Goal: Task Accomplishment & Management: Complete application form

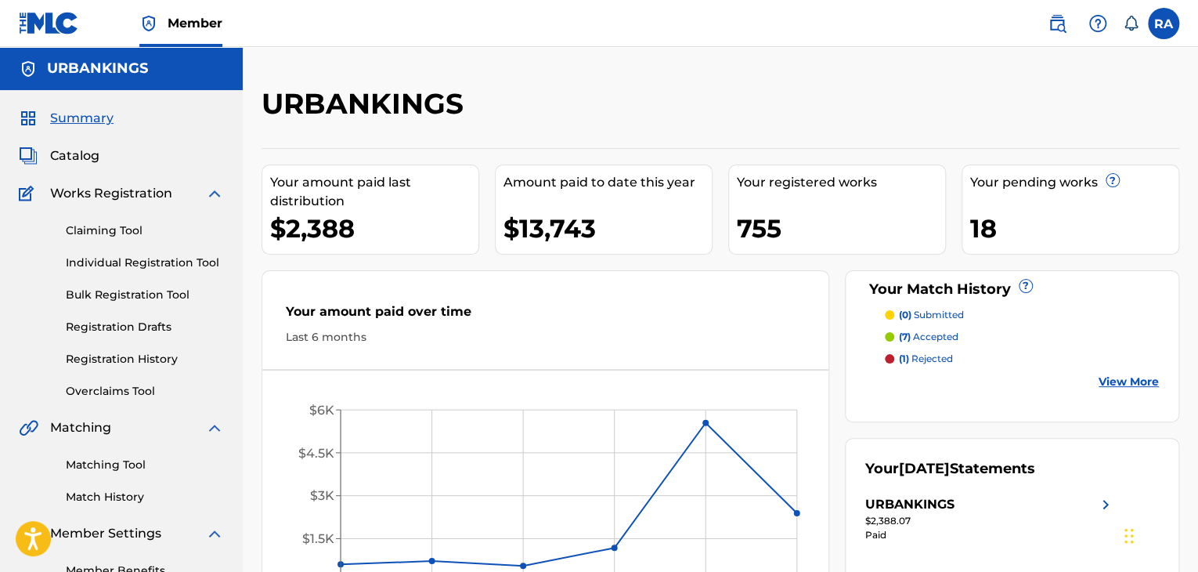
click at [124, 251] on div "Claiming Tool Individual Registration Tool Bulk Registration Tool Registration …" at bounding box center [121, 301] width 205 height 197
click at [128, 252] on div "Claiming Tool Individual Registration Tool Bulk Registration Tool Registration …" at bounding box center [121, 301] width 205 height 197
click at [168, 269] on link "Individual Registration Tool" at bounding box center [145, 263] width 158 height 16
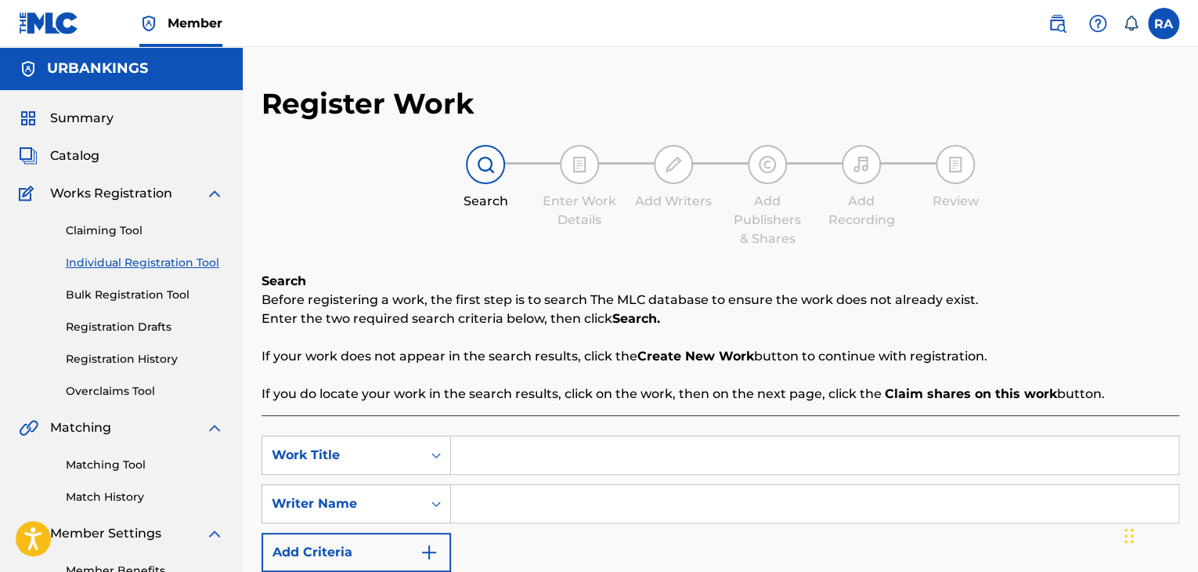
click at [670, 447] on input "Search Form" at bounding box center [815, 455] width 728 height 38
type input "RAZA BEHIND ME"
type input "[PERSON_NAME]"
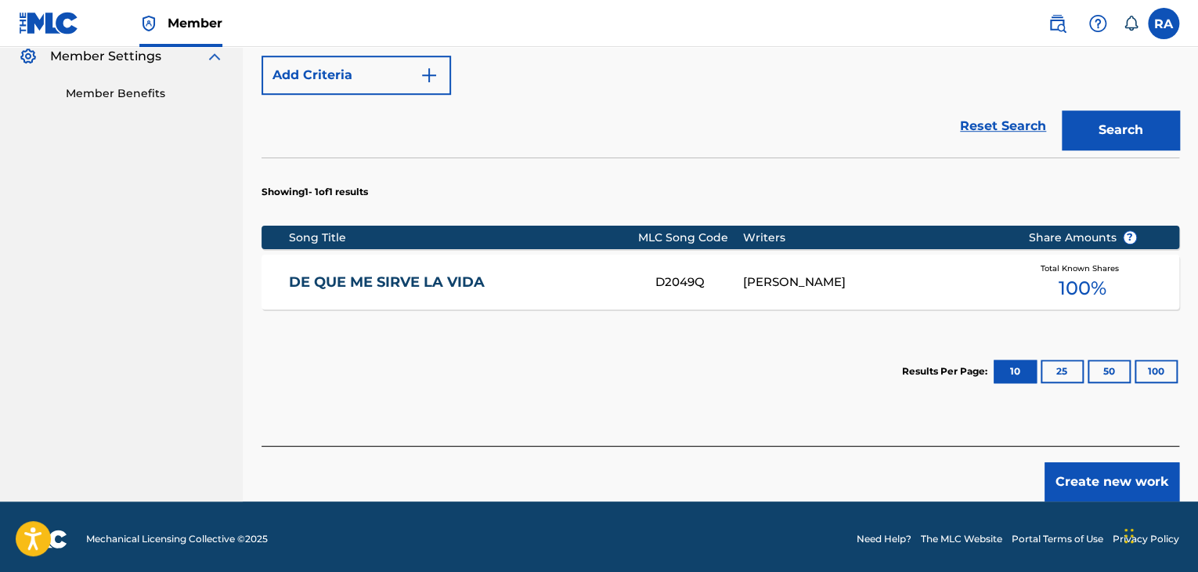
scroll to position [482, 0]
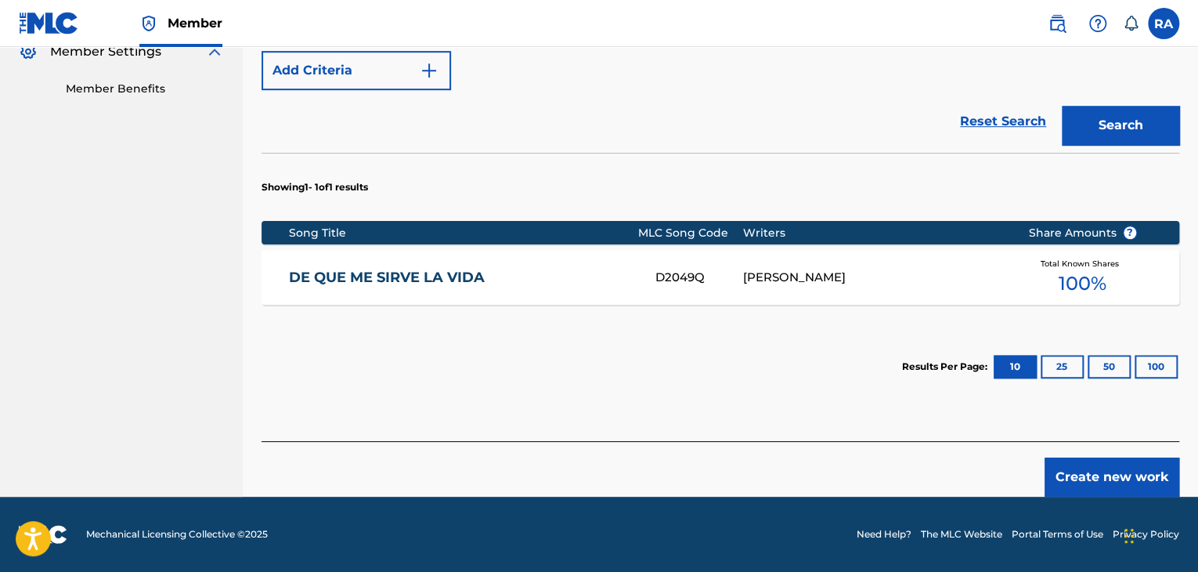
click at [1104, 469] on button "Create new work" at bounding box center [1112, 476] width 135 height 39
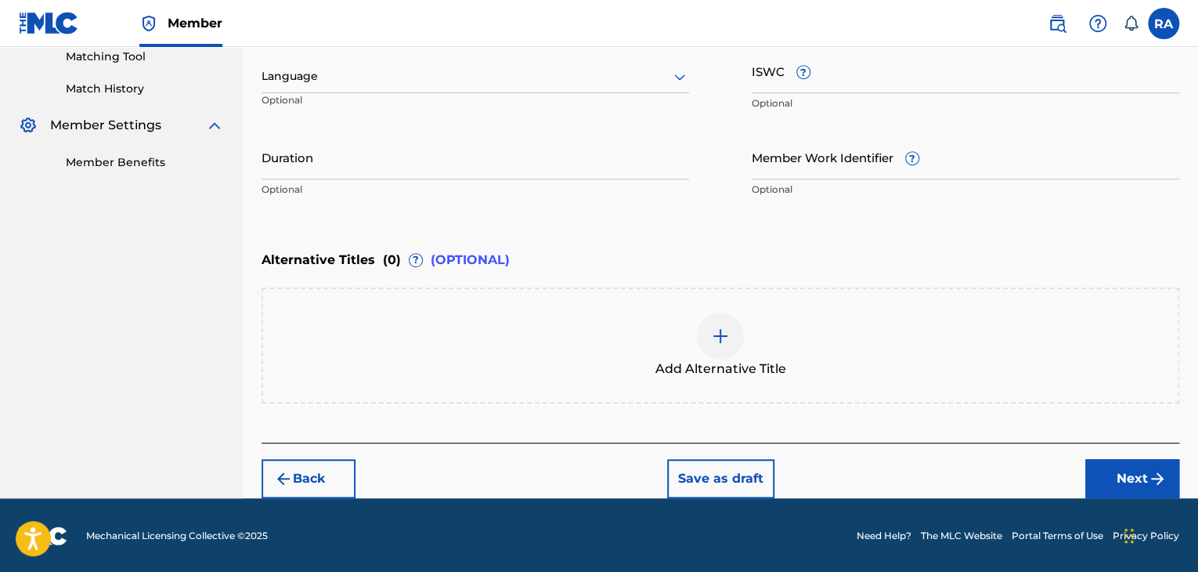
click at [354, 172] on input "Duration" at bounding box center [476, 157] width 428 height 45
type input "04:50"
click at [1113, 480] on button "Next" at bounding box center [1133, 478] width 94 height 39
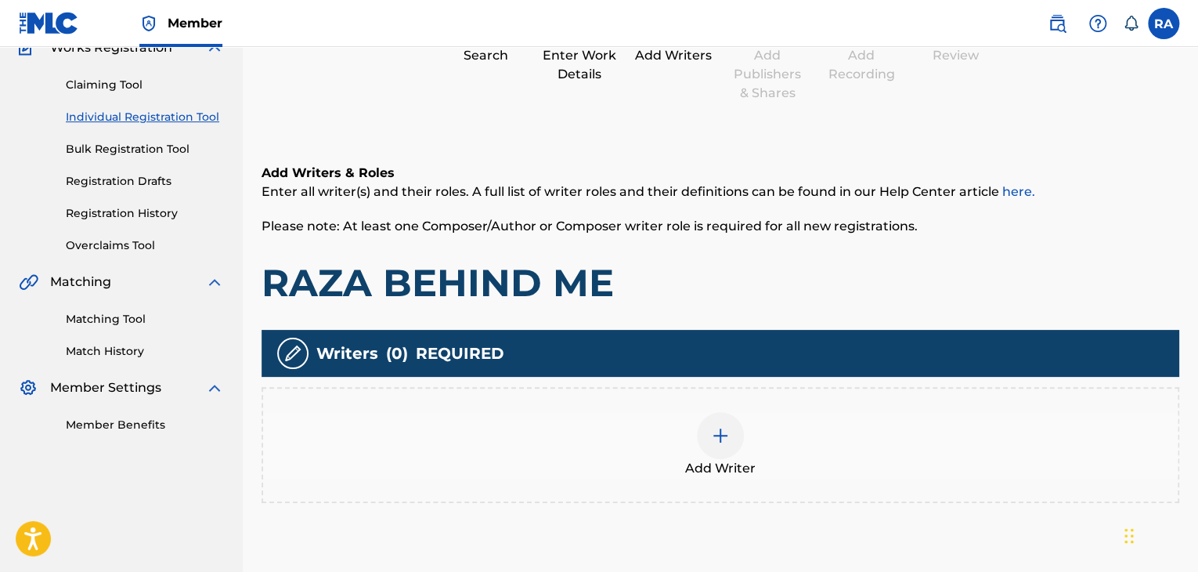
scroll to position [70, 0]
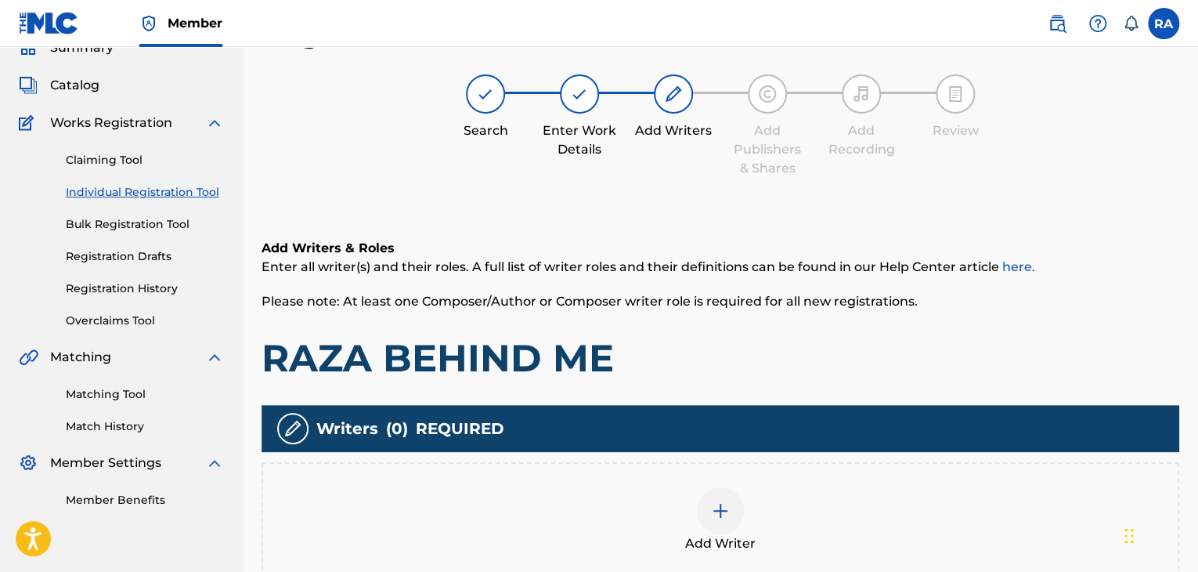
click at [723, 508] on img at bounding box center [720, 510] width 19 height 19
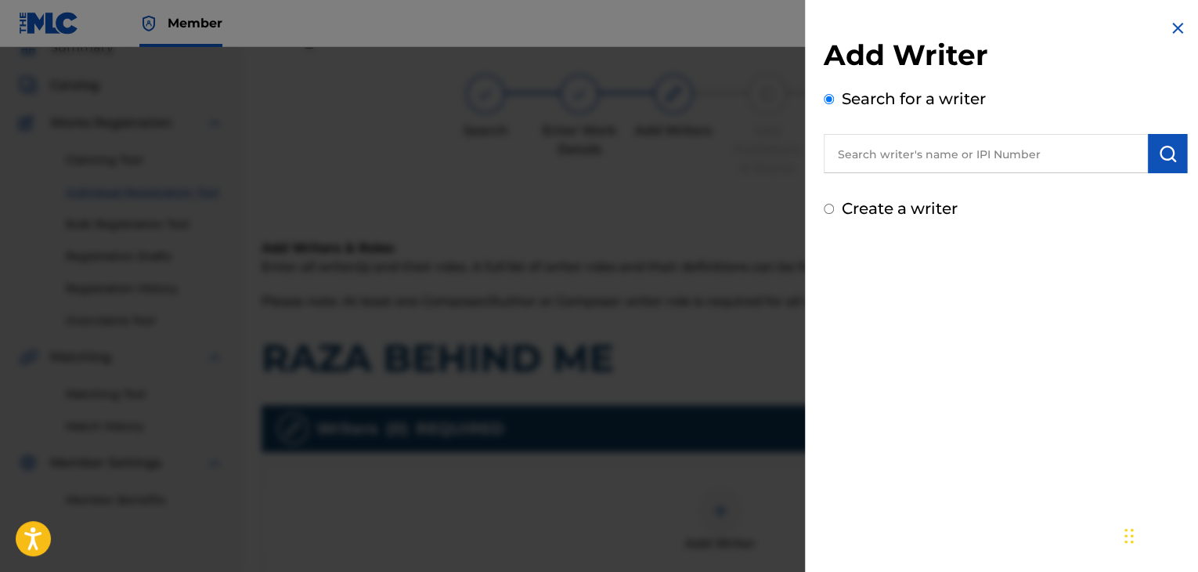
click at [945, 156] on input "text" at bounding box center [986, 153] width 324 height 39
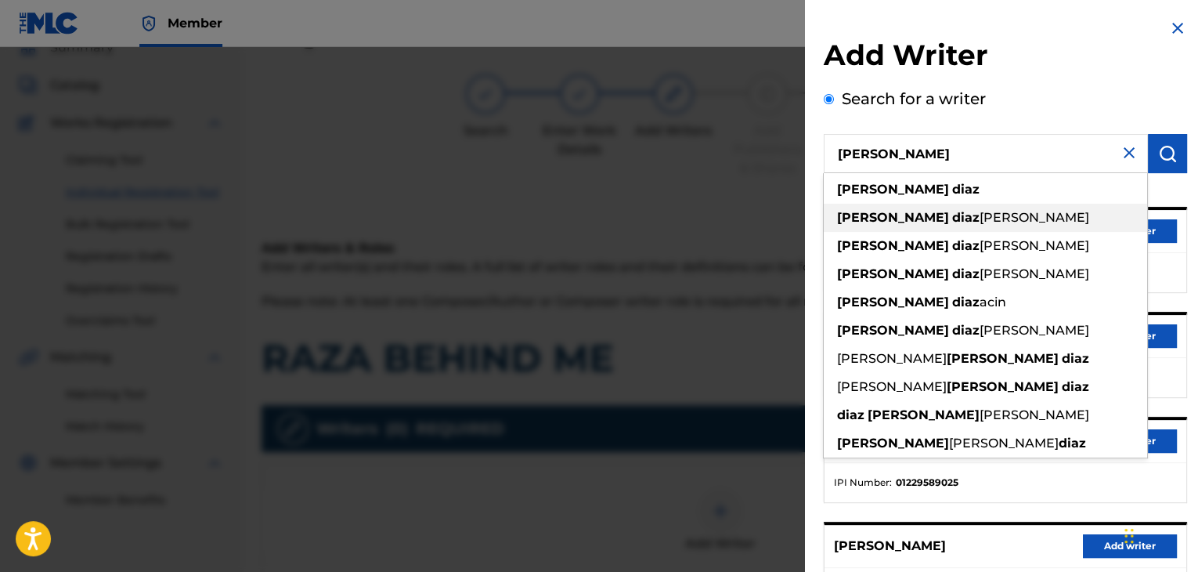
click at [968, 210] on div "[PERSON_NAME] [PERSON_NAME]" at bounding box center [985, 218] width 323 height 28
type input "[PERSON_NAME] [PERSON_NAME]"
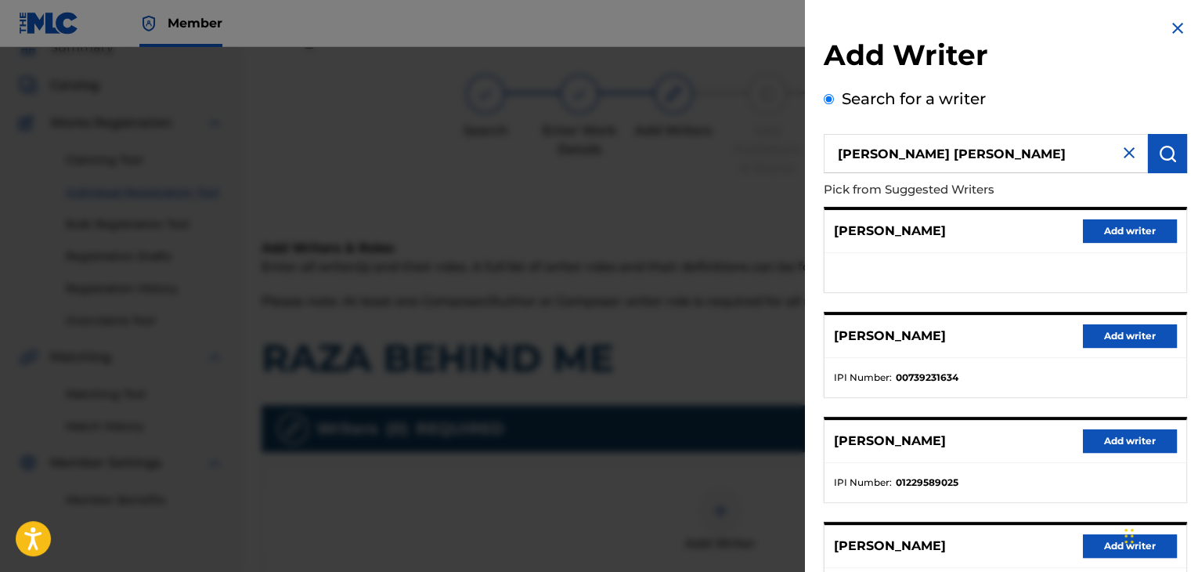
click at [1140, 338] on button "Add writer" at bounding box center [1130, 335] width 94 height 23
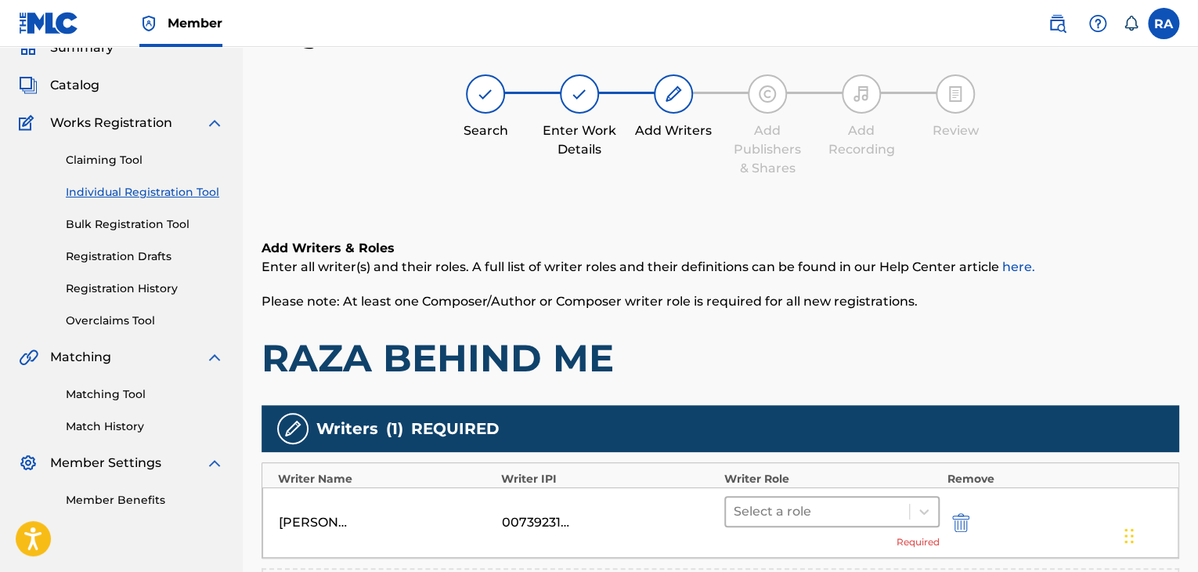
click at [887, 515] on div at bounding box center [818, 512] width 168 height 22
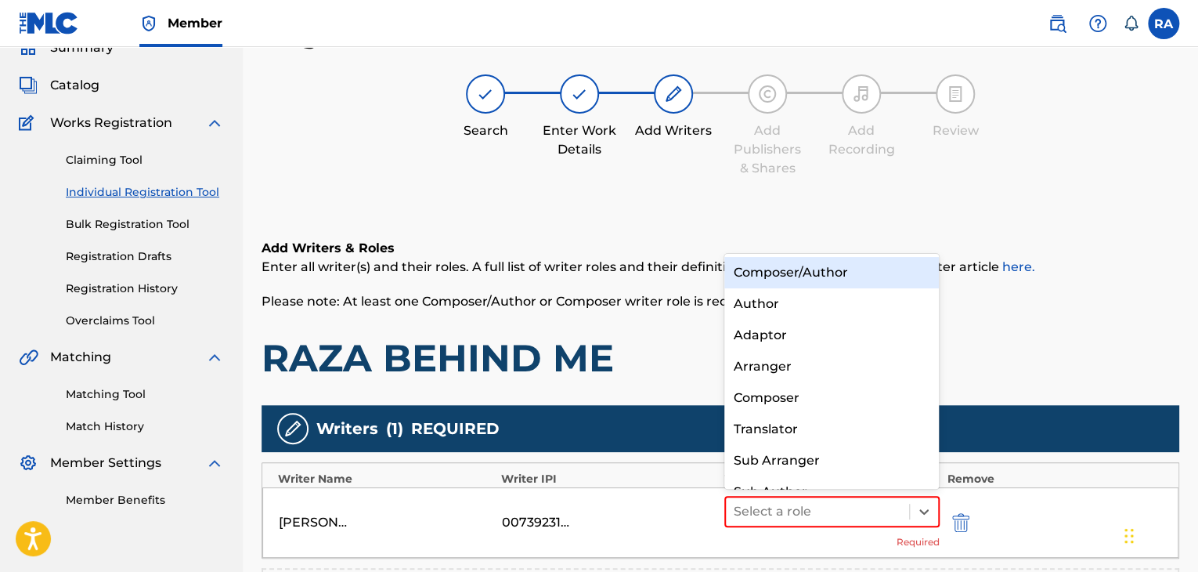
scroll to position [22, 0]
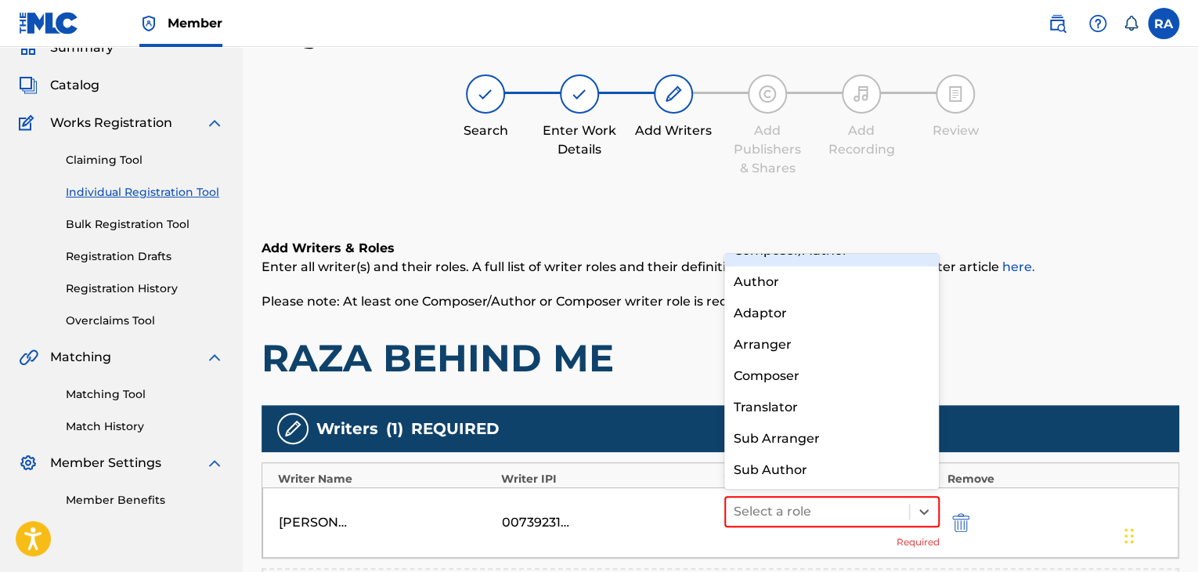
click at [830, 261] on div "Composer/Author" at bounding box center [832, 250] width 215 height 31
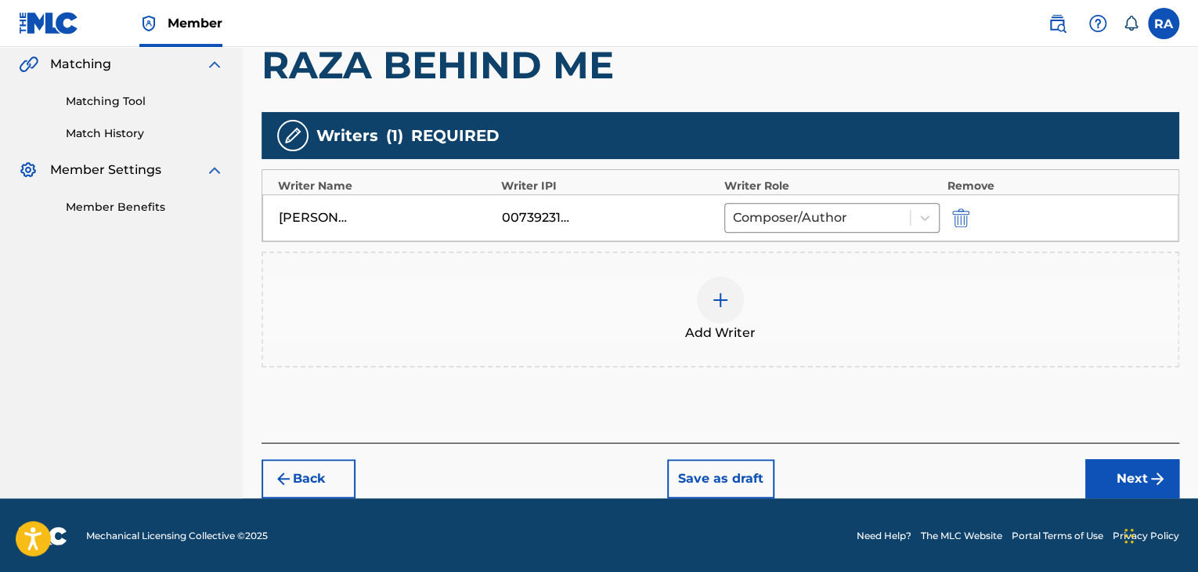
click at [1124, 486] on button "Next" at bounding box center [1133, 478] width 94 height 39
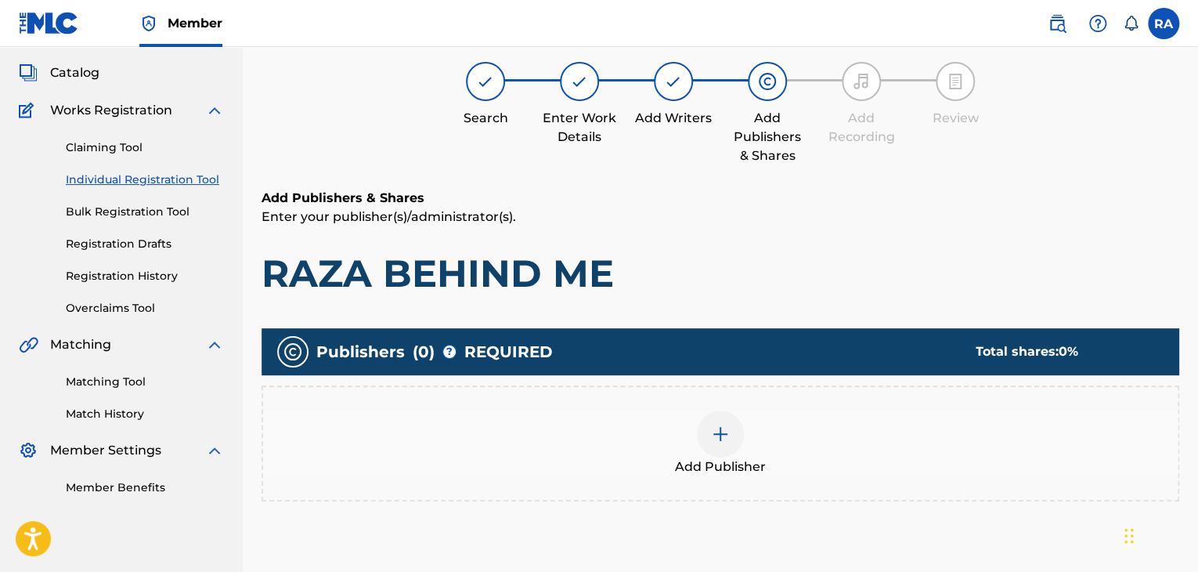
scroll to position [70, 0]
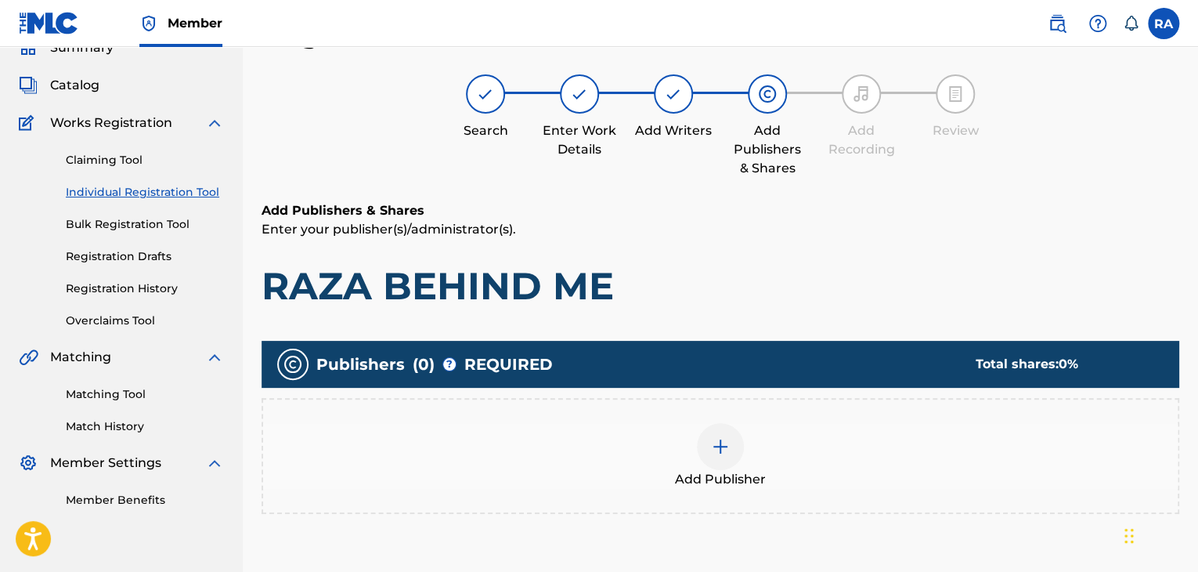
click at [728, 438] on img at bounding box center [720, 446] width 19 height 19
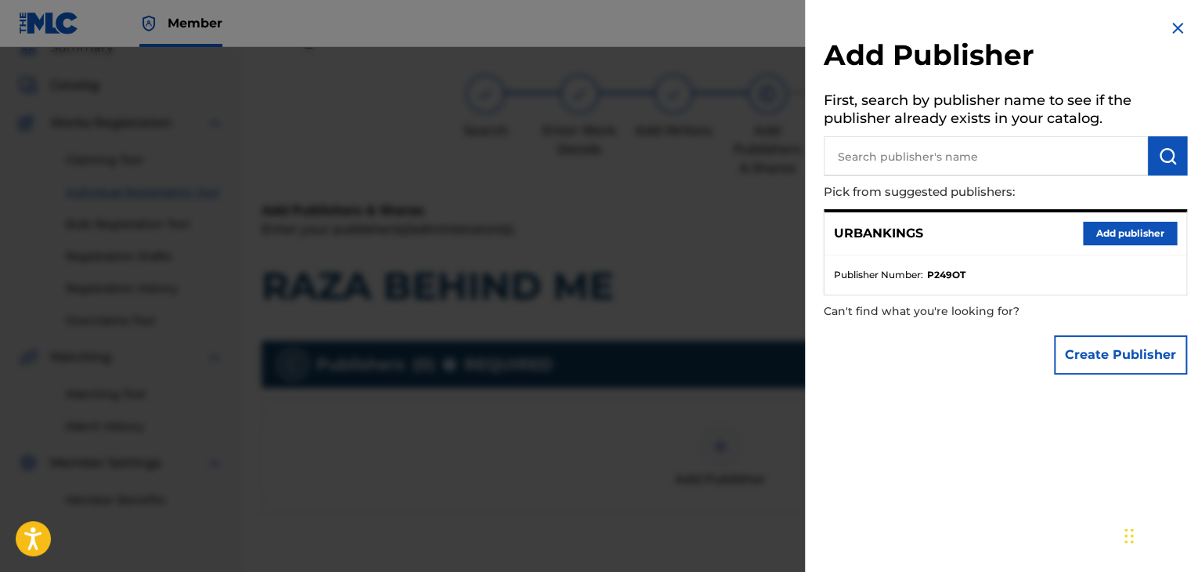
click at [1132, 236] on button "Add publisher" at bounding box center [1130, 233] width 94 height 23
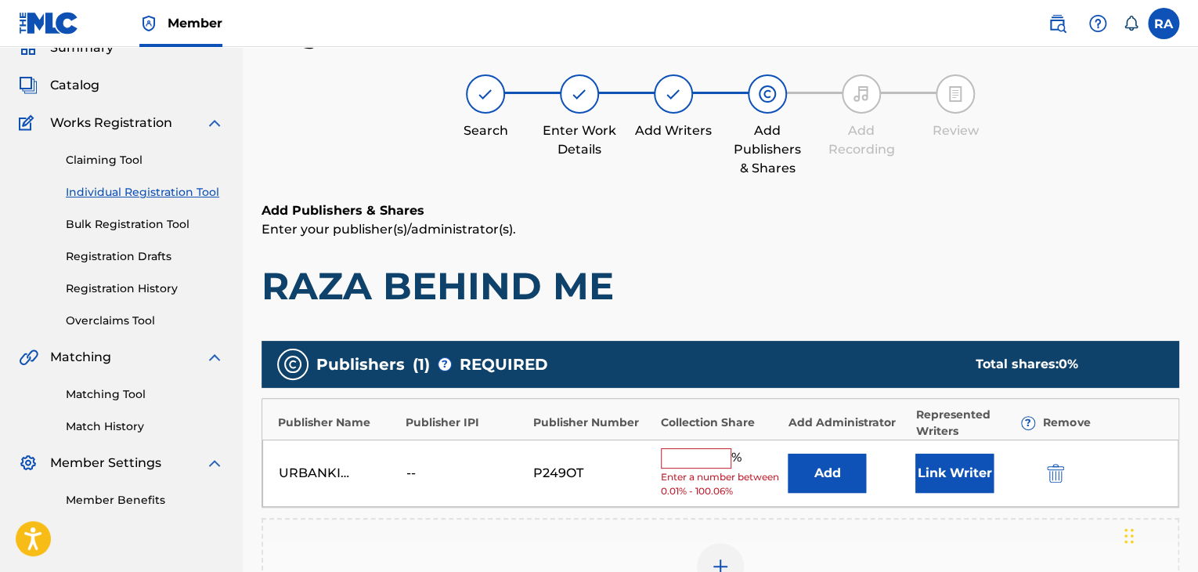
click at [691, 453] on input "text" at bounding box center [696, 458] width 70 height 20
type input "100"
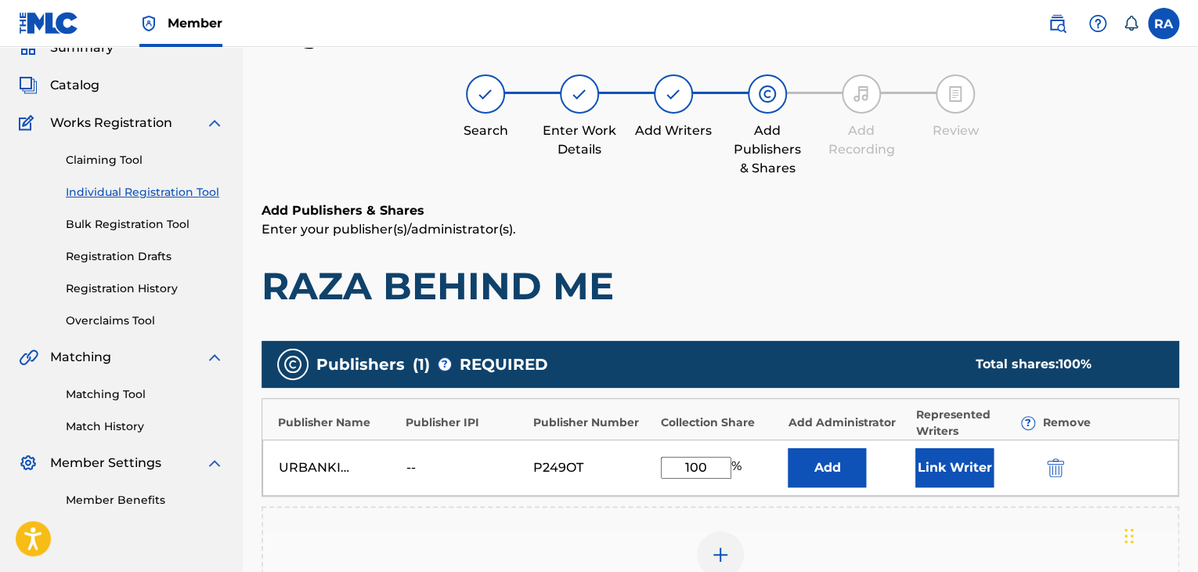
click at [948, 466] on button "Link Writer" at bounding box center [955, 467] width 78 height 39
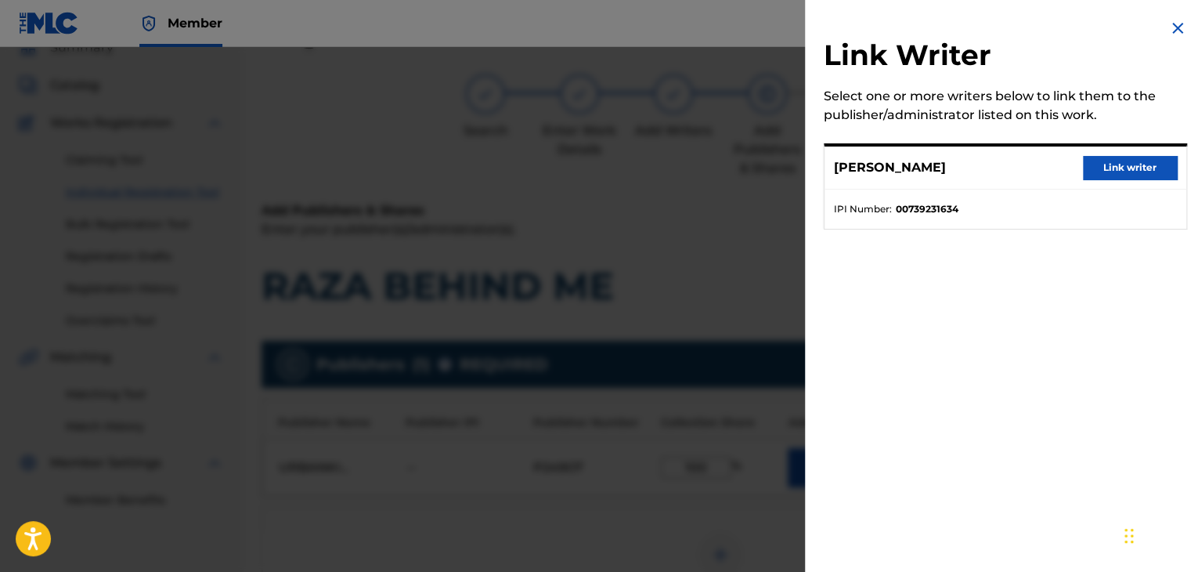
click at [1109, 169] on button "Link writer" at bounding box center [1130, 167] width 94 height 23
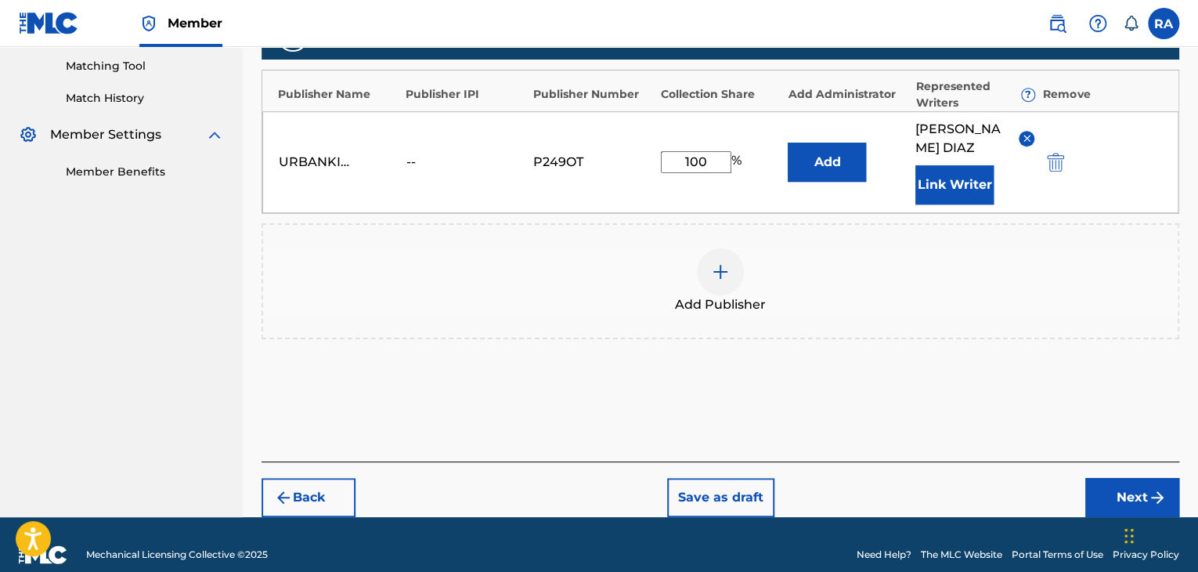
click at [1124, 478] on button "Next" at bounding box center [1133, 497] width 94 height 39
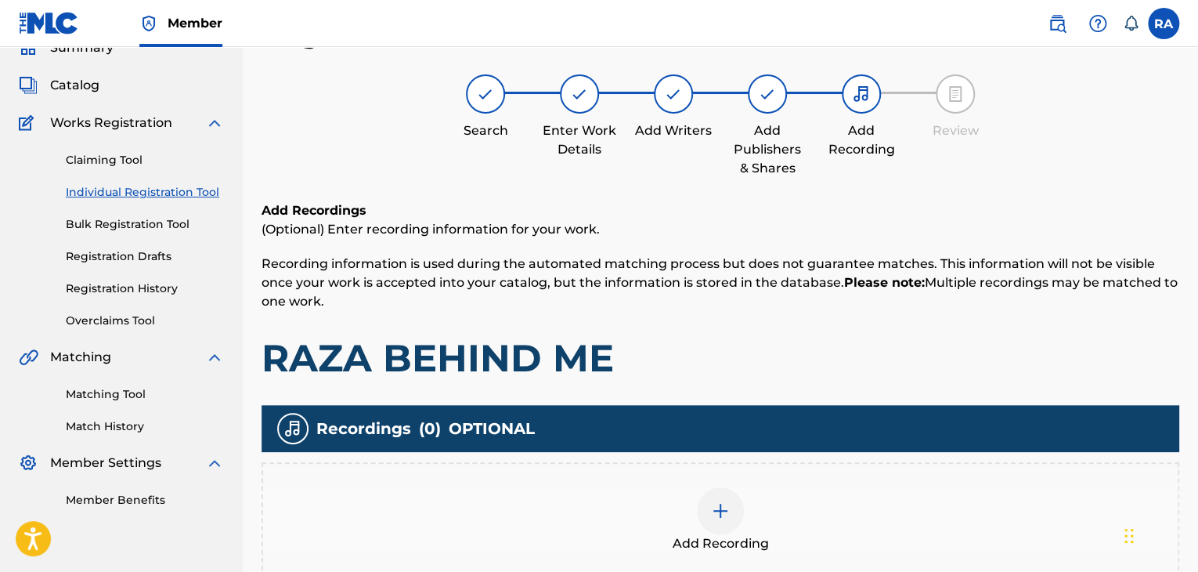
click at [705, 515] on div at bounding box center [720, 510] width 47 height 47
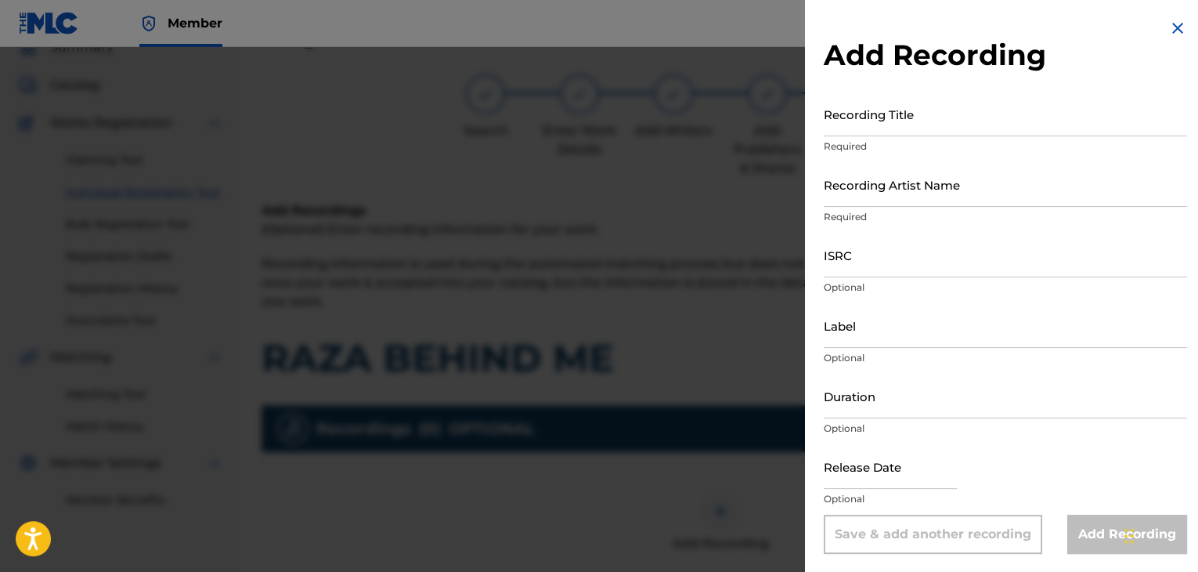
click at [871, 125] on input "Recording Title" at bounding box center [1005, 114] width 363 height 45
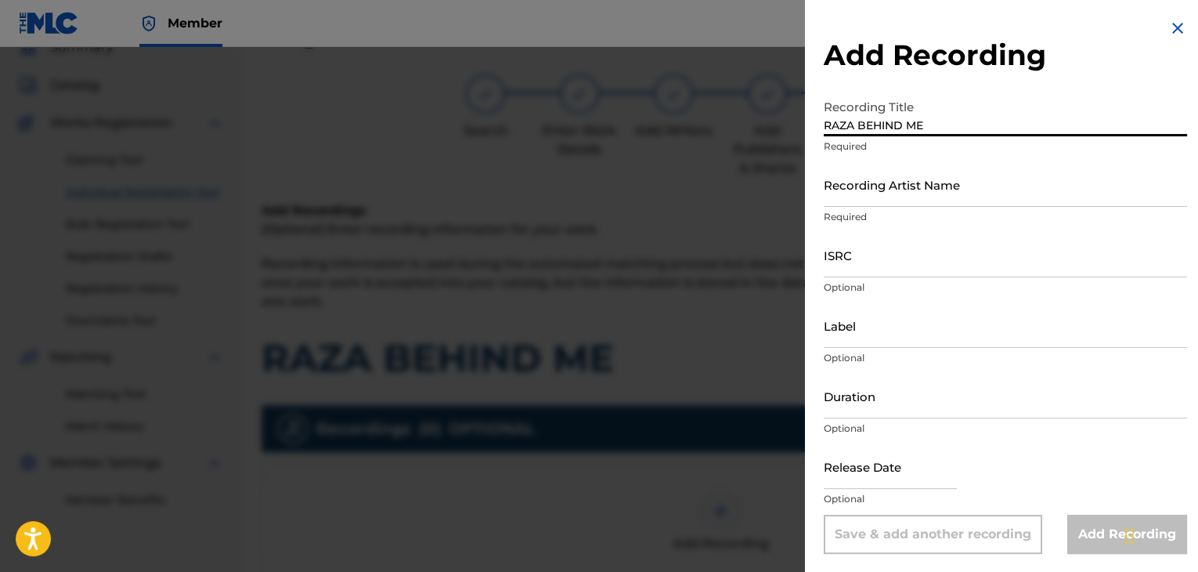
type input "RAZA BEHIND ME"
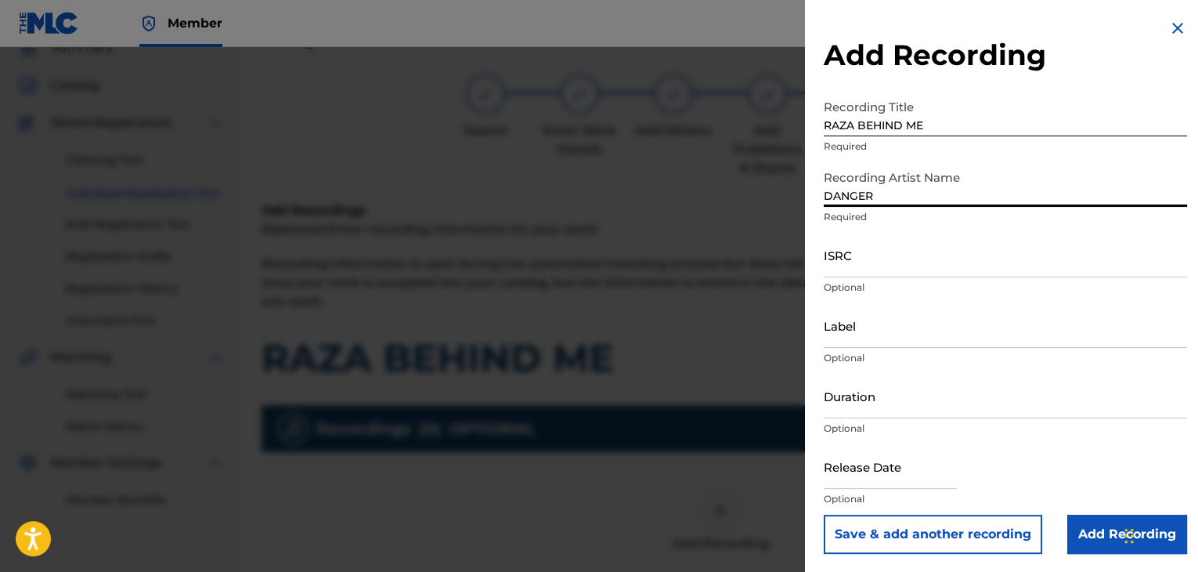
type input "DANGER"
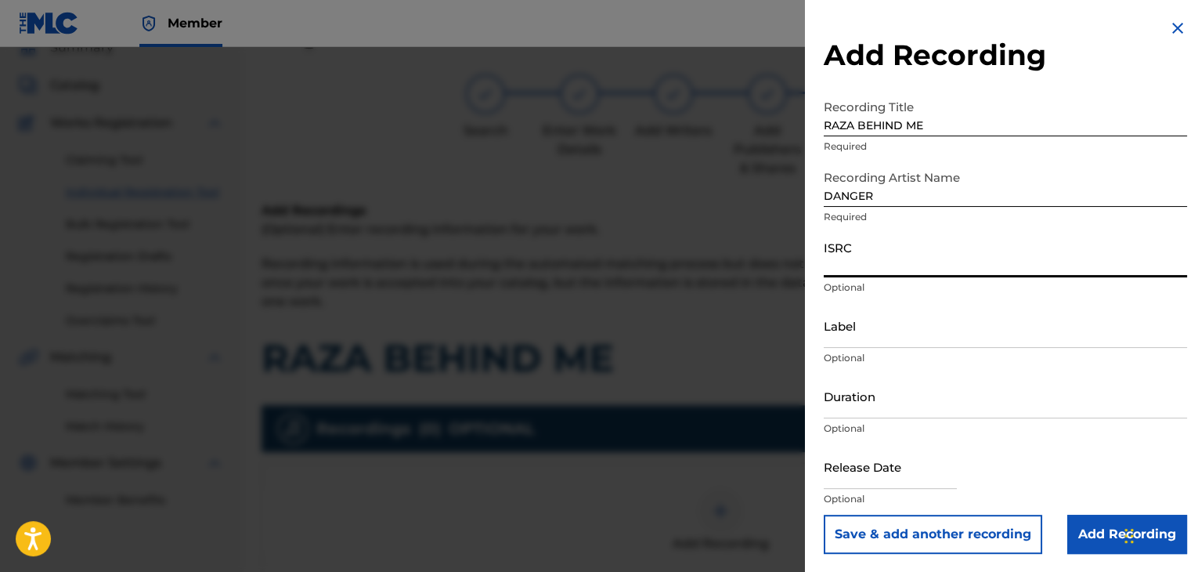
paste input "USPRZ0810236"
type input "USPRZ0810236"
click at [827, 333] on input "Label" at bounding box center [1005, 325] width 363 height 45
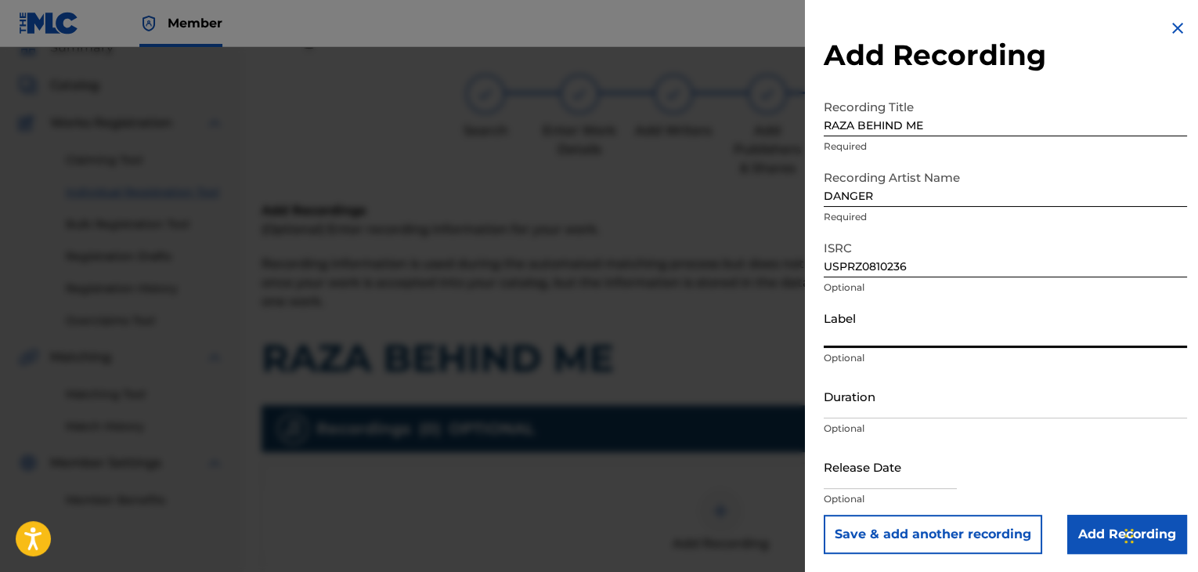
type input "Urban Kings Music Group"
click at [884, 405] on input "Duration" at bounding box center [1005, 396] width 363 height 45
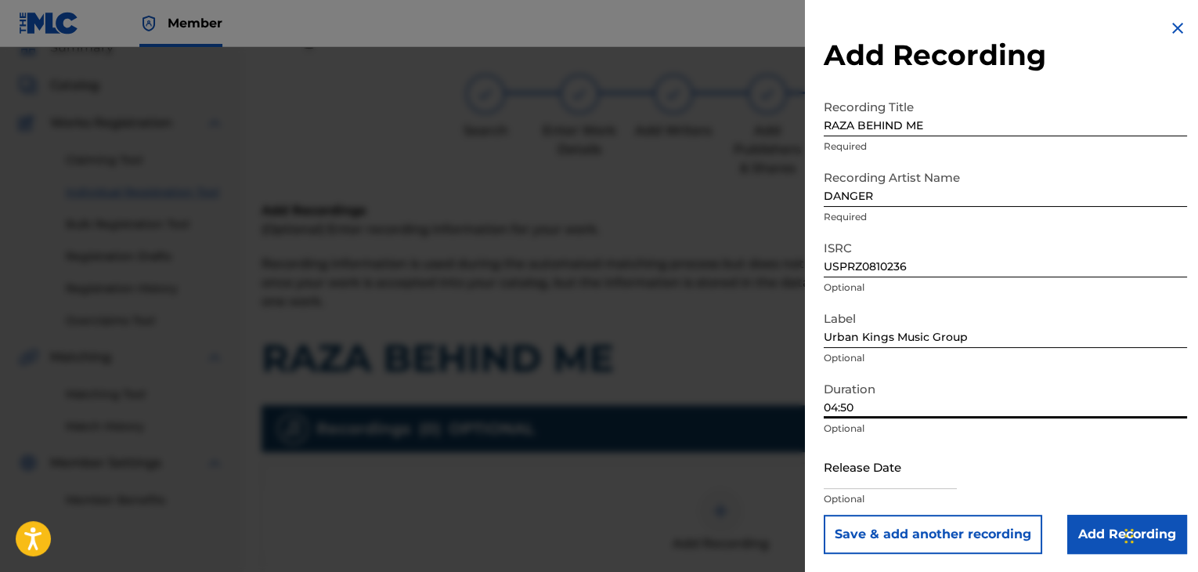
type input "04:50"
select select "7"
select select "2025"
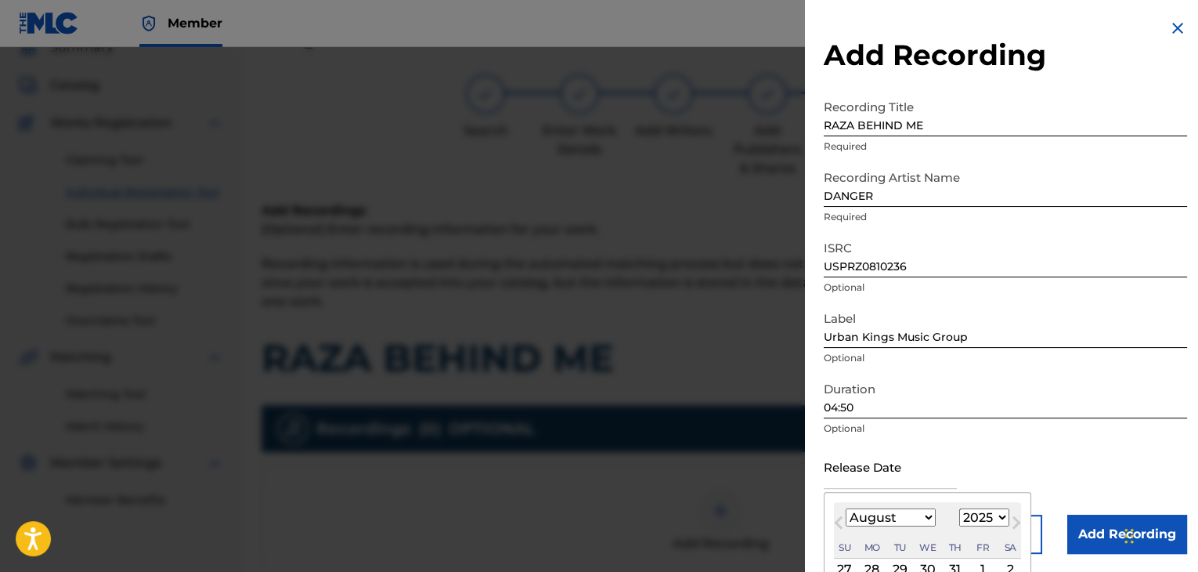
click at [899, 468] on input "text" at bounding box center [890, 466] width 133 height 45
click at [930, 518] on select "January February March April May June July August September October November De…" at bounding box center [891, 517] width 90 height 18
select select "5"
click at [846, 508] on select "January February March April May June July August September October November De…" at bounding box center [891, 517] width 90 height 18
click at [988, 522] on select "1899 1900 1901 1902 1903 1904 1905 1906 1907 1908 1909 1910 1911 1912 1913 1914…" at bounding box center [985, 517] width 50 height 18
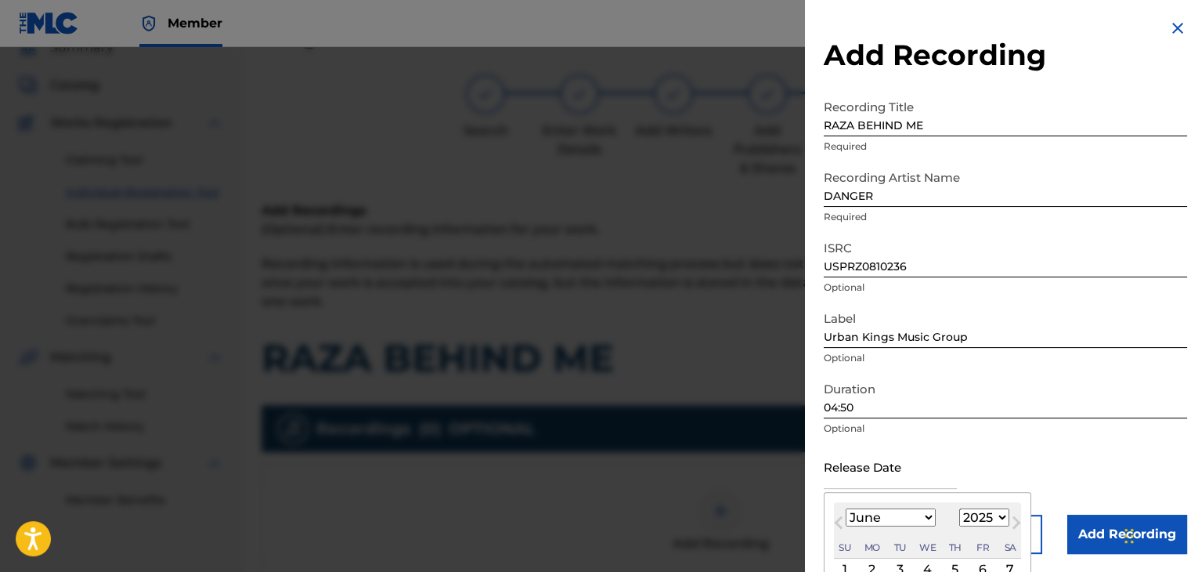
select select "2008"
click at [960, 508] on select "1899 1900 1901 1902 1903 1904 1905 1906 1907 1908 1909 1910 1911 1912 1913 1914…" at bounding box center [985, 517] width 50 height 18
click at [873, 563] on div "2" at bounding box center [872, 569] width 19 height 19
type input "[DATE]"
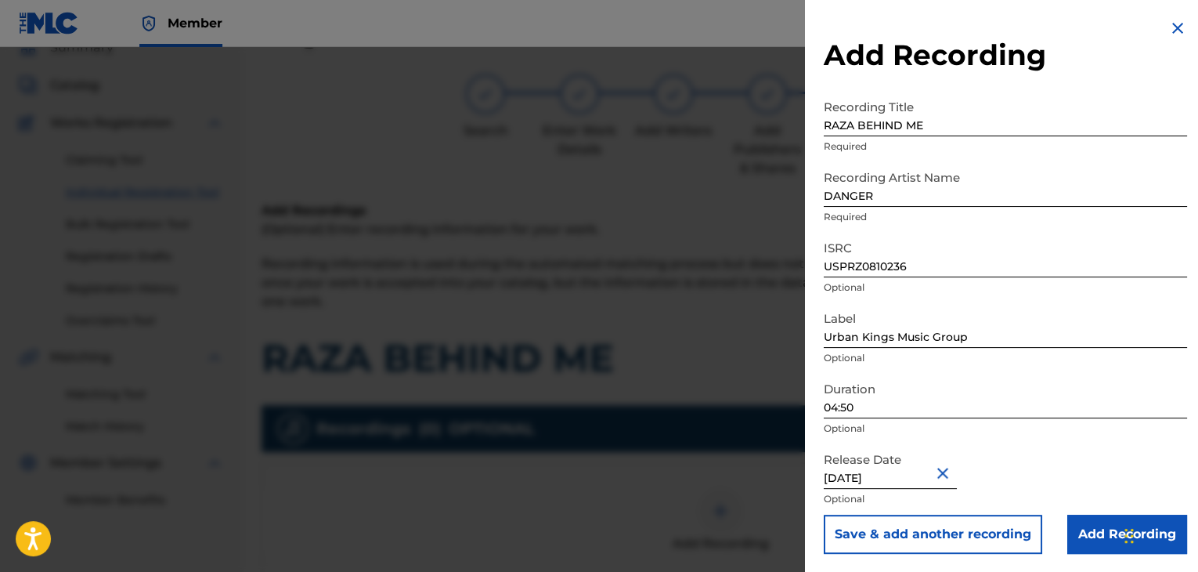
click at [1074, 533] on input "Add Recording" at bounding box center [1128, 534] width 120 height 39
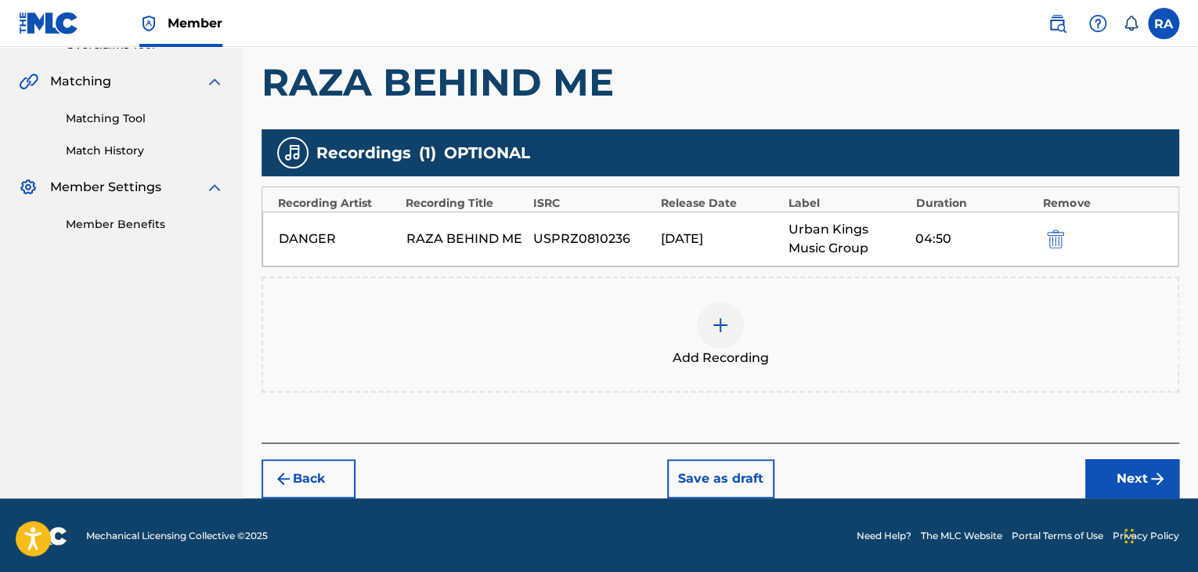
click at [1111, 474] on button "Next" at bounding box center [1133, 478] width 94 height 39
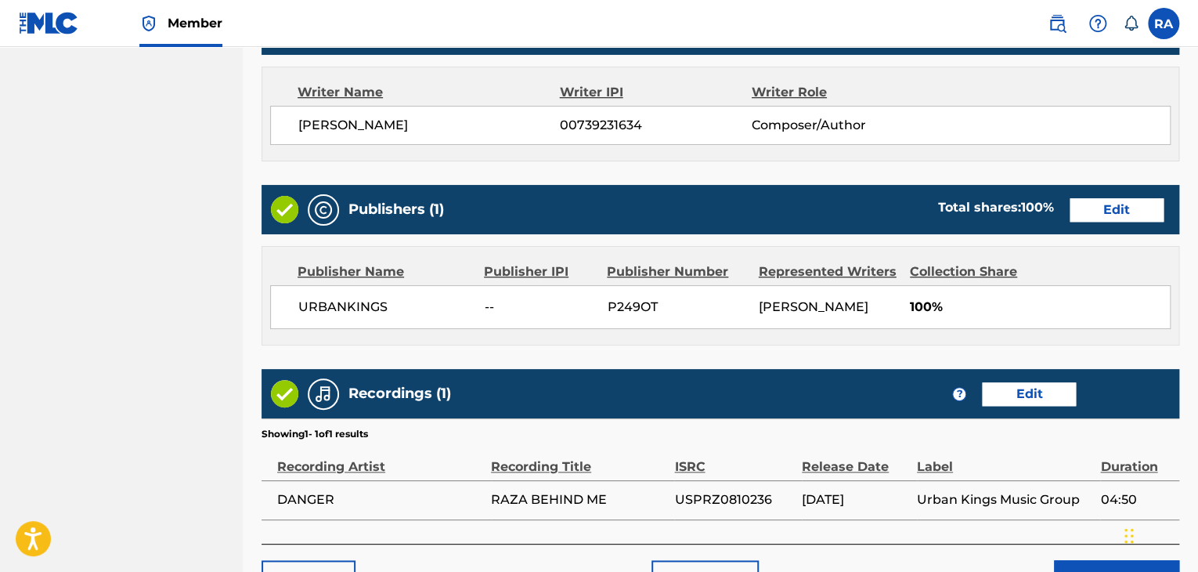
scroll to position [751, 0]
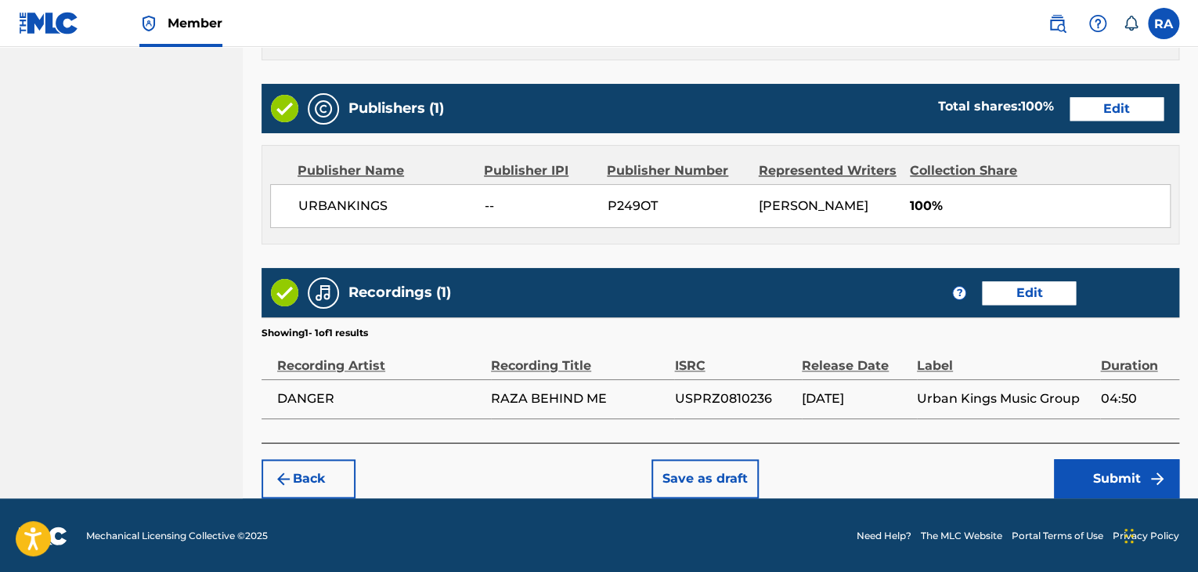
click at [1104, 483] on button "Submit" at bounding box center [1116, 478] width 125 height 39
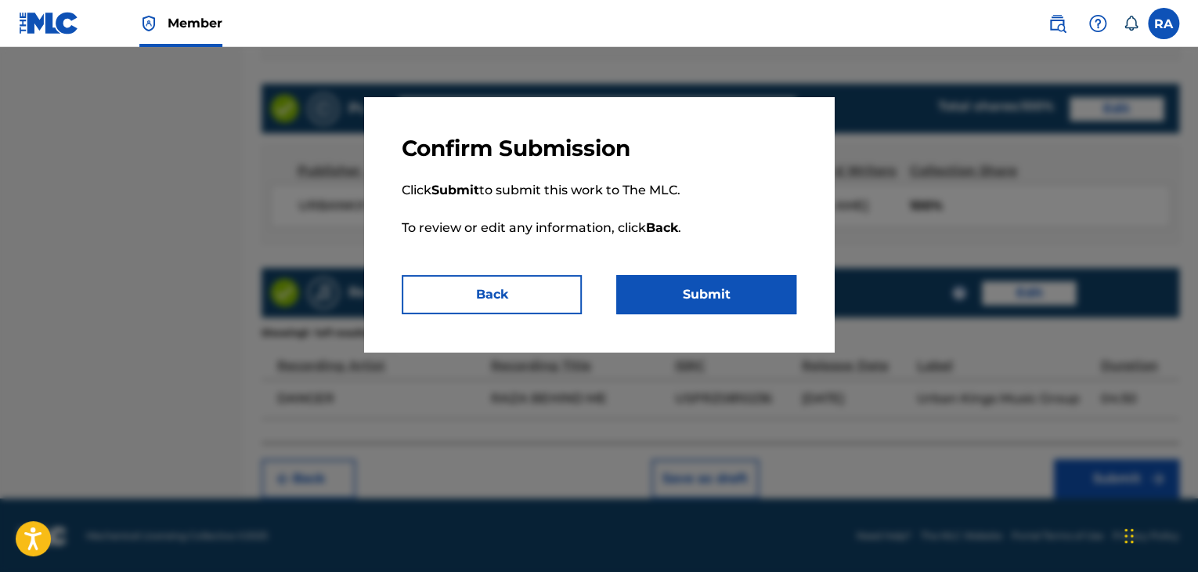
click at [668, 280] on button "Submit" at bounding box center [706, 294] width 180 height 39
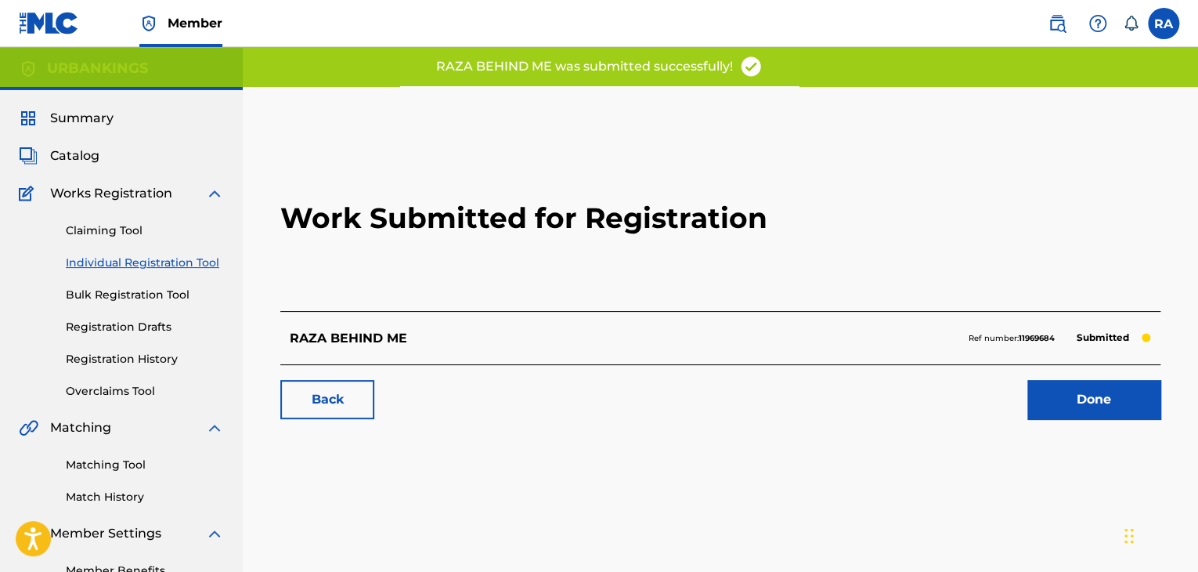
click at [1084, 392] on link "Done" at bounding box center [1094, 399] width 133 height 39
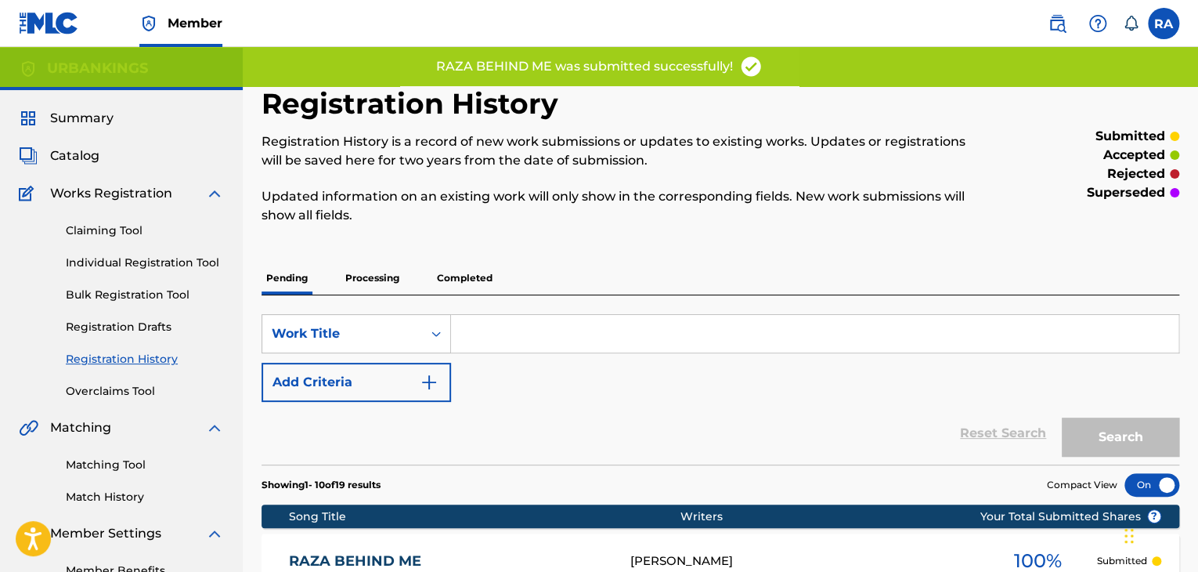
click at [93, 258] on link "Individual Registration Tool" at bounding box center [145, 263] width 158 height 16
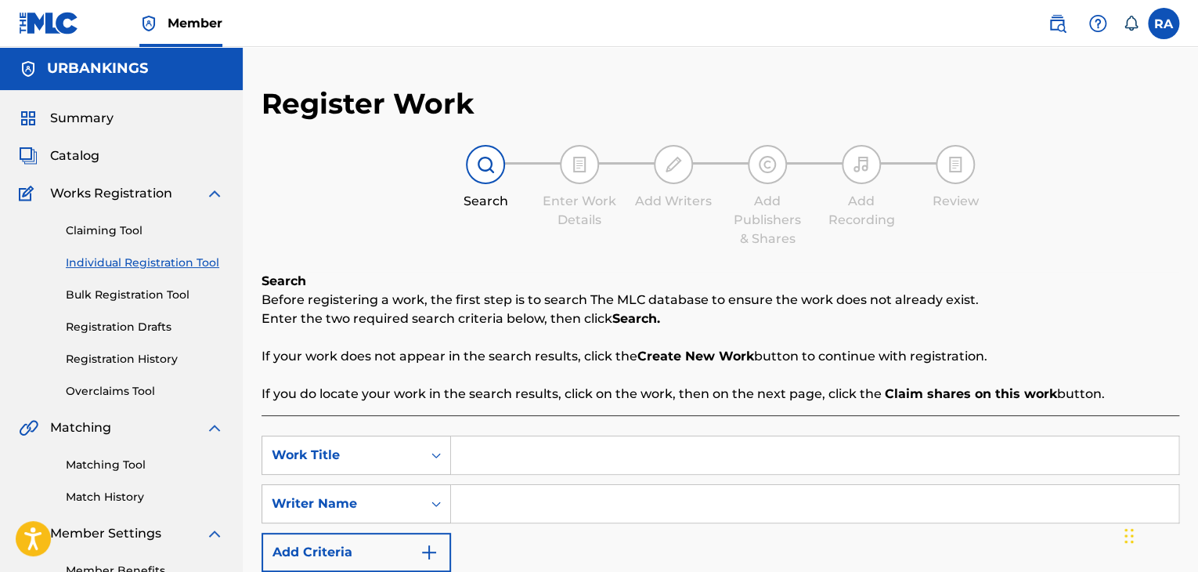
click at [643, 460] on input "Search Form" at bounding box center [815, 455] width 728 height 38
type input "BOMB ON YOU"
type input "[PERSON_NAME]"
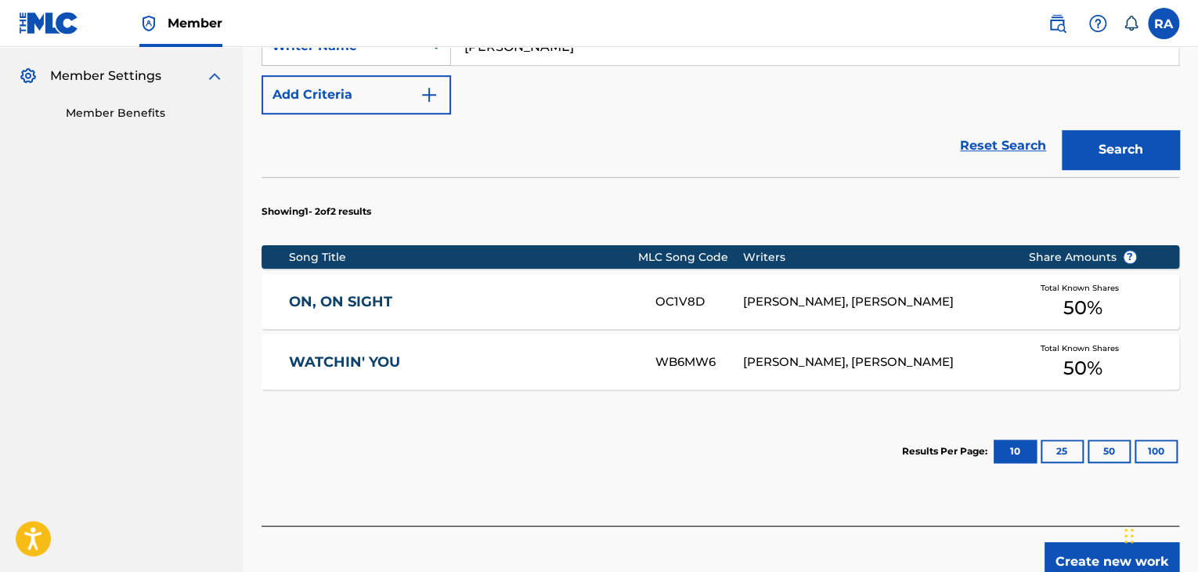
scroll to position [542, 0]
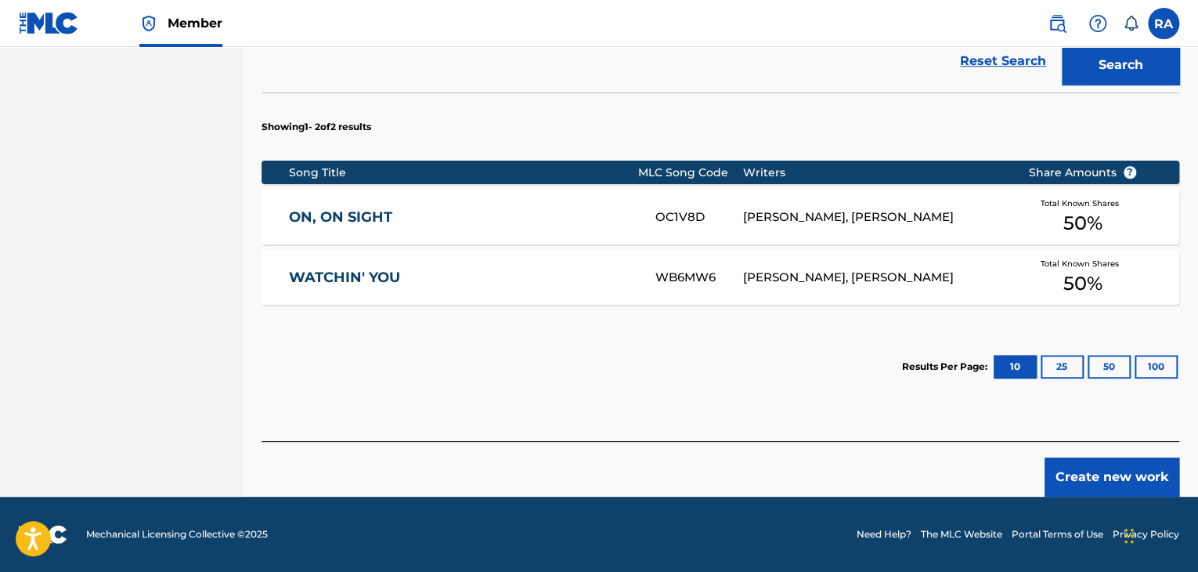
click at [1106, 464] on button "Create new work" at bounding box center [1112, 476] width 135 height 39
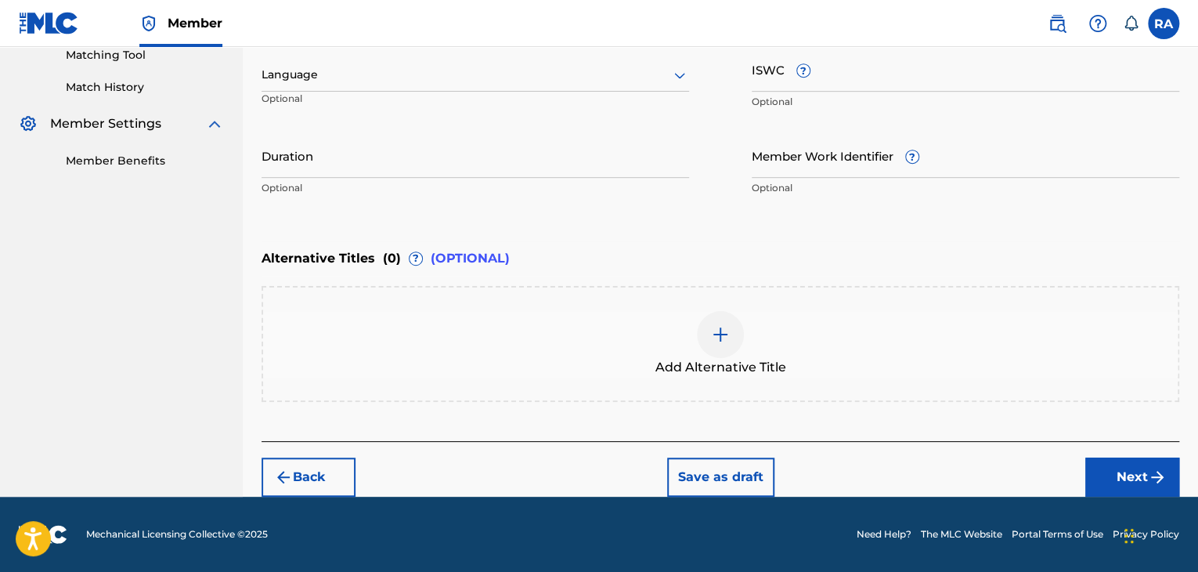
scroll to position [408, 0]
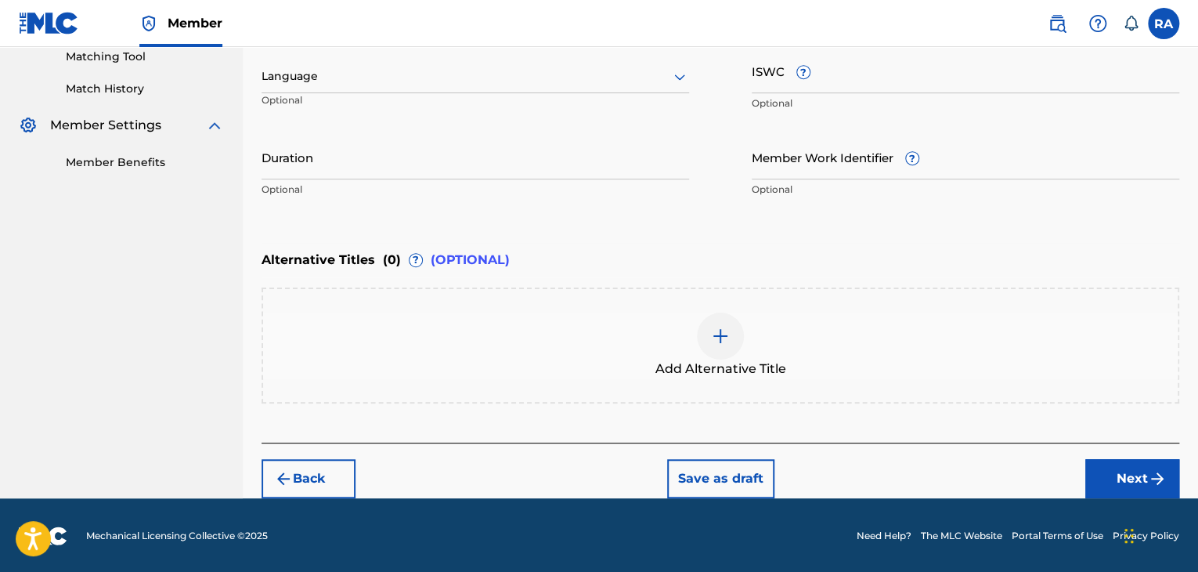
click at [357, 164] on input "Duration" at bounding box center [476, 157] width 428 height 45
type input "03:34"
click at [1137, 476] on button "Next" at bounding box center [1133, 478] width 94 height 39
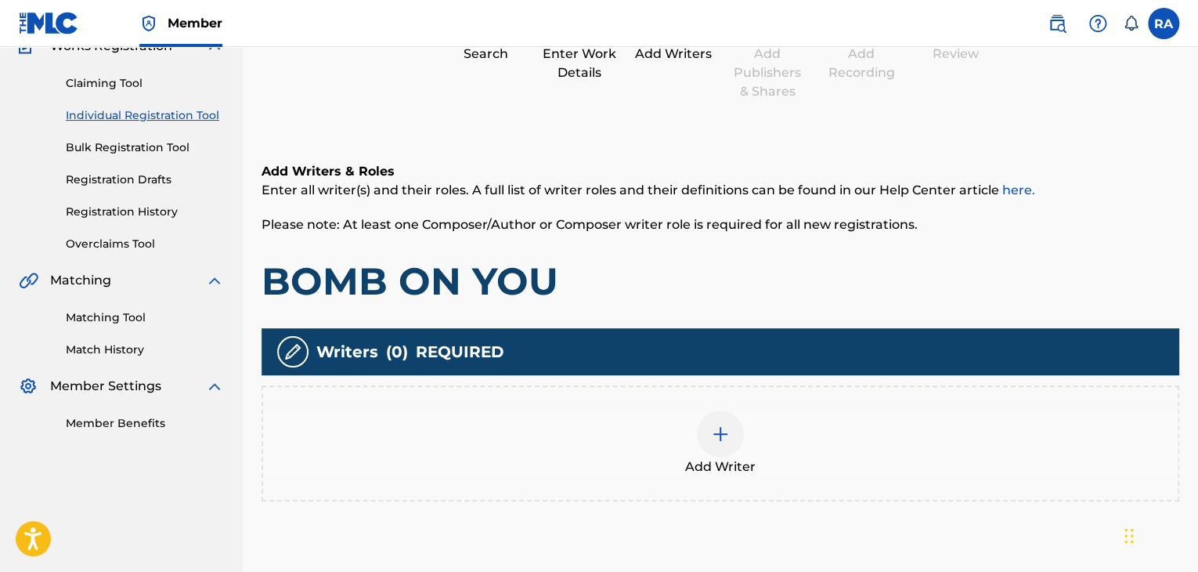
scroll to position [70, 0]
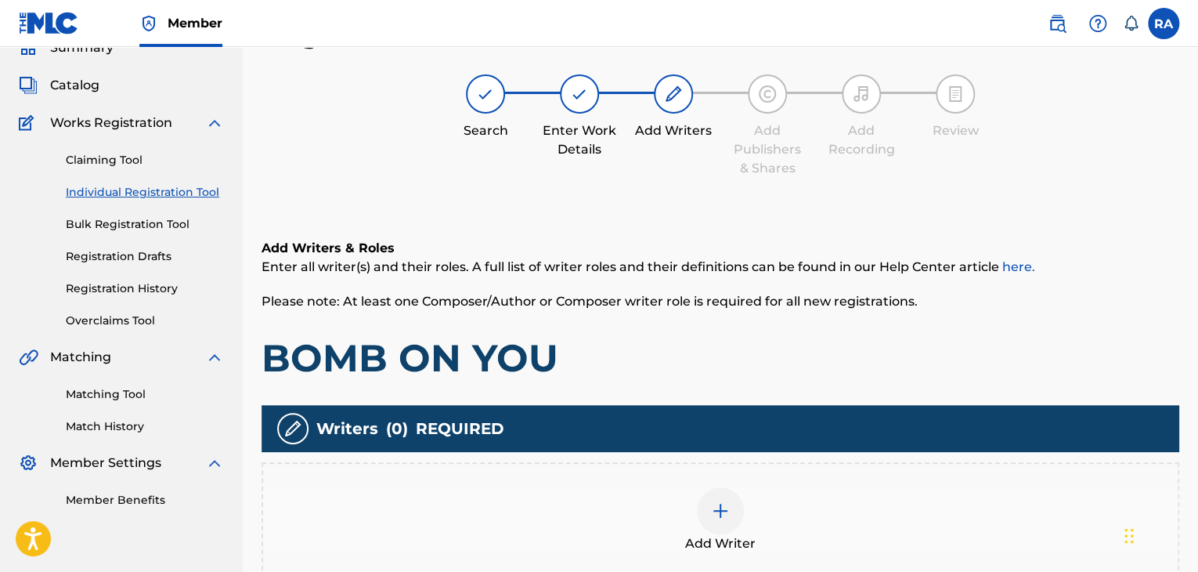
click at [727, 491] on div at bounding box center [720, 510] width 47 height 47
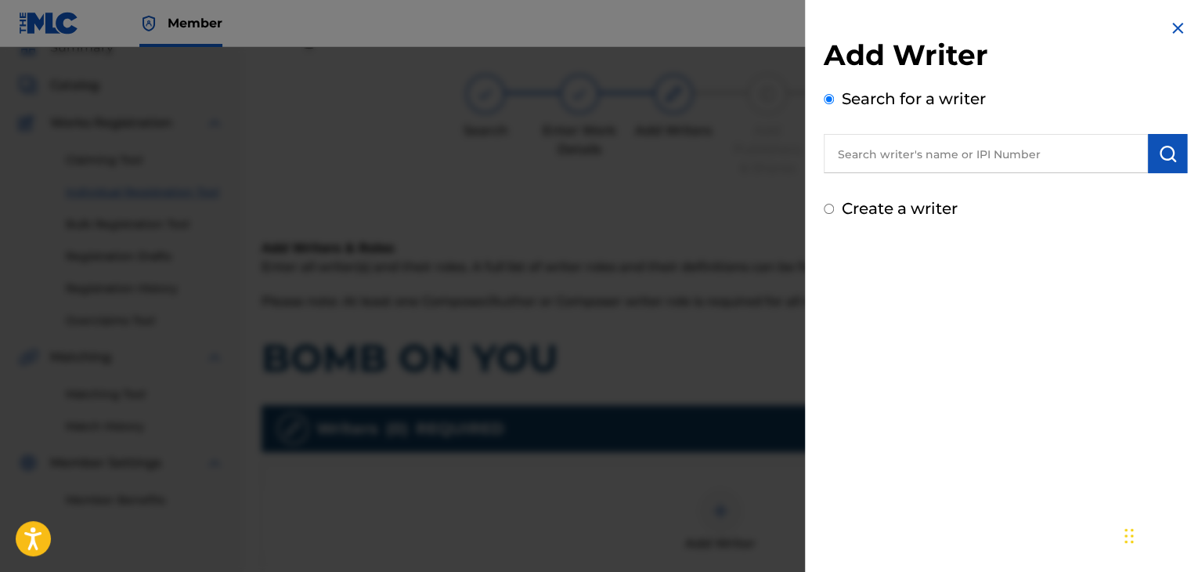
click at [854, 154] on input "text" at bounding box center [986, 153] width 324 height 39
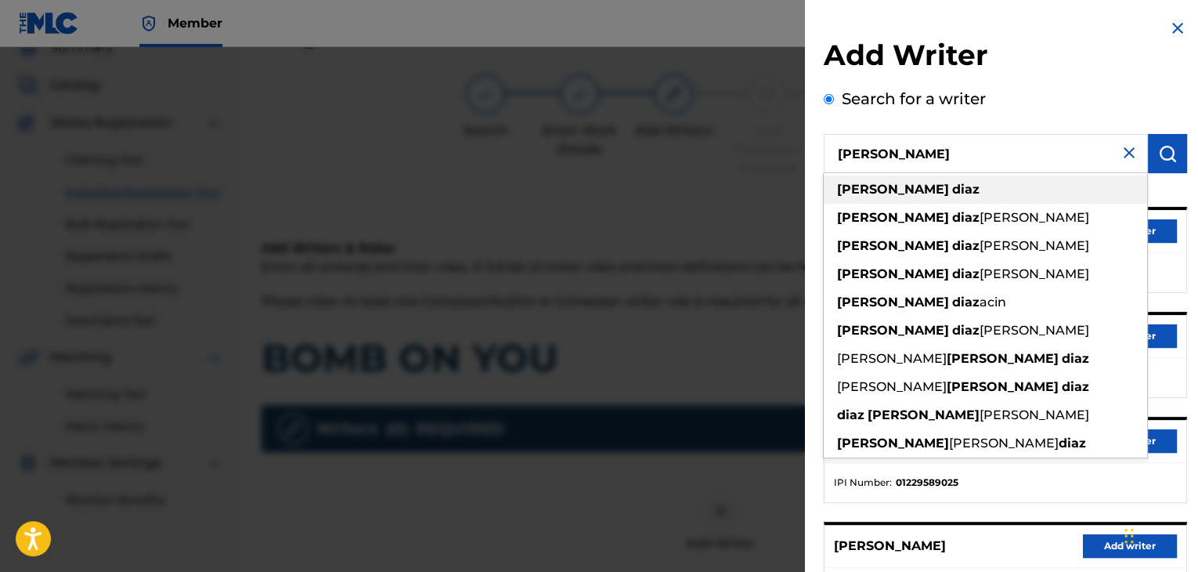
click at [858, 193] on strong "[PERSON_NAME]" at bounding box center [893, 189] width 112 height 15
type input "[PERSON_NAME]"
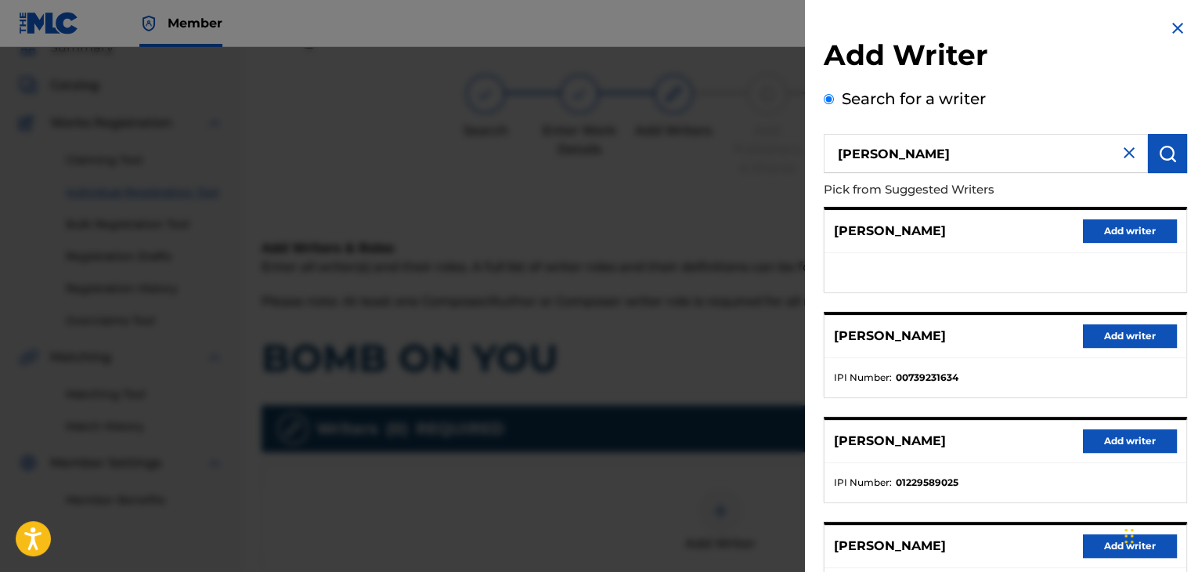
click at [1124, 335] on button "Add writer" at bounding box center [1130, 335] width 94 height 23
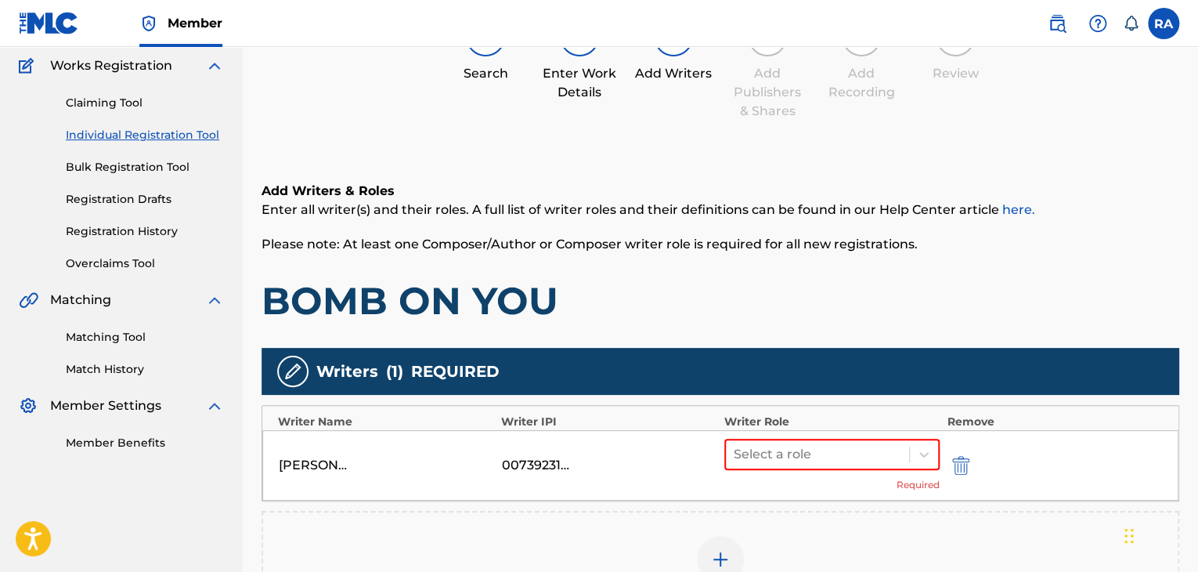
scroll to position [384, 0]
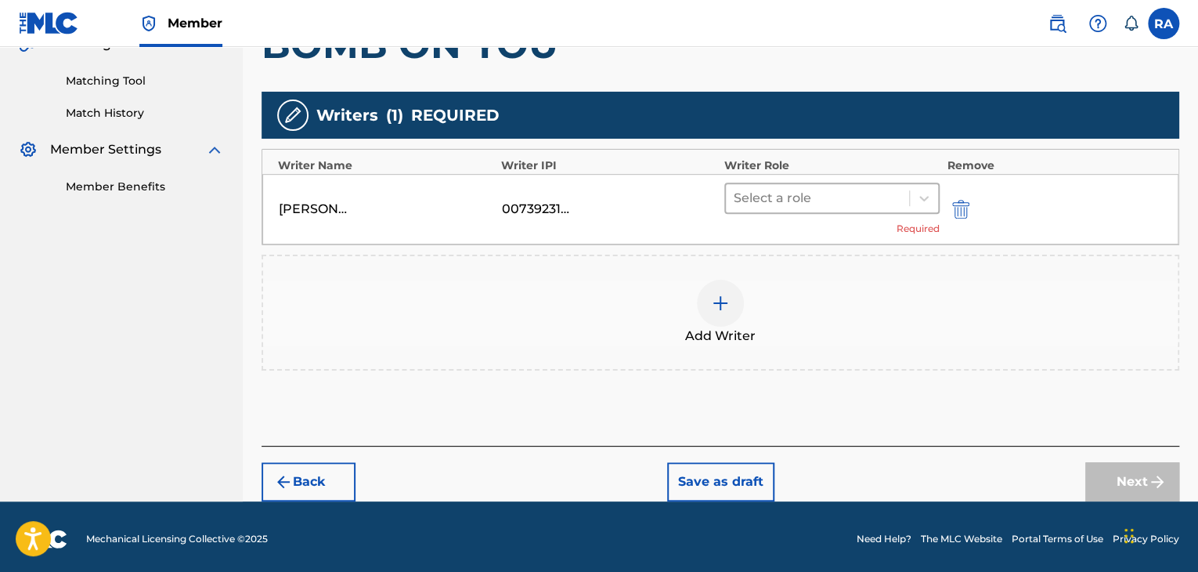
click at [888, 187] on div at bounding box center [818, 198] width 168 height 22
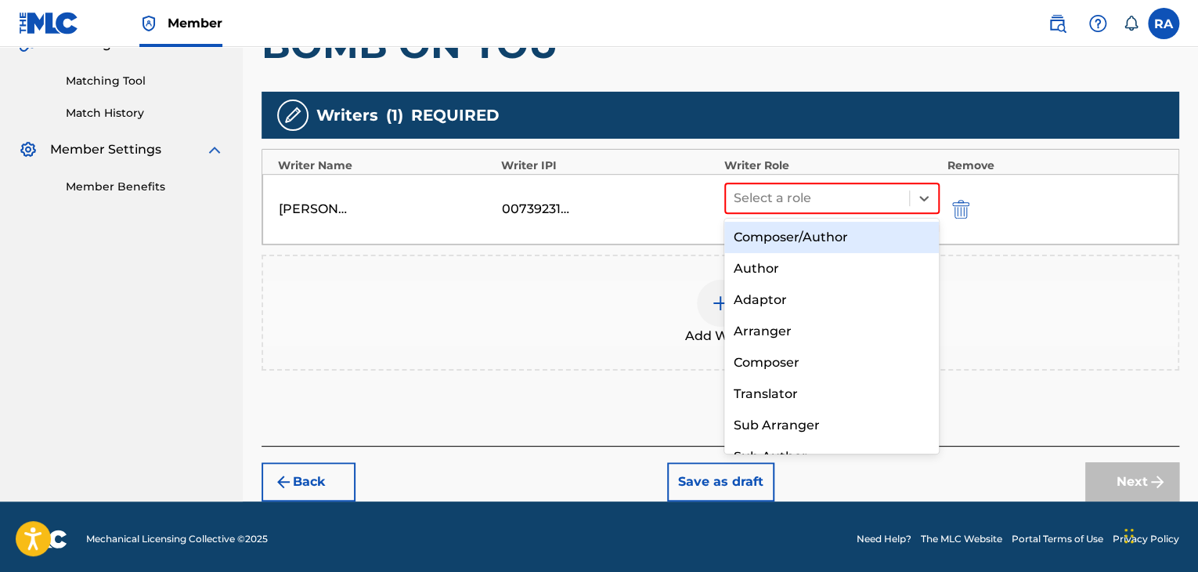
click at [833, 237] on div "Composer/Author" at bounding box center [832, 237] width 215 height 31
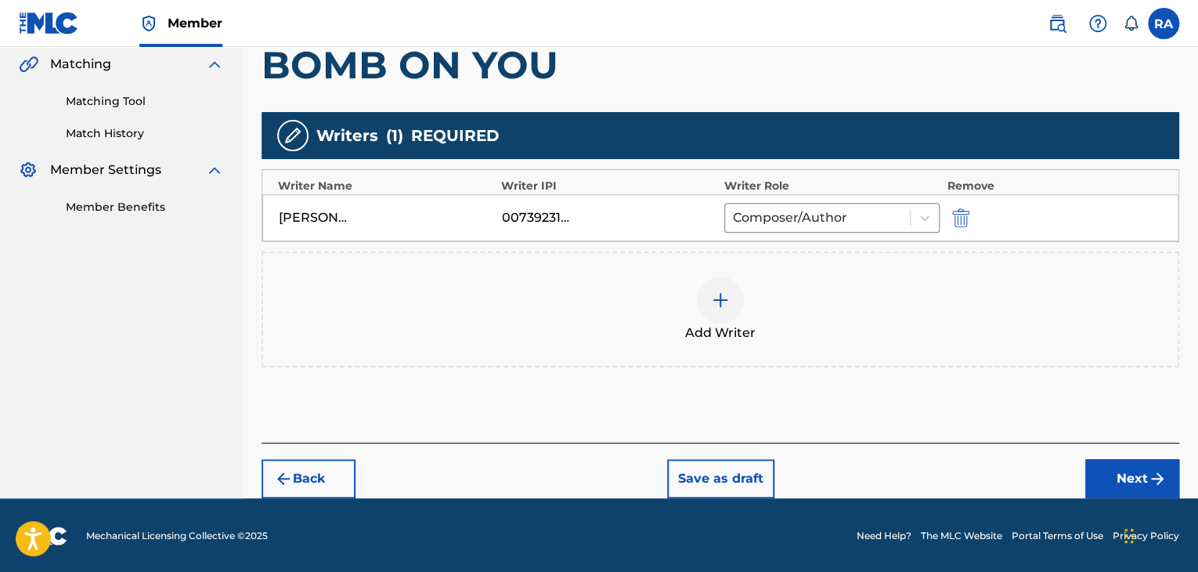
click at [1129, 479] on button "Next" at bounding box center [1133, 478] width 94 height 39
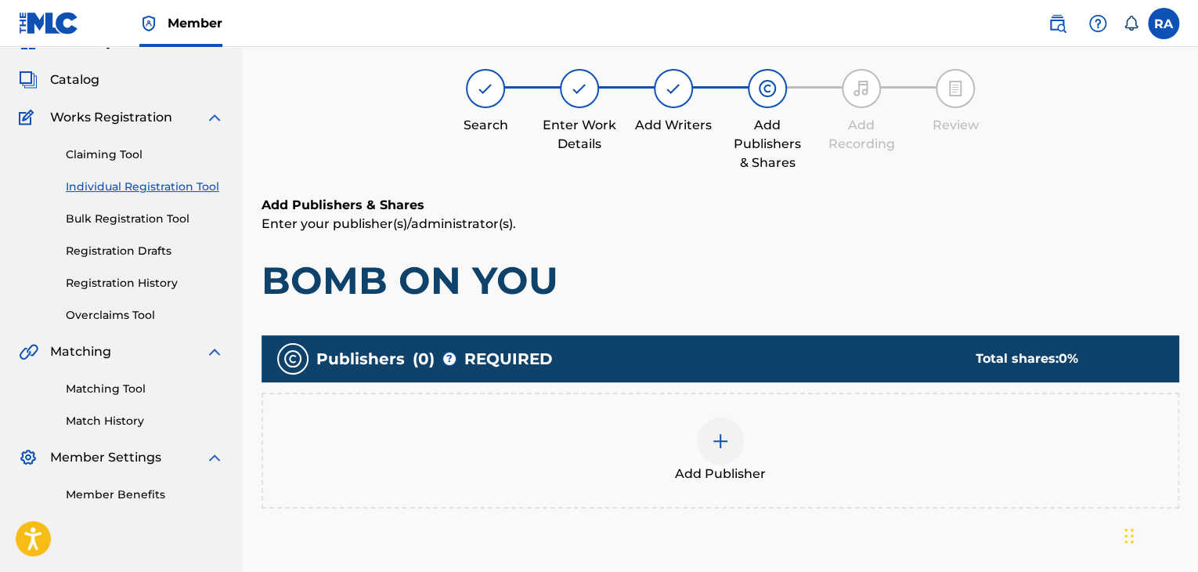
scroll to position [70, 0]
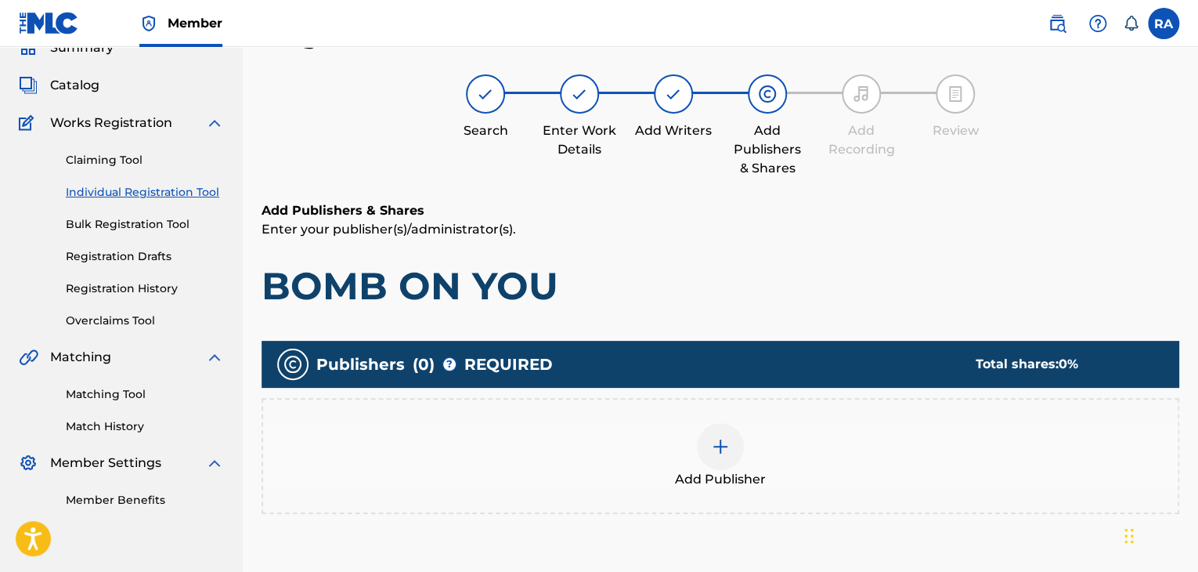
click at [730, 444] on div at bounding box center [720, 446] width 47 height 47
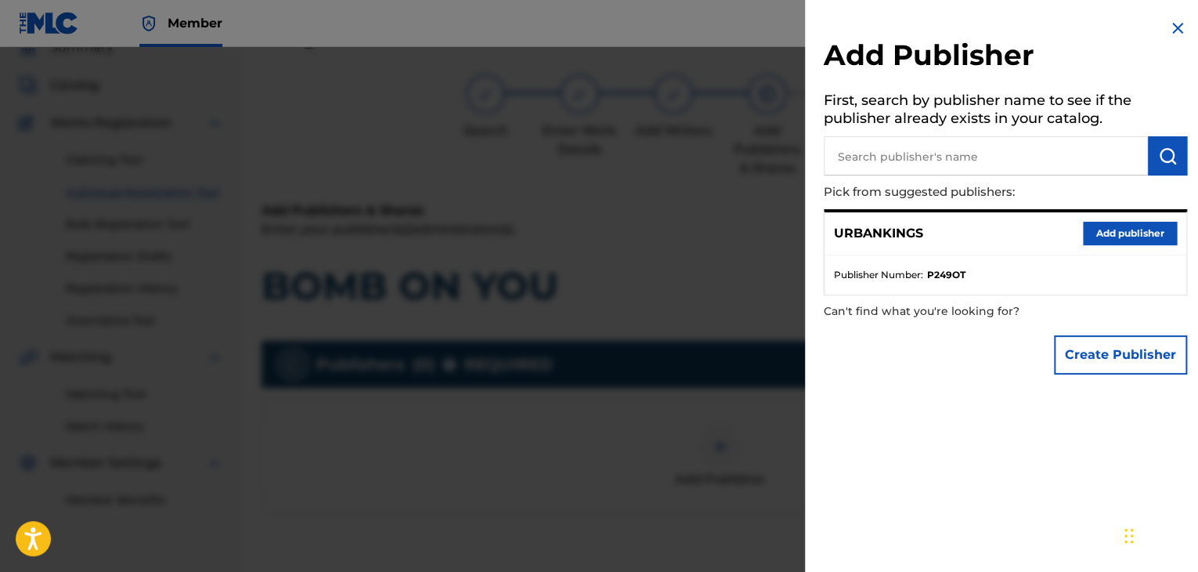
click at [1119, 241] on button "Add publisher" at bounding box center [1130, 233] width 94 height 23
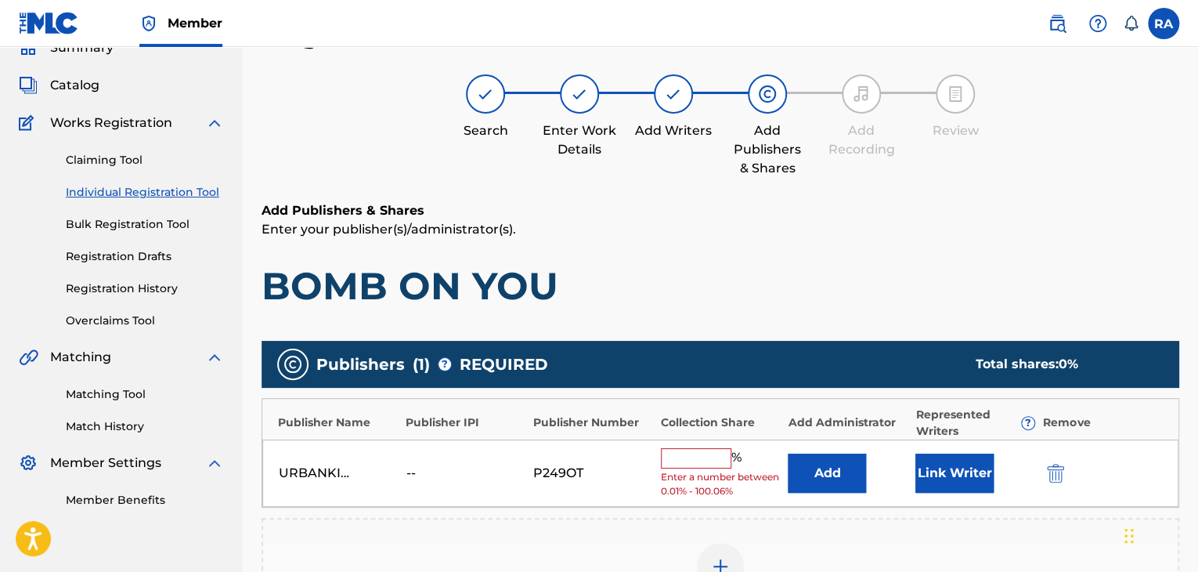
click at [698, 462] on input "text" at bounding box center [696, 458] width 70 height 20
type input "100"
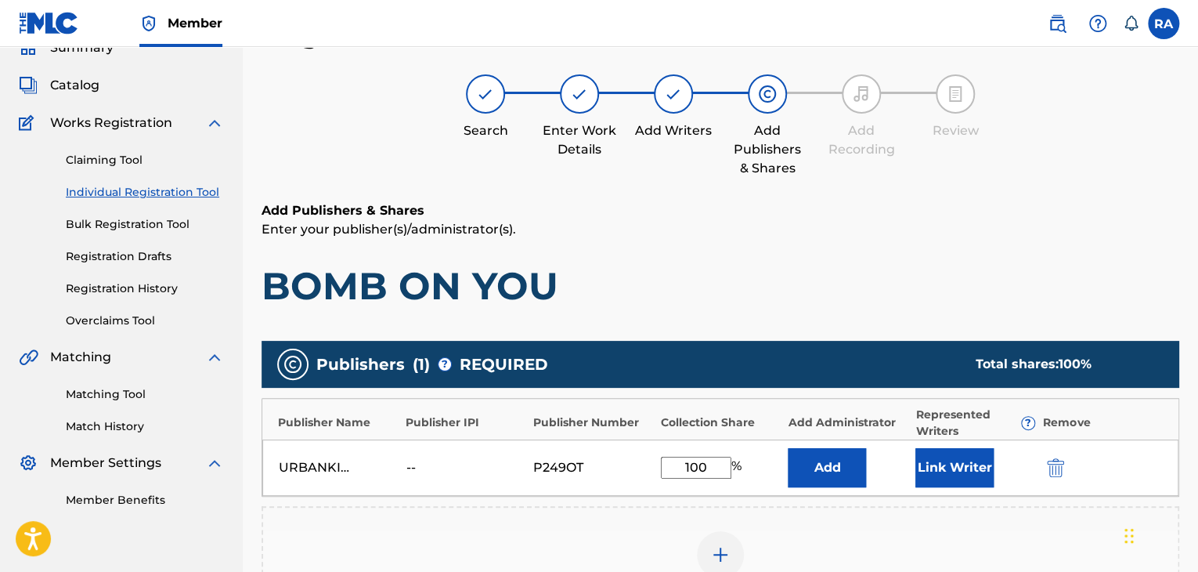
click at [973, 477] on button "Link Writer" at bounding box center [955, 467] width 78 height 39
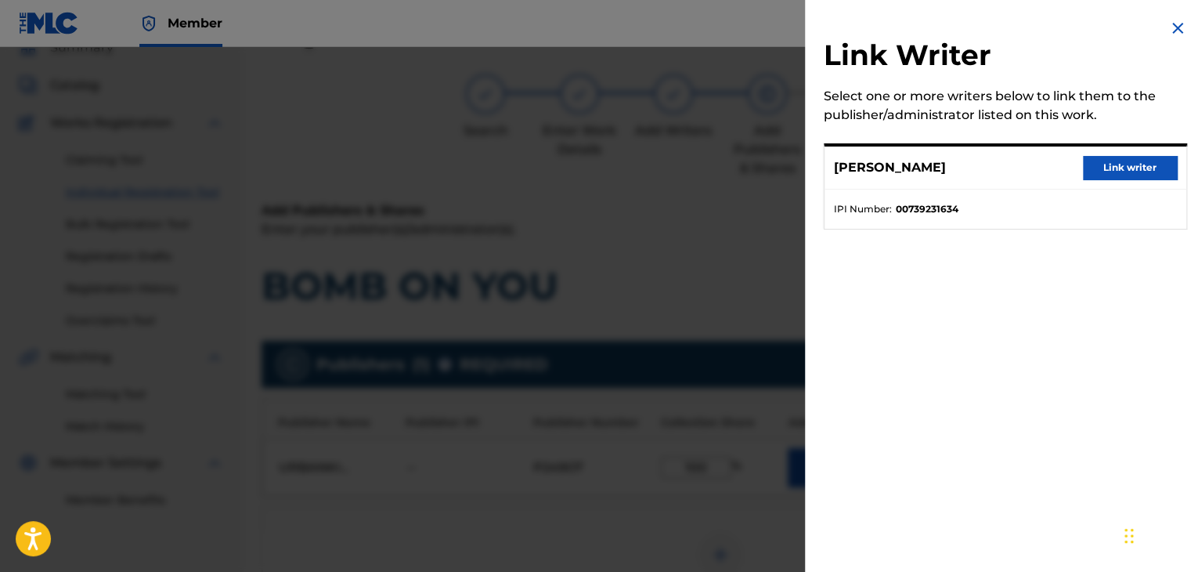
click at [1115, 157] on button "Link writer" at bounding box center [1130, 167] width 94 height 23
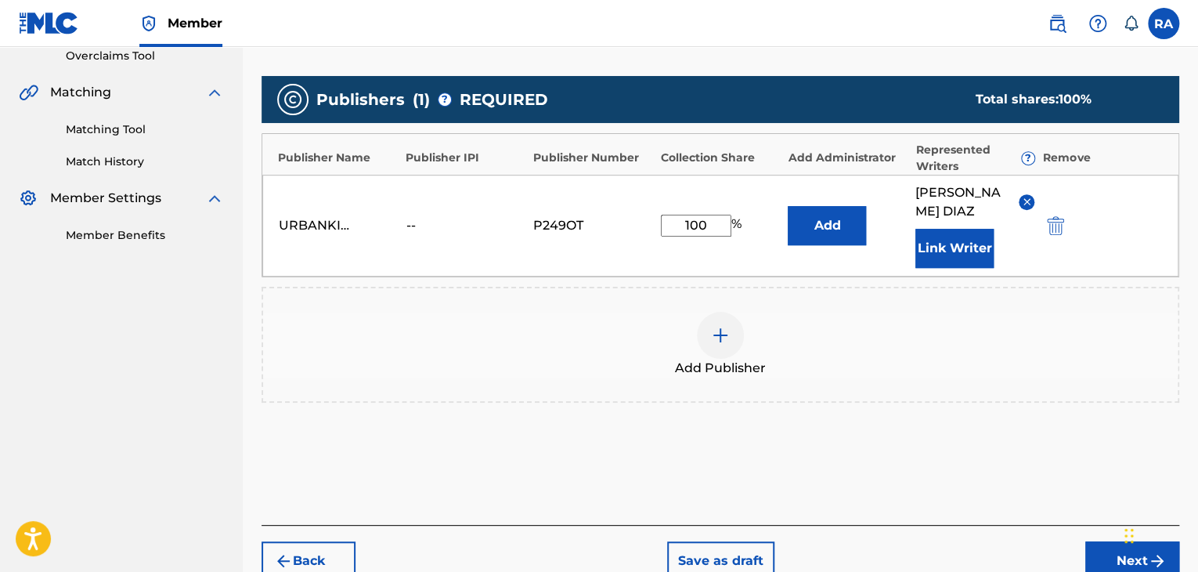
scroll to position [399, 0]
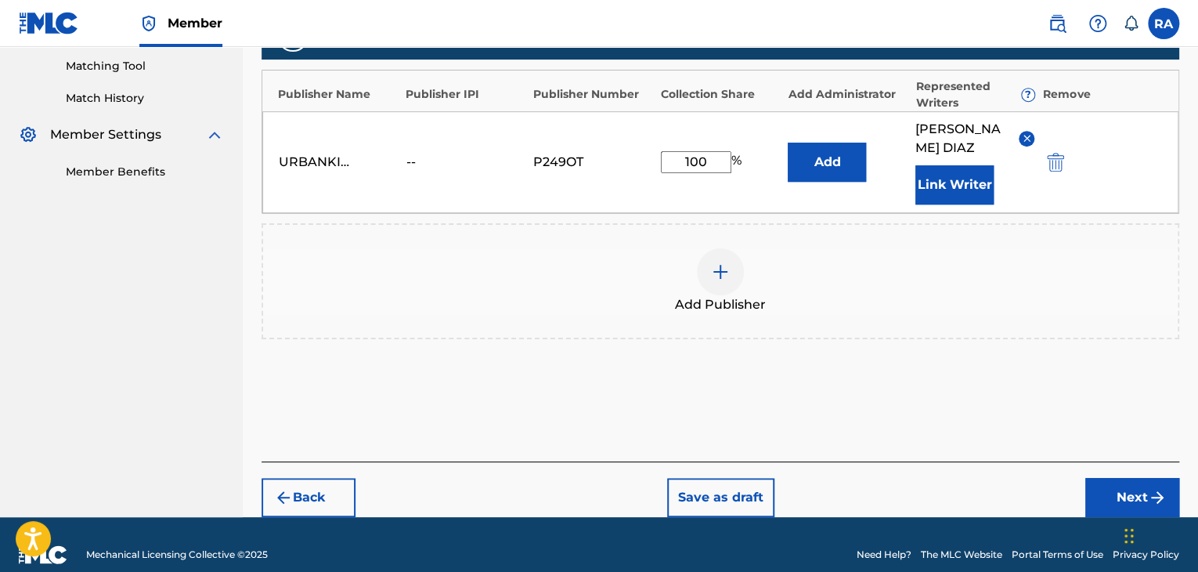
click at [1137, 490] on button "Next" at bounding box center [1133, 497] width 94 height 39
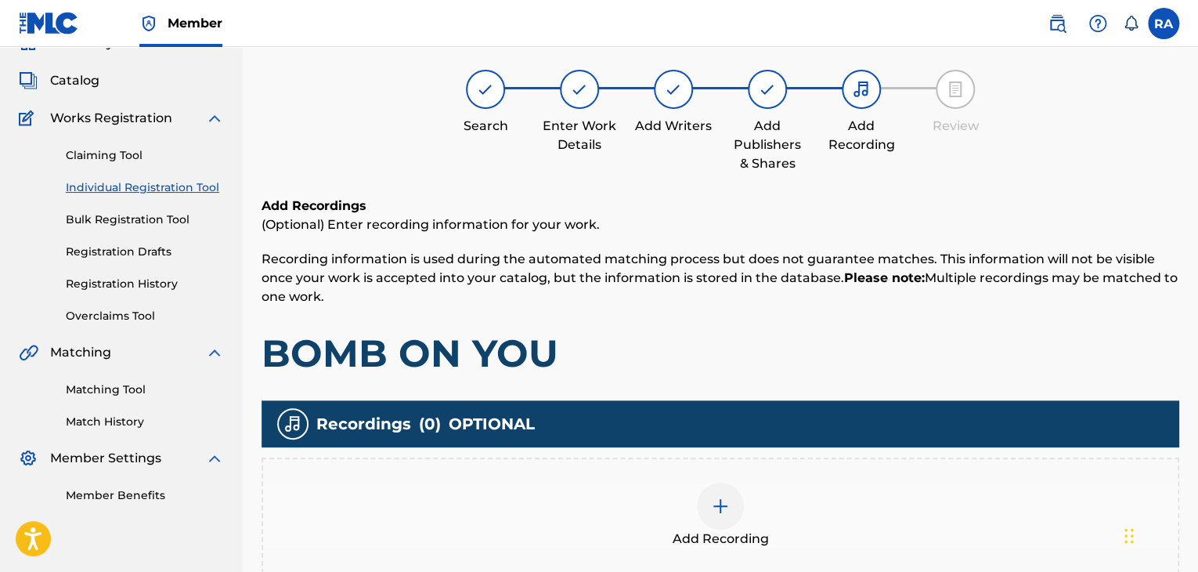
scroll to position [70, 0]
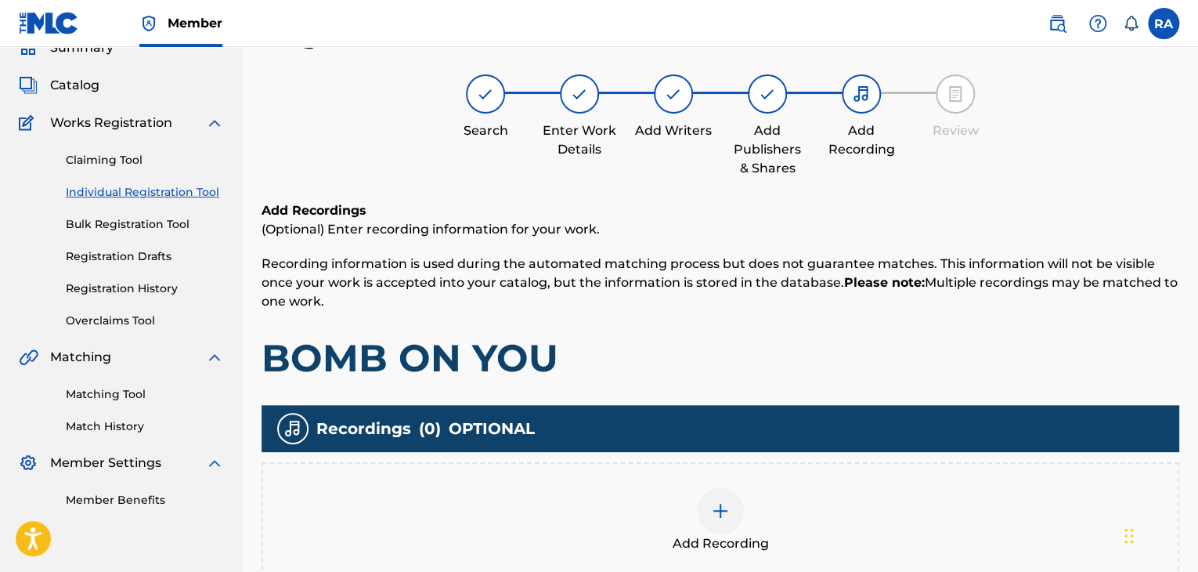
click at [736, 497] on div at bounding box center [720, 510] width 47 height 47
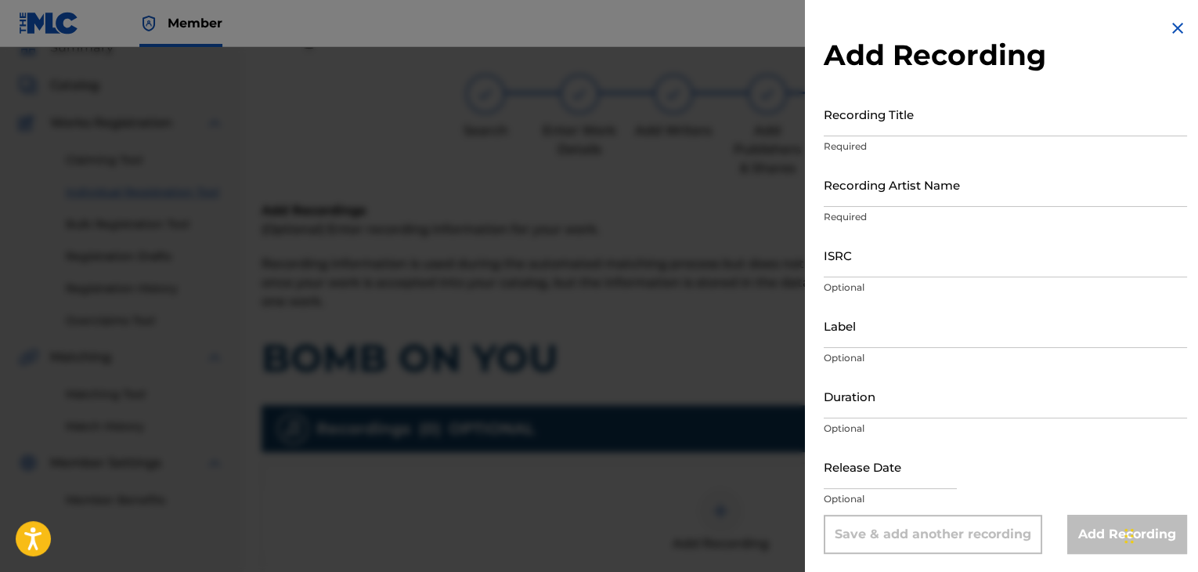
click at [909, 120] on input "Recording Title" at bounding box center [1005, 114] width 363 height 45
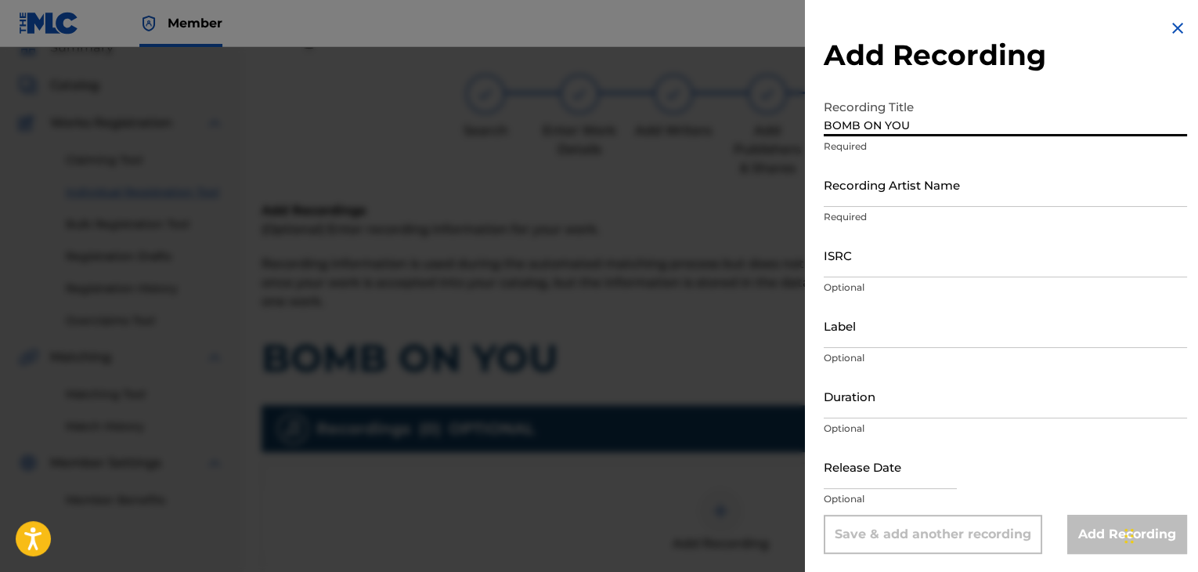
type input "BOMB ON YOU"
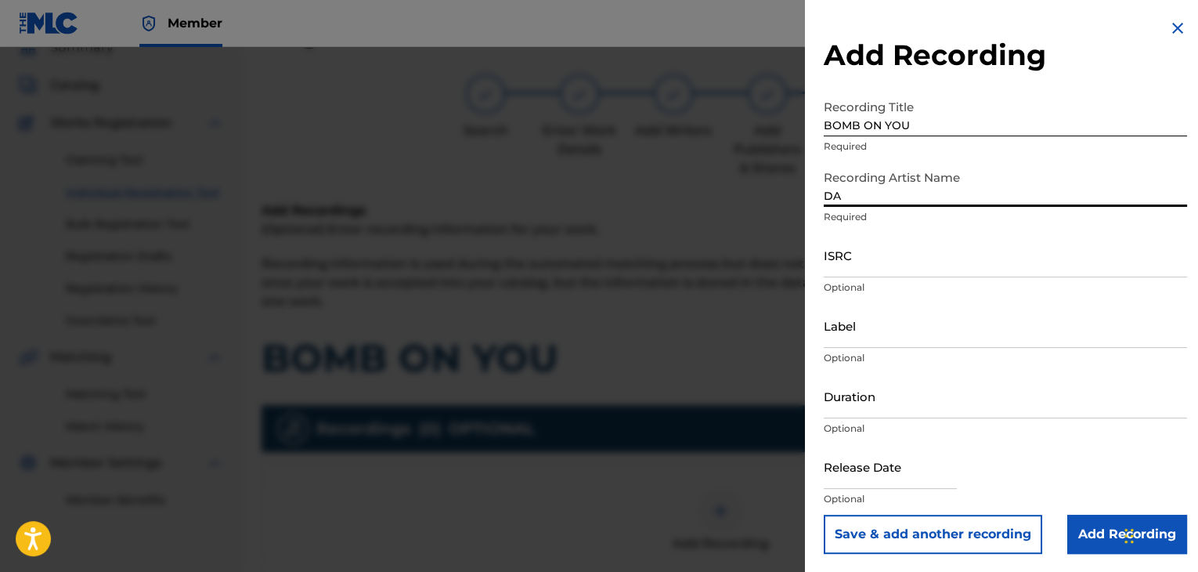
type input "DANGER"
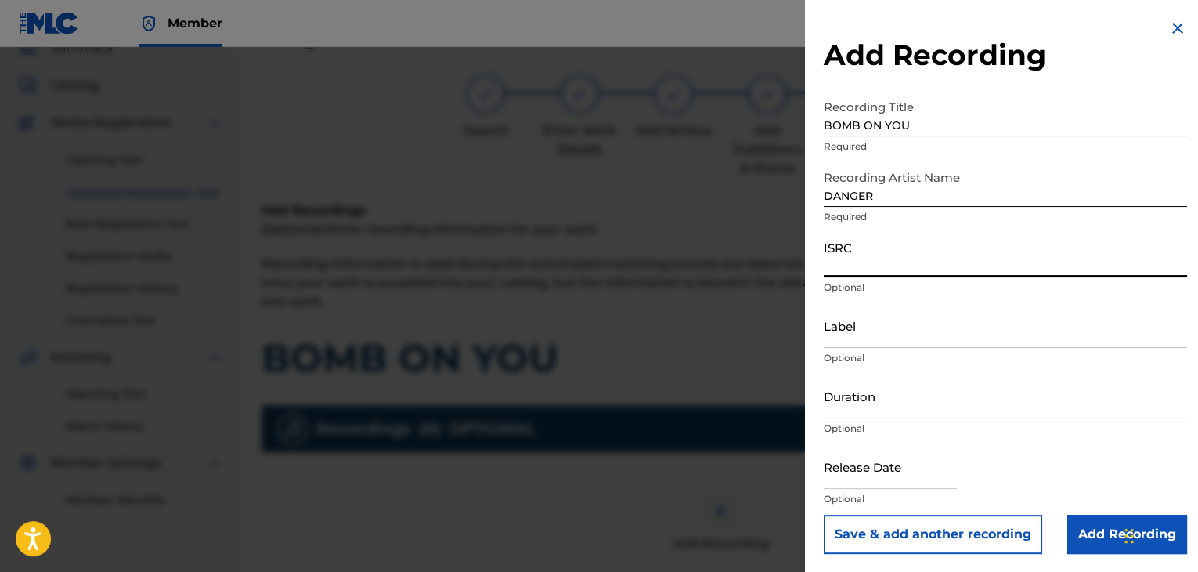
paste input "USPRZ0810236"
type input "USPRZ0810237"
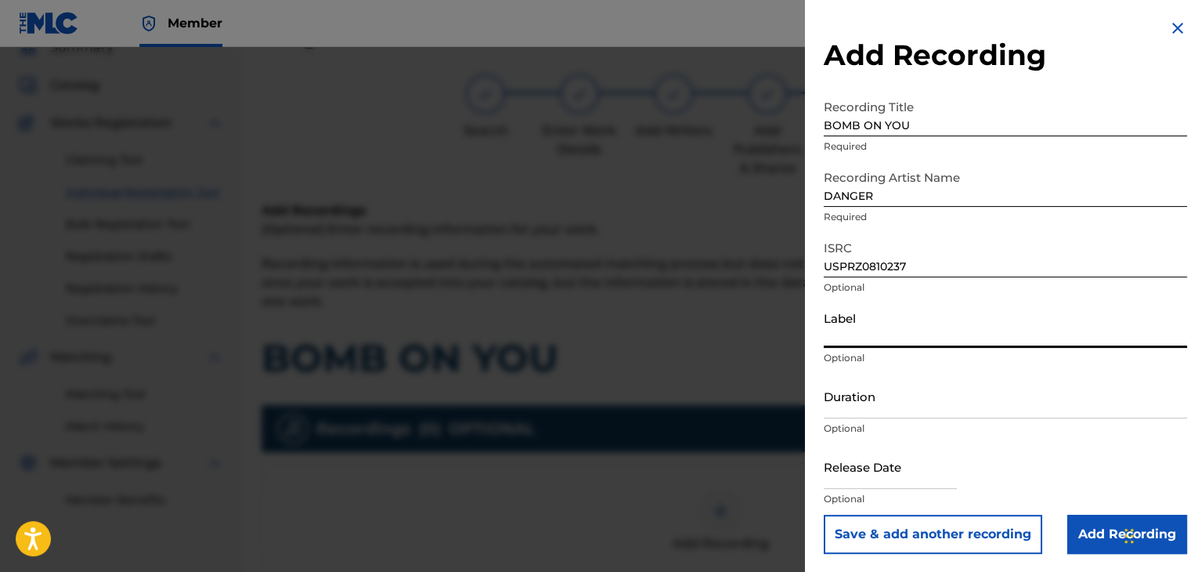
click at [858, 349] on div "Label Optional" at bounding box center [1005, 338] width 363 height 70
type input "Urban Kings Music Group"
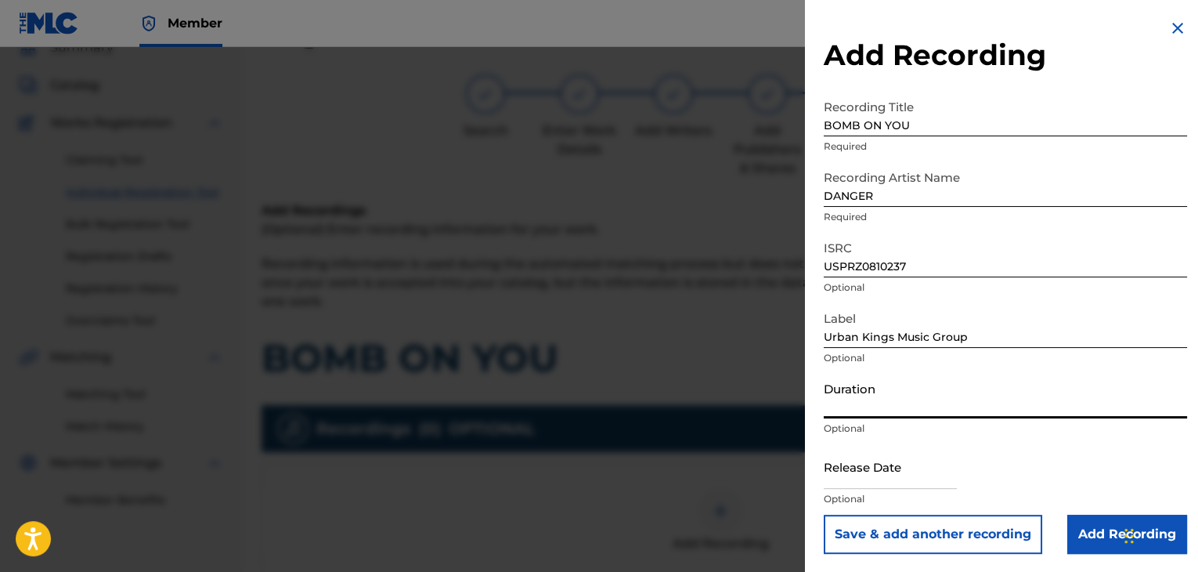
click at [883, 391] on input "Duration" at bounding box center [1005, 396] width 363 height 45
type input "03:34"
click at [881, 484] on input "text" at bounding box center [890, 466] width 133 height 45
select select "7"
select select "2025"
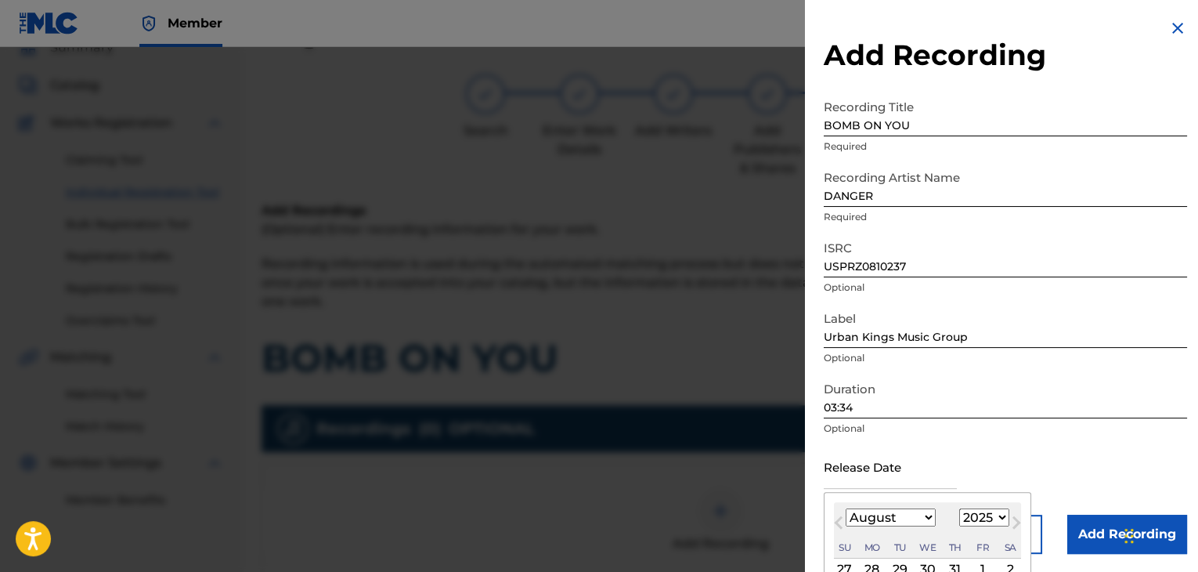
click at [916, 521] on select "January February March April May June July August September October November De…" at bounding box center [891, 517] width 90 height 18
select select "5"
click at [846, 508] on select "January February March April May June July August September October November De…" at bounding box center [891, 517] width 90 height 18
click at [976, 521] on select "1899 1900 1901 1902 1903 1904 1905 1906 1907 1908 1909 1910 1911 1912 1913 1914…" at bounding box center [985, 517] width 50 height 18
select select "2008"
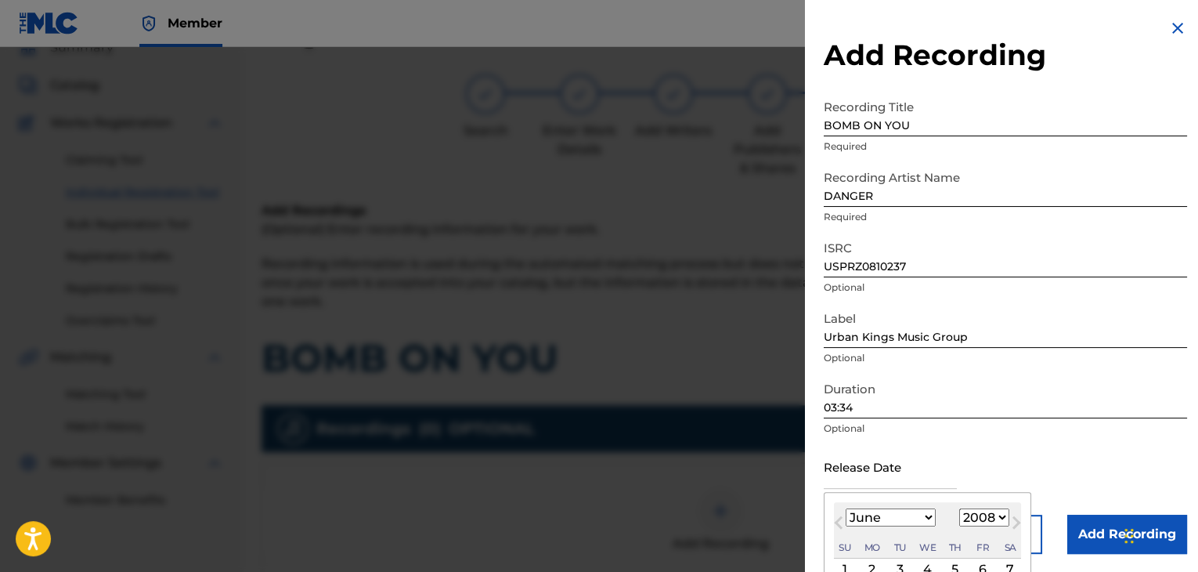
click at [960, 508] on select "1899 1900 1901 1902 1903 1904 1905 1906 1907 1908 1909 1910 1911 1912 1913 1914…" at bounding box center [985, 517] width 50 height 18
click at [879, 564] on div "2" at bounding box center [872, 569] width 19 height 19
type input "[DATE]"
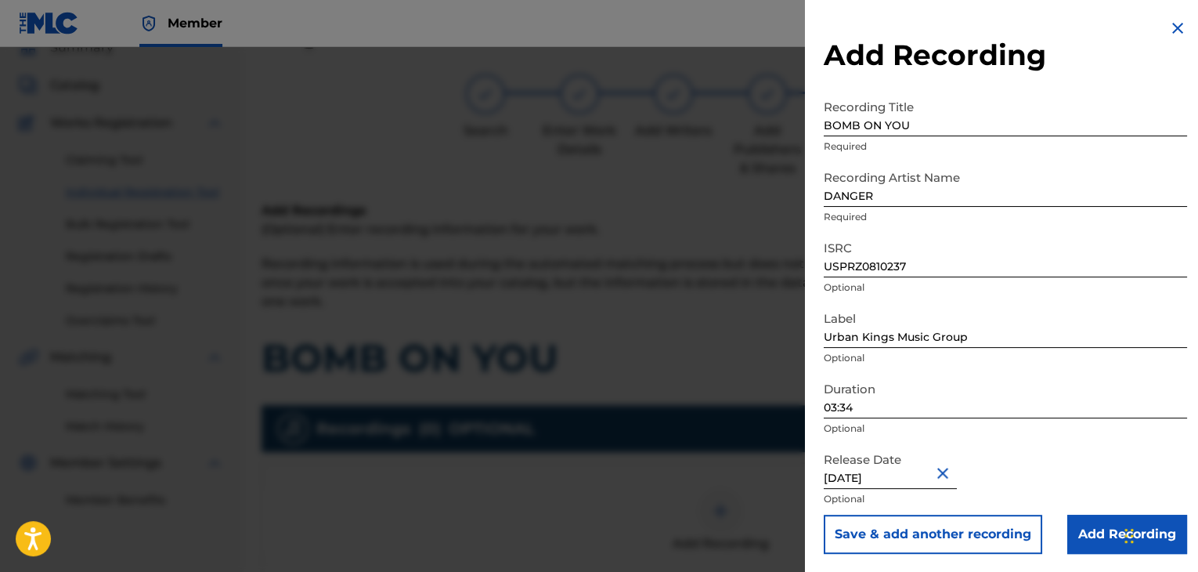
click at [1081, 530] on input "Add Recording" at bounding box center [1128, 534] width 120 height 39
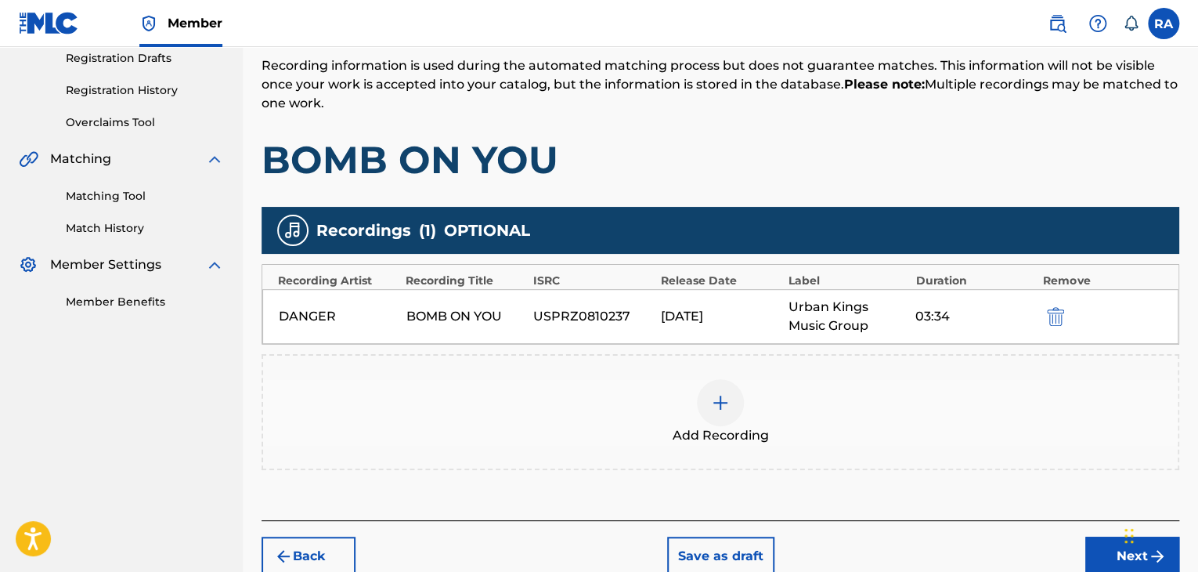
scroll to position [346, 0]
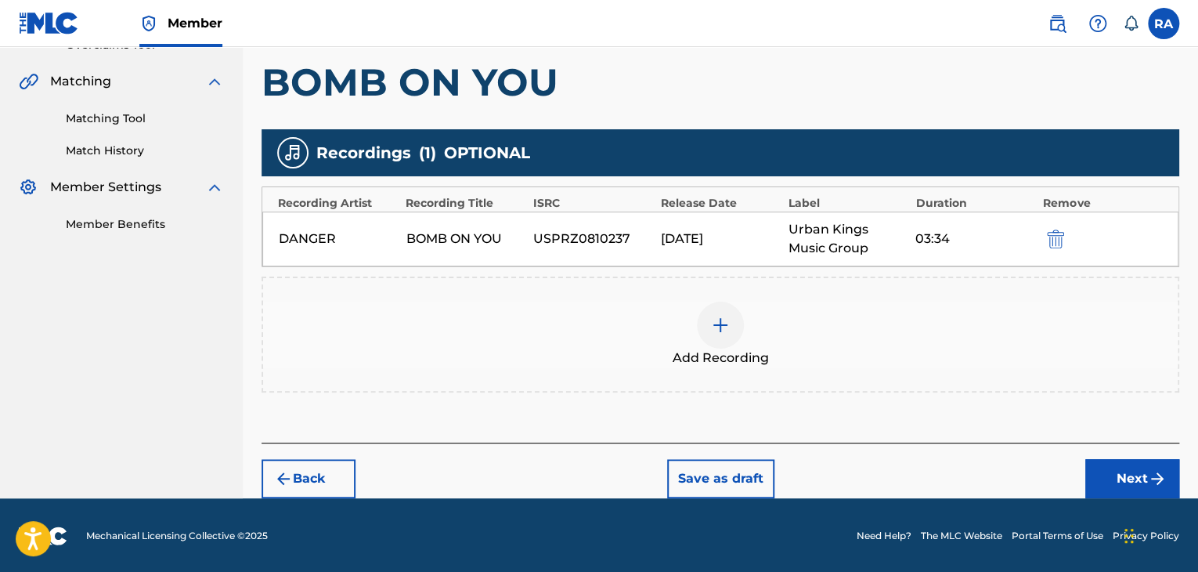
click at [1112, 471] on button "Next" at bounding box center [1133, 478] width 94 height 39
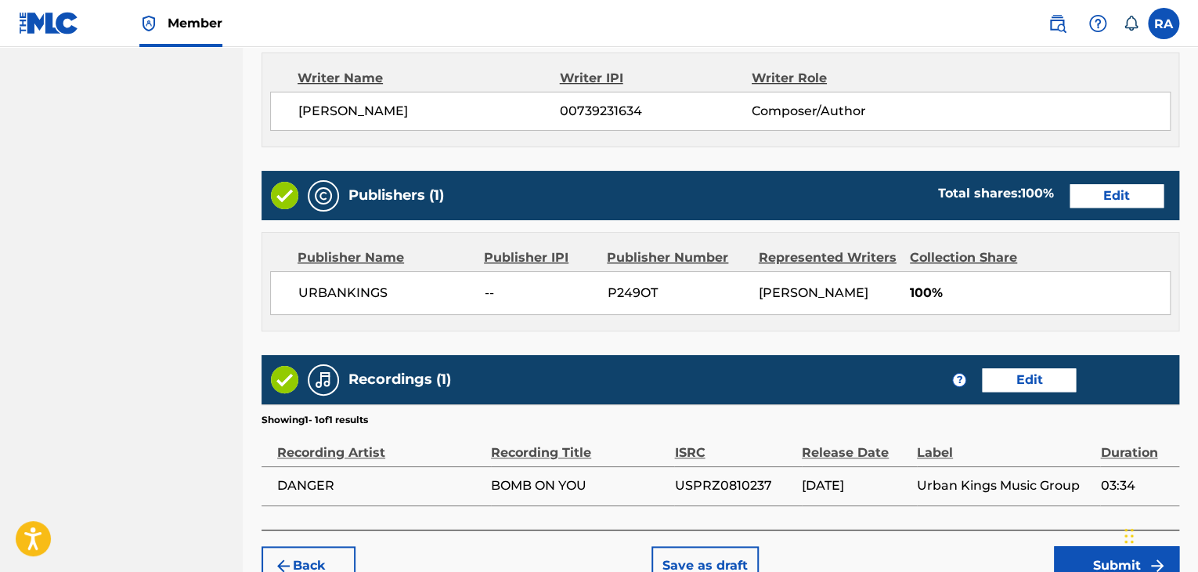
scroll to position [751, 0]
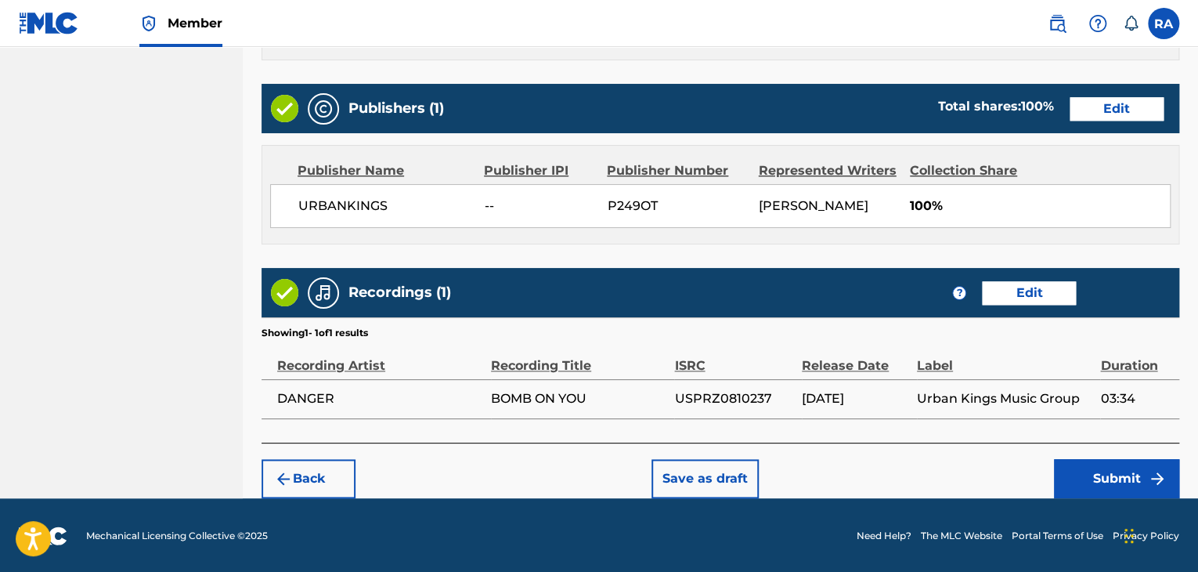
click at [1128, 486] on button "Submit" at bounding box center [1116, 478] width 125 height 39
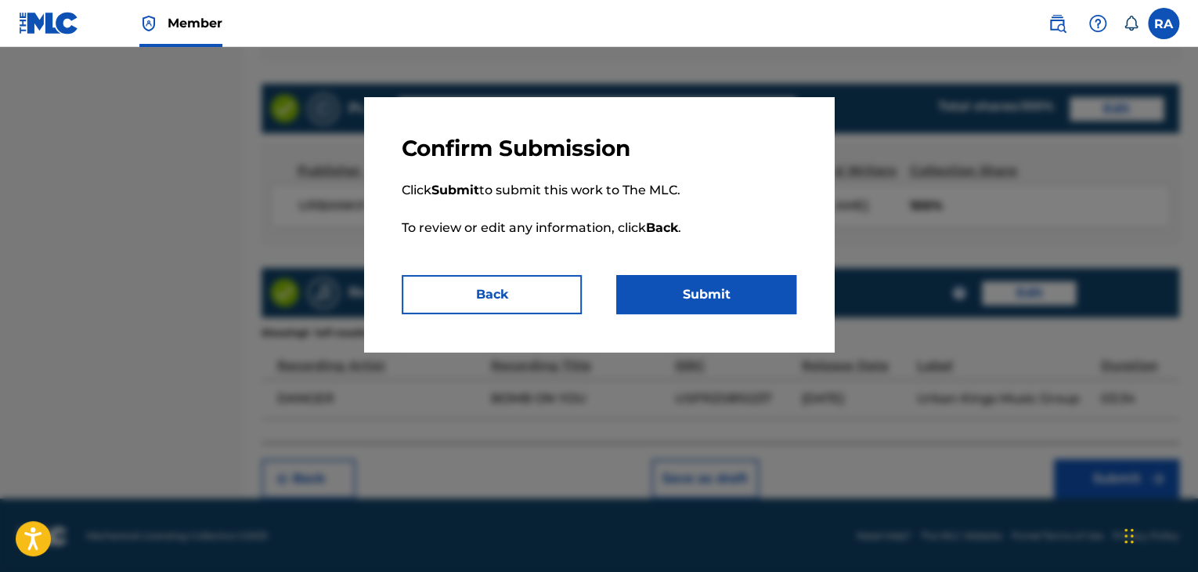
click at [638, 300] on button "Submit" at bounding box center [706, 294] width 180 height 39
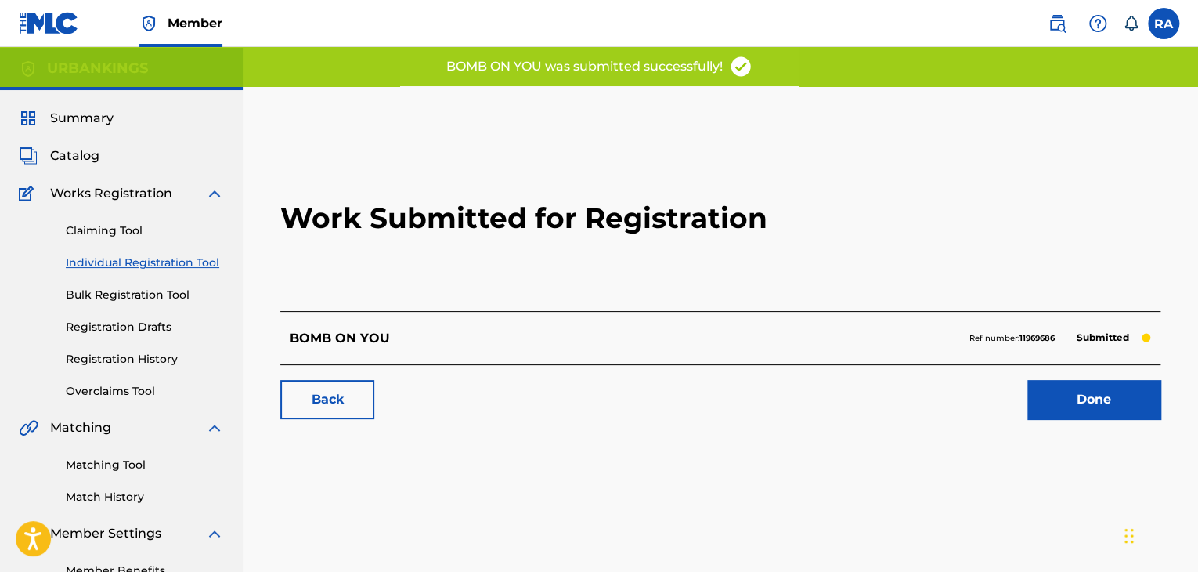
click at [1102, 407] on link "Done" at bounding box center [1094, 399] width 133 height 39
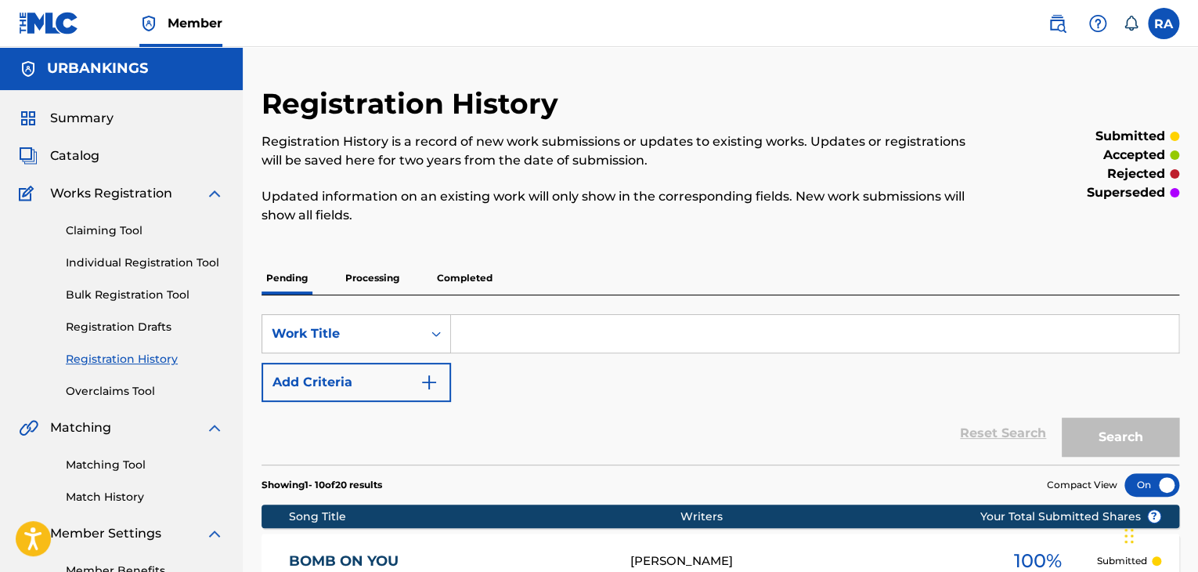
click at [177, 261] on link "Individual Registration Tool" at bounding box center [145, 263] width 158 height 16
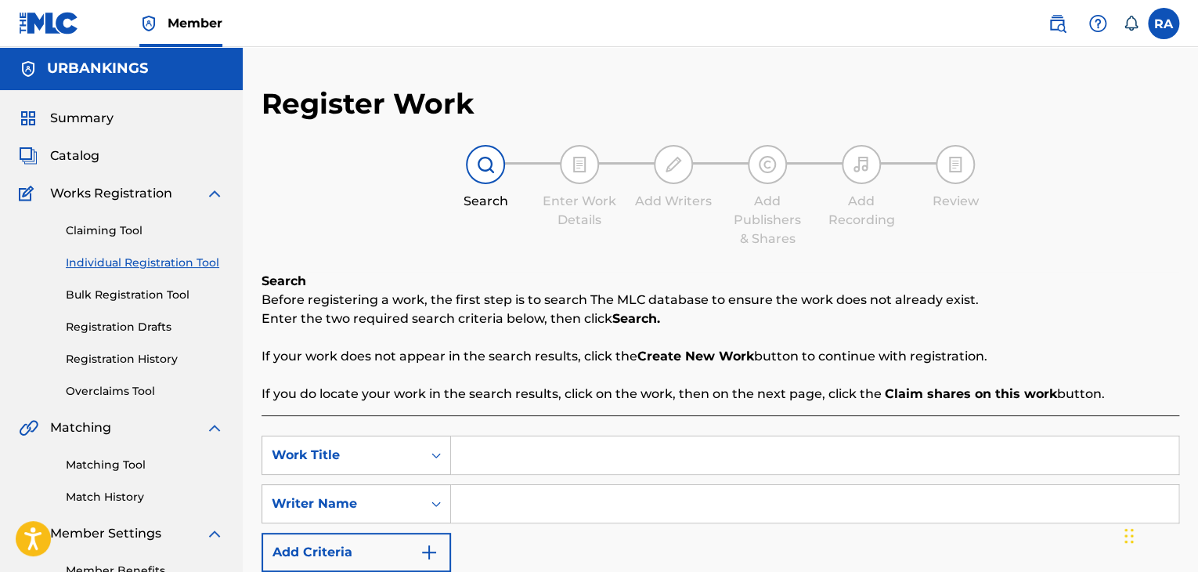
click at [628, 446] on input "Search Form" at bounding box center [815, 455] width 728 height 38
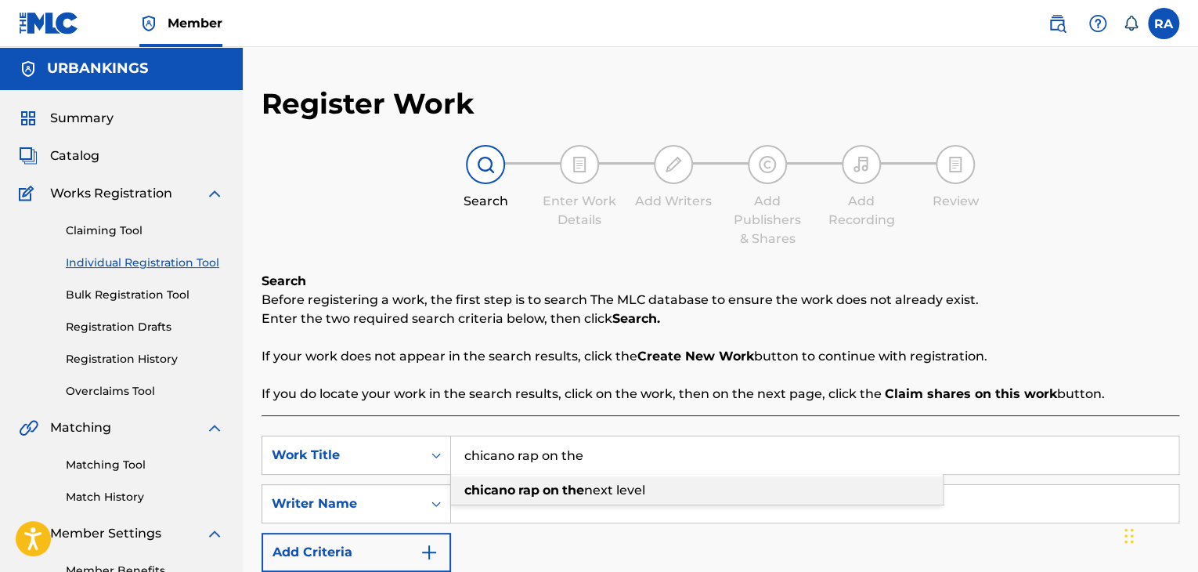
click at [624, 490] on span "next level" at bounding box center [614, 489] width 61 height 15
type input "chicano rap on the next level"
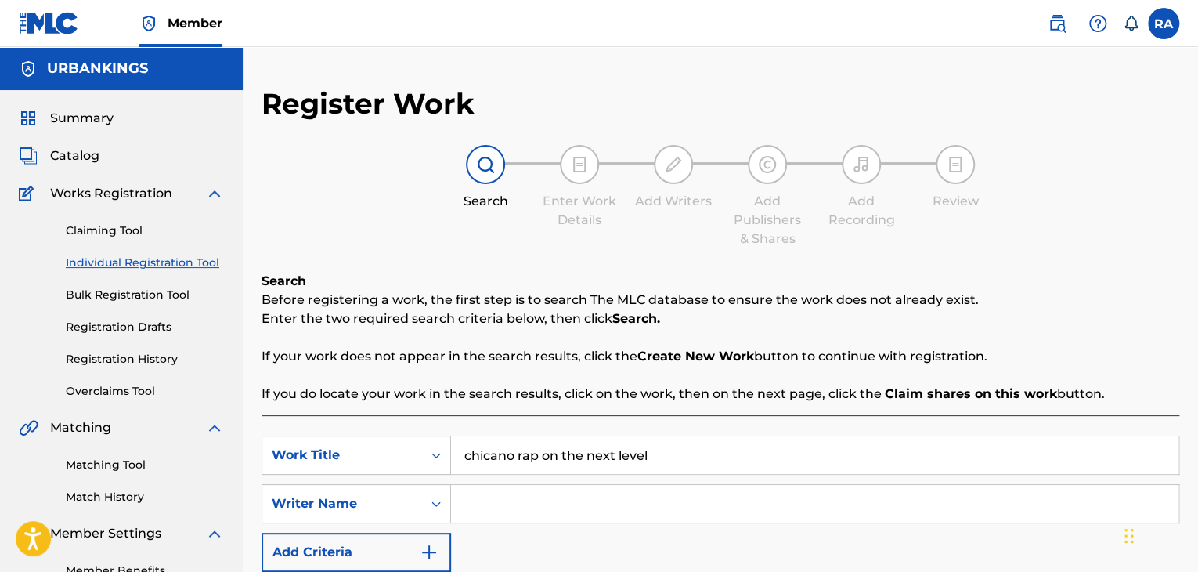
click at [617, 491] on input "Search Form" at bounding box center [815, 504] width 728 height 38
type input "[PERSON_NAME]"
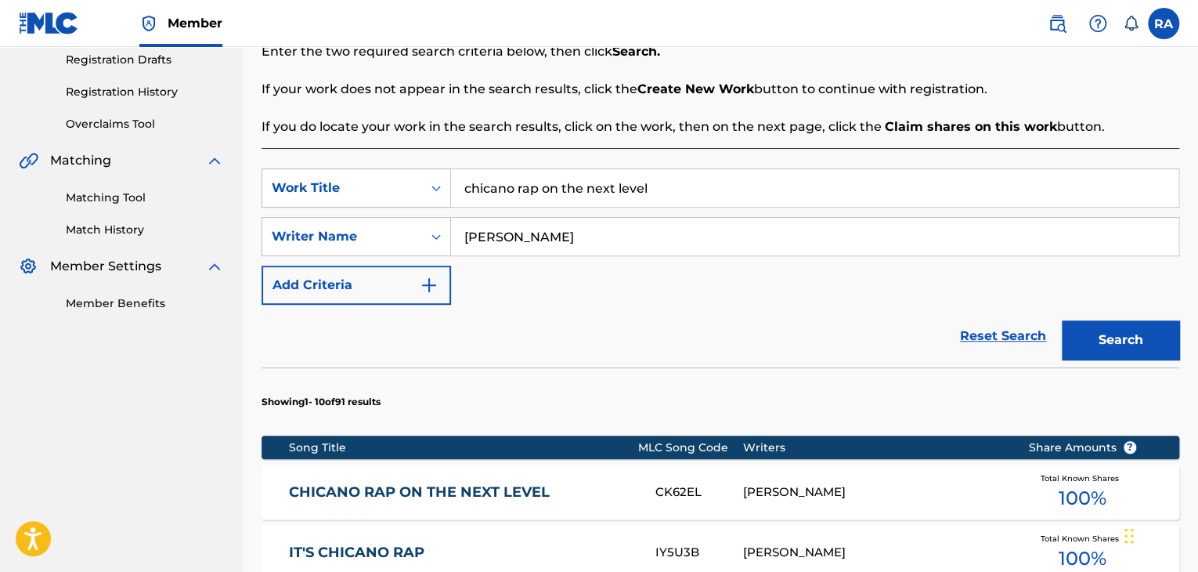
scroll to position [313, 0]
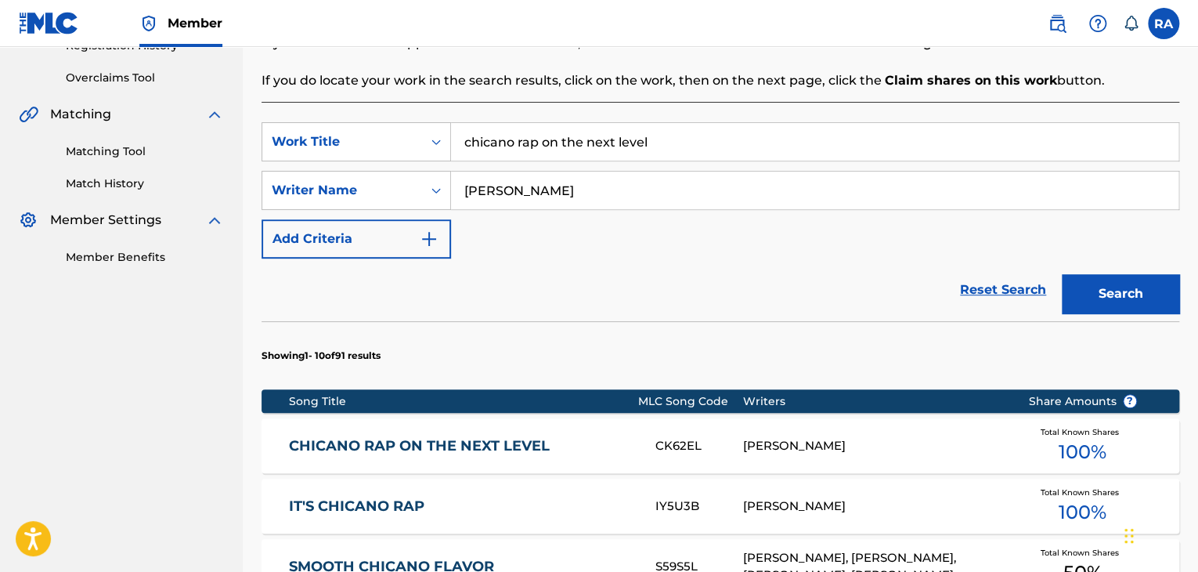
click at [670, 459] on div "CHICANO RAP ON THE NEXT LEVEL CK62EL [PERSON_NAME] Total Known Shares 100 %" at bounding box center [721, 445] width 918 height 55
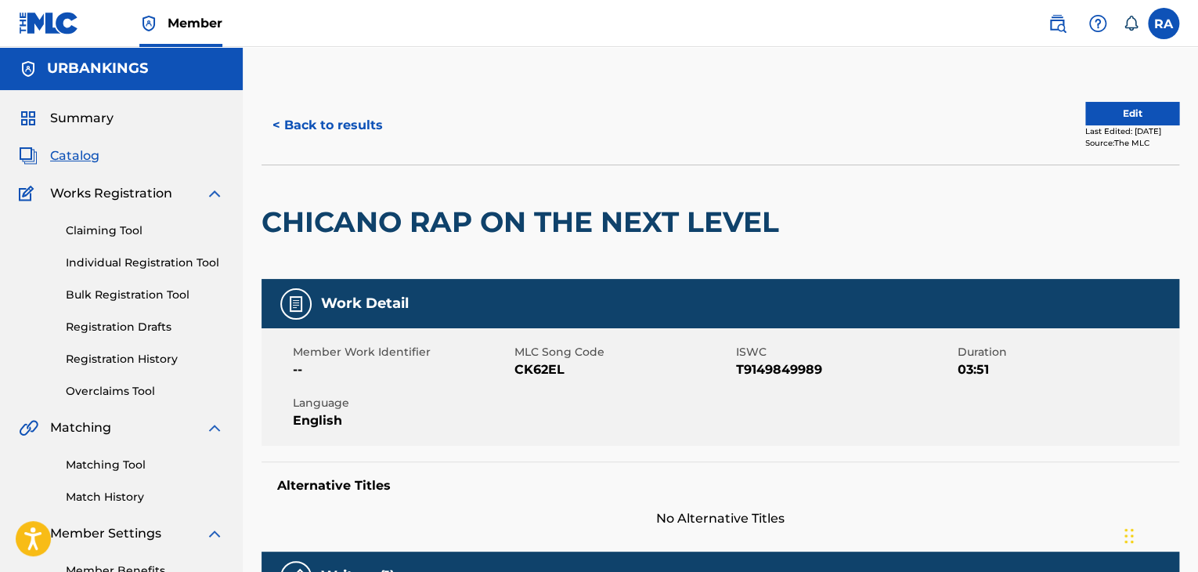
click at [1087, 107] on button "Edit" at bounding box center [1133, 113] width 94 height 23
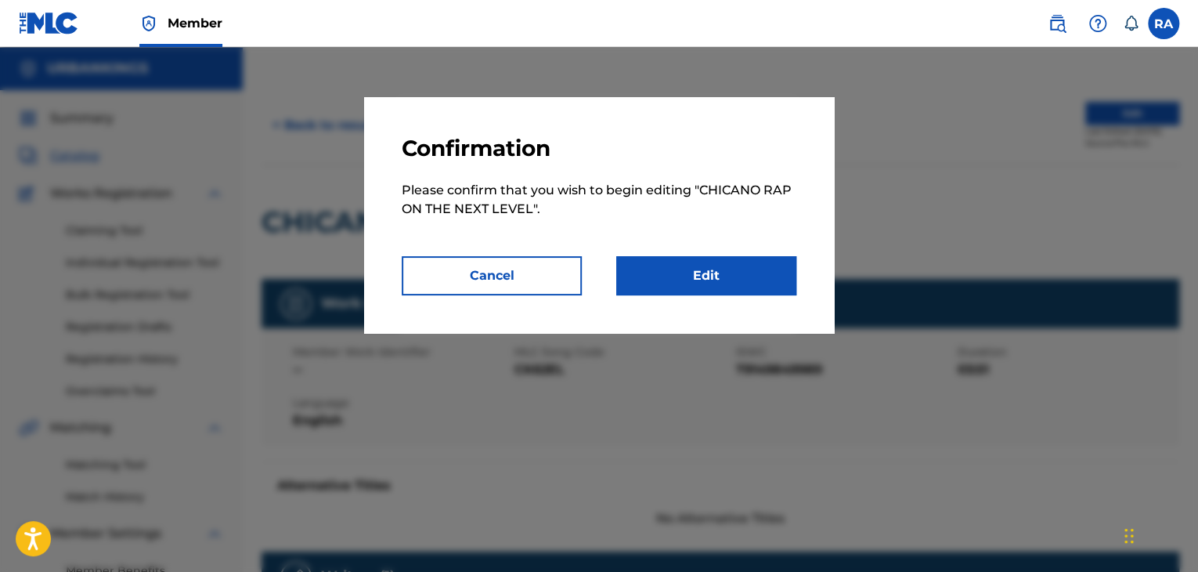
click at [758, 289] on link "Edit" at bounding box center [706, 275] width 180 height 39
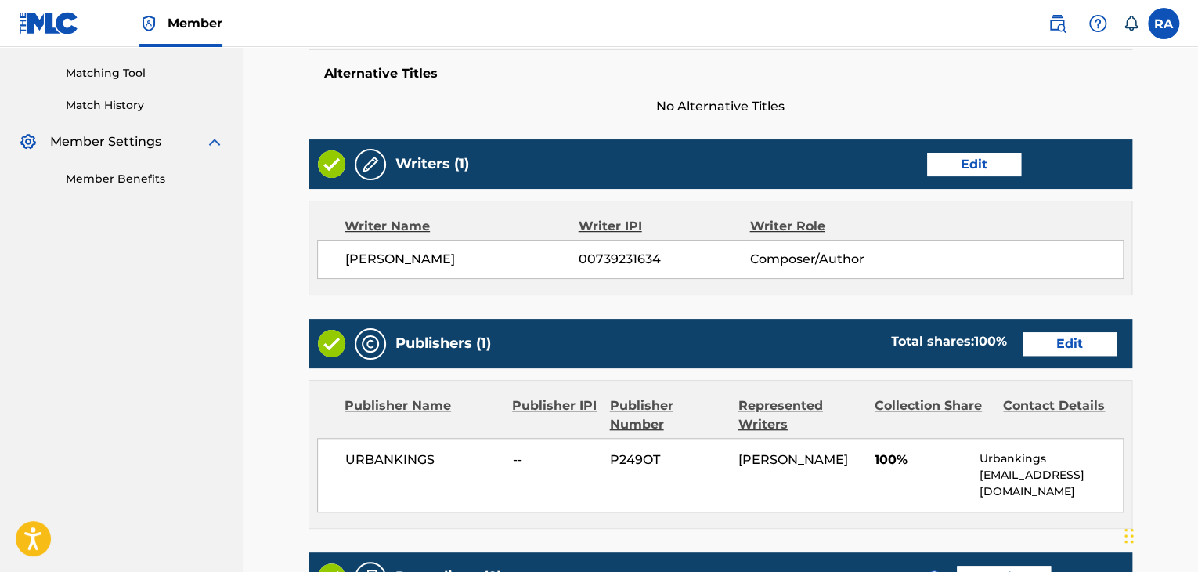
scroll to position [631, 0]
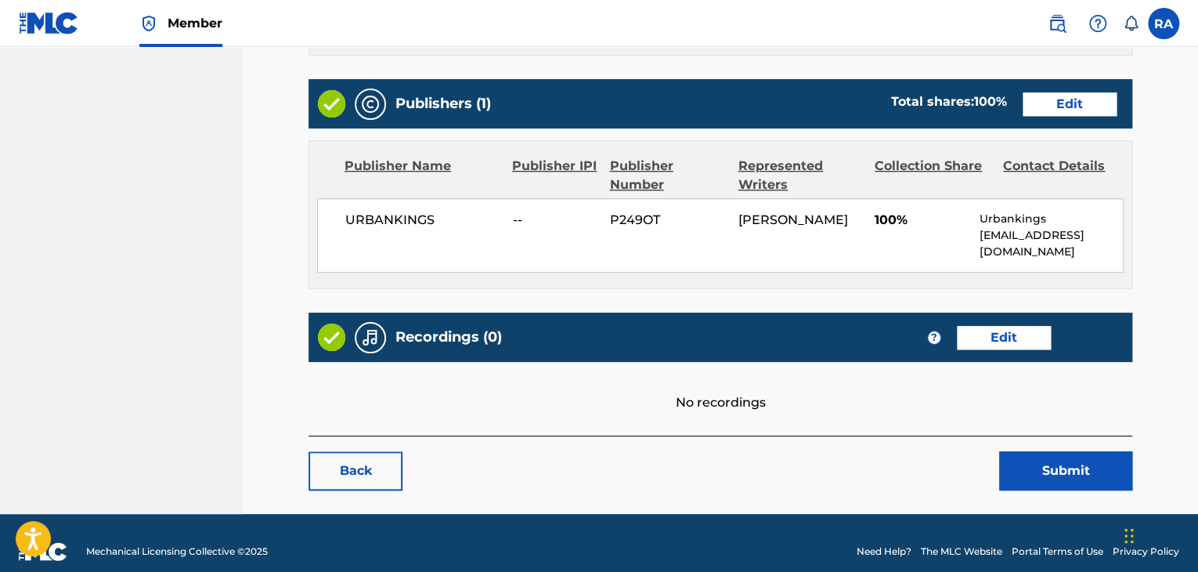
click at [963, 328] on link "Edit" at bounding box center [1004, 337] width 94 height 23
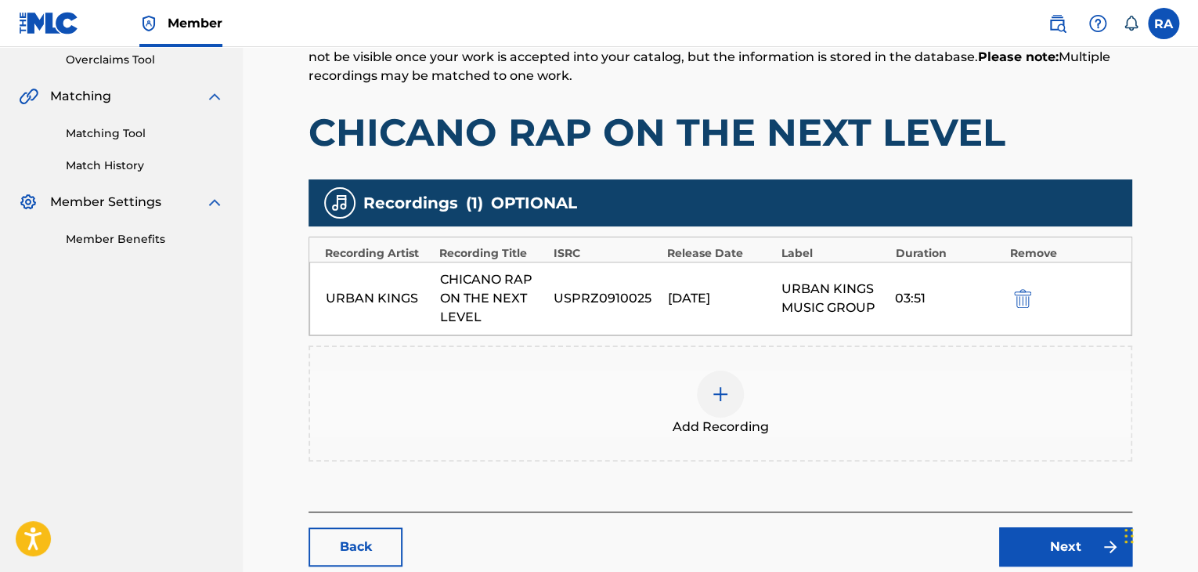
scroll to position [423, 0]
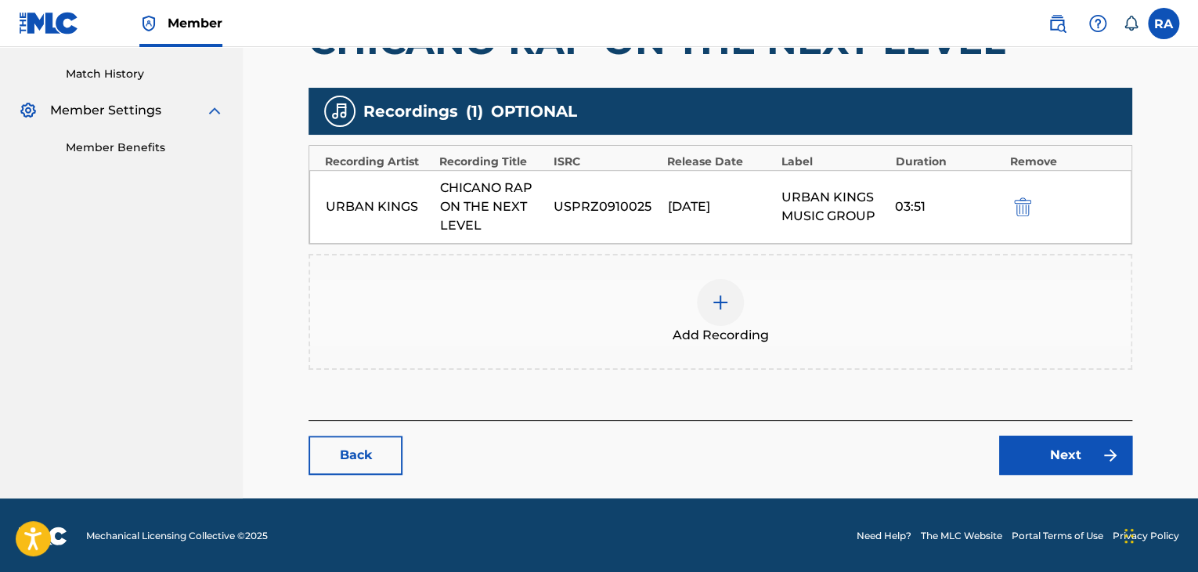
click at [728, 295] on img at bounding box center [720, 302] width 19 height 19
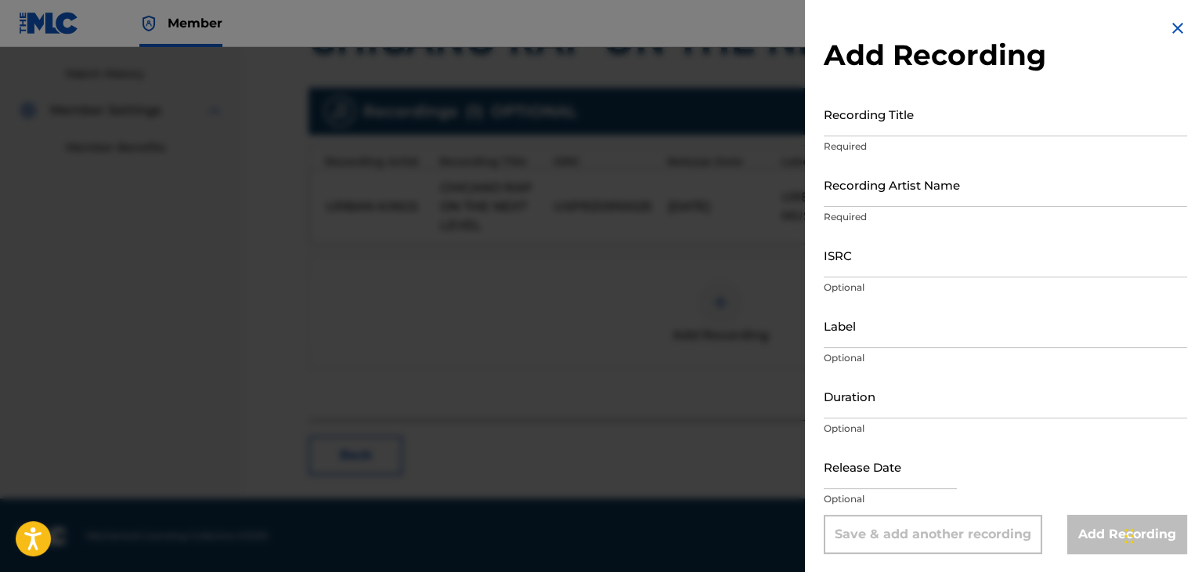
click at [844, 136] on div "Recording Title Required" at bounding box center [1005, 127] width 363 height 70
click at [844, 128] on input "Recording Title" at bounding box center [1005, 114] width 363 height 45
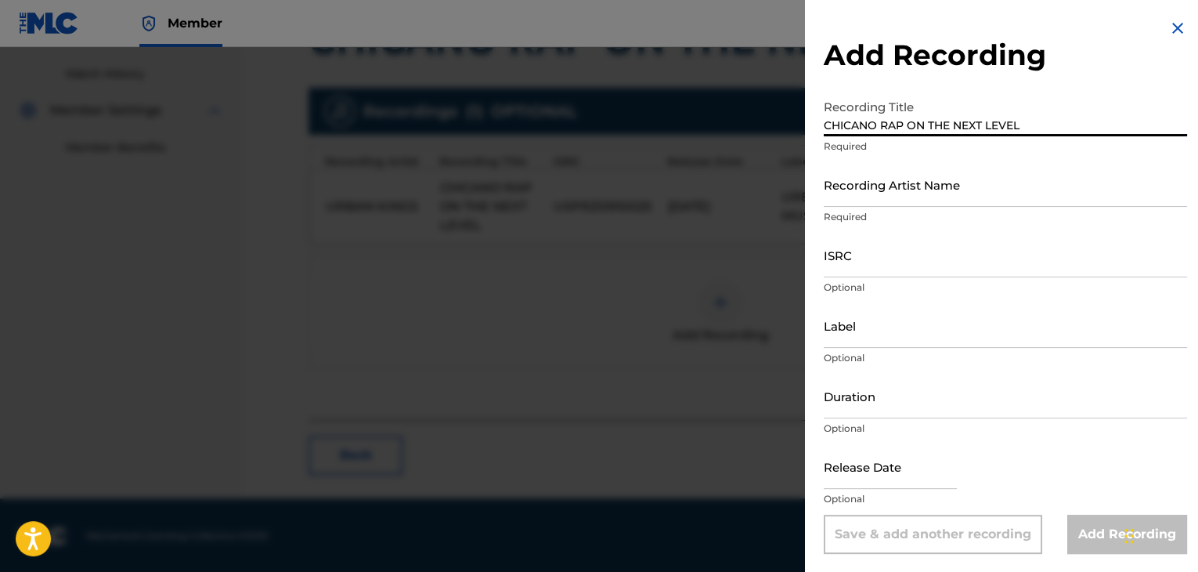
type input "CHICANO RAP ON THE NEXT LEVEL"
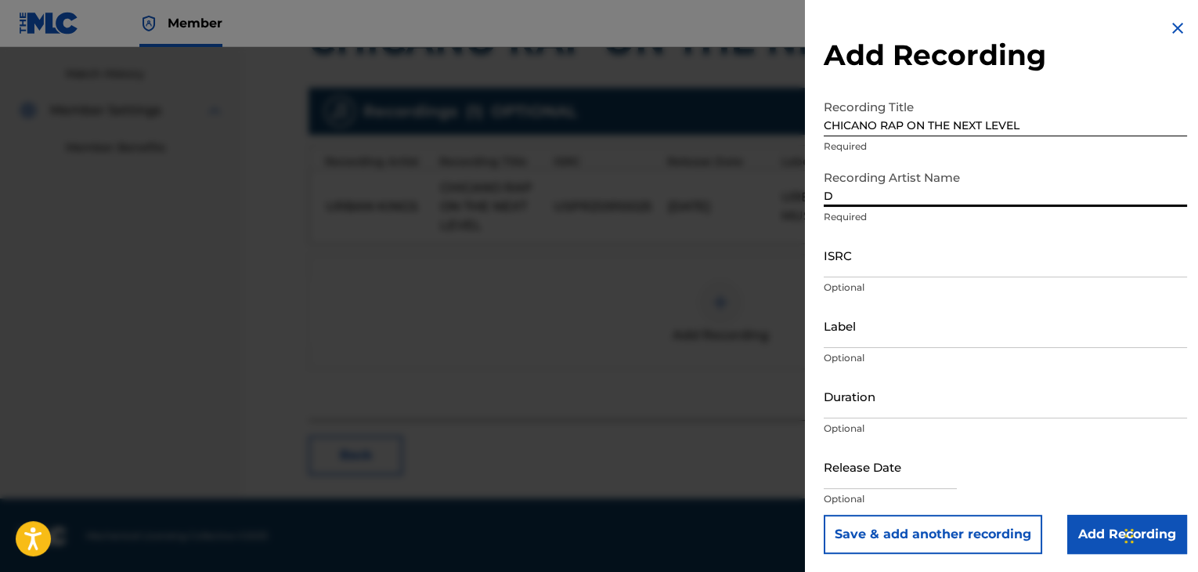
type input "DANGER"
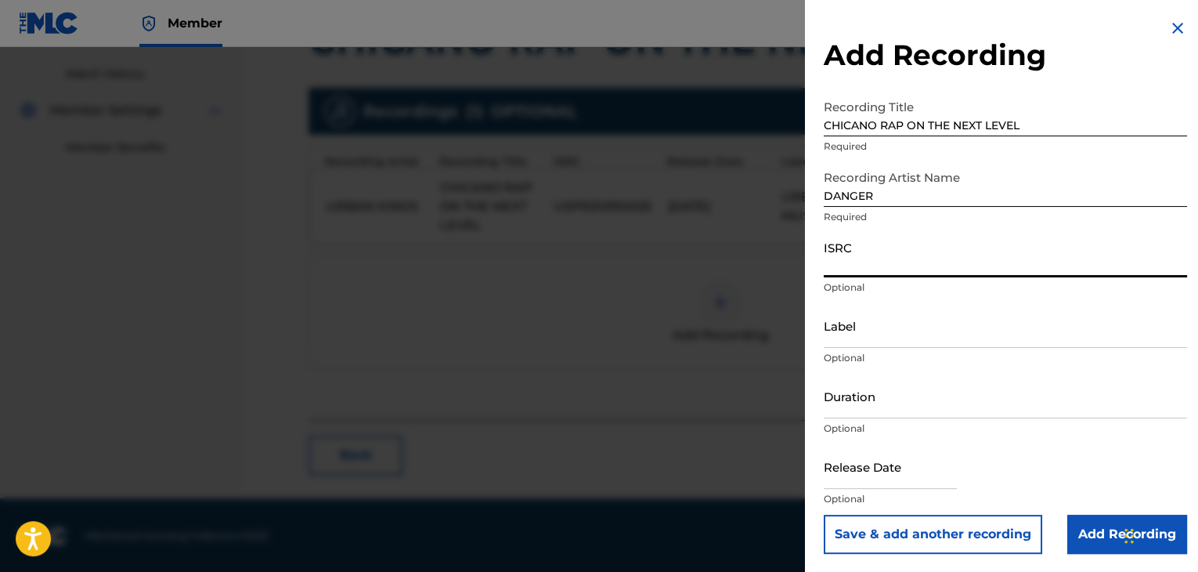
click at [914, 264] on input "ISRC" at bounding box center [1005, 255] width 363 height 45
paste input "USPRZ0810236"
type input "USPRZ0810238"
click at [877, 323] on input "Label" at bounding box center [1005, 325] width 363 height 45
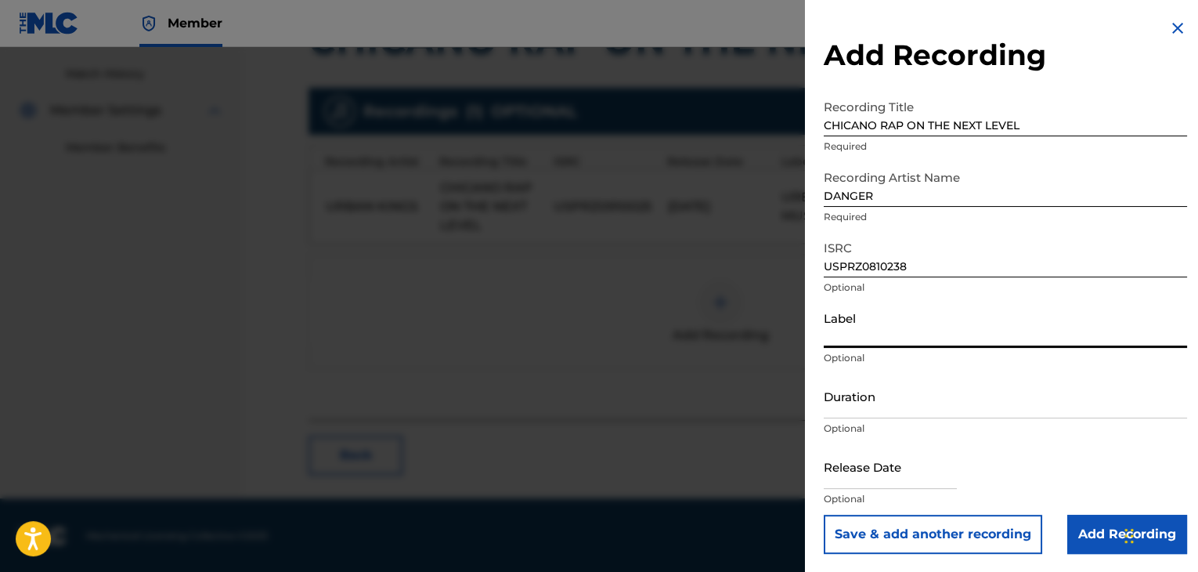
type input "Urban Kings Music Group"
click at [898, 421] on div "Duration Optional" at bounding box center [1005, 409] width 363 height 70
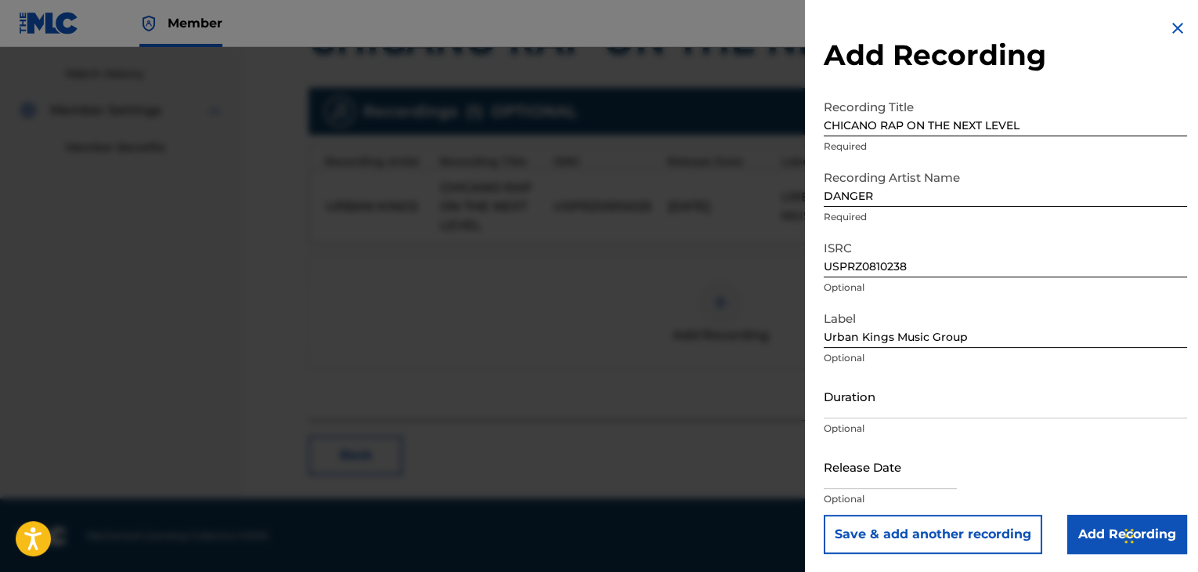
click at [970, 392] on input "Duration" at bounding box center [1005, 396] width 363 height 45
type input "03:49"
click at [890, 474] on input "text" at bounding box center [890, 466] width 133 height 45
select select "7"
select select "2025"
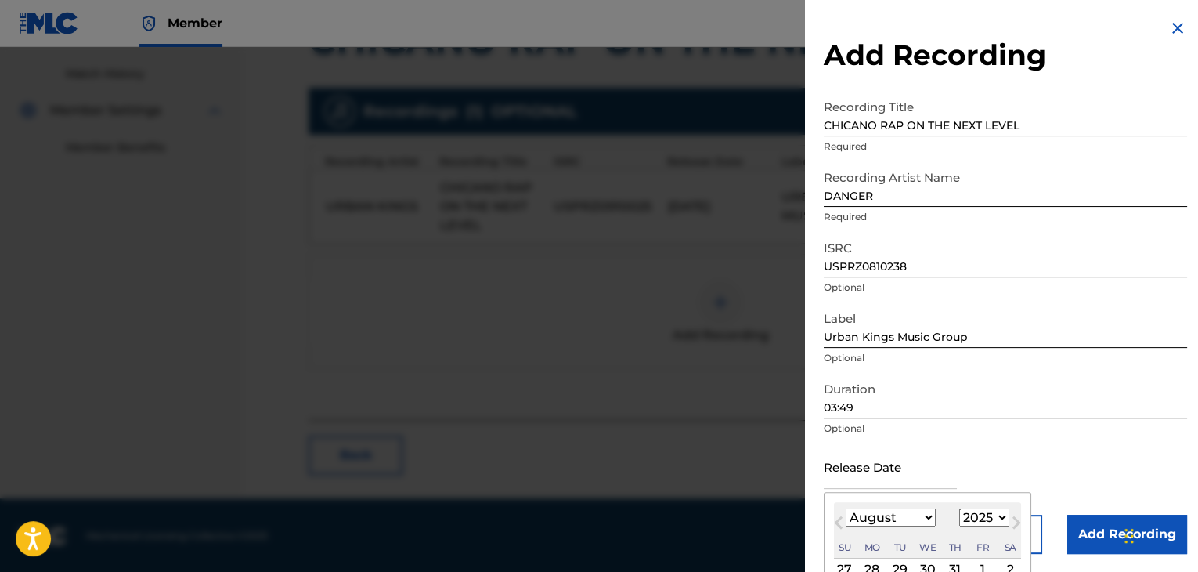
click at [919, 518] on select "January February March April May June July August September October November De…" at bounding box center [891, 517] width 90 height 18
select select "5"
click at [846, 508] on select "January February March April May June July August September October November De…" at bounding box center [891, 517] width 90 height 18
click at [971, 519] on select "1899 1900 1901 1902 1903 1904 1905 1906 1907 1908 1909 1910 1911 1912 1913 1914…" at bounding box center [985, 517] width 50 height 18
select select "2008"
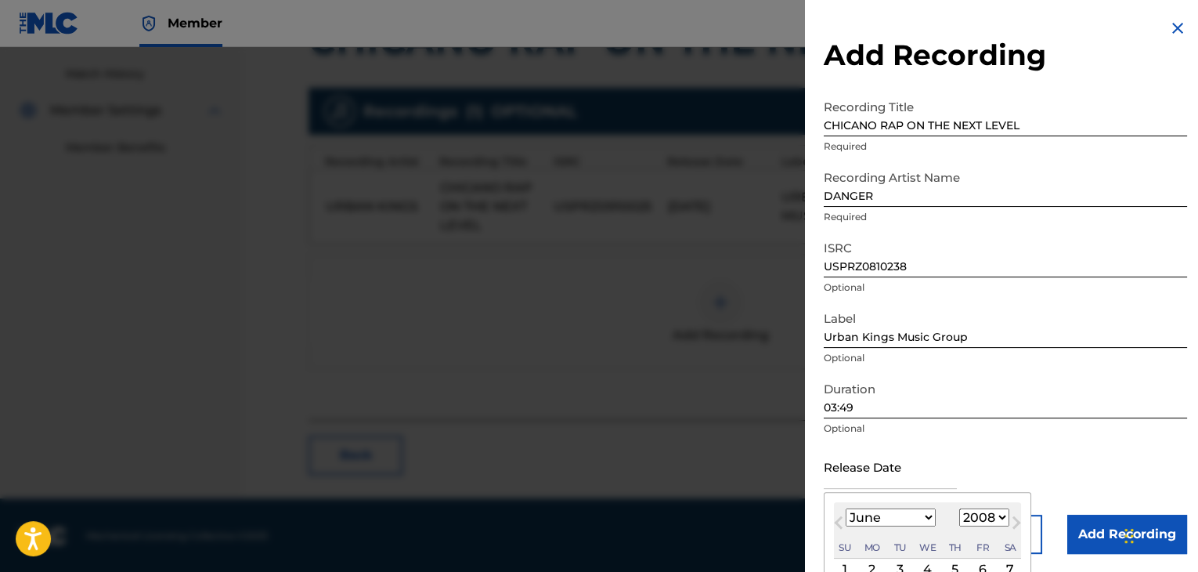
click at [960, 508] on select "1899 1900 1901 1902 1903 1904 1905 1906 1907 1908 1909 1910 1911 1912 1913 1914…" at bounding box center [985, 517] width 50 height 18
click at [869, 569] on div "2" at bounding box center [872, 569] width 19 height 19
type input "[DATE]"
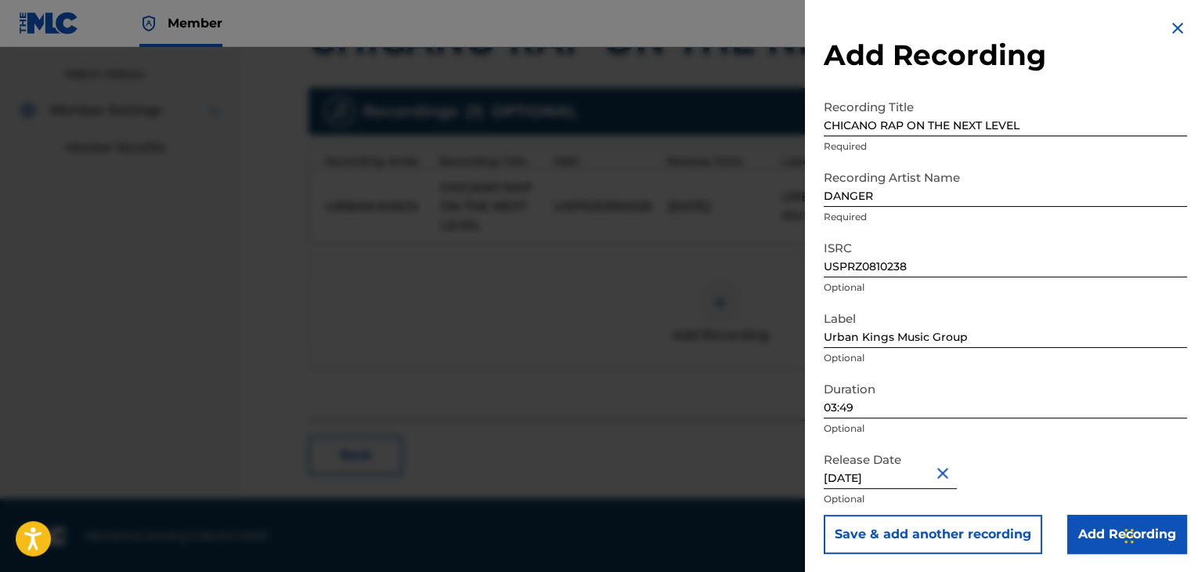
click at [1095, 528] on input "Add Recording" at bounding box center [1128, 534] width 120 height 39
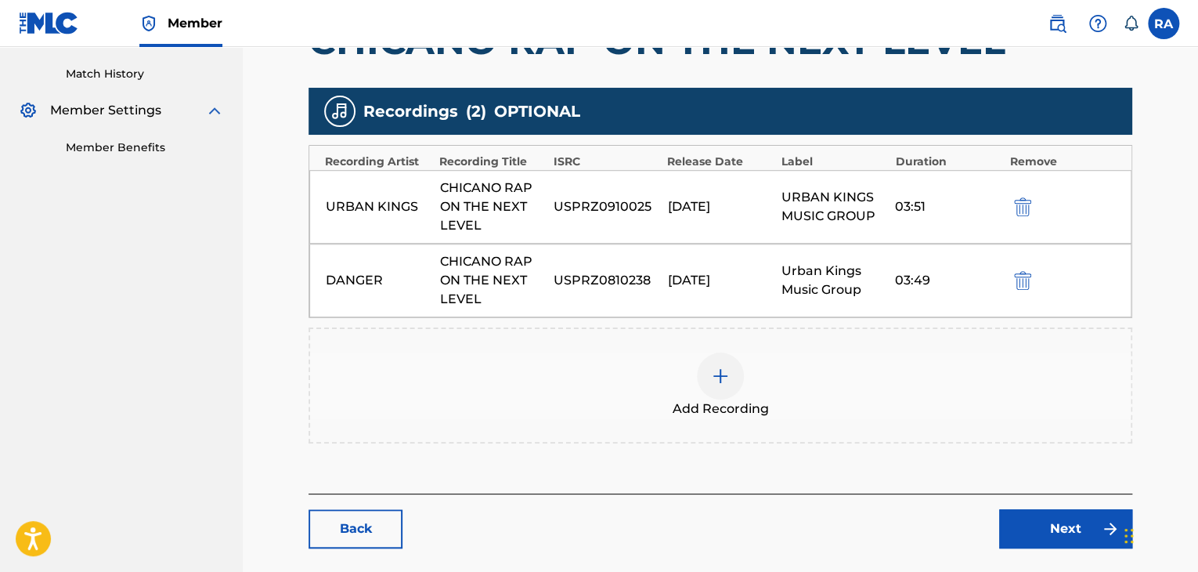
click at [1054, 537] on link "Next" at bounding box center [1065, 528] width 133 height 39
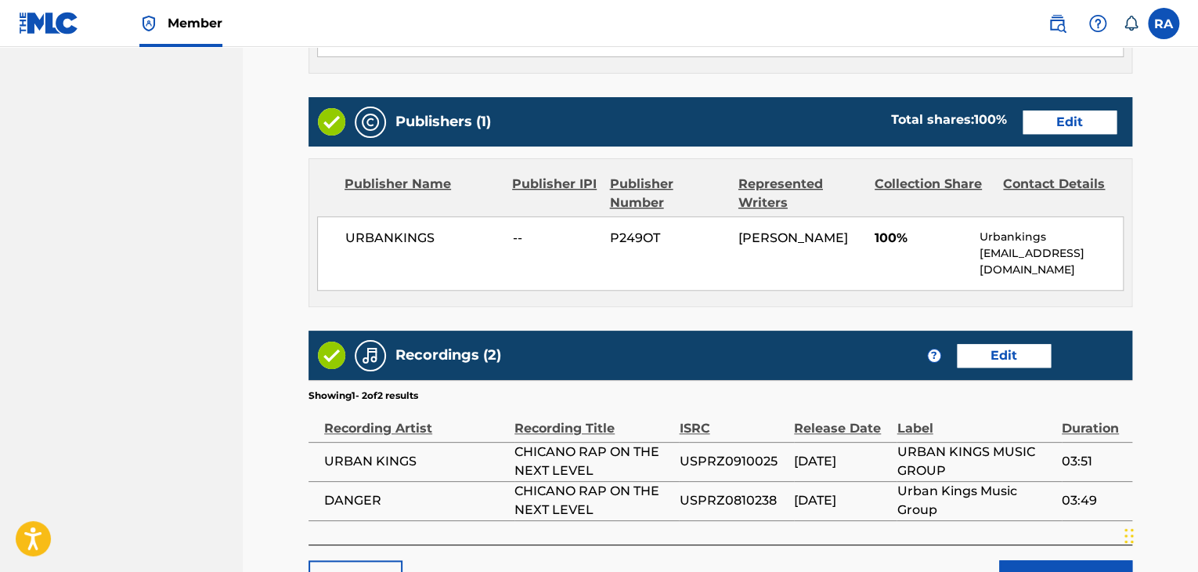
scroll to position [721, 0]
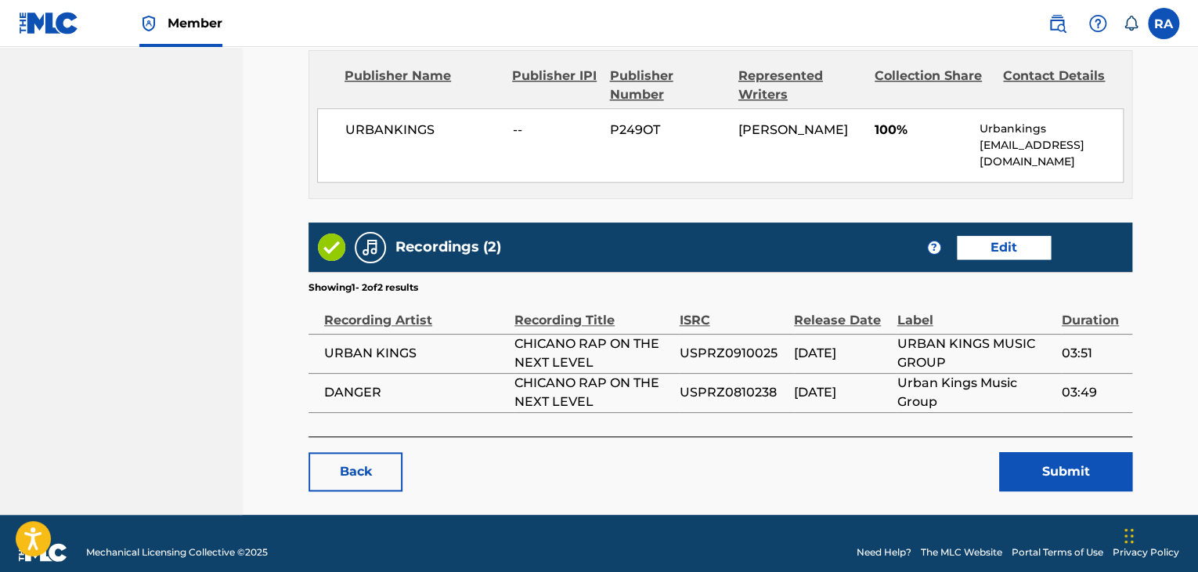
click at [1062, 452] on button "Submit" at bounding box center [1065, 471] width 133 height 39
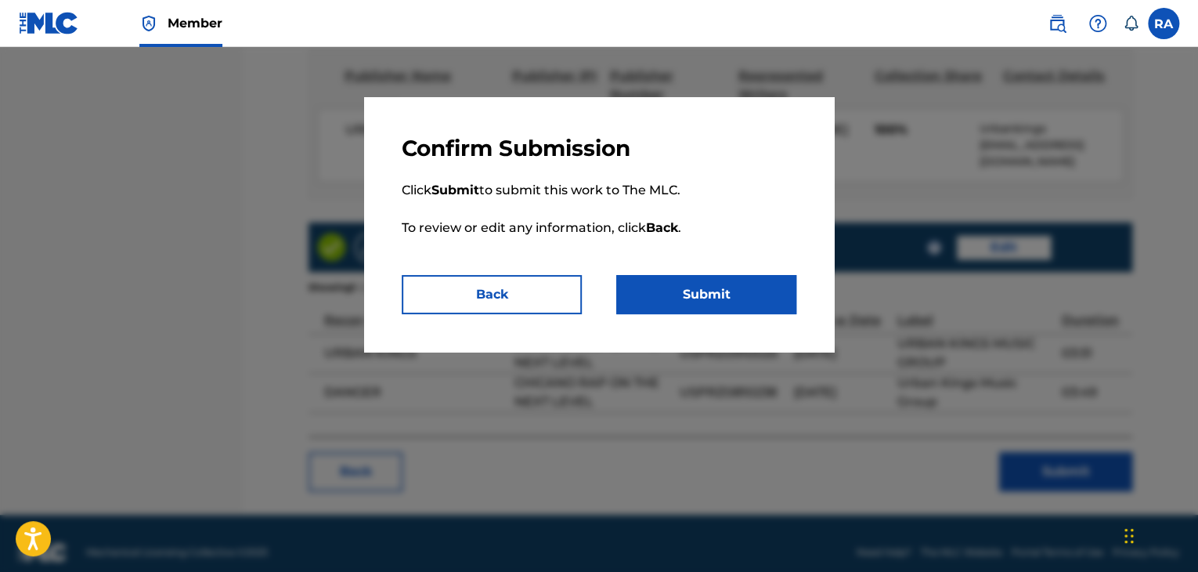
click at [771, 297] on button "Submit" at bounding box center [706, 294] width 180 height 39
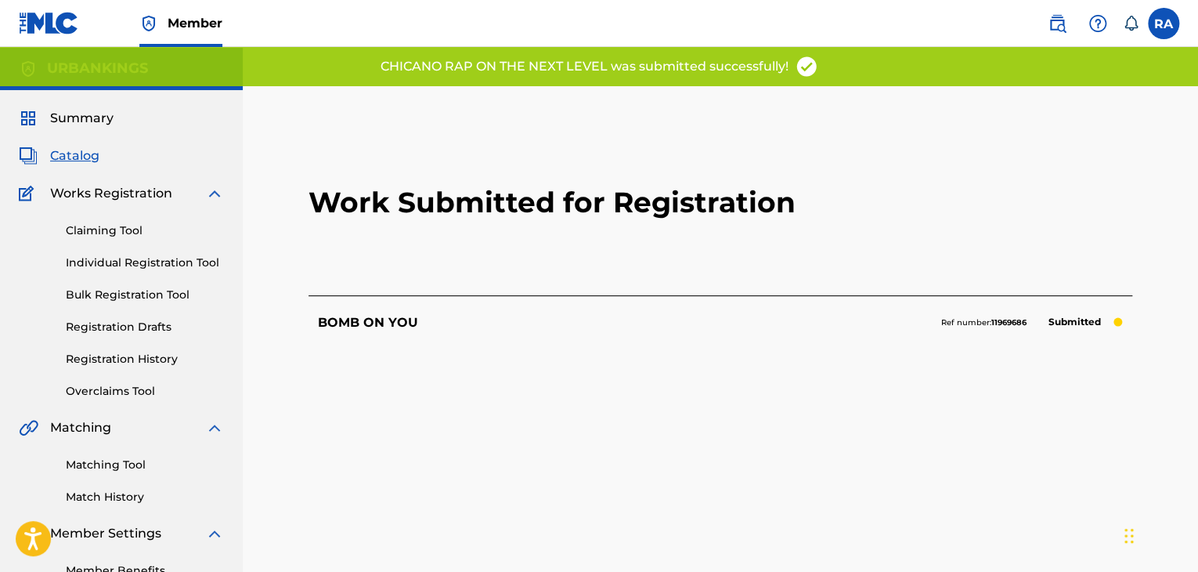
scroll to position [161, 0]
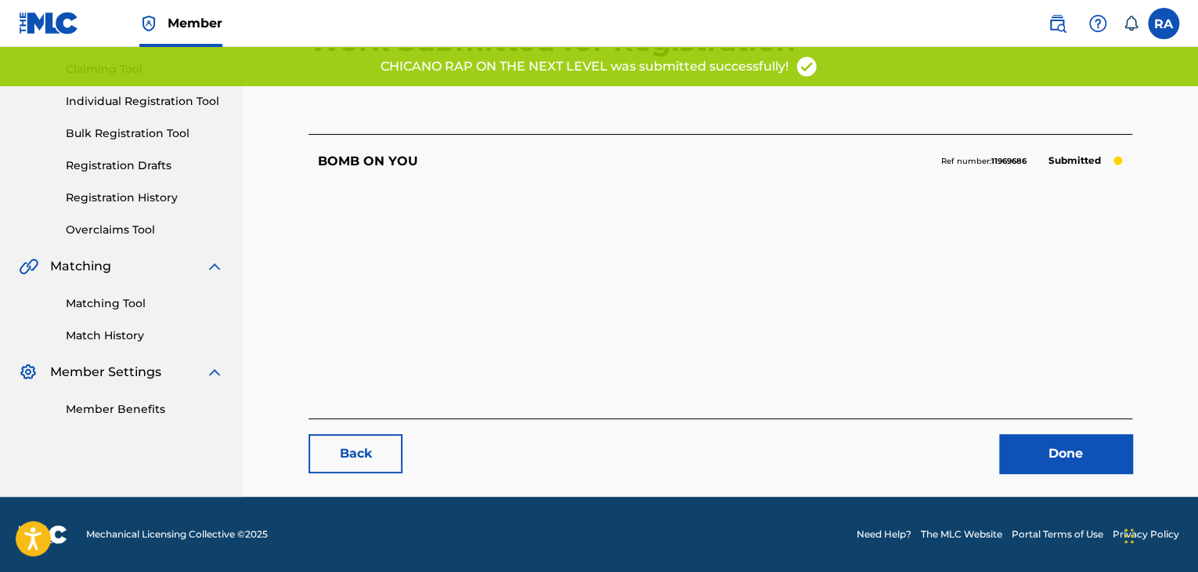
click at [1002, 456] on link "Done" at bounding box center [1065, 453] width 133 height 39
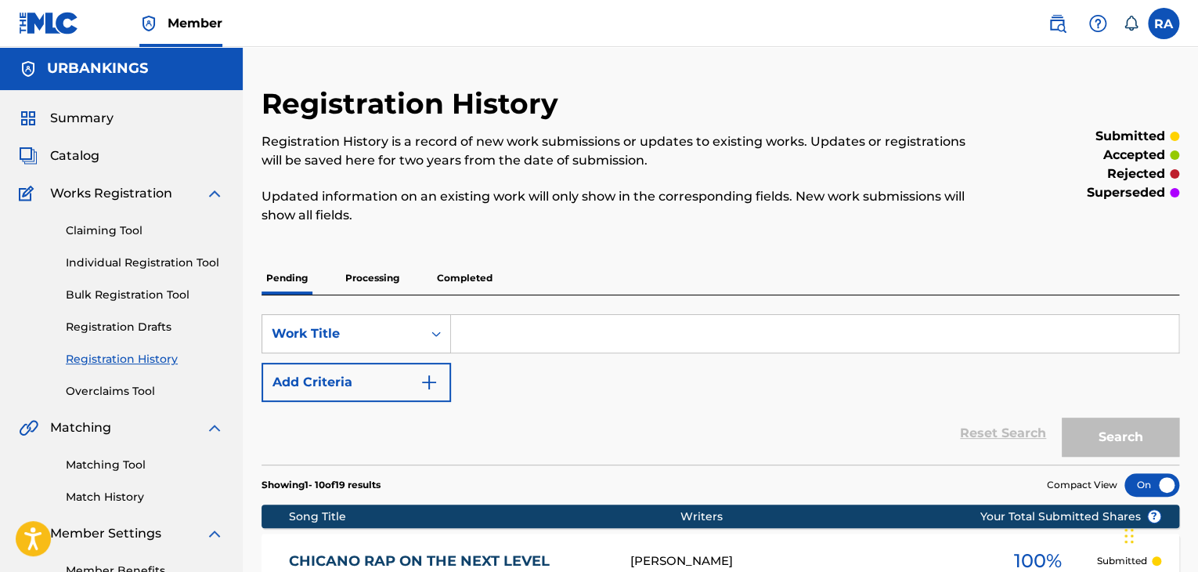
click at [176, 263] on link "Individual Registration Tool" at bounding box center [145, 263] width 158 height 16
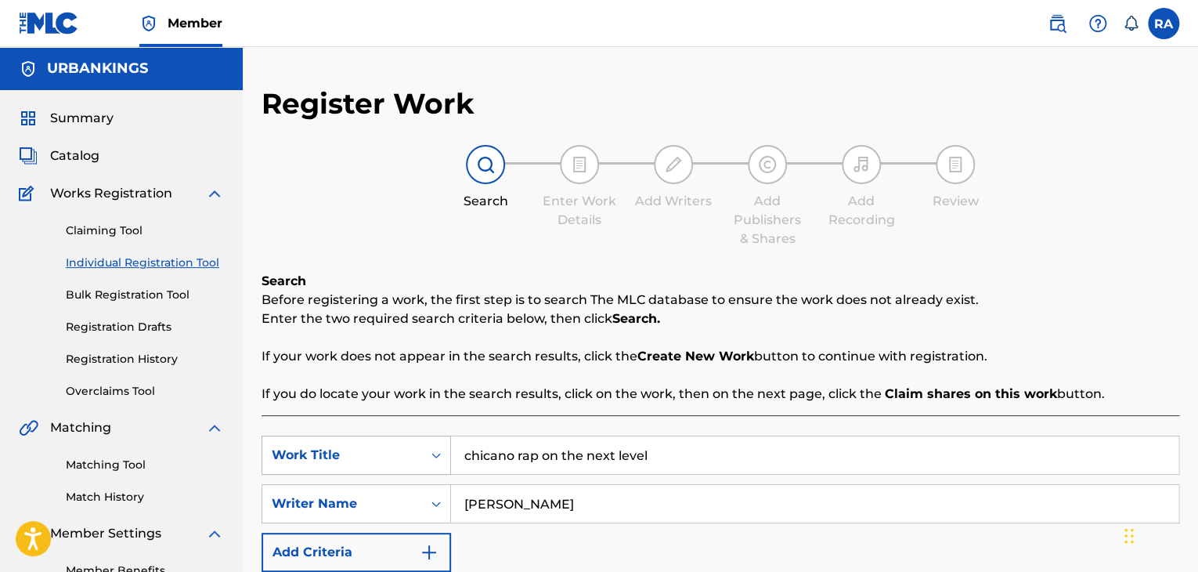
drag, startPoint x: 670, startPoint y: 445, endPoint x: 400, endPoint y: 444, distance: 270.2
click at [400, 444] on div "SearchWithCriteriaffb6d9cc-f5bc-448e-8800-31b34c671995 Work Title chicano rap o…" at bounding box center [721, 455] width 918 height 39
type input "twizel mr. [GEOGRAPHIC_DATA]"
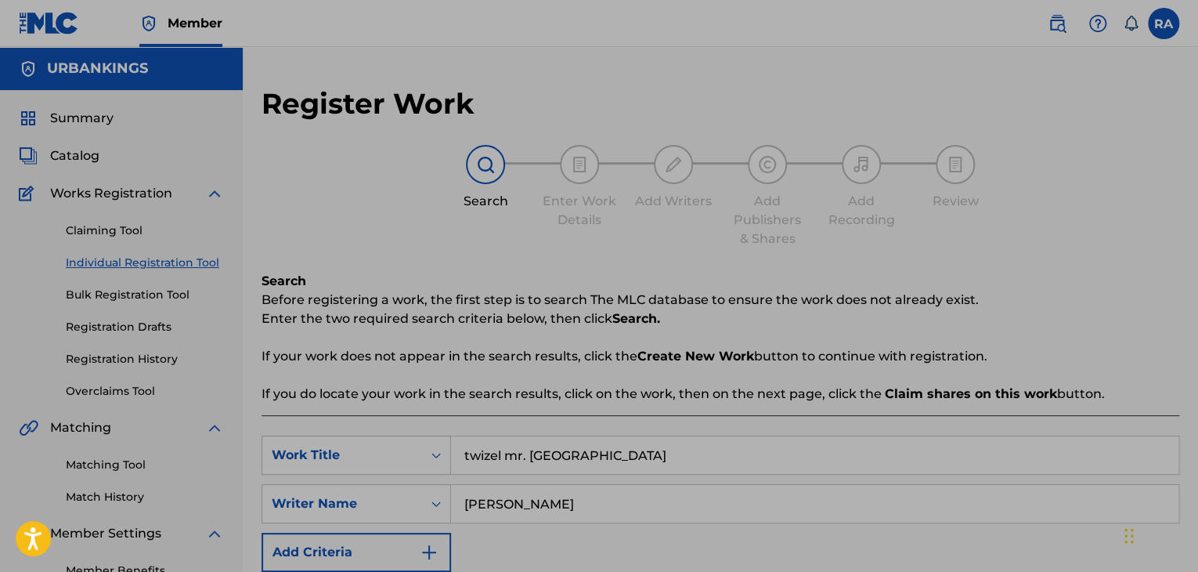
click at [486, 392] on p "If you do locate your work in the search results, click on the work, then on th…" at bounding box center [721, 394] width 918 height 19
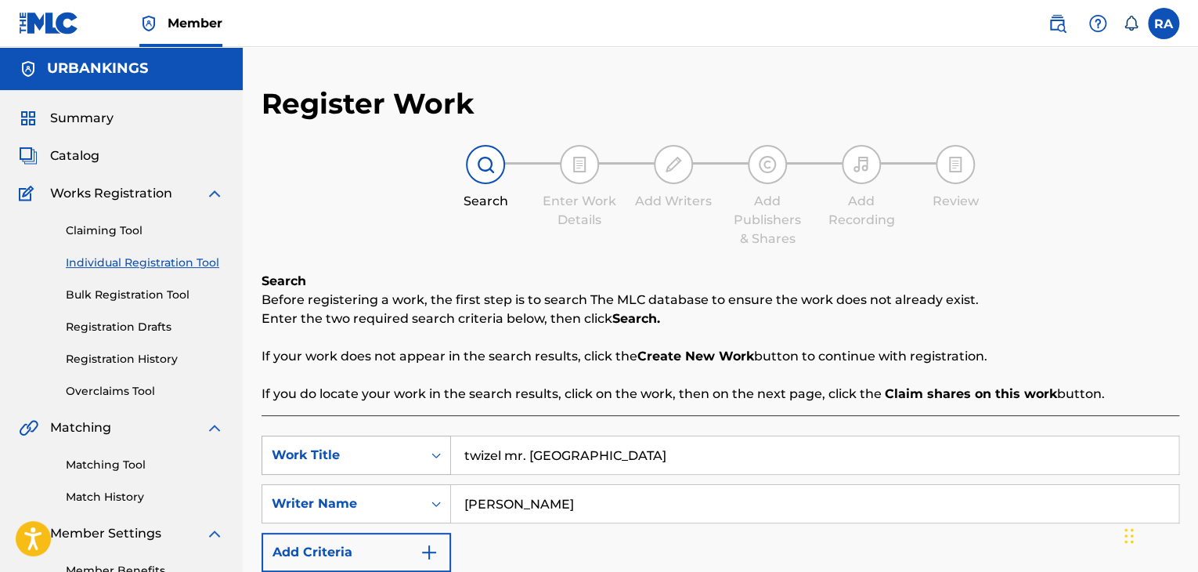
drag, startPoint x: 544, startPoint y: 511, endPoint x: 329, endPoint y: 472, distance: 219.1
click at [329, 472] on div "SearchWithCriteriaffb6d9cc-f5bc-448e-8800-31b34c671995 Work Title twizel mr. vi…" at bounding box center [721, 504] width 918 height 136
type input "[PERSON_NAME]"
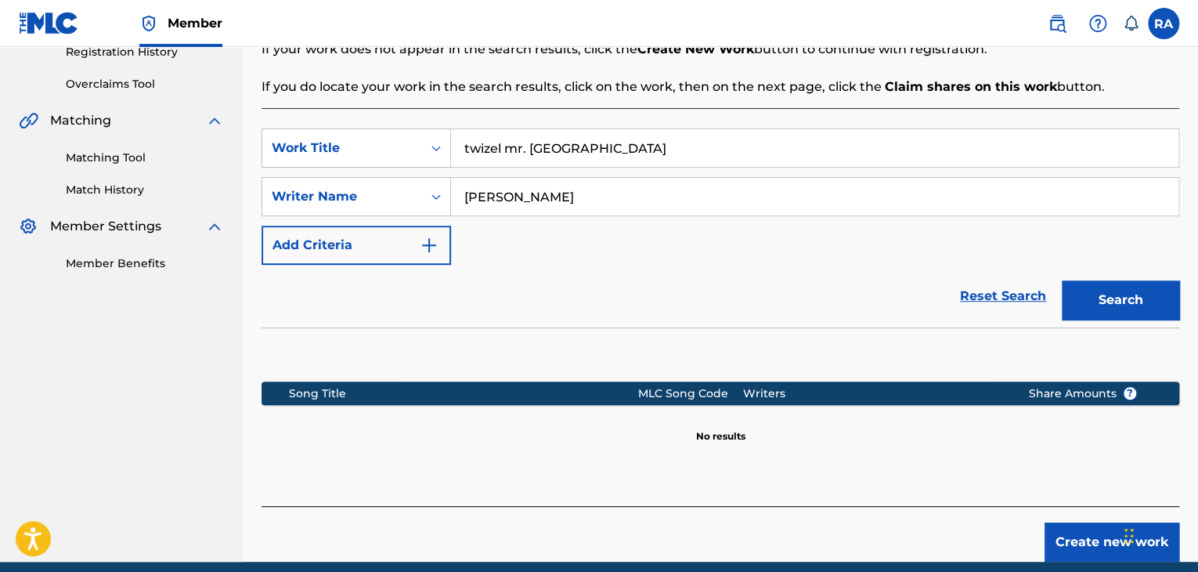
scroll to position [372, 0]
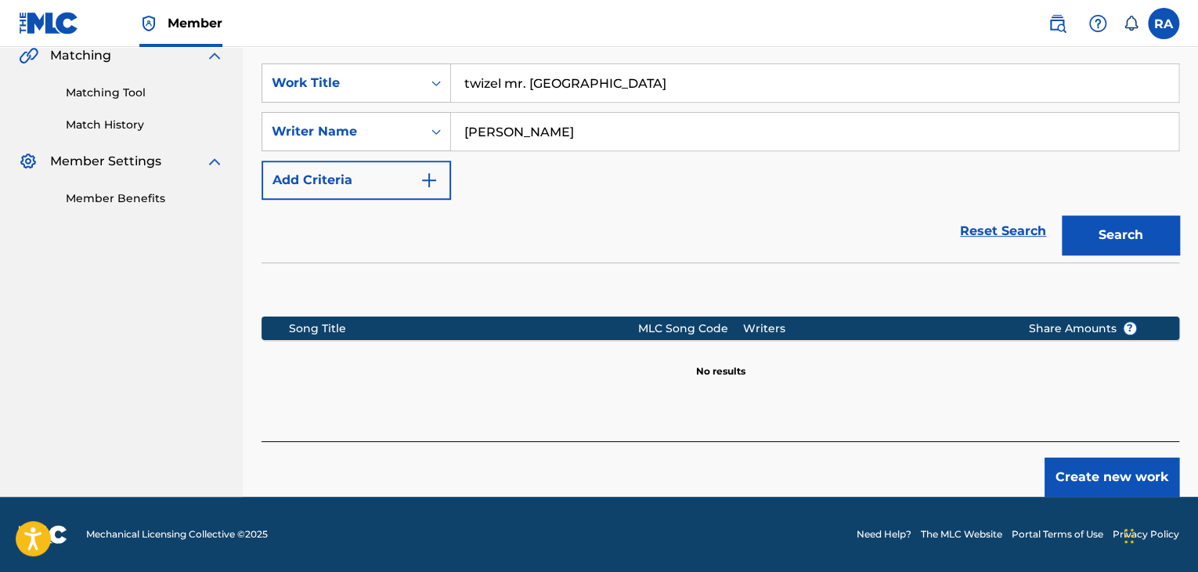
click at [1125, 458] on button "Create new work" at bounding box center [1112, 476] width 135 height 39
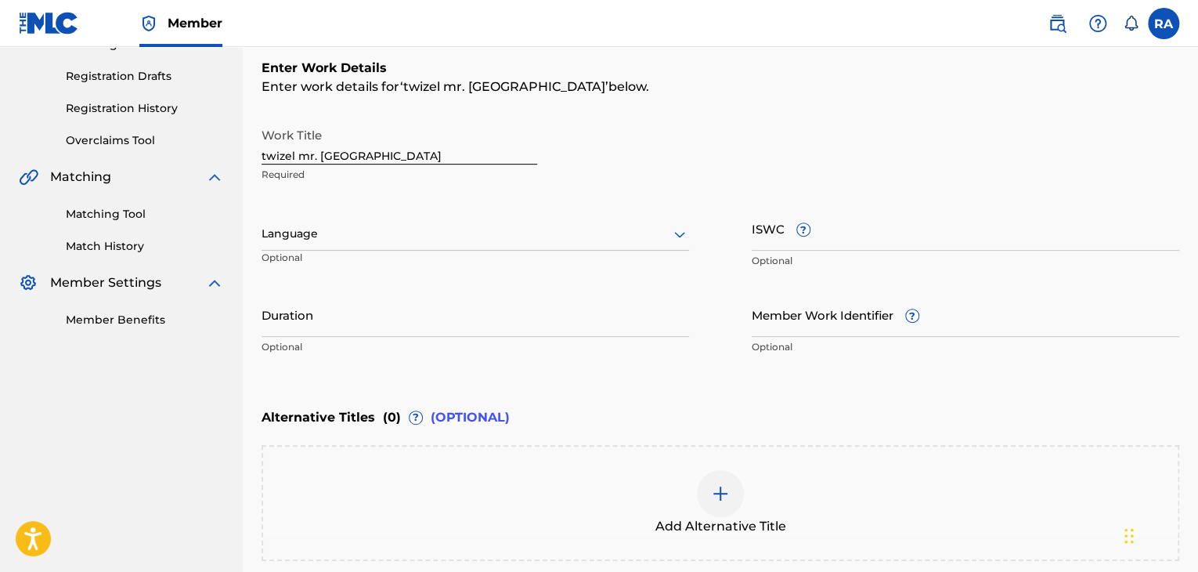
scroll to position [59, 0]
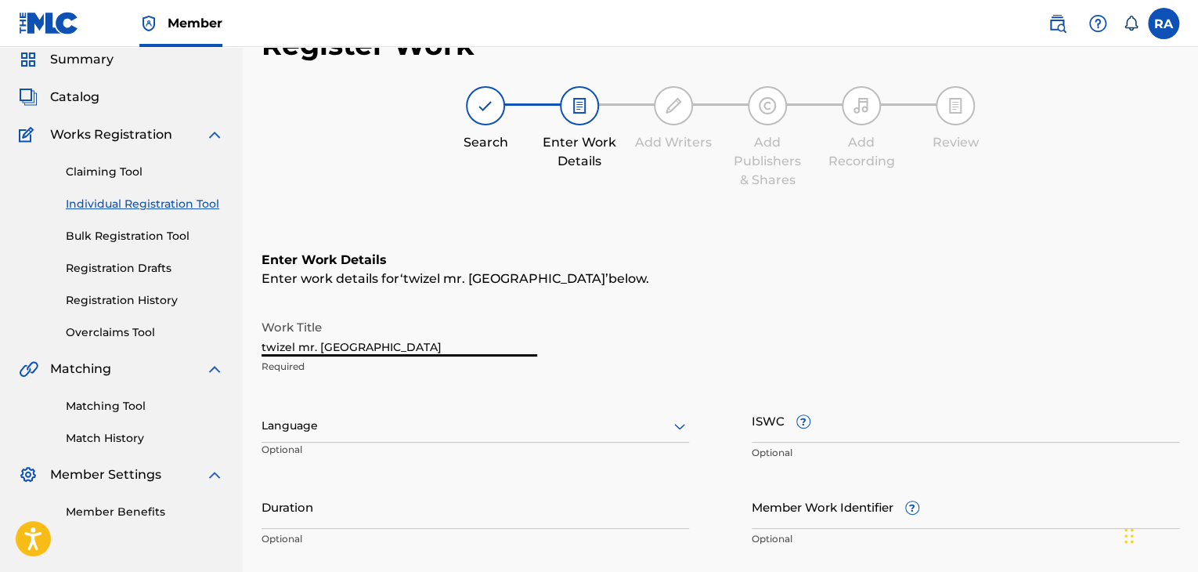
drag, startPoint x: 354, startPoint y: 345, endPoint x: 201, endPoint y: 339, distance: 153.6
click at [205, 338] on main "URBANKINGS Summary Catalog Works Registration Claiming Tool Individual Registra…" at bounding box center [599, 417] width 1198 height 859
type input "TWIZEL MR. [GEOGRAPHIC_DATA]"
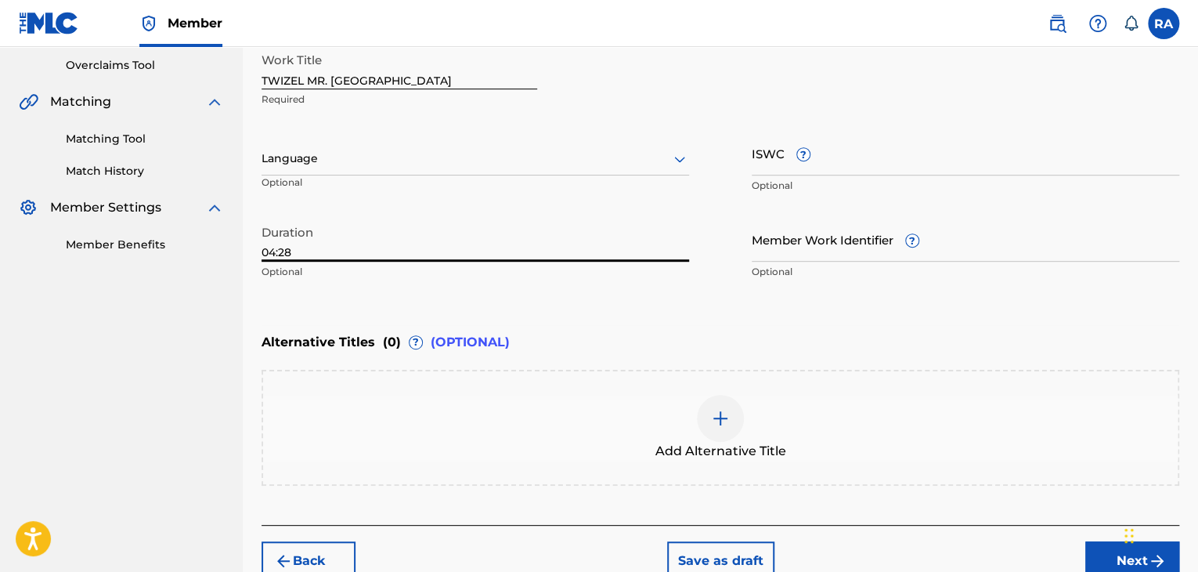
scroll to position [408, 0]
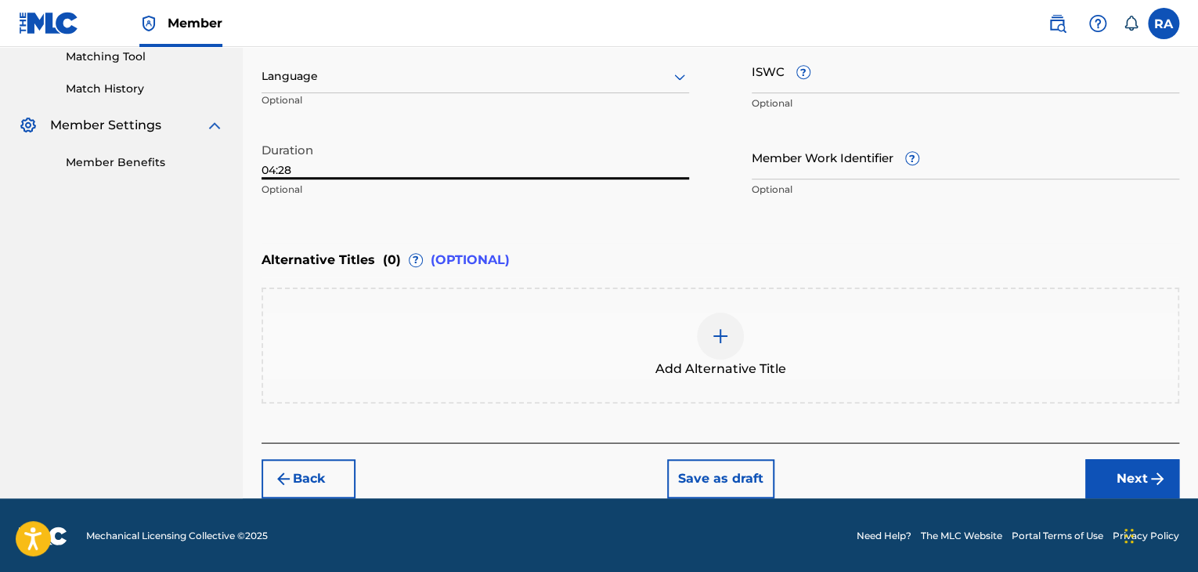
type input "04:28"
click at [1148, 472] on img "submit" at bounding box center [1157, 478] width 19 height 19
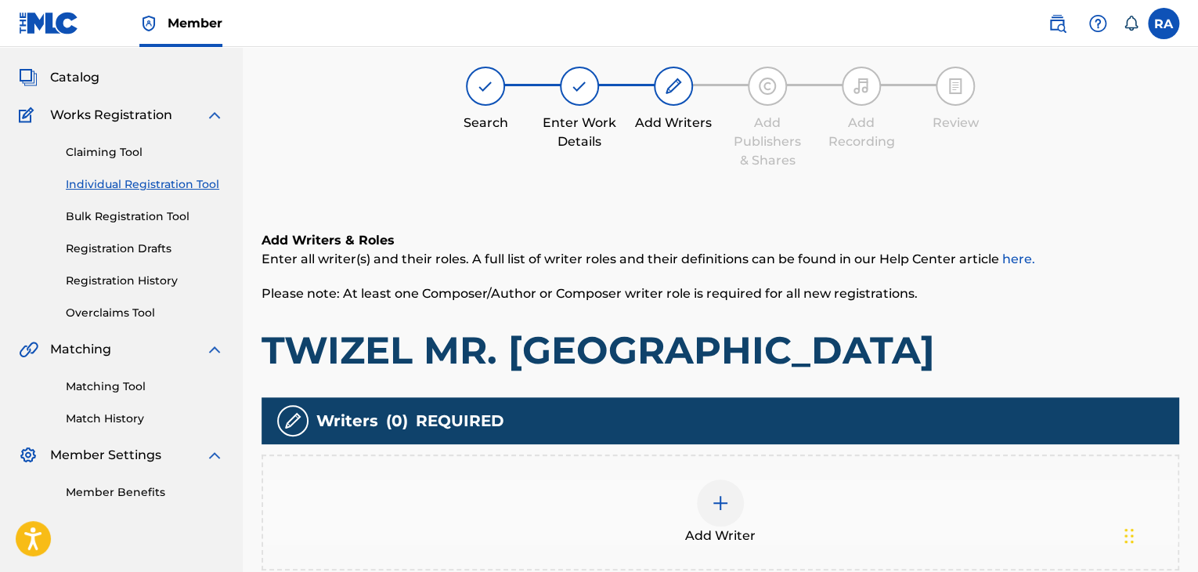
scroll to position [70, 0]
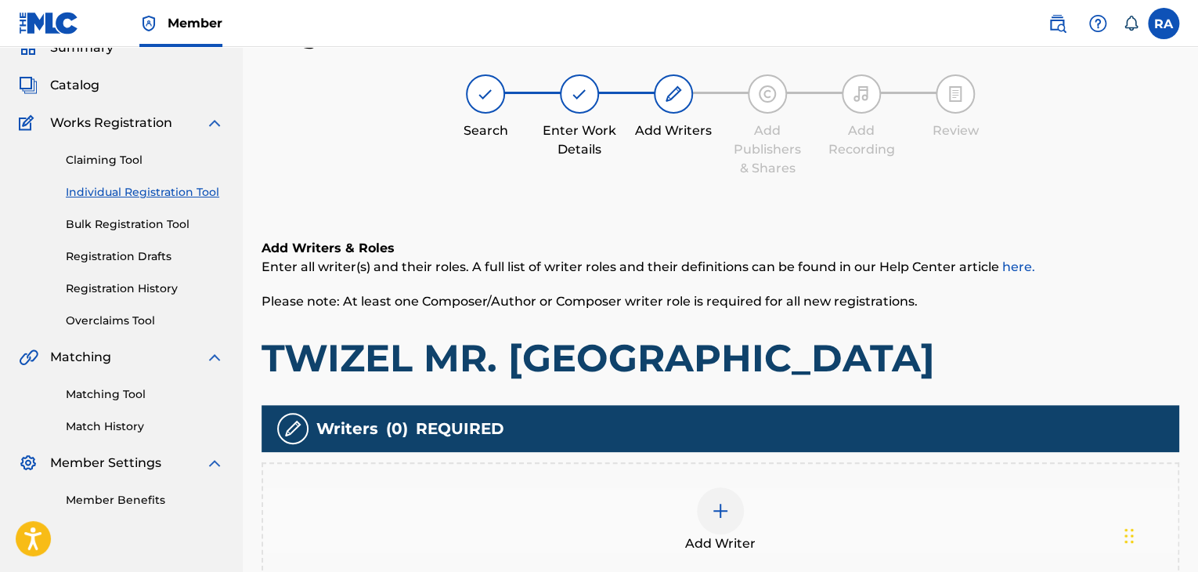
click at [732, 518] on div at bounding box center [720, 510] width 47 height 47
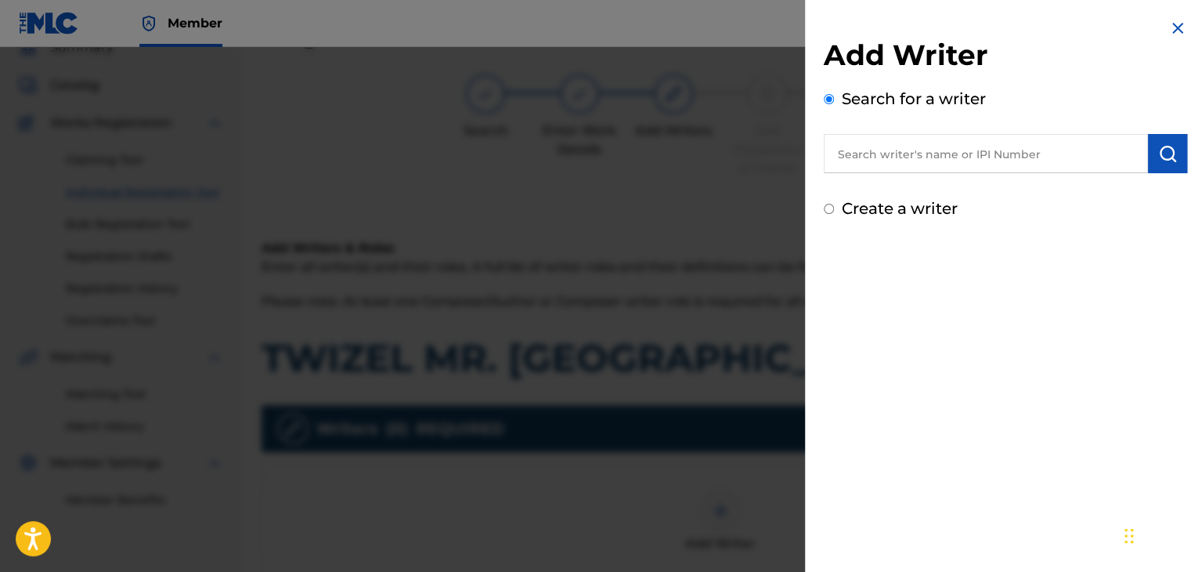
click at [942, 150] on input "text" at bounding box center [986, 153] width 324 height 39
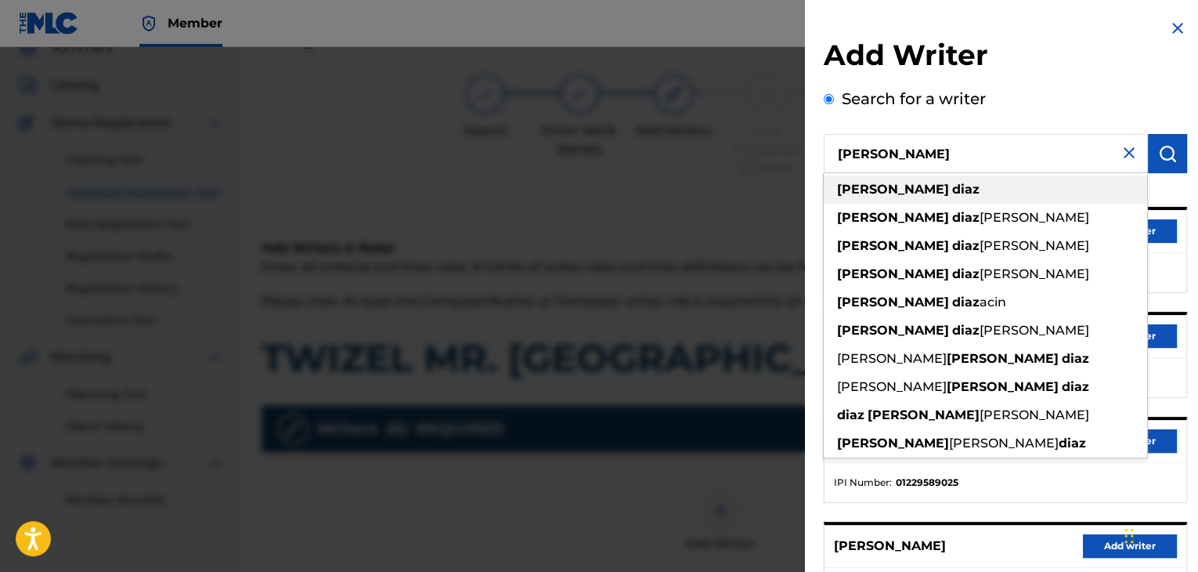
click at [859, 192] on strong "[PERSON_NAME]" at bounding box center [893, 189] width 112 height 15
type input "[PERSON_NAME]"
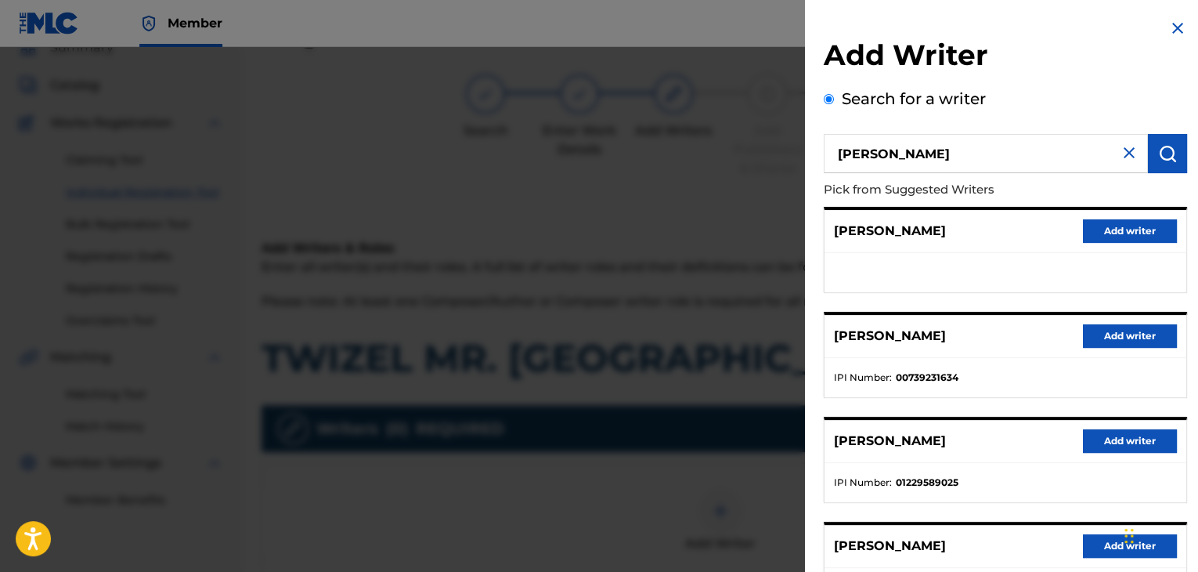
click at [1107, 327] on button "Add writer" at bounding box center [1130, 335] width 94 height 23
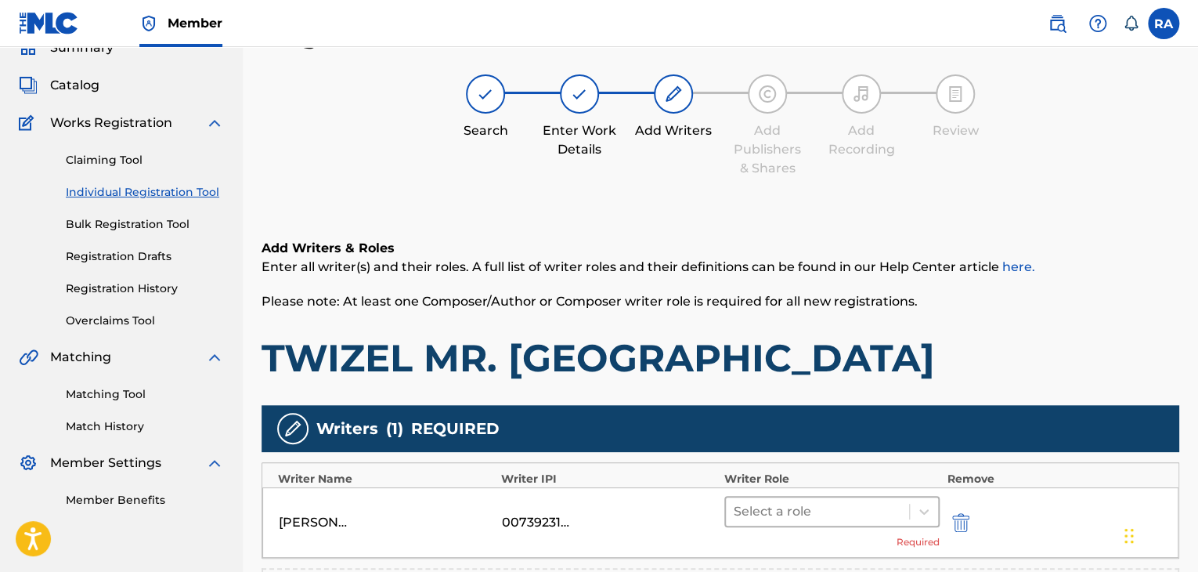
click at [844, 508] on div at bounding box center [818, 512] width 168 height 22
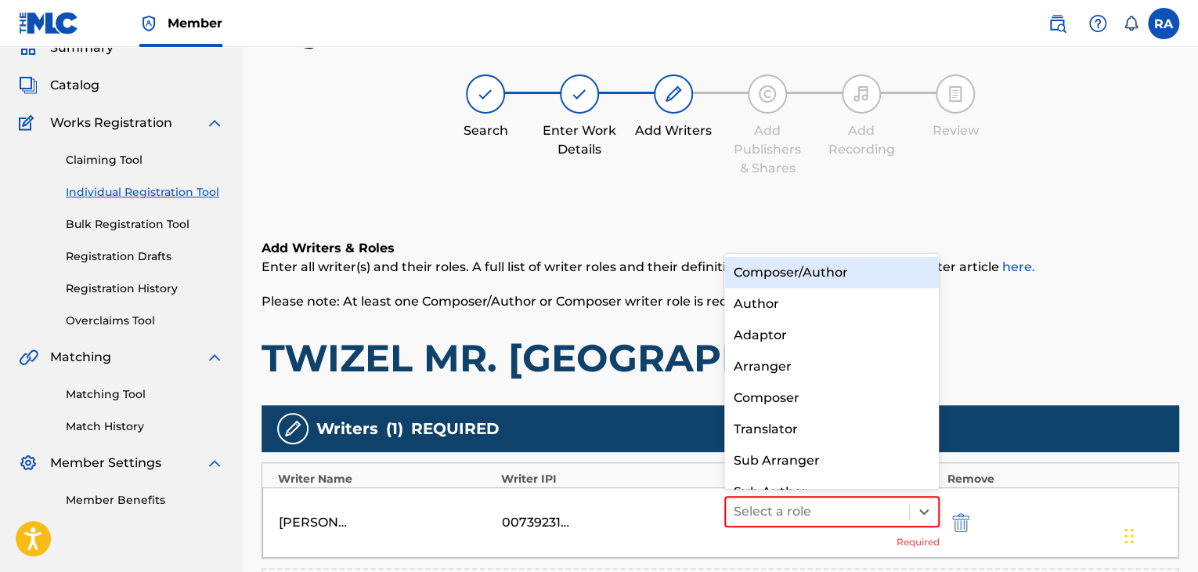
click at [799, 280] on div "Composer/Author" at bounding box center [832, 272] width 215 height 31
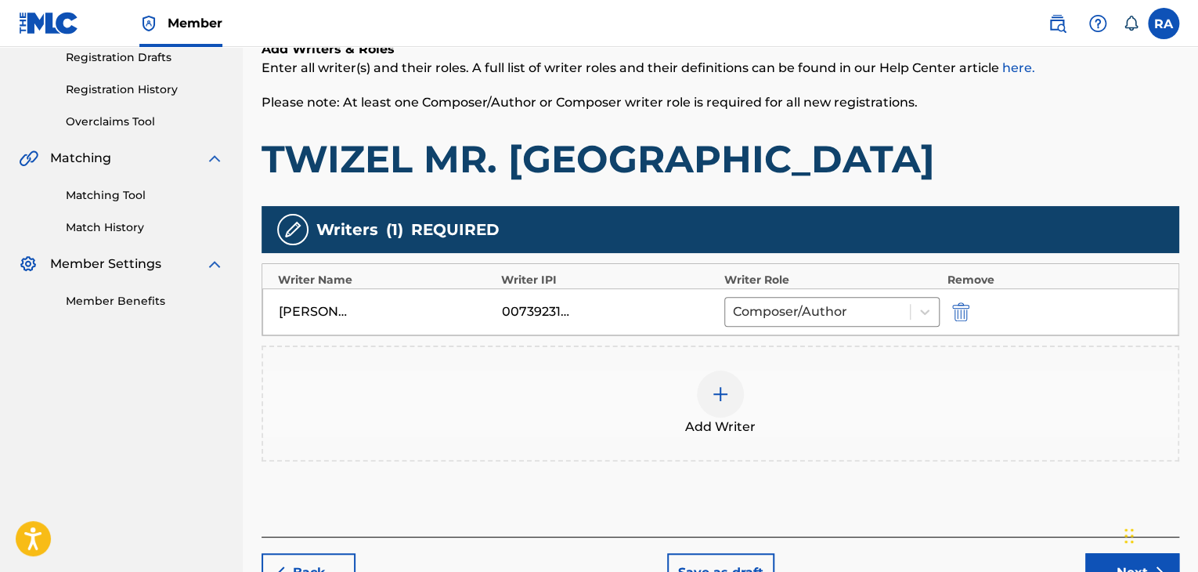
scroll to position [363, 0]
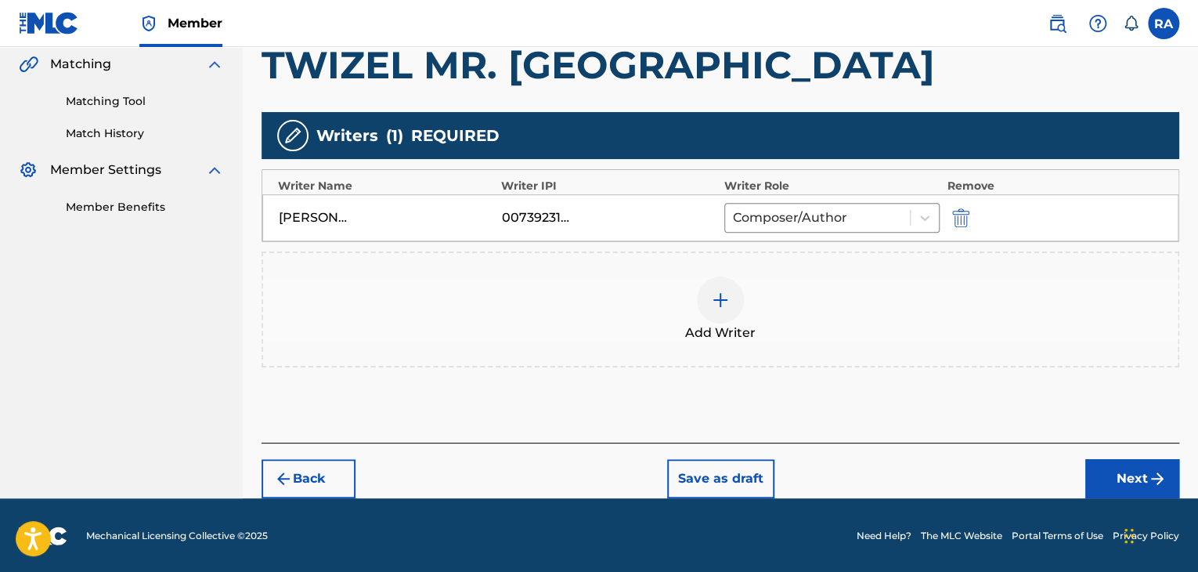
click at [1120, 476] on button "Next" at bounding box center [1133, 478] width 94 height 39
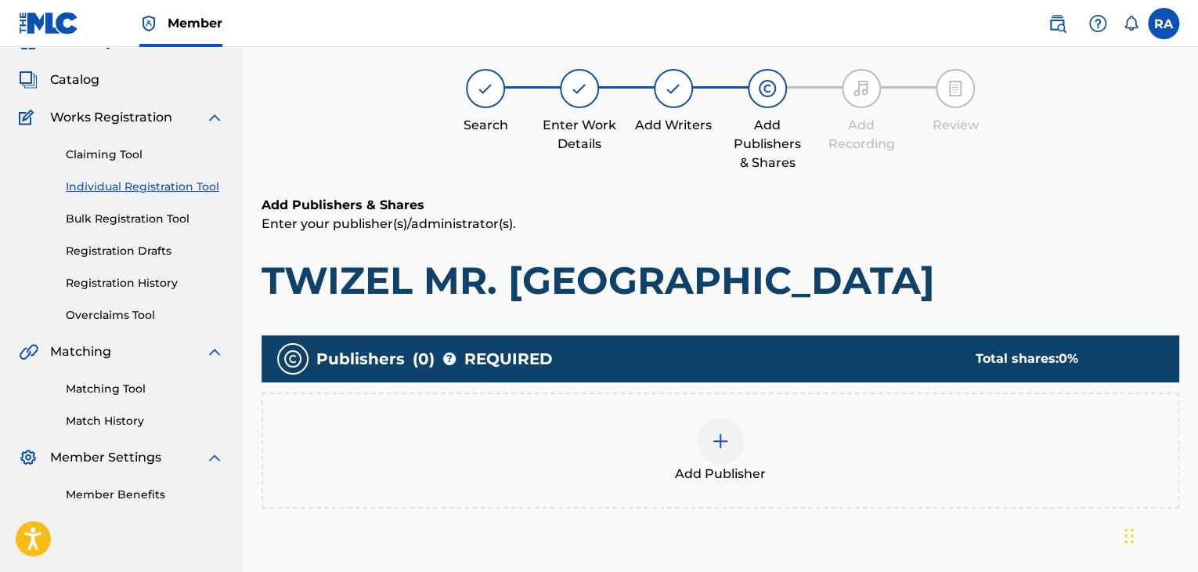
scroll to position [70, 0]
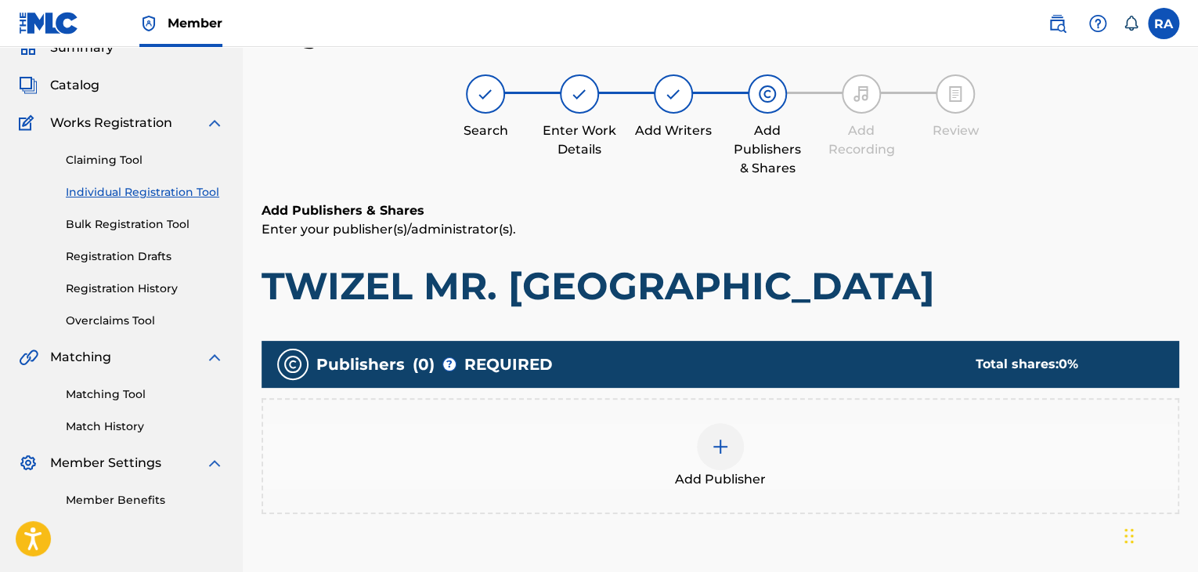
click at [710, 443] on div at bounding box center [720, 446] width 47 height 47
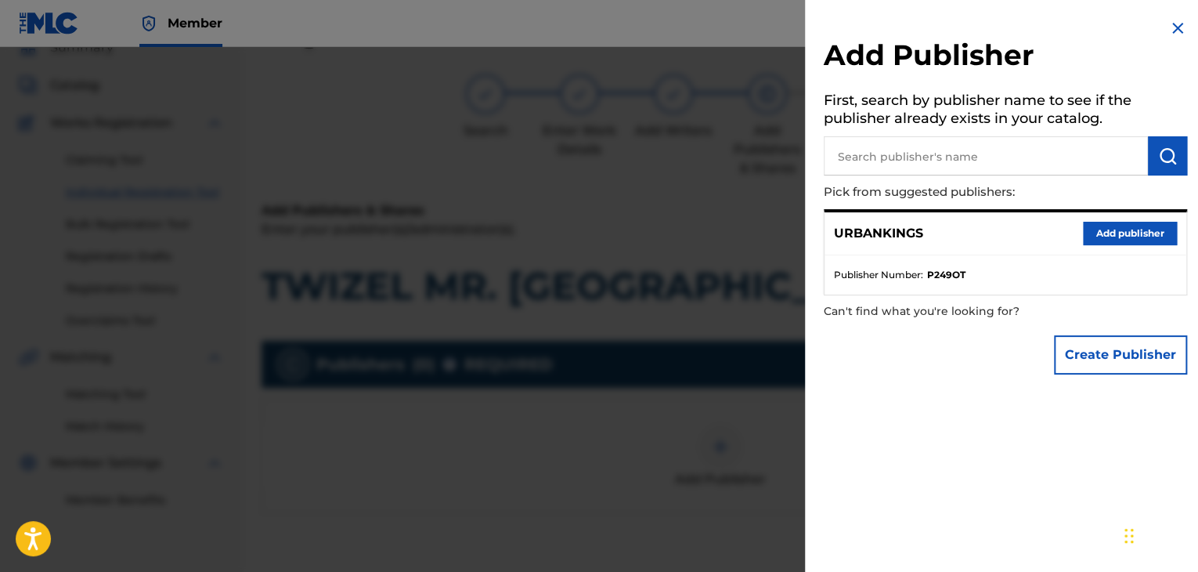
click at [1098, 240] on button "Add publisher" at bounding box center [1130, 233] width 94 height 23
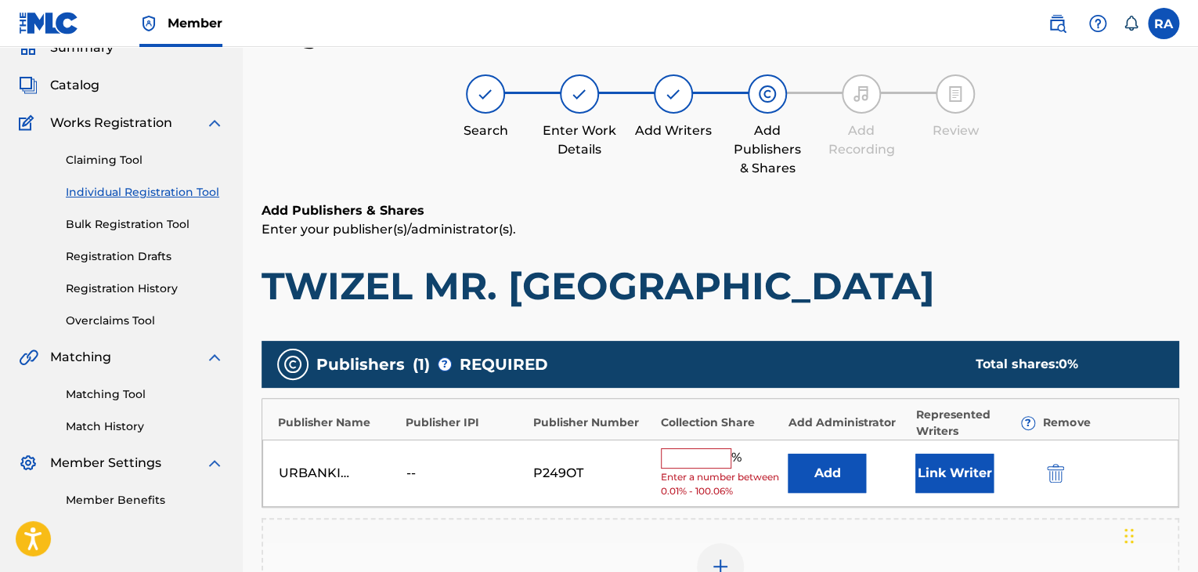
click at [707, 456] on input "text" at bounding box center [696, 458] width 70 height 20
type input "100"
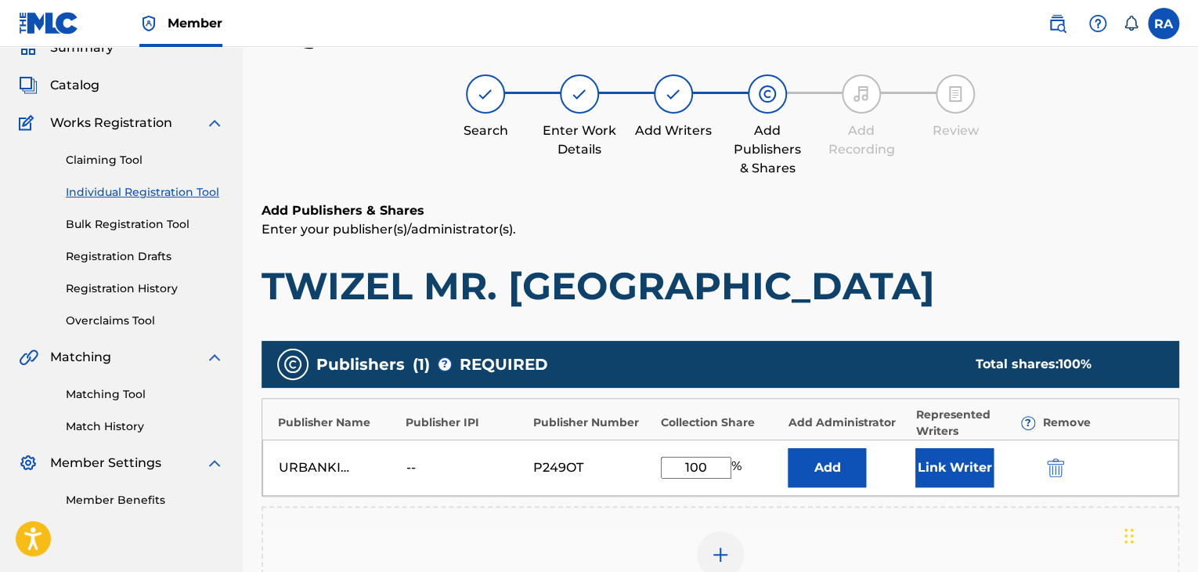
click at [947, 482] on button "Link Writer" at bounding box center [955, 467] width 78 height 39
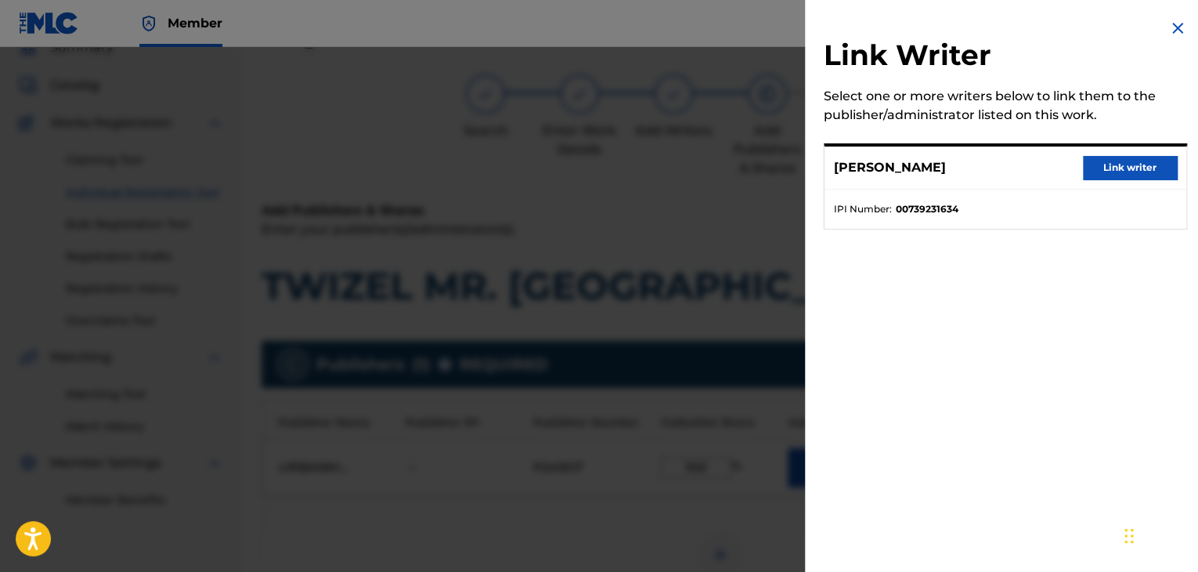
click at [1153, 165] on button "Link writer" at bounding box center [1130, 167] width 94 height 23
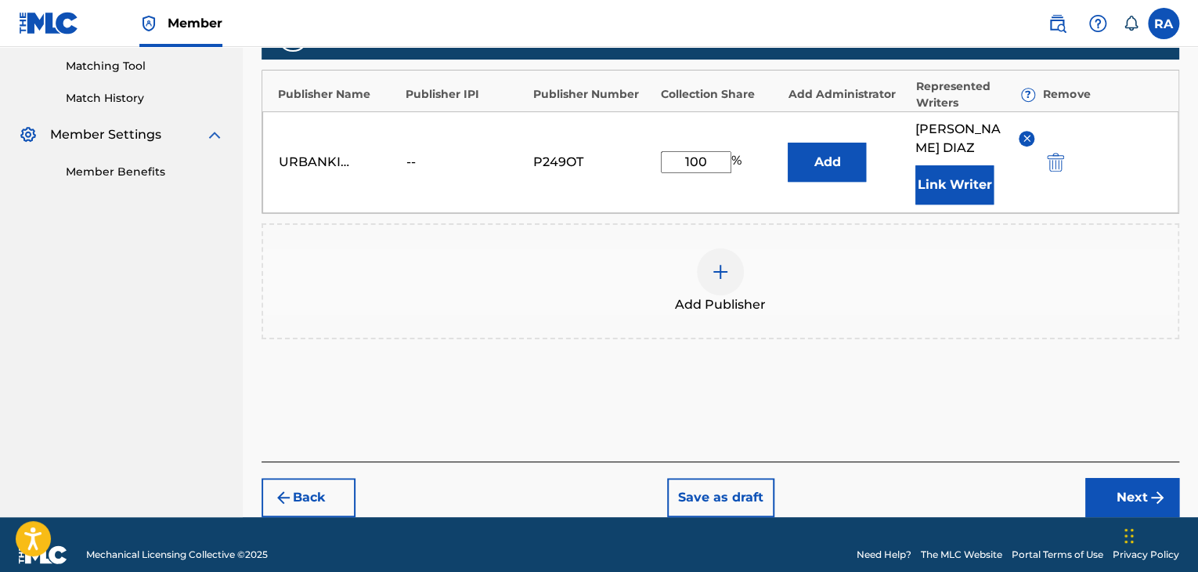
click at [1108, 478] on button "Next" at bounding box center [1133, 497] width 94 height 39
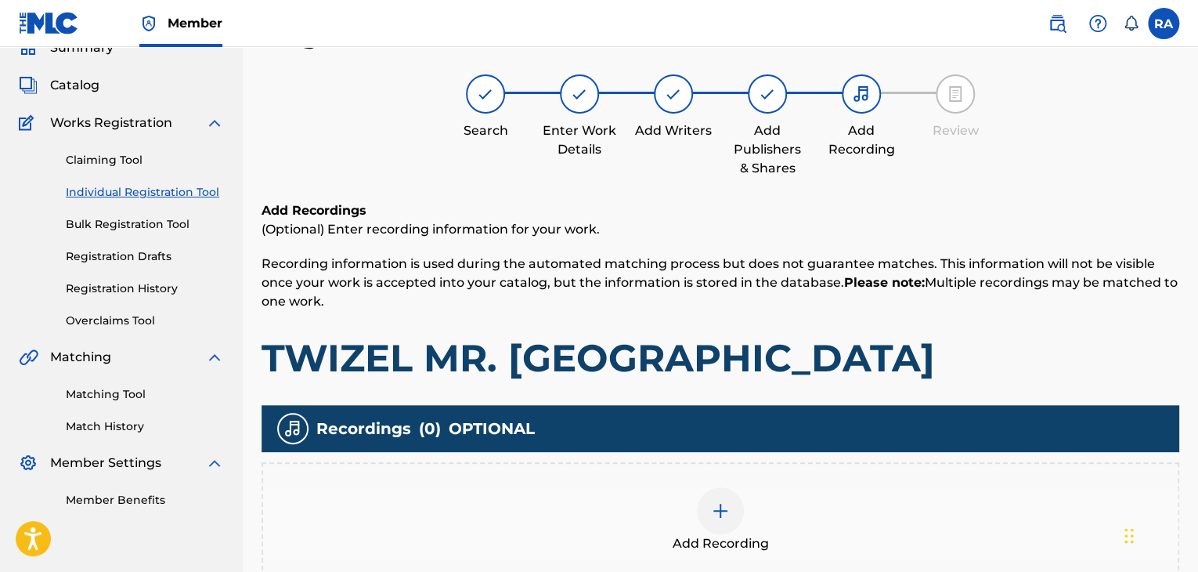
click at [723, 495] on div at bounding box center [720, 510] width 47 height 47
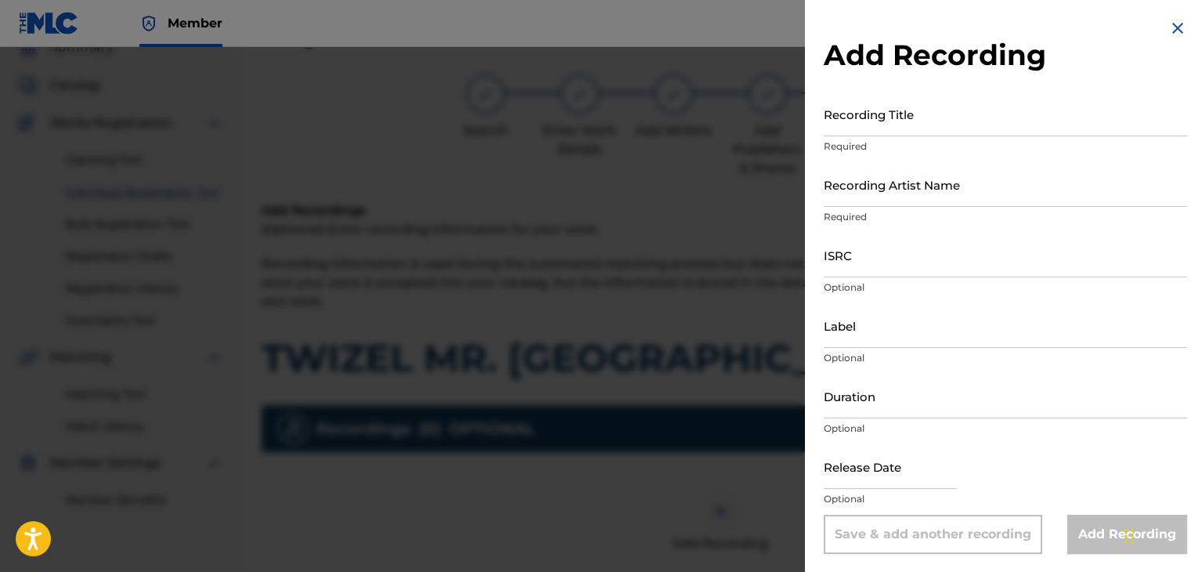
click at [865, 114] on input "Recording Title" at bounding box center [1005, 114] width 363 height 45
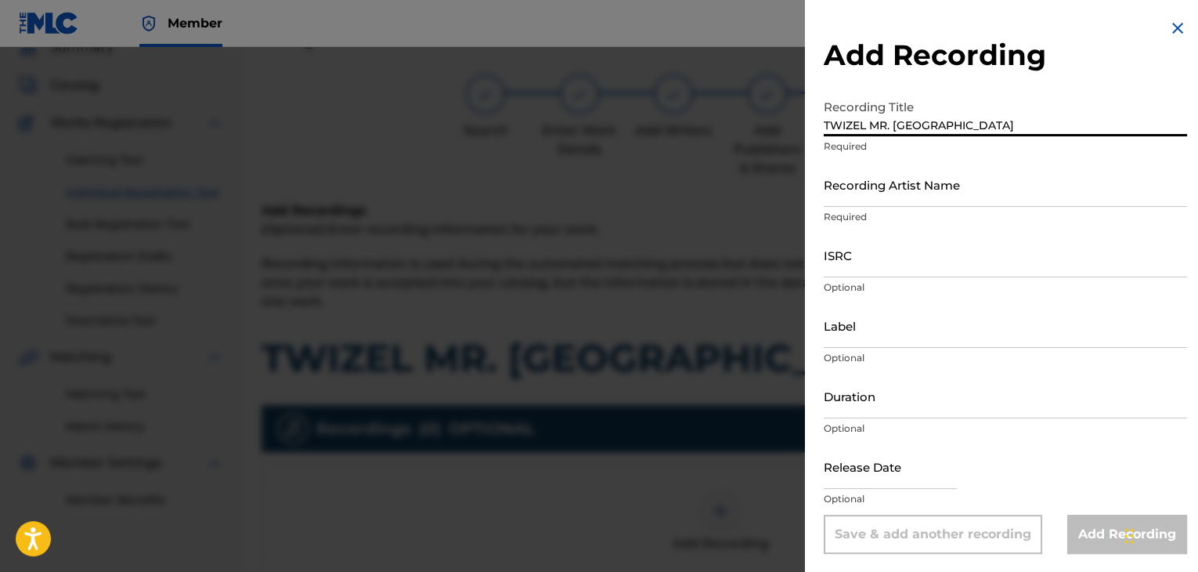
type input "TWIZEL MR. [GEOGRAPHIC_DATA]"
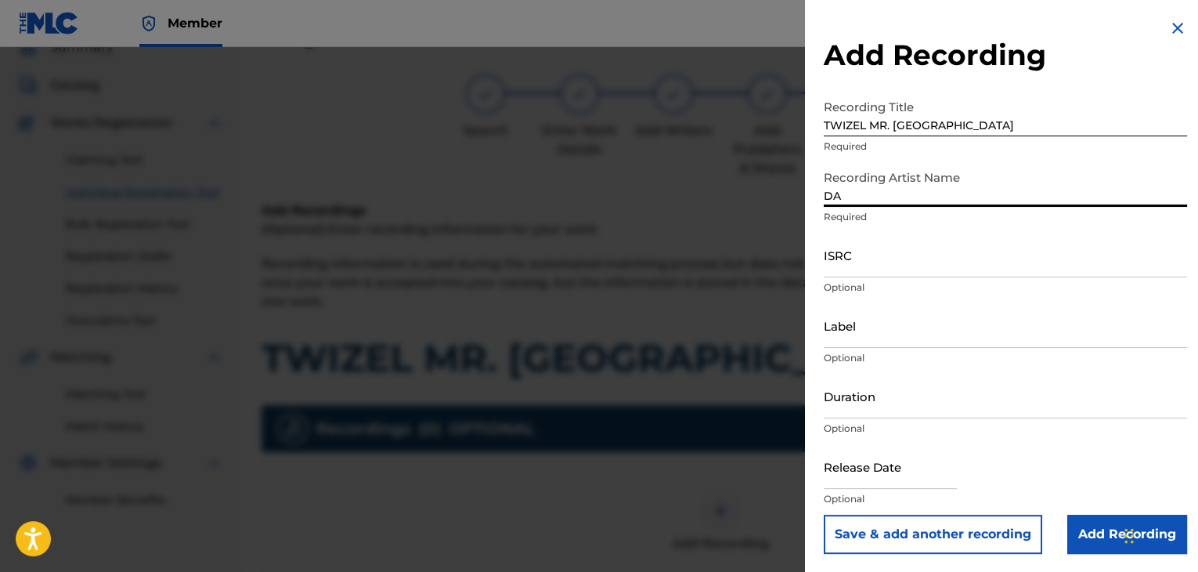
type input "DANGER"
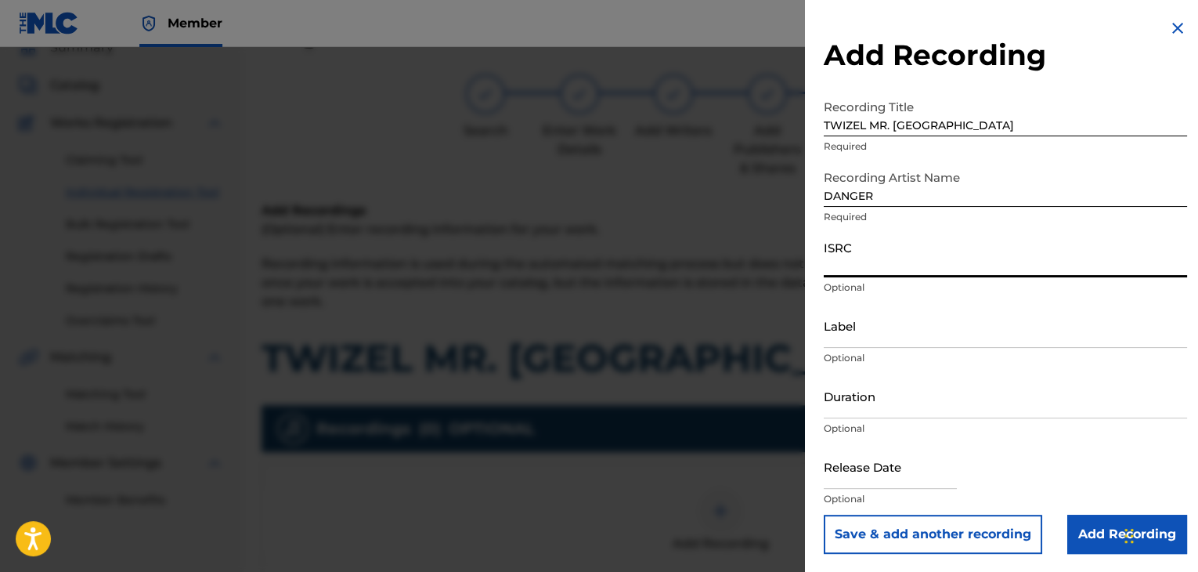
paste input "USPRZ0810236"
type input "USPRZ0810239"
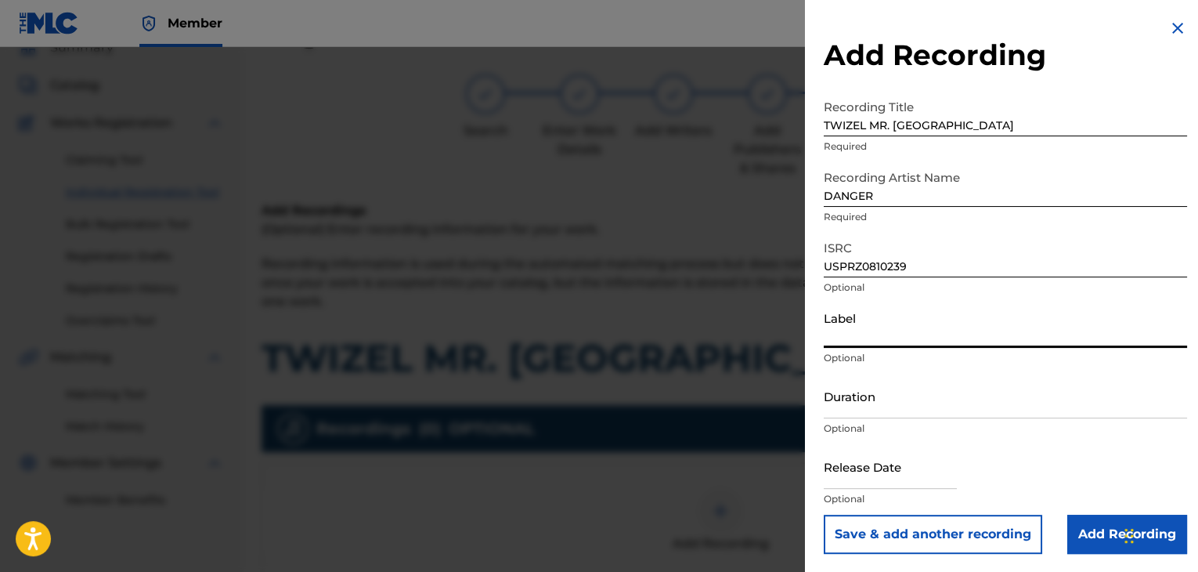
click at [880, 346] on input "Label" at bounding box center [1005, 325] width 363 height 45
type input "Urban Kings Music Group"
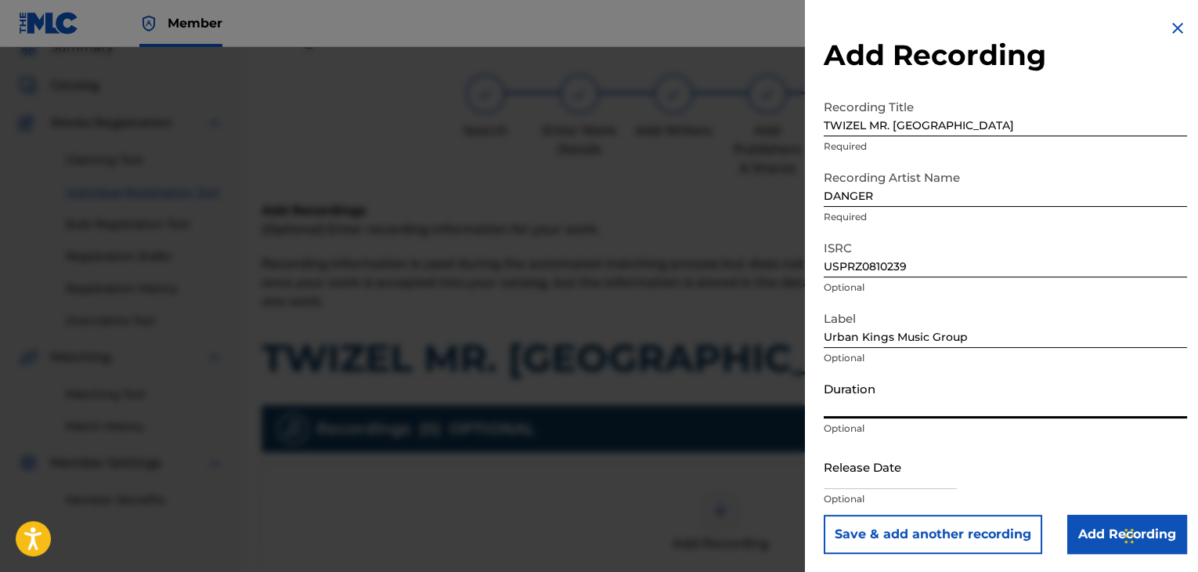
click at [909, 407] on input "Duration" at bounding box center [1005, 396] width 363 height 45
type input "04:28"
click at [838, 496] on p "Optional" at bounding box center [1005, 499] width 363 height 14
click at [833, 477] on input "text" at bounding box center [890, 466] width 133 height 45
select select "7"
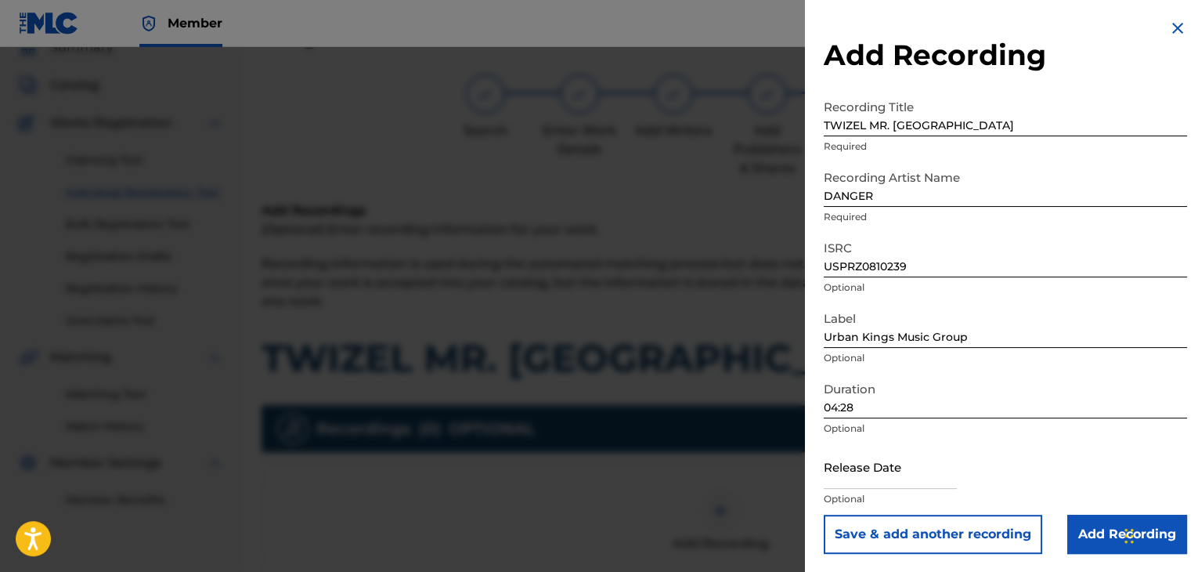
select select "2025"
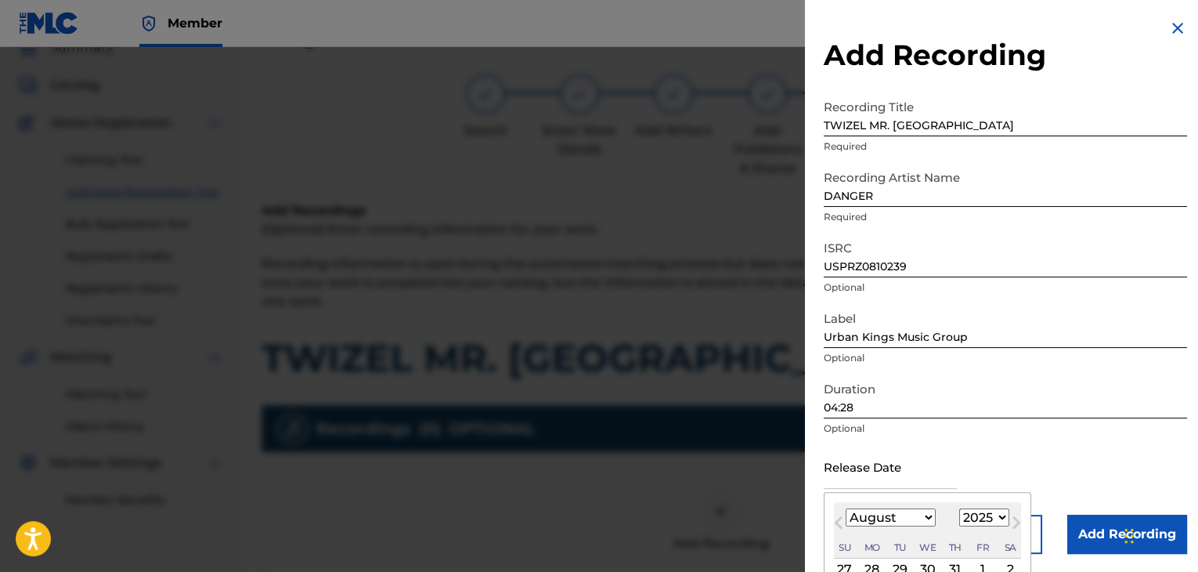
click at [918, 513] on select "January February March April May June July August September October November De…" at bounding box center [891, 517] width 90 height 18
select select "5"
click at [846, 508] on select "January February March April May June July August September October November De…" at bounding box center [891, 517] width 90 height 18
click at [984, 517] on select "1899 1900 1901 1902 1903 1904 1905 1906 1907 1908 1909 1910 1911 1912 1913 1914…" at bounding box center [985, 517] width 50 height 18
select select "2008"
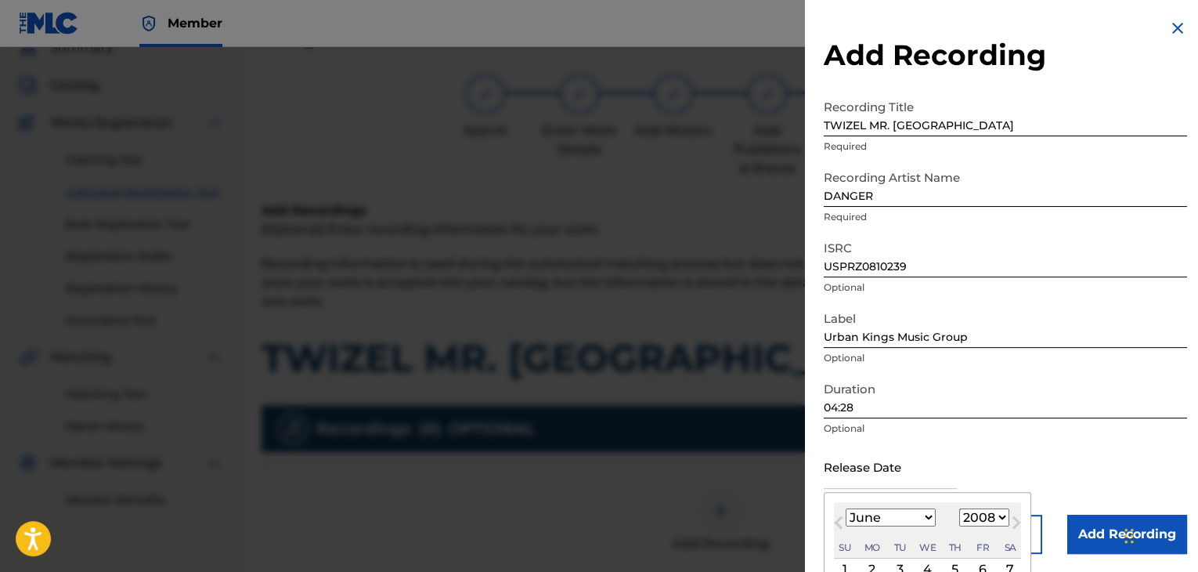
click at [960, 508] on select "1899 1900 1901 1902 1903 1904 1905 1906 1907 1908 1909 1910 1911 1912 1913 1914…" at bounding box center [985, 517] width 50 height 18
click at [873, 560] on div "2" at bounding box center [872, 569] width 19 height 19
type input "[DATE]"
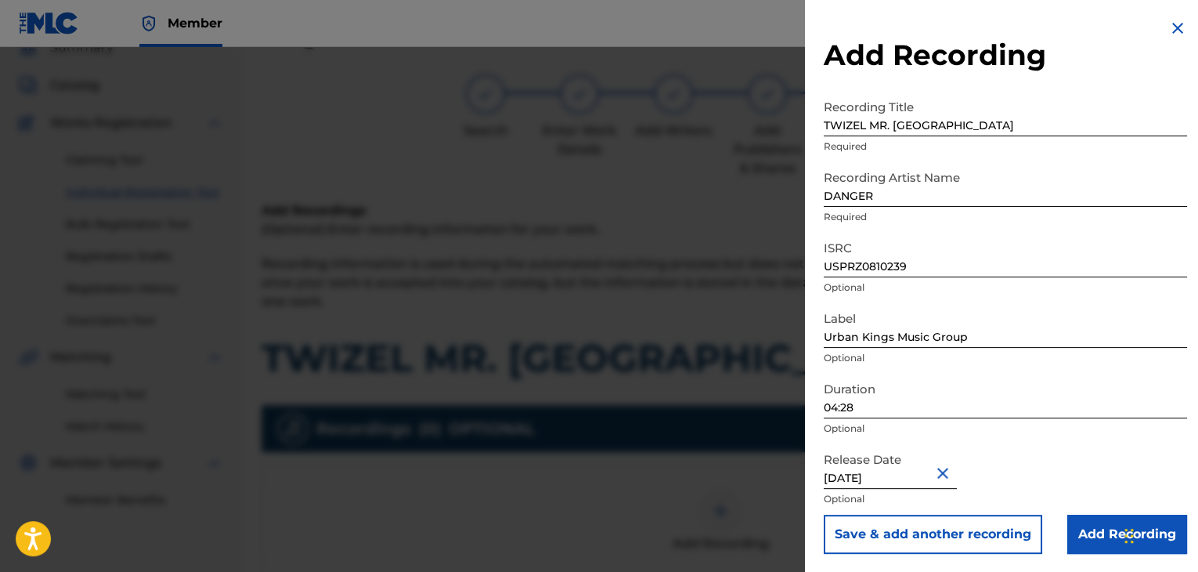
click at [1073, 518] on input "Add Recording" at bounding box center [1128, 534] width 120 height 39
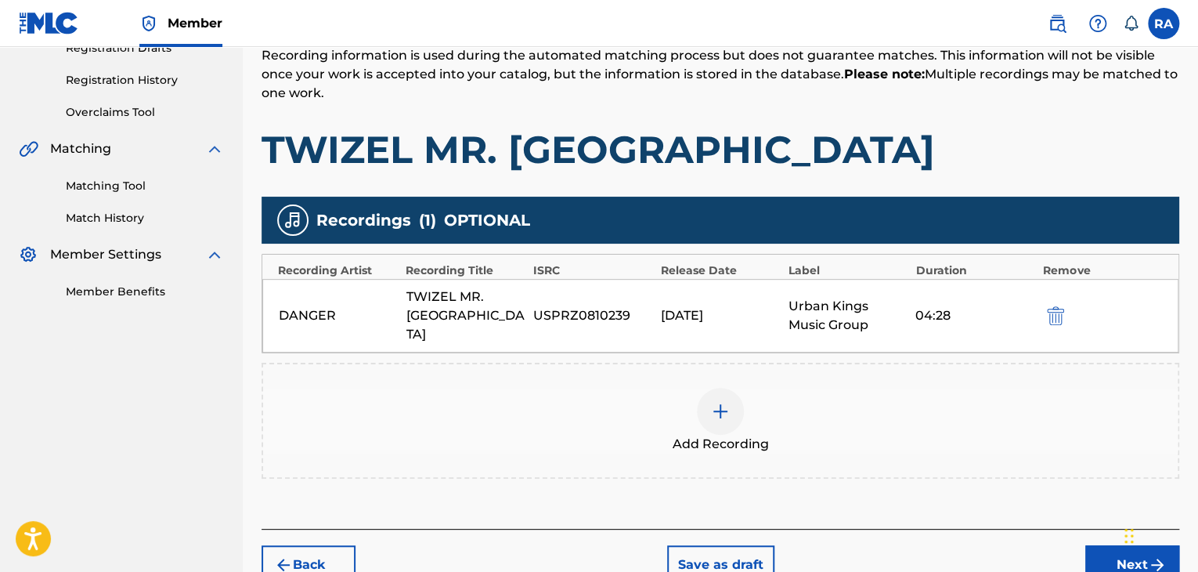
scroll to position [346, 0]
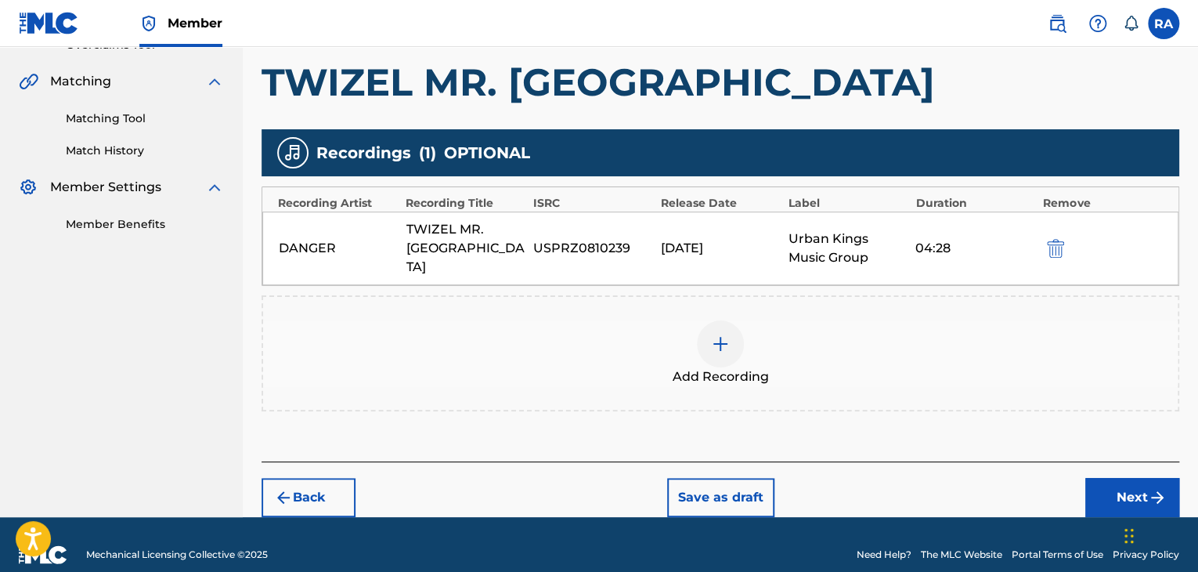
click at [1120, 478] on button "Next" at bounding box center [1133, 497] width 94 height 39
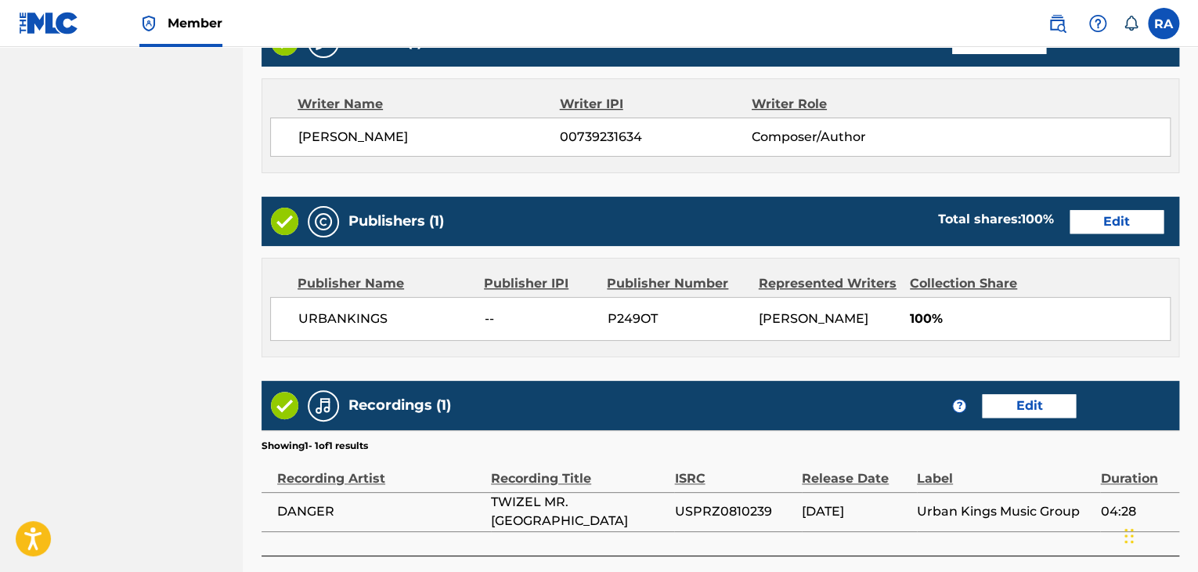
scroll to position [751, 0]
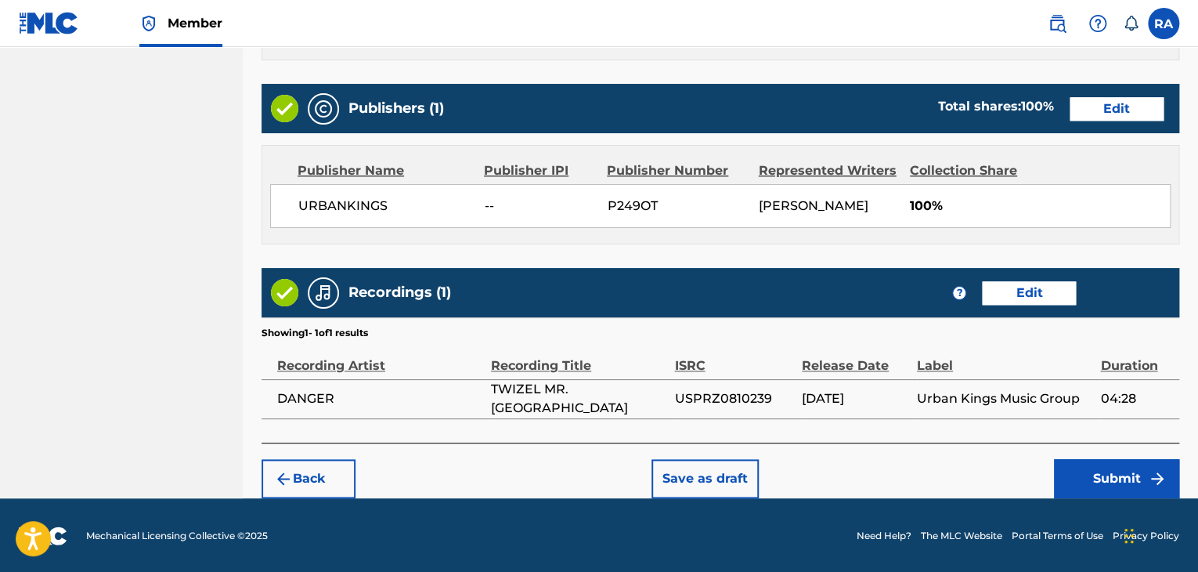
click at [1137, 470] on button "Submit" at bounding box center [1116, 478] width 125 height 39
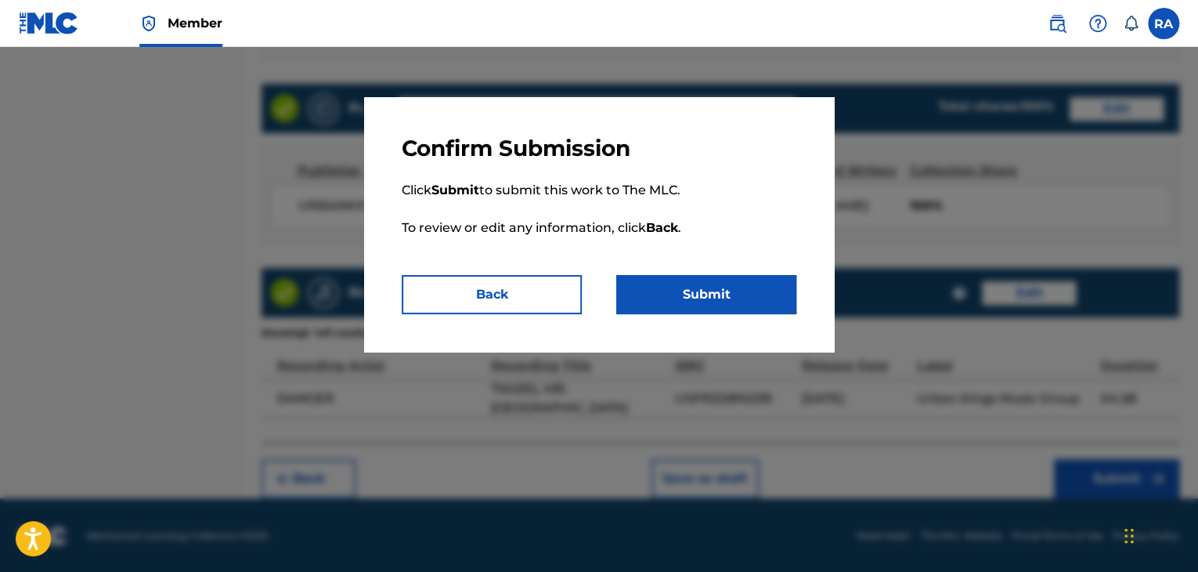
click at [759, 309] on button "Submit" at bounding box center [706, 294] width 180 height 39
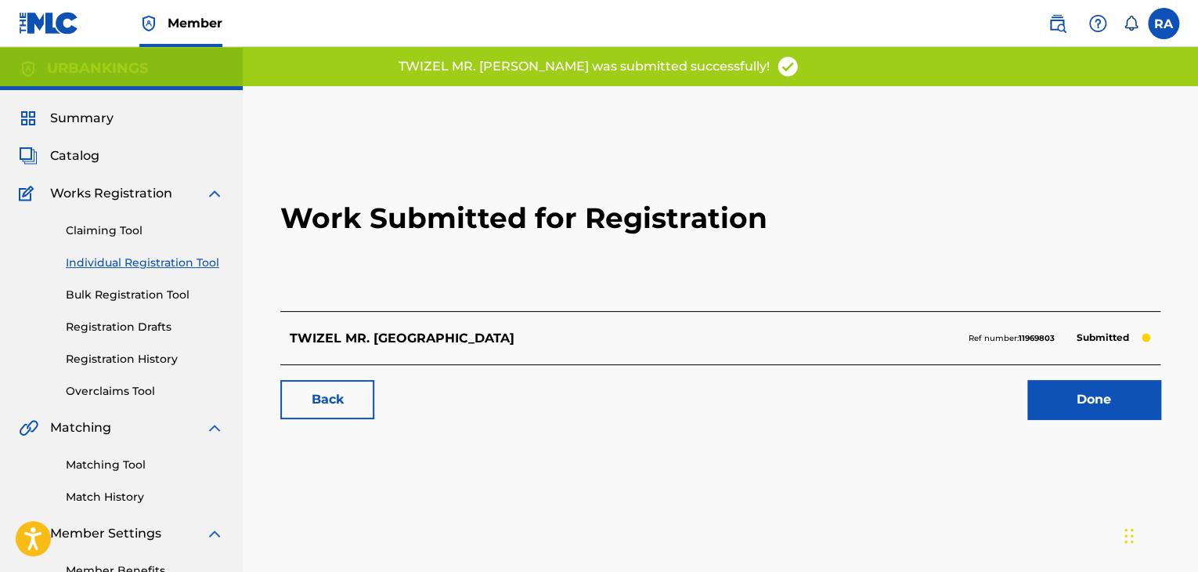
click at [1080, 391] on link "Done" at bounding box center [1094, 399] width 133 height 39
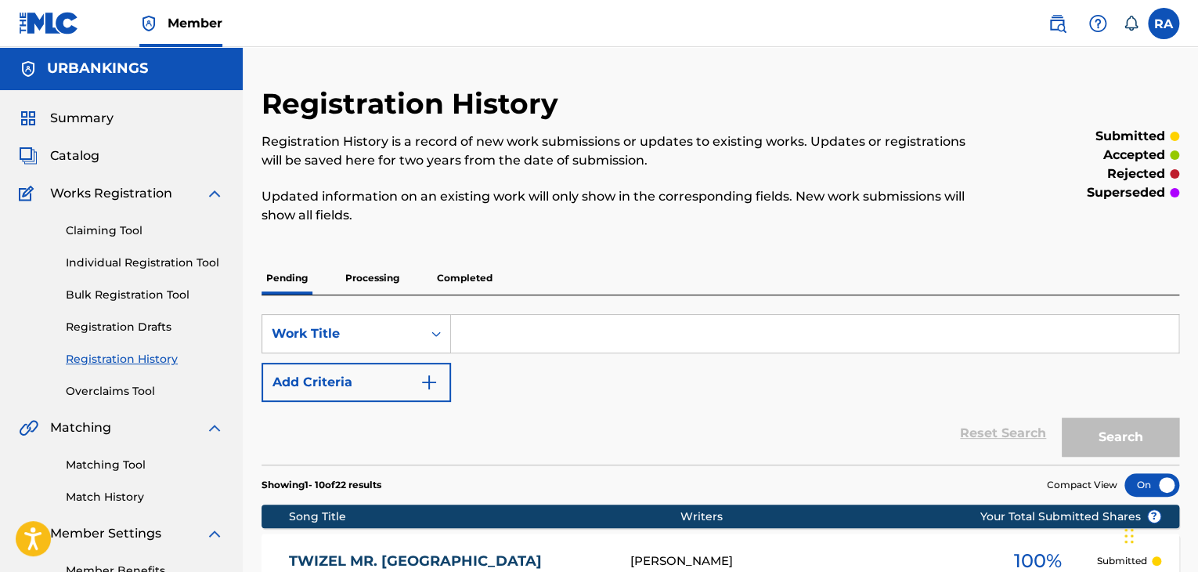
click at [191, 267] on link "Individual Registration Tool" at bounding box center [145, 263] width 158 height 16
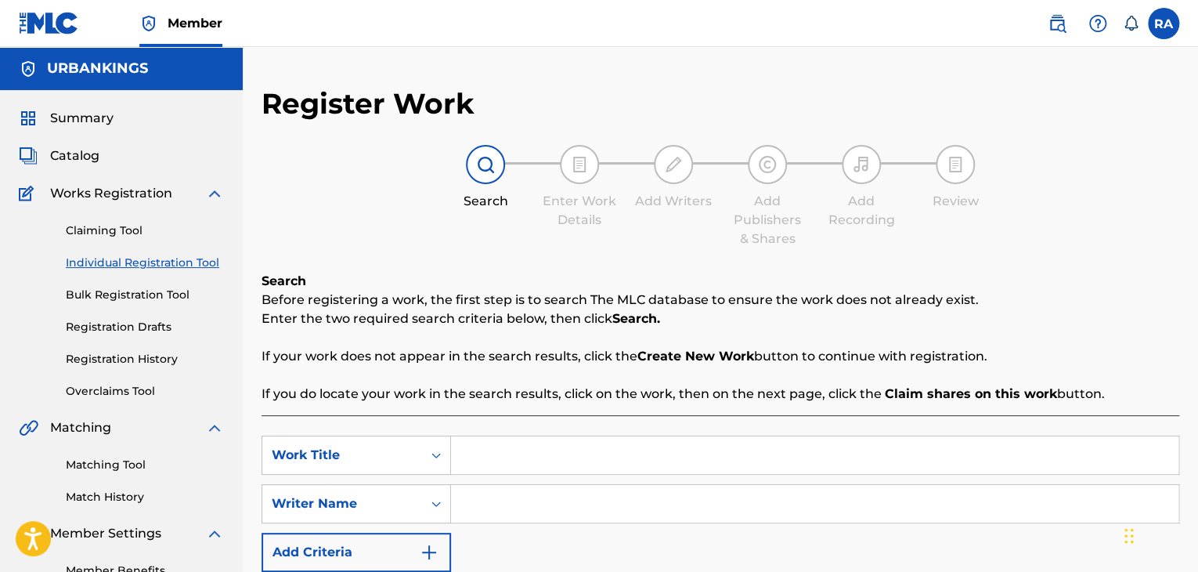
click at [508, 455] on input "Search Form" at bounding box center [815, 455] width 728 height 38
type input "WE DIDN'T COME TO PLAY"
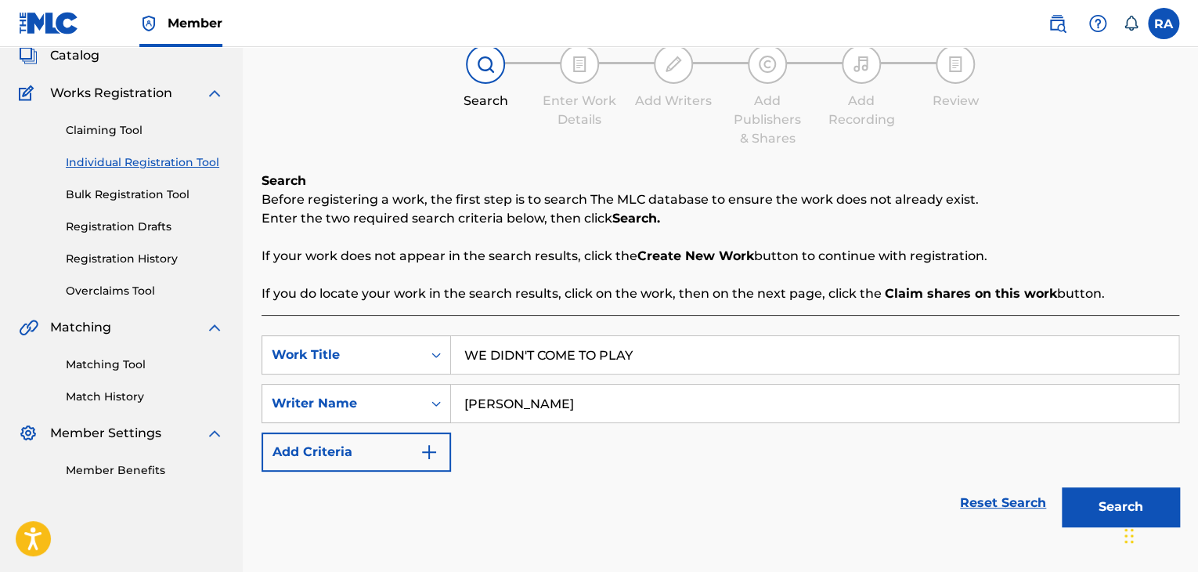
scroll to position [191, 0]
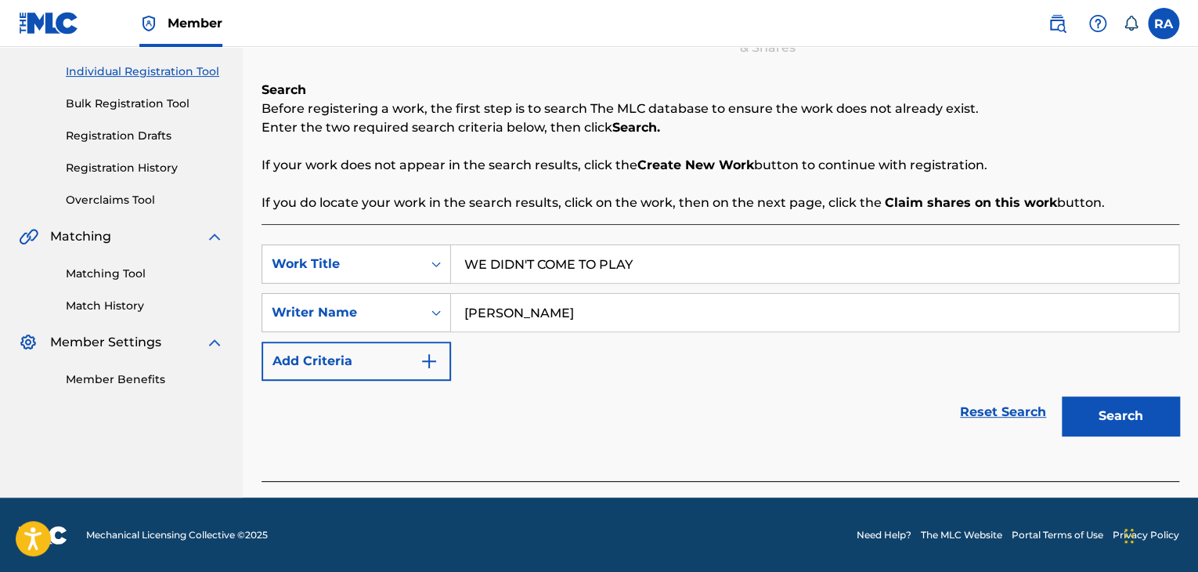
type input "[PERSON_NAME]"
click at [1096, 432] on button "Search" at bounding box center [1120, 415] width 117 height 39
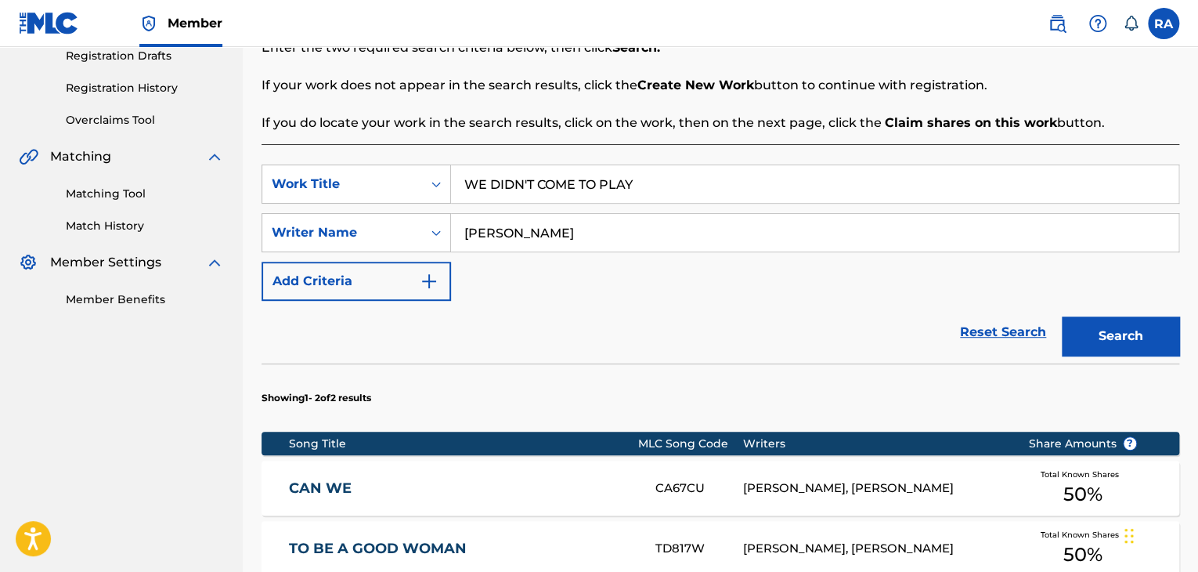
scroll to position [504, 0]
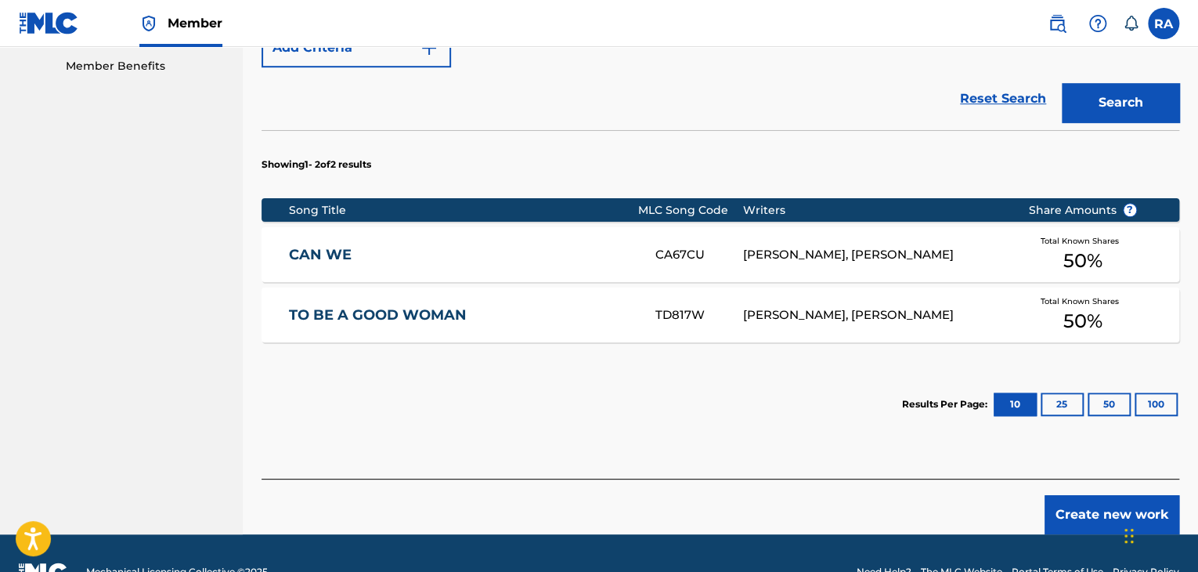
click at [1064, 527] on button "Create new work" at bounding box center [1112, 514] width 135 height 39
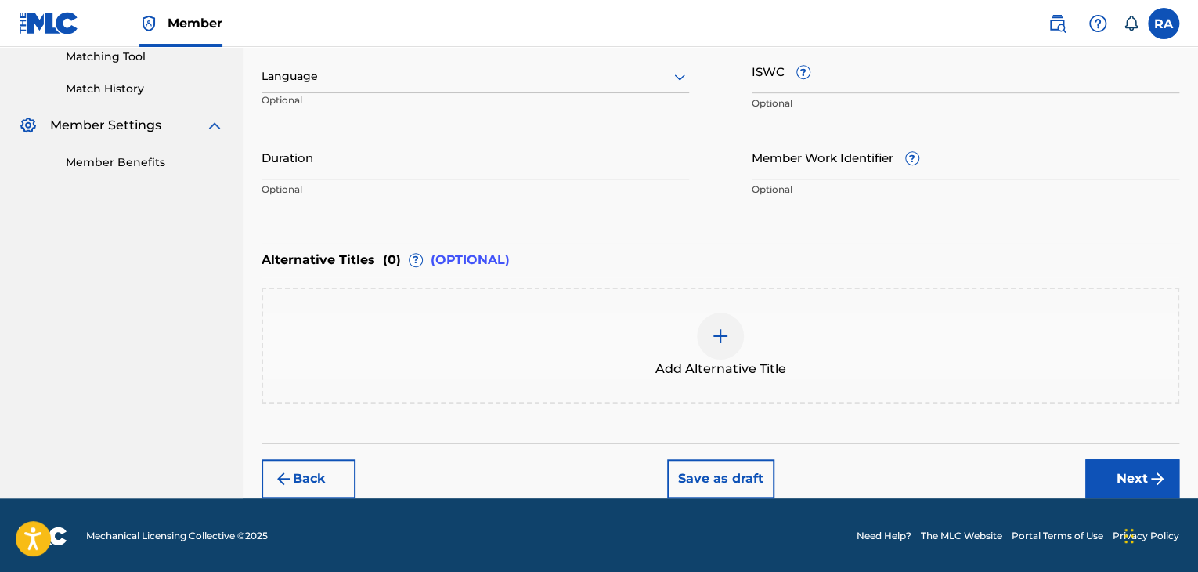
drag, startPoint x: 504, startPoint y: 132, endPoint x: 504, endPoint y: 161, distance: 28.2
click at [504, 132] on div "Work Title WE DIDN'T COME TO PLAY Required Language Optional ISWC ? Optional Du…" at bounding box center [721, 83] width 918 height 243
click at [504, 161] on input "Duration" at bounding box center [476, 157] width 428 height 45
type input "03:28"
click at [1140, 482] on button "Next" at bounding box center [1133, 478] width 94 height 39
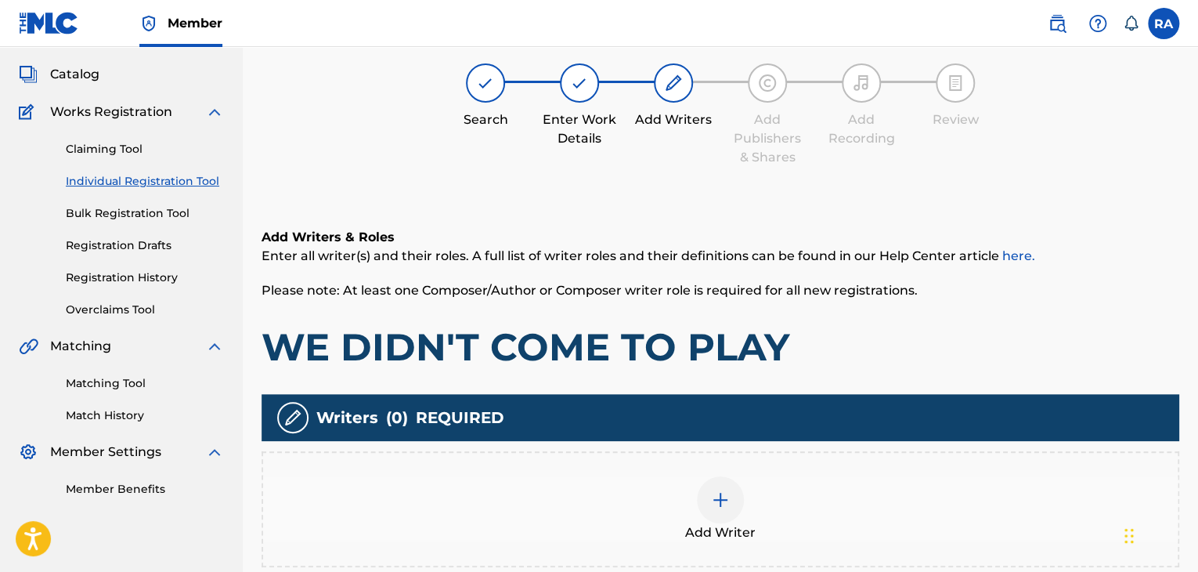
scroll to position [70, 0]
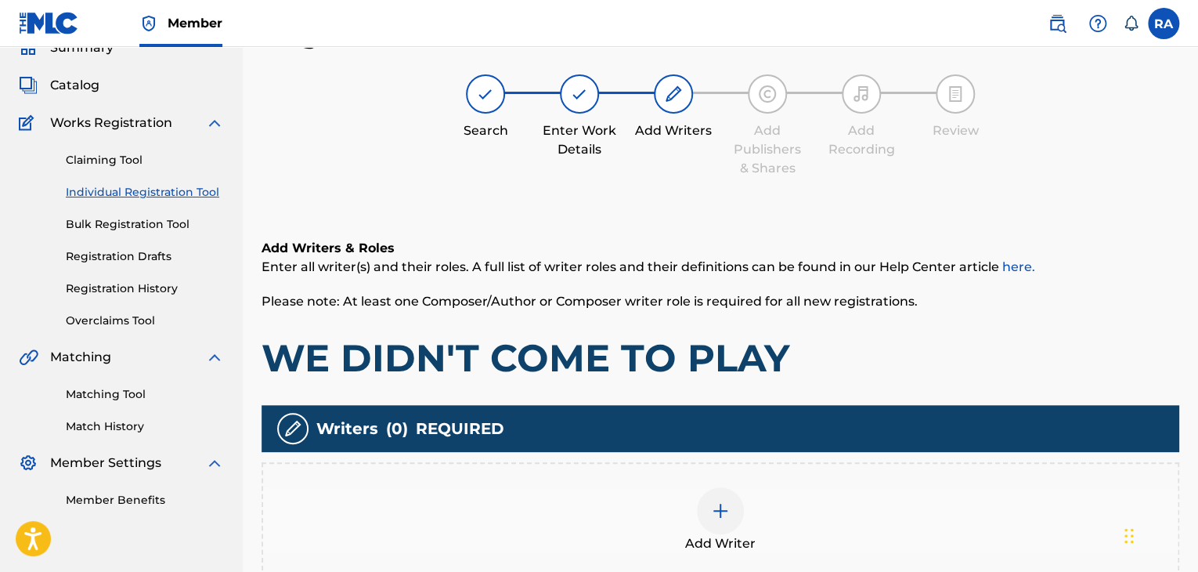
click at [719, 496] on div at bounding box center [720, 510] width 47 height 47
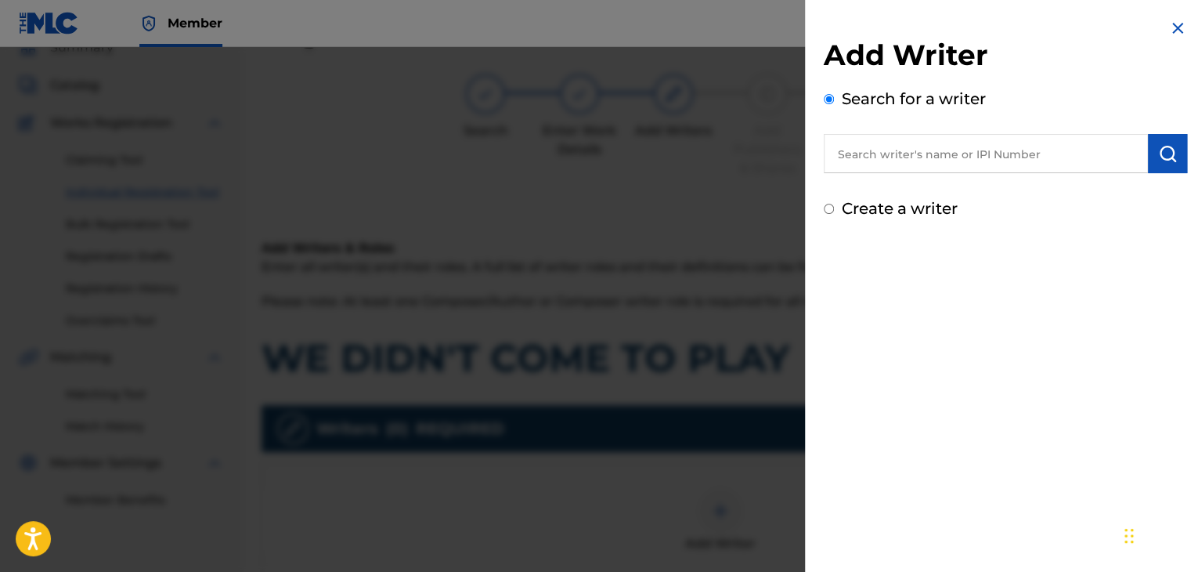
click at [868, 143] on input "text" at bounding box center [986, 153] width 324 height 39
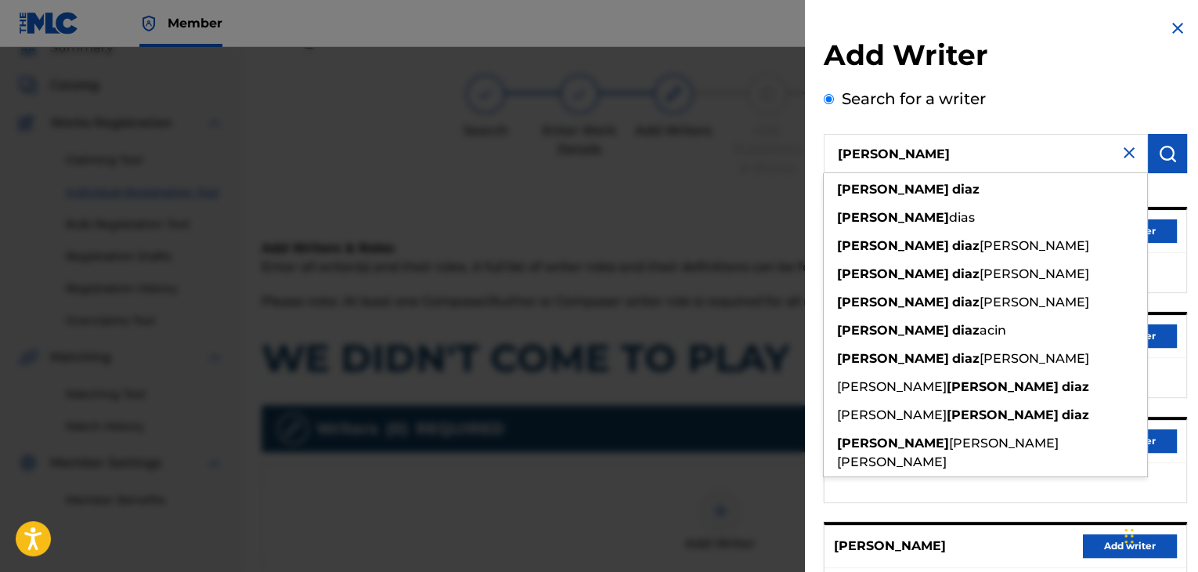
type input "[PERSON_NAME]"
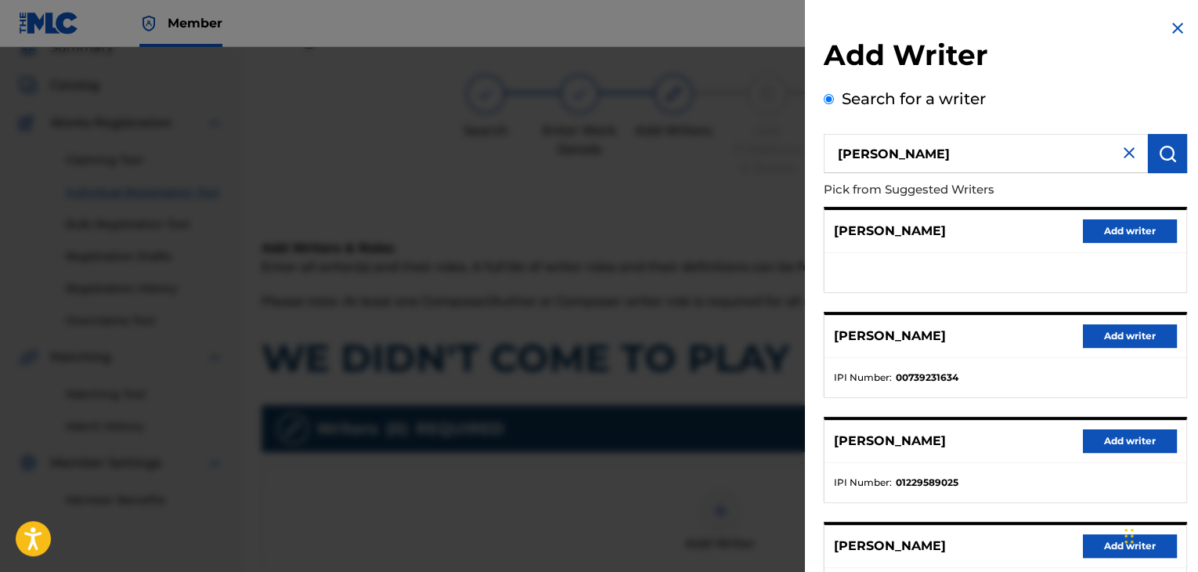
click at [1139, 330] on button "Add writer" at bounding box center [1130, 335] width 94 height 23
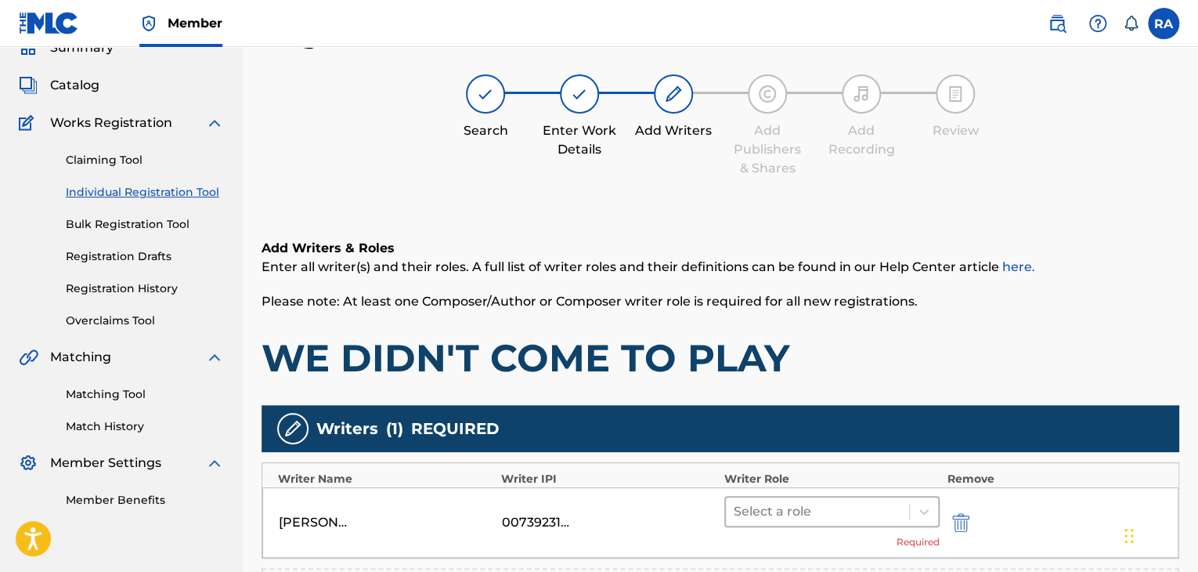
click at [840, 511] on div at bounding box center [818, 512] width 168 height 22
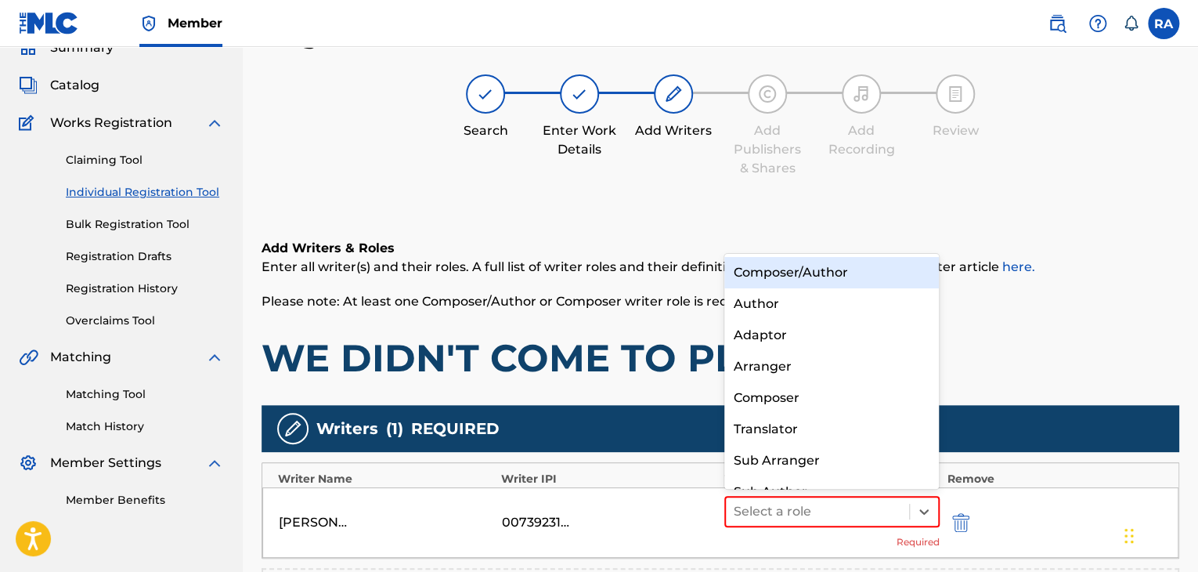
scroll to position [22, 0]
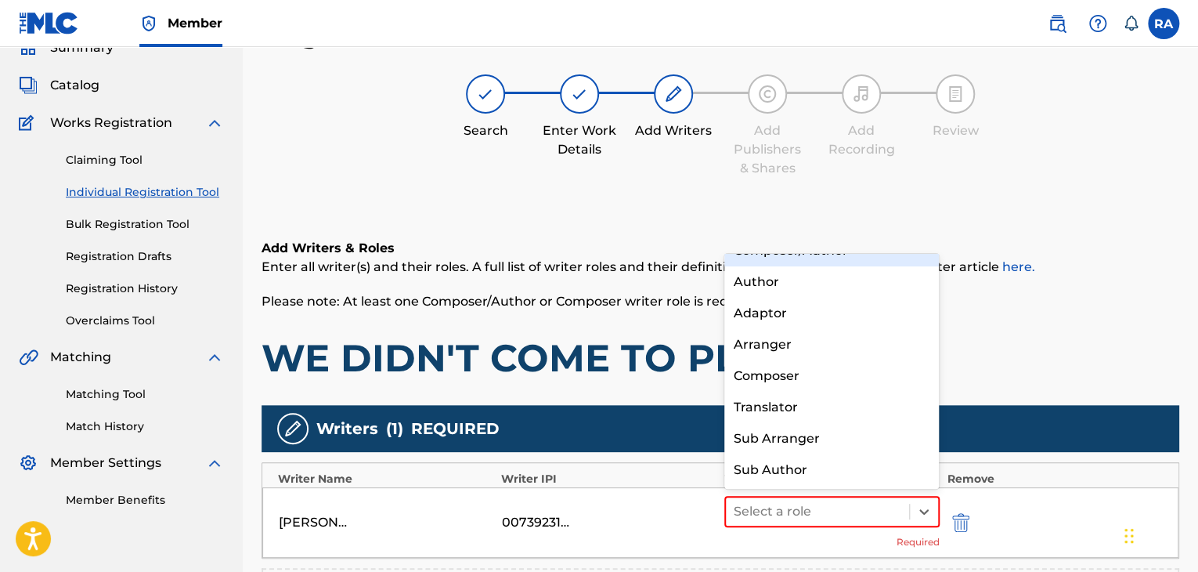
click at [839, 262] on div "Composer/Author" at bounding box center [832, 250] width 215 height 31
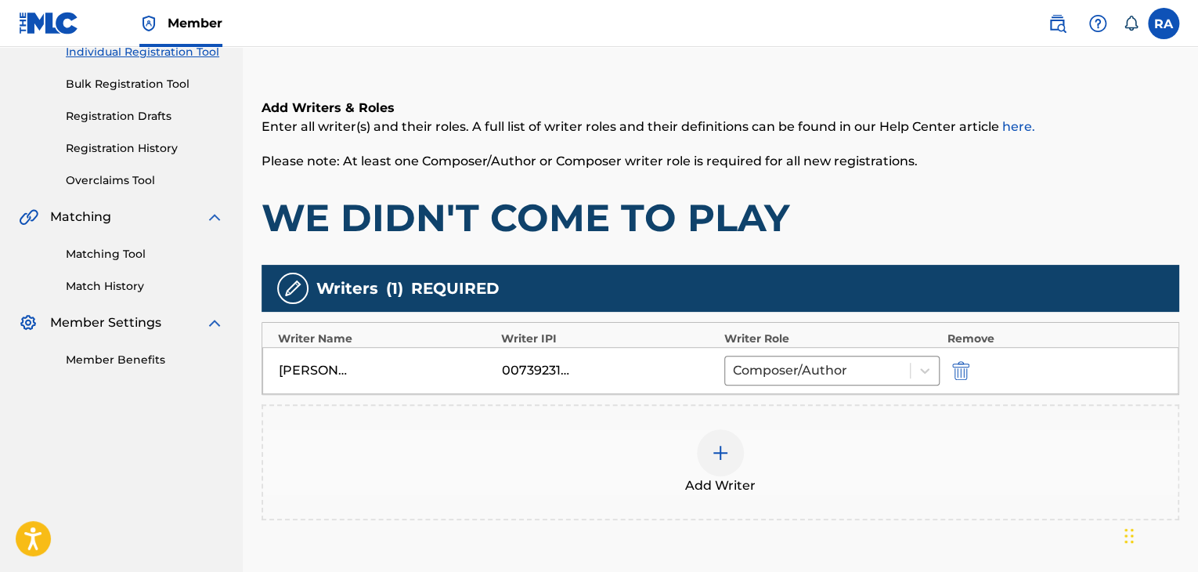
scroll to position [305, 0]
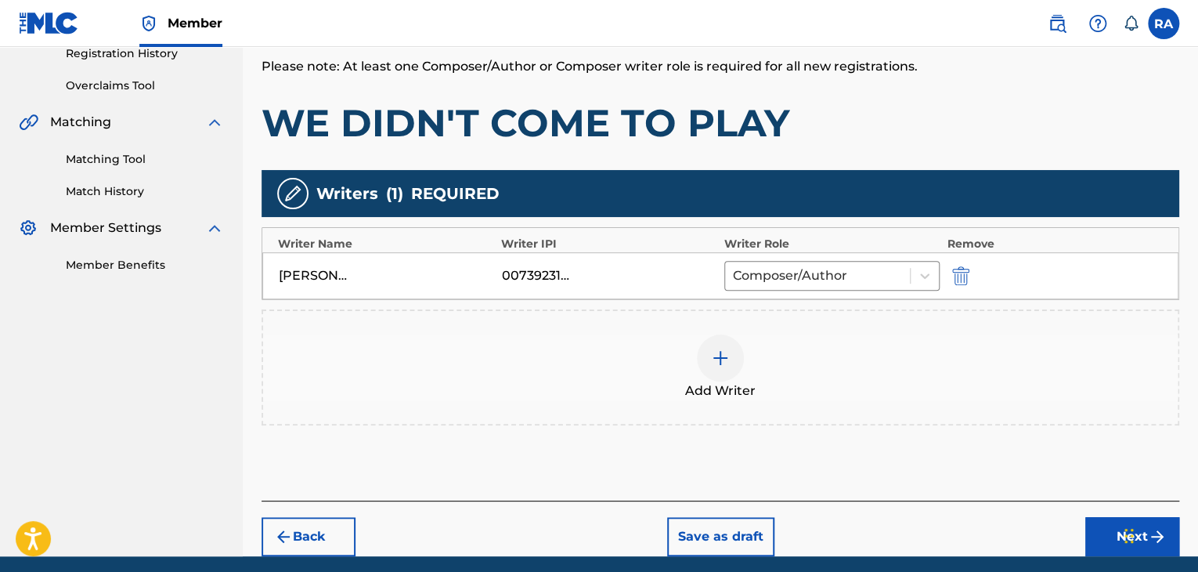
click at [1096, 537] on button "Next" at bounding box center [1133, 536] width 94 height 39
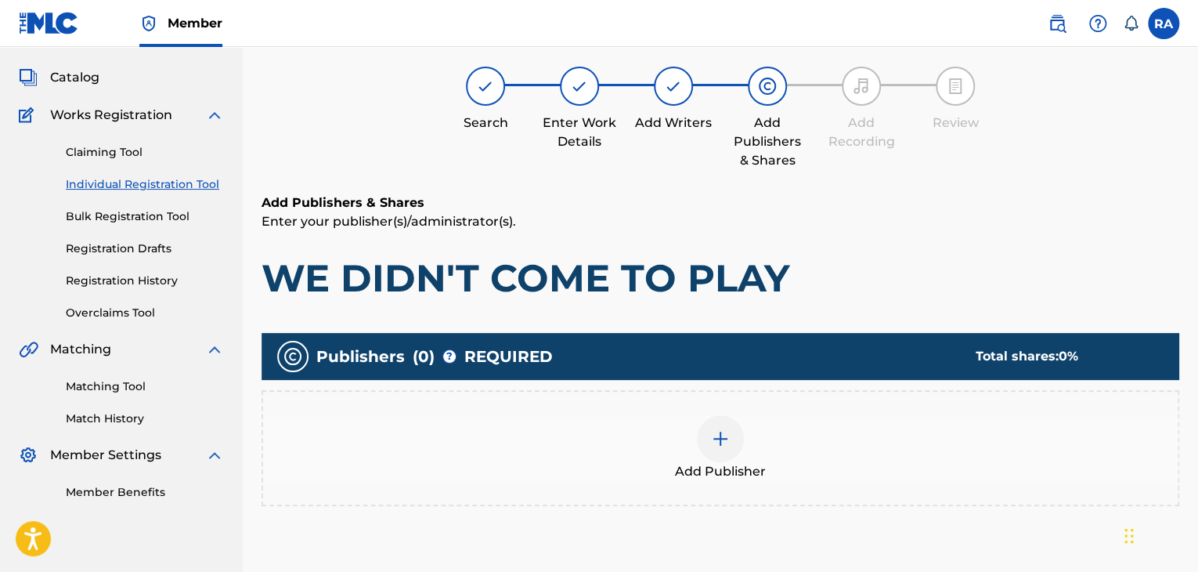
scroll to position [70, 0]
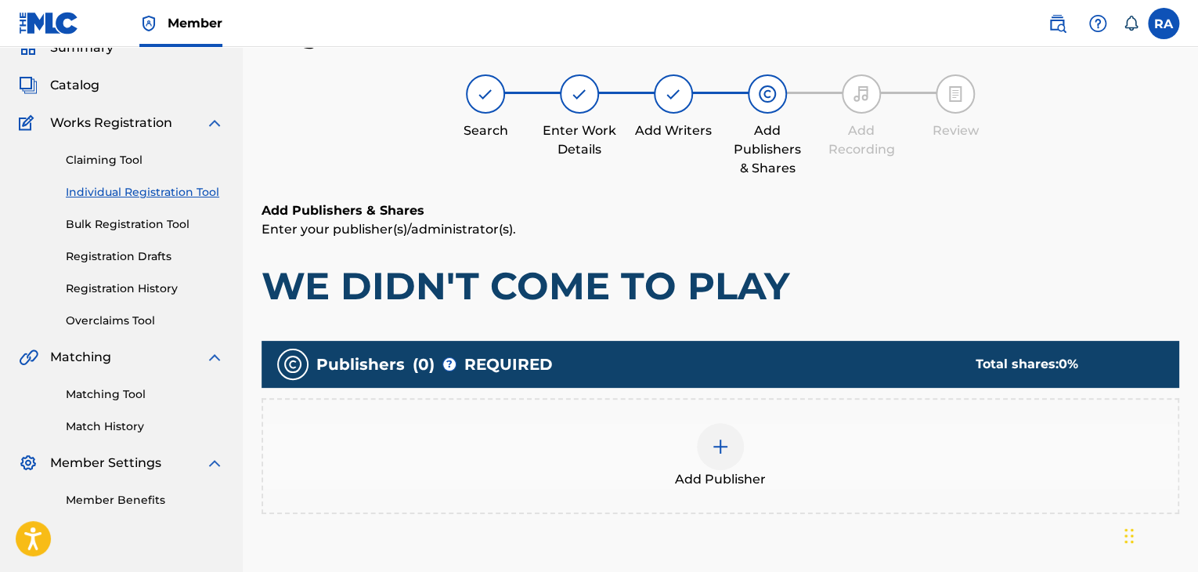
click at [702, 443] on div at bounding box center [720, 446] width 47 height 47
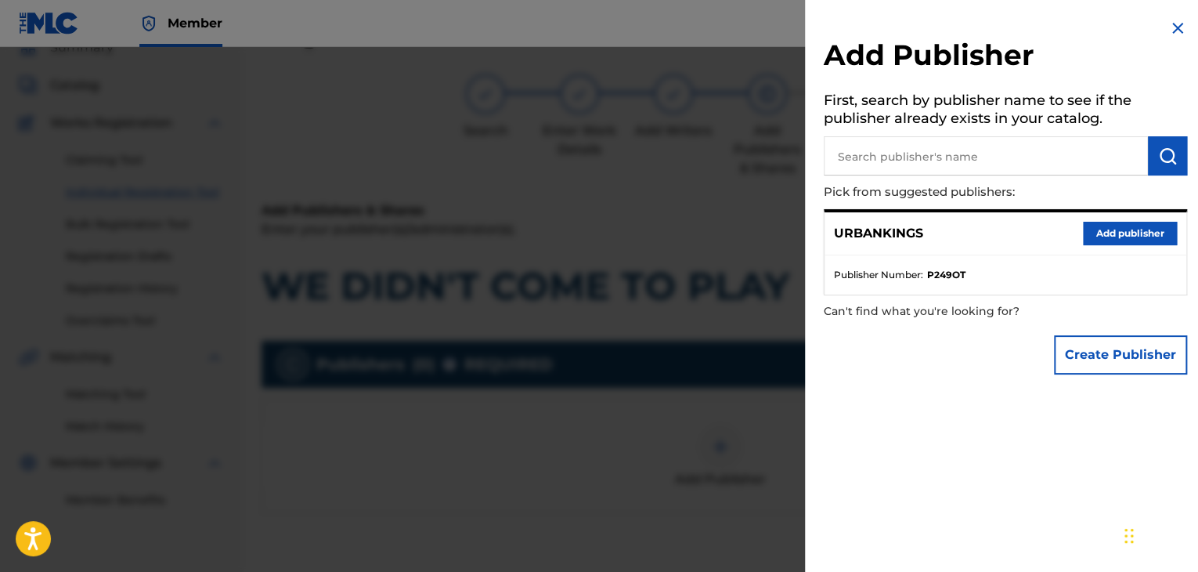
click at [1115, 232] on button "Add publisher" at bounding box center [1130, 233] width 94 height 23
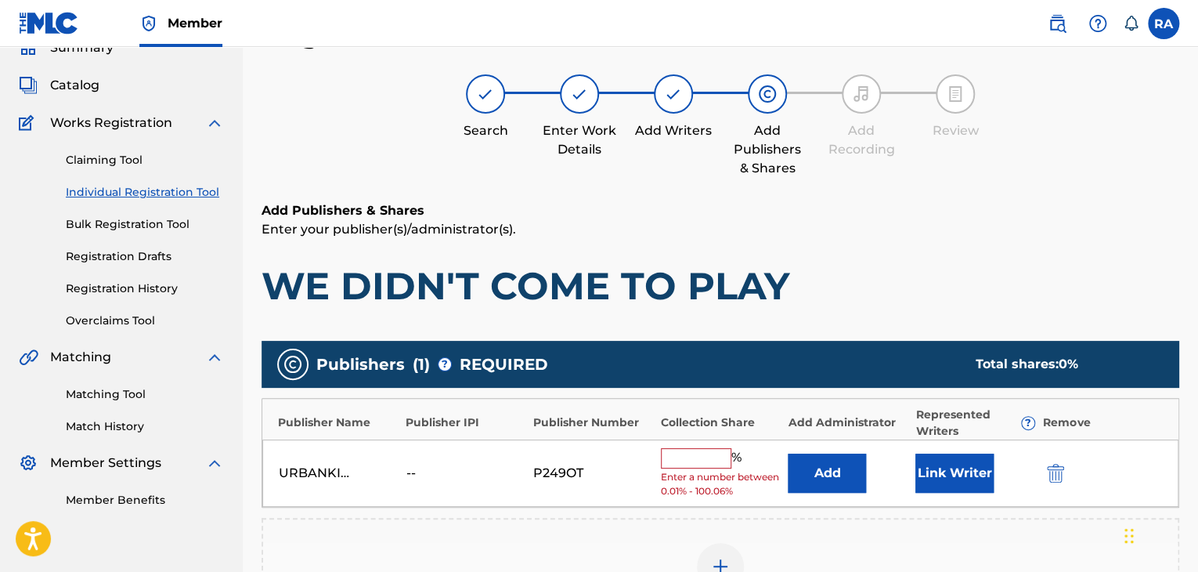
click at [671, 461] on input "text" at bounding box center [696, 458] width 70 height 20
type input "100"
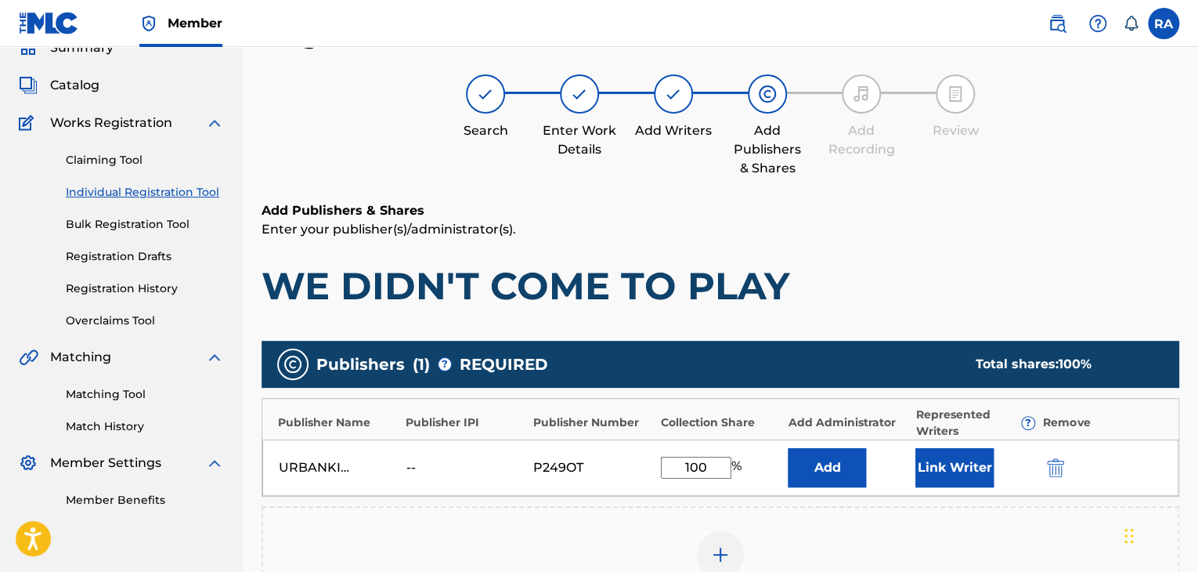
click at [969, 465] on button "Link Writer" at bounding box center [955, 467] width 78 height 39
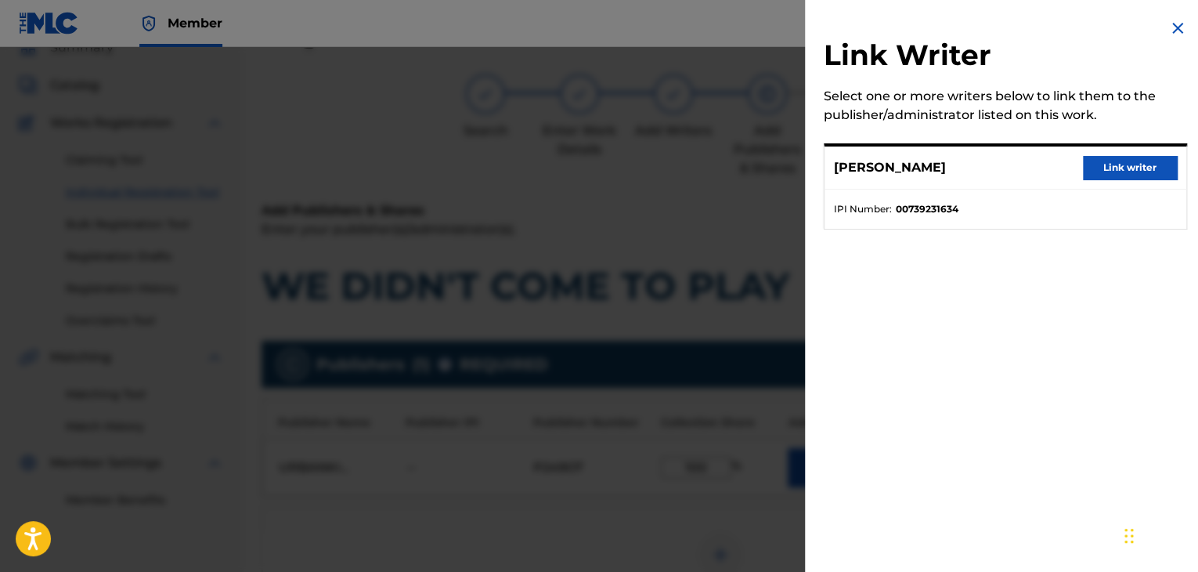
click at [1137, 157] on button "Link writer" at bounding box center [1130, 167] width 94 height 23
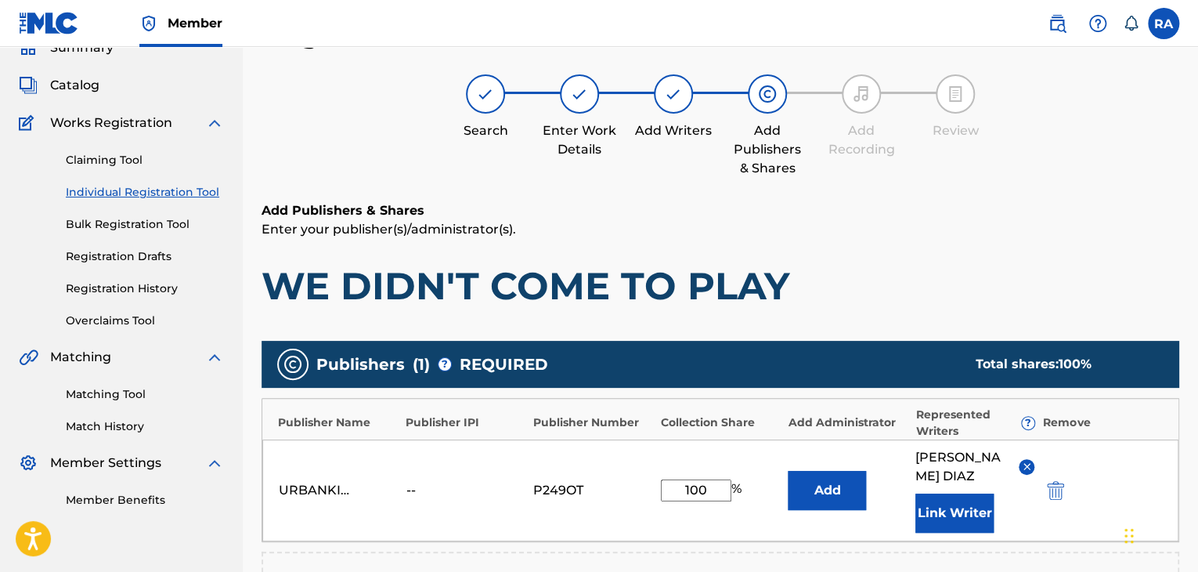
scroll to position [384, 0]
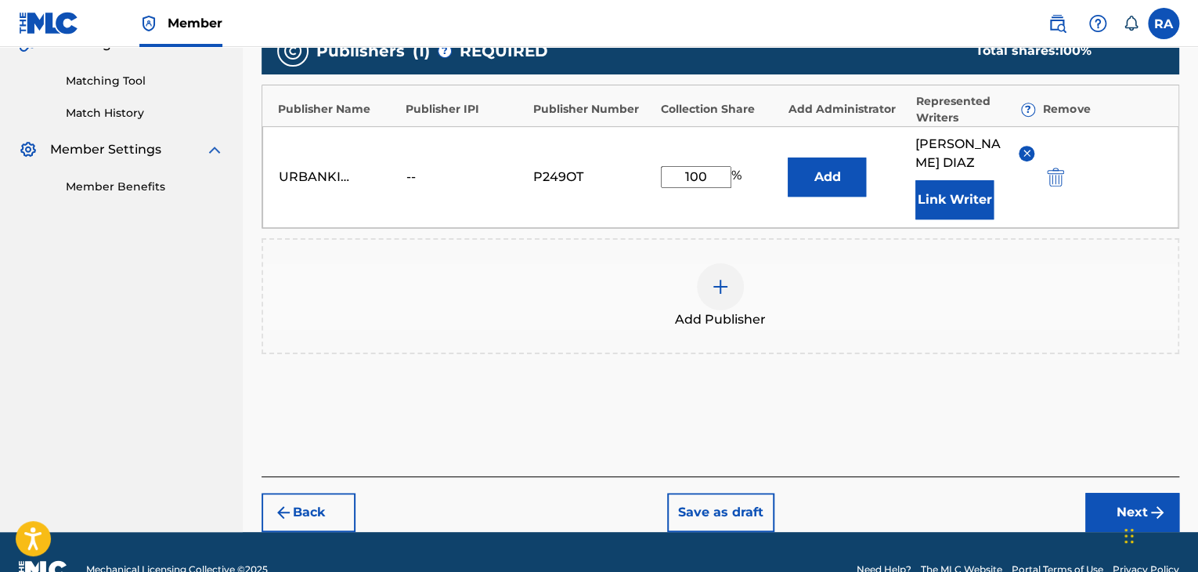
click at [1111, 493] on button "Next" at bounding box center [1133, 512] width 94 height 39
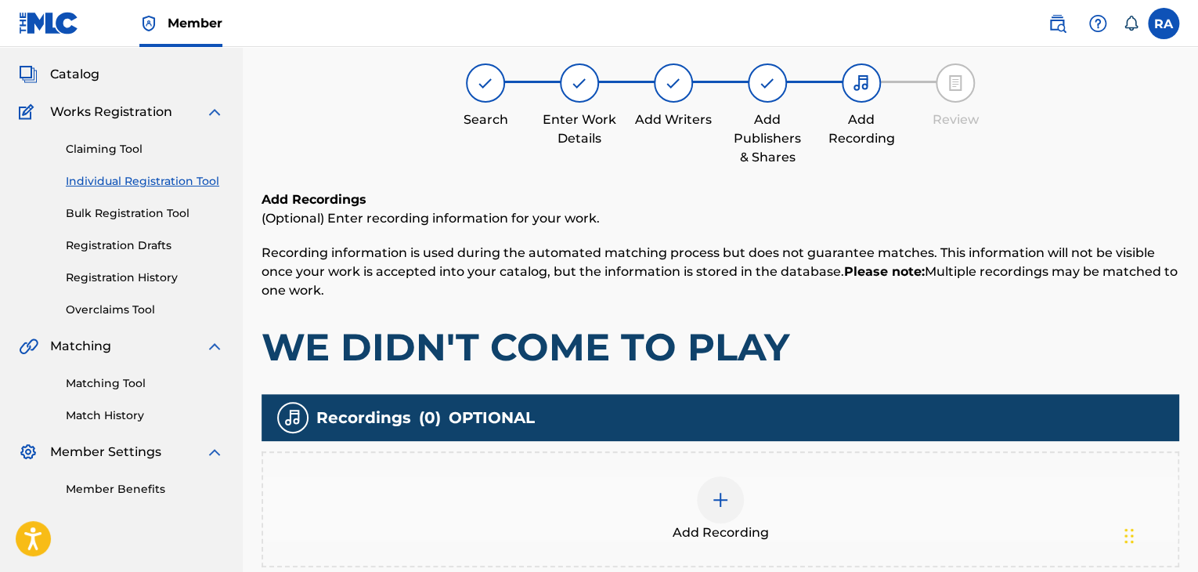
scroll to position [70, 0]
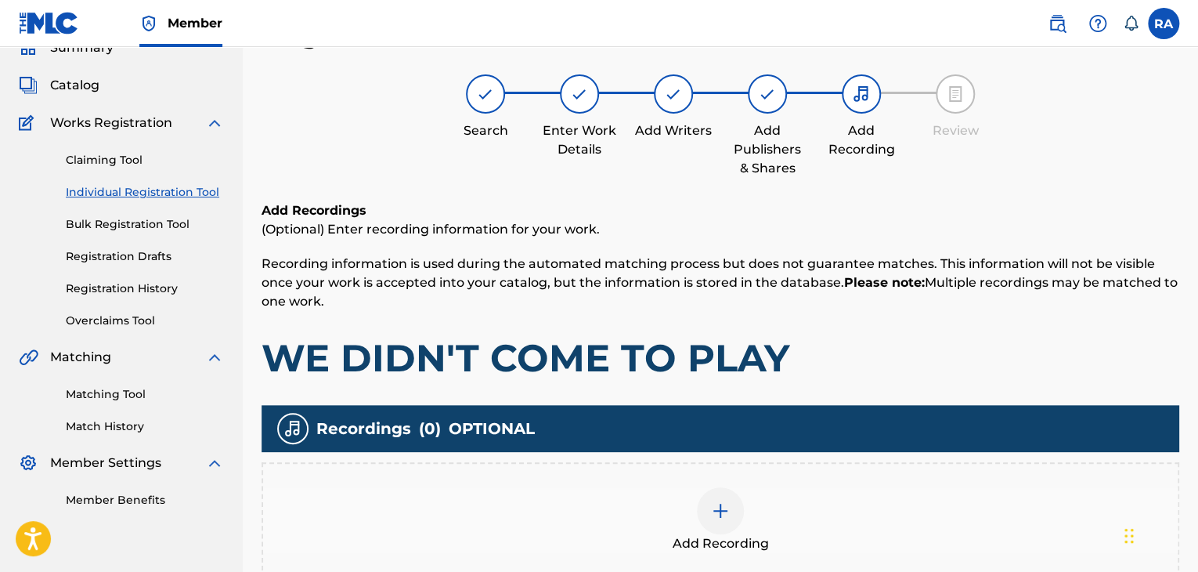
click at [717, 504] on img at bounding box center [720, 510] width 19 height 19
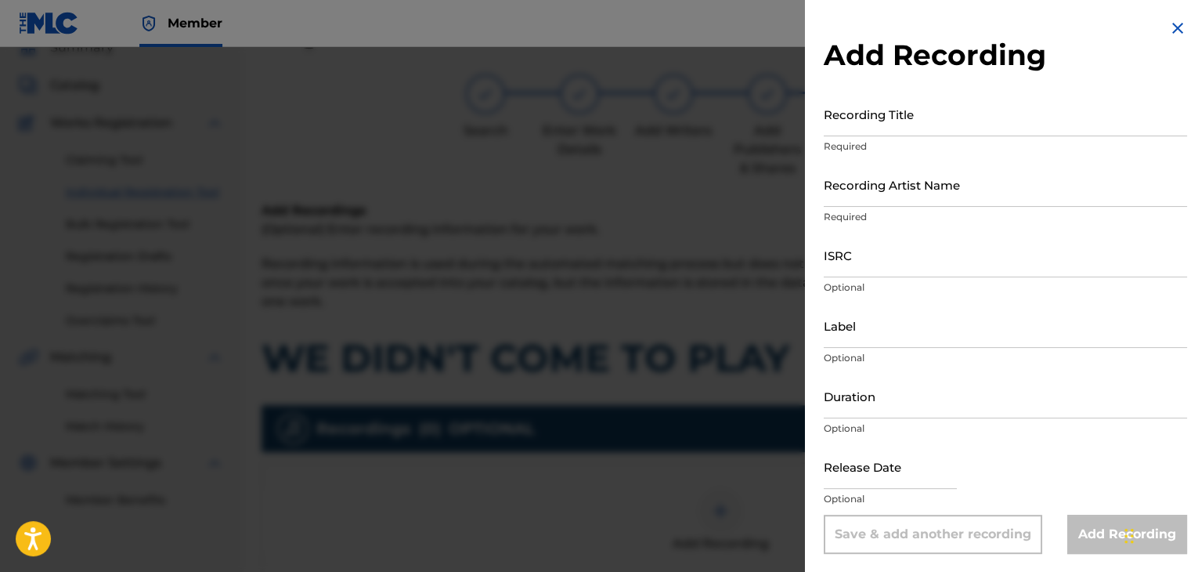
click at [963, 123] on input "Recording Title" at bounding box center [1005, 114] width 363 height 45
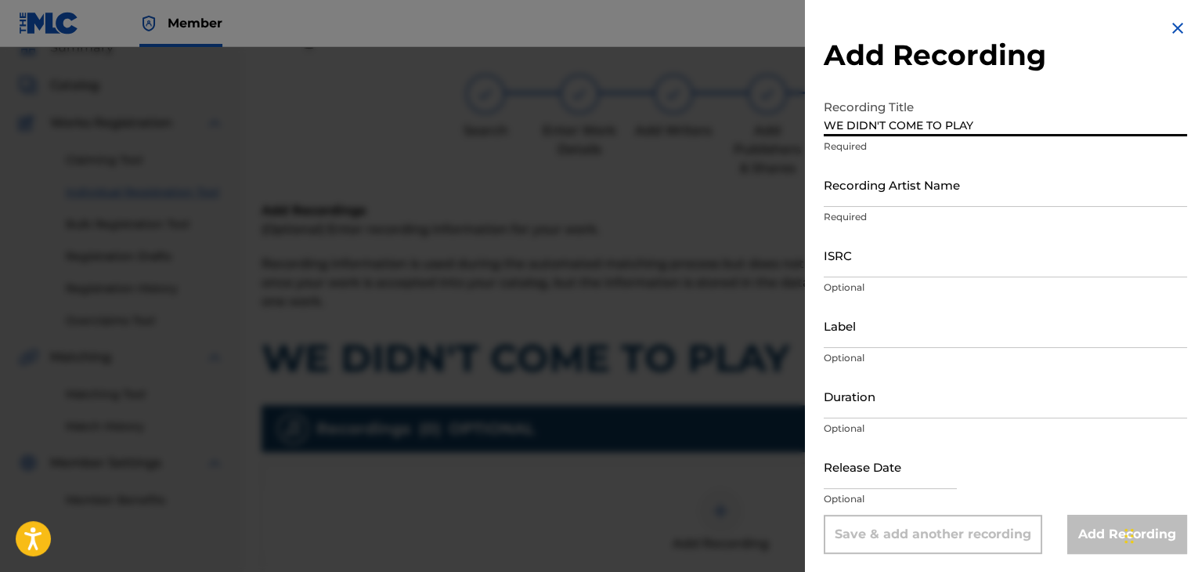
type input "WE DIDN'T COME TO PLAY"
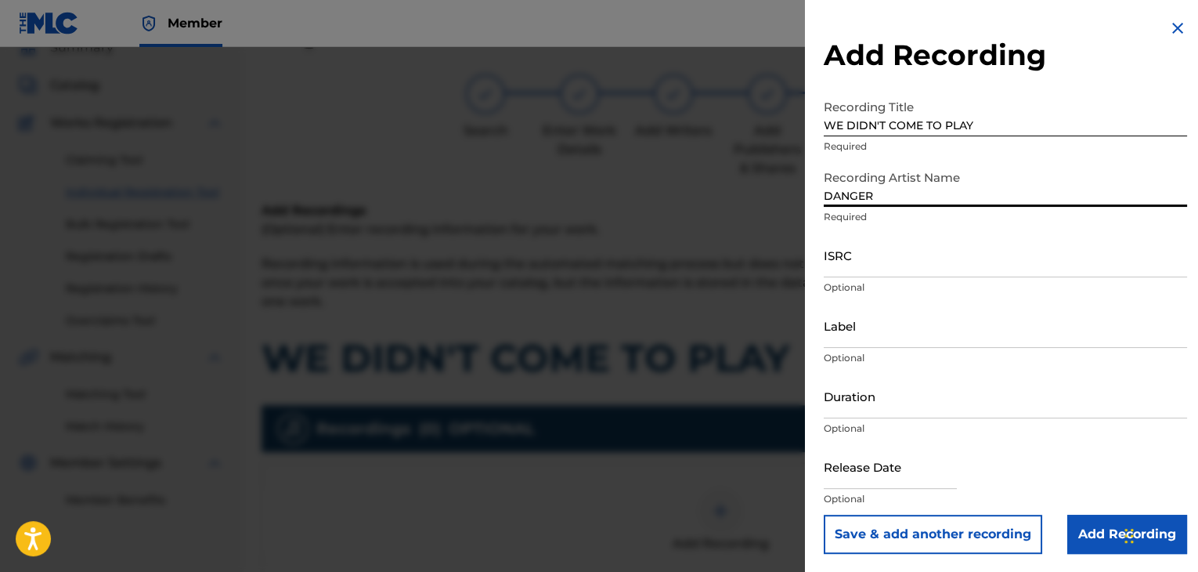
type input "DANGER"
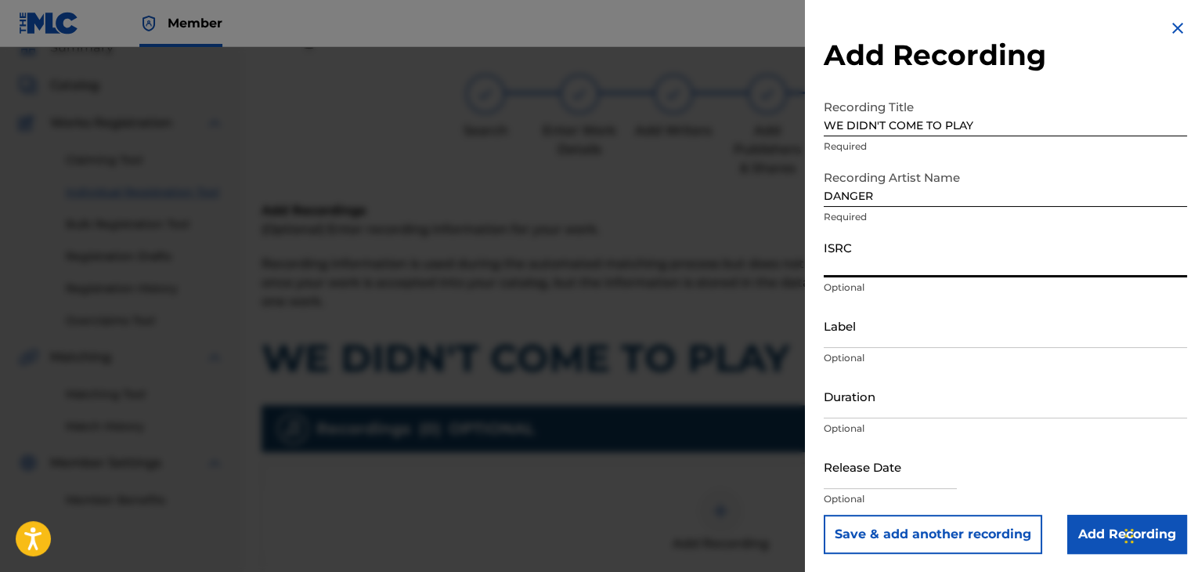
drag, startPoint x: 925, startPoint y: 246, endPoint x: 862, endPoint y: 269, distance: 67.4
click at [862, 269] on input "ISRC" at bounding box center [1005, 255] width 363 height 45
paste input "USPRZ0810236"
type input "USPRZ0810240"
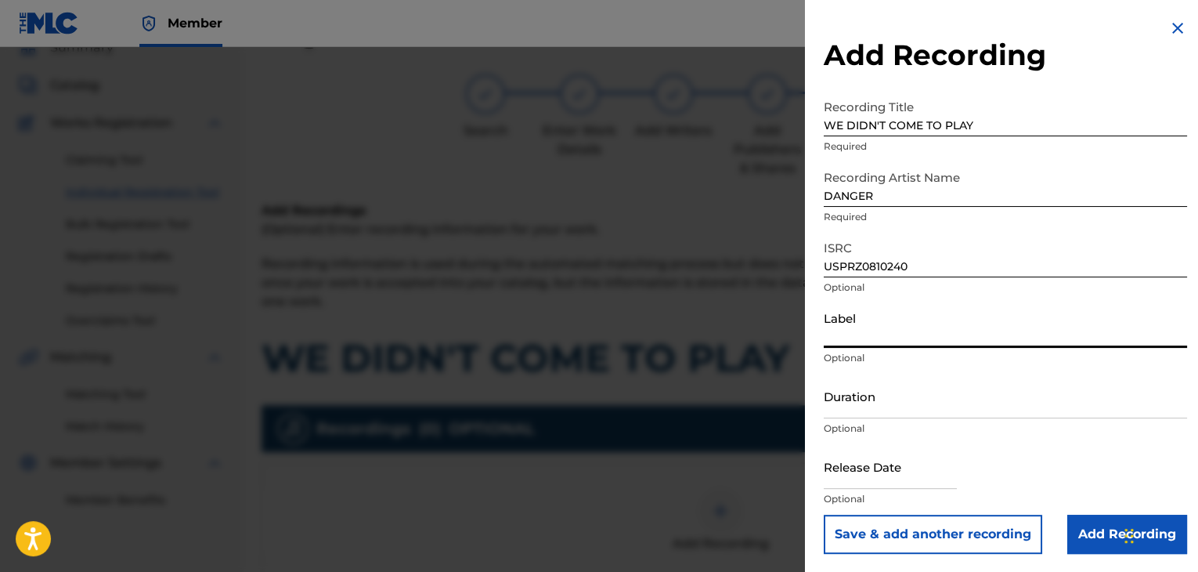
click at [882, 321] on input "Label" at bounding box center [1005, 325] width 363 height 45
type input "Urban Kings Music Group"
click at [896, 398] on input "Duration" at bounding box center [1005, 396] width 363 height 45
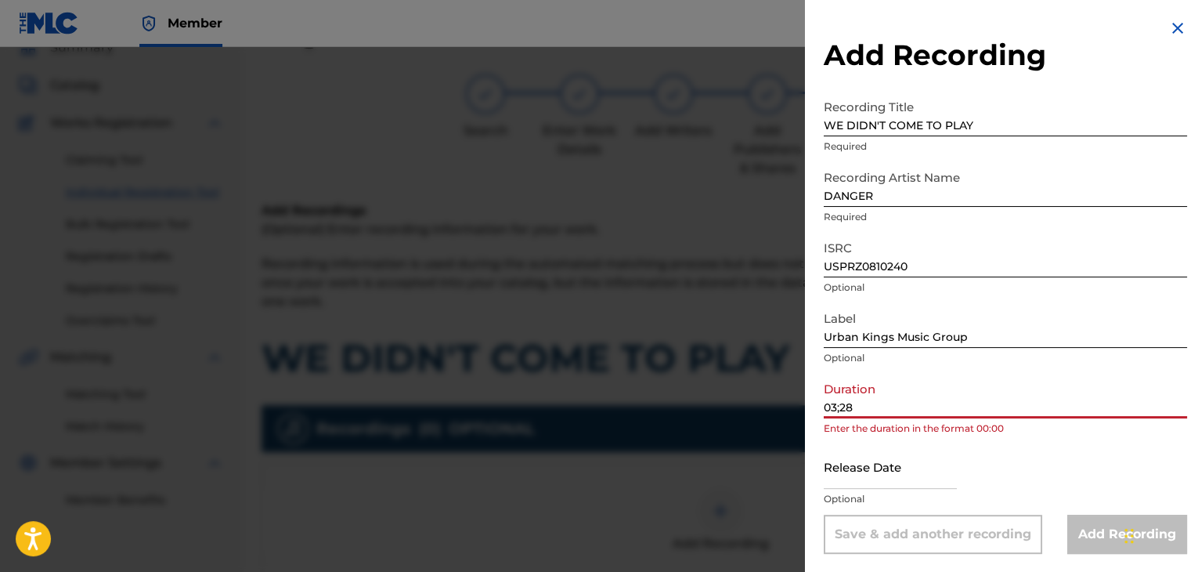
click at [842, 403] on input "03;28" at bounding box center [1005, 396] width 363 height 45
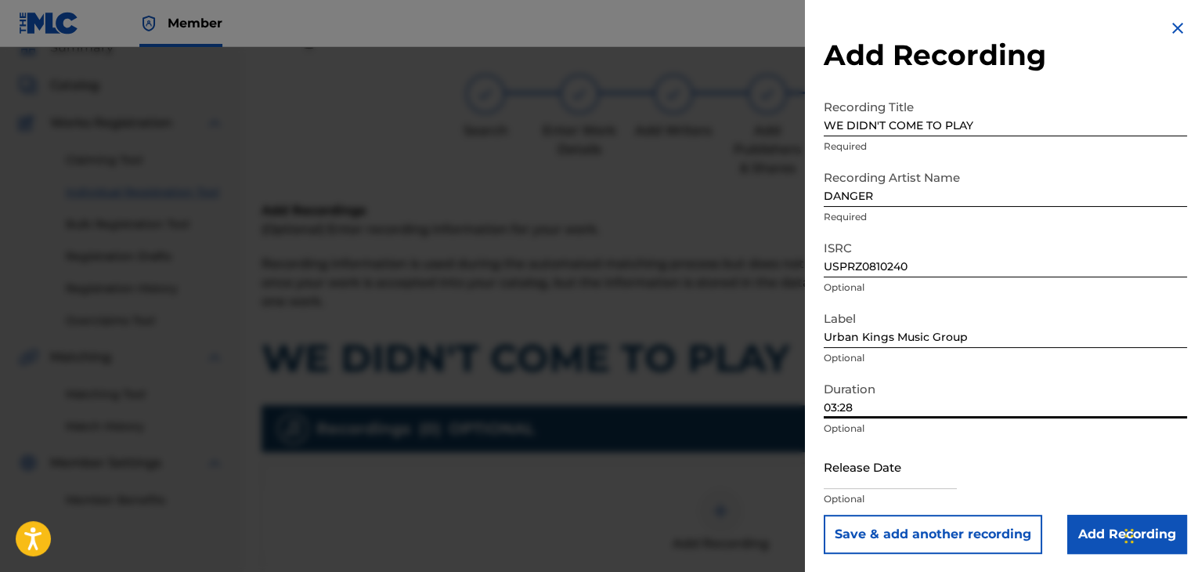
type input "03:28"
click at [913, 486] on input "text" at bounding box center [890, 466] width 133 height 45
select select "7"
select select "2025"
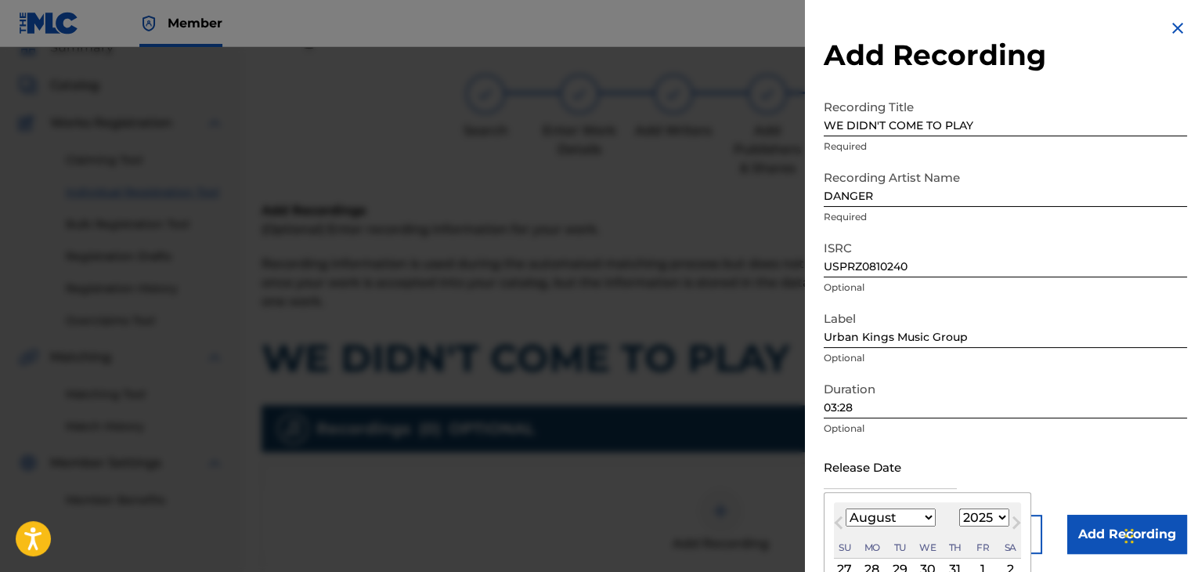
click at [905, 511] on select "January February March April May June July August September October November De…" at bounding box center [891, 517] width 90 height 18
select select "5"
click at [846, 508] on select "January February March April May June July August September October November De…" at bounding box center [891, 517] width 90 height 18
click at [1000, 520] on select "1899 1900 1901 1902 1903 1904 1905 1906 1907 1908 1909 1910 1911 1912 1913 1914…" at bounding box center [985, 517] width 50 height 18
select select "2008"
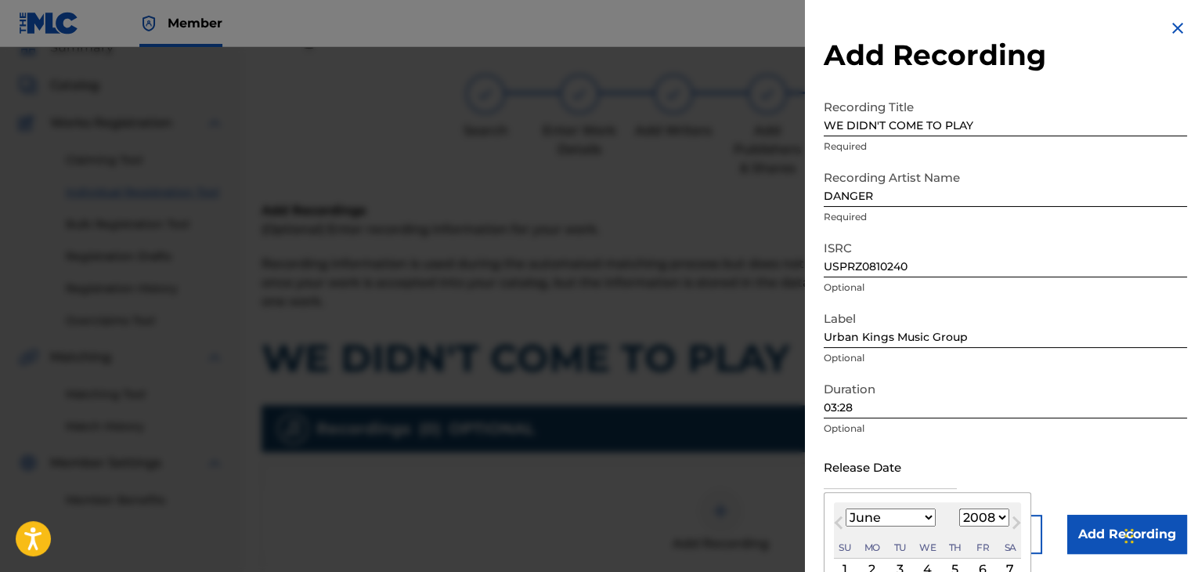
click at [960, 508] on select "1899 1900 1901 1902 1903 1904 1905 1906 1907 1908 1909 1910 1911 1912 1913 1914…" at bounding box center [985, 517] width 50 height 18
click at [876, 562] on div "2" at bounding box center [872, 569] width 19 height 19
type input "[DATE]"
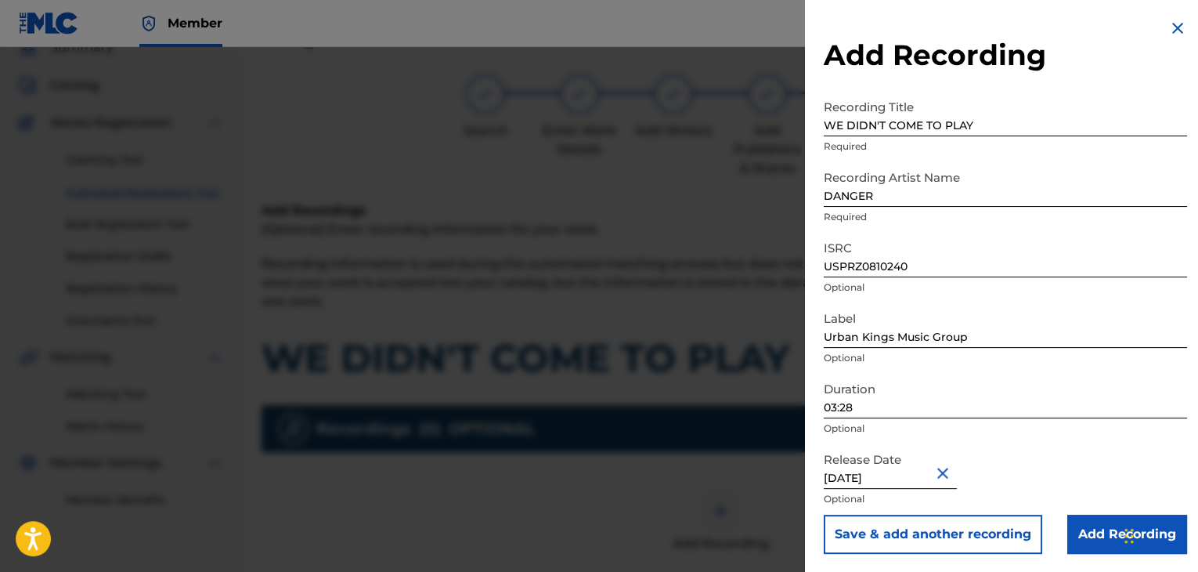
click at [1080, 528] on input "Add Recording" at bounding box center [1128, 534] width 120 height 39
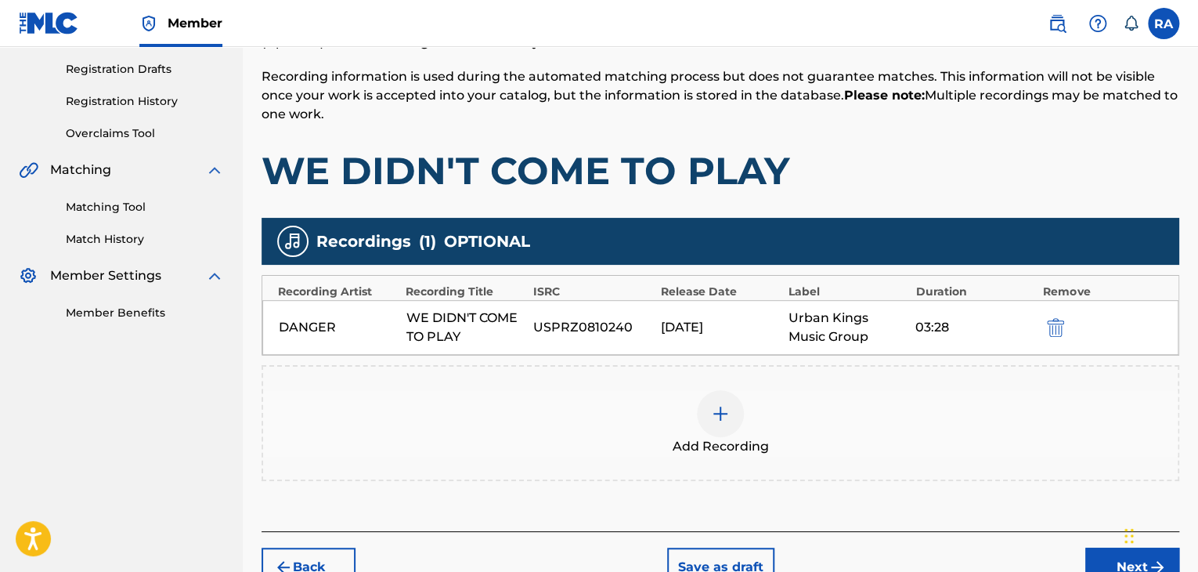
scroll to position [346, 0]
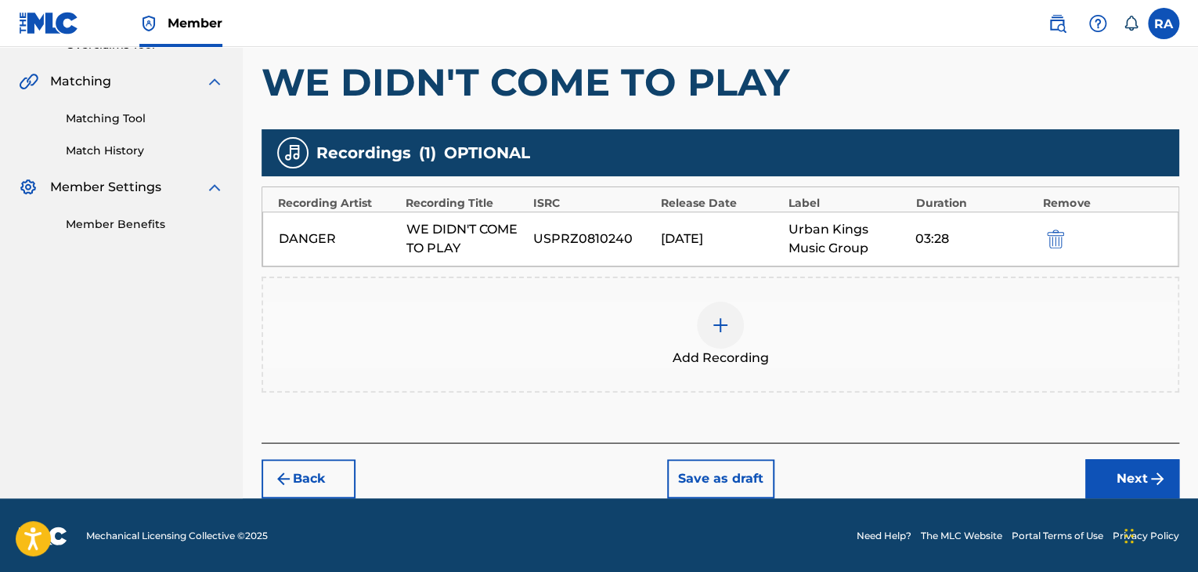
click at [1100, 464] on button "Next" at bounding box center [1133, 478] width 94 height 39
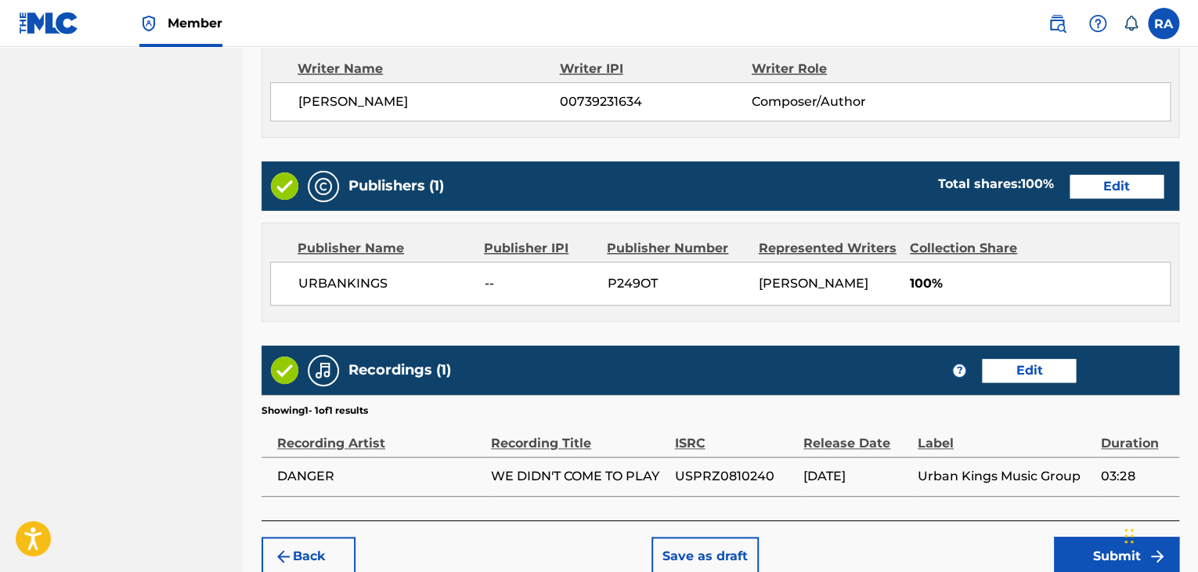
scroll to position [751, 0]
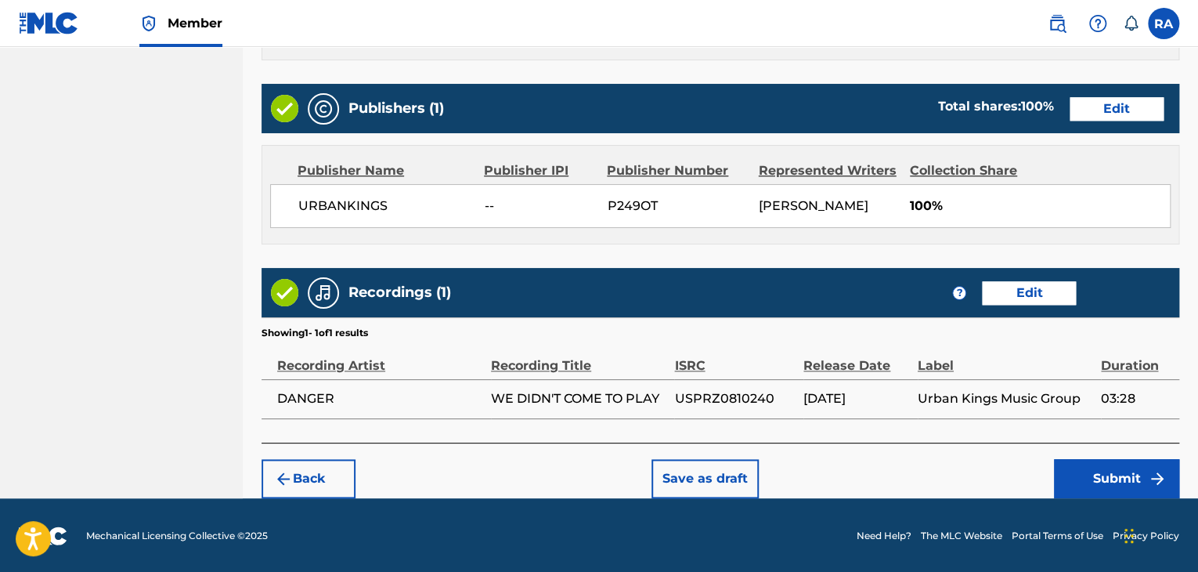
click at [1085, 468] on button "Submit" at bounding box center [1116, 478] width 125 height 39
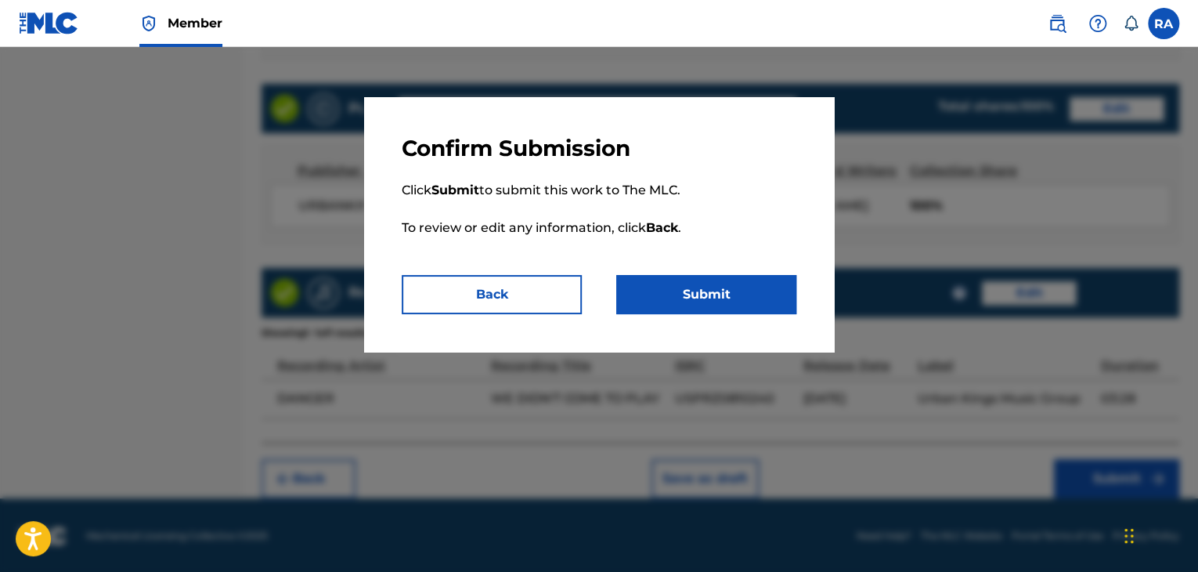
click at [739, 287] on button "Submit" at bounding box center [706, 294] width 180 height 39
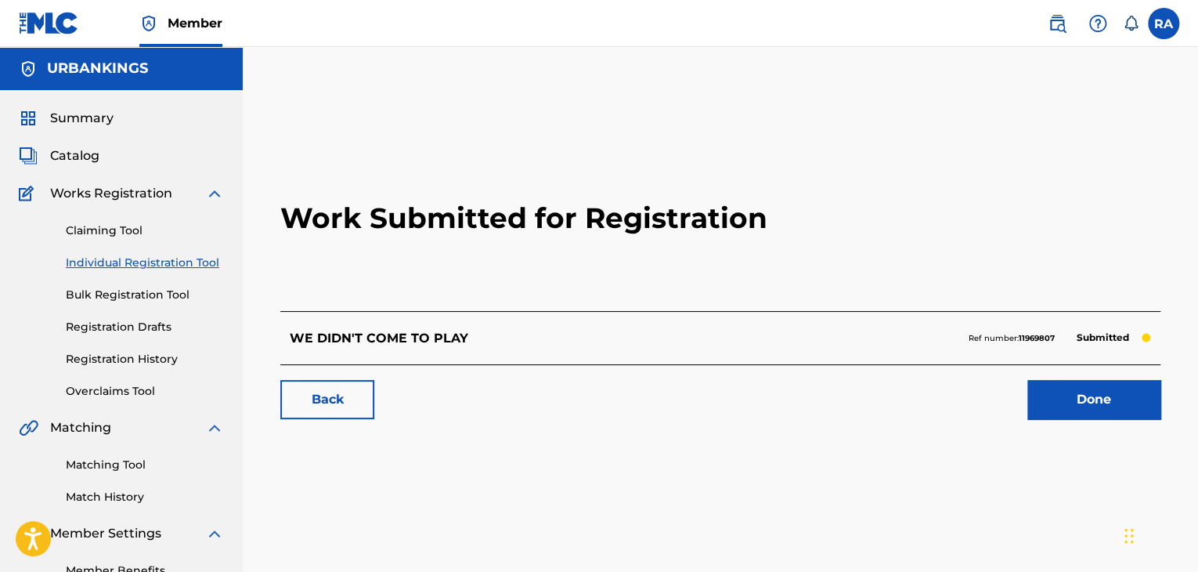
click at [1104, 427] on div "Work Submitted for Registration WE DIDN'T COME TO PLAY Ref number: 11969807 Sub…" at bounding box center [721, 279] width 918 height 309
click at [1110, 374] on div "Back Done" at bounding box center [720, 391] width 880 height 55
click at [1109, 374] on div "Back Done" at bounding box center [720, 391] width 880 height 55
click at [1106, 385] on link "Done" at bounding box center [1094, 399] width 133 height 39
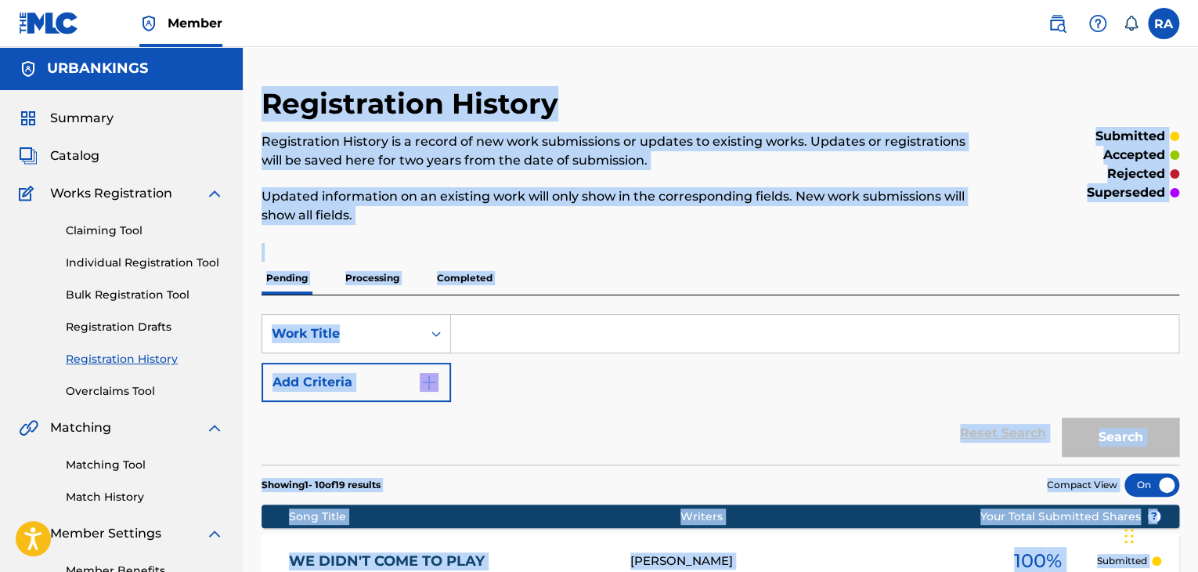
click at [190, 264] on link "Individual Registration Tool" at bounding box center [145, 263] width 158 height 16
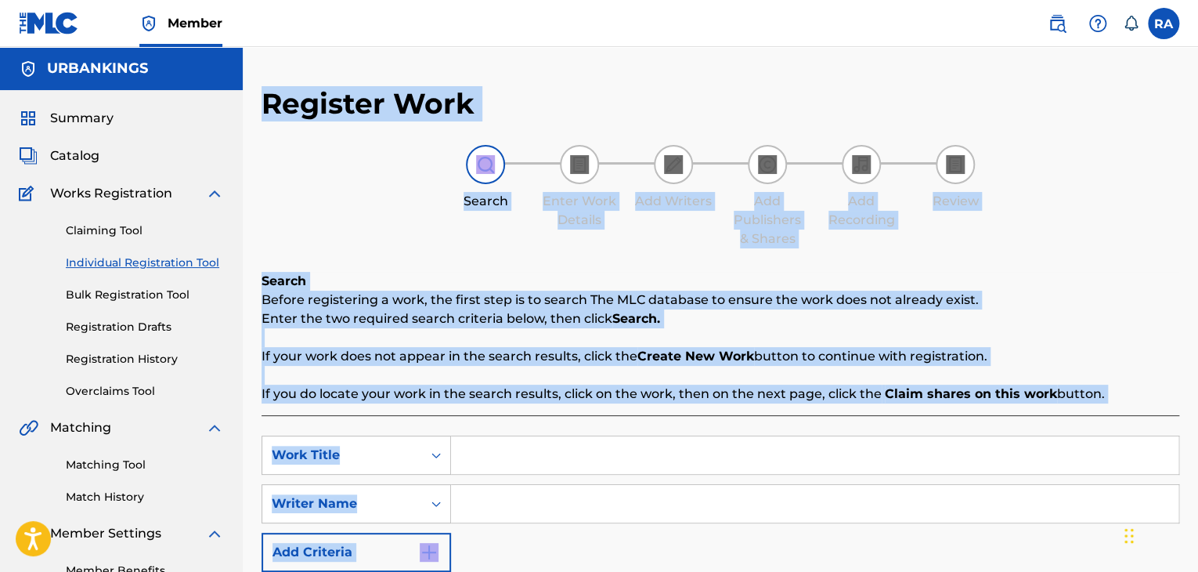
click at [519, 443] on input "Search Form" at bounding box center [815, 455] width 728 height 38
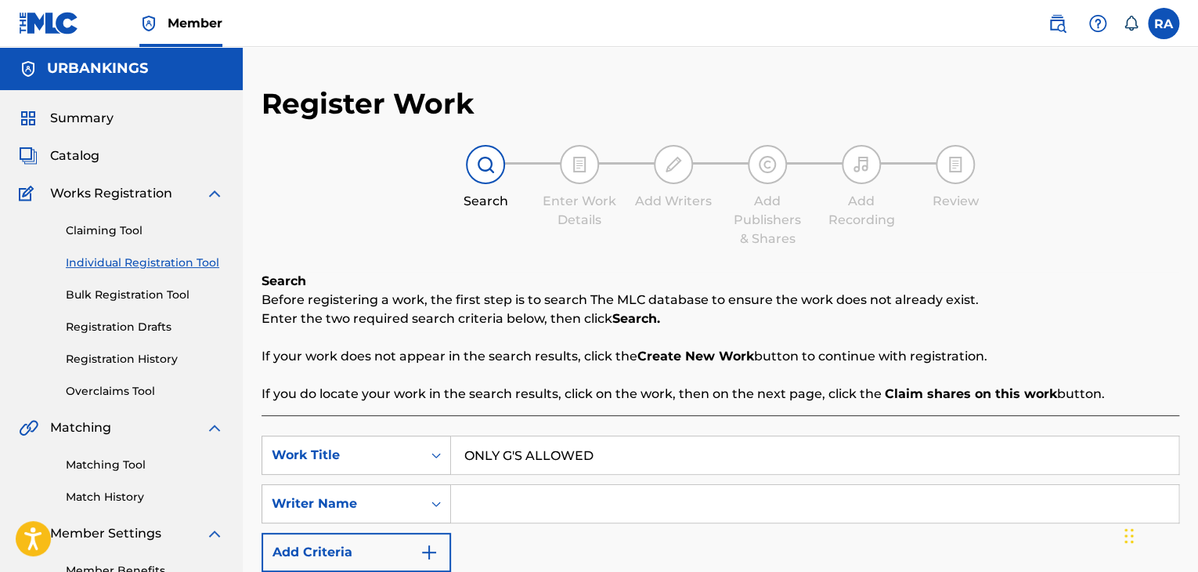
type input "ONLY G'S ALLOWED"
type input "[PERSON_NAME]"
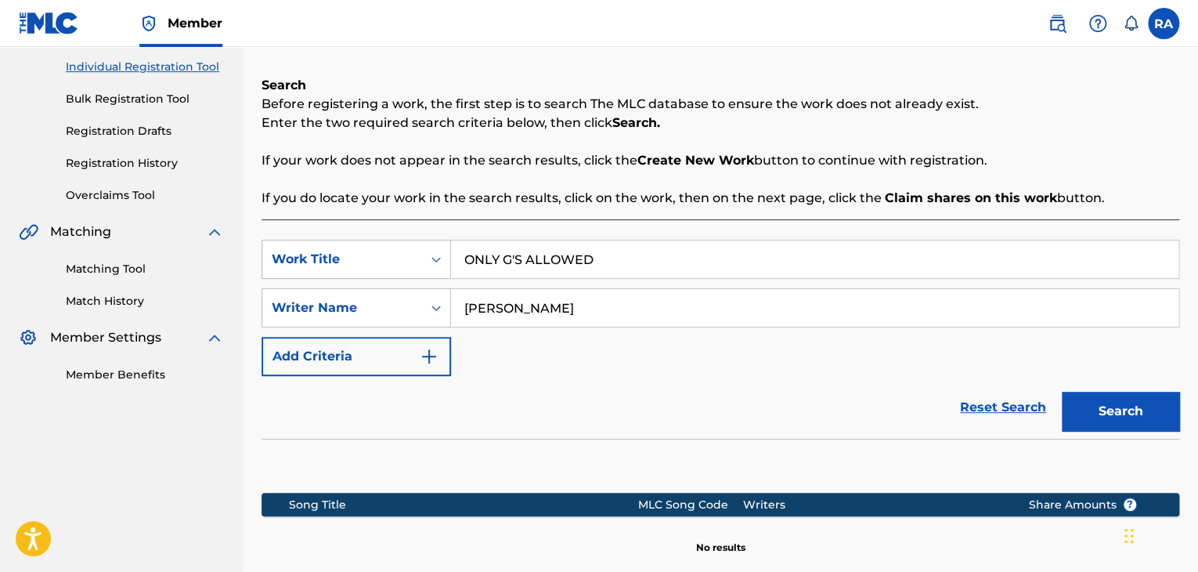
scroll to position [313, 0]
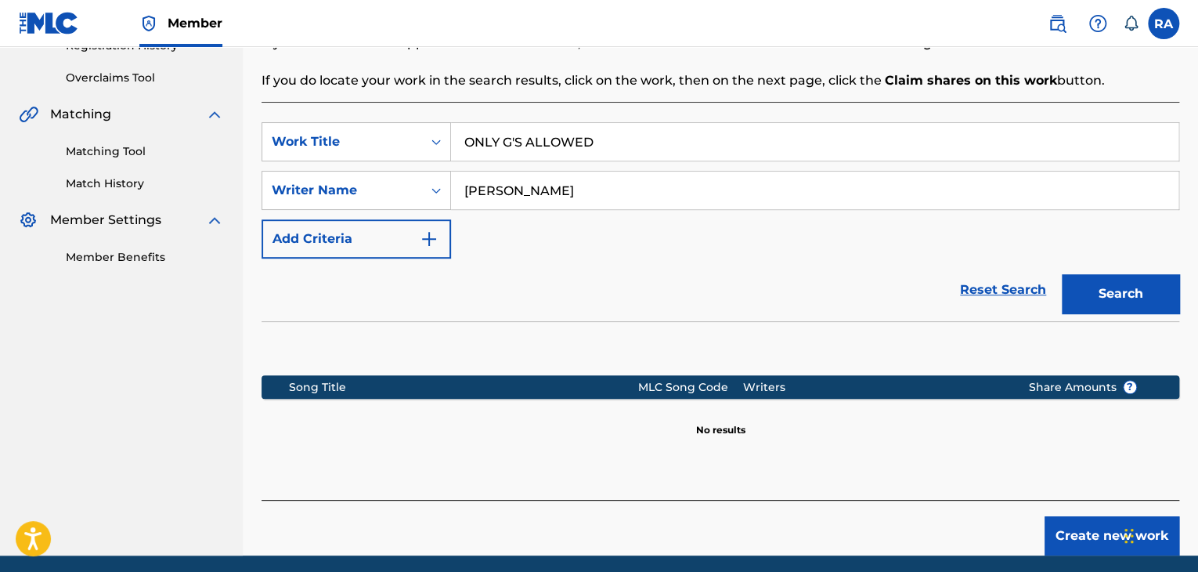
click at [1103, 295] on button "Search" at bounding box center [1120, 293] width 117 height 39
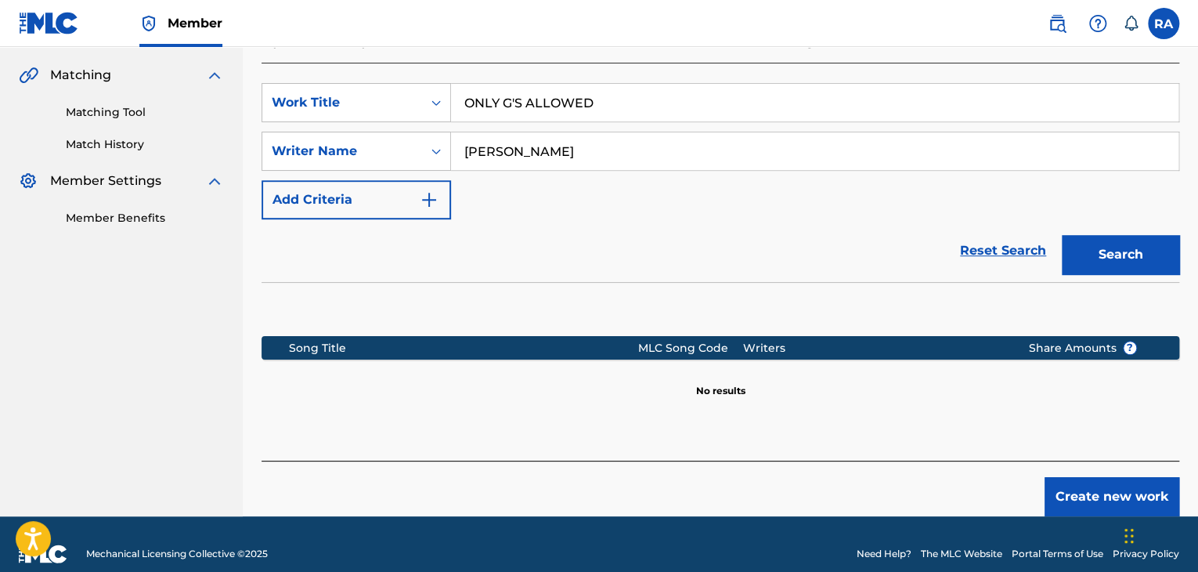
scroll to position [372, 0]
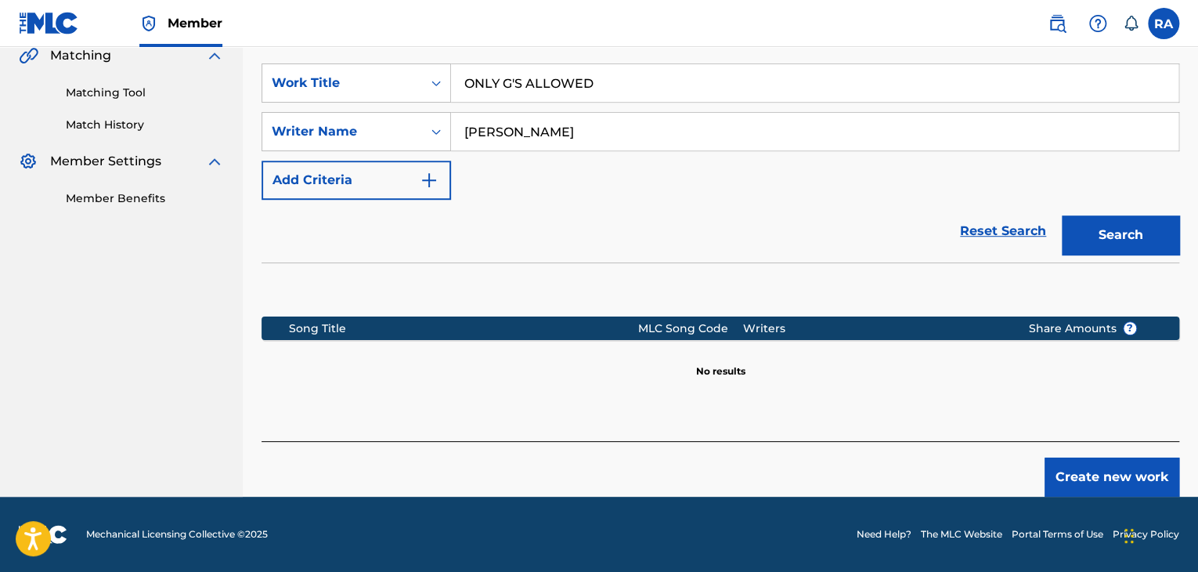
click at [1066, 468] on button "Create new work" at bounding box center [1112, 476] width 135 height 39
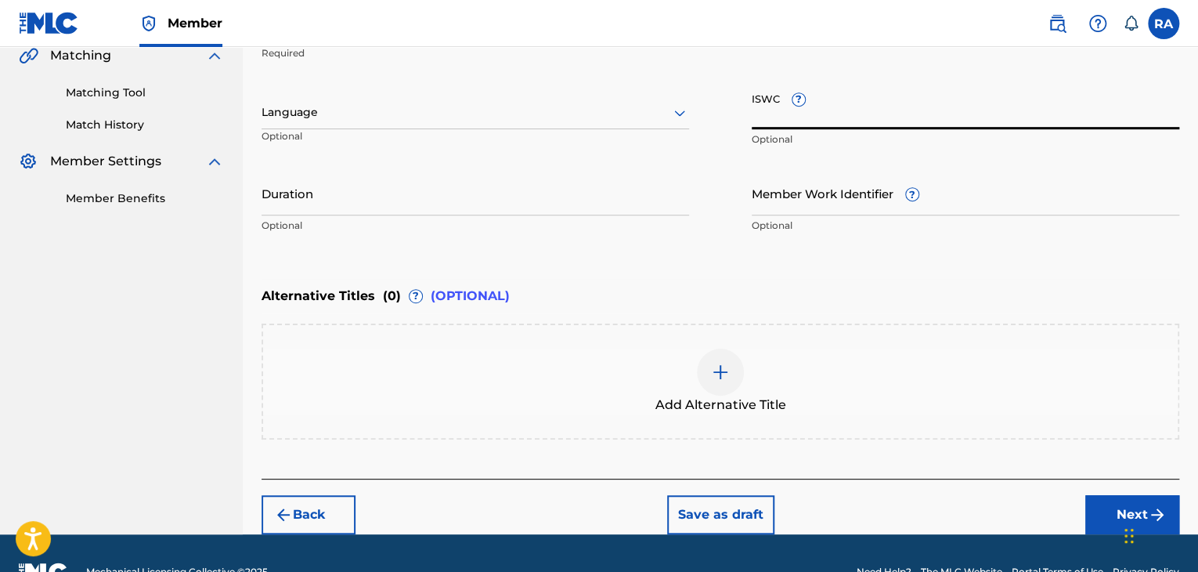
paste input "ISWC T9150066254"
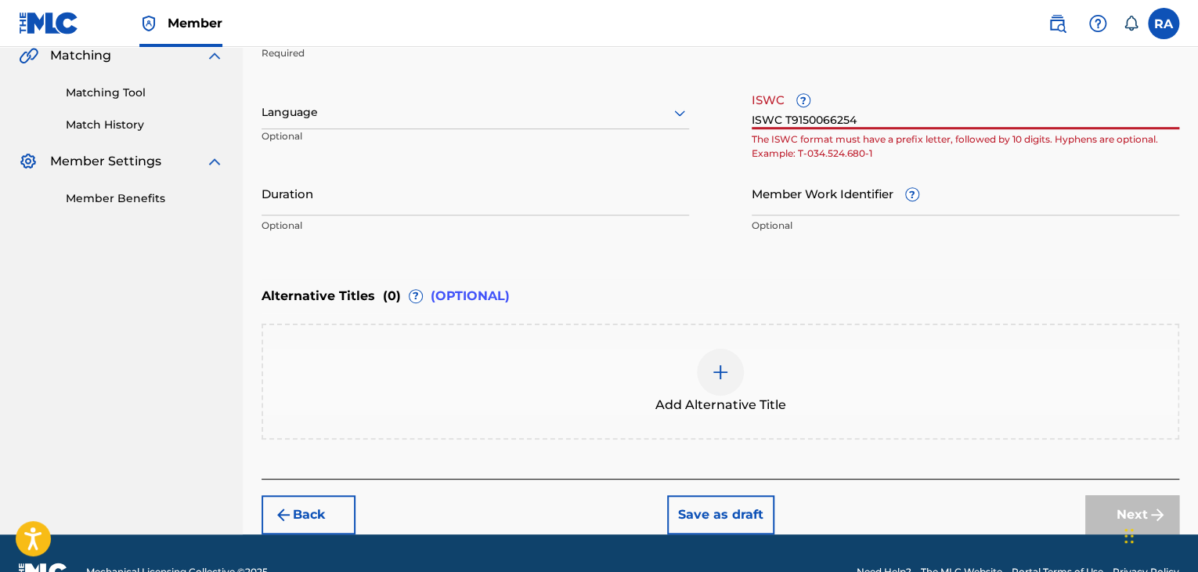
click at [783, 112] on input "ISWC T9150066254" at bounding box center [966, 107] width 428 height 45
click at [755, 110] on input "T915006625" at bounding box center [966, 107] width 428 height 45
click at [750, 111] on div "Work Title ONLY G'S ALLOWED Required Language Optional ISWC ? T915006625 The IS…" at bounding box center [721, 119] width 918 height 243
click at [753, 114] on input "T915006625" at bounding box center [966, 107] width 428 height 45
click at [858, 102] on input "T915006625" at bounding box center [966, 107] width 428 height 45
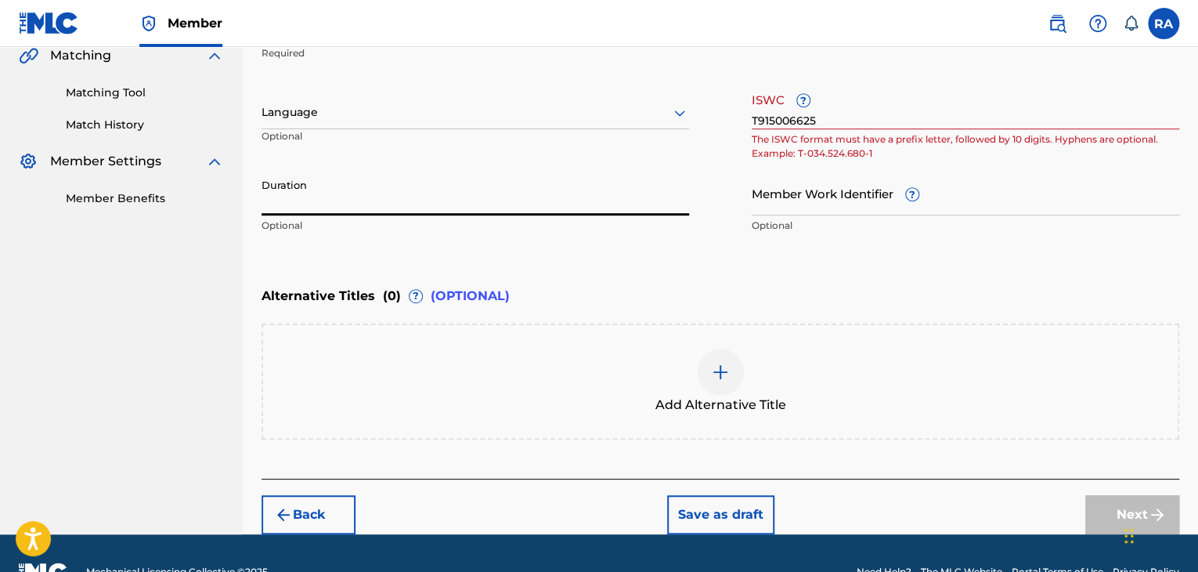
click at [392, 211] on input "Duration" at bounding box center [476, 193] width 428 height 45
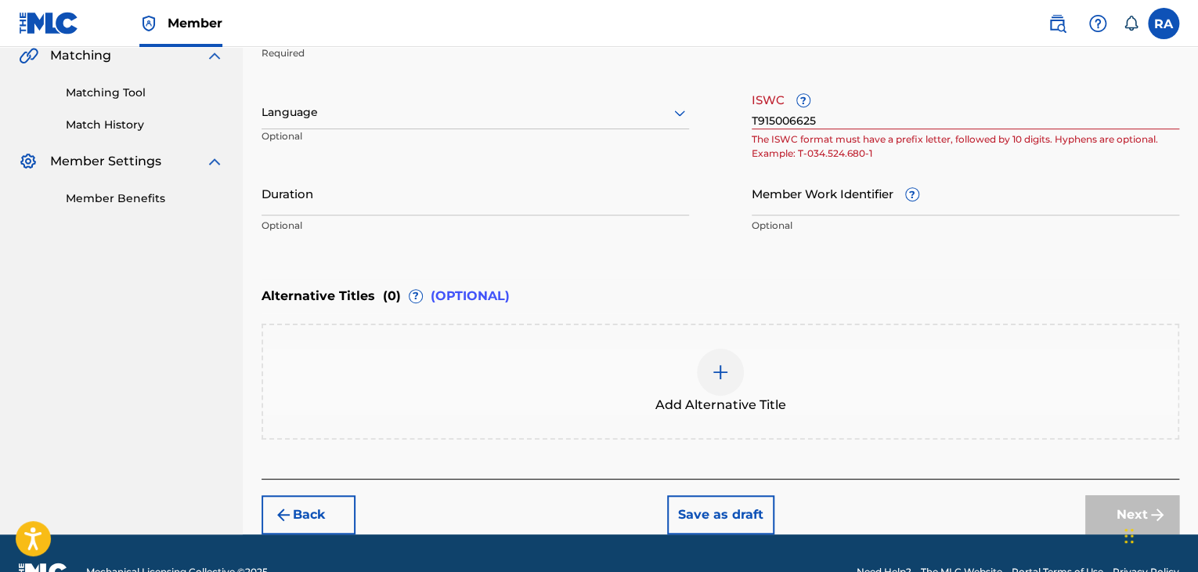
click at [839, 132] on p "The ISWC format must have a prefix letter, followed by 10 digits. Hyphens are o…" at bounding box center [966, 146] width 428 height 28
click at [839, 113] on input "T915006625" at bounding box center [966, 107] width 428 height 45
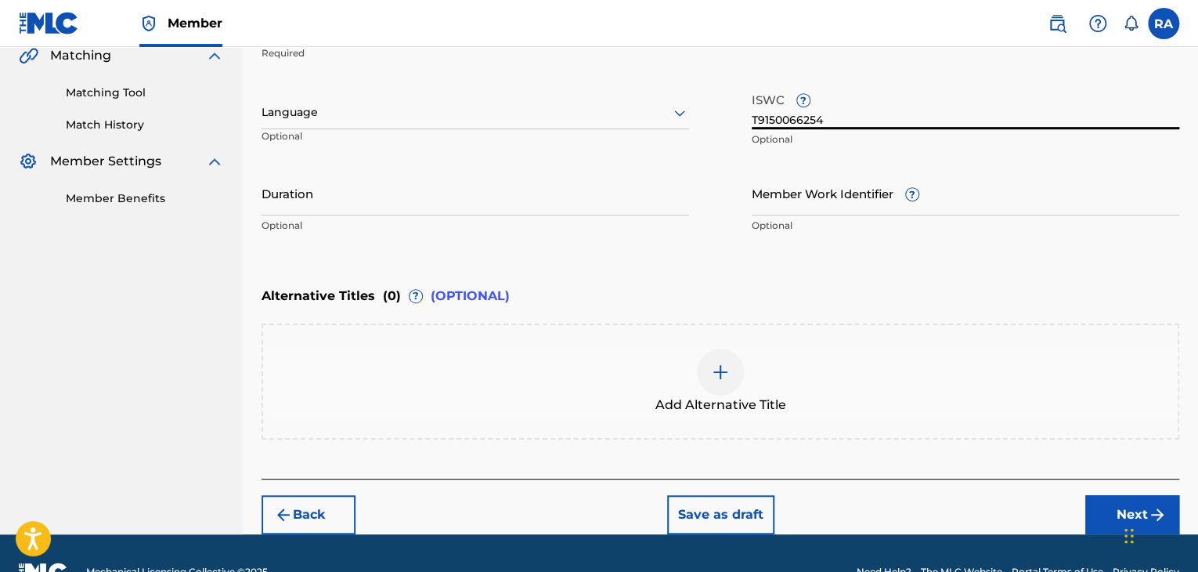
type input "T9150066254"
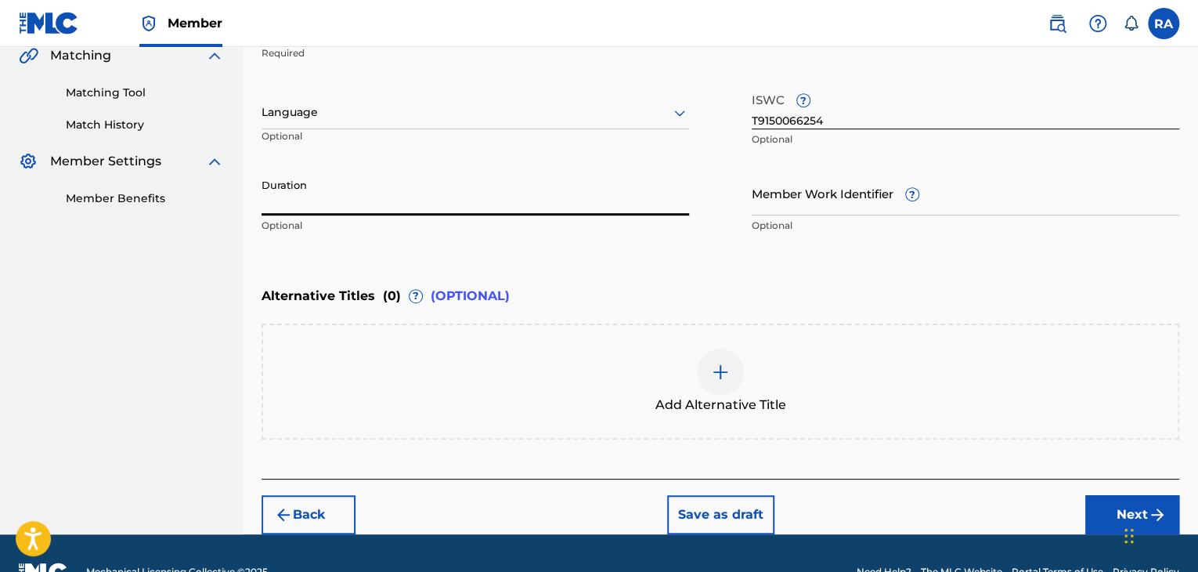
click at [595, 186] on input "Duration" at bounding box center [476, 193] width 428 height 45
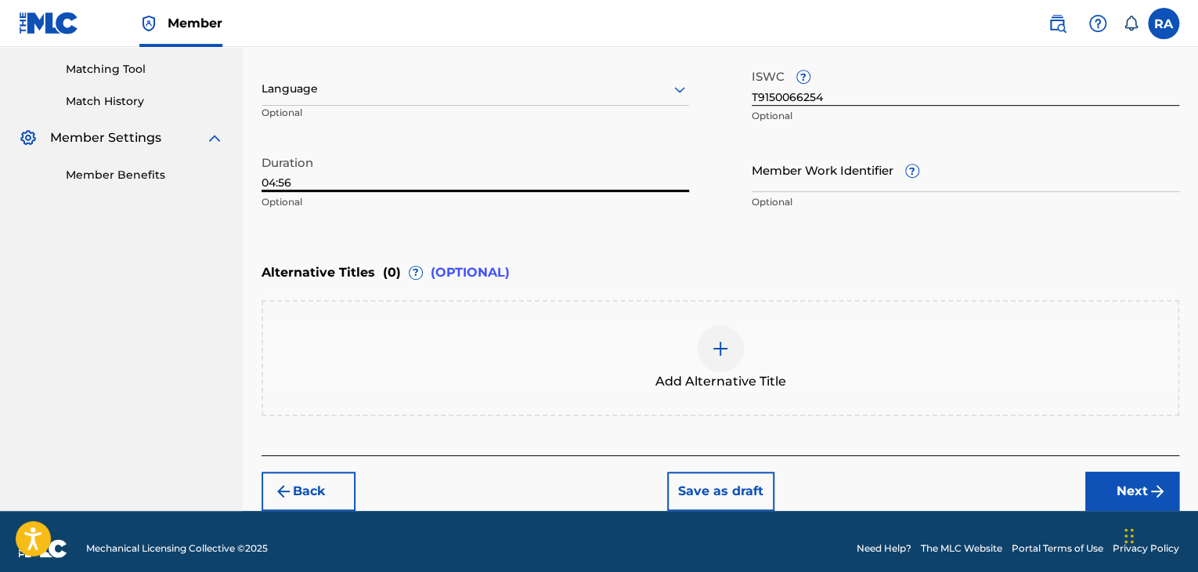
scroll to position [408, 0]
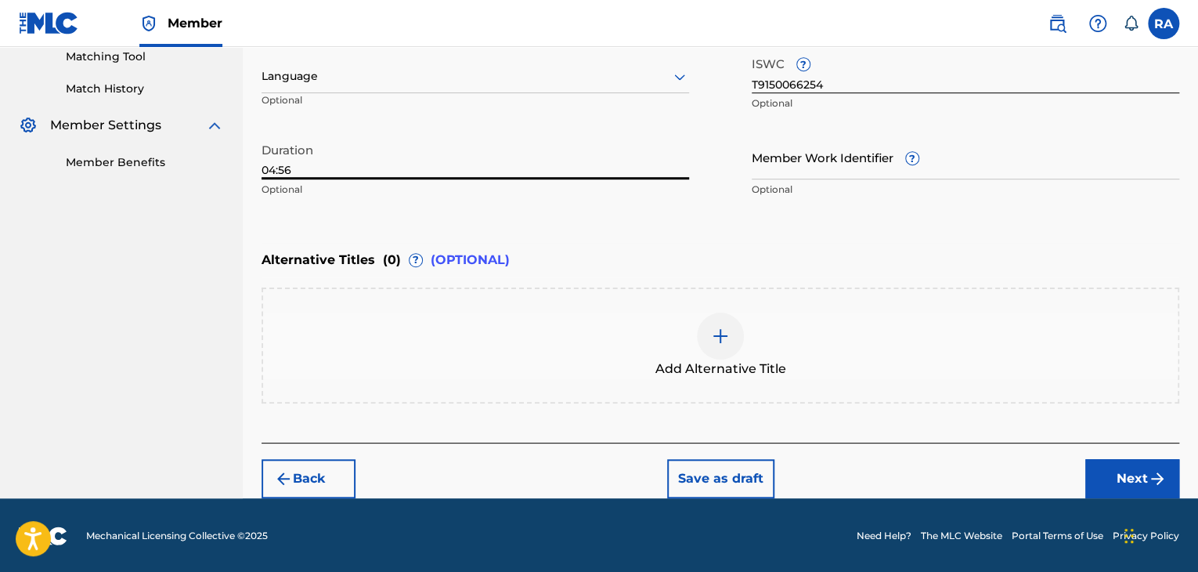
type input "04:56"
click at [1140, 479] on button "Next" at bounding box center [1133, 478] width 94 height 39
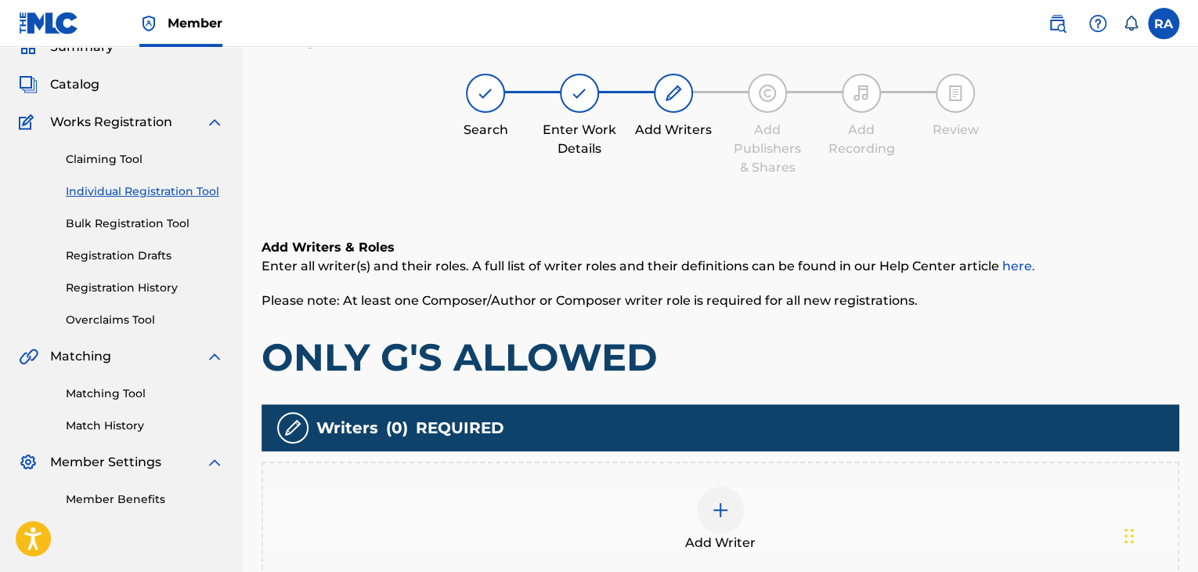
scroll to position [70, 0]
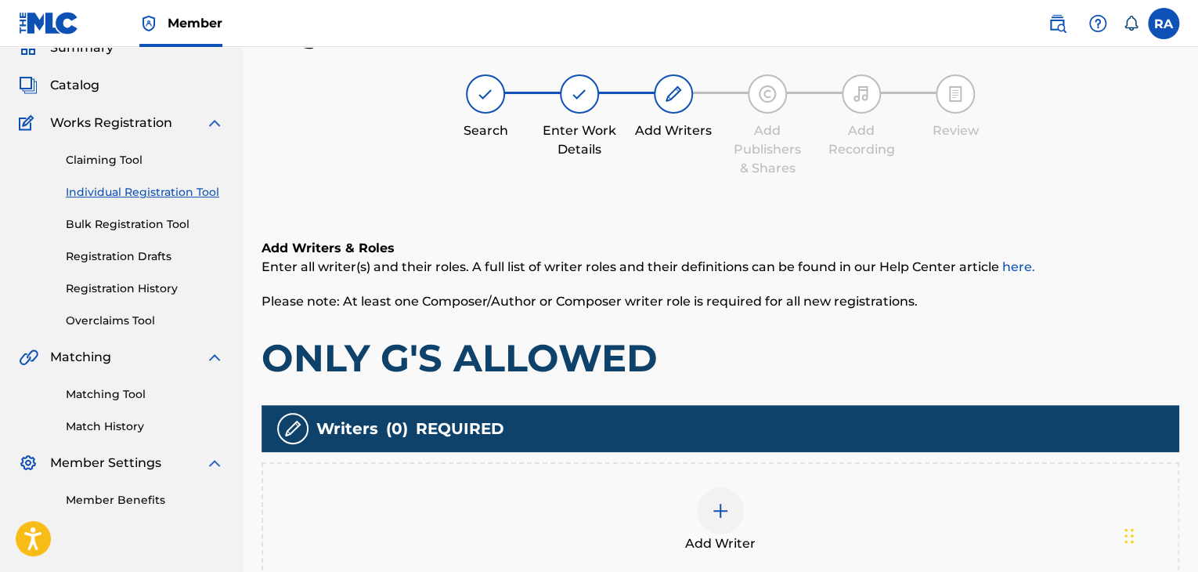
click at [699, 499] on div at bounding box center [720, 510] width 47 height 47
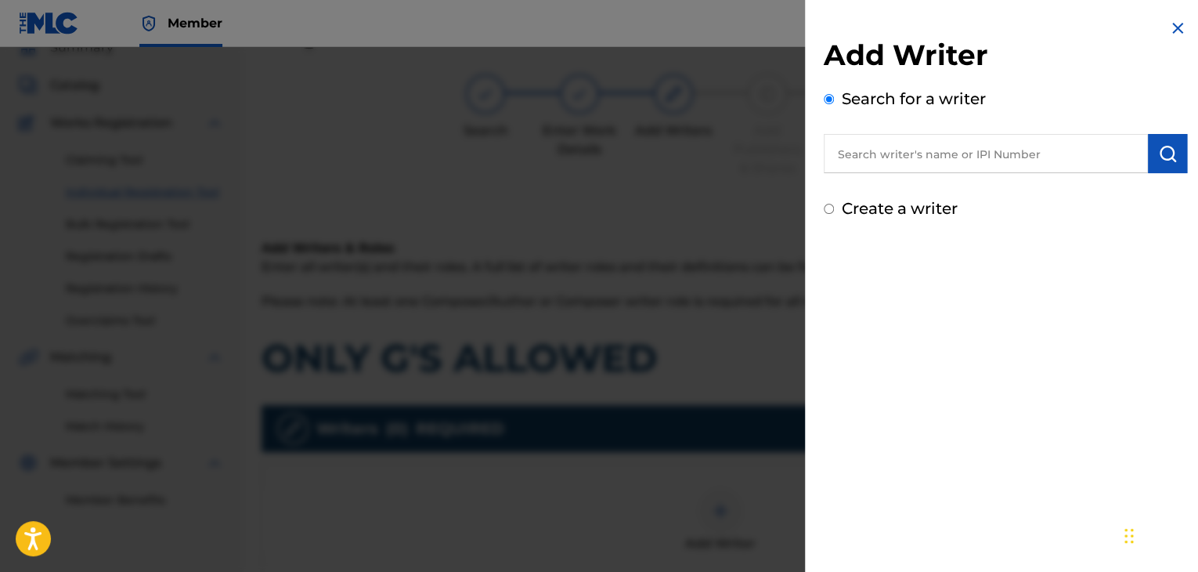
click at [849, 163] on input "text" at bounding box center [986, 153] width 324 height 39
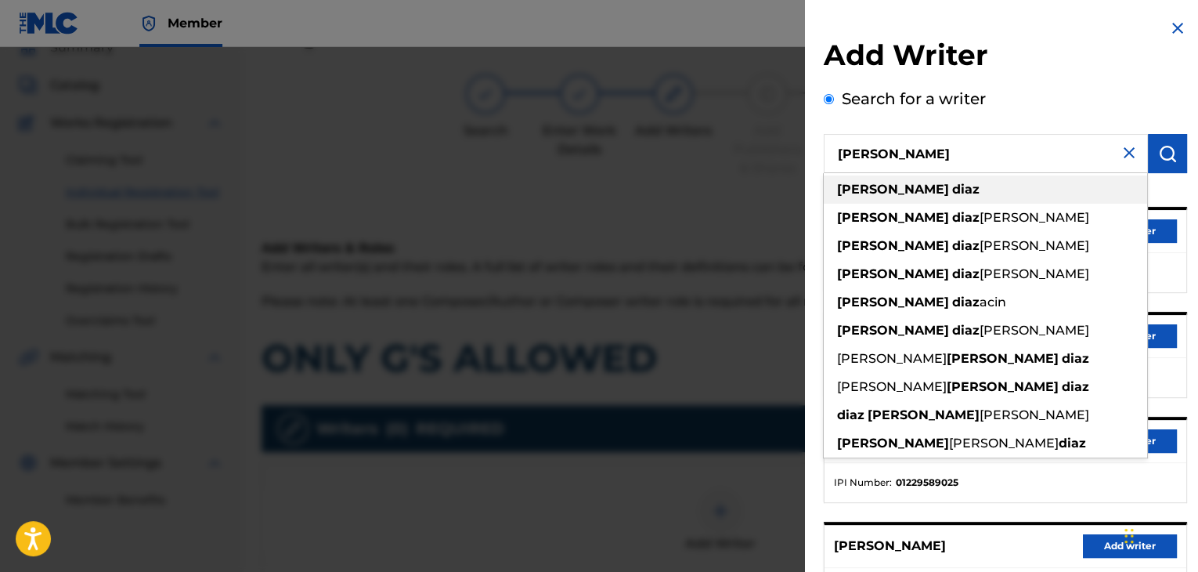
click at [868, 183] on strong "[PERSON_NAME]" at bounding box center [893, 189] width 112 height 15
type input "[PERSON_NAME]"
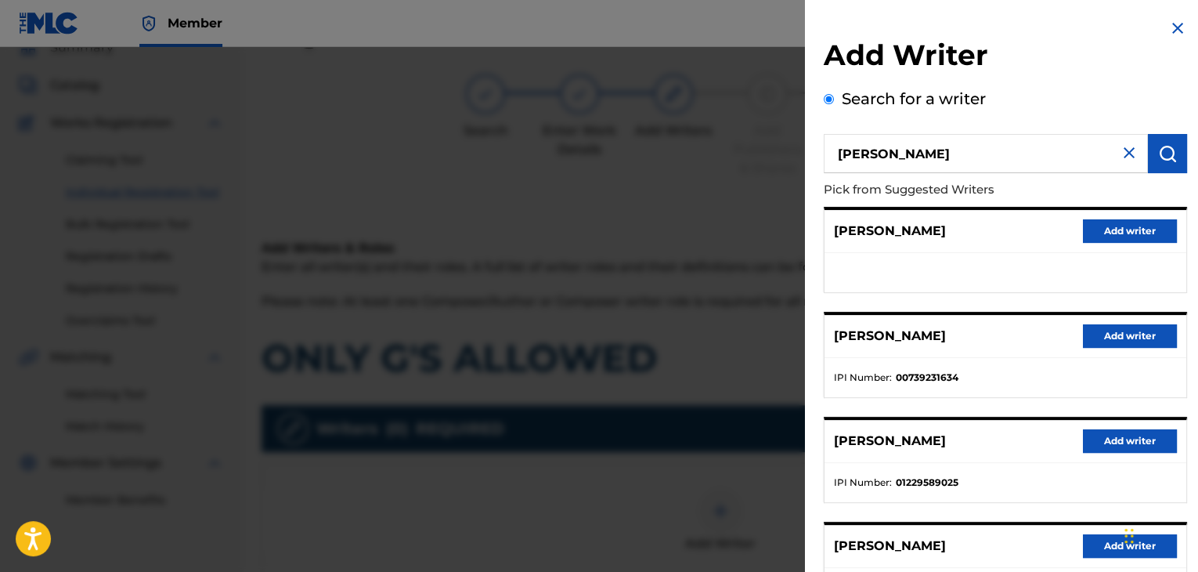
click at [1125, 337] on button "Add writer" at bounding box center [1130, 335] width 94 height 23
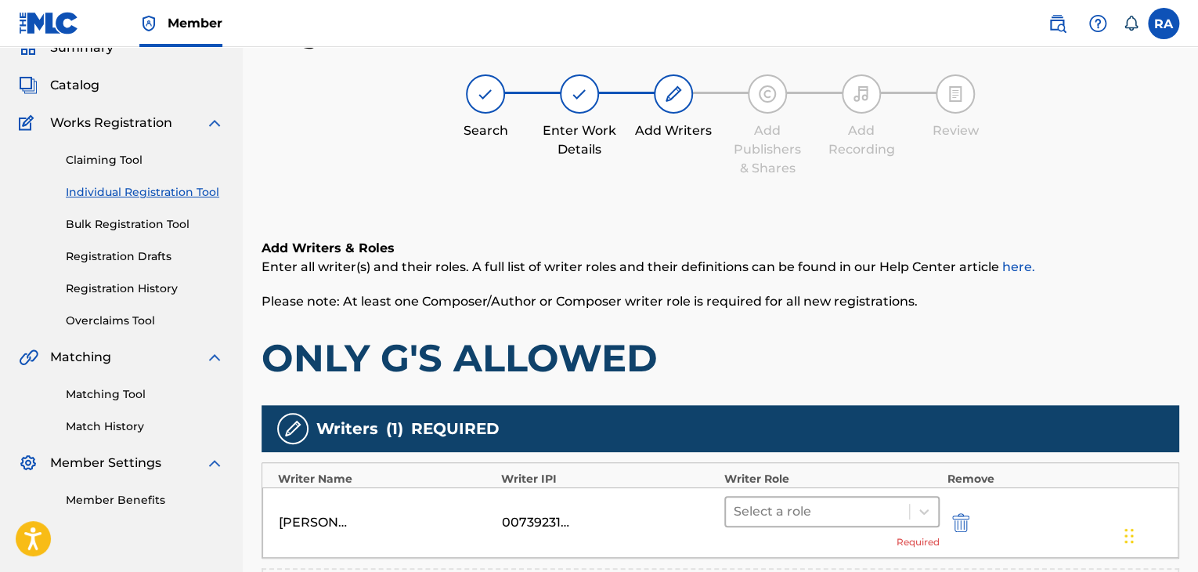
click at [800, 498] on div "[PERSON_NAME] 00739231634 Select a role Required" at bounding box center [720, 522] width 916 height 70
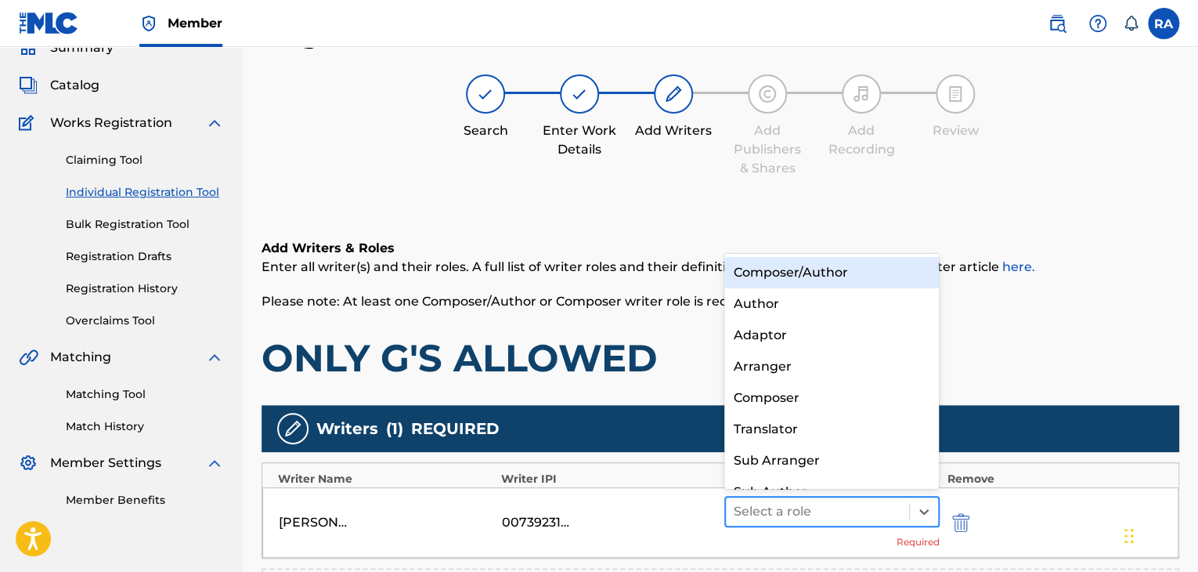
click at [800, 498] on div "Select a role" at bounding box center [817, 511] width 183 height 28
click at [830, 257] on div "Composer/Author" at bounding box center [832, 272] width 215 height 31
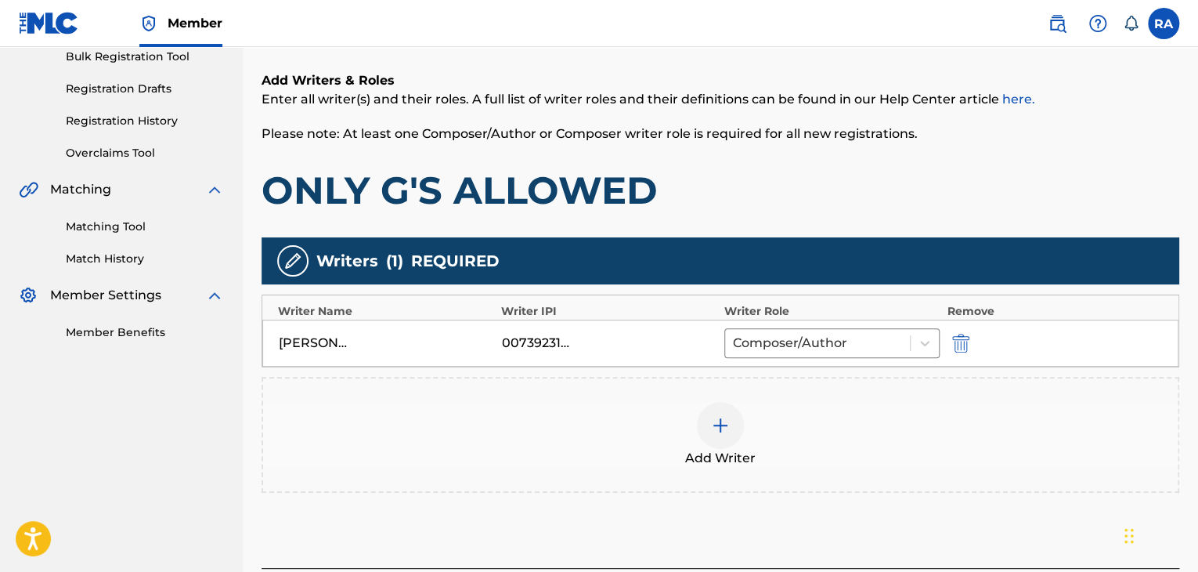
scroll to position [363, 0]
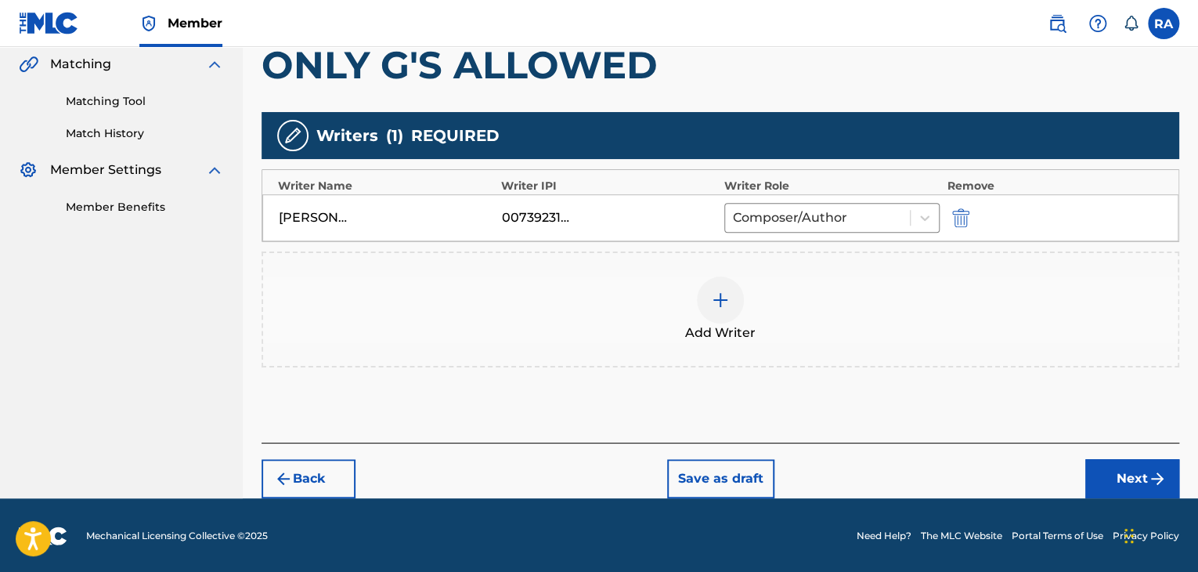
click at [1149, 474] on img "submit" at bounding box center [1157, 478] width 19 height 19
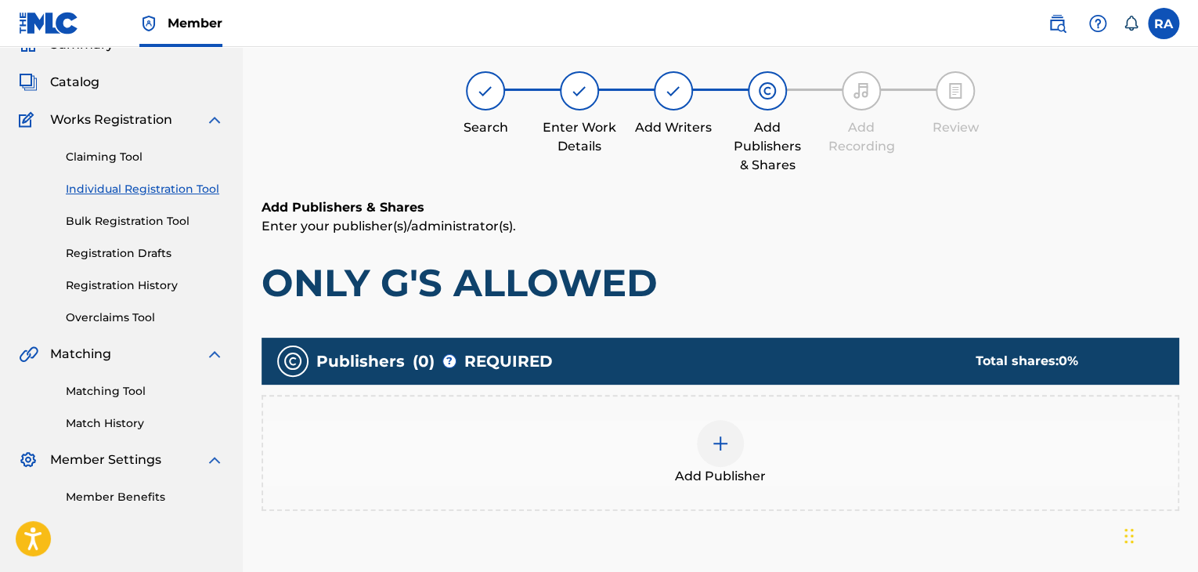
scroll to position [70, 0]
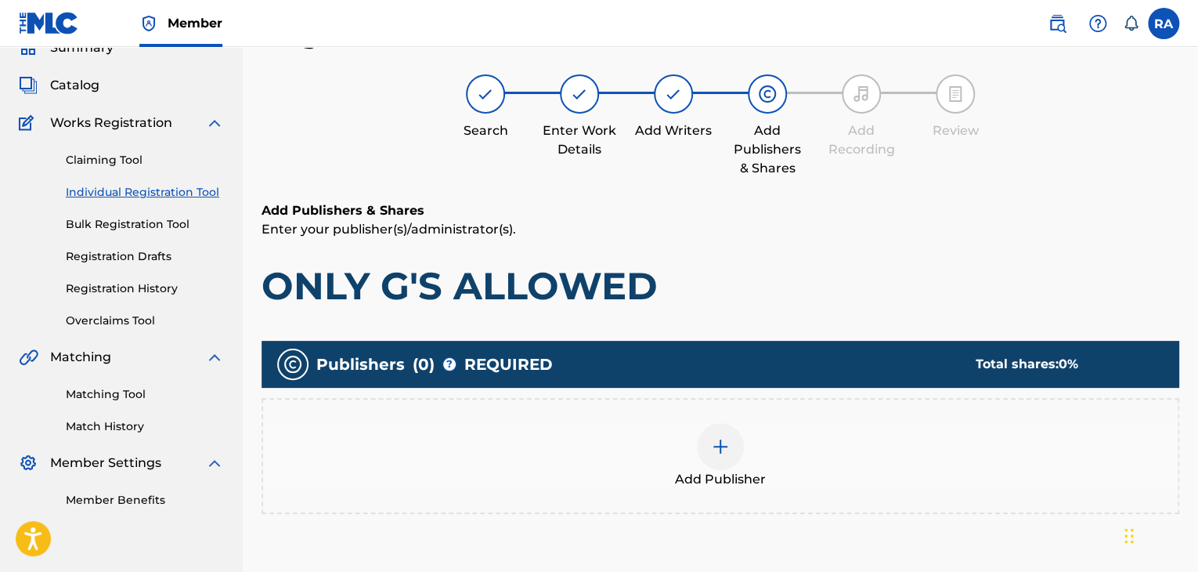
click at [696, 449] on div "Add Publisher" at bounding box center [720, 456] width 915 height 66
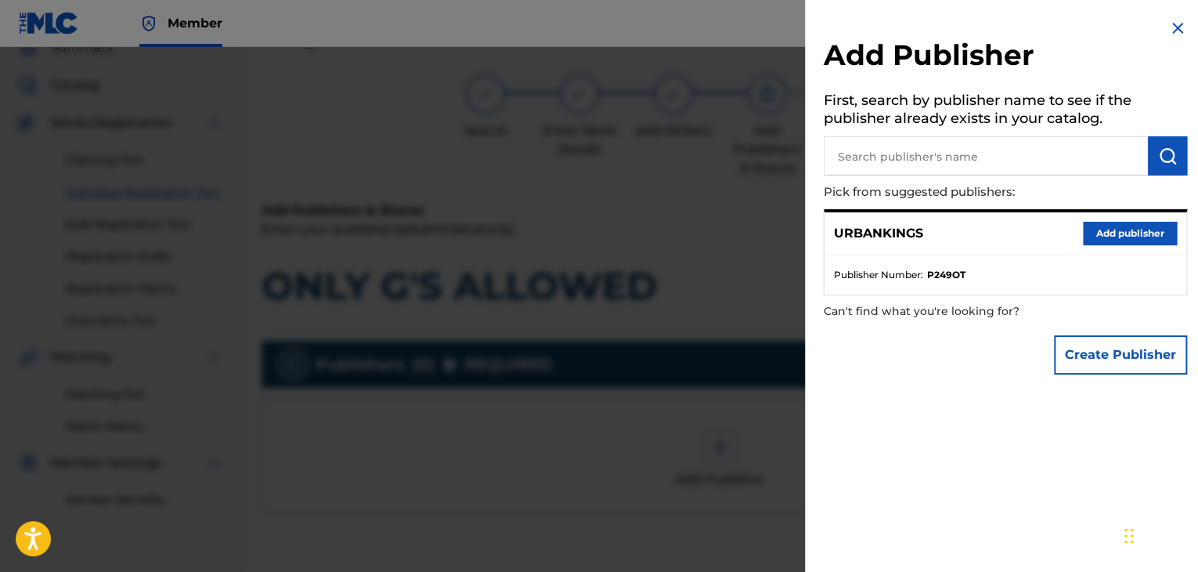
click at [1101, 245] on div "URBANKINGS Add publisher" at bounding box center [1006, 233] width 362 height 43
click at [1098, 222] on button "Add publisher" at bounding box center [1130, 233] width 94 height 23
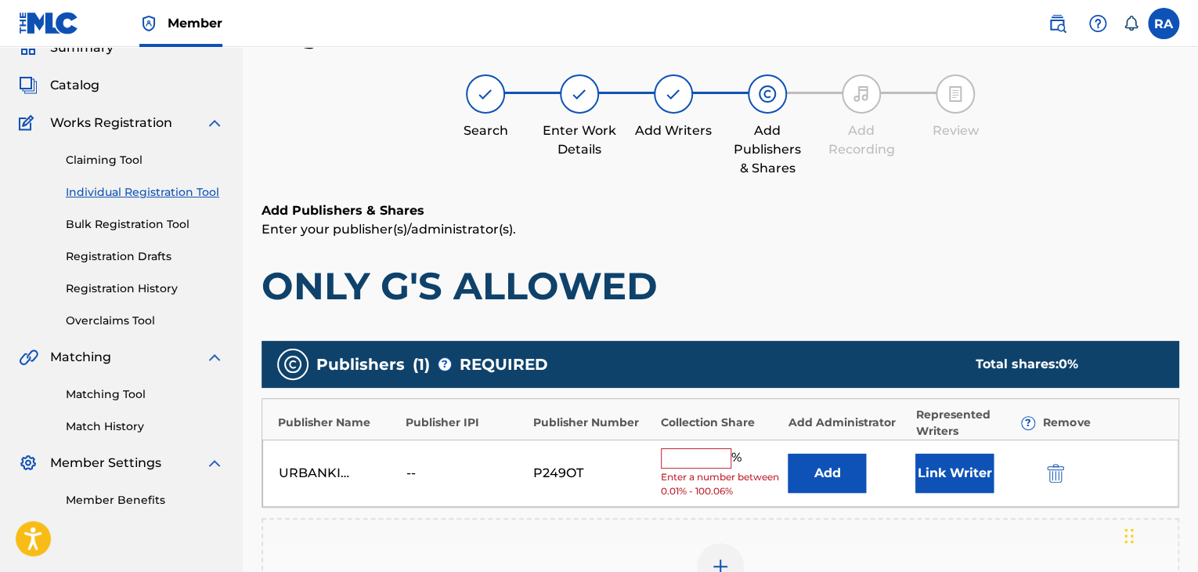
click at [692, 464] on input "text" at bounding box center [696, 458] width 70 height 20
type input "100"
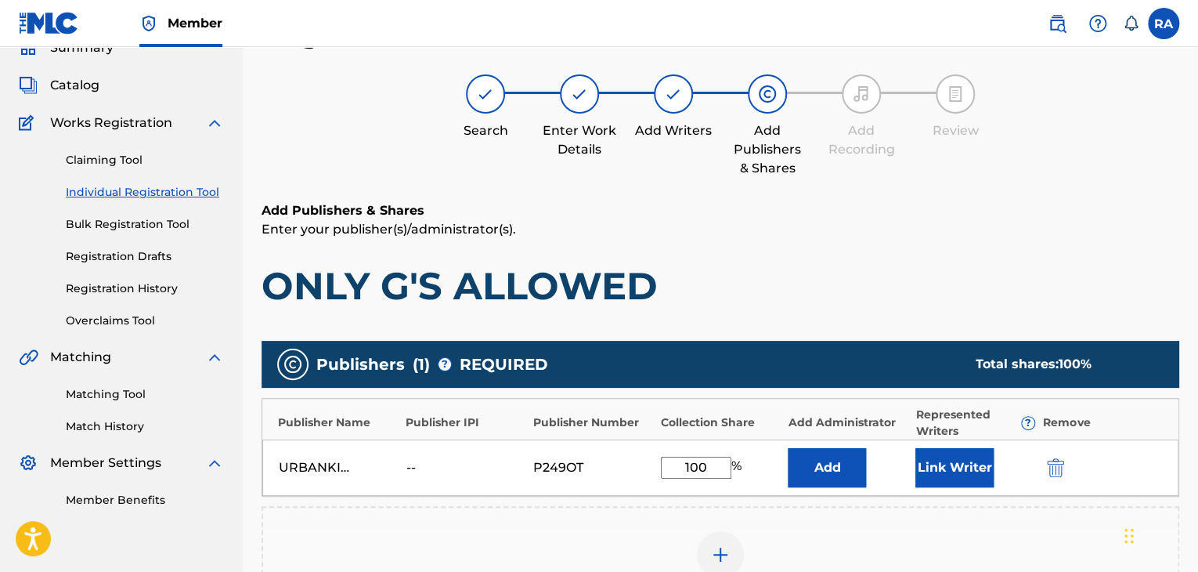
click at [975, 472] on button "Link Writer" at bounding box center [955, 467] width 78 height 39
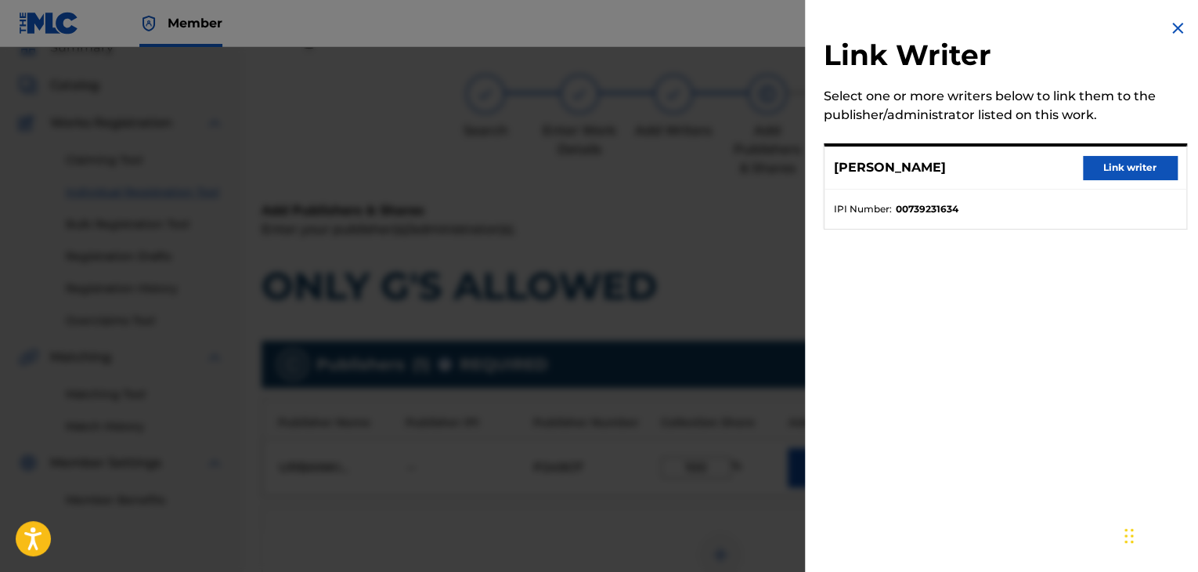
click at [1097, 170] on button "Link writer" at bounding box center [1130, 167] width 94 height 23
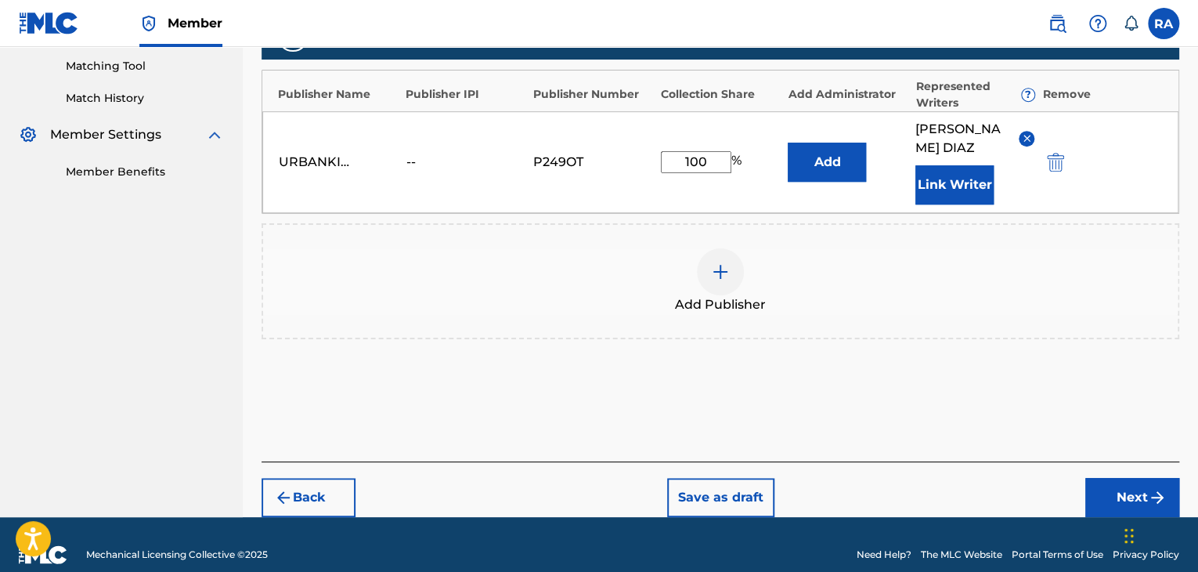
click at [1123, 495] on button "Next" at bounding box center [1133, 497] width 94 height 39
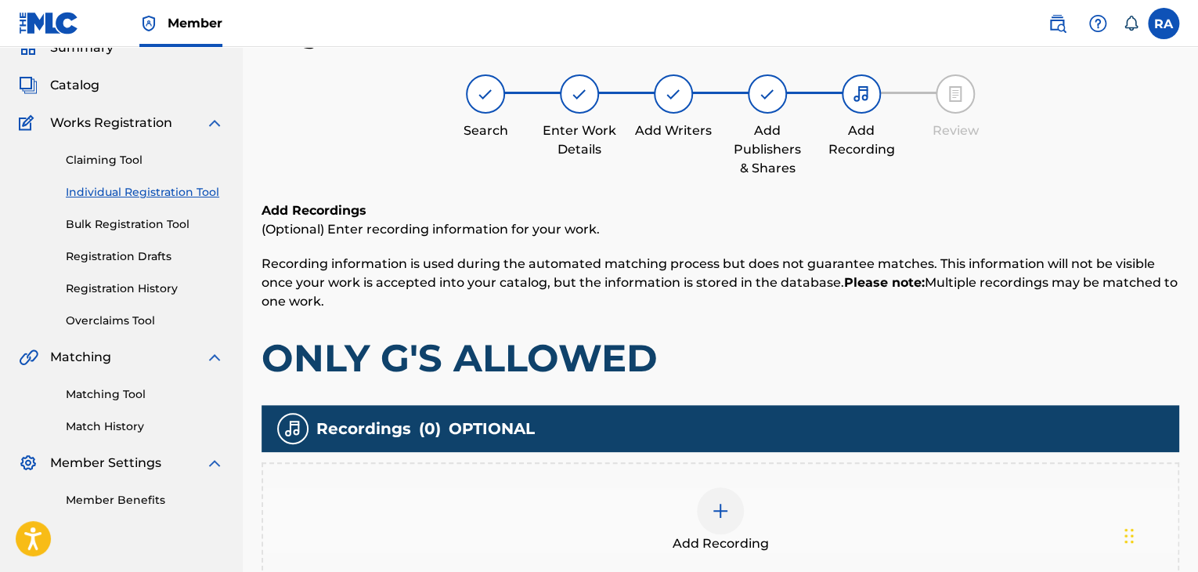
click at [730, 499] on div at bounding box center [720, 510] width 47 height 47
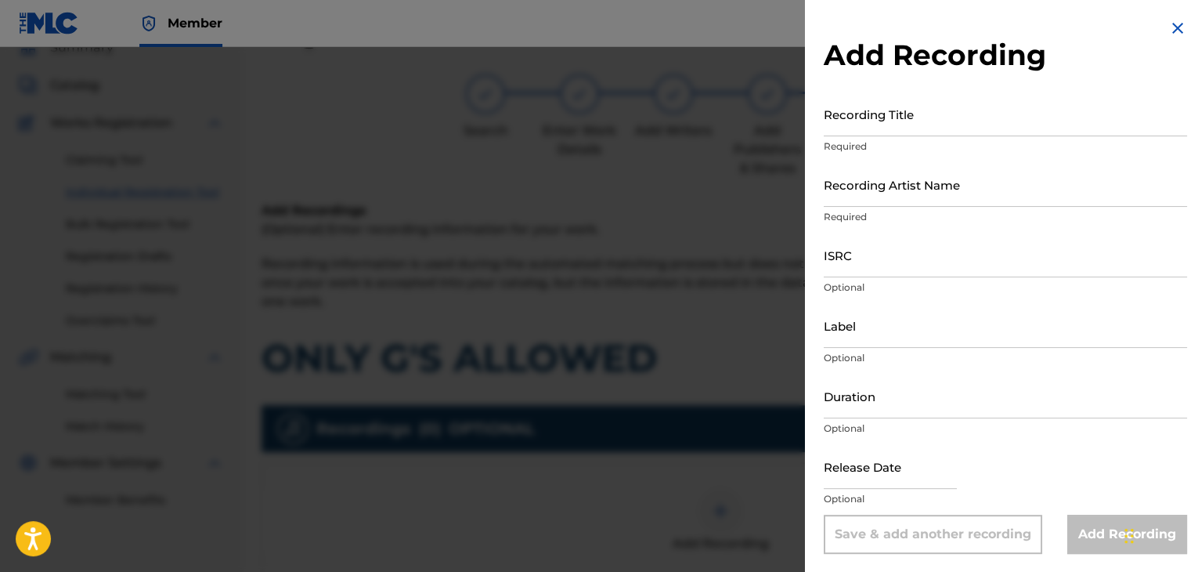
click at [963, 129] on input "Recording Title" at bounding box center [1005, 114] width 363 height 45
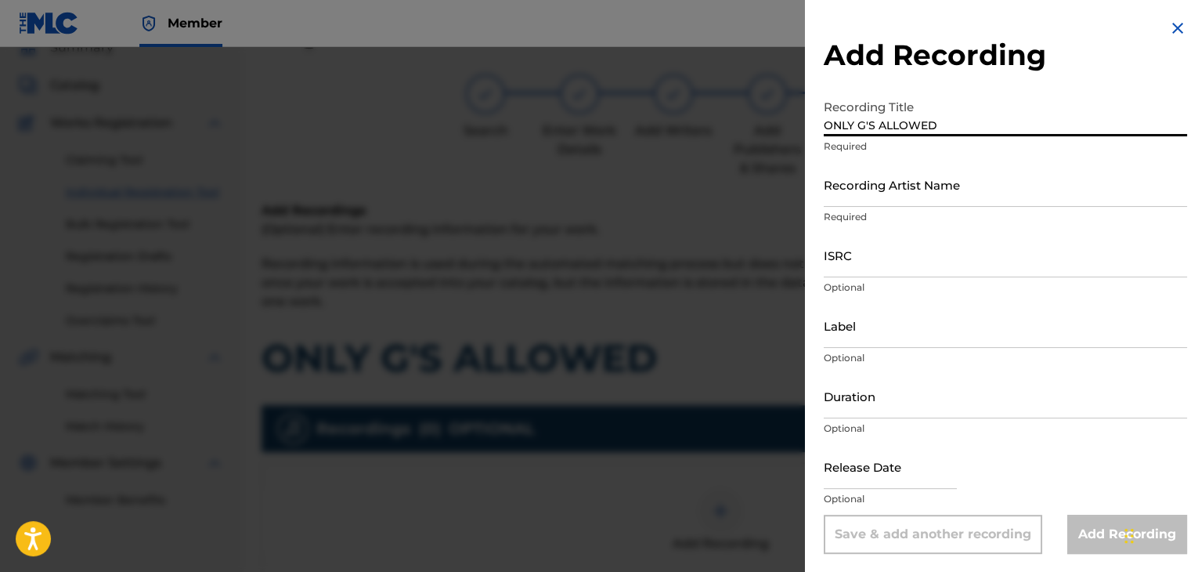
type input "ONLY G'S ALLOWED"
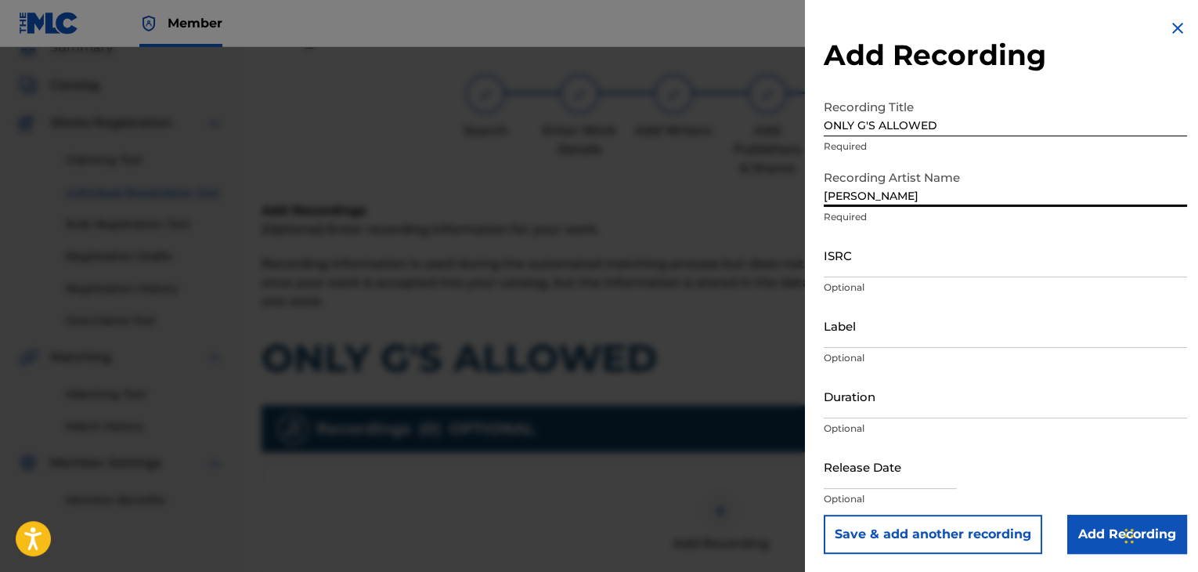
type input "DANGER"
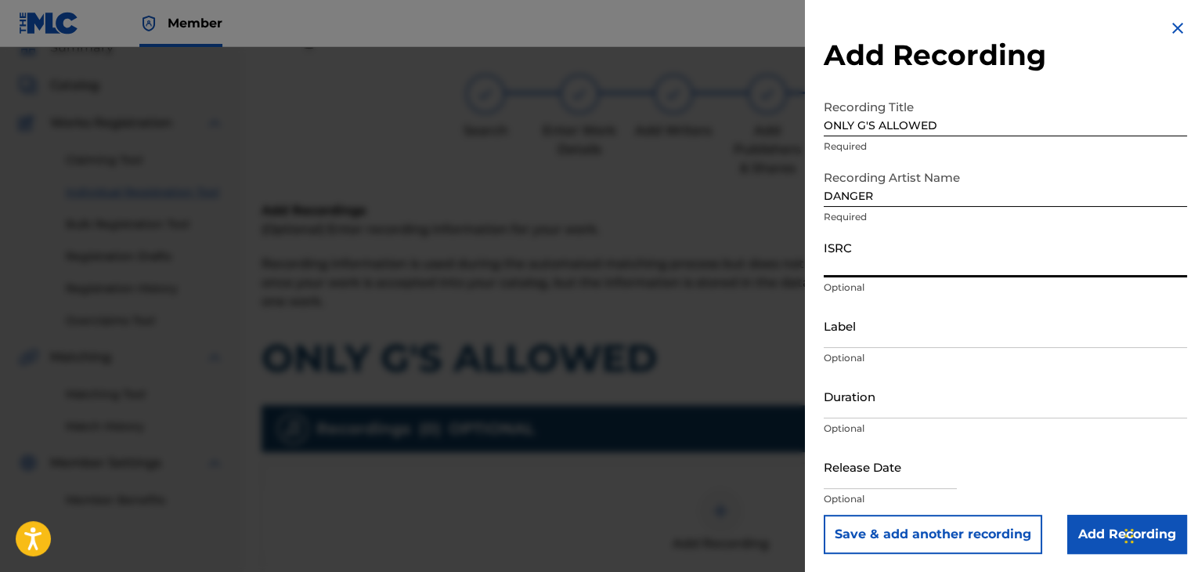
paste input "ISWC T9150066254"
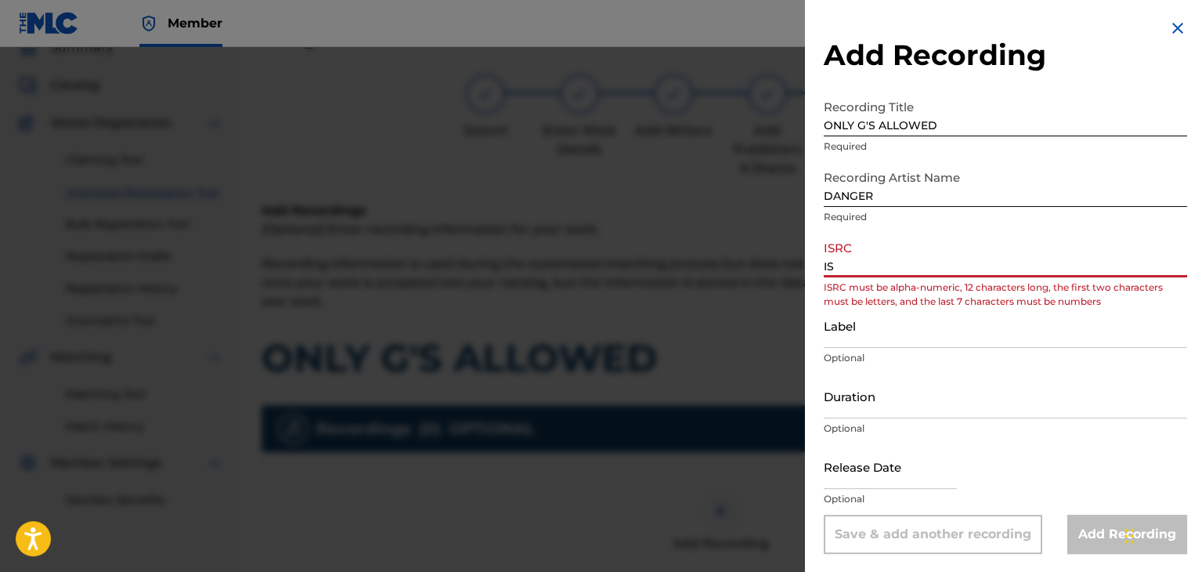
type input "I"
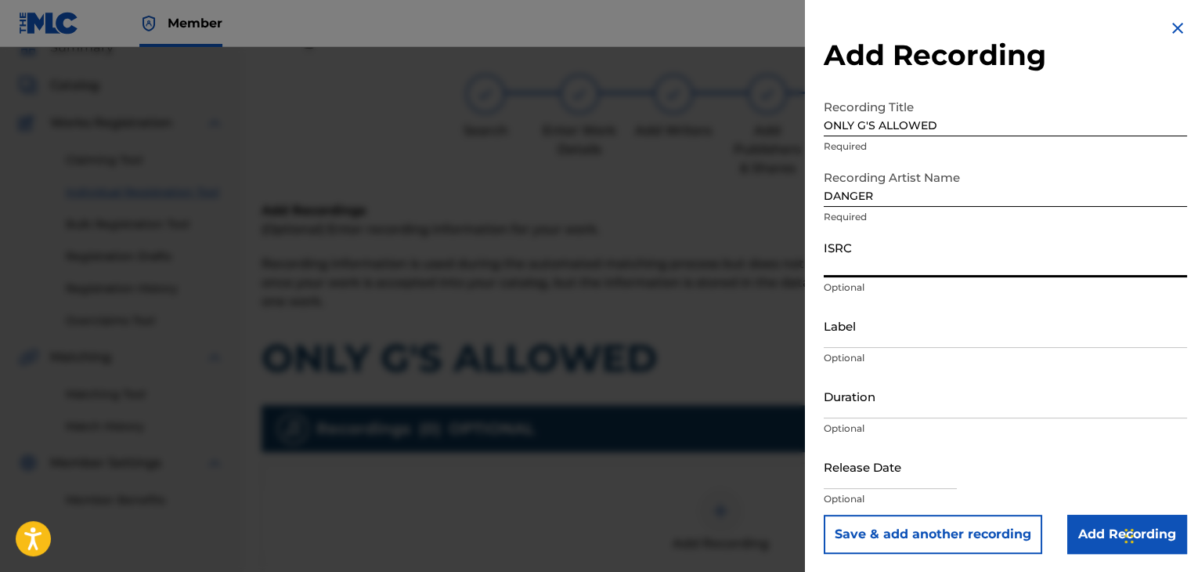
paste input "USPRZ0810241"
type input "USPRZ0810241"
click at [849, 338] on input "Label" at bounding box center [1005, 325] width 363 height 45
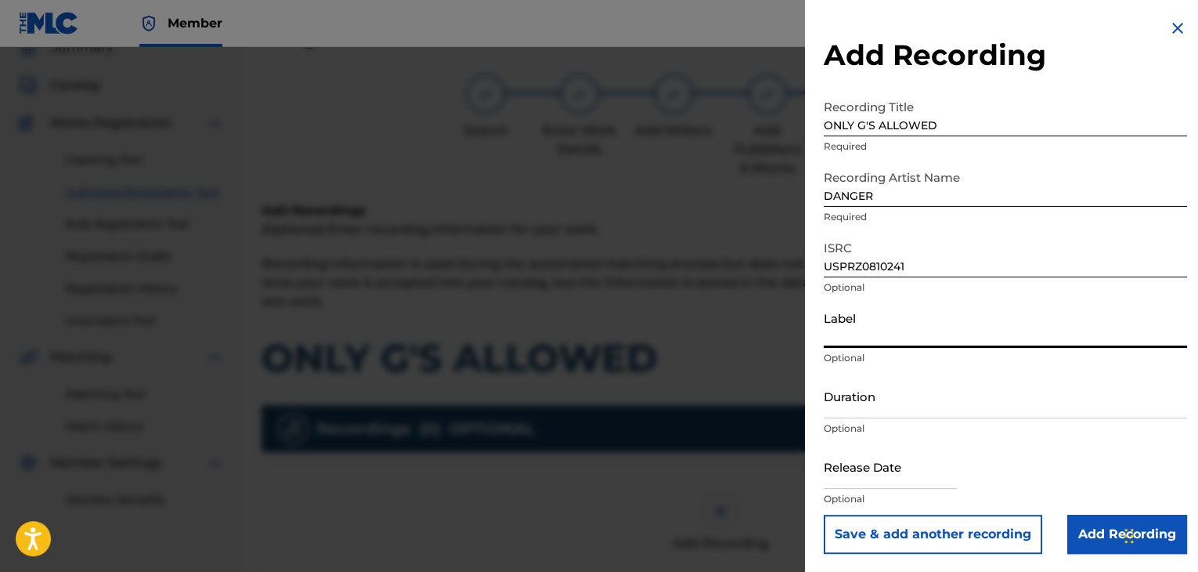
type input "Urban Kings Music Group"
click at [876, 410] on input "Duration" at bounding box center [1005, 396] width 363 height 45
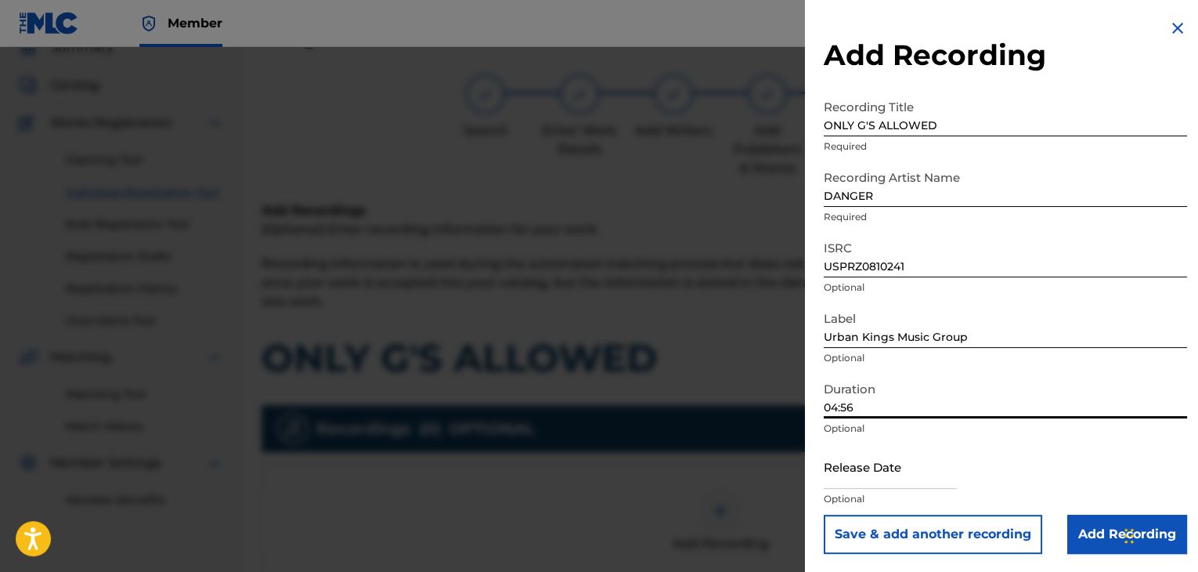
type input "04:56"
click at [848, 475] on input "text" at bounding box center [890, 466] width 133 height 45
select select "7"
select select "2025"
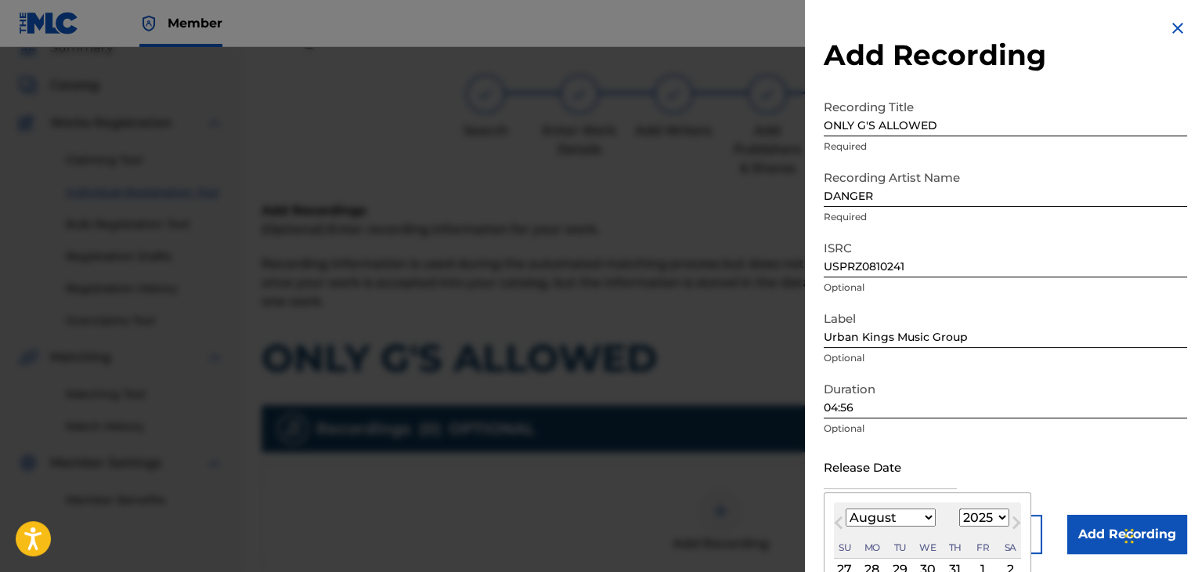
click at [923, 524] on select "January February March April May June July August September October November De…" at bounding box center [891, 517] width 90 height 18
select select "5"
click at [846, 508] on select "January February March April May June July August September October November De…" at bounding box center [891, 517] width 90 height 18
click at [996, 515] on select "1899 1900 1901 1902 1903 1904 1905 1906 1907 1908 1909 1910 1911 1912 1913 1914…" at bounding box center [985, 517] width 50 height 18
select select "2008"
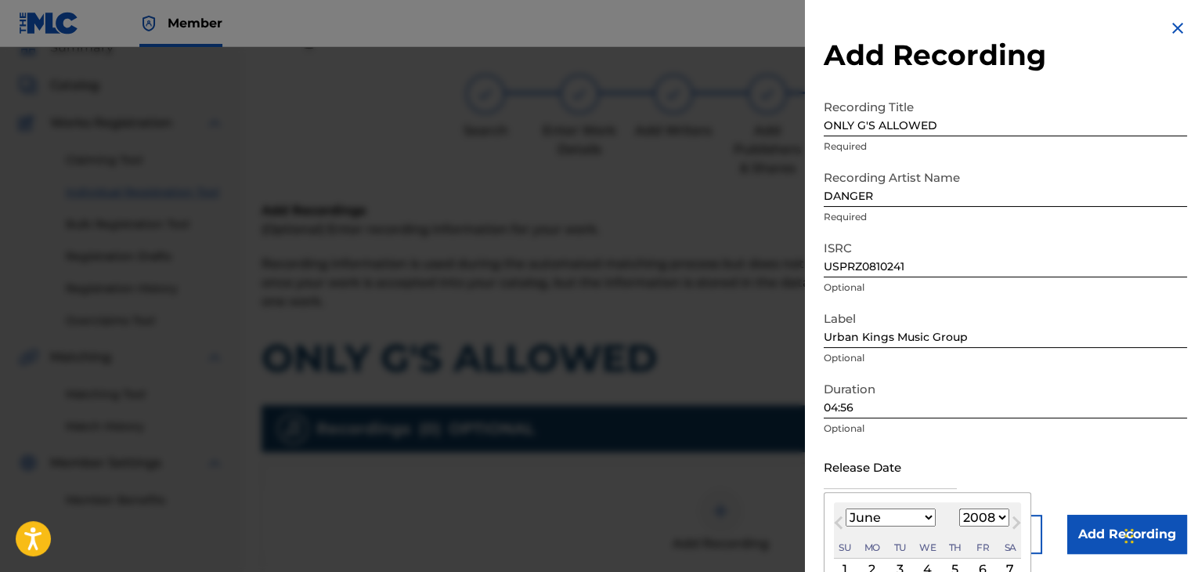
click at [960, 508] on select "1899 1900 1901 1902 1903 1904 1905 1906 1907 1908 1909 1910 1911 1912 1913 1914…" at bounding box center [985, 517] width 50 height 18
click at [873, 566] on div "2" at bounding box center [872, 569] width 19 height 19
type input "[DATE]"
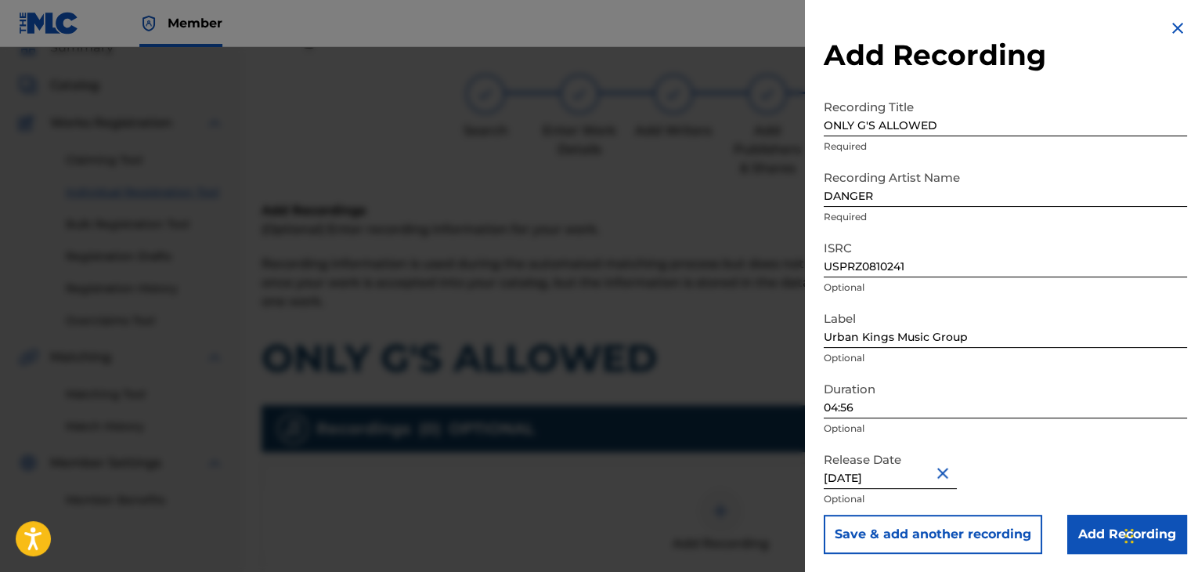
click at [1068, 519] on input "Add Recording" at bounding box center [1128, 534] width 120 height 39
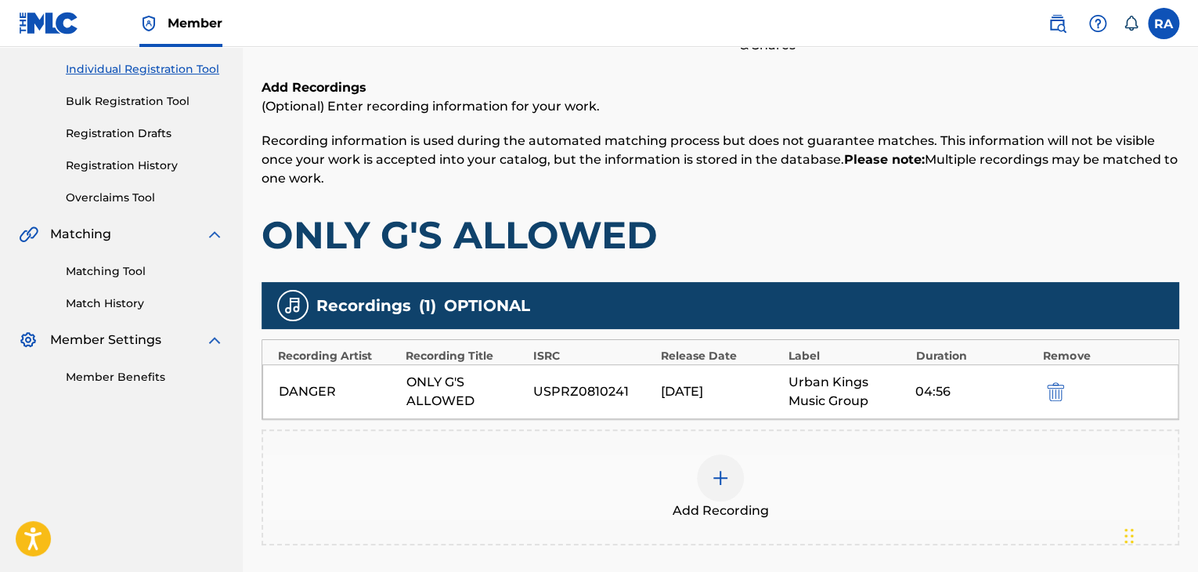
scroll to position [305, 0]
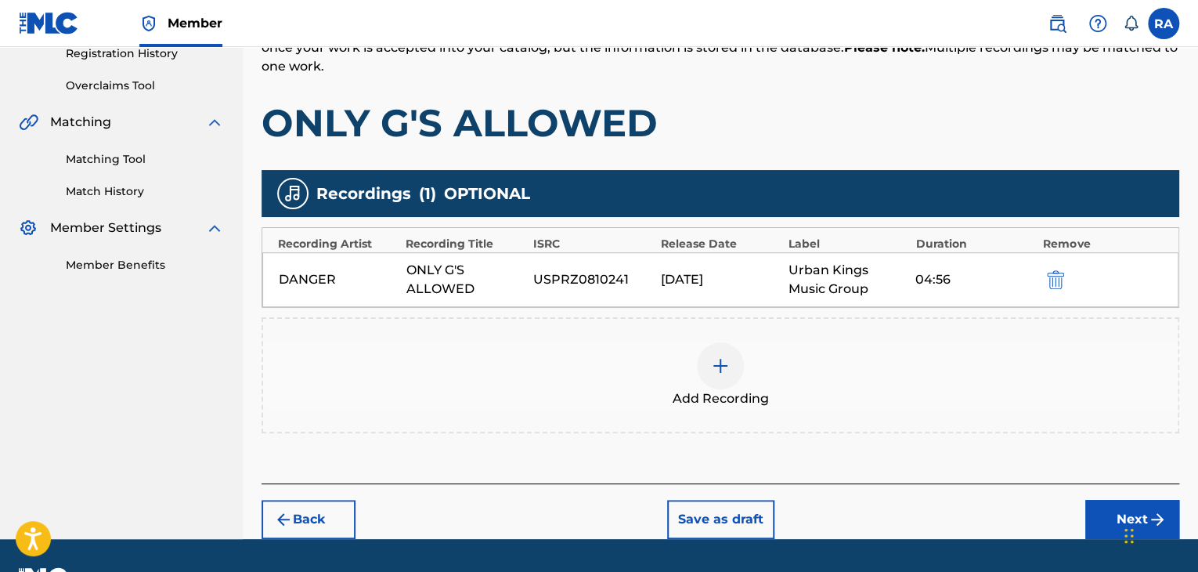
click at [1108, 508] on button "Next" at bounding box center [1133, 519] width 94 height 39
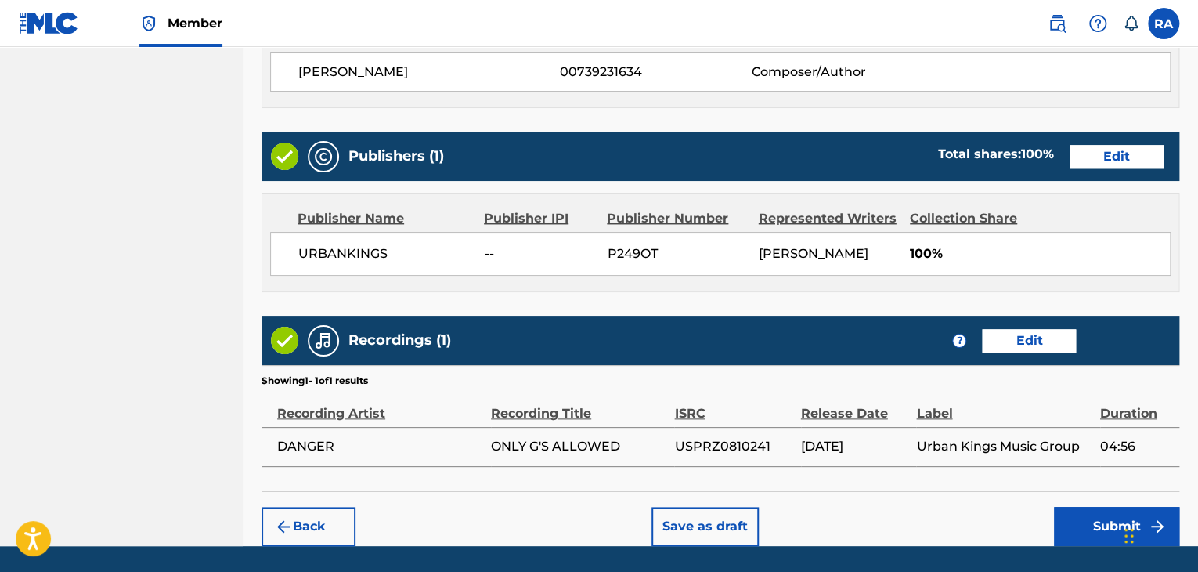
scroll to position [751, 0]
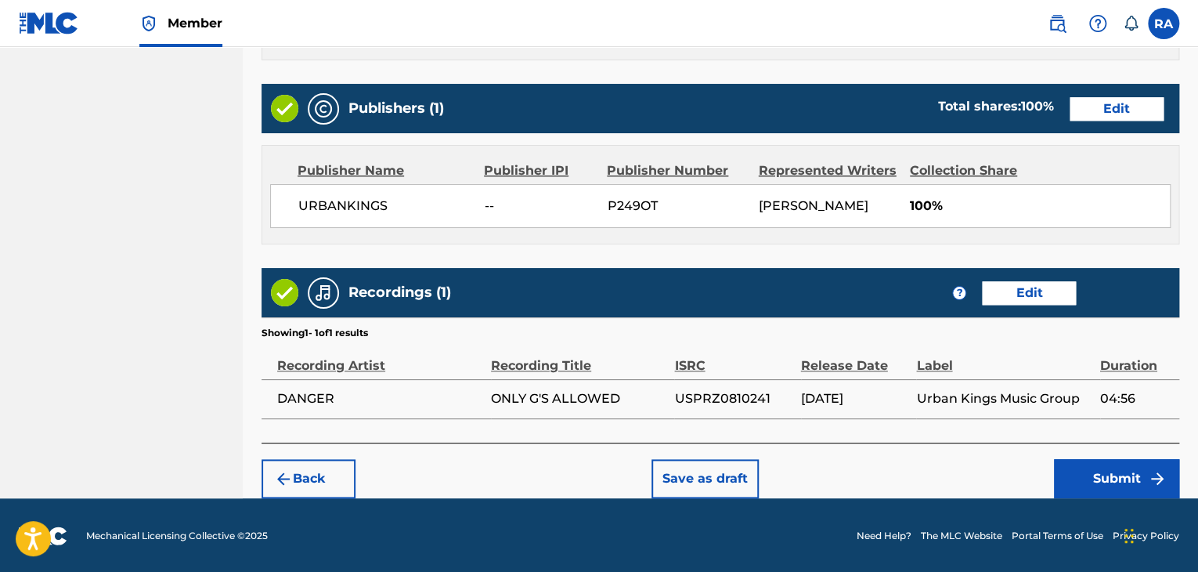
click at [1133, 474] on button "Submit" at bounding box center [1116, 478] width 125 height 39
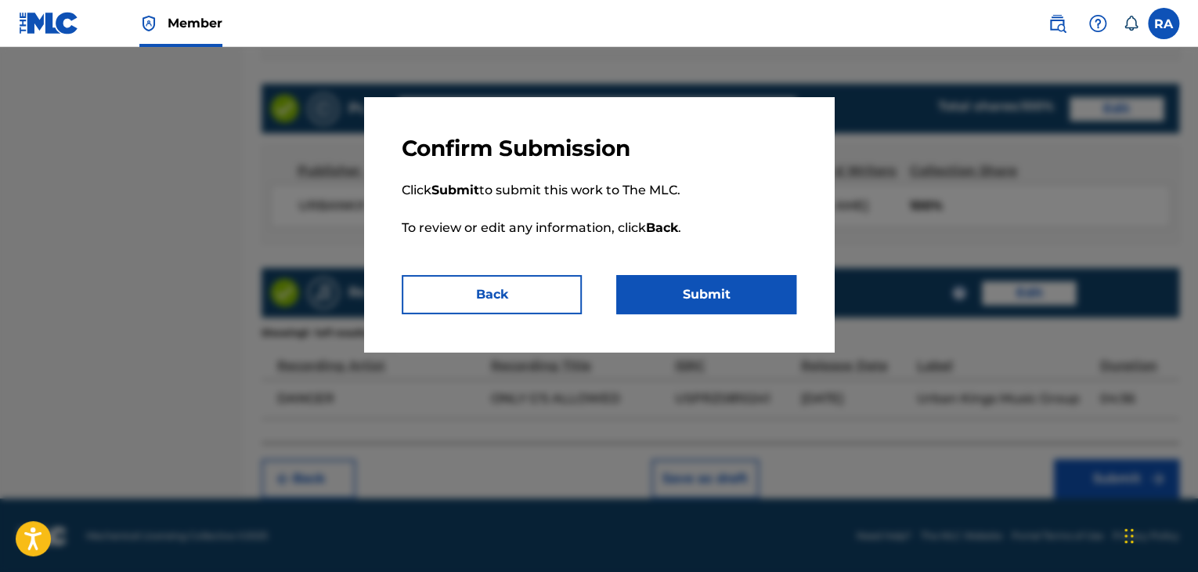
click at [739, 287] on button "Submit" at bounding box center [706, 294] width 180 height 39
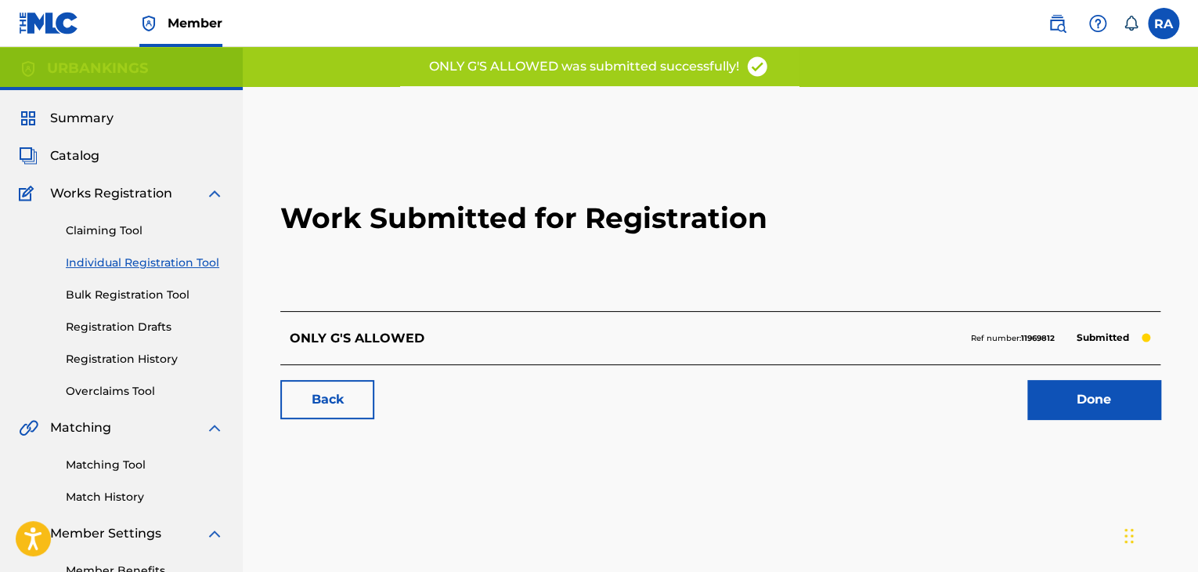
click at [1113, 399] on link "Done" at bounding box center [1094, 399] width 133 height 39
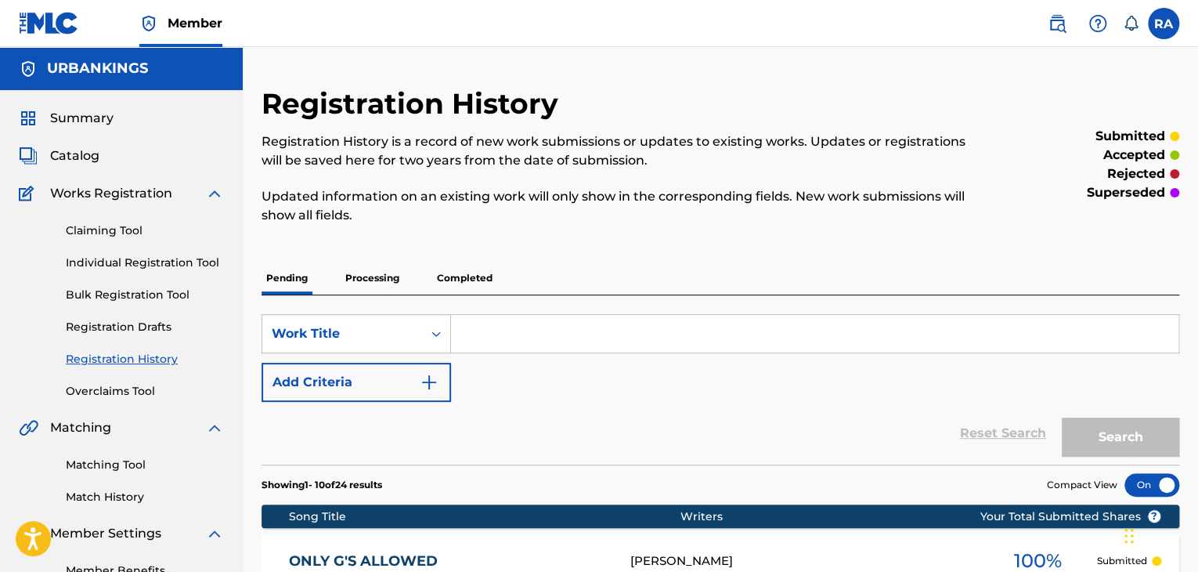
click at [113, 264] on link "Individual Registration Tool" at bounding box center [145, 263] width 158 height 16
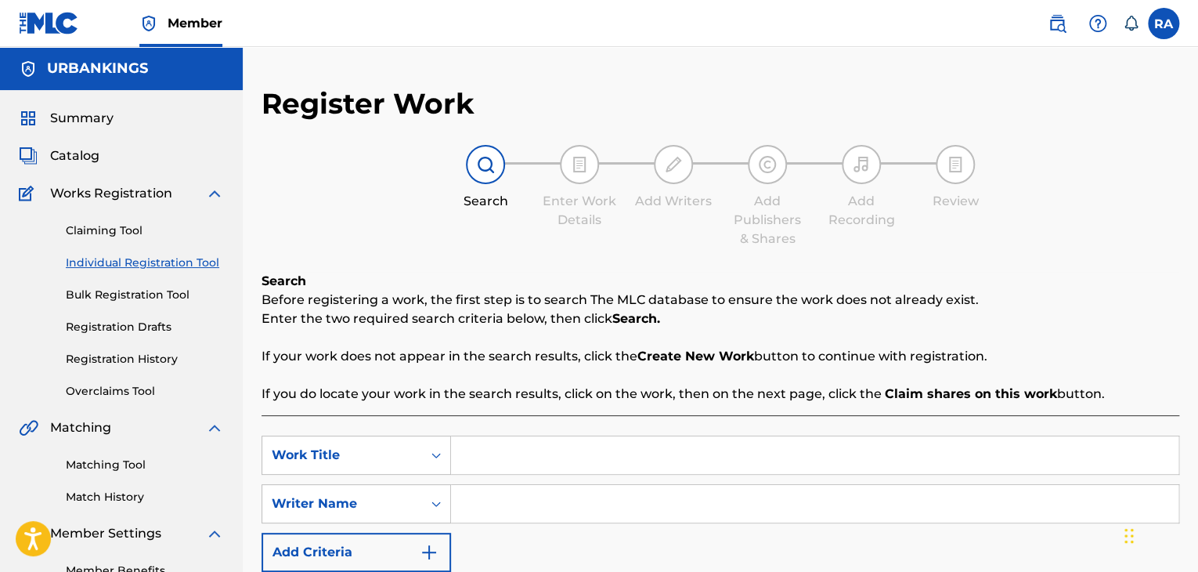
click at [586, 431] on div "SearchWithCriteriaffb6d9cc-f5bc-448e-8800-31b34c671995 Work Title SearchWithCri…" at bounding box center [721, 543] width 918 height 257
click at [591, 459] on input "Search Form" at bounding box center [815, 455] width 728 height 38
type input "MYSPACE CHULA"
type input "[PERSON_NAME]"
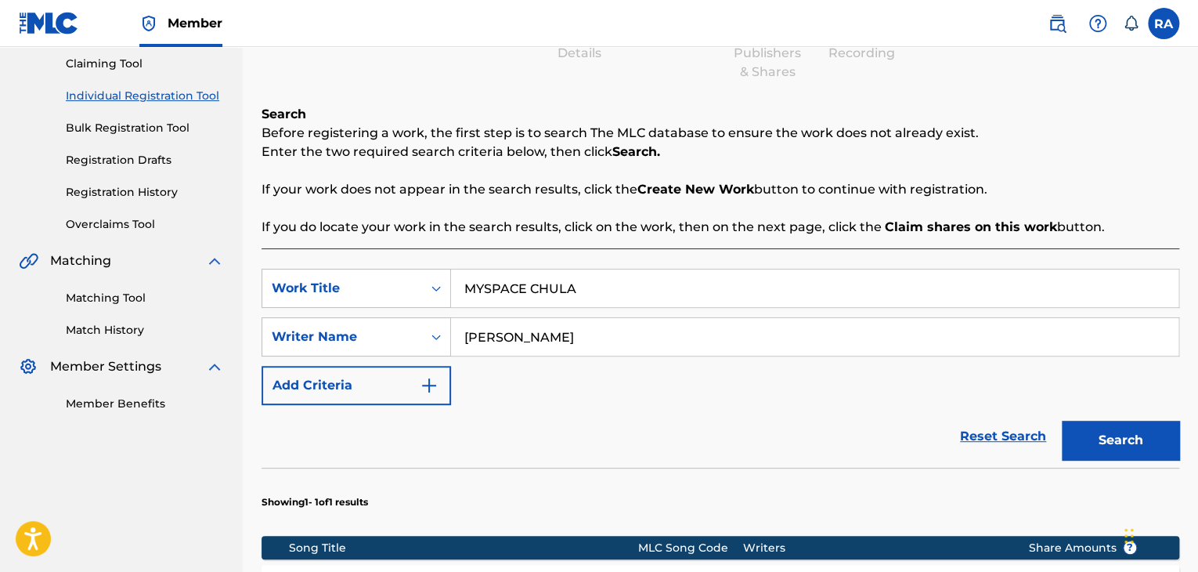
scroll to position [235, 0]
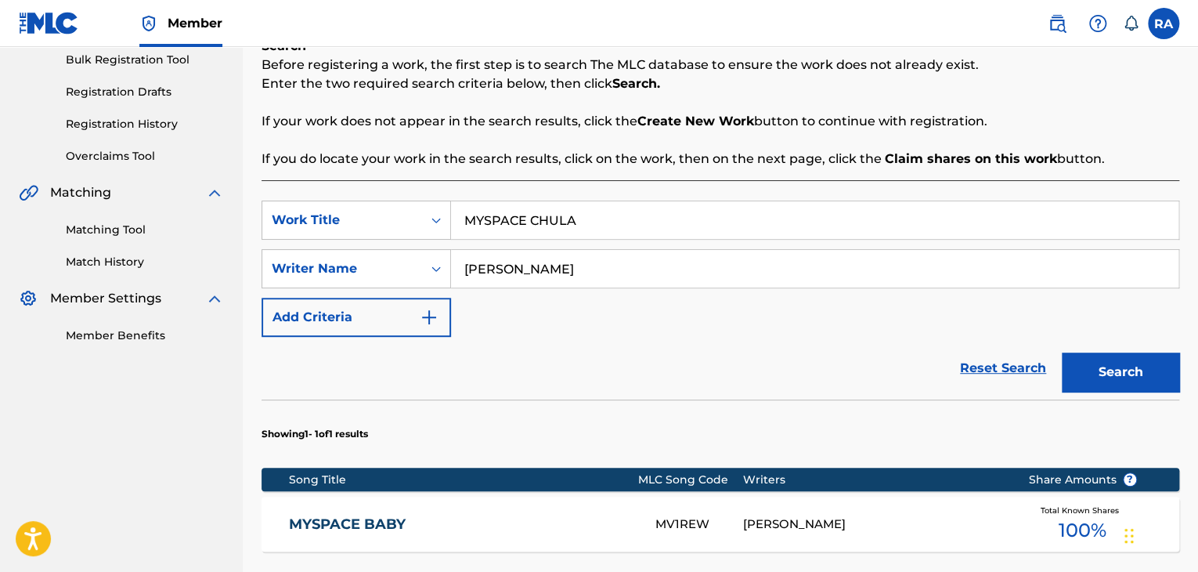
click at [985, 519] on div "[PERSON_NAME]" at bounding box center [874, 524] width 262 height 18
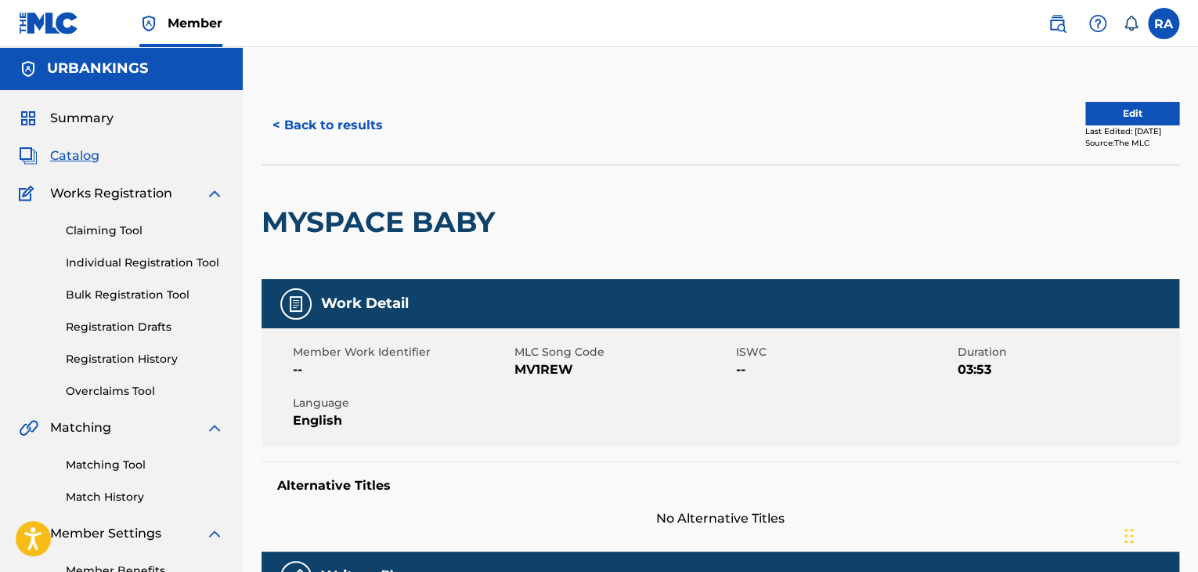
click at [280, 114] on button "< Back to results" at bounding box center [328, 125] width 132 height 39
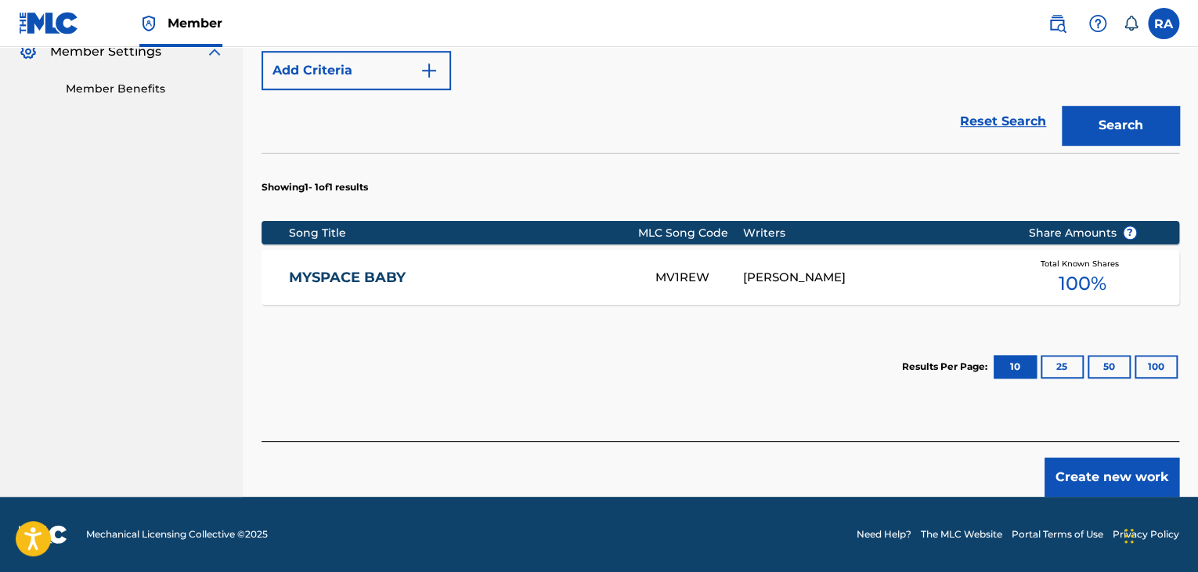
click at [1100, 464] on button "Create new work" at bounding box center [1112, 476] width 135 height 39
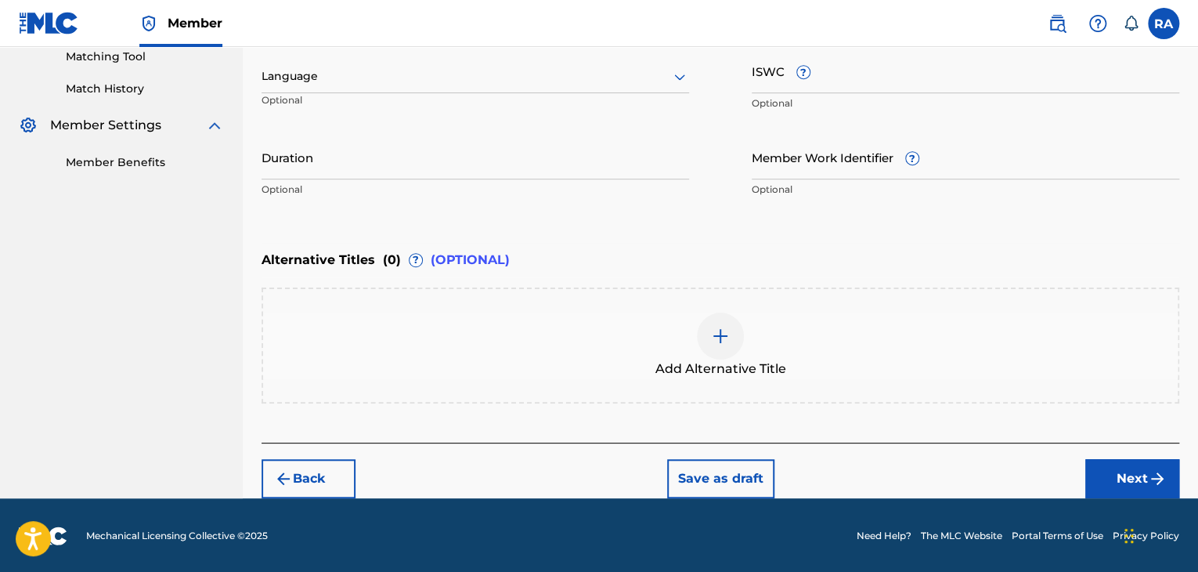
click at [561, 174] on input "Duration" at bounding box center [476, 157] width 428 height 45
click at [396, 172] on input "Duration" at bounding box center [476, 157] width 428 height 45
type input "02:55"
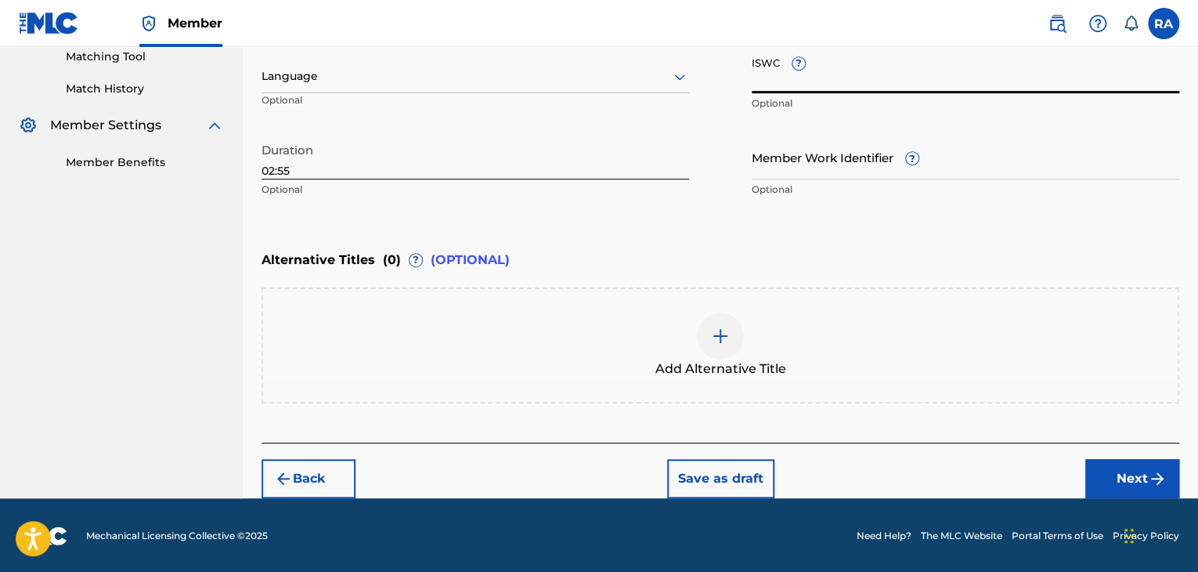
paste input "T9150066425"
type input "T9150066425"
click at [1110, 478] on button "Next" at bounding box center [1133, 478] width 94 height 39
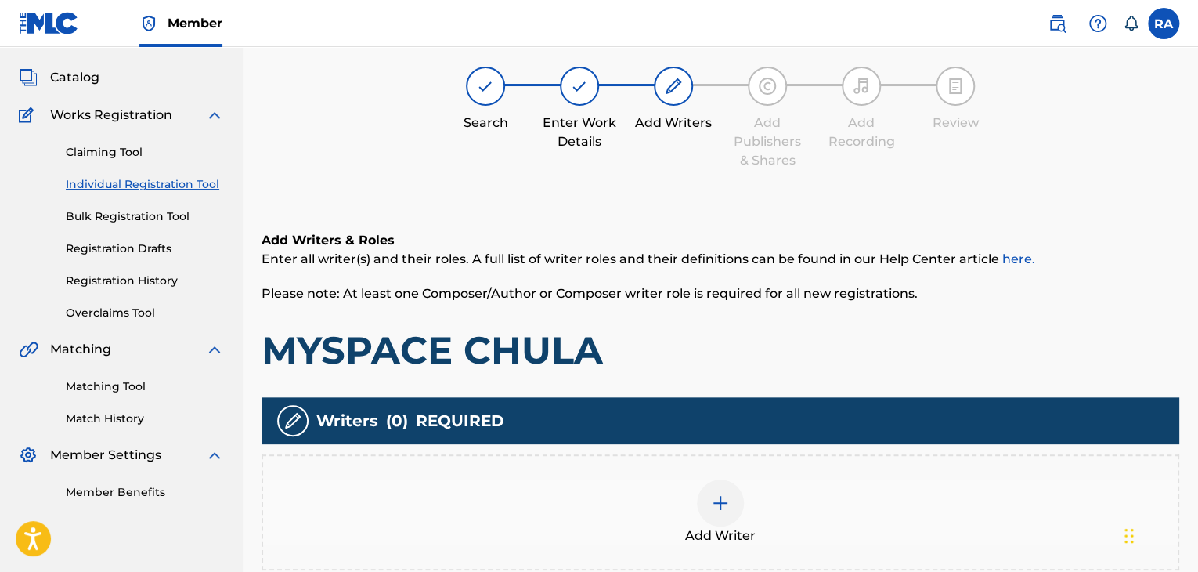
scroll to position [70, 0]
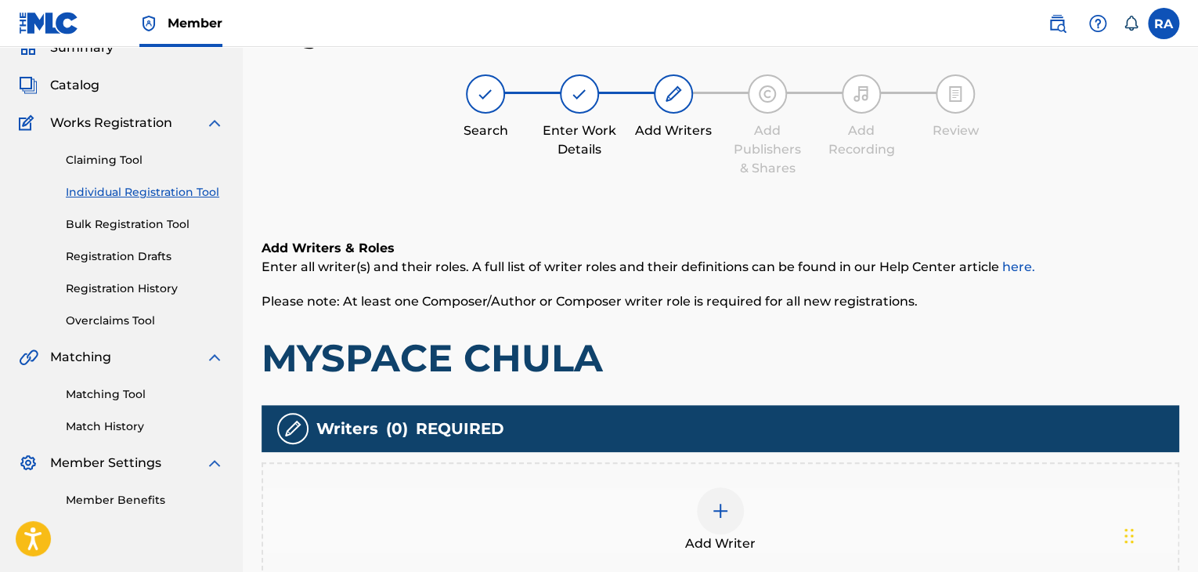
click at [694, 504] on div "Add Writer" at bounding box center [720, 520] width 915 height 66
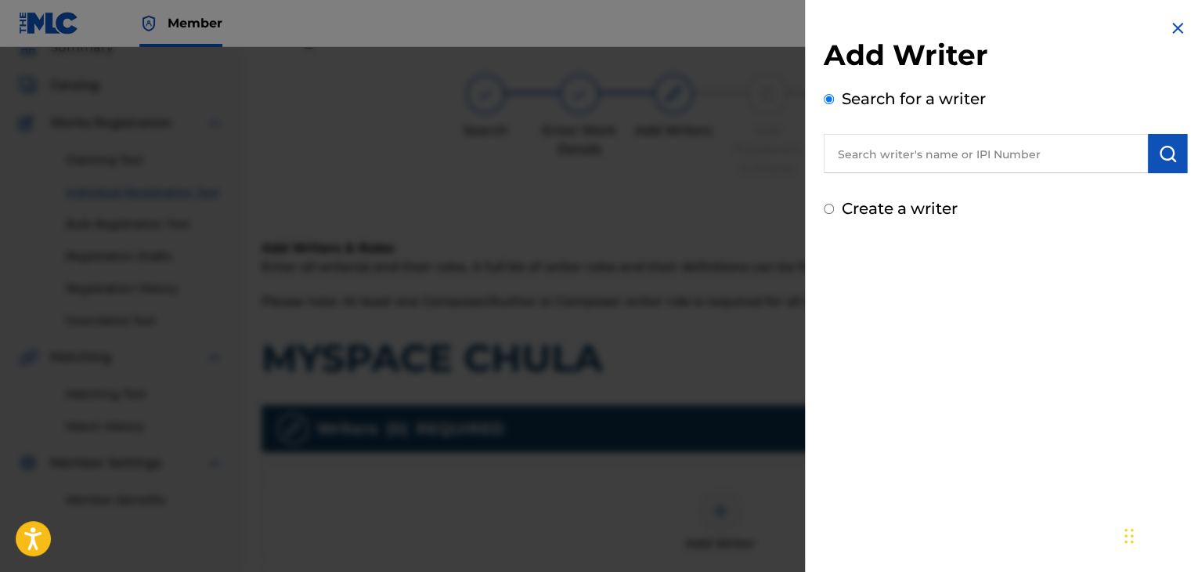
click at [958, 150] on input "text" at bounding box center [986, 153] width 324 height 39
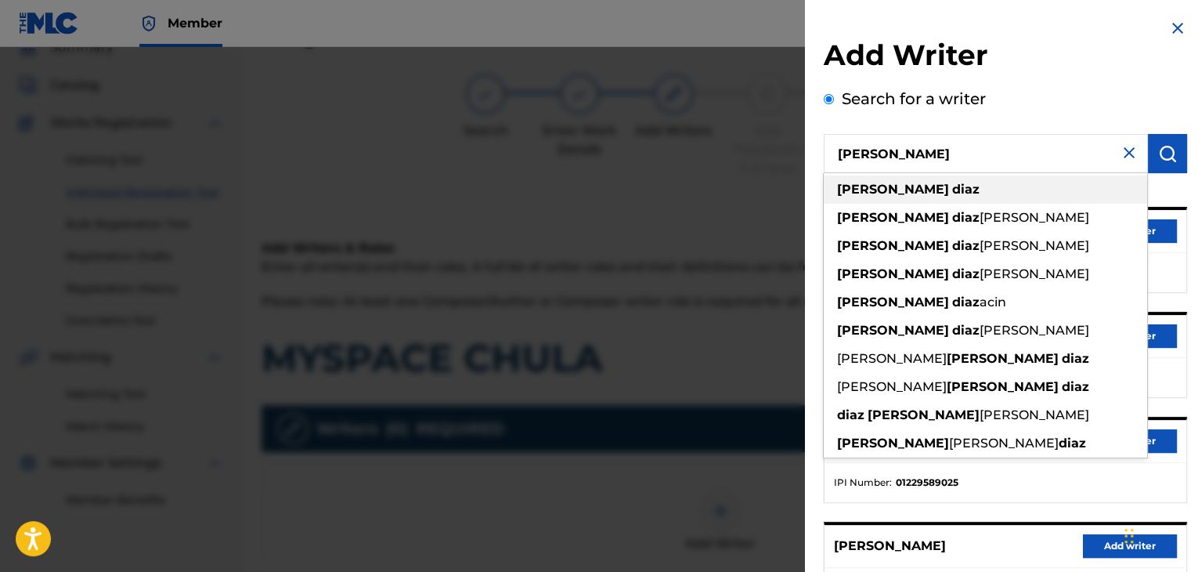
click at [934, 175] on div "[PERSON_NAME]" at bounding box center [985, 189] width 323 height 28
type input "[PERSON_NAME]"
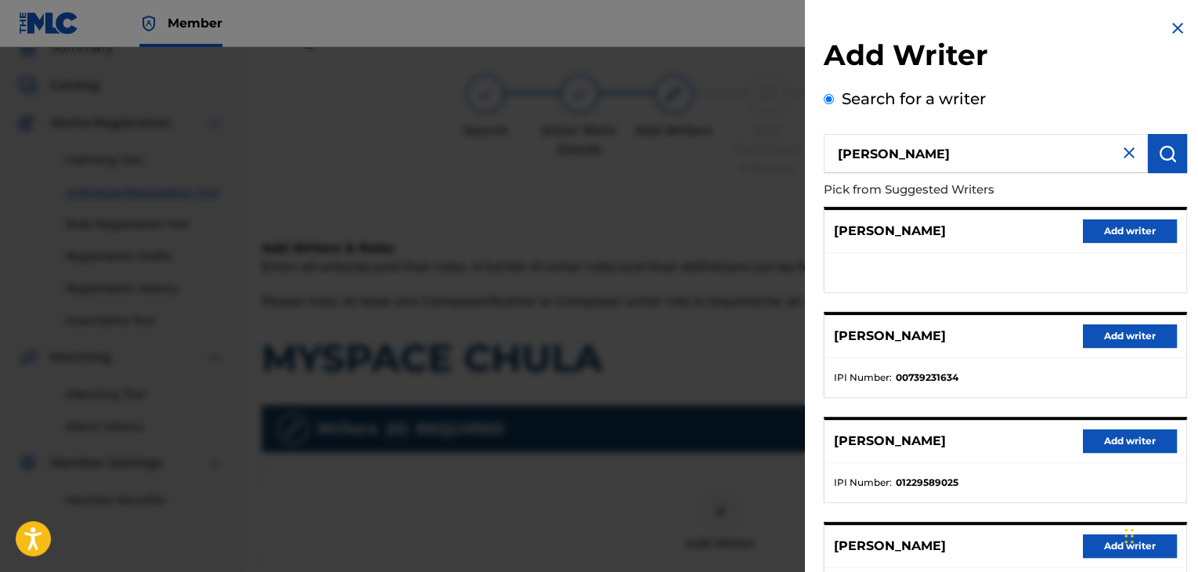
click at [1135, 347] on div "[PERSON_NAME] Add writer" at bounding box center [1006, 336] width 362 height 43
click at [1140, 330] on button "Add writer" at bounding box center [1130, 335] width 94 height 23
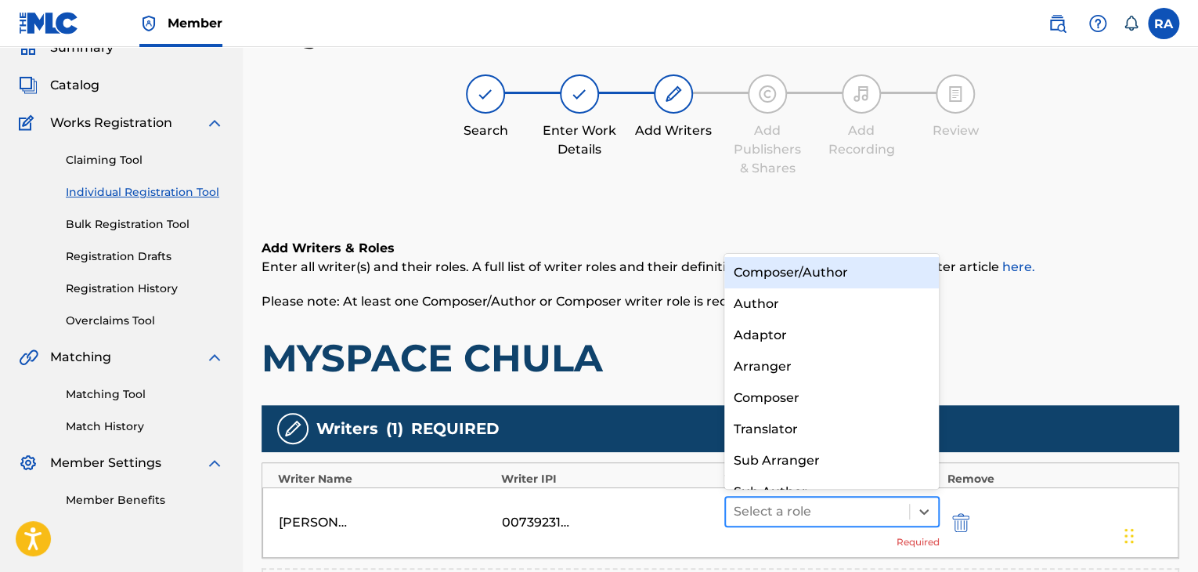
click at [861, 513] on div at bounding box center [818, 512] width 168 height 22
click at [874, 267] on div "Composer/Author" at bounding box center [832, 272] width 215 height 31
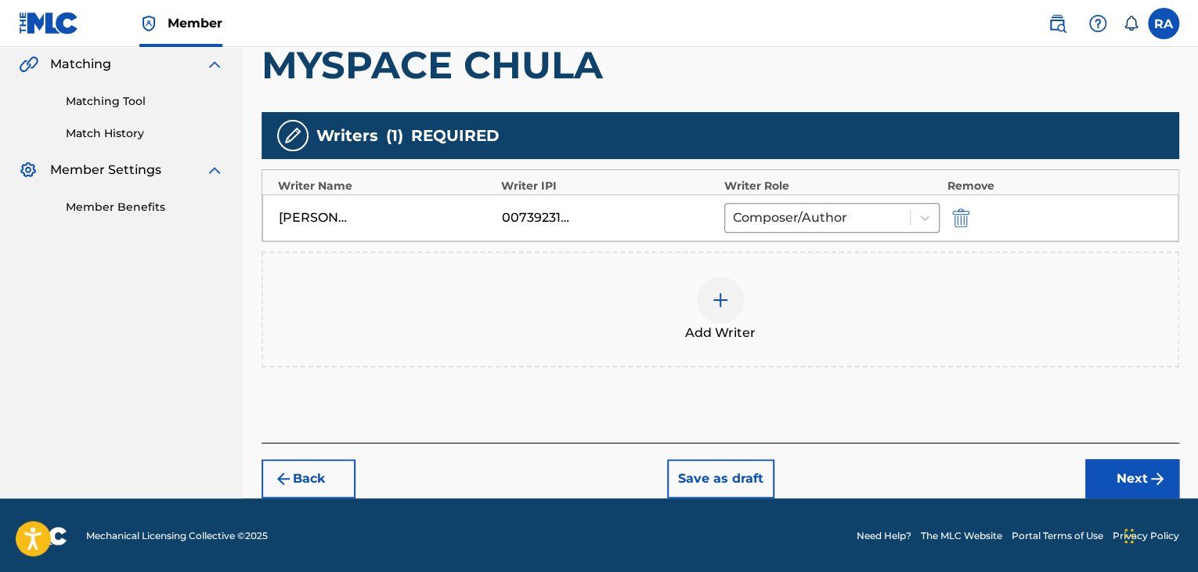
click at [1151, 493] on button "Next" at bounding box center [1133, 478] width 94 height 39
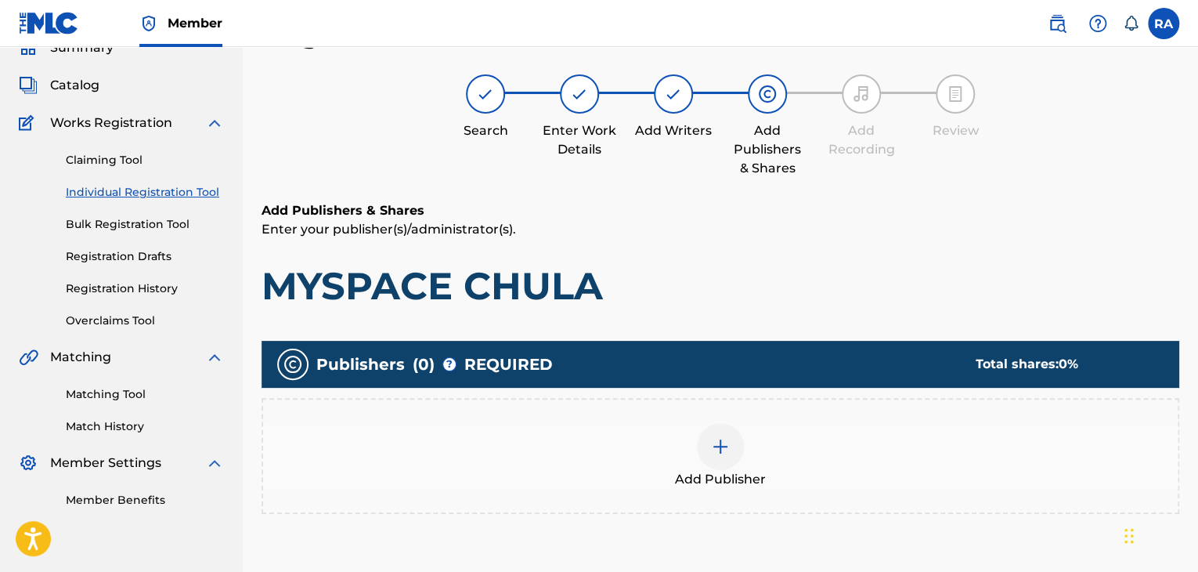
click at [729, 439] on img at bounding box center [720, 446] width 19 height 19
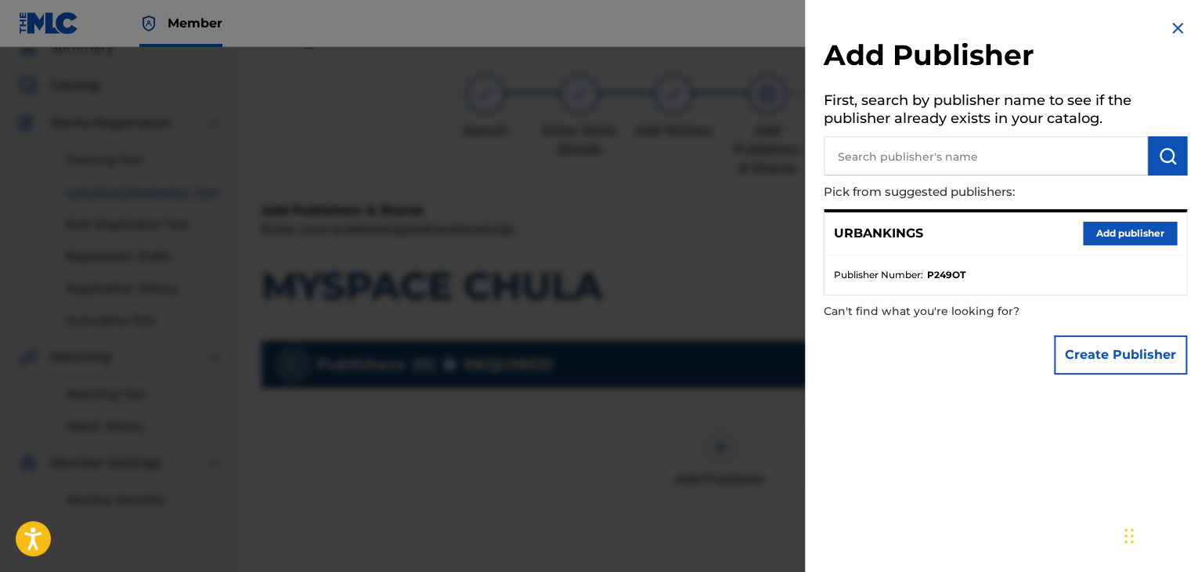
click at [1090, 233] on button "Add publisher" at bounding box center [1130, 233] width 94 height 23
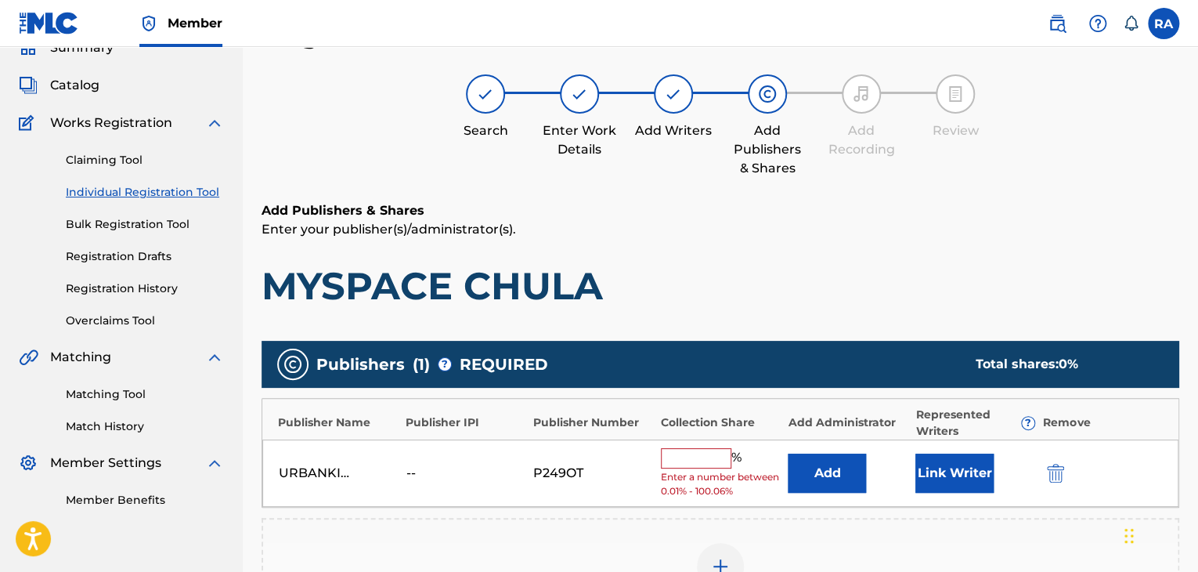
click at [713, 461] on input "text" at bounding box center [696, 458] width 70 height 20
type input "100"
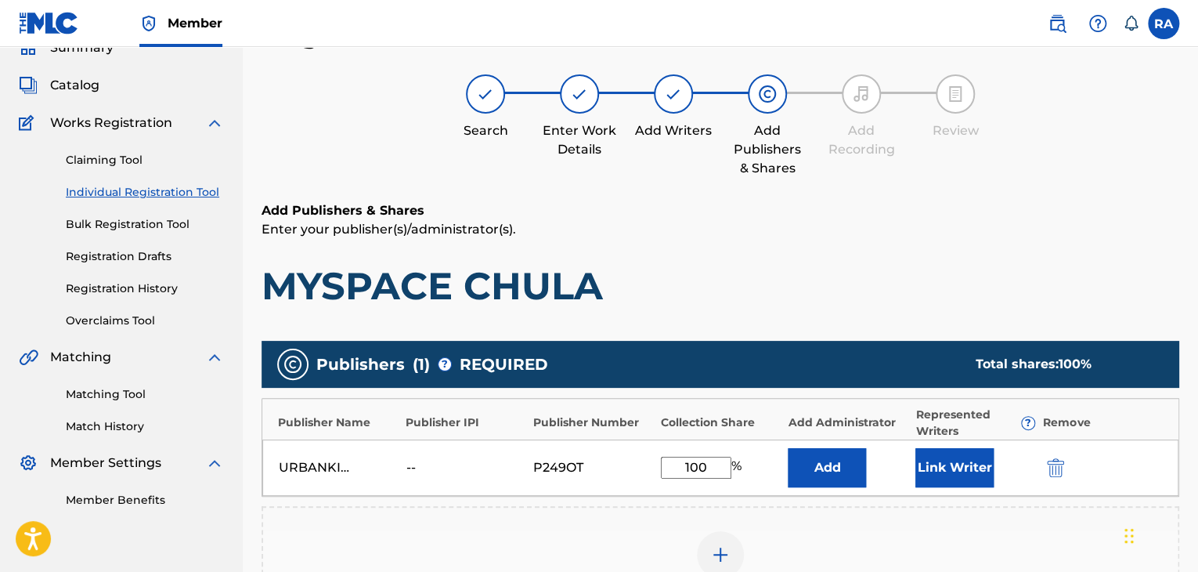
click at [923, 456] on button "Link Writer" at bounding box center [955, 467] width 78 height 39
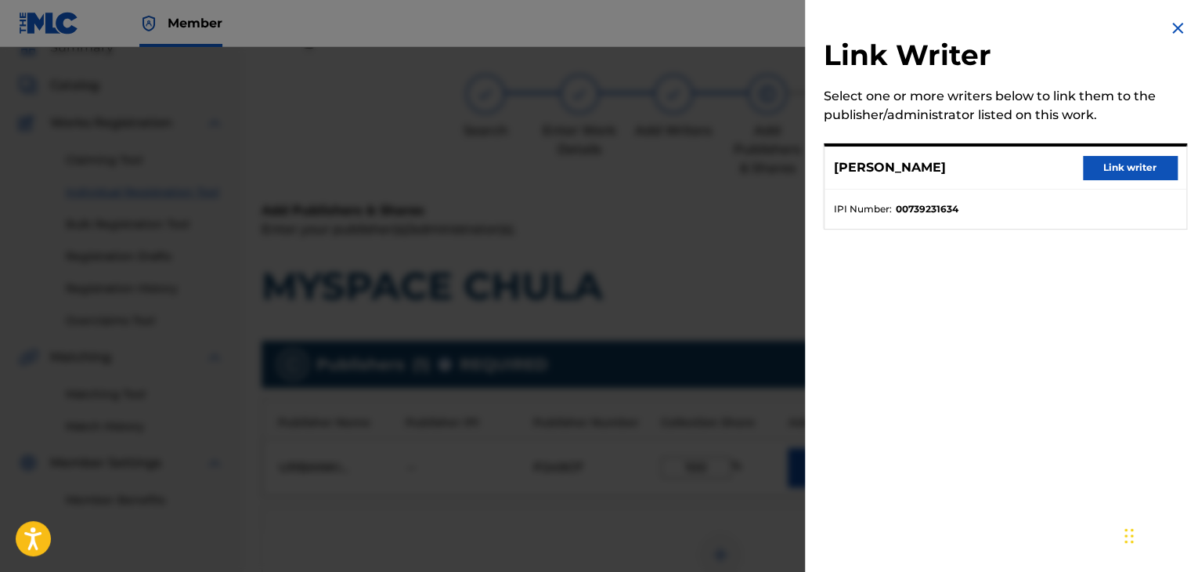
click at [1108, 158] on button "Link writer" at bounding box center [1130, 167] width 94 height 23
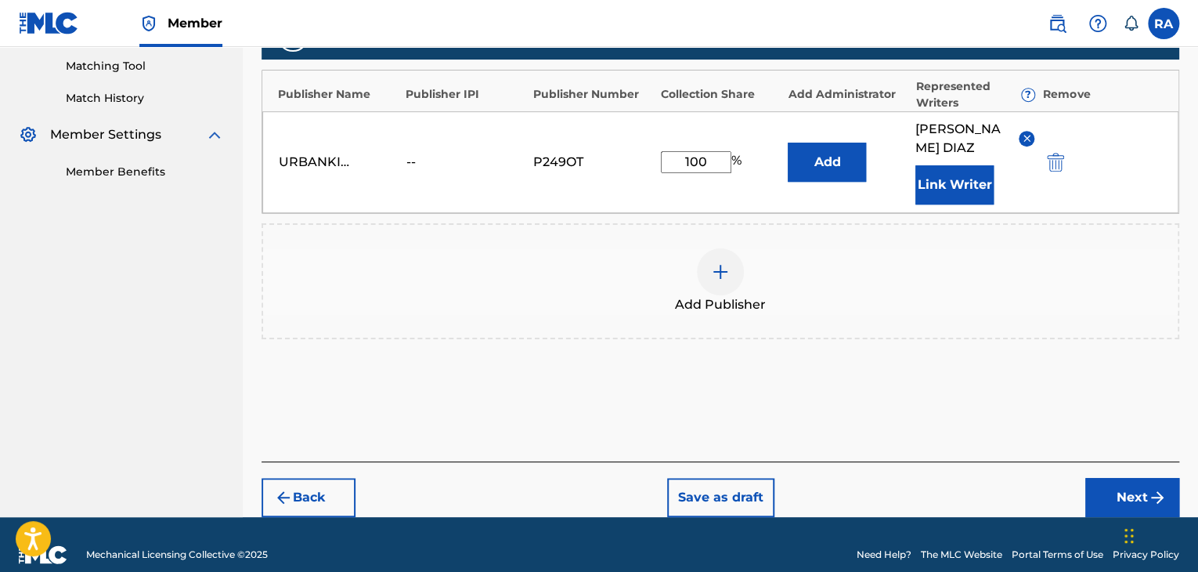
click at [1111, 478] on button "Next" at bounding box center [1133, 497] width 94 height 39
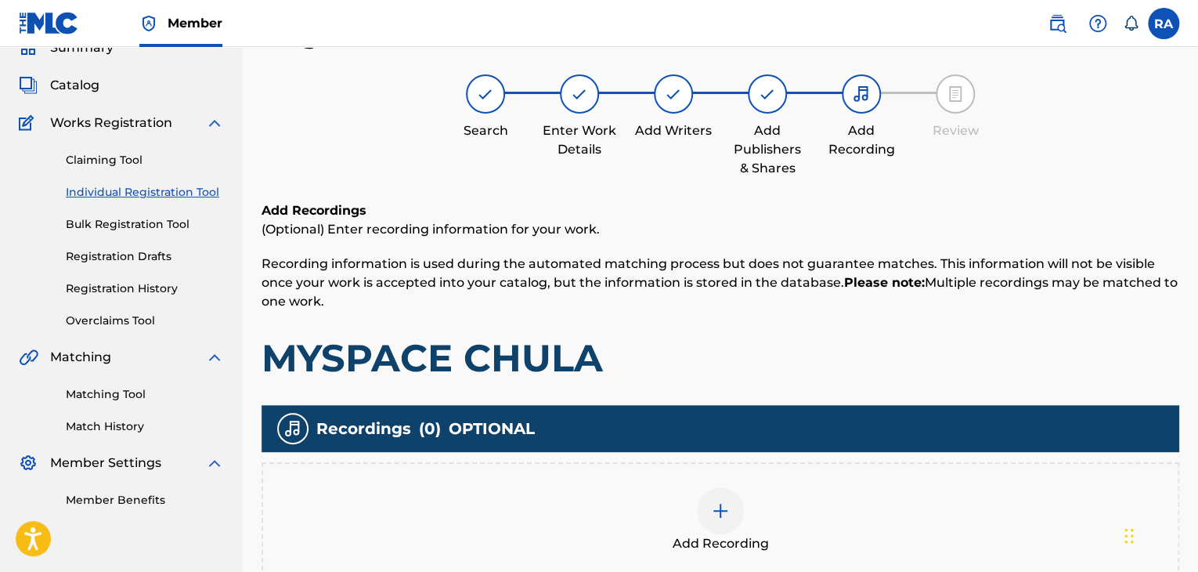
click at [730, 514] on div at bounding box center [720, 510] width 47 height 47
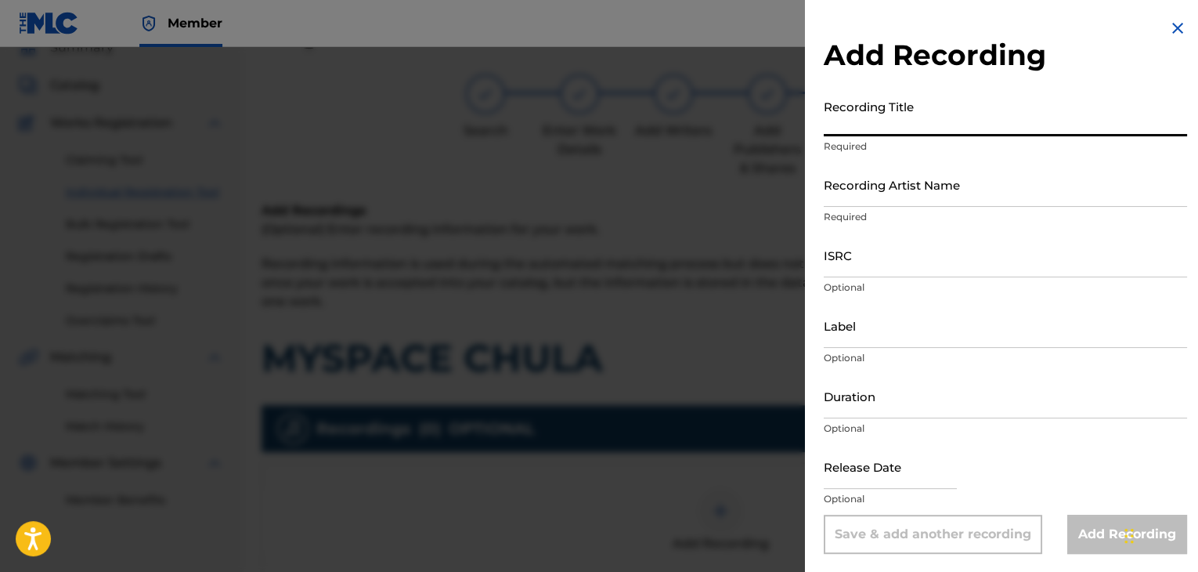
click at [864, 132] on input "Recording Title" at bounding box center [1005, 114] width 363 height 45
type input "MYSPACE CHULA"
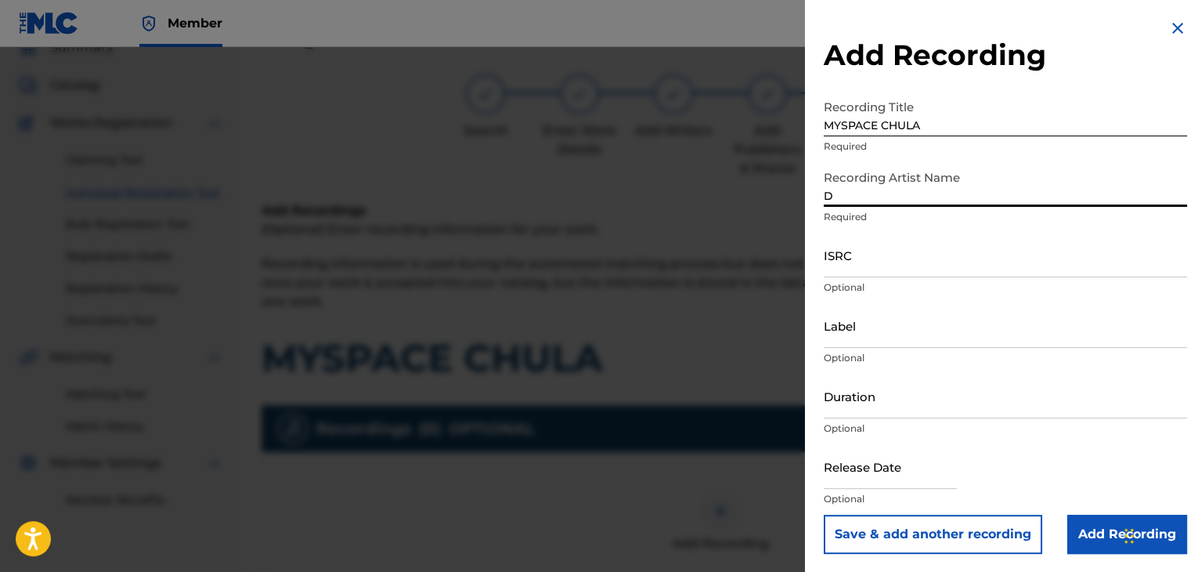
type input "DANGER"
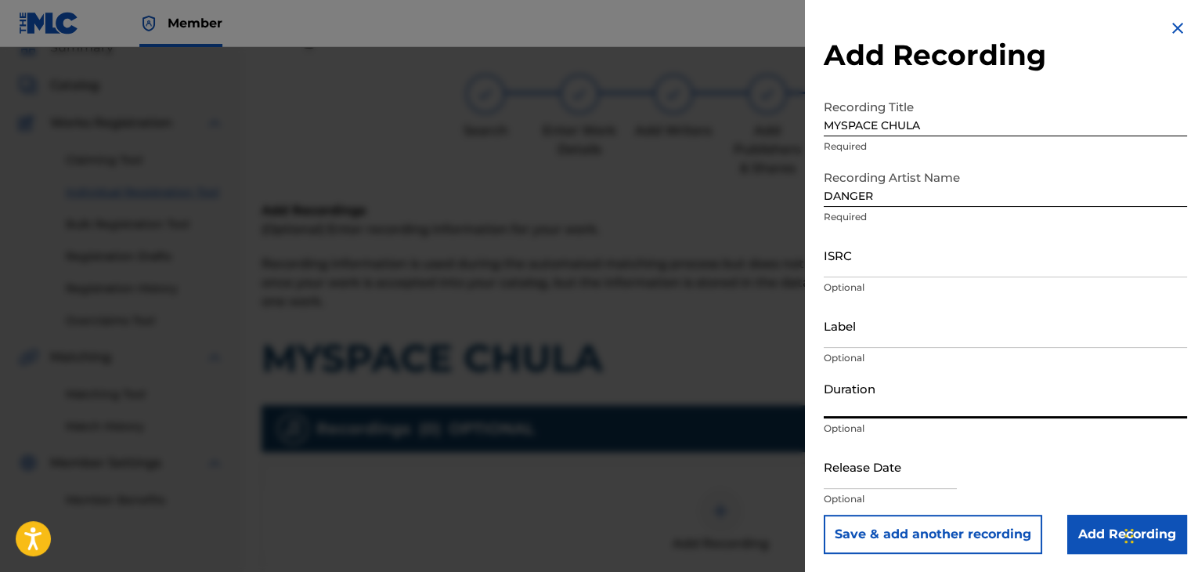
click at [840, 411] on input "Duration" at bounding box center [1005, 396] width 363 height 45
type input "02:55"
click at [837, 342] on input "Label" at bounding box center [1005, 325] width 363 height 45
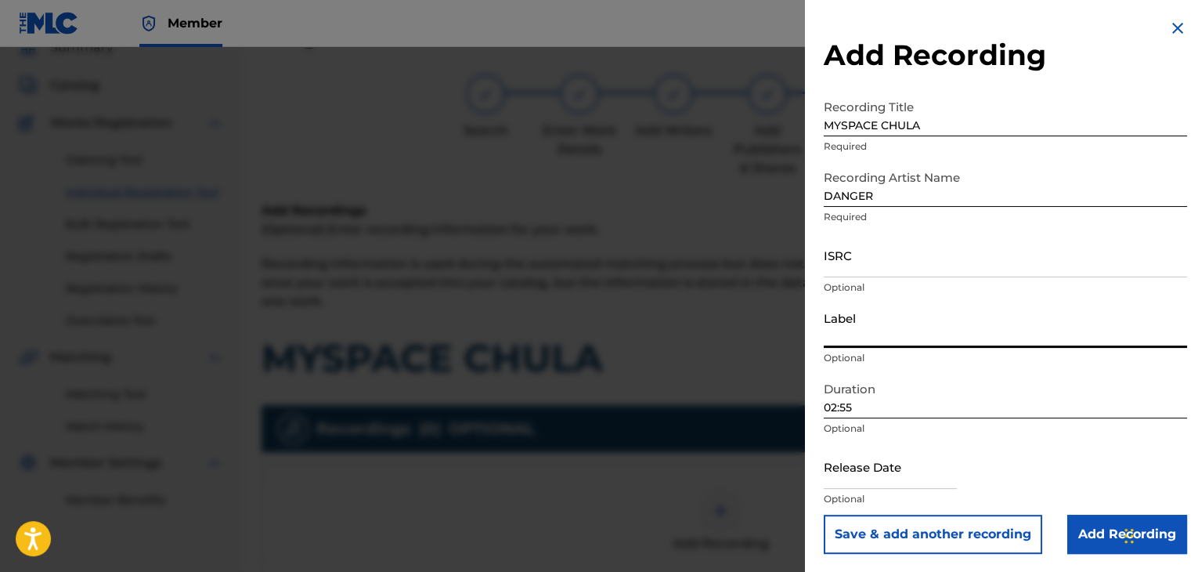
type input "Urban Kings Music Group"
click at [862, 280] on div "ISRC Optional" at bounding box center [1005, 268] width 363 height 70
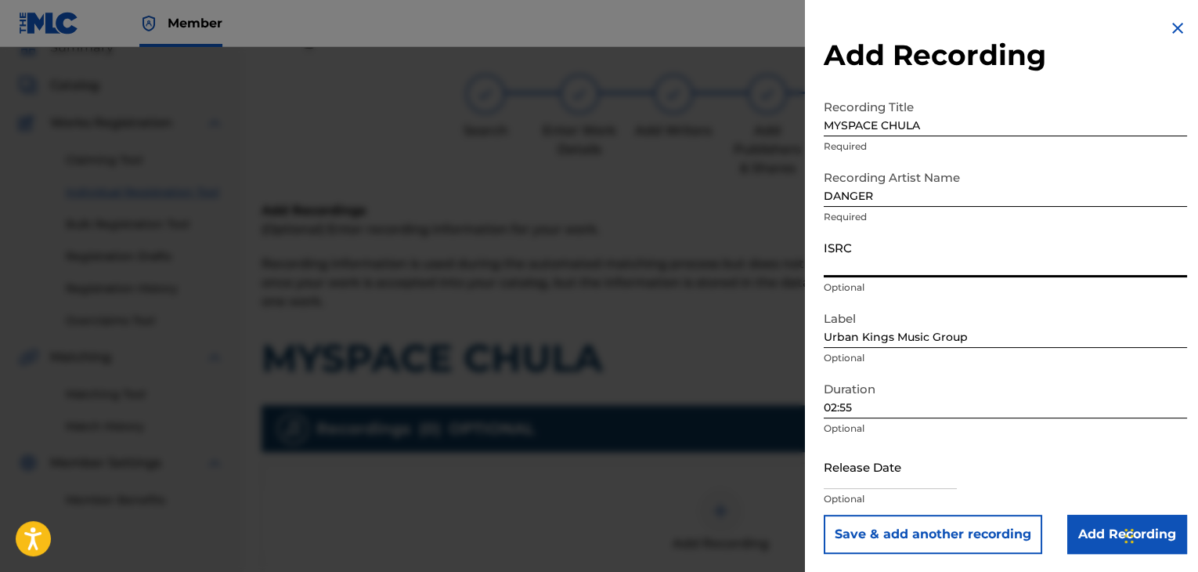
click at [858, 273] on input "ISRC" at bounding box center [1005, 255] width 363 height 45
paste input "USPRZ0810242"
type input "USPRZ0810242"
click at [852, 403] on input "02:55" at bounding box center [1005, 396] width 363 height 45
click at [853, 461] on input "text" at bounding box center [890, 466] width 133 height 45
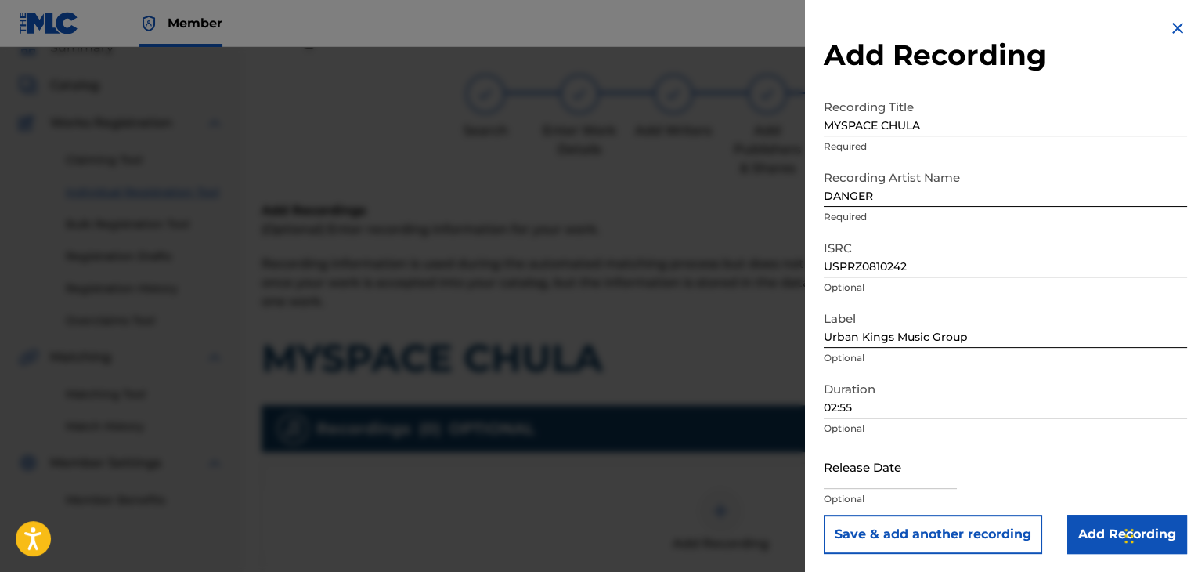
select select "7"
select select "2025"
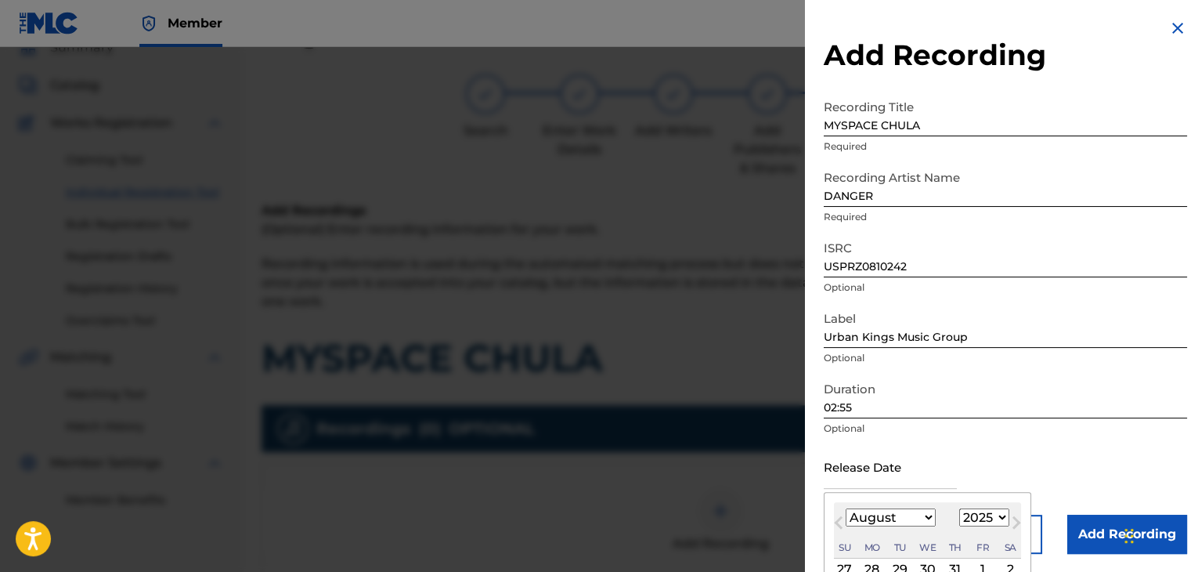
click at [920, 515] on select "January February March April May June July August September October November De…" at bounding box center [891, 517] width 90 height 18
select select "5"
click at [846, 508] on select "January February March April May June July August September October November De…" at bounding box center [891, 517] width 90 height 18
click at [992, 522] on select "1899 1900 1901 1902 1903 1904 1905 1906 1907 1908 1909 1910 1911 1912 1913 1914…" at bounding box center [985, 517] width 50 height 18
select select "2008"
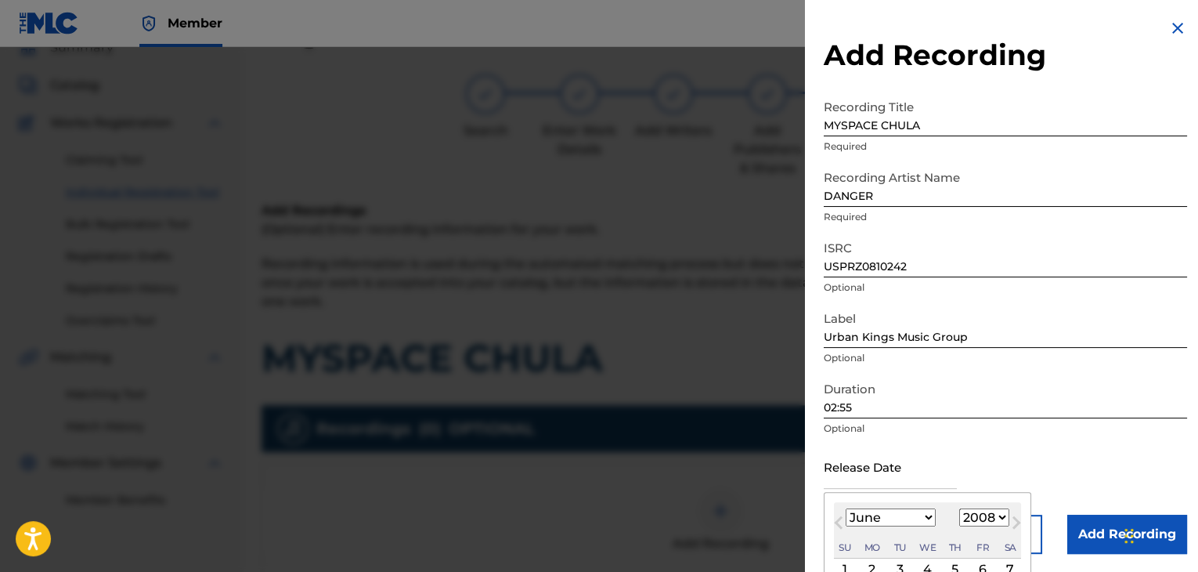
click at [960, 508] on select "1899 1900 1901 1902 1903 1904 1905 1906 1907 1908 1909 1910 1911 1912 1913 1914…" at bounding box center [985, 517] width 50 height 18
click at [877, 562] on div "2" at bounding box center [872, 569] width 19 height 19
type input "[DATE]"
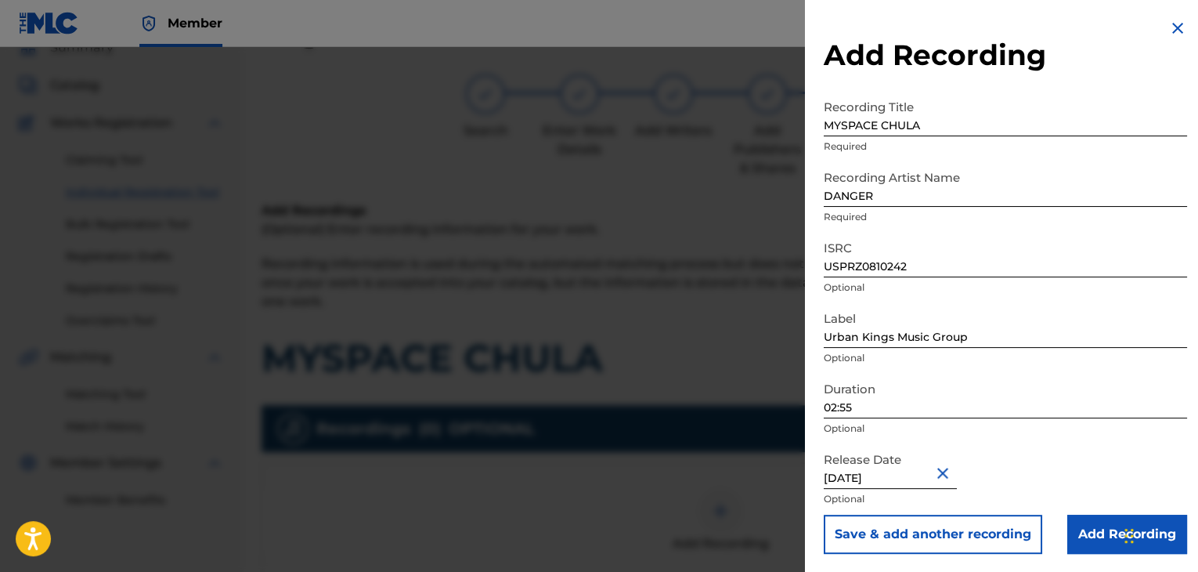
click at [1071, 540] on input "Add Recording" at bounding box center [1128, 534] width 120 height 39
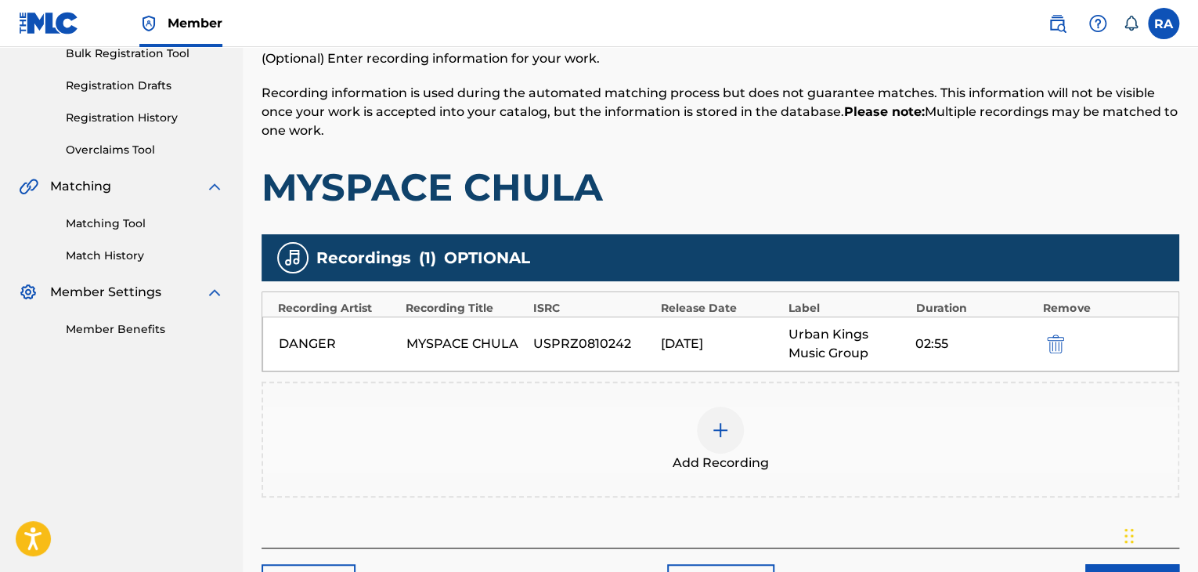
scroll to position [346, 0]
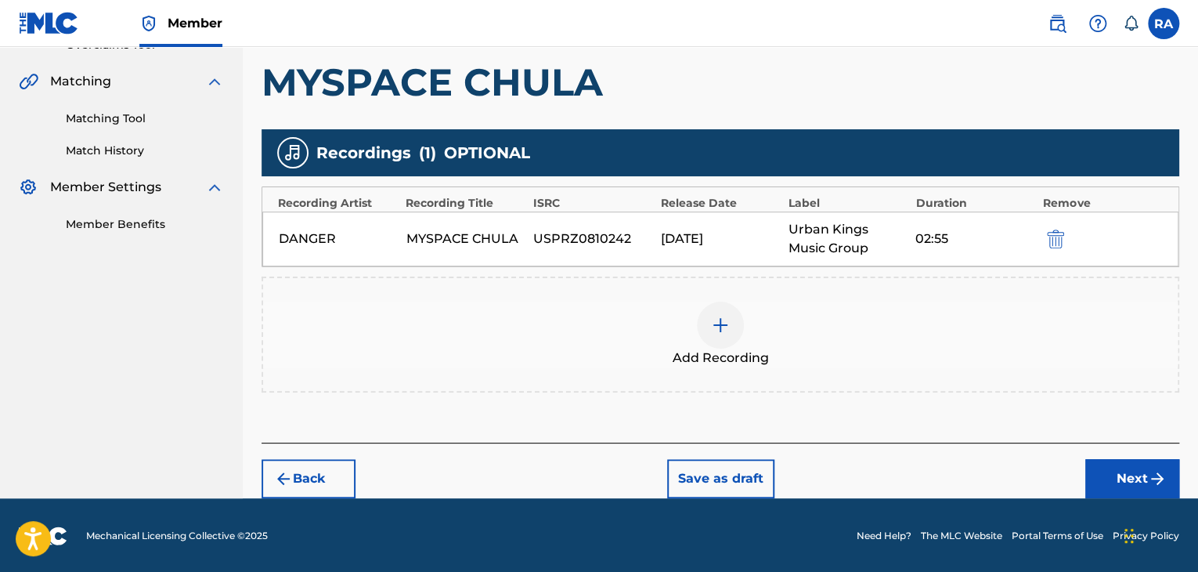
click at [1115, 474] on button "Next" at bounding box center [1133, 478] width 94 height 39
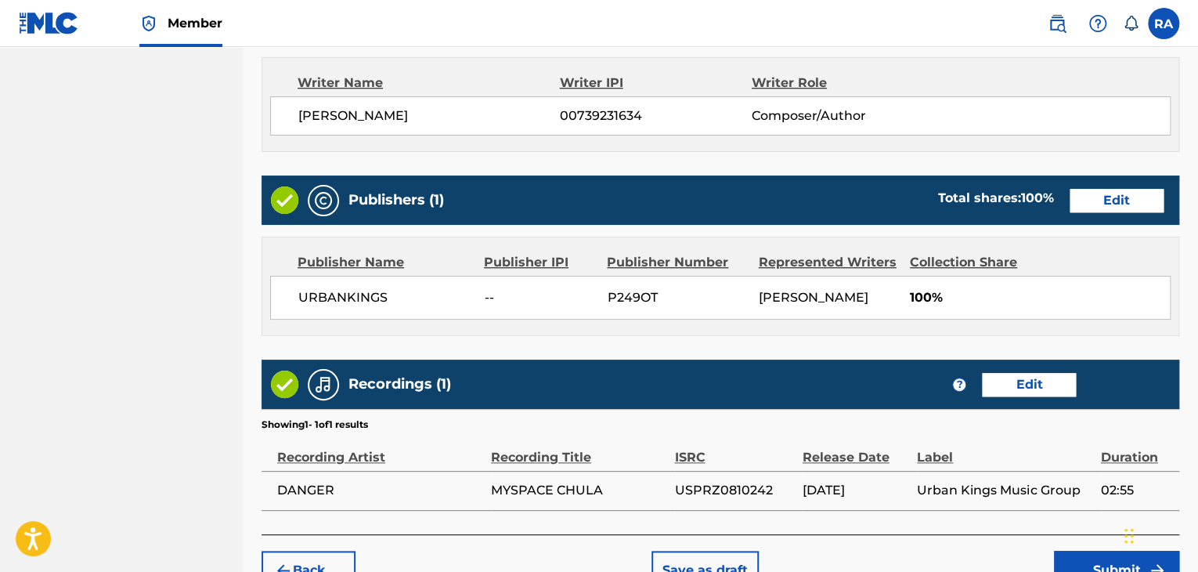
scroll to position [751, 0]
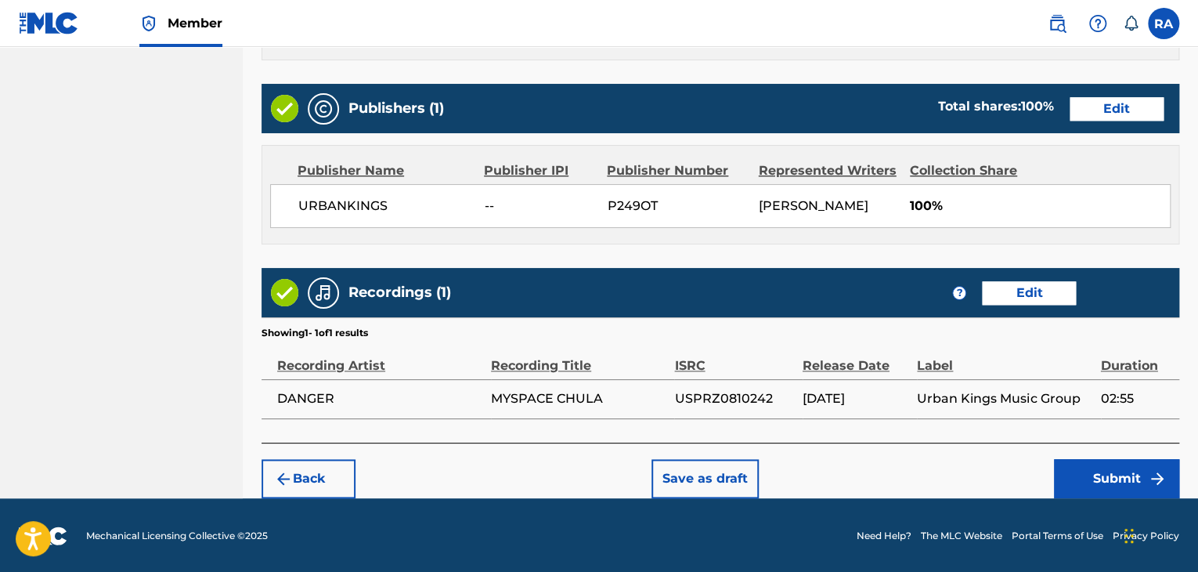
click at [1101, 491] on button "Submit" at bounding box center [1116, 478] width 125 height 39
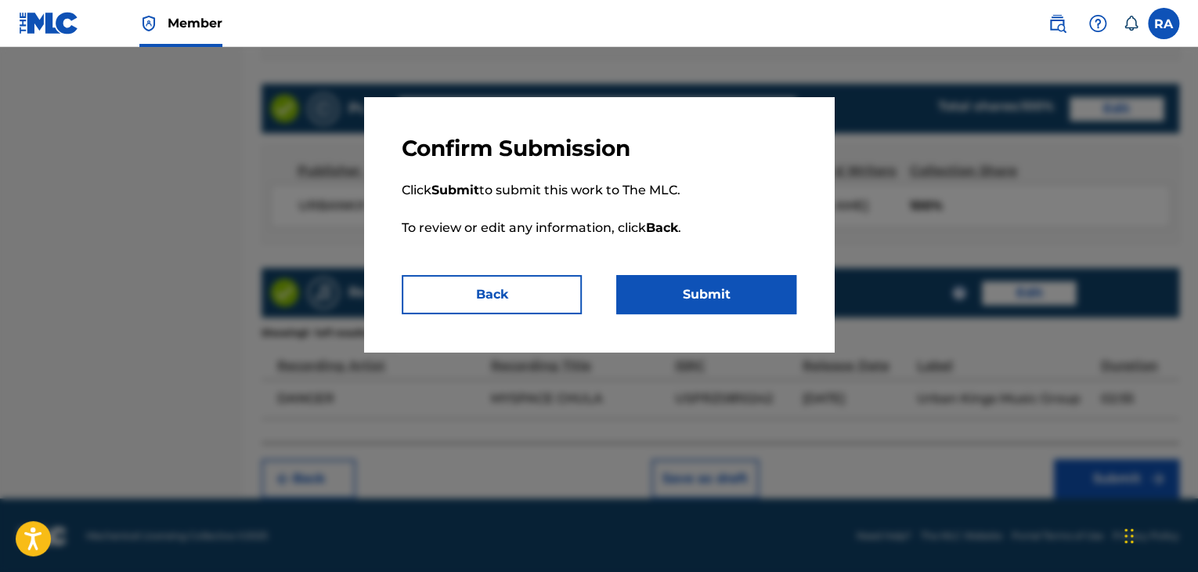
click at [775, 298] on button "Submit" at bounding box center [706, 294] width 180 height 39
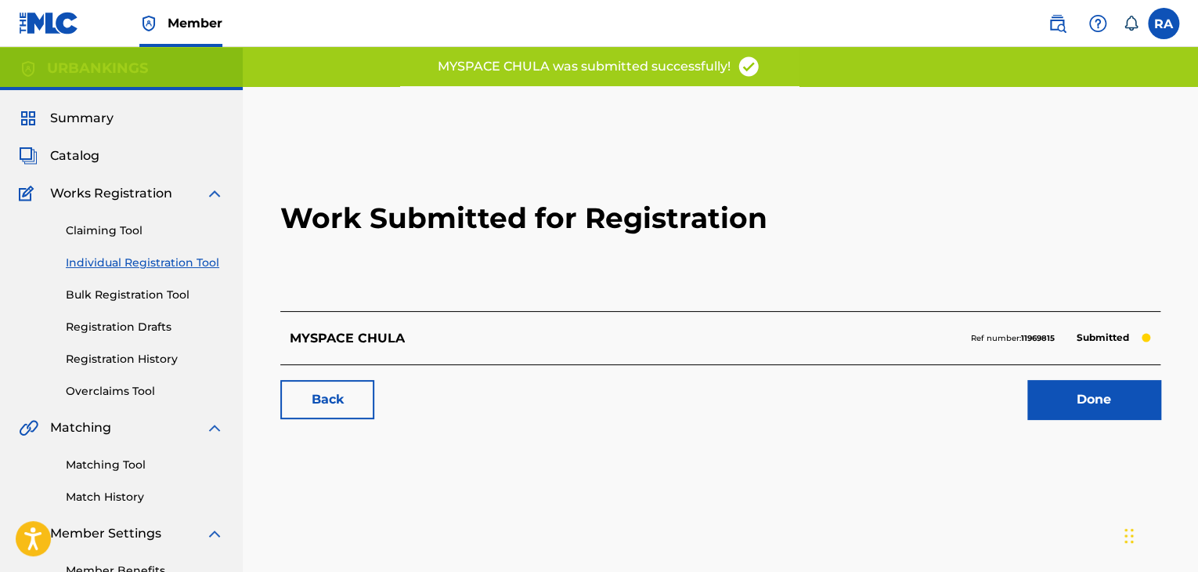
click at [1092, 403] on link "Done" at bounding box center [1094, 399] width 133 height 39
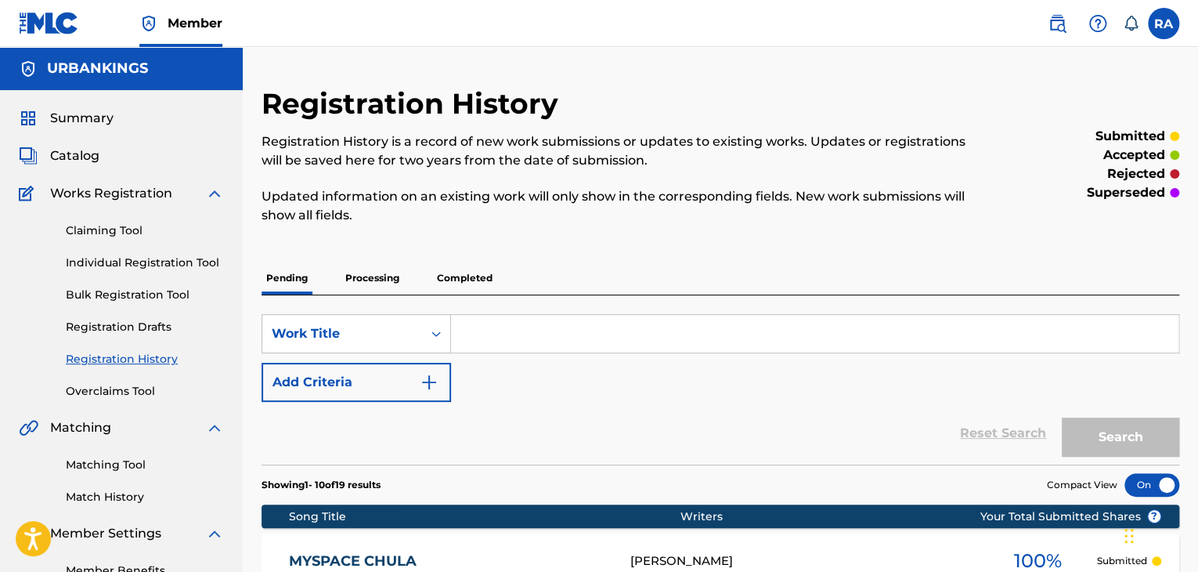
click at [132, 266] on link "Individual Registration Tool" at bounding box center [145, 263] width 158 height 16
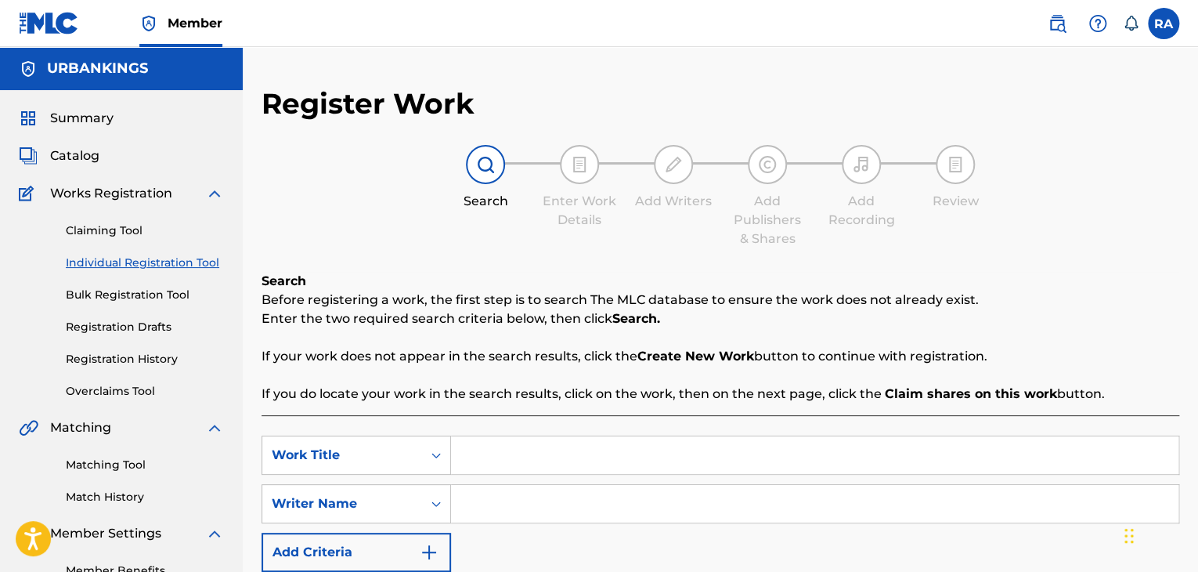
click at [526, 439] on input "Search Form" at bounding box center [815, 455] width 728 height 38
type input "NADIEN SE MUEVEN"
type input "[PERSON_NAME]"
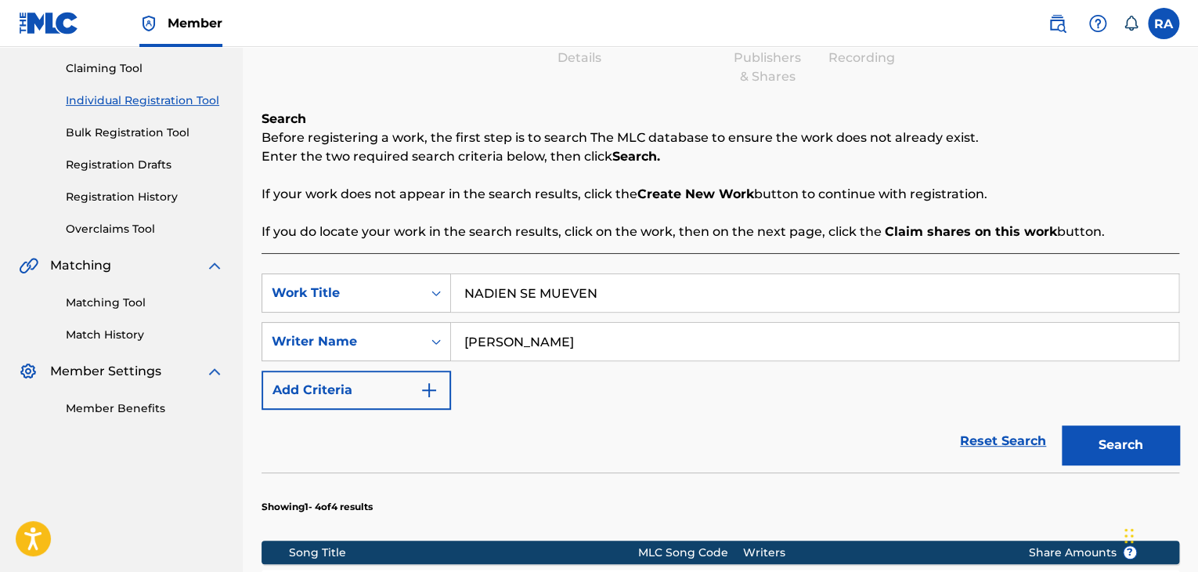
scroll to position [235, 0]
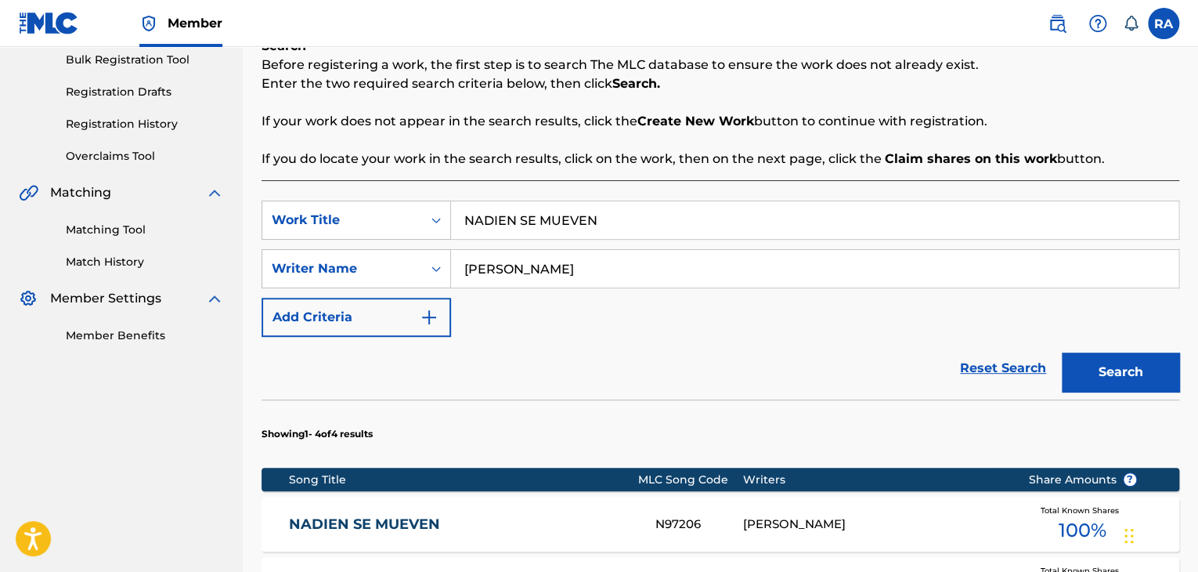
click at [475, 517] on link "NADIEN SE MUEVEN" at bounding box center [461, 524] width 345 height 18
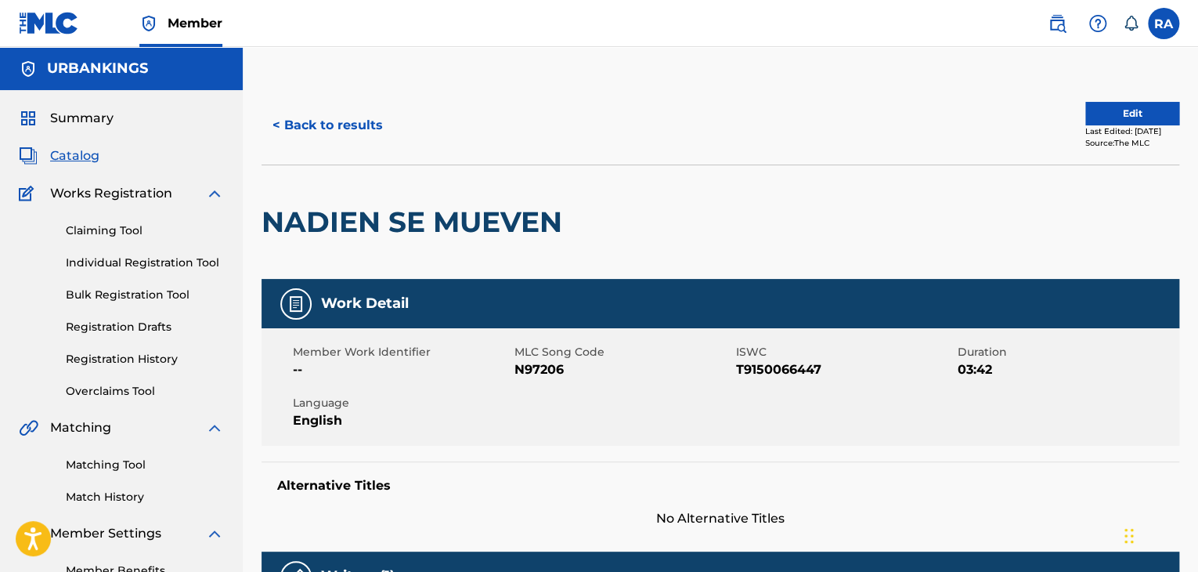
click at [1137, 104] on button "Edit" at bounding box center [1133, 113] width 94 height 23
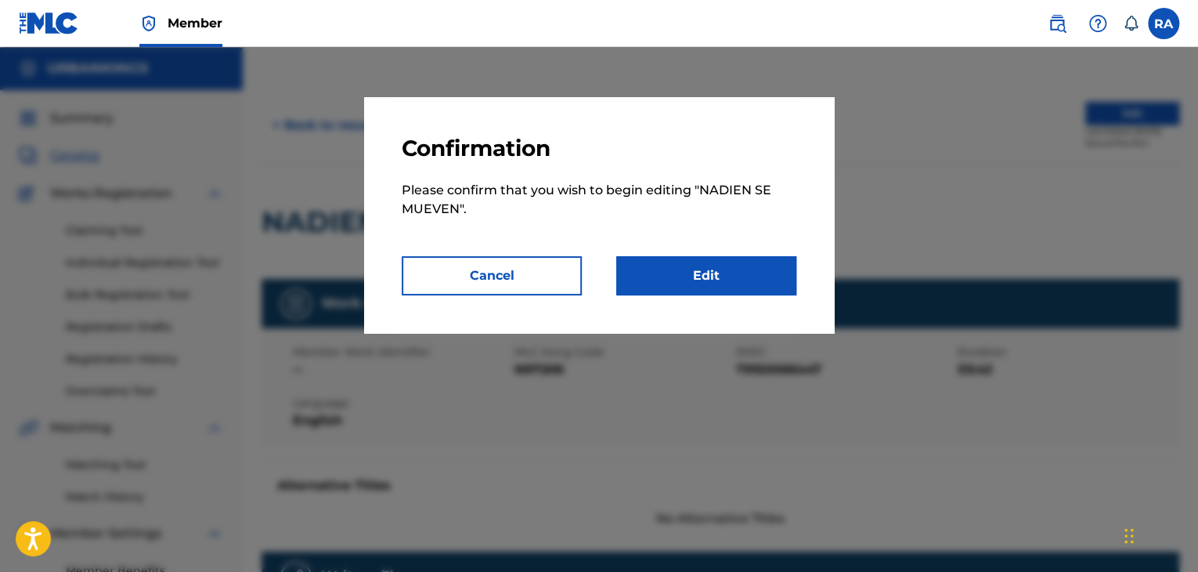
click at [680, 281] on link "Edit" at bounding box center [706, 275] width 180 height 39
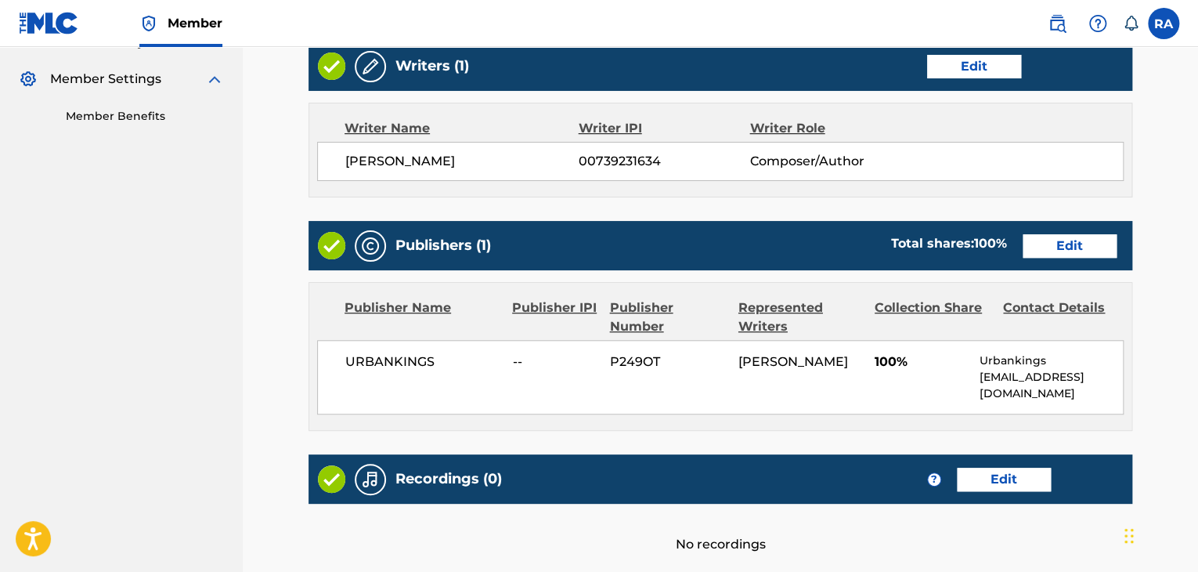
scroll to position [595, 0]
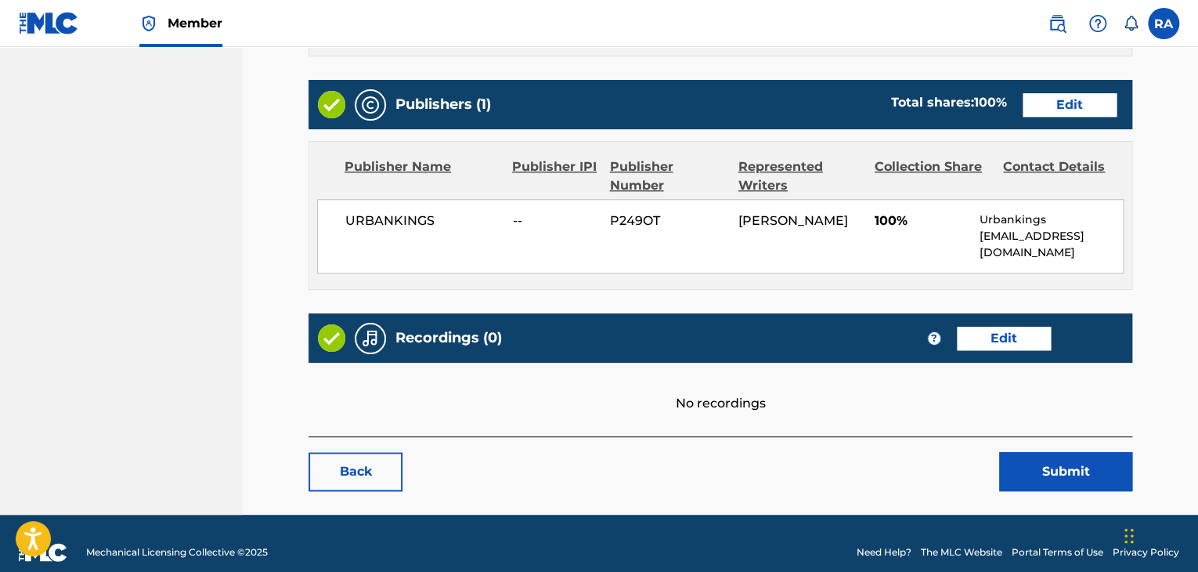
click at [1074, 107] on link "Edit" at bounding box center [1070, 104] width 94 height 23
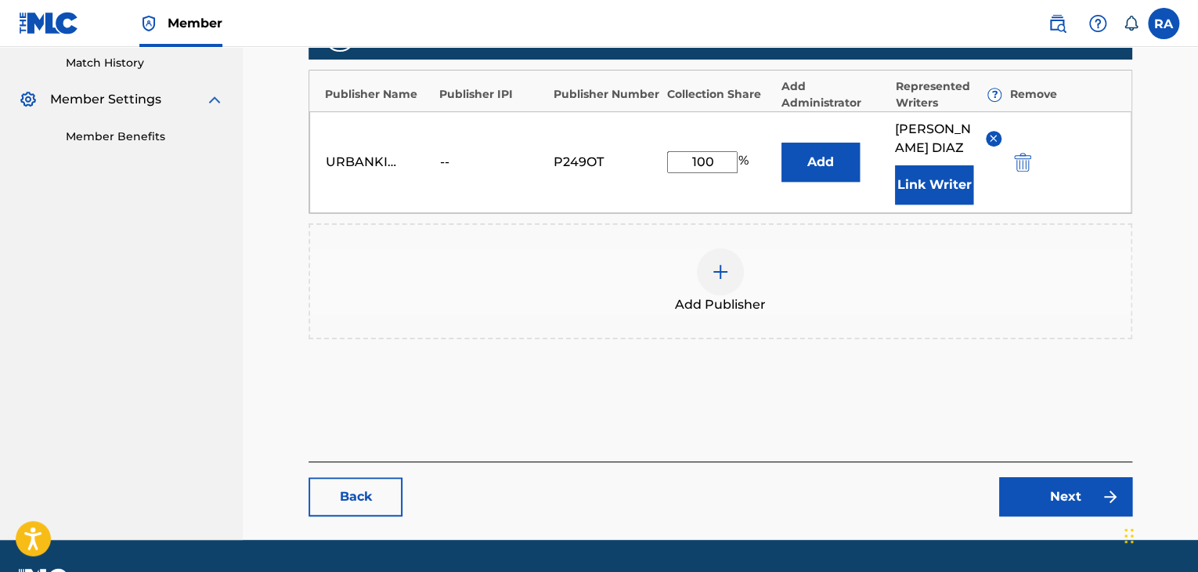
scroll to position [457, 0]
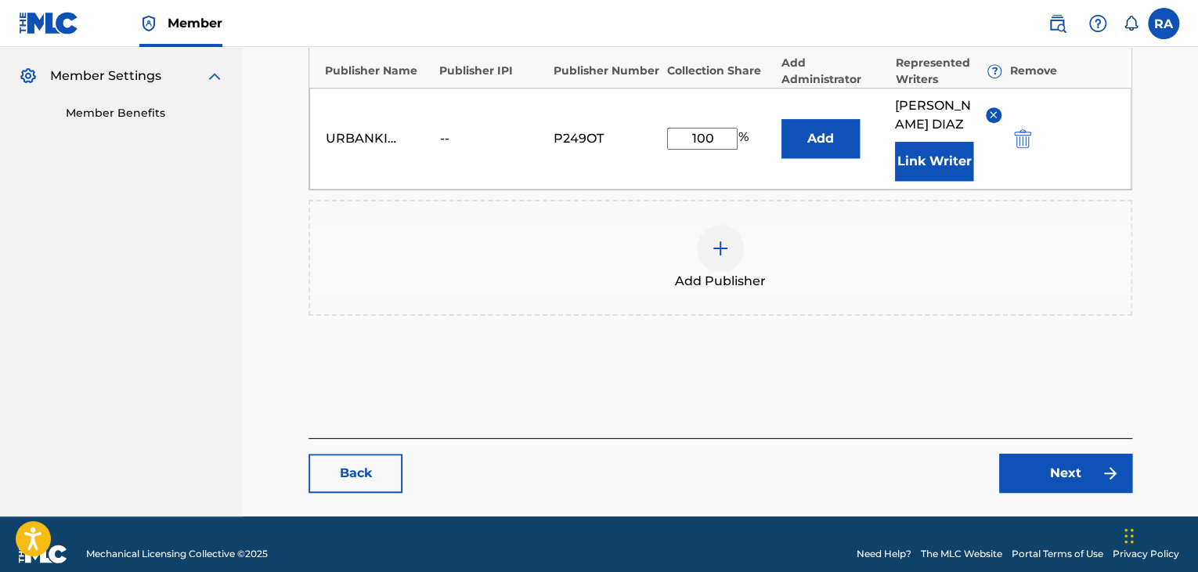
click at [1057, 454] on link "Next" at bounding box center [1065, 473] width 133 height 39
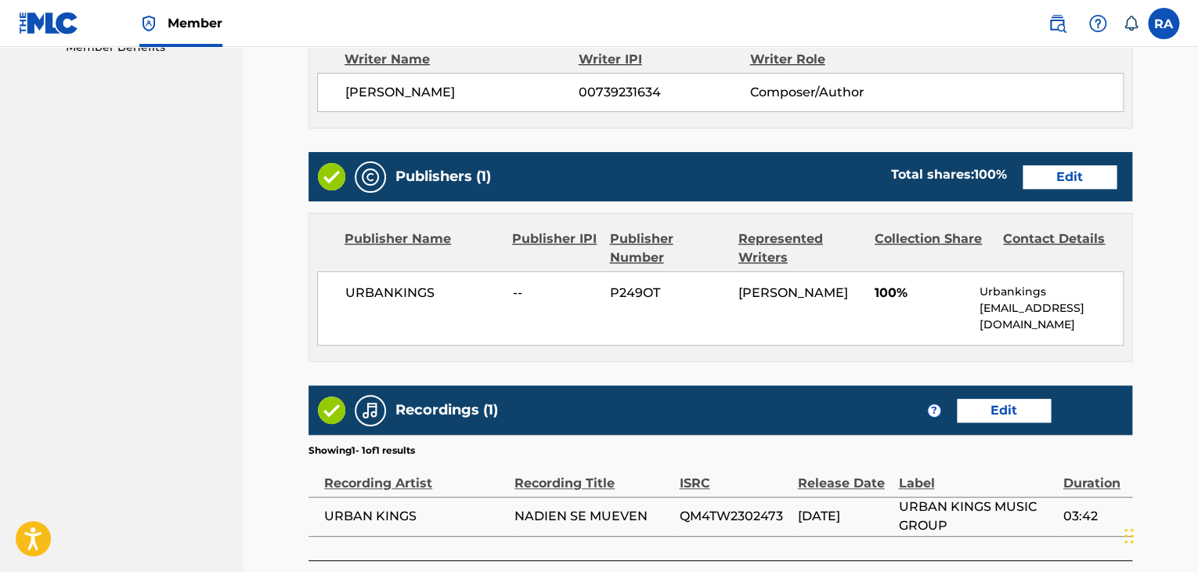
scroll to position [647, 0]
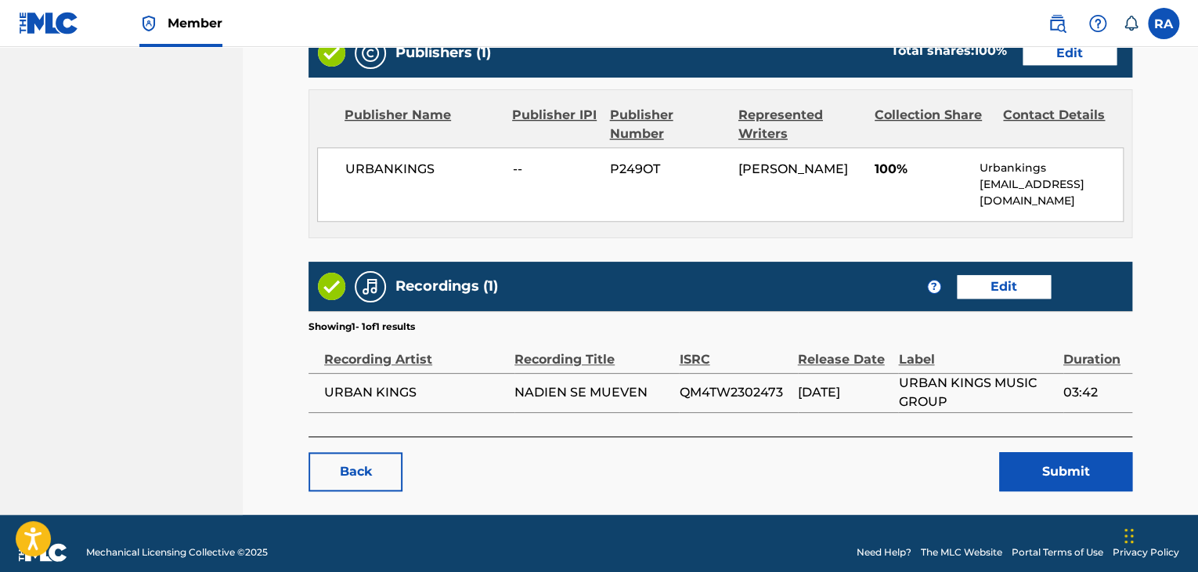
click at [964, 275] on link "Edit" at bounding box center [1004, 286] width 94 height 23
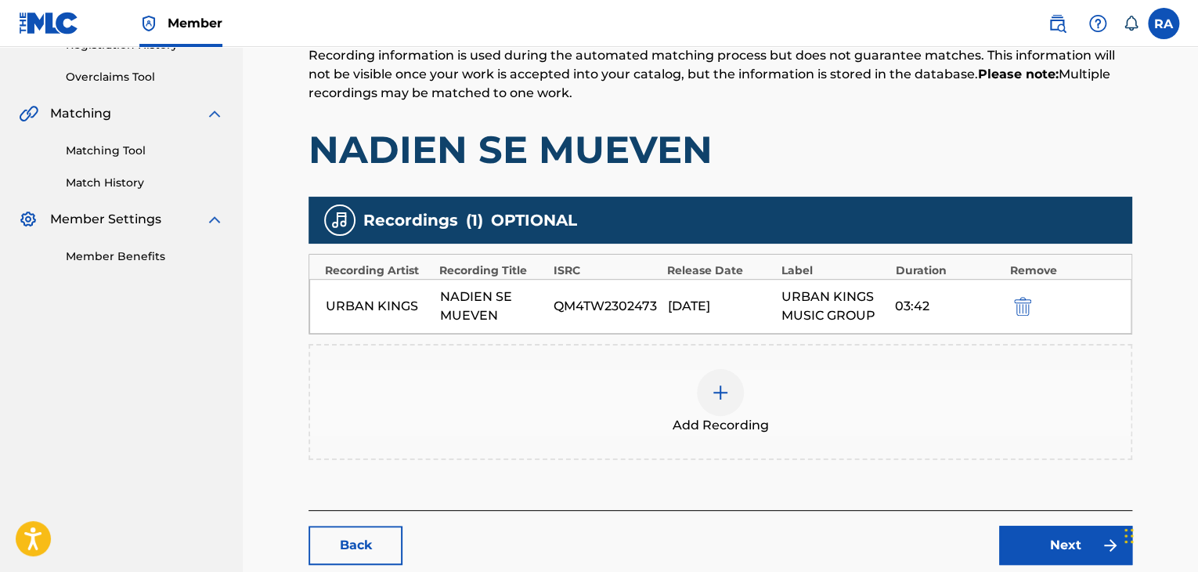
scroll to position [404, 0]
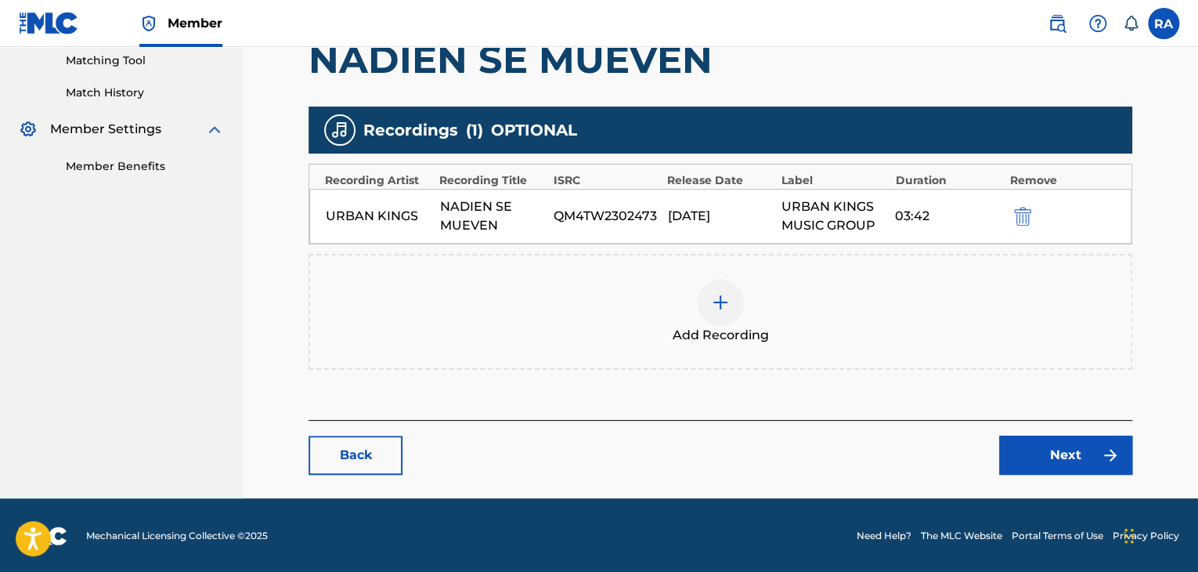
click at [728, 306] on img at bounding box center [720, 302] width 19 height 19
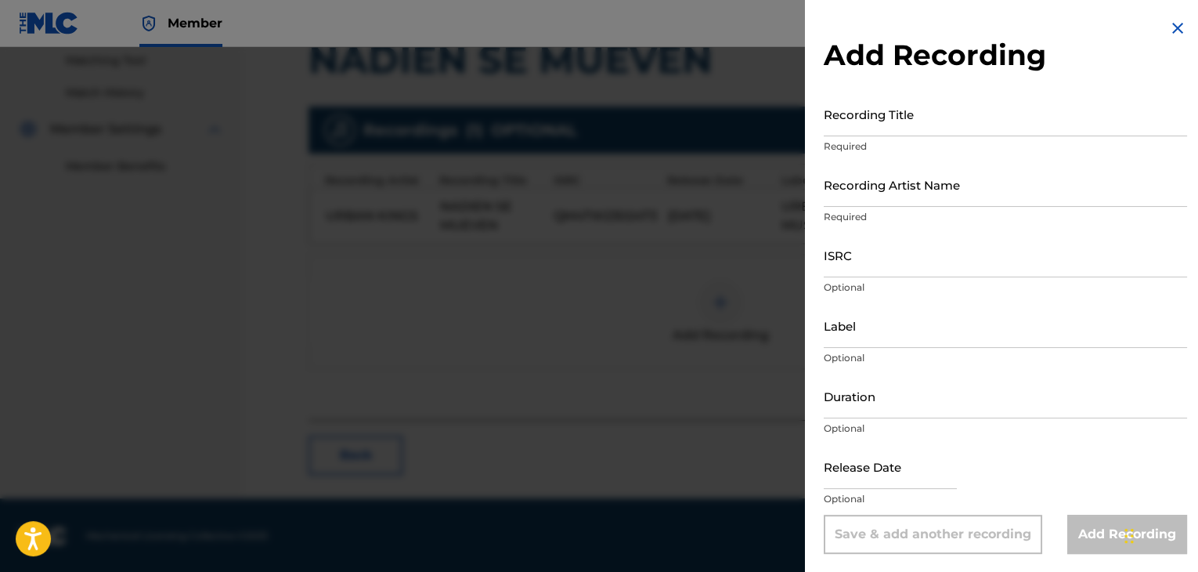
click at [843, 121] on input "Recording Title" at bounding box center [1005, 114] width 363 height 45
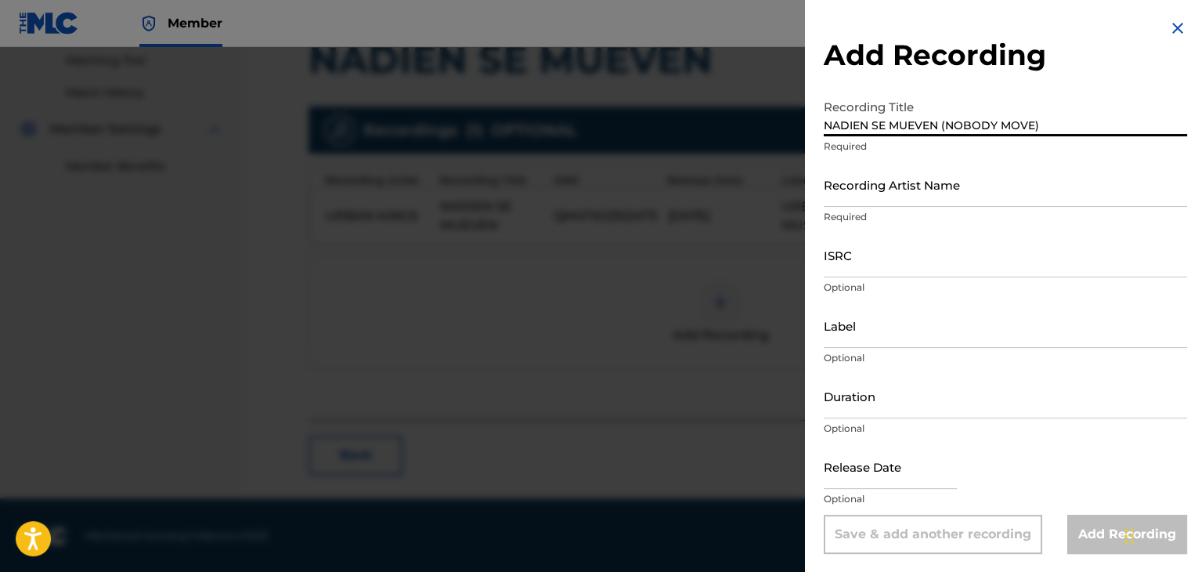
type input "NADIEN SE MUEVEN (NOBODY MOVE)"
click at [954, 195] on input "Recording Artist Name" at bounding box center [1005, 184] width 363 height 45
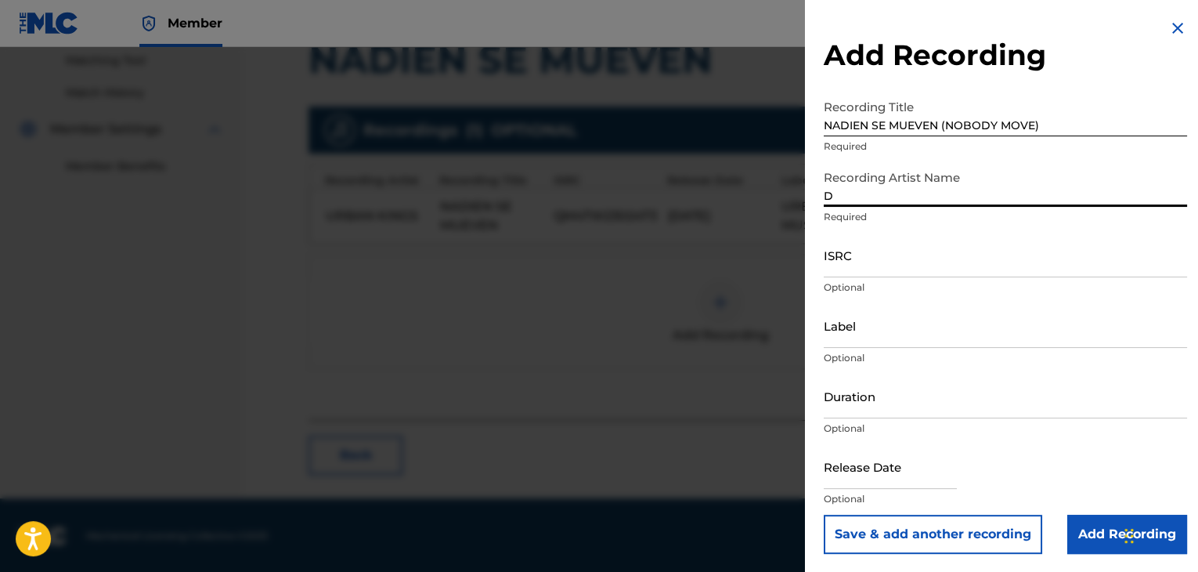
type input "DANGER"
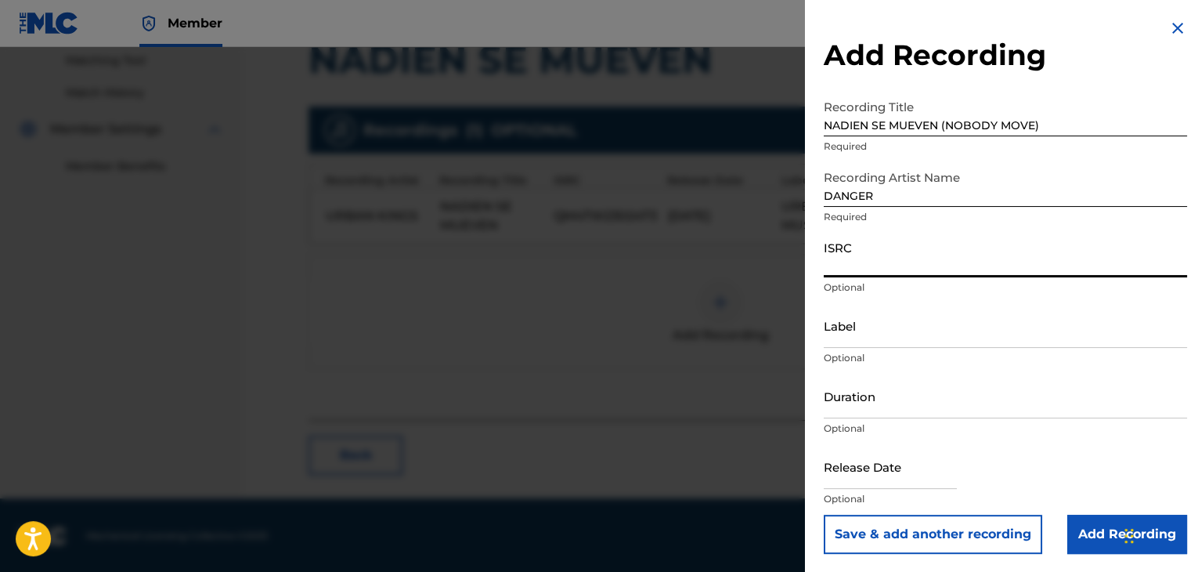
paste input "T9150066447"
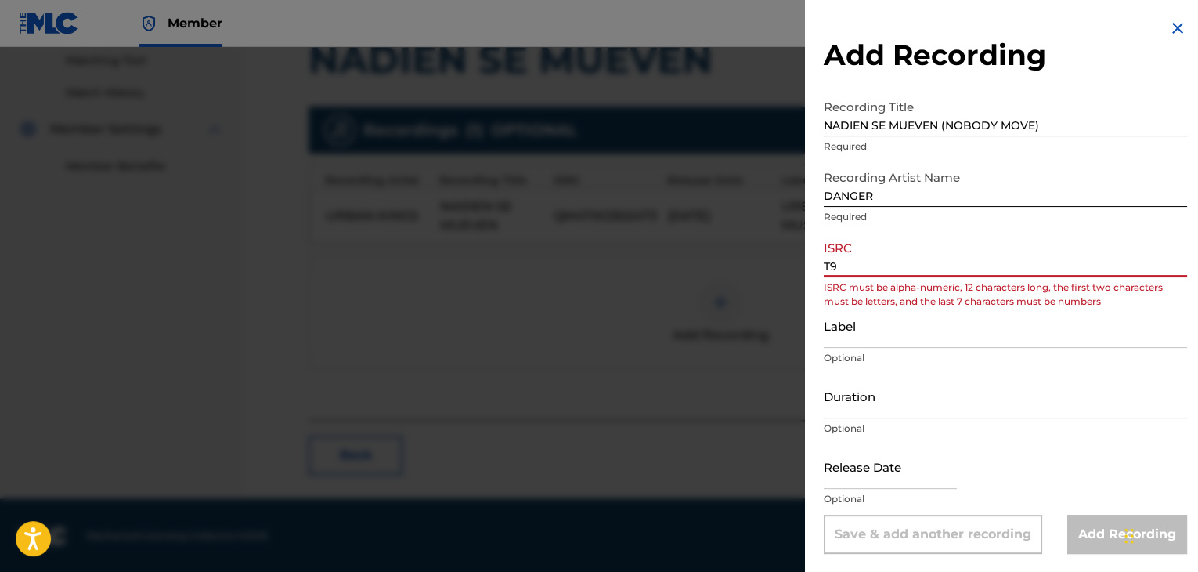
type input "T"
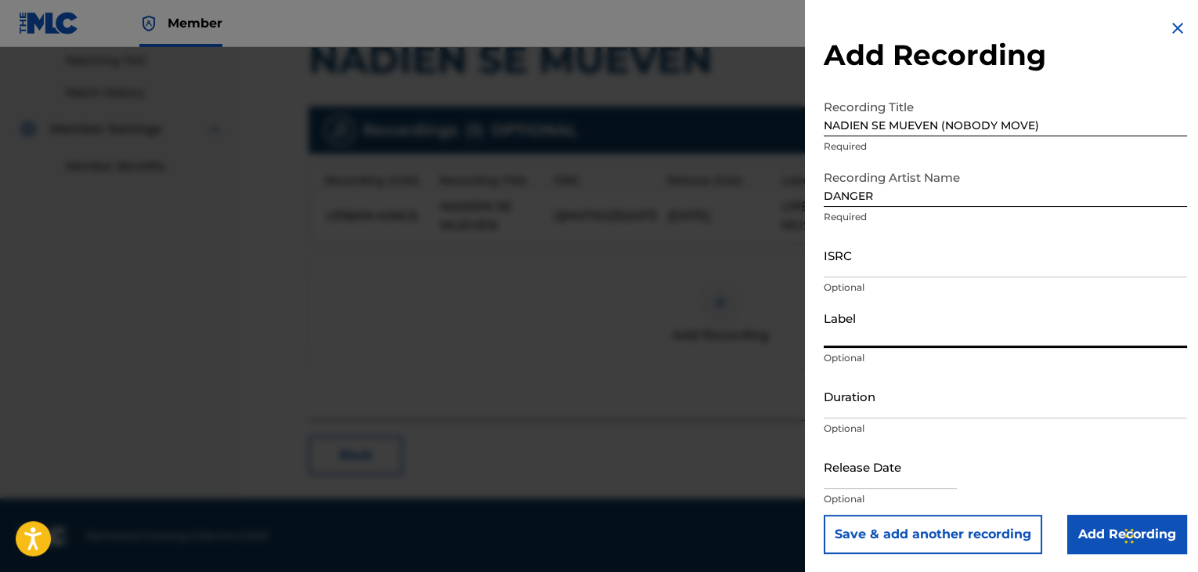
click at [909, 323] on input "Label" at bounding box center [1005, 325] width 363 height 45
type input "Urban Kings Music Group"
click at [930, 397] on input "Duration" at bounding box center [1005, 396] width 363 height 45
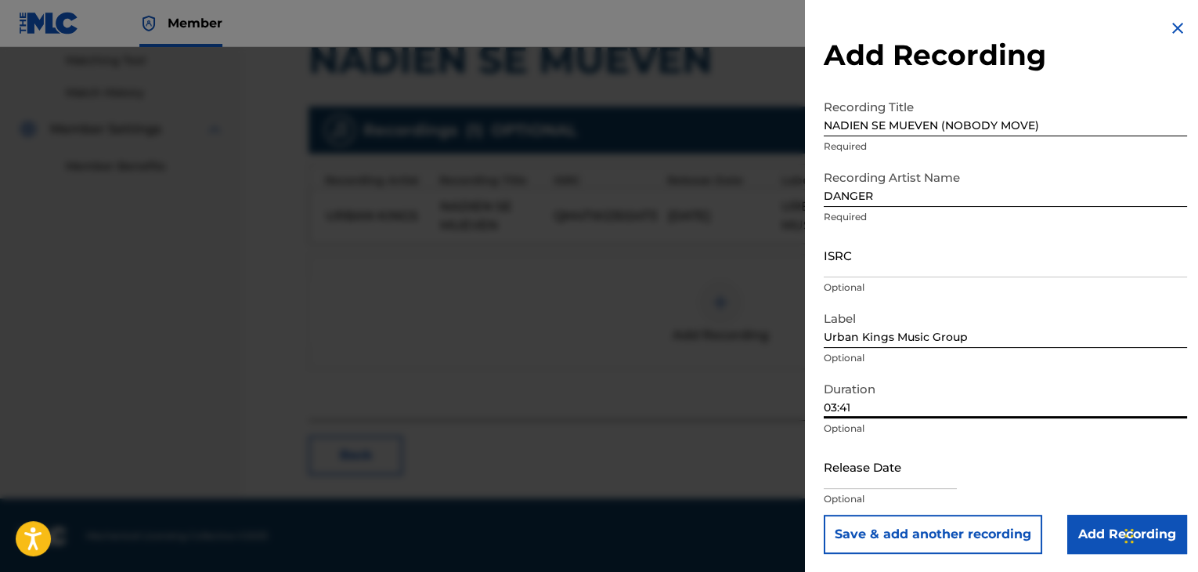
type input "03:41"
click at [877, 458] on input "text" at bounding box center [890, 466] width 133 height 45
select select "7"
select select "2025"
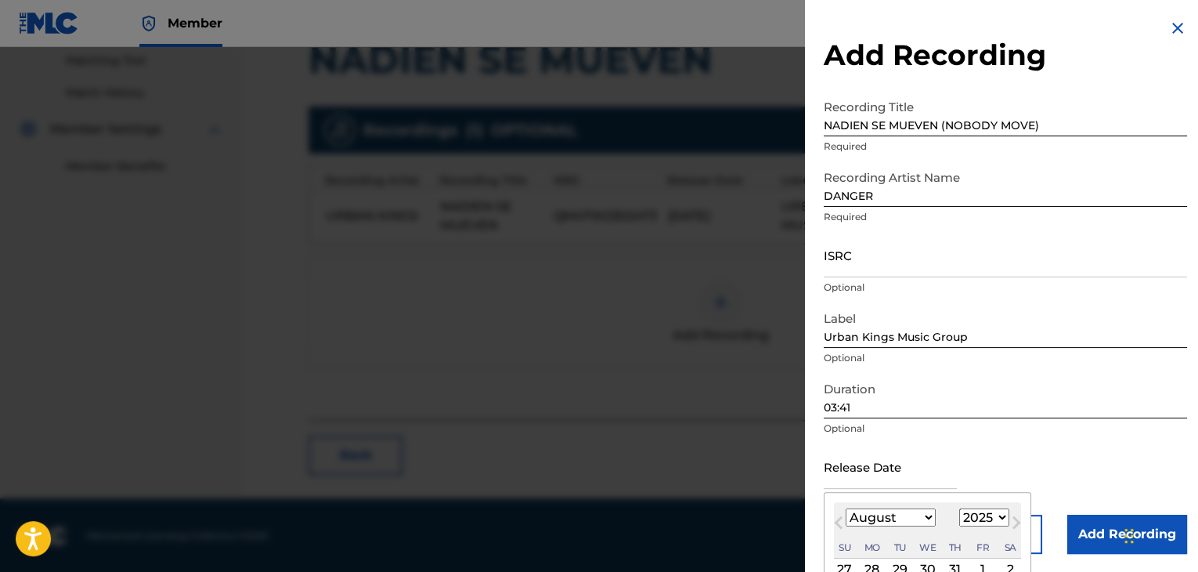
click at [919, 523] on select "January February March April May June July August September October November De…" at bounding box center [891, 517] width 90 height 18
select select "5"
click at [846, 508] on select "January February March April May June July August September October November De…" at bounding box center [891, 517] width 90 height 18
click at [983, 515] on select "1899 1900 1901 1902 1903 1904 1905 1906 1907 1908 1909 1910 1911 1912 1913 1914…" at bounding box center [985, 517] width 50 height 18
select select "2008"
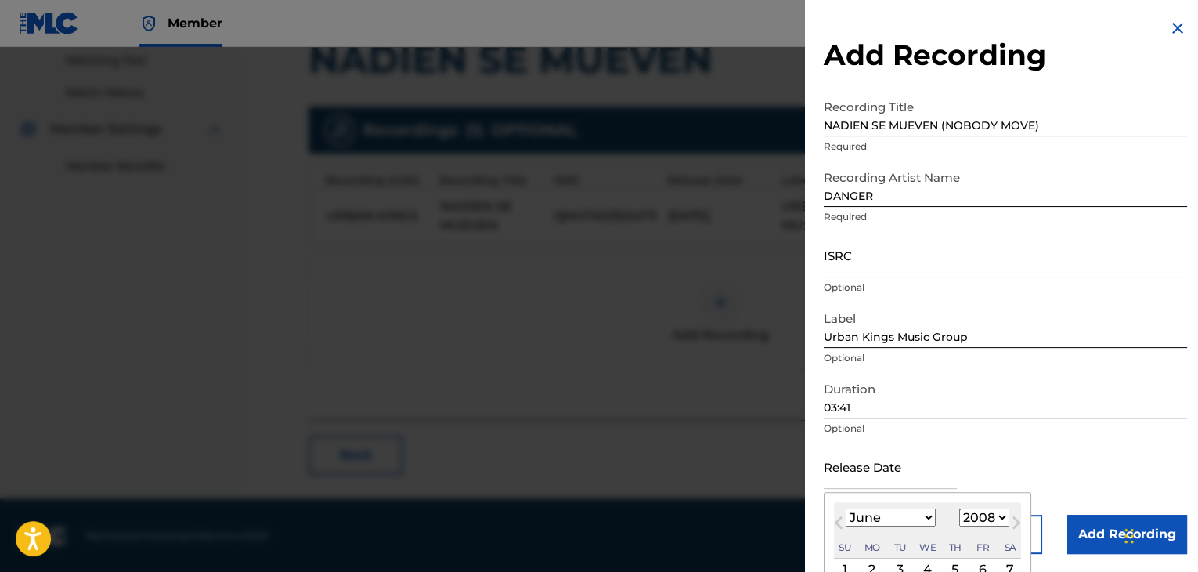
click at [960, 508] on select "1899 1900 1901 1902 1903 1904 1905 1906 1907 1908 1909 1910 1911 1912 1913 1914…" at bounding box center [985, 517] width 50 height 18
click at [874, 564] on div "2" at bounding box center [872, 569] width 19 height 19
type input "[DATE]"
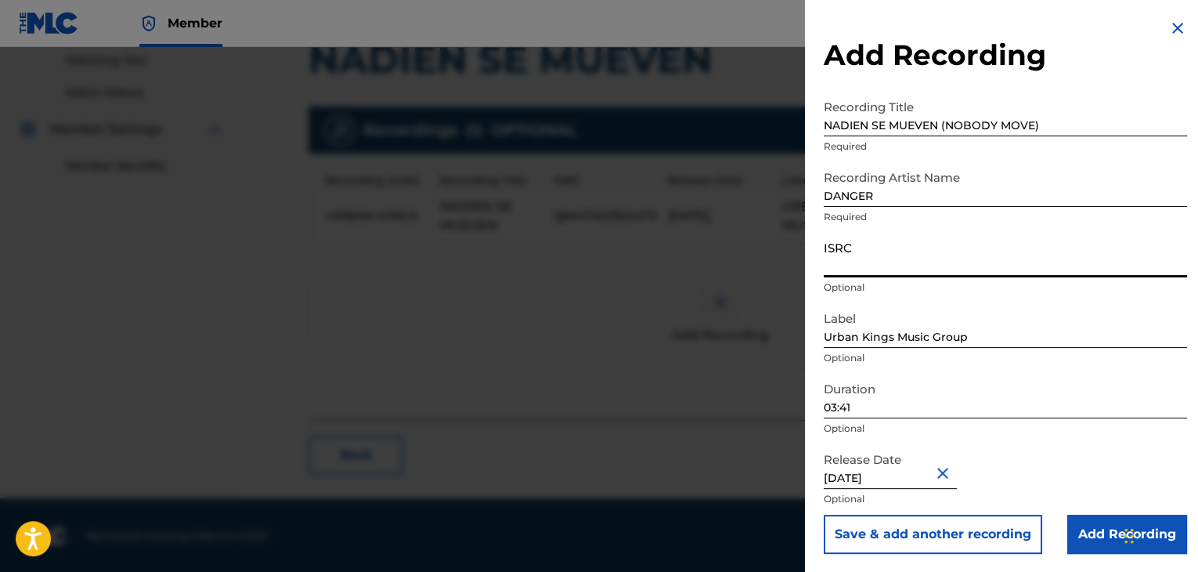
click at [872, 251] on input "ISRC" at bounding box center [1005, 255] width 363 height 45
paste input "USPRZ0810243"
type input "USPRZ0810243"
click at [1090, 528] on input "Add Recording" at bounding box center [1128, 534] width 120 height 39
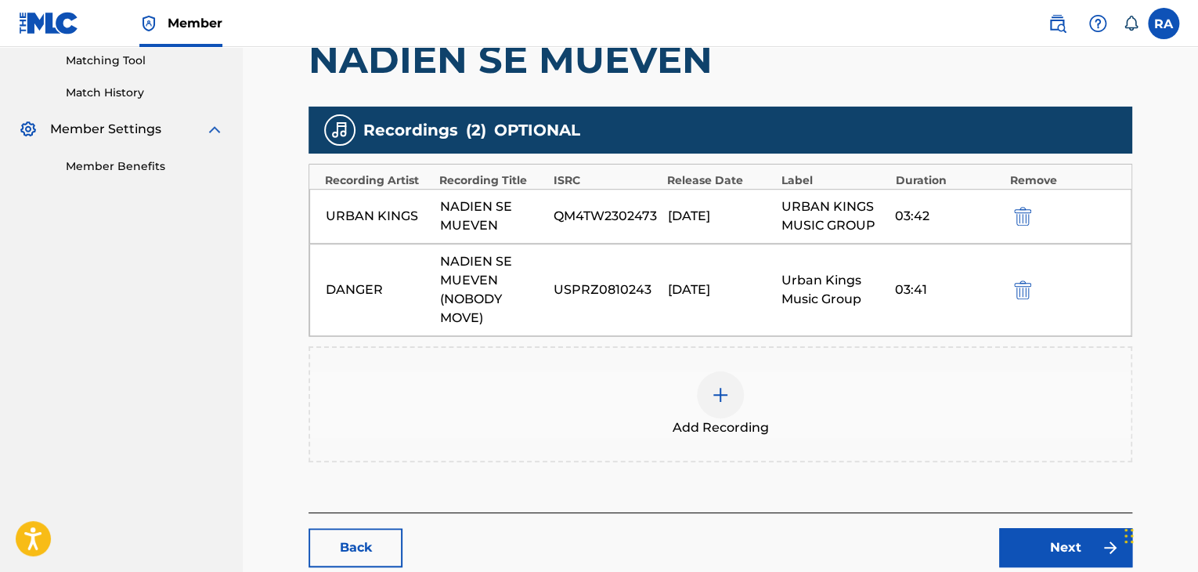
scroll to position [497, 0]
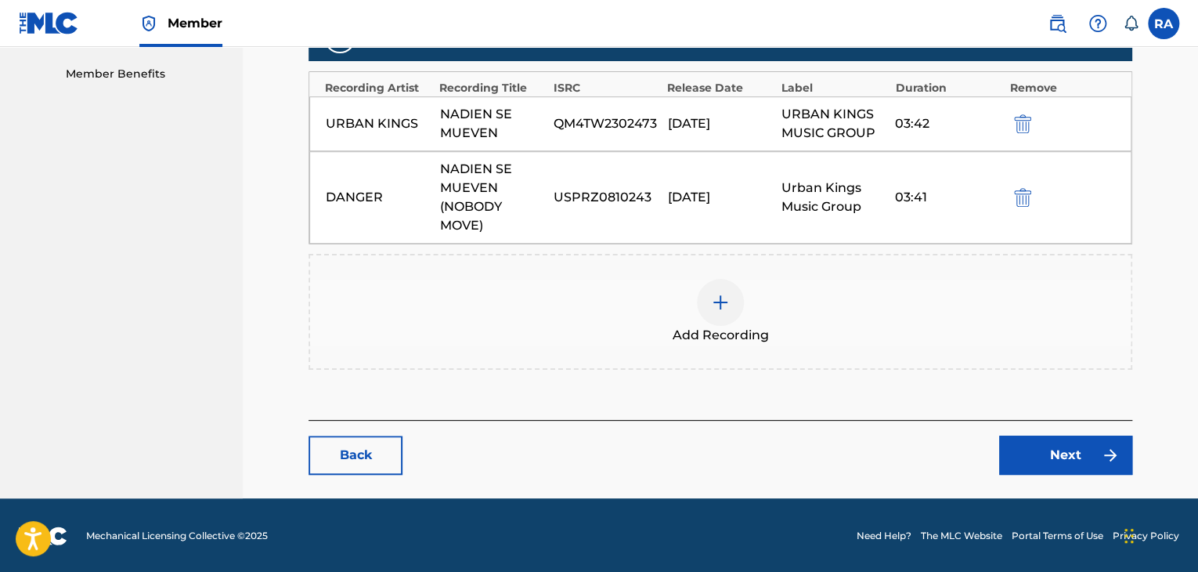
click at [1052, 457] on link "Next" at bounding box center [1065, 455] width 133 height 39
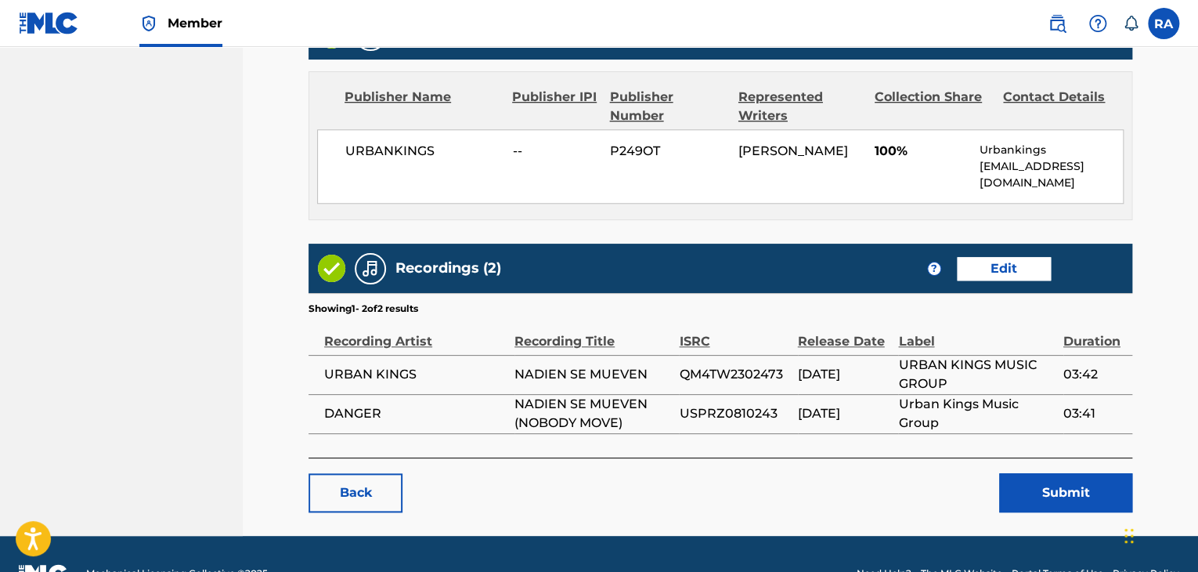
scroll to position [686, 0]
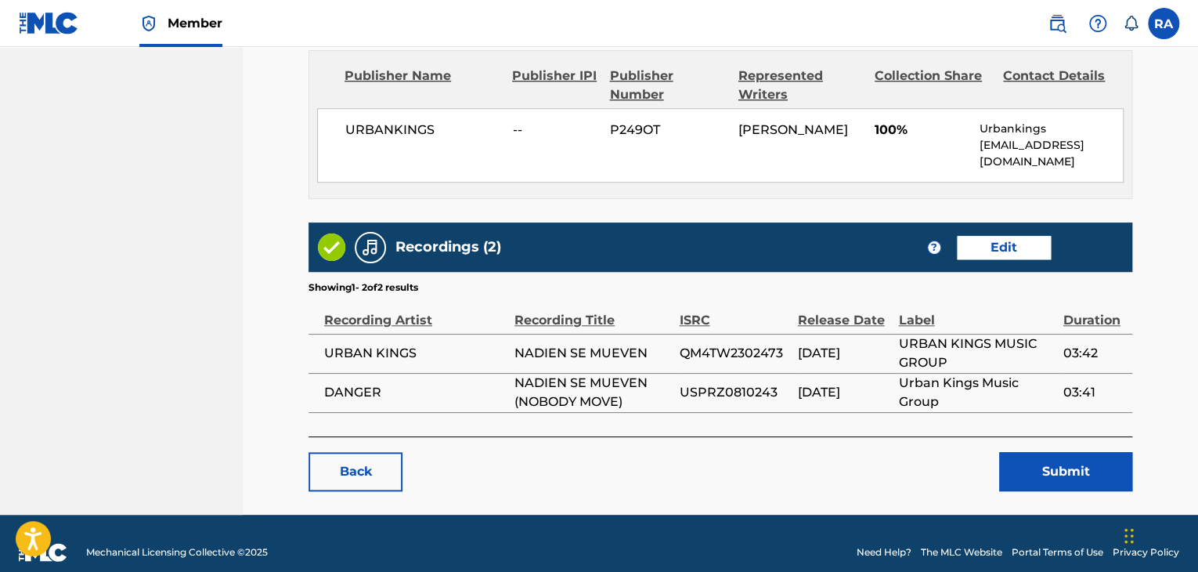
click at [1036, 452] on button "Submit" at bounding box center [1065, 471] width 133 height 39
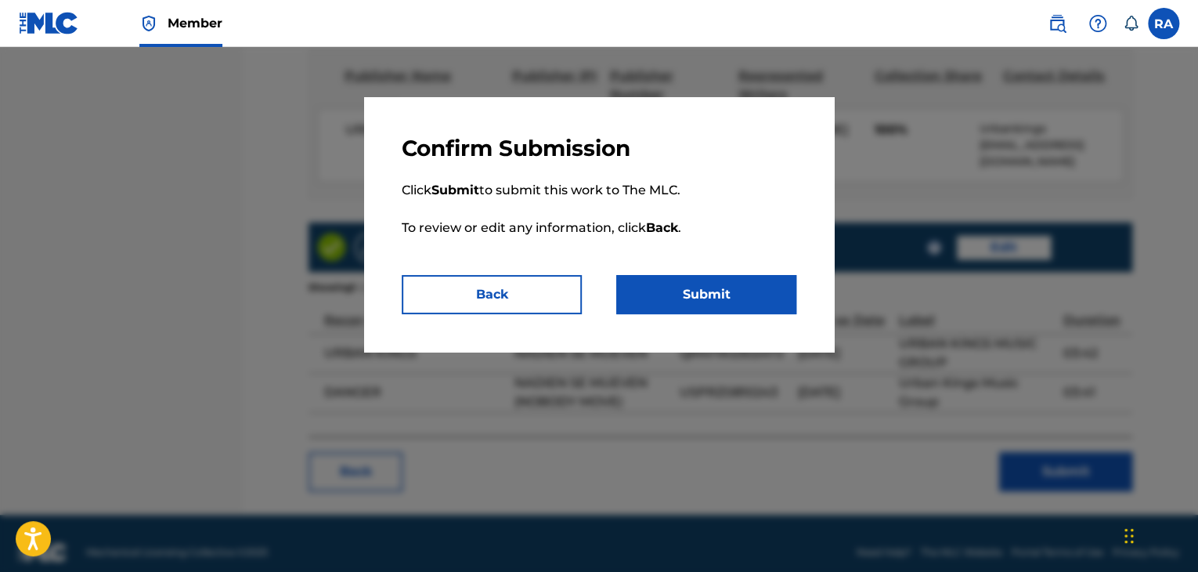
click at [649, 294] on button "Submit" at bounding box center [706, 294] width 180 height 39
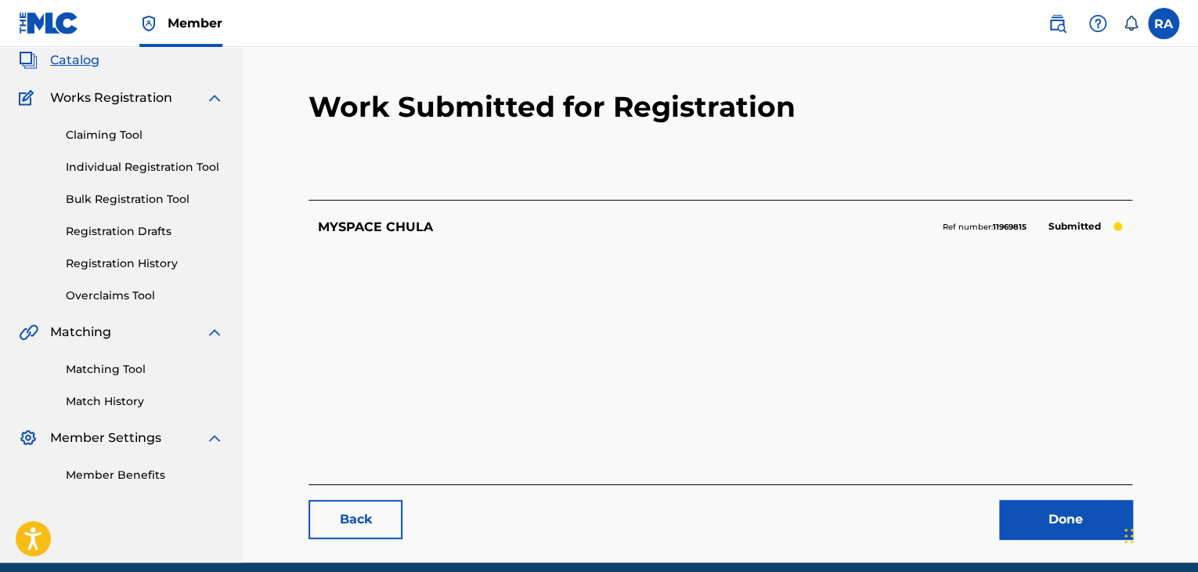
scroll to position [161, 0]
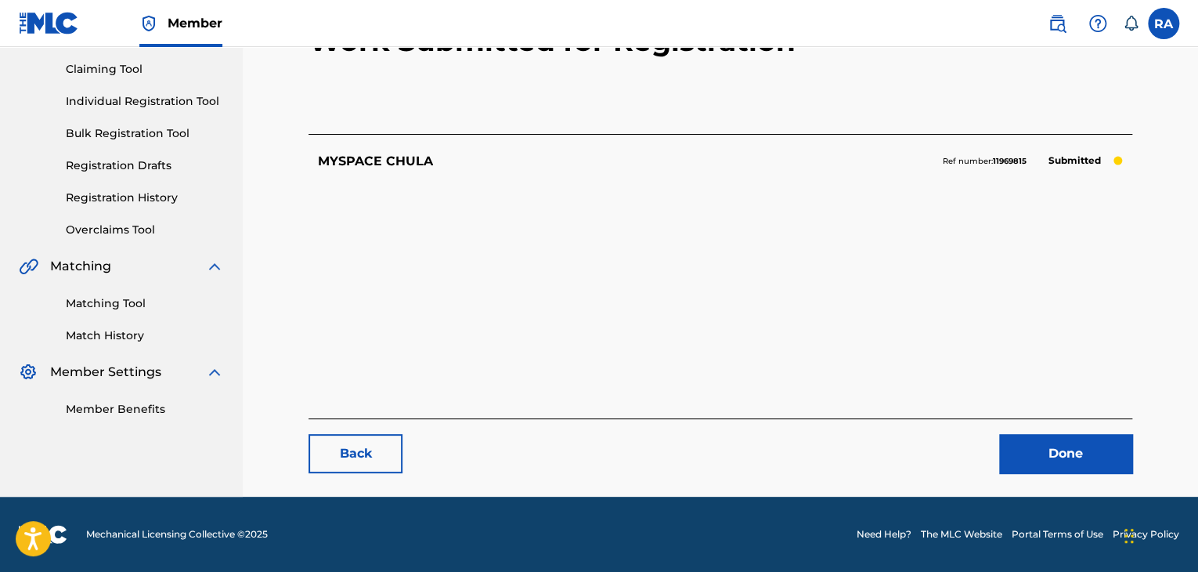
click at [1089, 439] on link "Done" at bounding box center [1065, 453] width 133 height 39
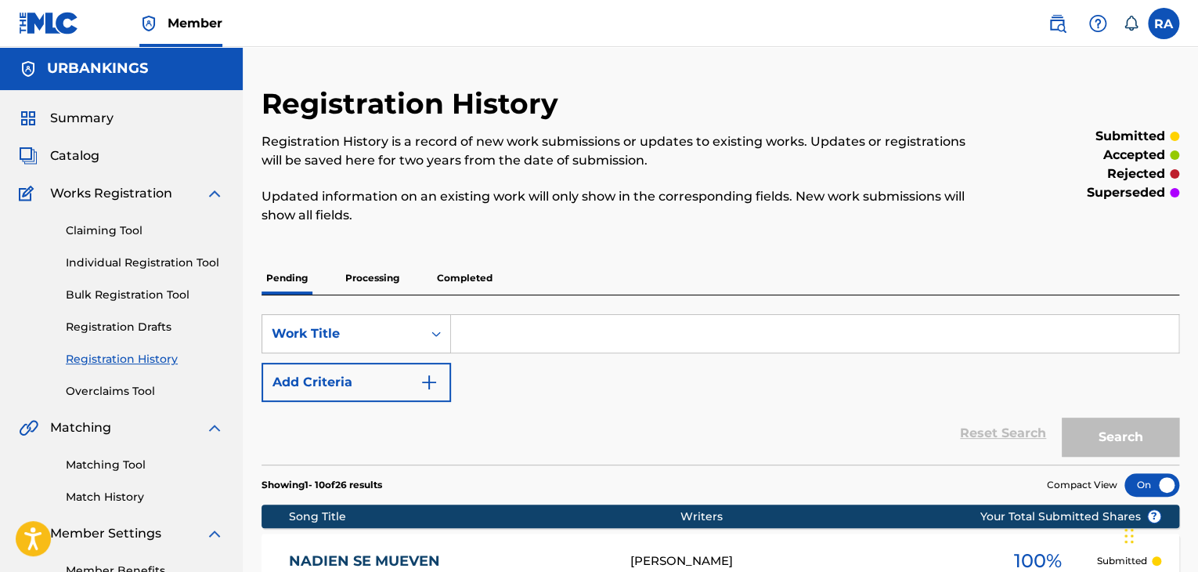
click at [121, 256] on link "Individual Registration Tool" at bounding box center [145, 263] width 158 height 16
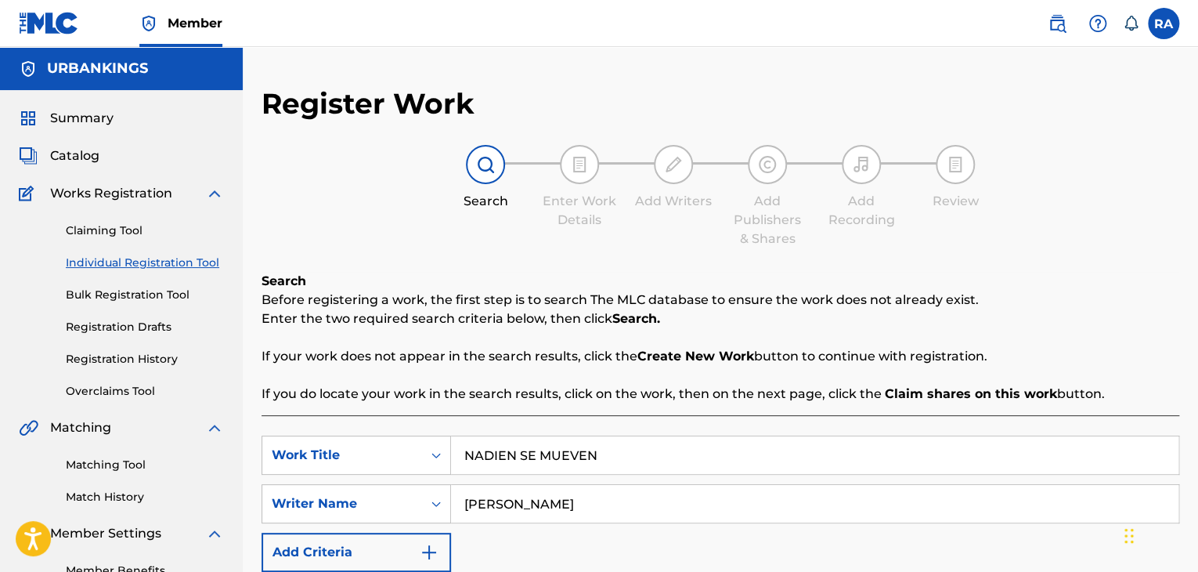
drag, startPoint x: 636, startPoint y: 453, endPoint x: 254, endPoint y: 417, distance: 383.9
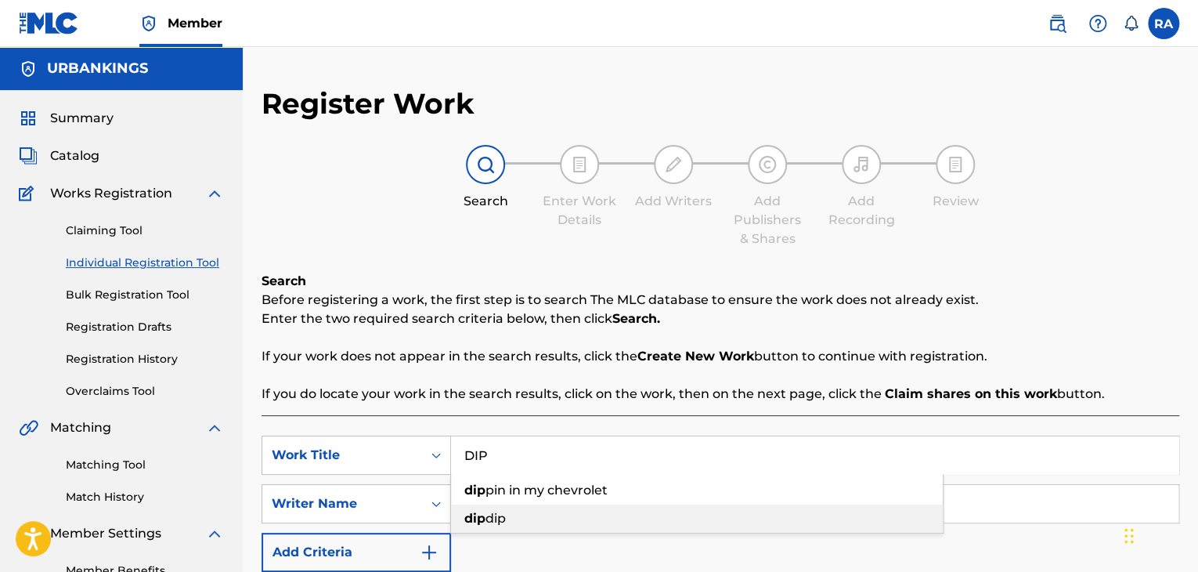
click at [458, 512] on div "dip dip" at bounding box center [697, 518] width 492 height 28
type input "dip dip"
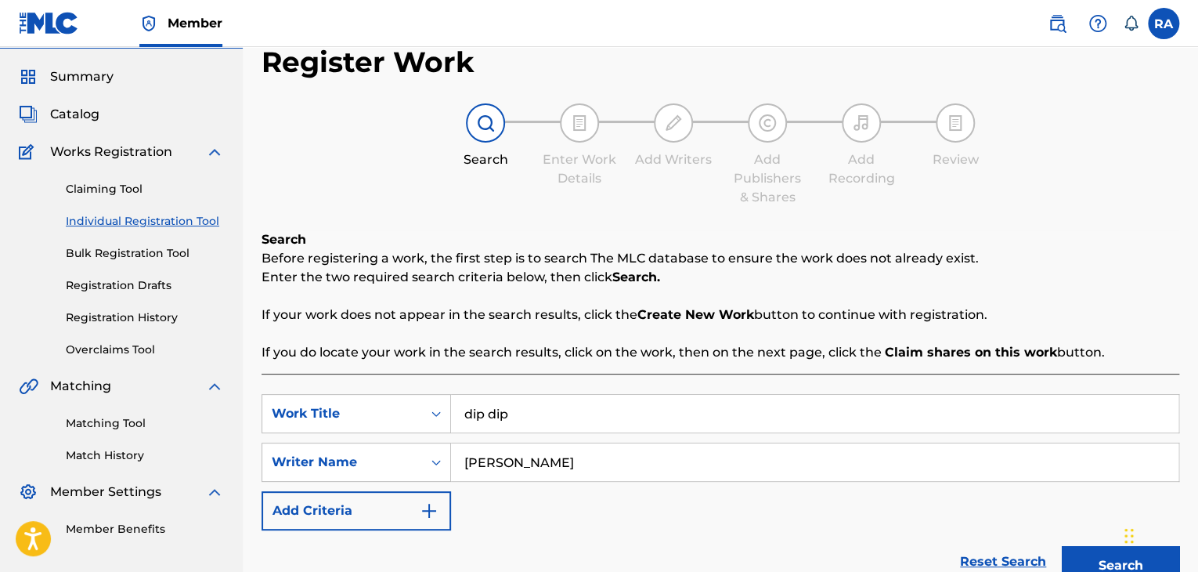
scroll to position [235, 0]
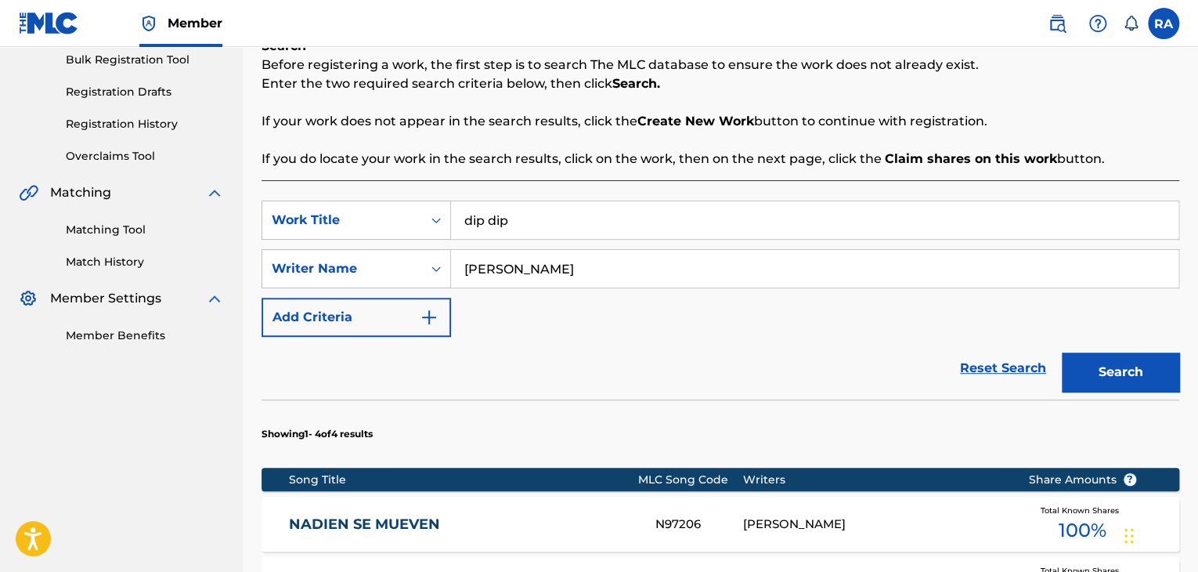
click at [1139, 396] on div "Search" at bounding box center [1116, 368] width 125 height 63
click at [1138, 386] on button "Search" at bounding box center [1120, 371] width 117 height 39
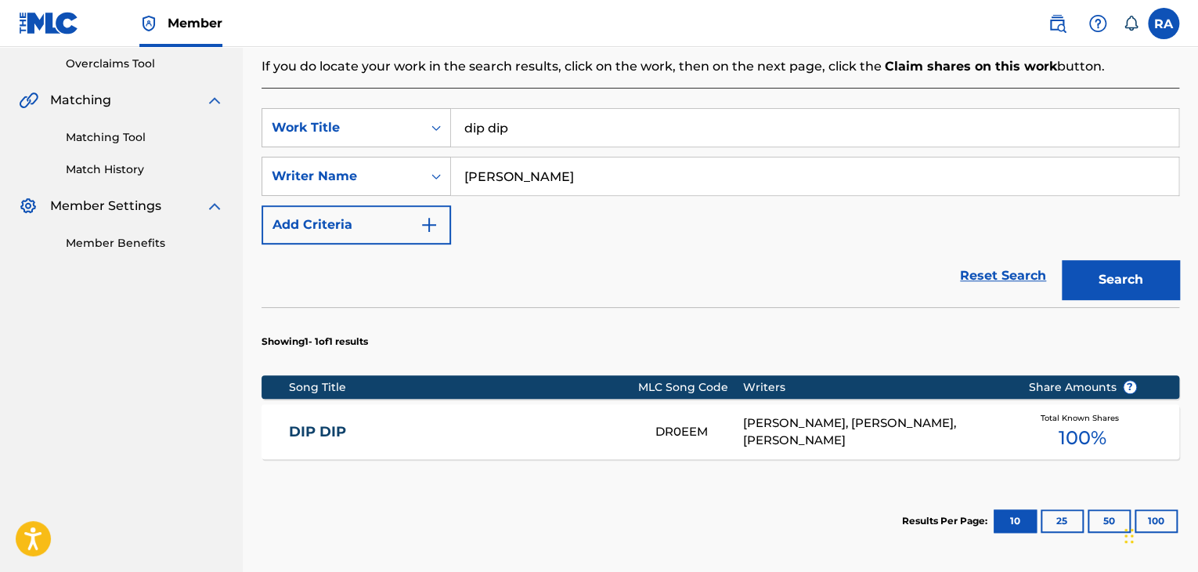
scroll to position [470, 0]
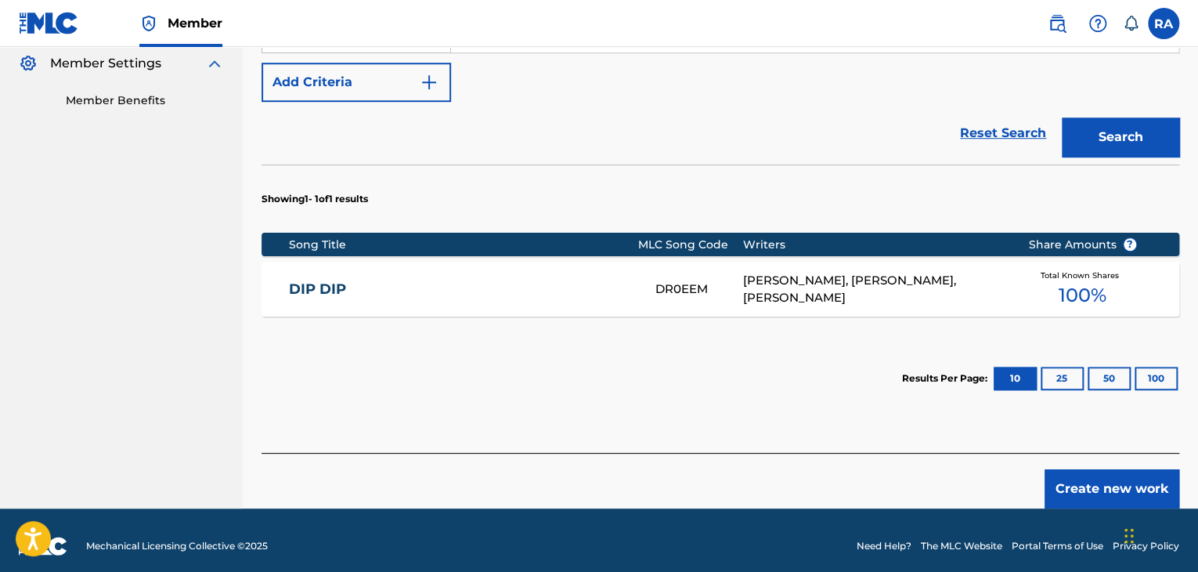
click at [827, 300] on div "[PERSON_NAME], [PERSON_NAME], [PERSON_NAME]" at bounding box center [874, 289] width 262 height 35
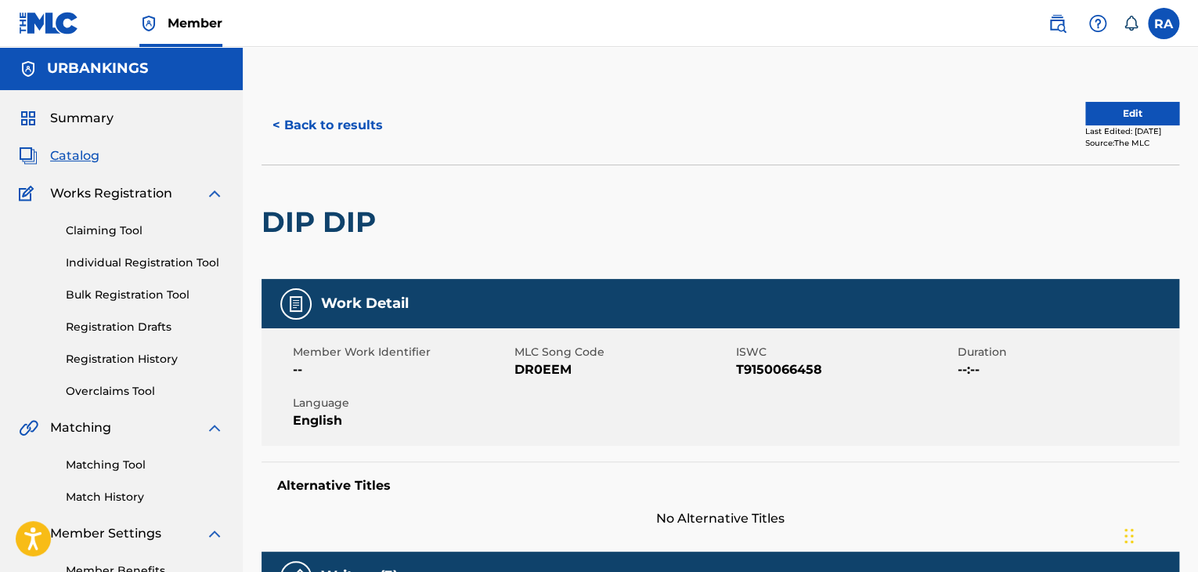
click at [356, 136] on button "< Back to results" at bounding box center [328, 125] width 132 height 39
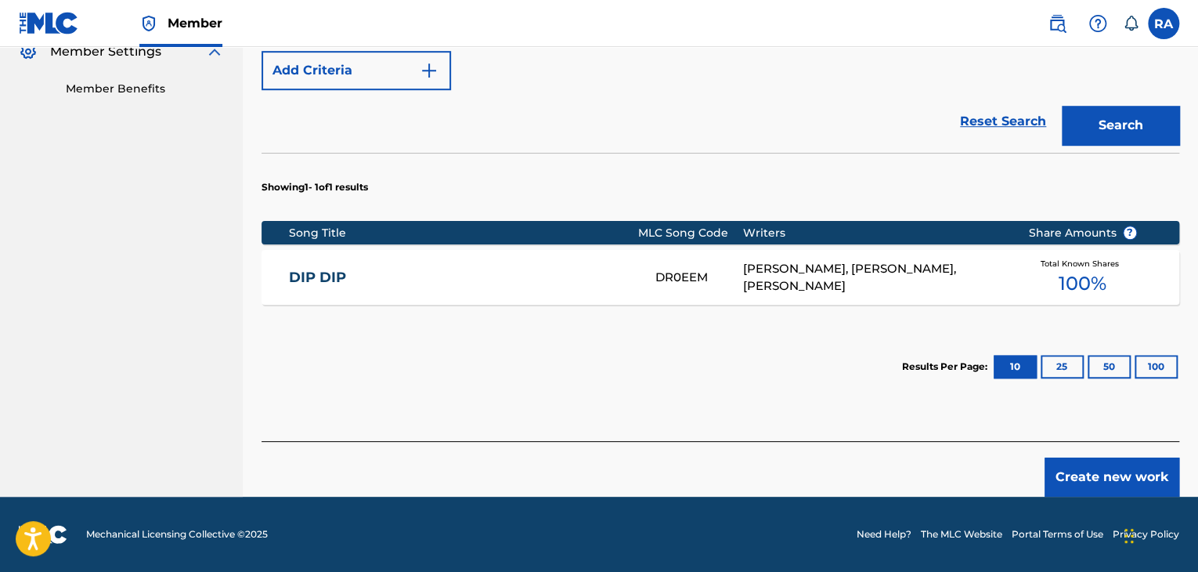
scroll to position [12, 0]
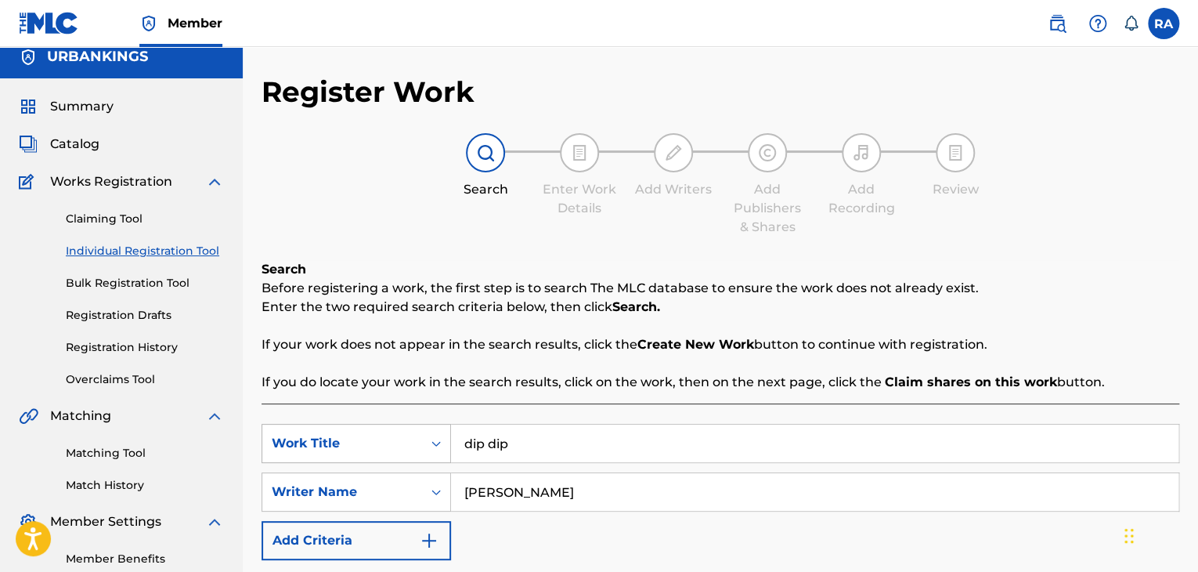
drag, startPoint x: 540, startPoint y: 436, endPoint x: 422, endPoint y: 443, distance: 118.5
click at [422, 443] on div "SearchWithCriteriaffb6d9cc-f5bc-448e-8800-31b34c671995 Work Title dip dip" at bounding box center [721, 443] width 918 height 39
type input "IN A SPECIAL WAY"
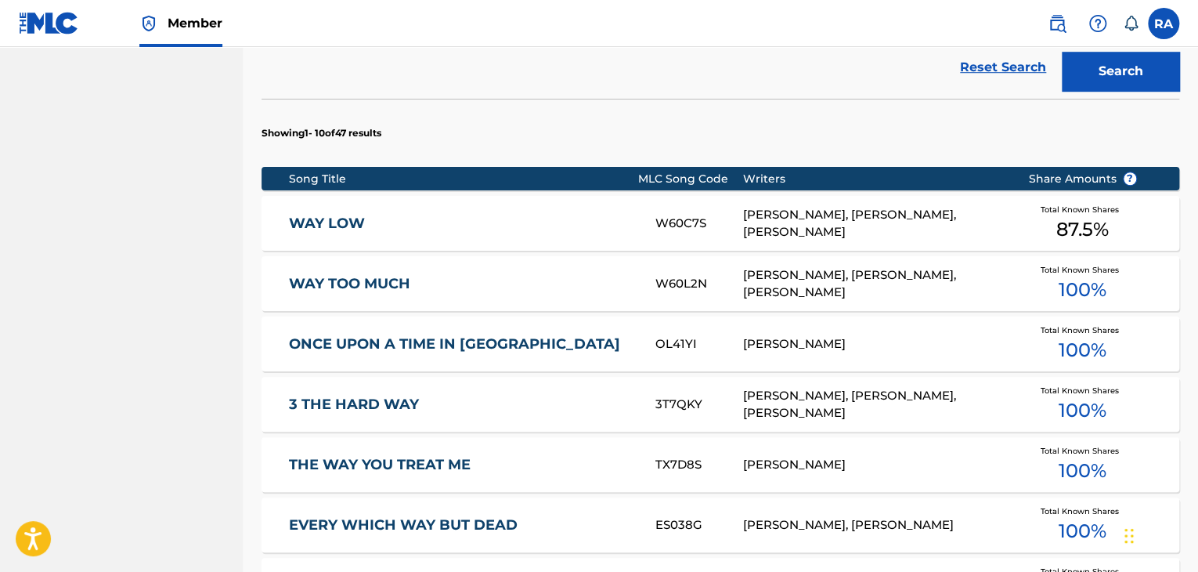
scroll to position [873, 0]
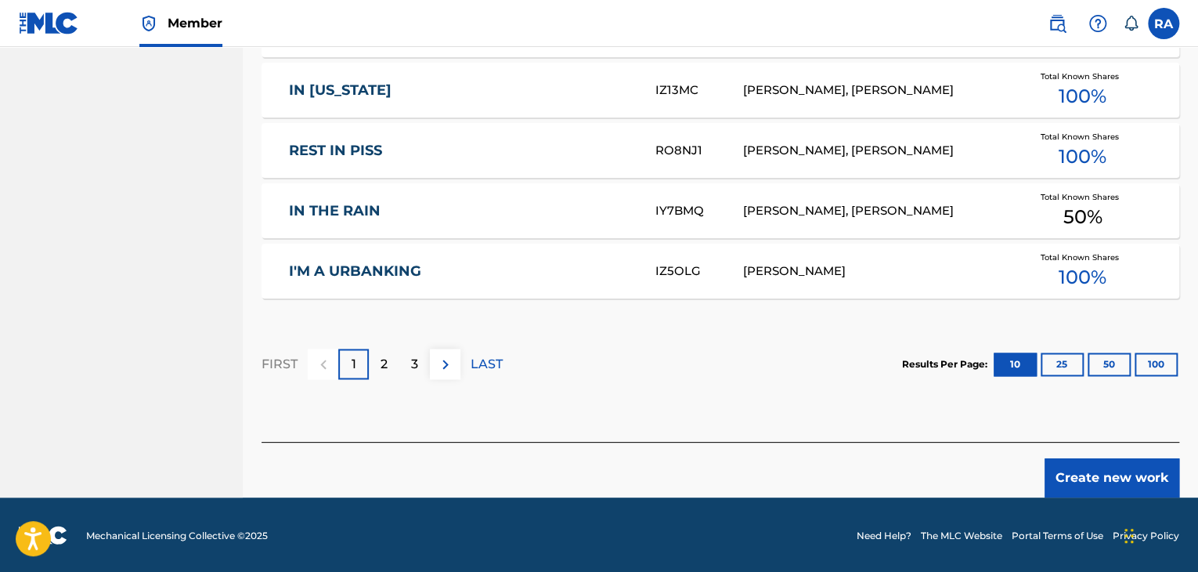
click at [1093, 469] on button "Create new work" at bounding box center [1112, 477] width 135 height 39
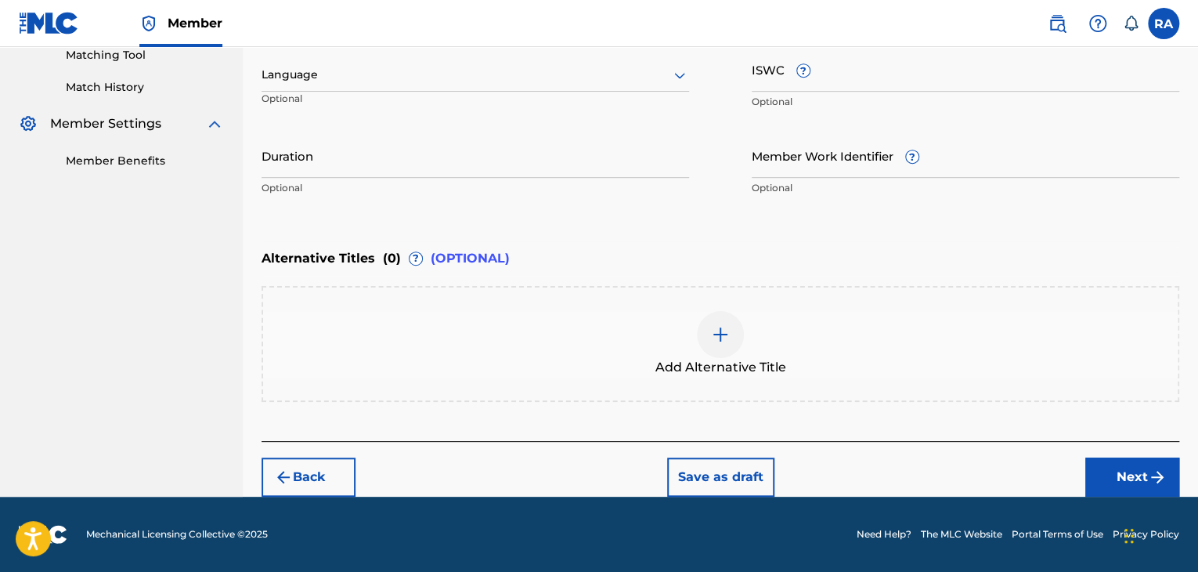
scroll to position [408, 0]
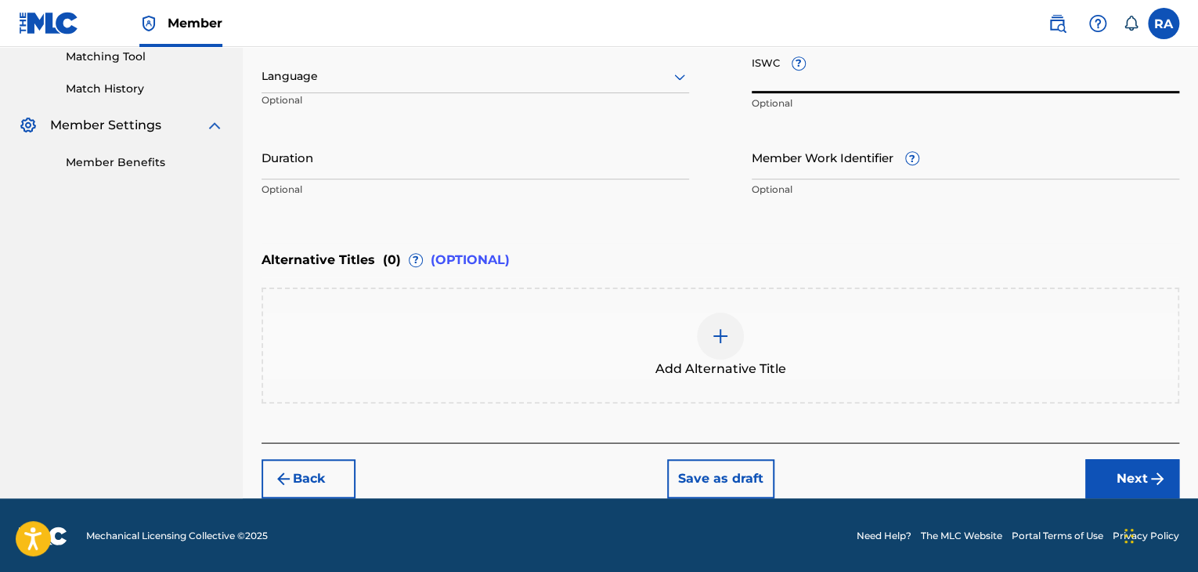
paste input "T9150066492"
type input "T9150066492"
click at [373, 177] on input "Duration" at bounding box center [476, 157] width 428 height 45
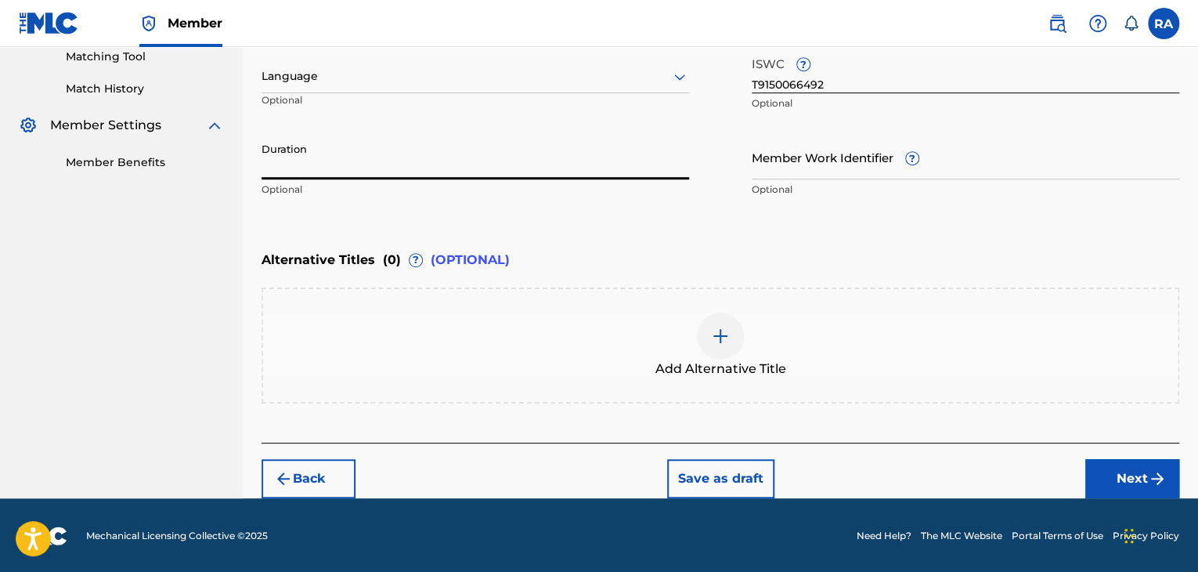
click at [479, 164] on input "Duration" at bounding box center [476, 157] width 428 height 45
type input "03:44"
click at [1122, 461] on button "Next" at bounding box center [1133, 478] width 94 height 39
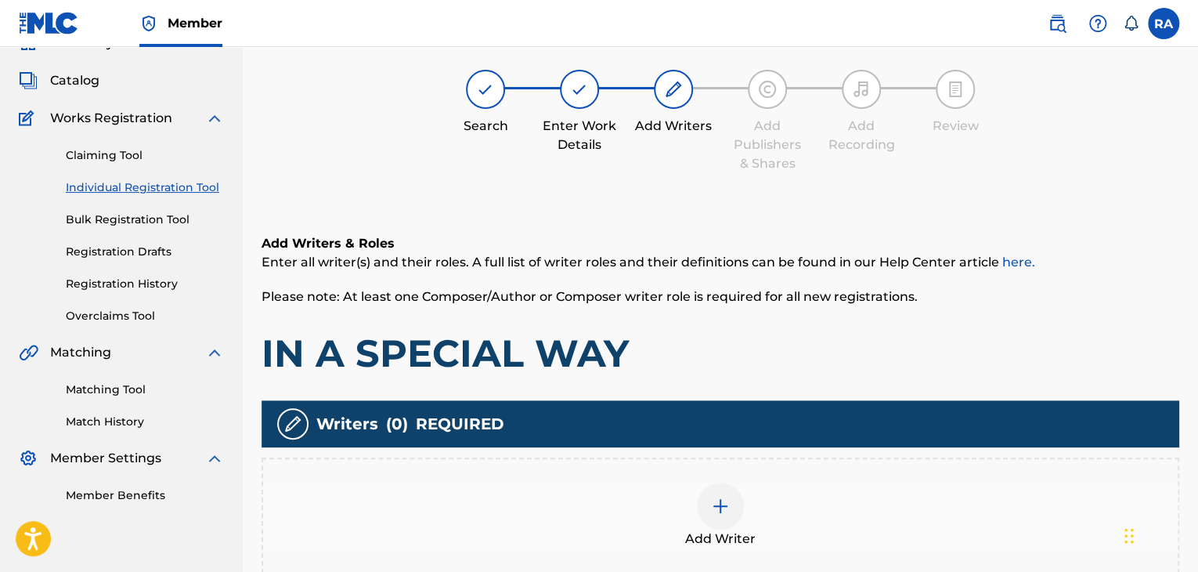
scroll to position [70, 0]
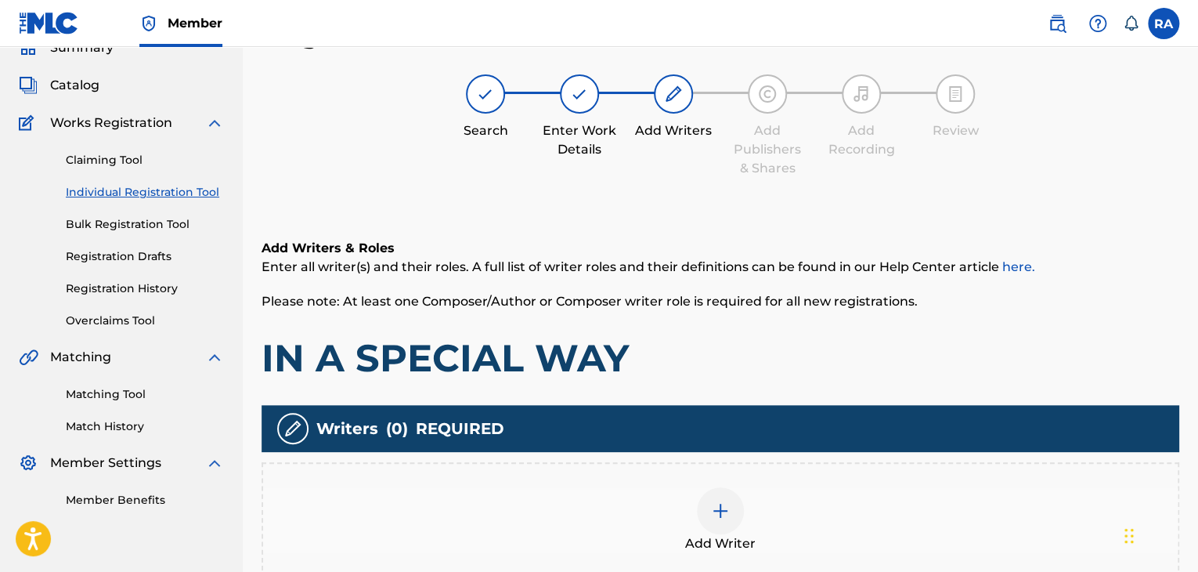
click at [708, 493] on div at bounding box center [720, 510] width 47 height 47
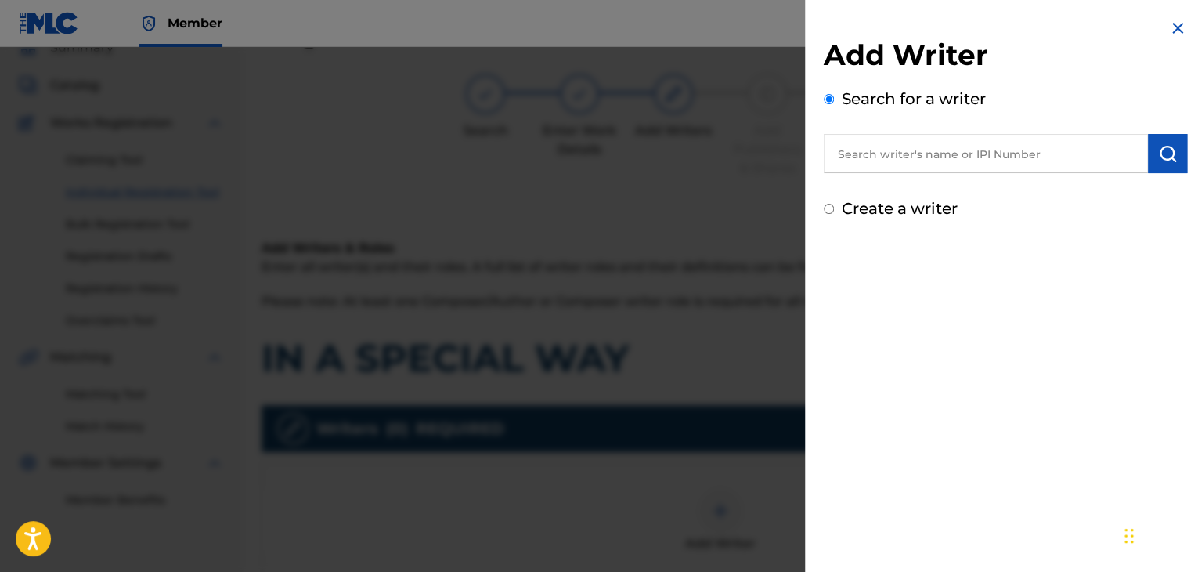
click at [931, 150] on input "text" at bounding box center [986, 153] width 324 height 39
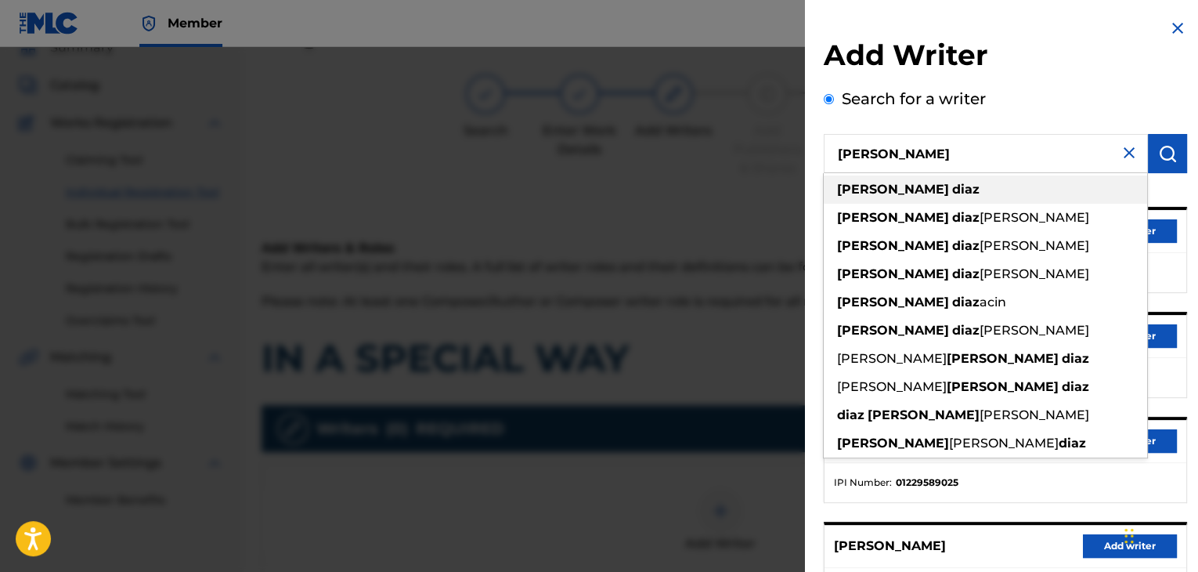
click at [865, 183] on strong "[PERSON_NAME]" at bounding box center [893, 189] width 112 height 15
type input "[PERSON_NAME]"
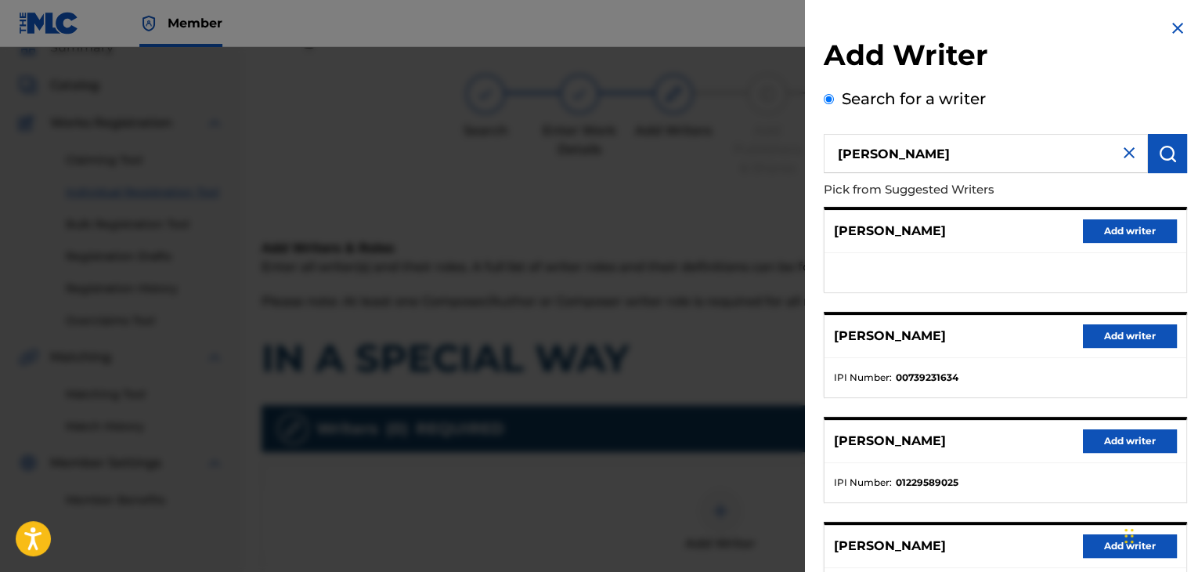
click at [1144, 344] on button "Add writer" at bounding box center [1130, 335] width 94 height 23
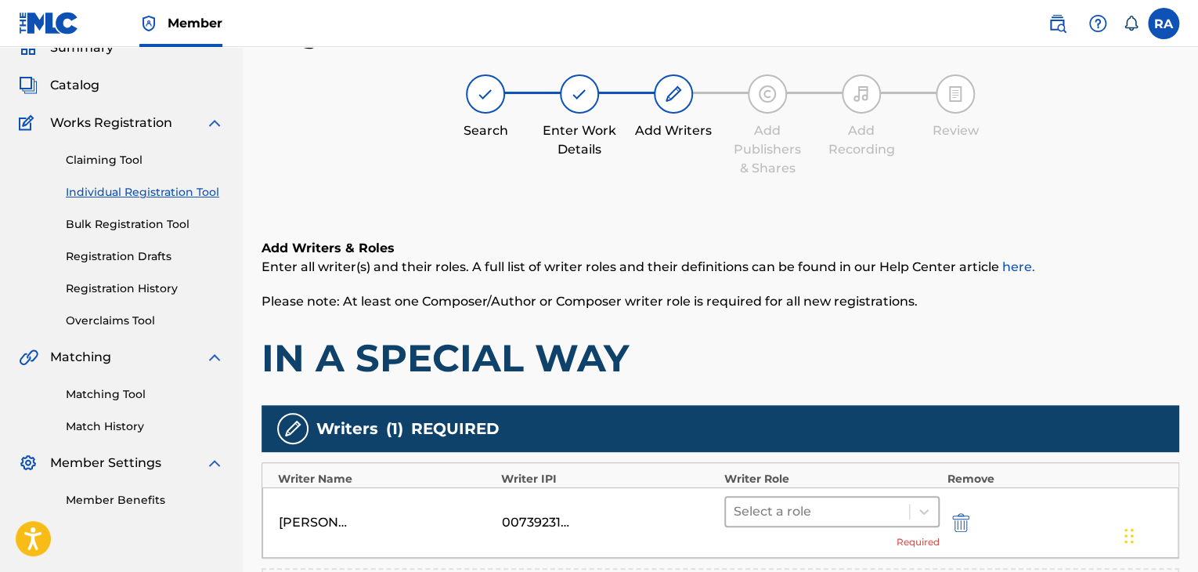
click at [772, 504] on div at bounding box center [818, 512] width 168 height 22
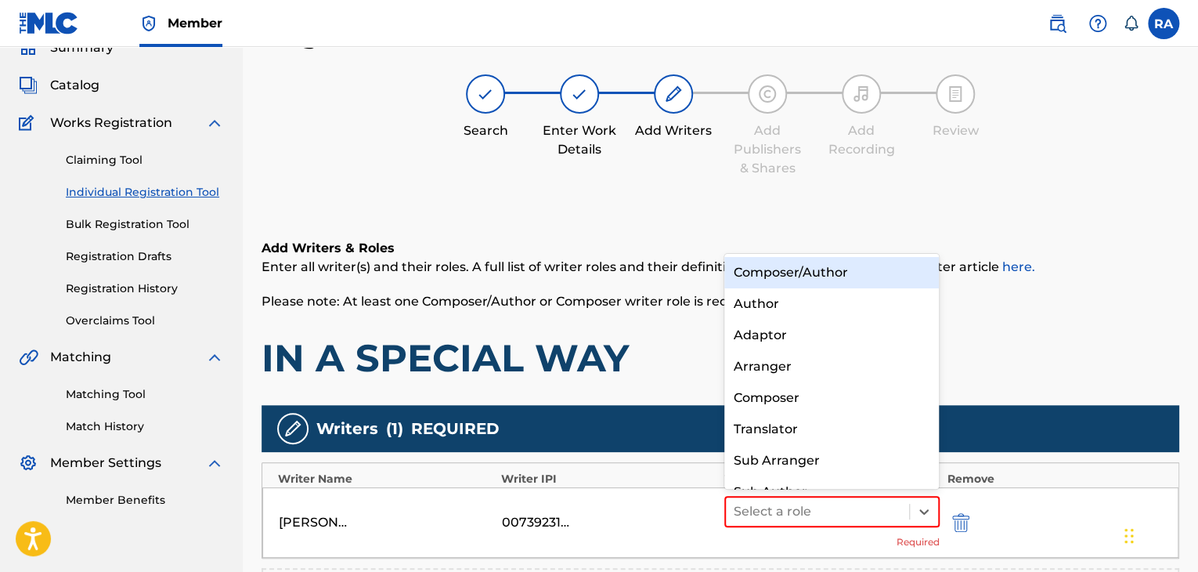
click at [782, 276] on div "Composer/Author" at bounding box center [832, 272] width 215 height 31
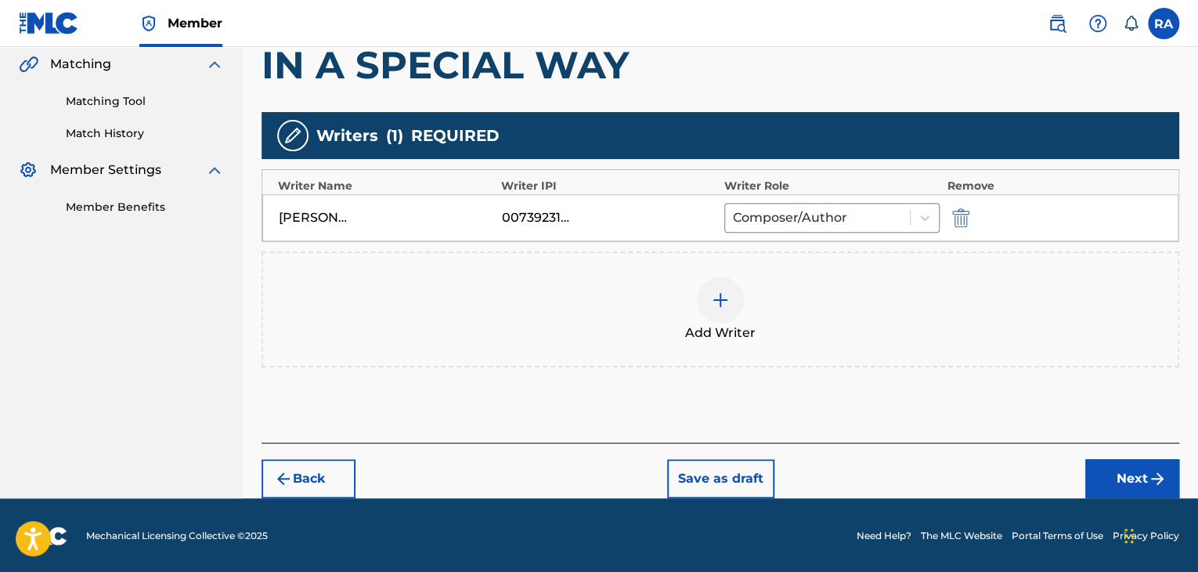
click at [1128, 477] on button "Next" at bounding box center [1133, 478] width 94 height 39
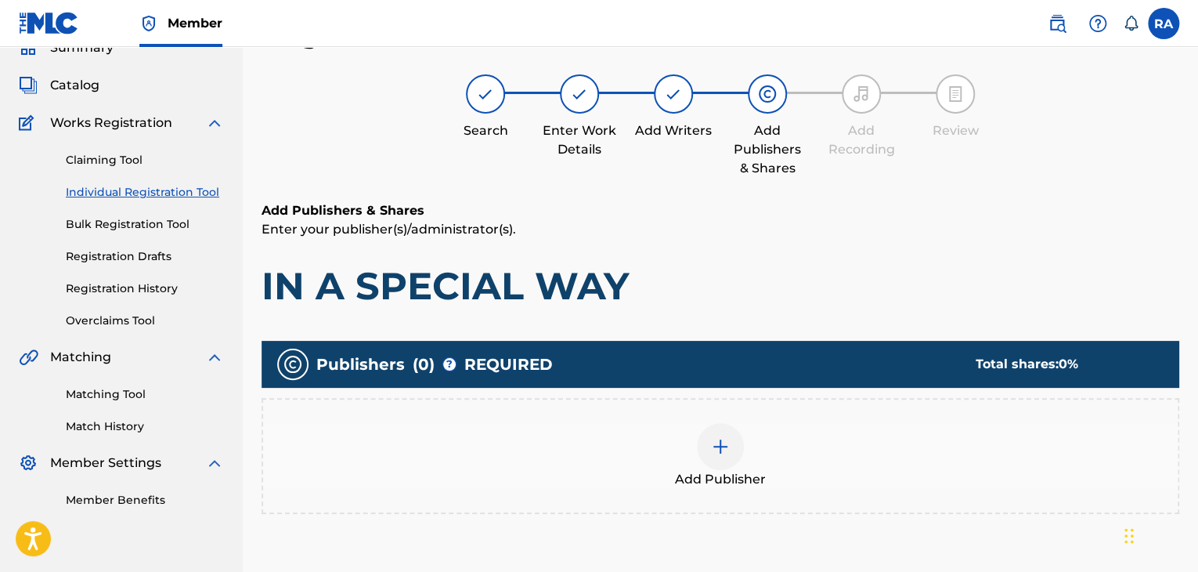
click at [717, 450] on img at bounding box center [720, 446] width 19 height 19
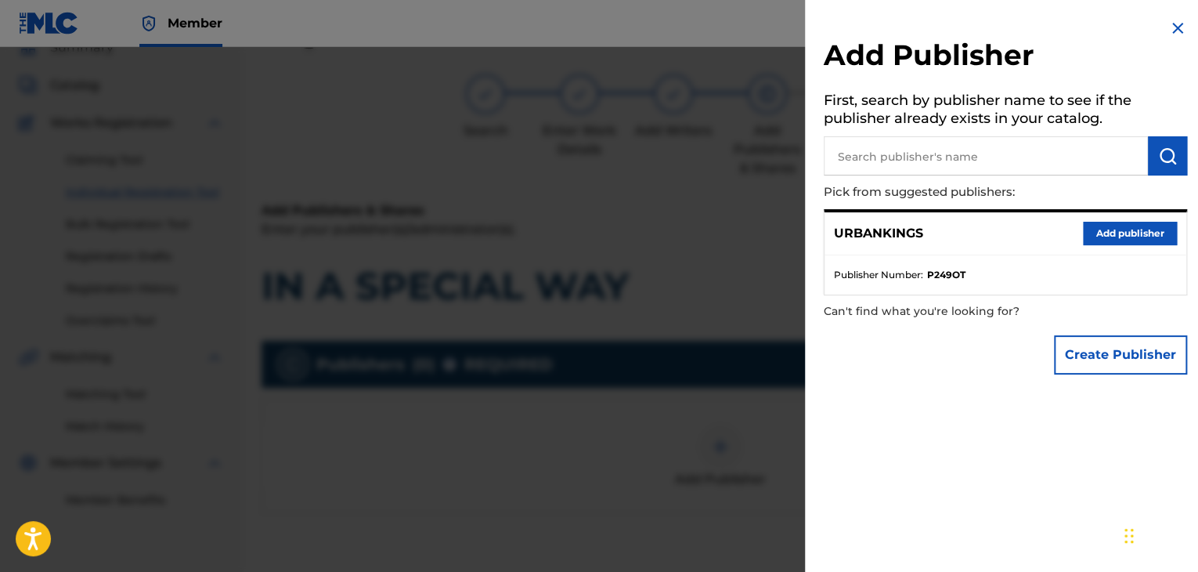
click at [1097, 241] on button "Add publisher" at bounding box center [1130, 233] width 94 height 23
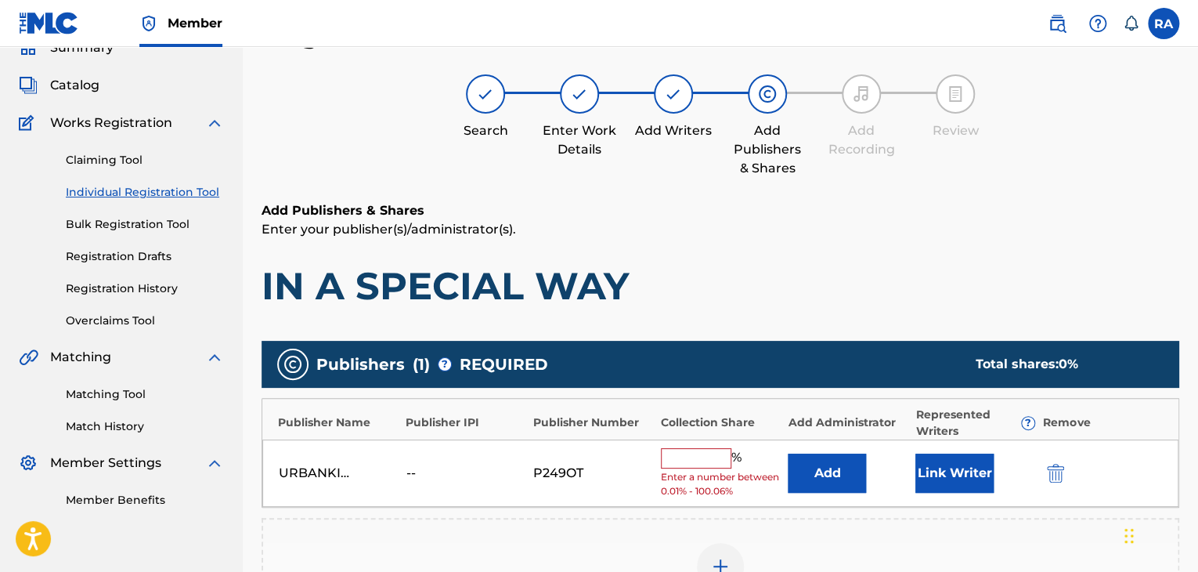
click at [716, 460] on input "text" at bounding box center [696, 458] width 70 height 20
type input "100"
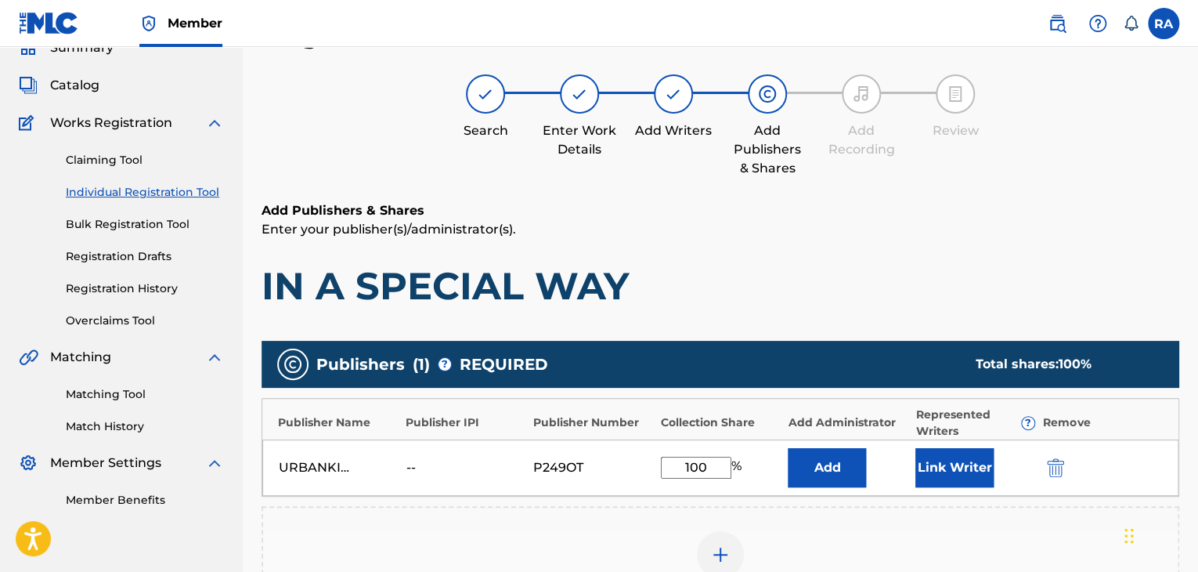
click at [956, 469] on button "Link Writer" at bounding box center [955, 467] width 78 height 39
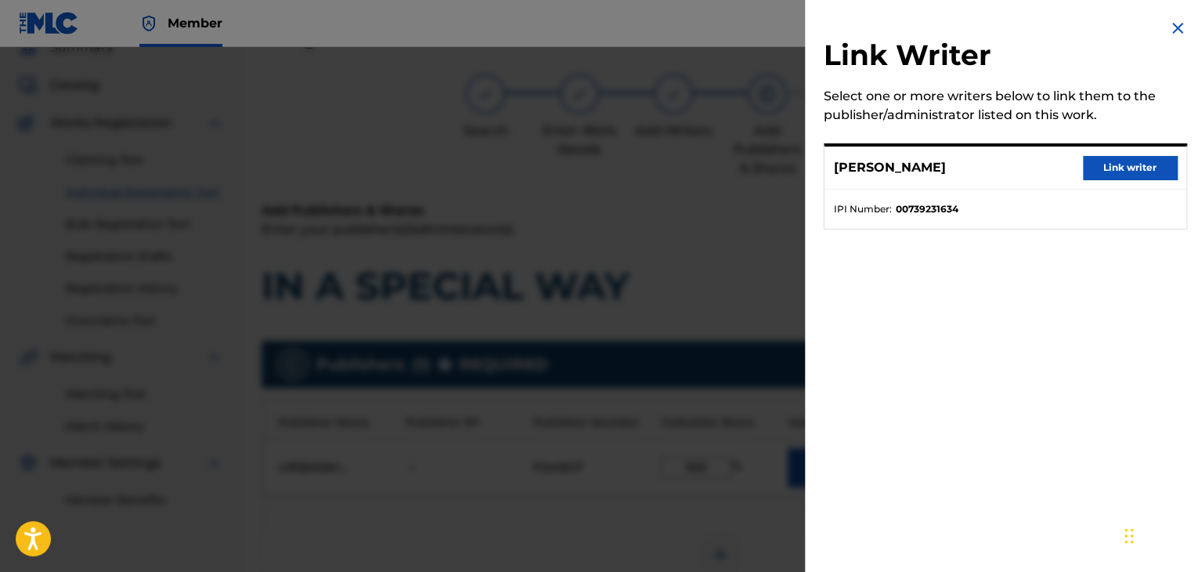
click at [1124, 156] on button "Link writer" at bounding box center [1130, 167] width 94 height 23
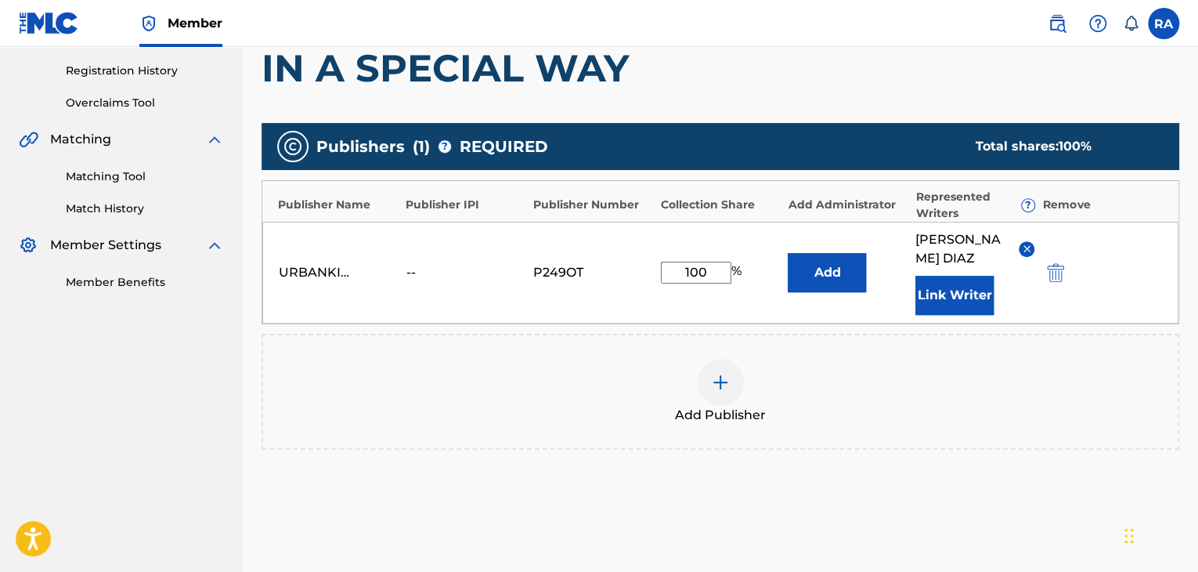
scroll to position [399, 0]
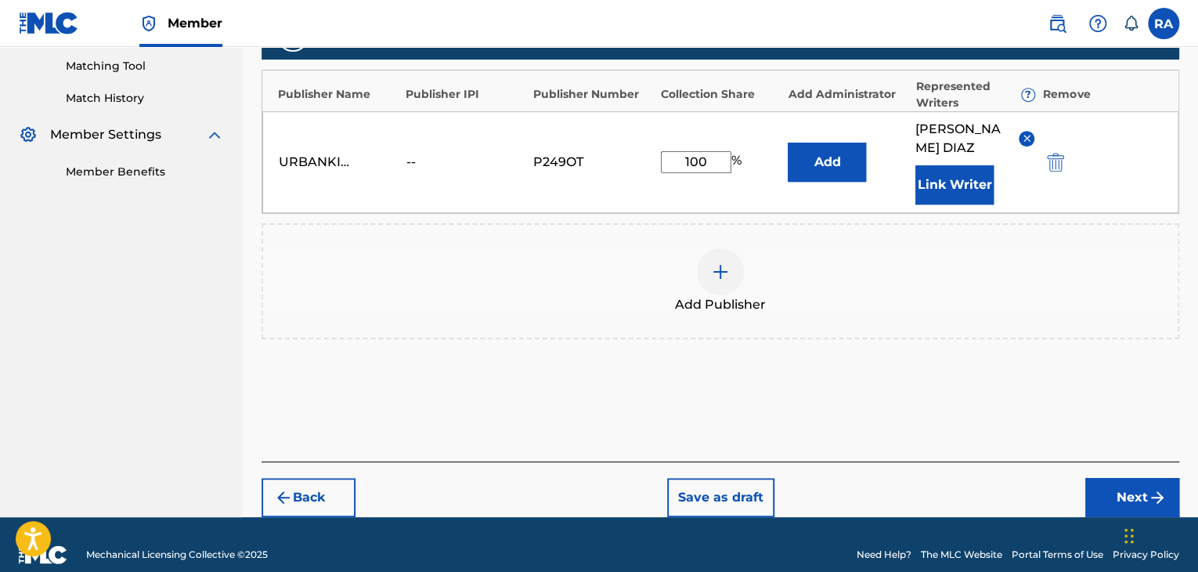
click at [1129, 478] on button "Next" at bounding box center [1133, 497] width 94 height 39
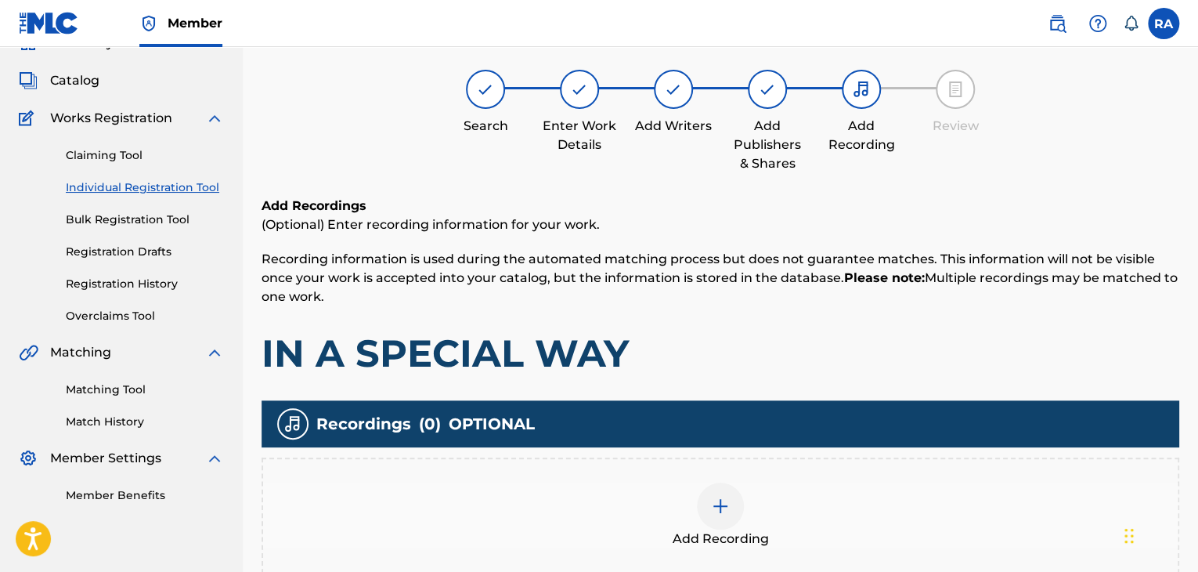
scroll to position [70, 0]
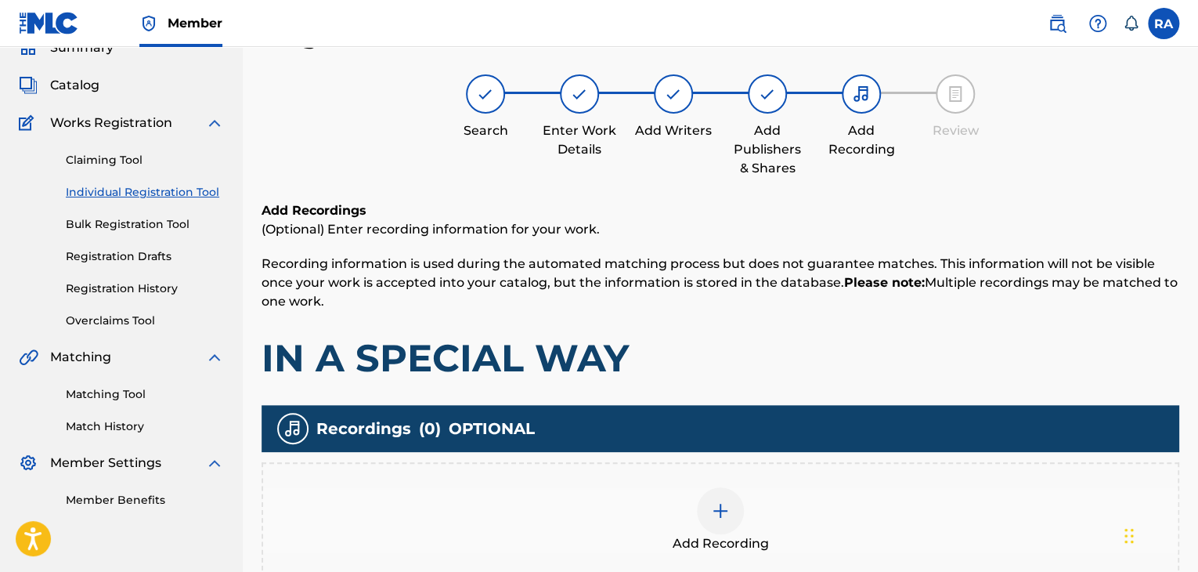
click at [723, 508] on img at bounding box center [720, 510] width 19 height 19
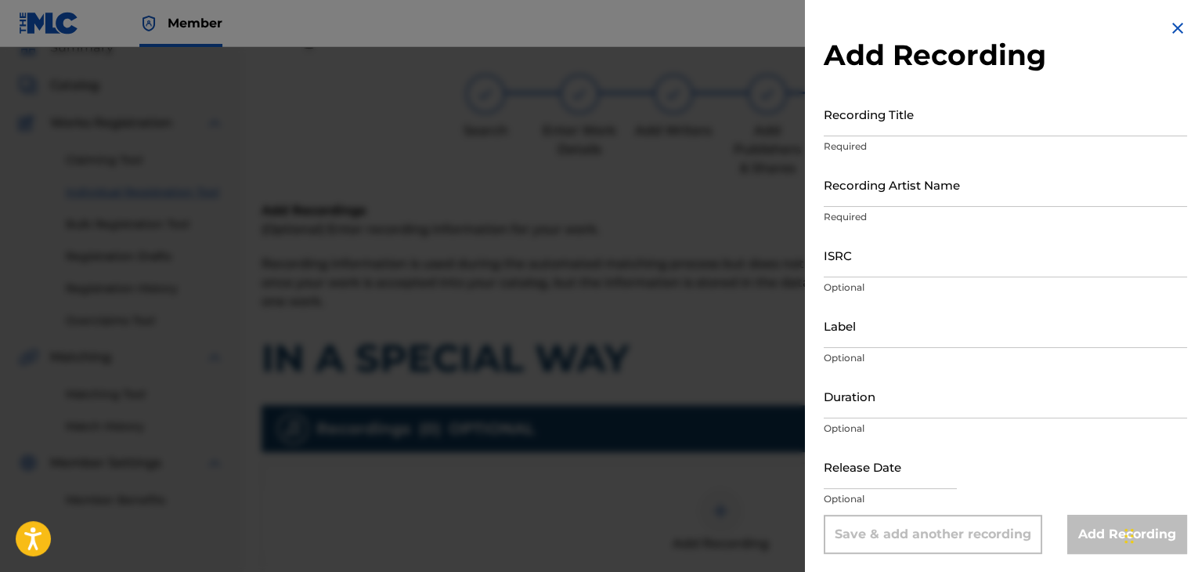
click at [960, 105] on input "Recording Title" at bounding box center [1005, 114] width 363 height 45
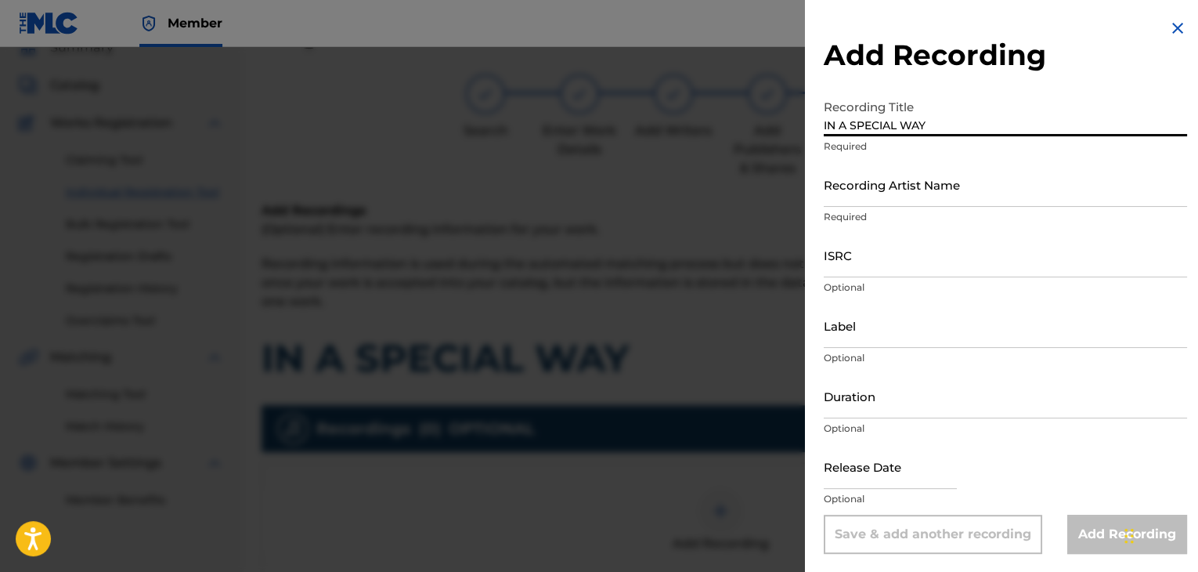
type input "IN A SPECIAL WAY"
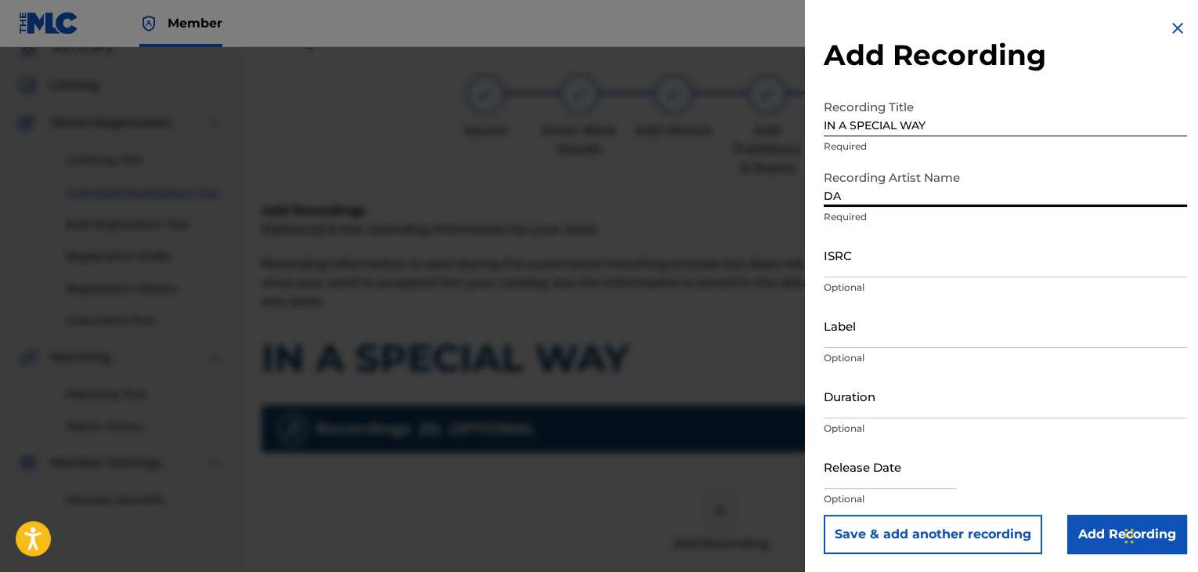
type input "DANGER"
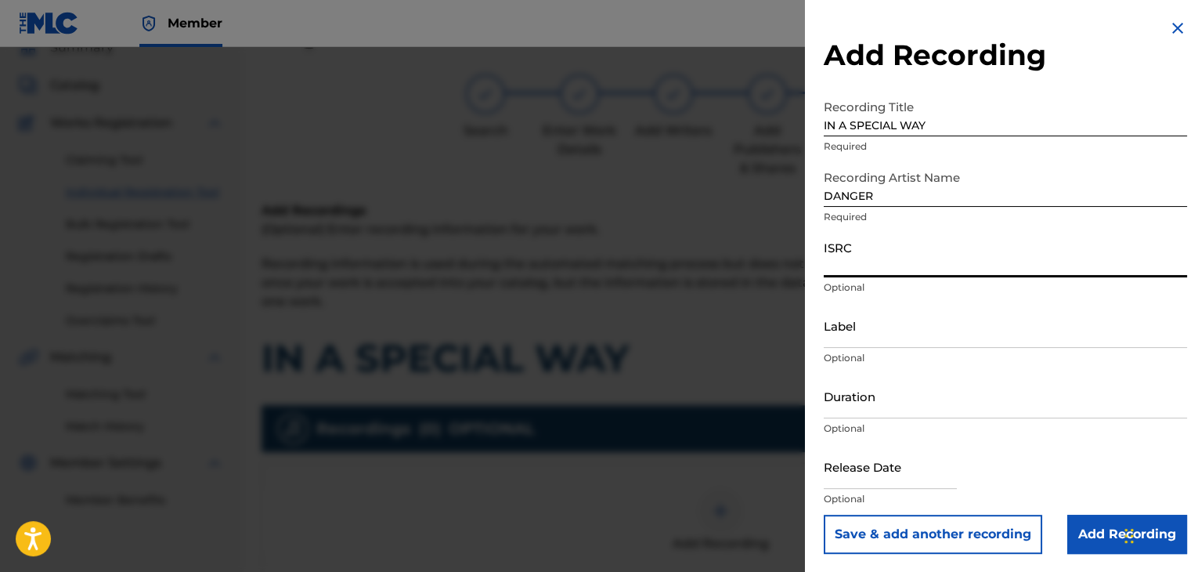
paste input "T9150066492"
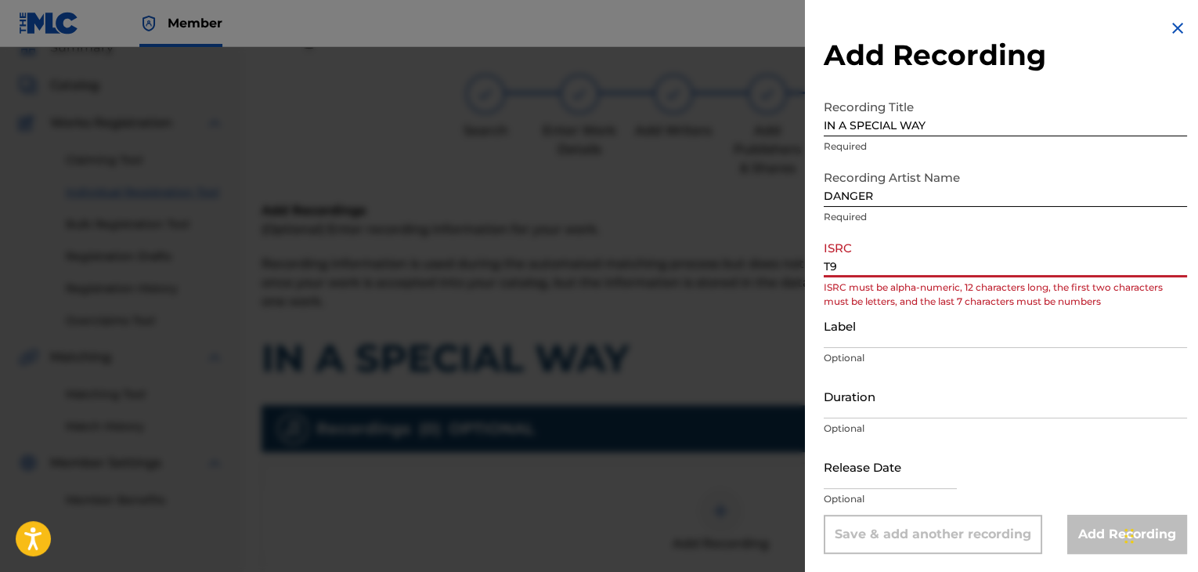
type input "T"
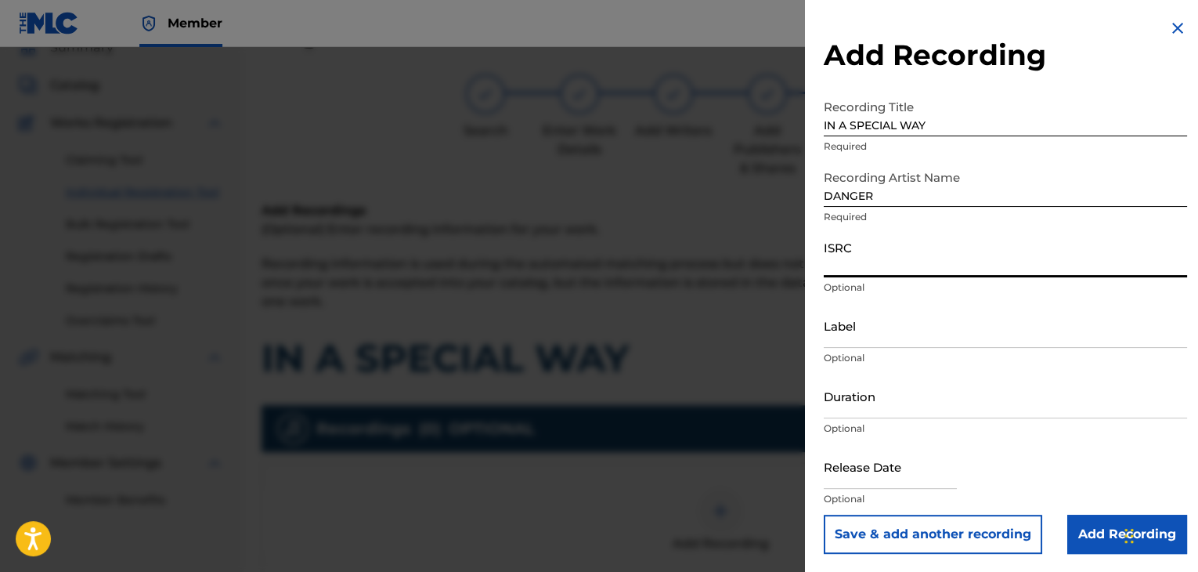
paste input "USPRZ0810245"
type input "USPRZ0810245"
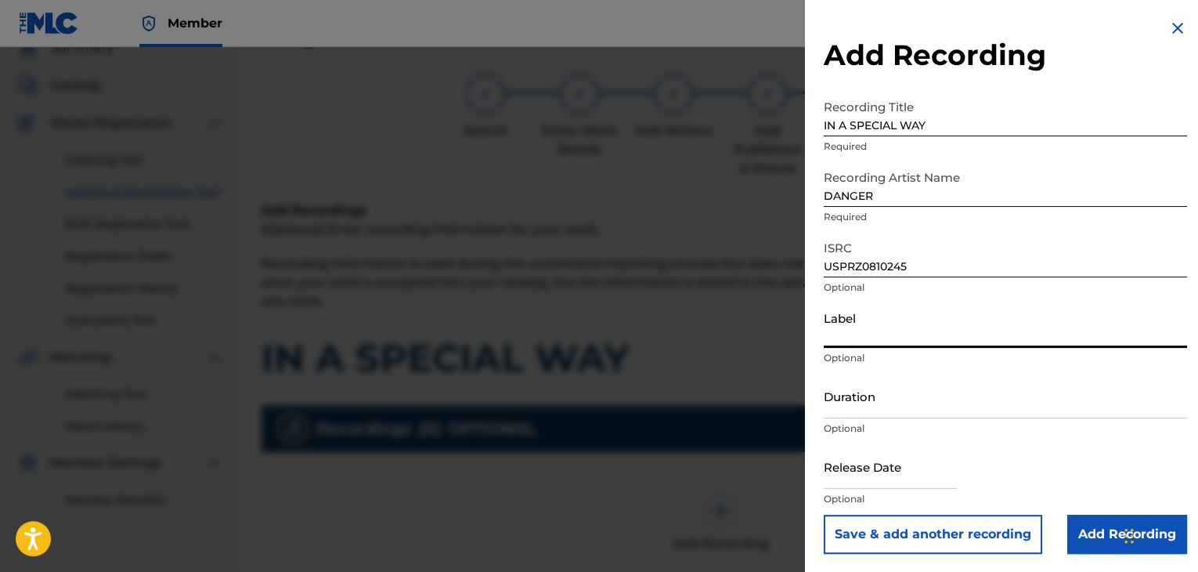
click at [858, 327] on input "Label" at bounding box center [1005, 325] width 363 height 45
type input "Urban Kings Music Group"
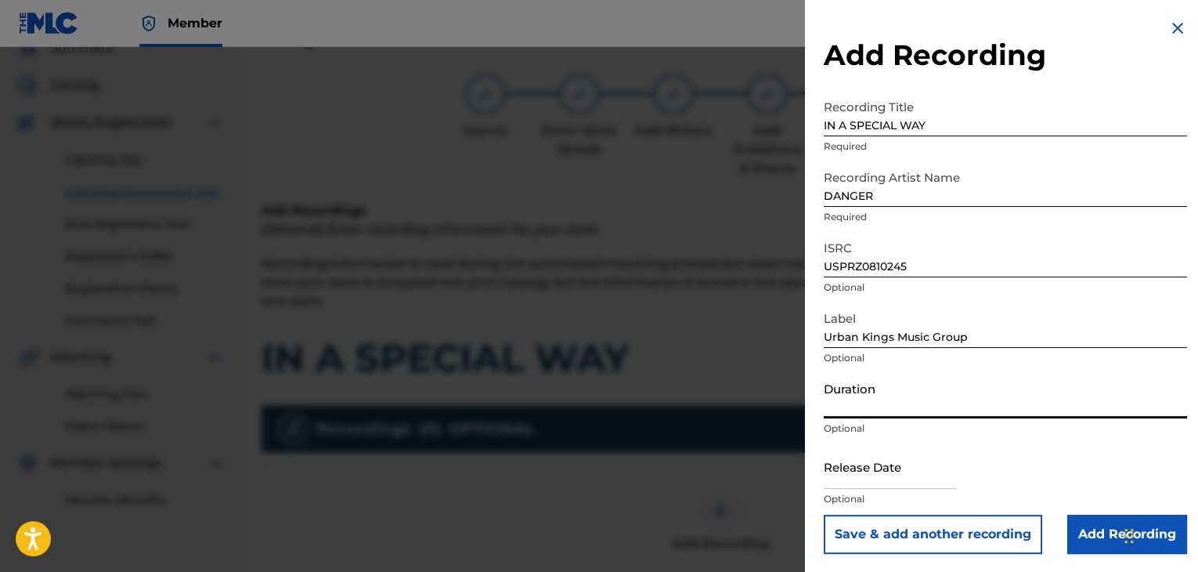
click at [896, 403] on input "Duration" at bounding box center [1005, 396] width 363 height 45
type input "03:44"
click at [802, 478] on div at bounding box center [599, 333] width 1198 height 572
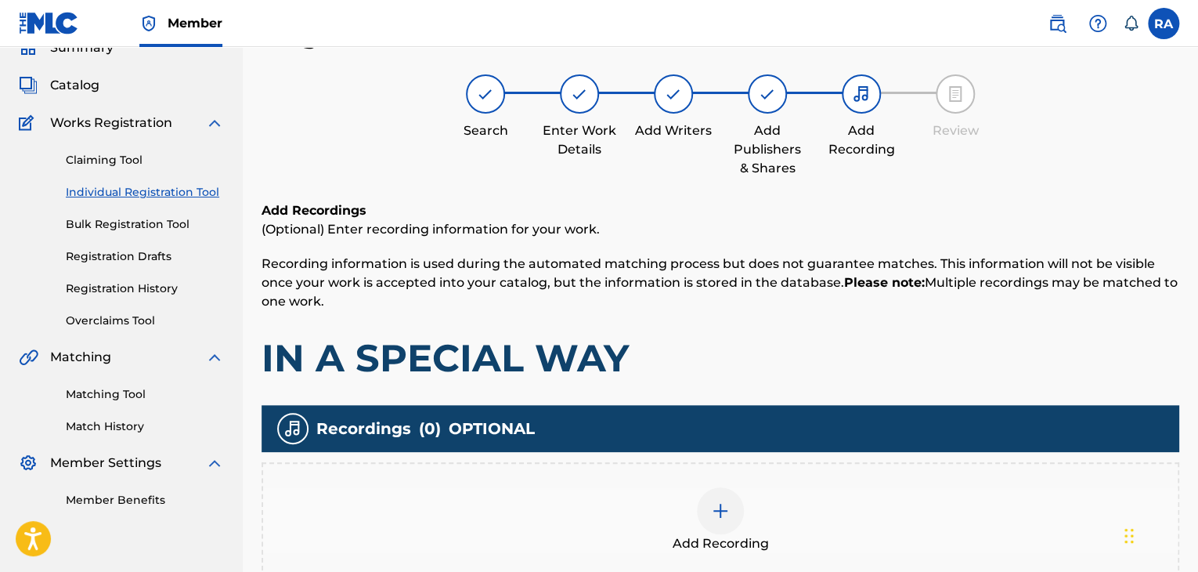
scroll to position [257, 0]
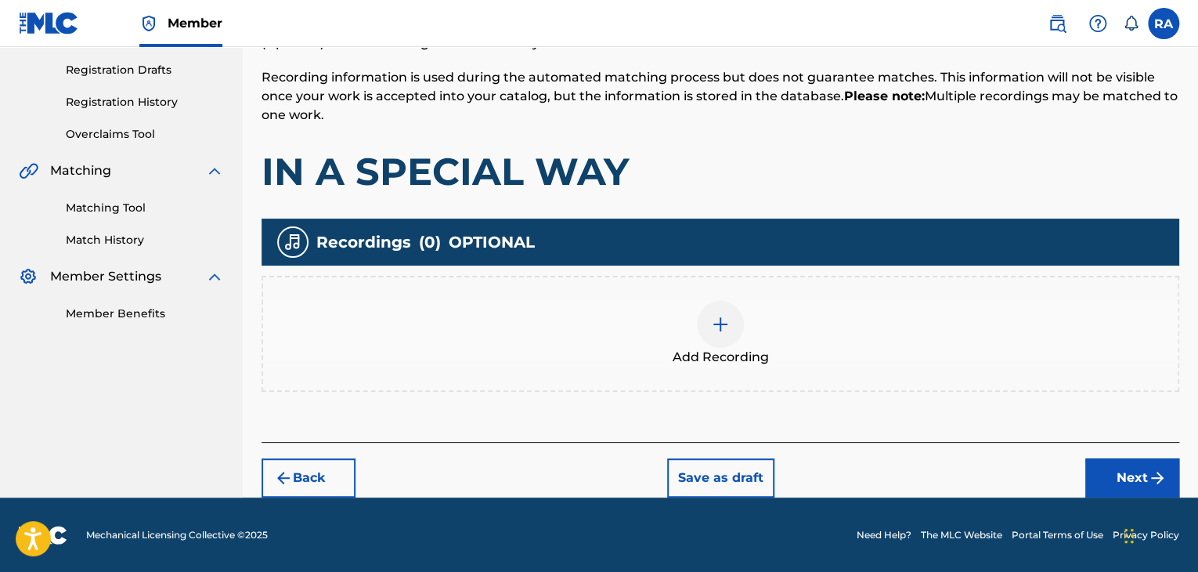
click at [721, 327] on img at bounding box center [720, 324] width 19 height 19
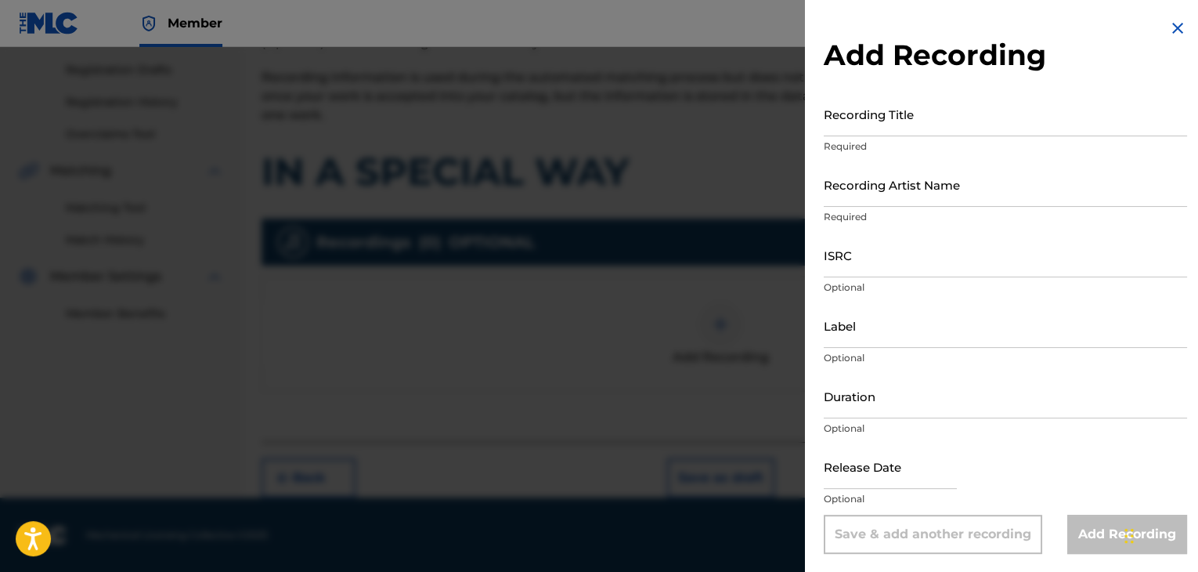
click at [937, 103] on input "Recording Title" at bounding box center [1005, 114] width 363 height 45
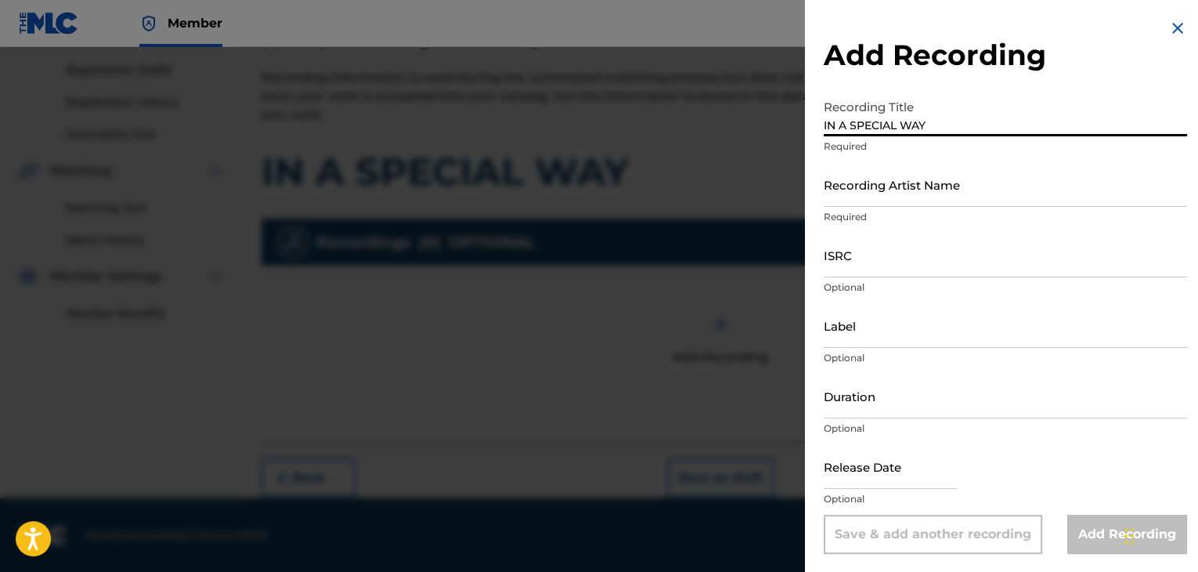
type input "IN A SPECIAL WAY"
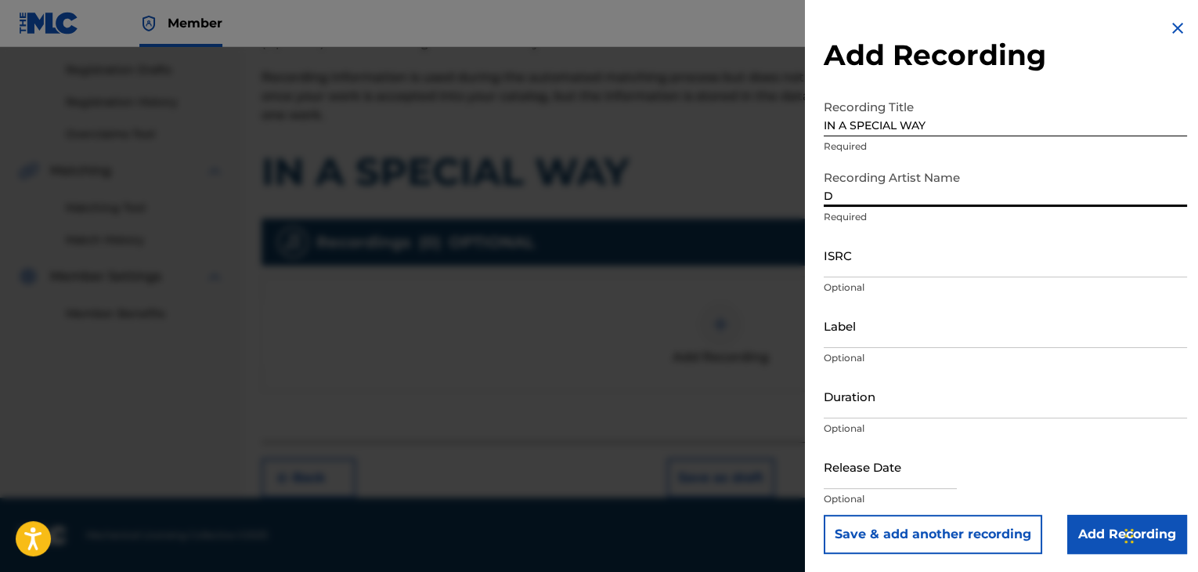
type input "DANGER"
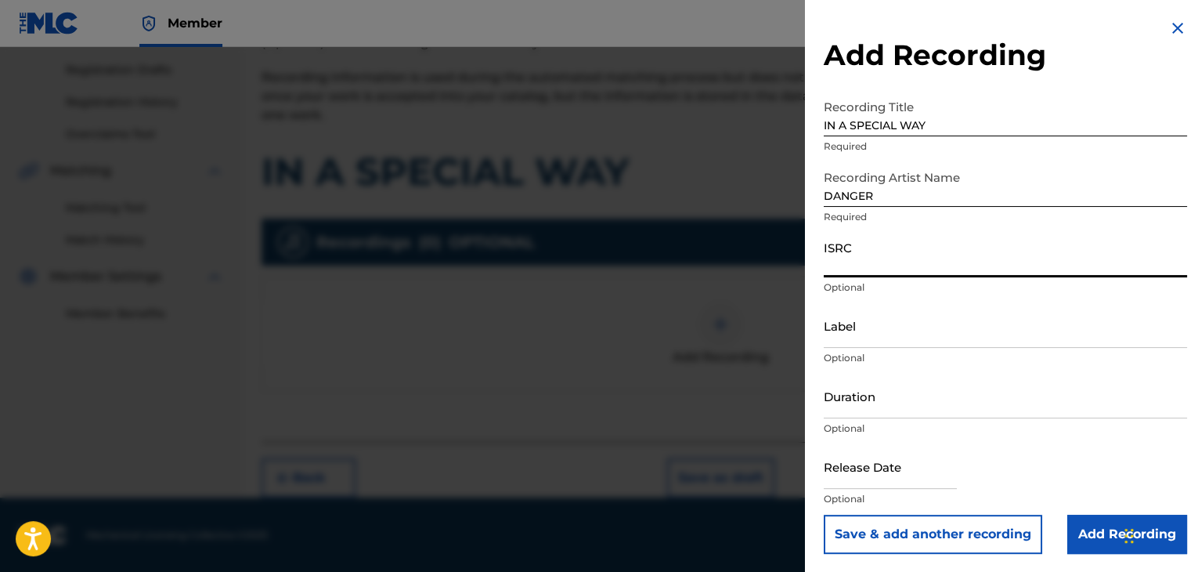
paste input "USPRZ0810245"
type input "USPRZ0810245"
click at [867, 339] on input "Label" at bounding box center [1005, 325] width 363 height 45
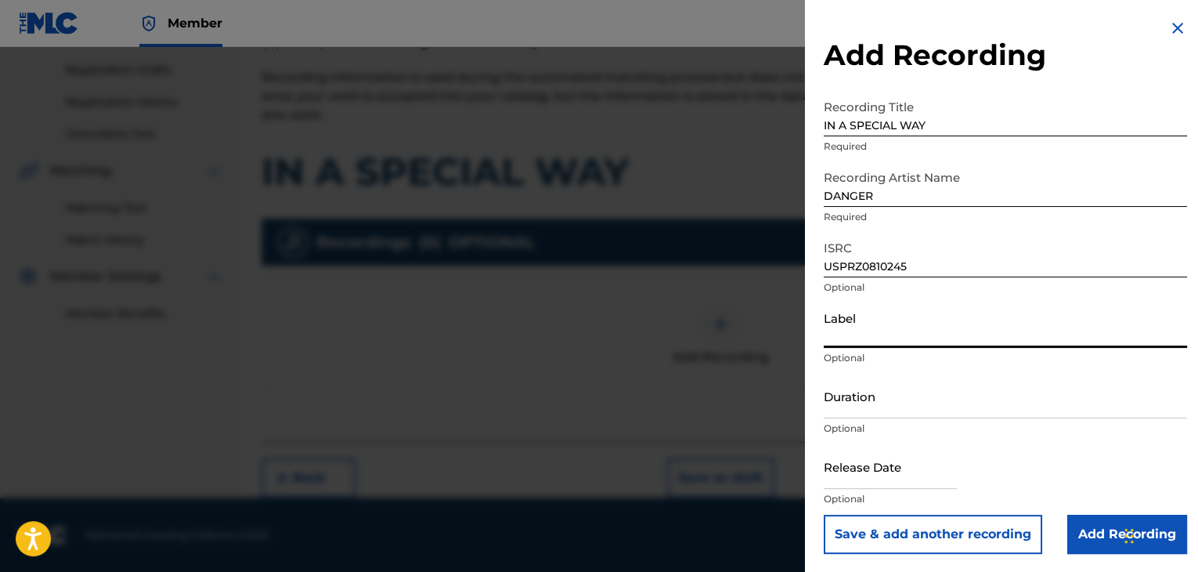
type input "Urban Kings Music Group"
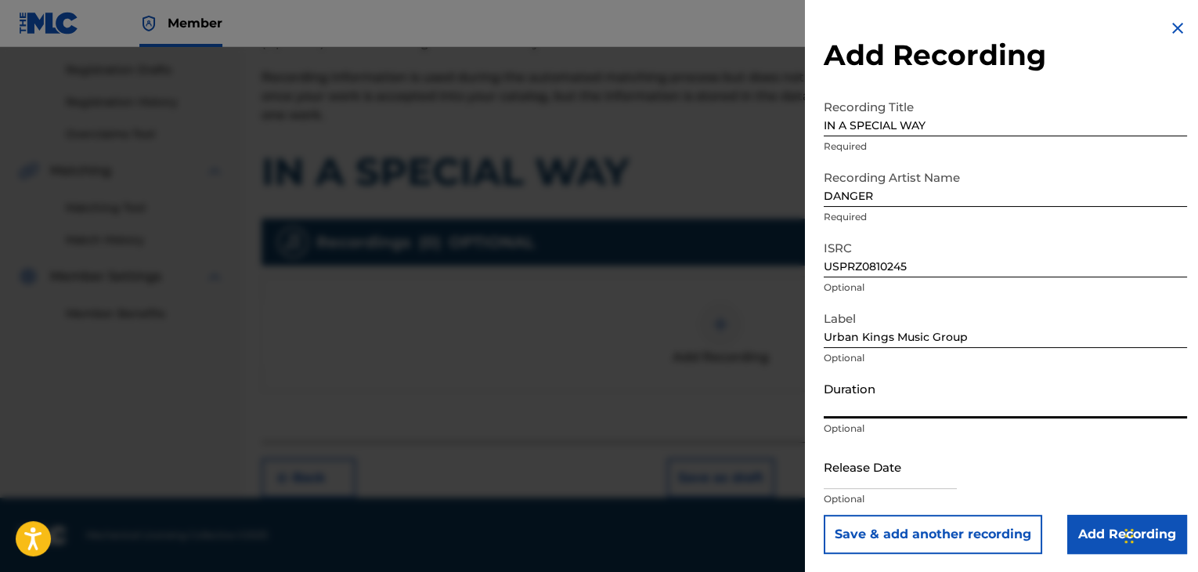
drag, startPoint x: 872, startPoint y: 410, endPoint x: 880, endPoint y: 405, distance: 10.2
click at [872, 410] on input "Duration" at bounding box center [1005, 396] width 363 height 45
type input "03:44"
select select "7"
select select "2025"
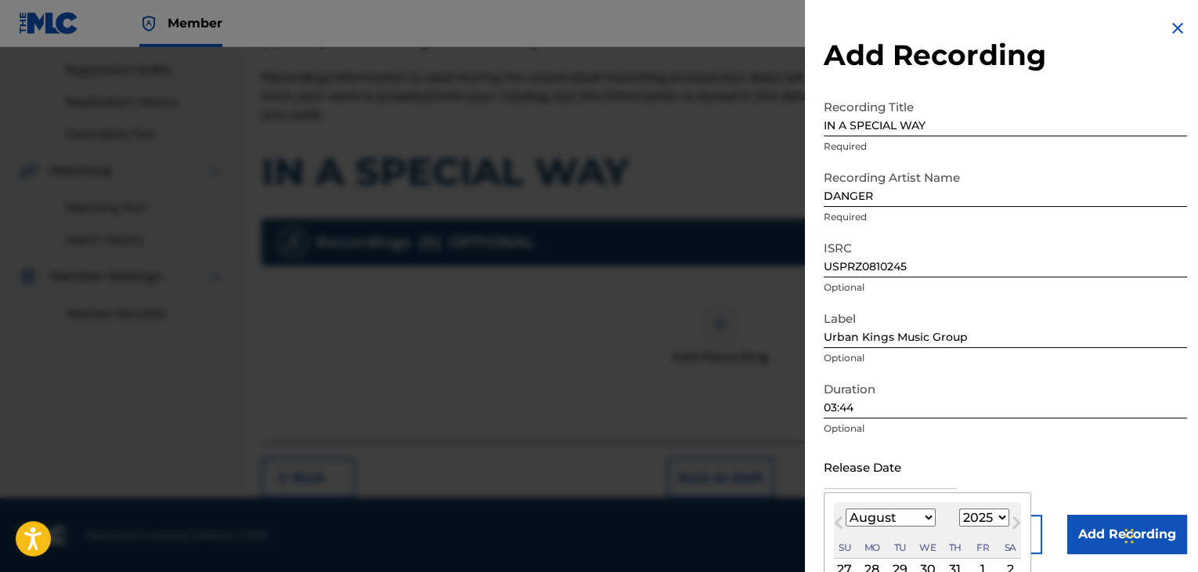
click at [836, 482] on input "text" at bounding box center [890, 466] width 133 height 45
click at [927, 521] on select "January February March April May June July August September October November De…" at bounding box center [891, 517] width 90 height 18
select select "5"
click at [846, 508] on select "January February March April May June July August September October November De…" at bounding box center [891, 517] width 90 height 18
click at [963, 518] on select "1899 1900 1901 1902 1903 1904 1905 1906 1907 1908 1909 1910 1911 1912 1913 1914…" at bounding box center [985, 517] width 50 height 18
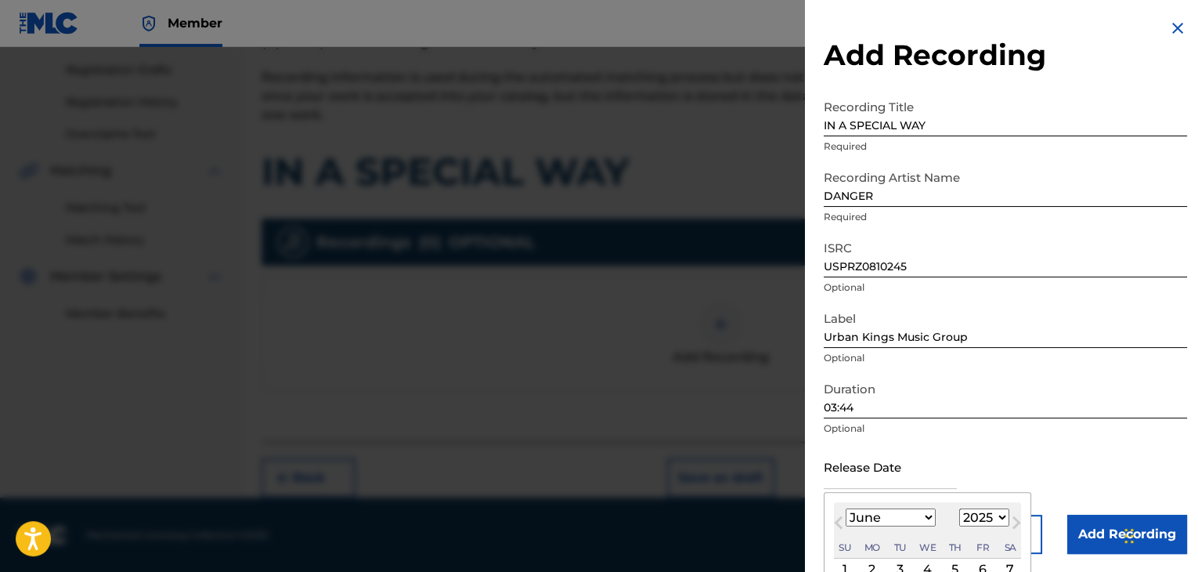
select select "2008"
click at [960, 508] on select "1899 1900 1901 1902 1903 1904 1905 1906 1907 1908 1909 1910 1911 1912 1913 1914…" at bounding box center [985, 517] width 50 height 18
click at [874, 562] on div "2" at bounding box center [872, 569] width 19 height 19
type input "[DATE]"
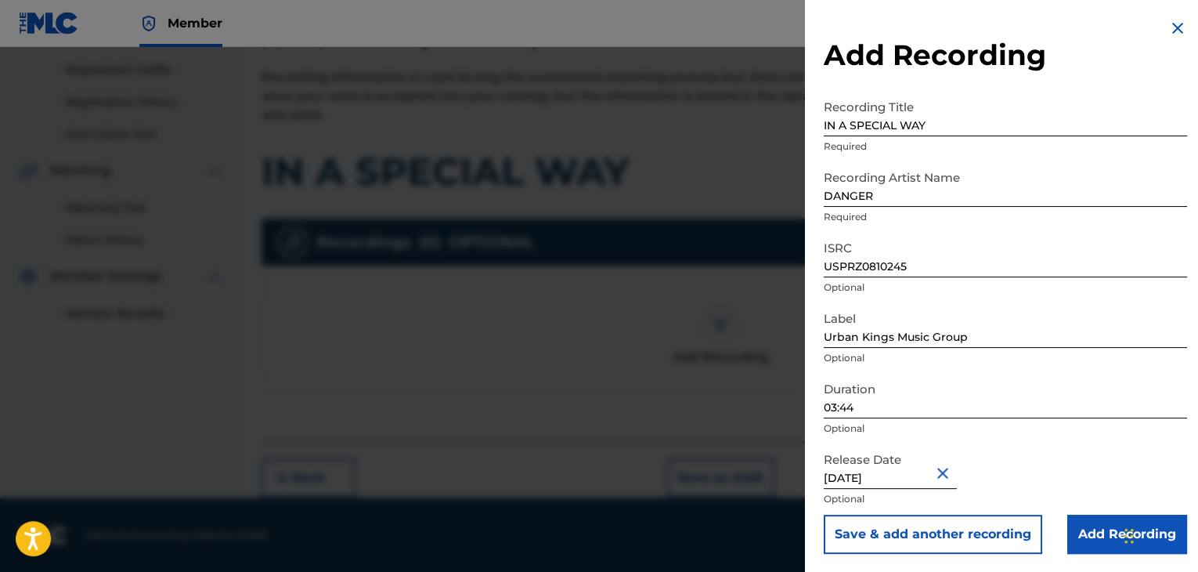
click at [1105, 546] on input "Add Recording" at bounding box center [1128, 534] width 120 height 39
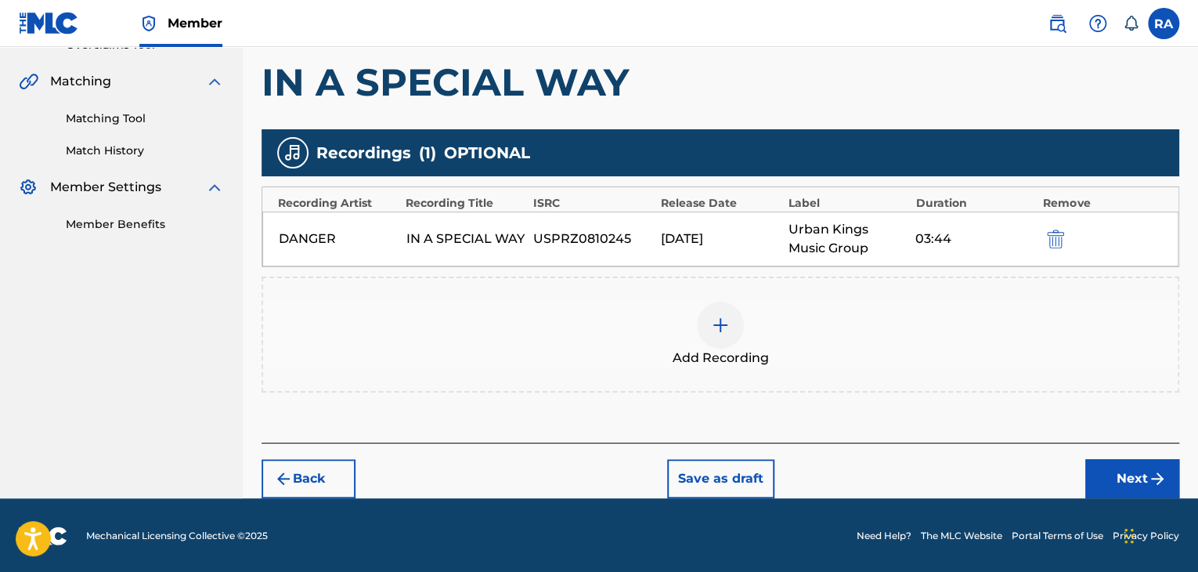
click at [1104, 464] on button "Next" at bounding box center [1133, 478] width 94 height 39
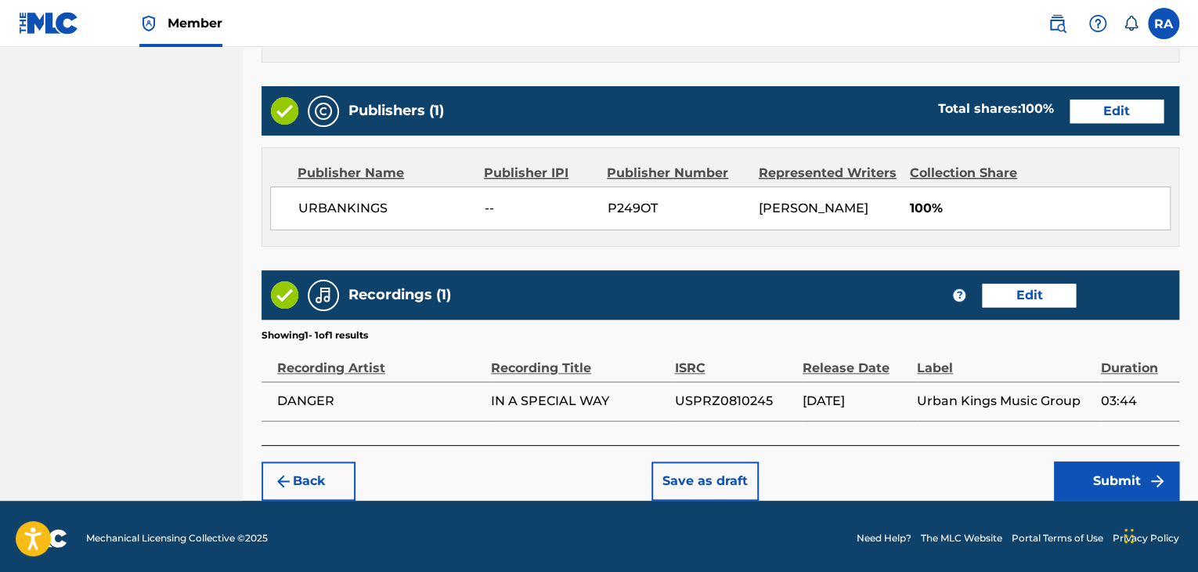
scroll to position [751, 0]
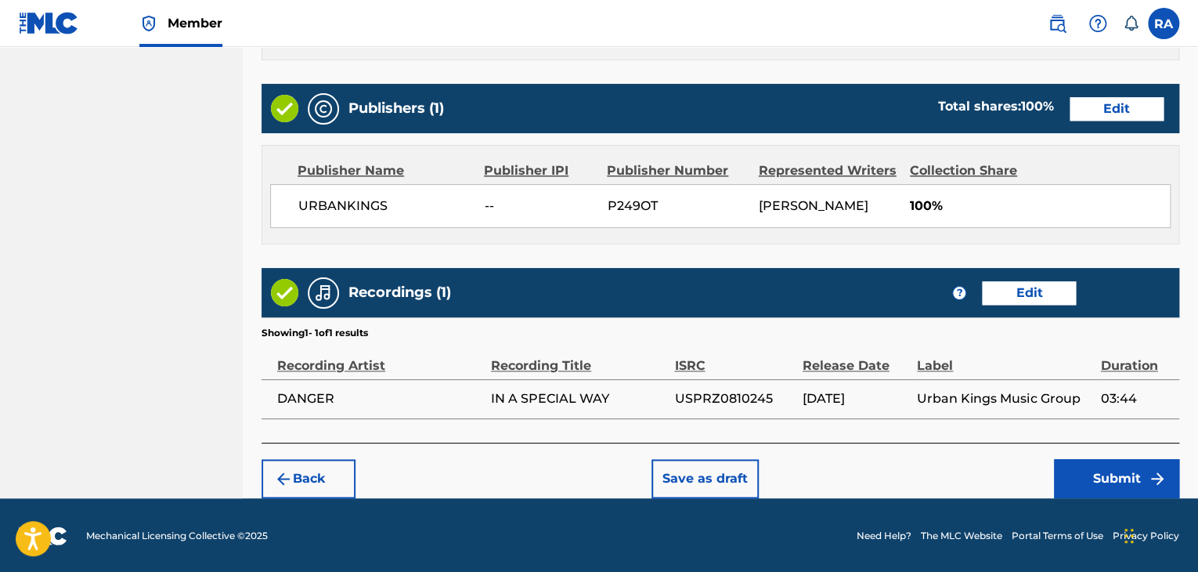
click at [1100, 478] on button "Submit" at bounding box center [1116, 478] width 125 height 39
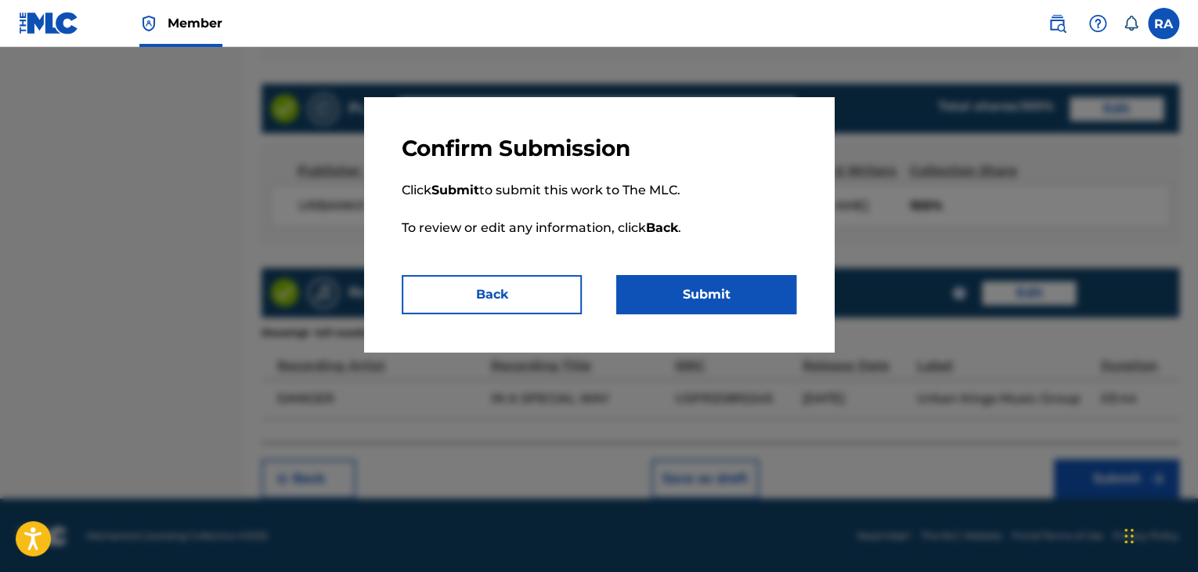
click at [732, 298] on button "Submit" at bounding box center [706, 294] width 180 height 39
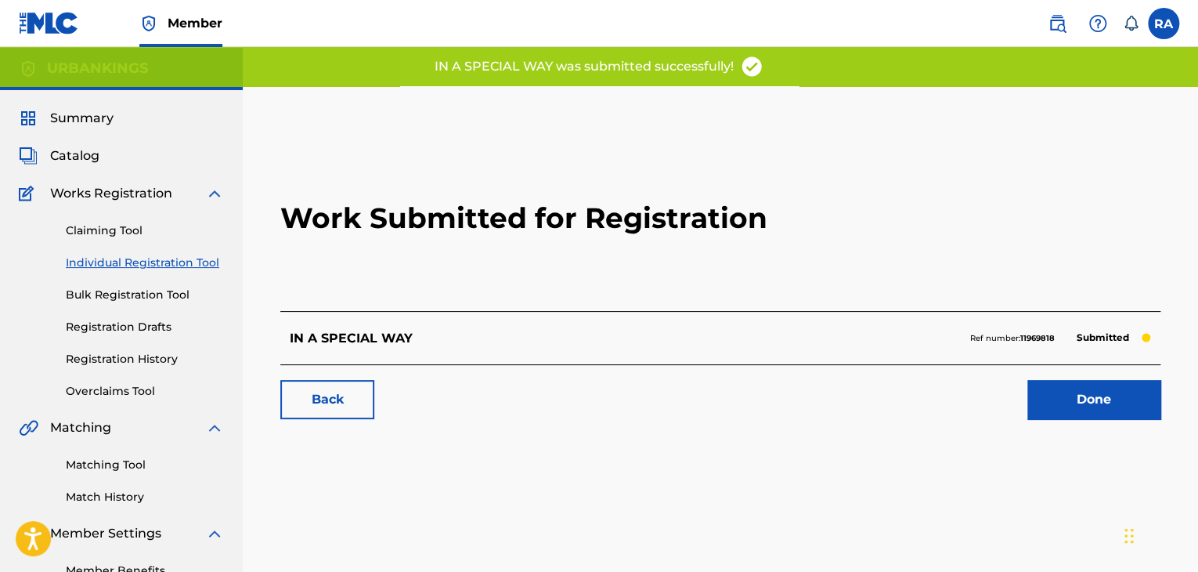
click at [1043, 384] on link "Done" at bounding box center [1094, 399] width 133 height 39
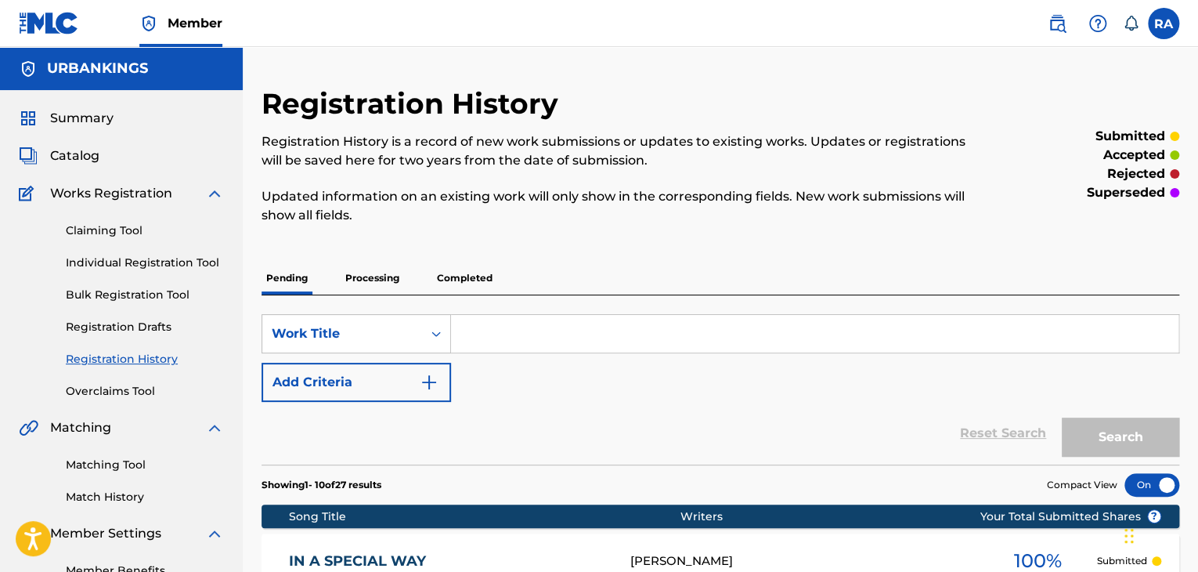
click at [133, 266] on link "Individual Registration Tool" at bounding box center [145, 263] width 158 height 16
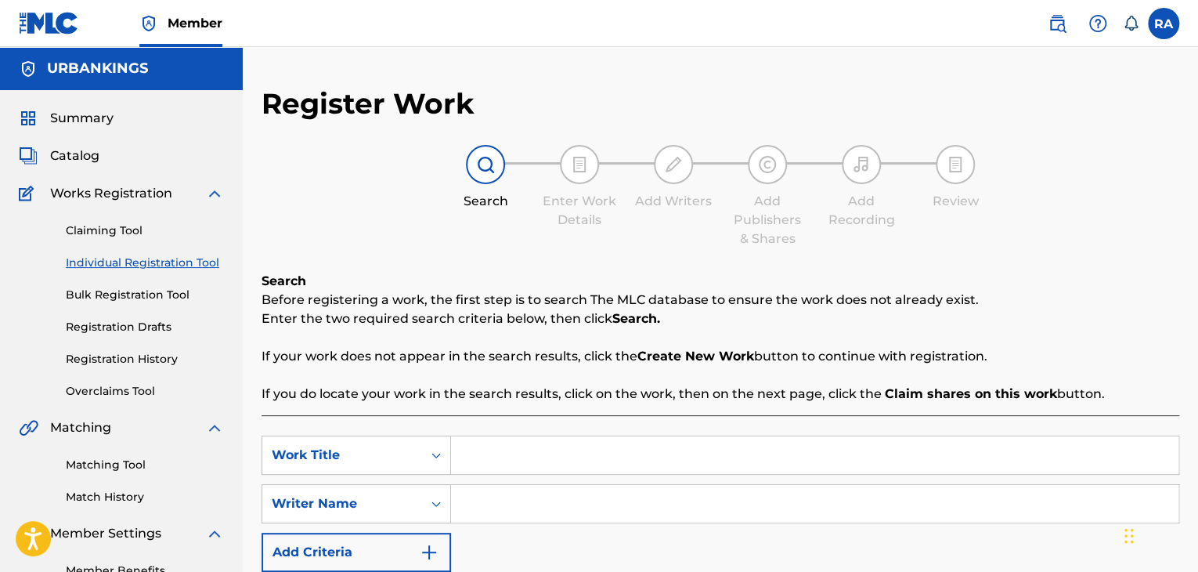
click at [562, 443] on input "Search Form" at bounding box center [815, 455] width 728 height 38
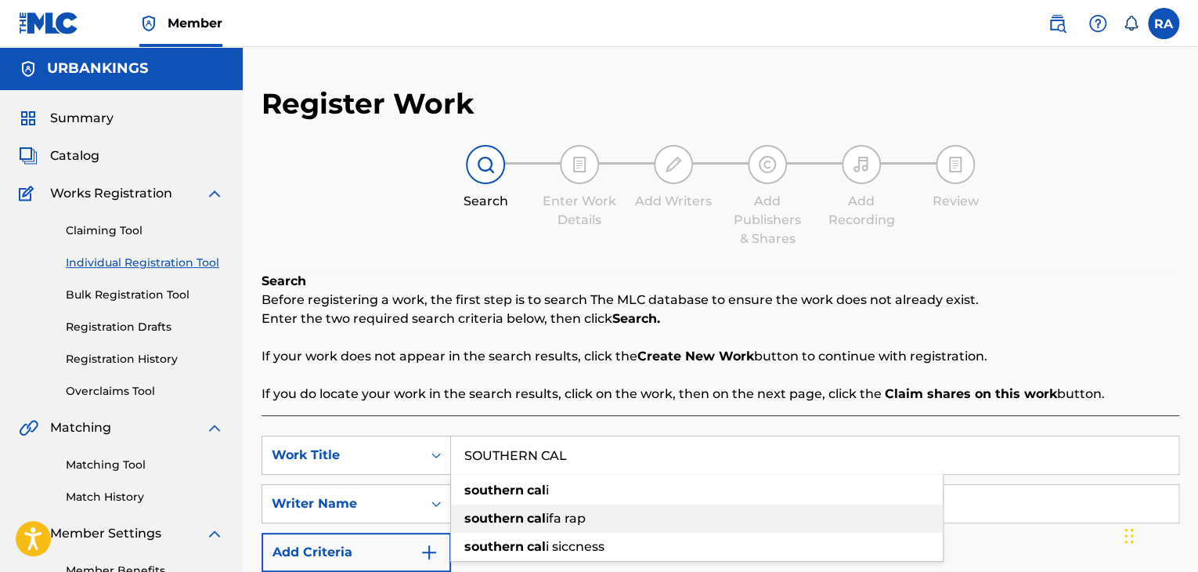
click at [492, 528] on div "southern cal ifa rap" at bounding box center [697, 518] width 492 height 28
type input "southern califa rap"
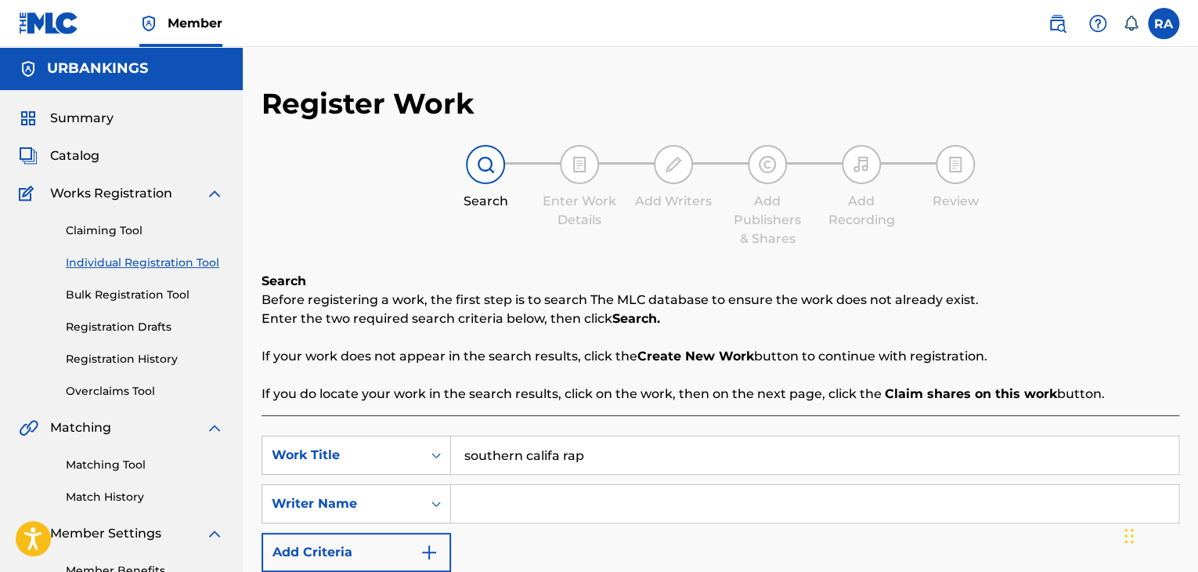
click at [526, 515] on input "Search Form" at bounding box center [815, 504] width 728 height 38
type input "[PERSON_NAME]"
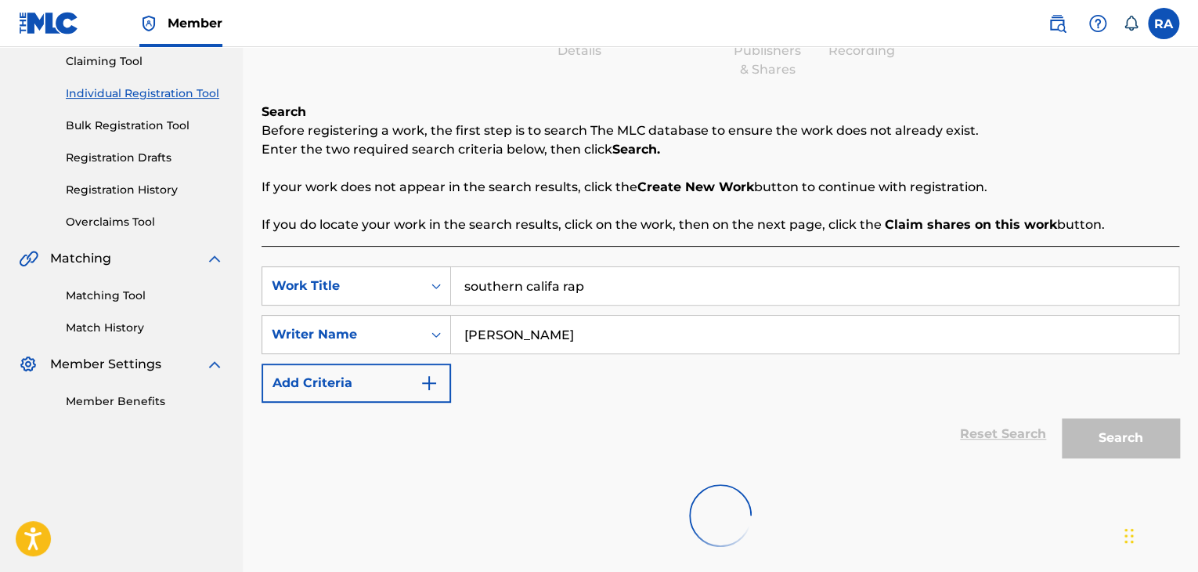
scroll to position [291, 0]
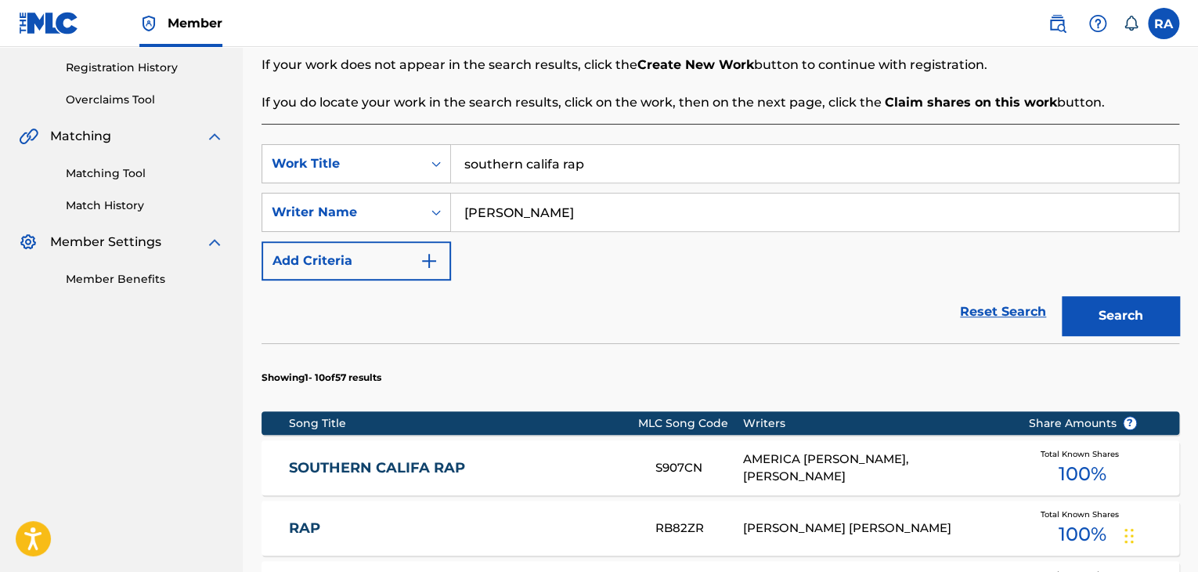
click at [606, 483] on div "SOUTHERN CALIFA RAP S907CN AMERICA [PERSON_NAME], [PERSON_NAME] Total Known Sha…" at bounding box center [721, 467] width 918 height 55
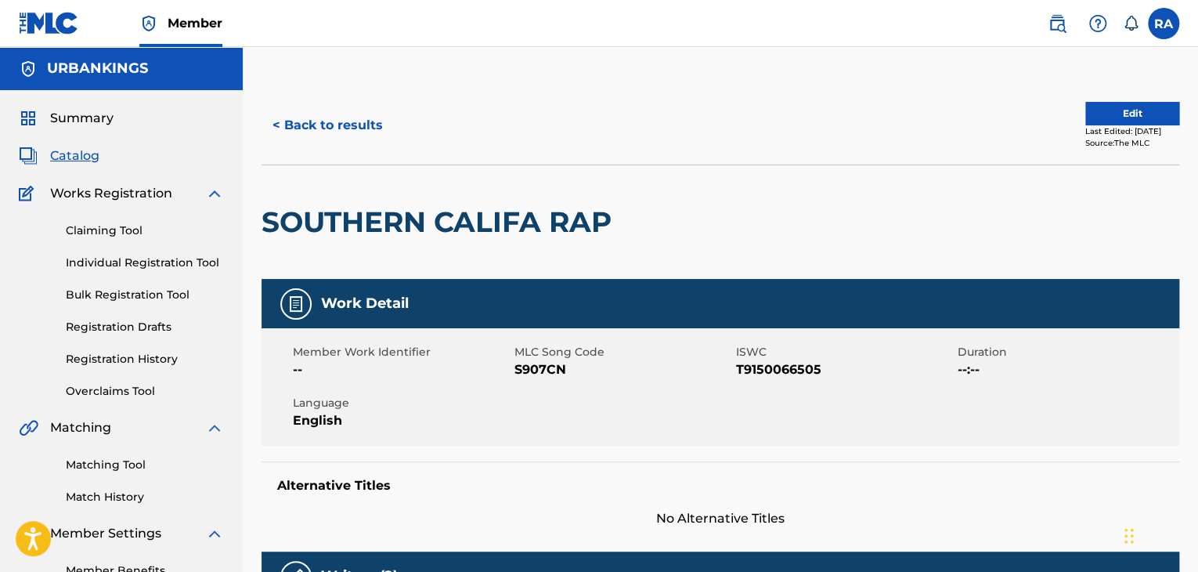
click at [328, 124] on button "< Back to results" at bounding box center [328, 125] width 132 height 39
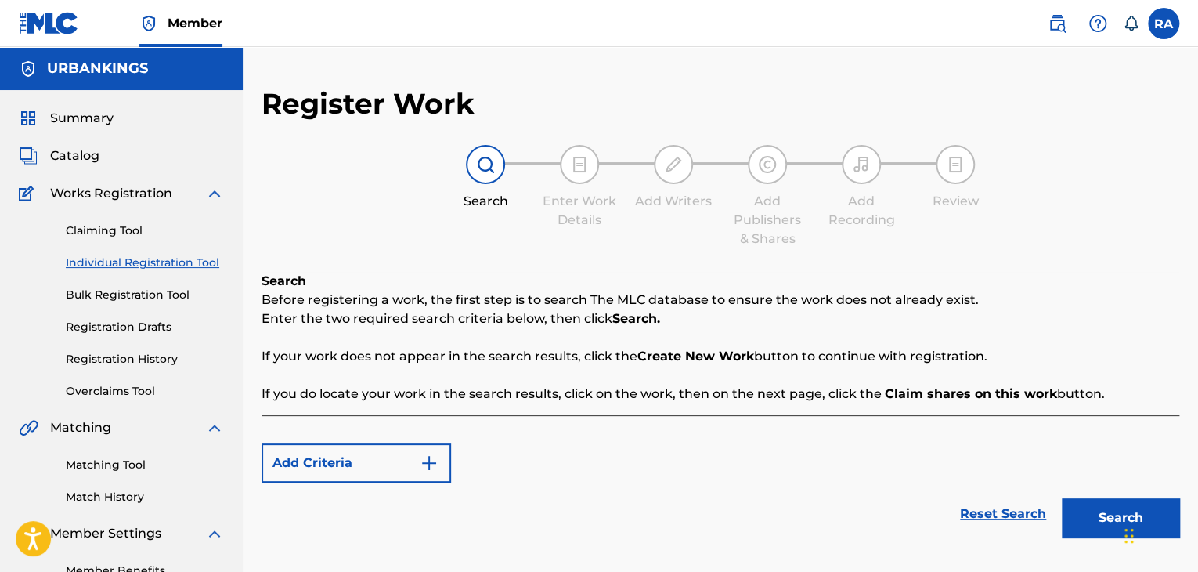
scroll to position [141, 0]
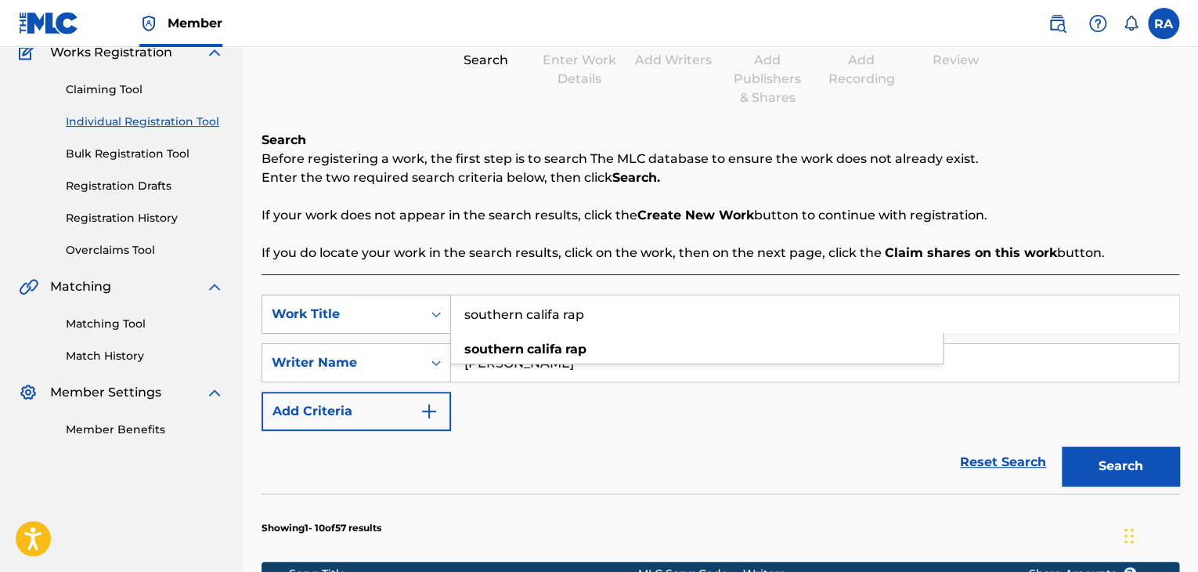
drag, startPoint x: 612, startPoint y: 324, endPoint x: 426, endPoint y: 293, distance: 188.3
click at [396, 311] on div "SearchWithCriteriaffb6d9cc-f5bc-448e-8800-31b34c671995 Work Title southern cali…" at bounding box center [721, 314] width 918 height 39
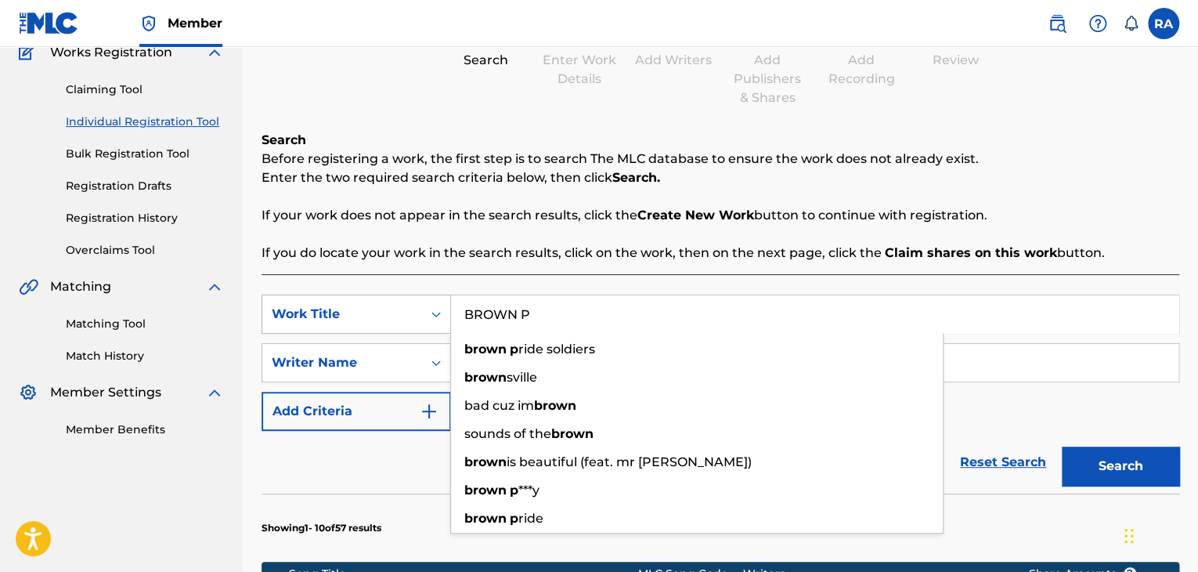
click at [1062, 446] on button "Search" at bounding box center [1120, 465] width 117 height 39
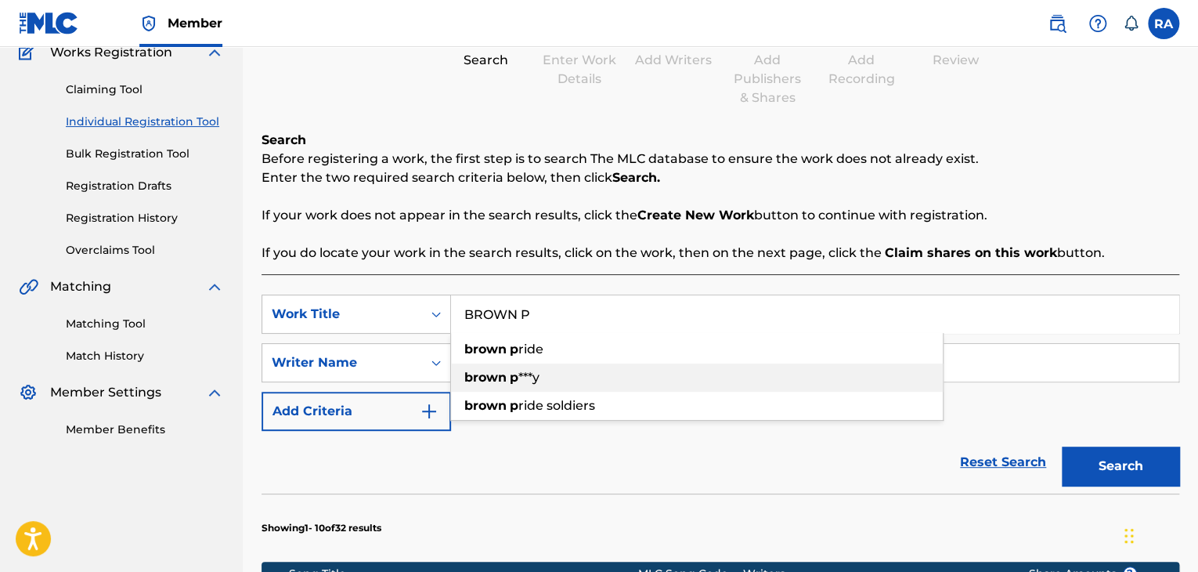
click at [510, 380] on strong "p" at bounding box center [514, 377] width 9 height 15
type input "brown p***y"
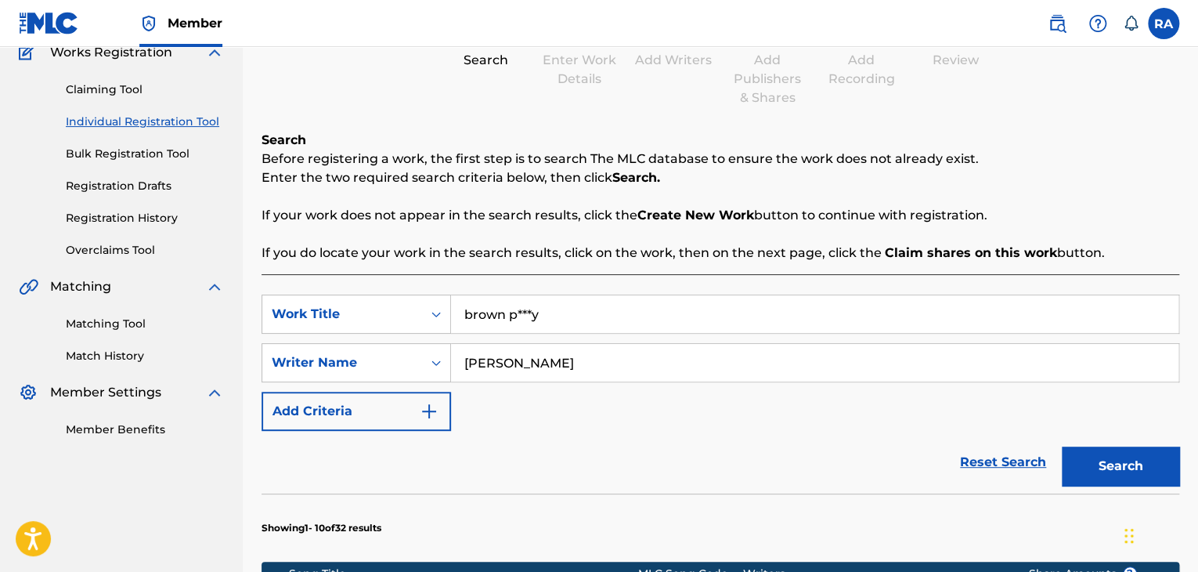
click at [1123, 475] on button "Search" at bounding box center [1120, 465] width 117 height 39
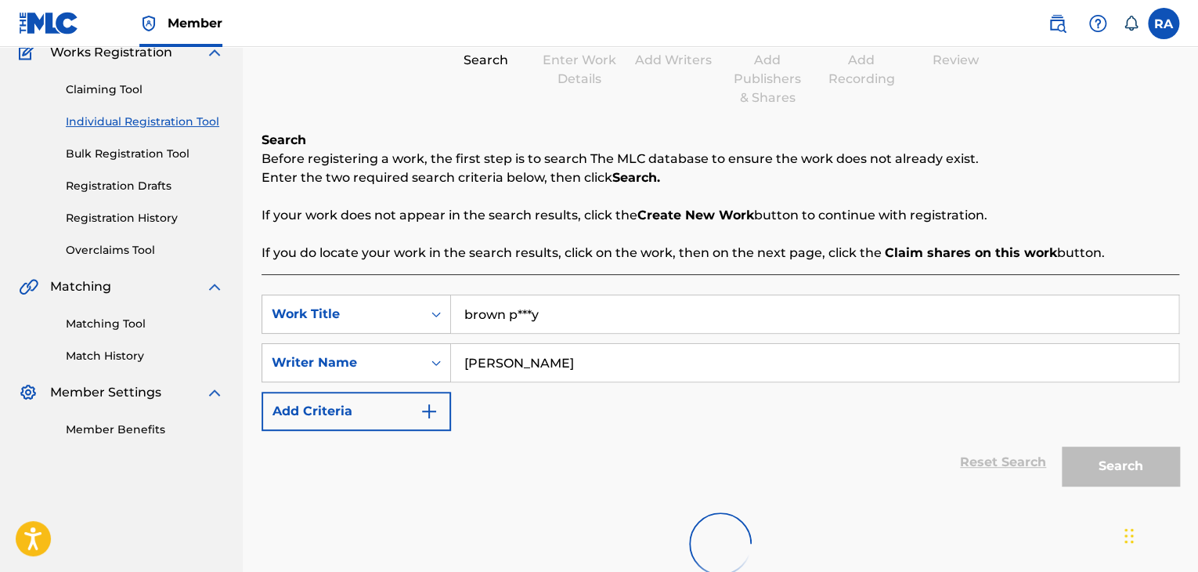
scroll to position [291, 0]
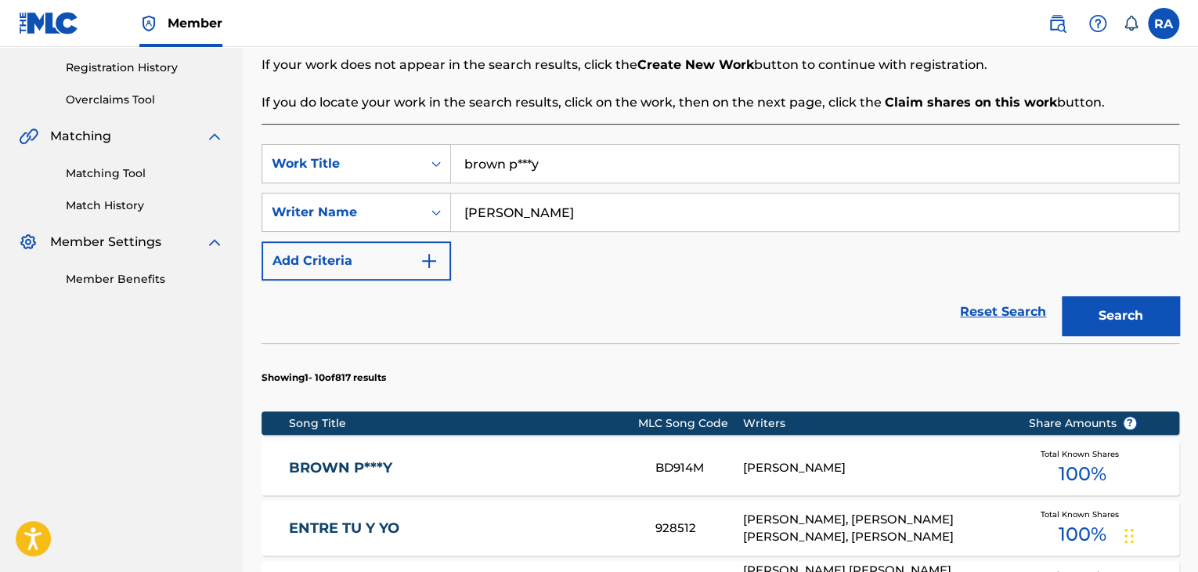
click at [855, 468] on div "[PERSON_NAME]" at bounding box center [874, 468] width 262 height 18
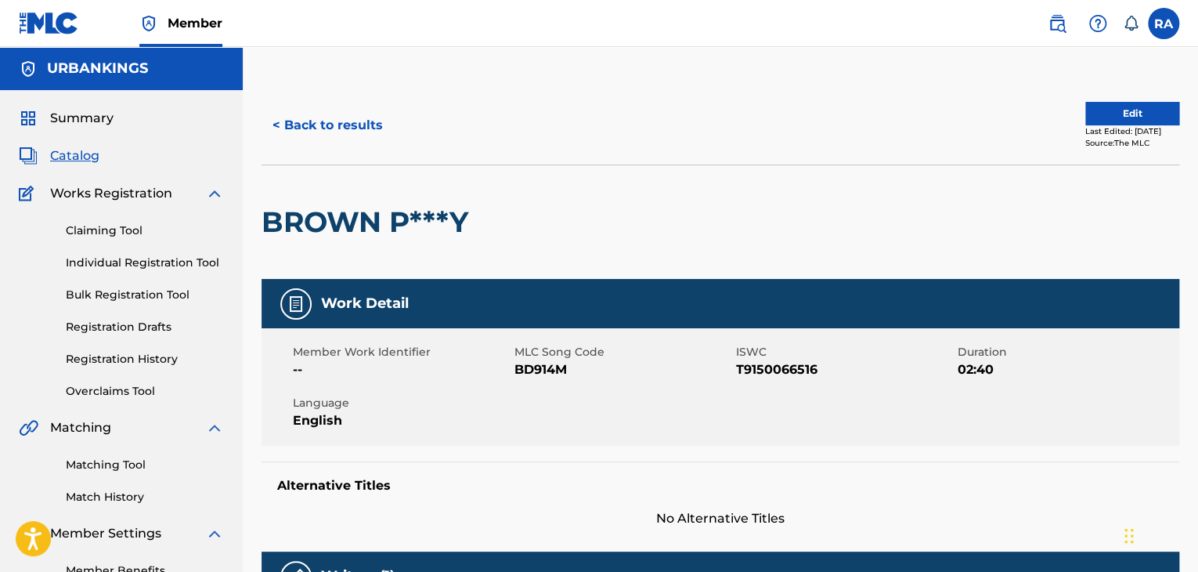
click at [1140, 114] on button "Edit" at bounding box center [1133, 113] width 94 height 23
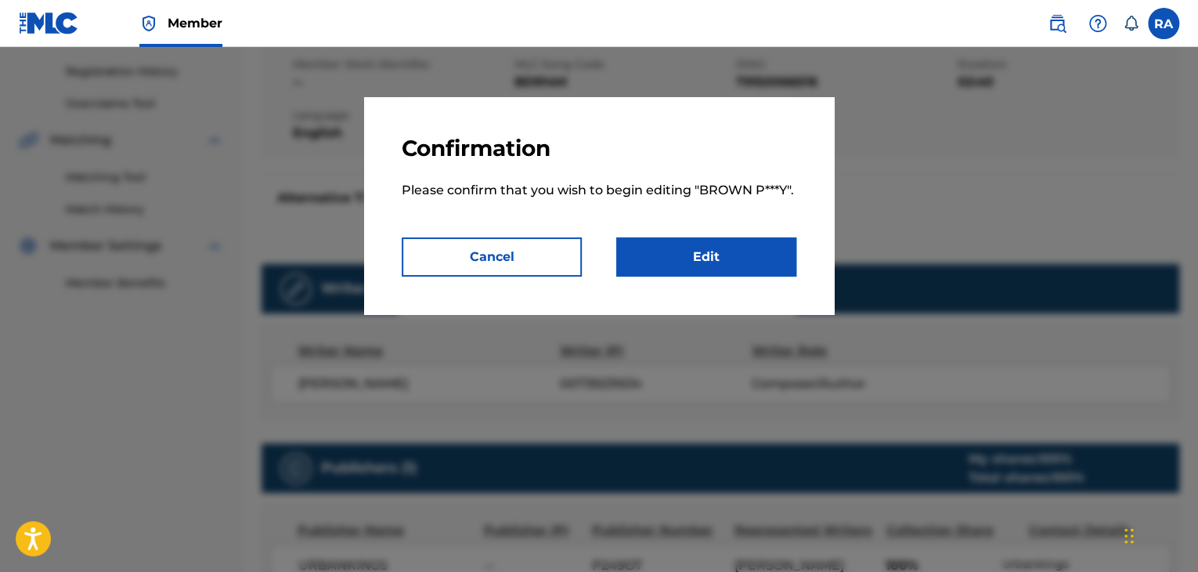
scroll to position [392, 0]
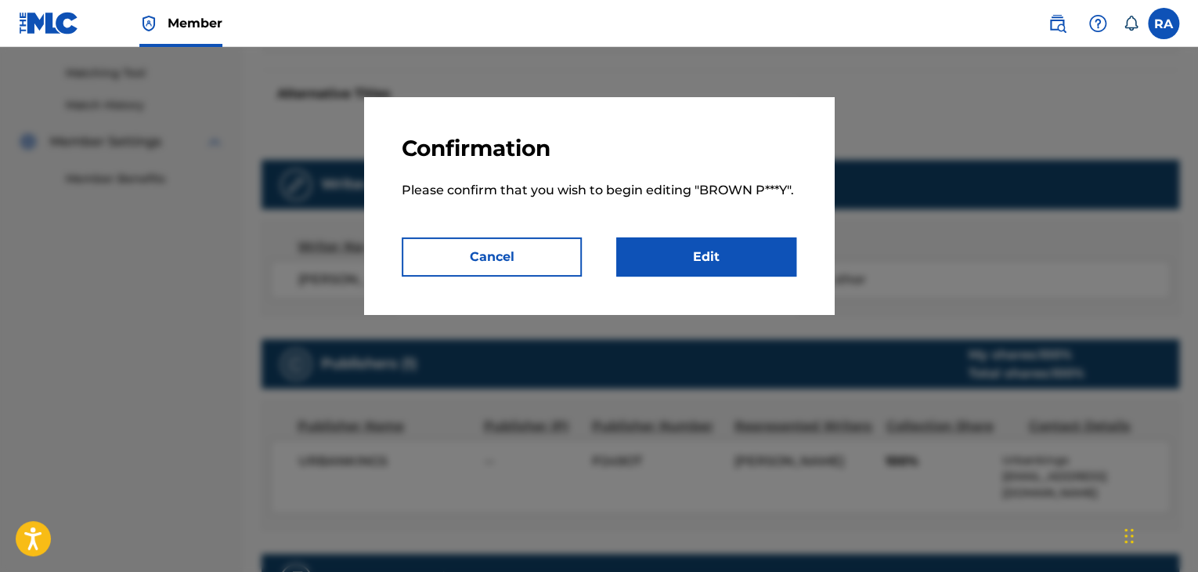
click at [639, 239] on link "Edit" at bounding box center [706, 256] width 180 height 39
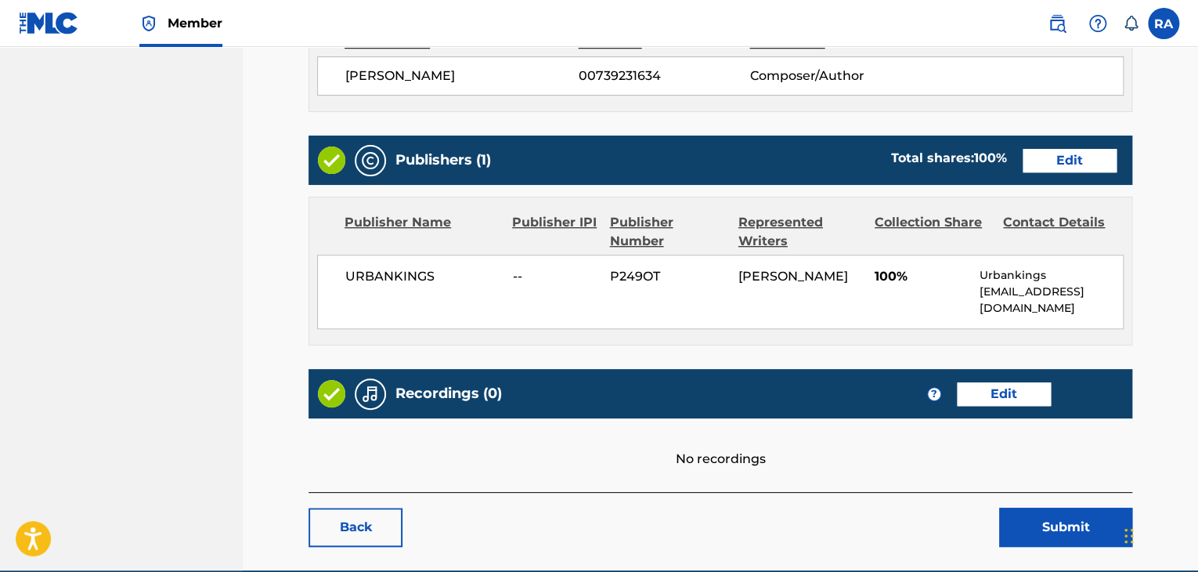
scroll to position [595, 0]
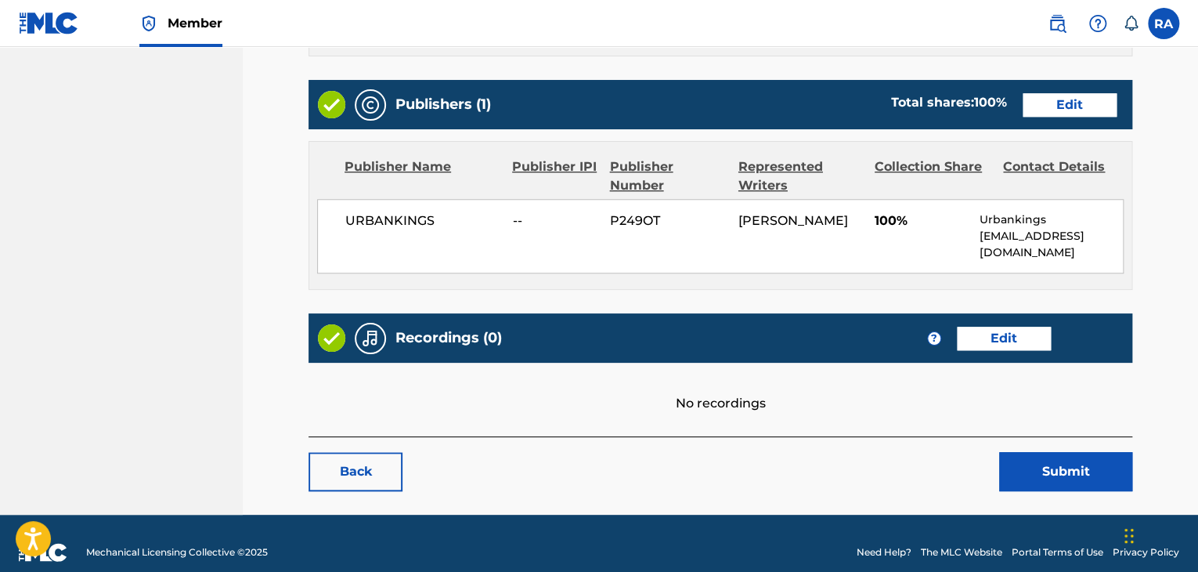
click at [999, 327] on link "Edit" at bounding box center [1004, 338] width 94 height 23
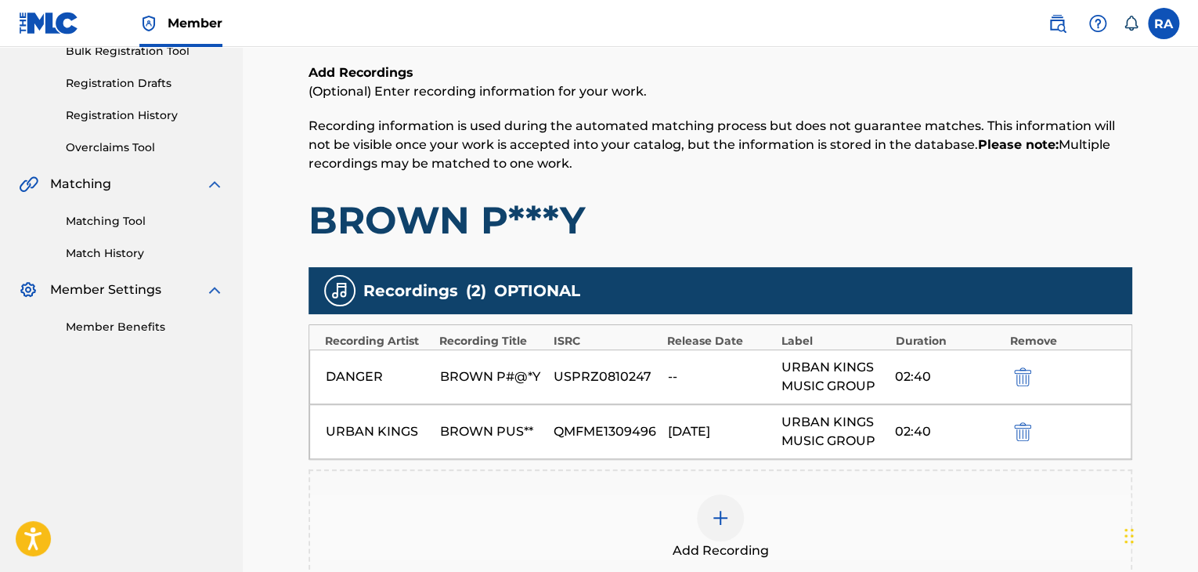
scroll to position [392, 0]
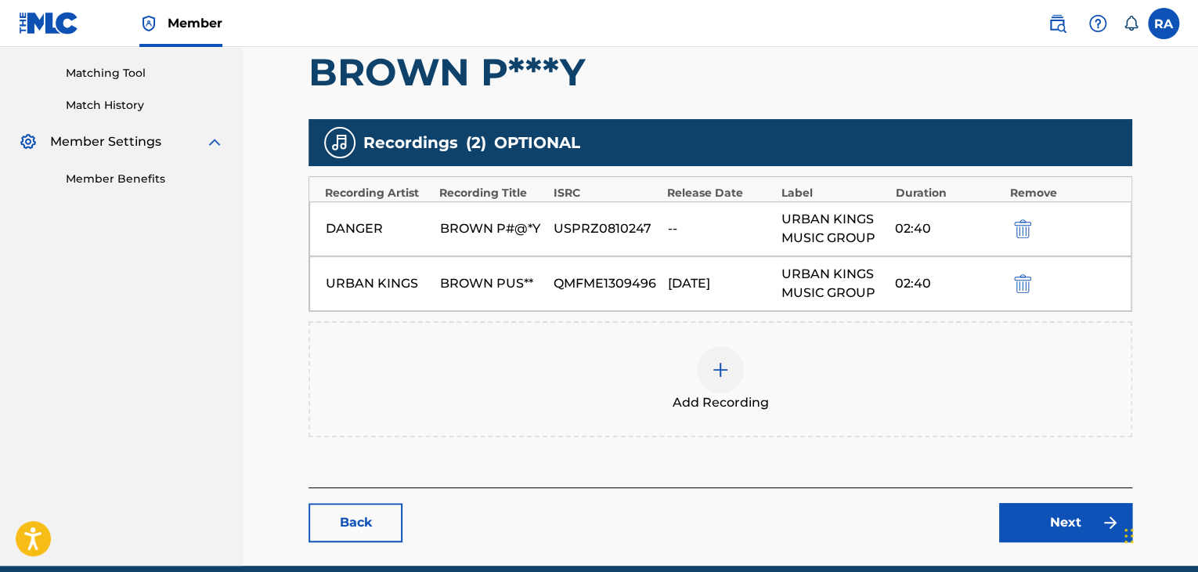
click at [381, 532] on link "Back" at bounding box center [356, 522] width 94 height 39
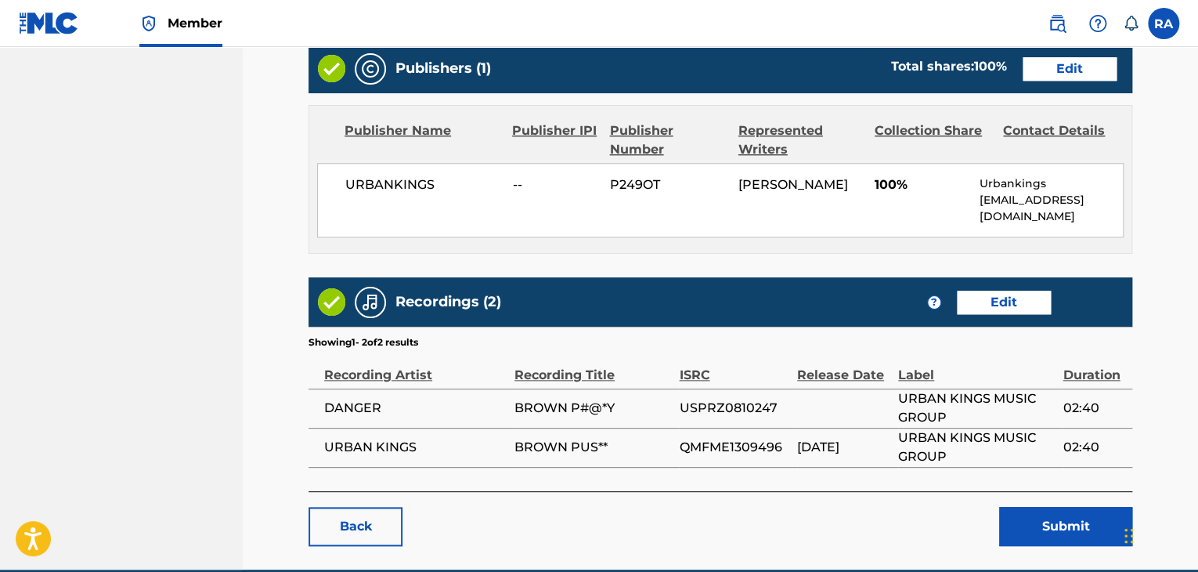
scroll to position [686, 0]
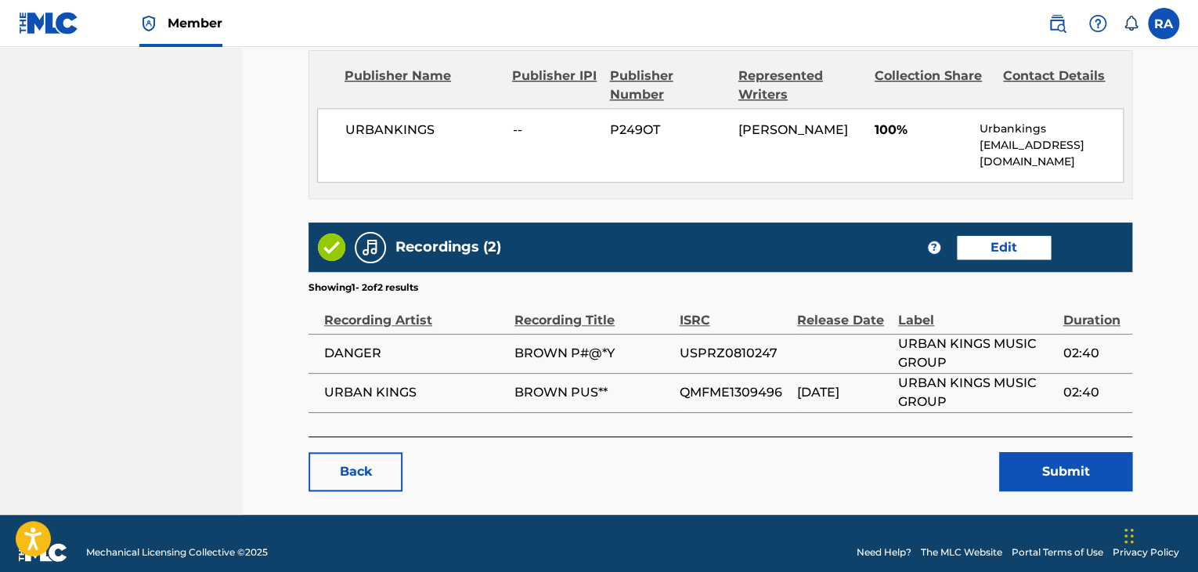
click at [360, 463] on link "Back" at bounding box center [356, 471] width 94 height 39
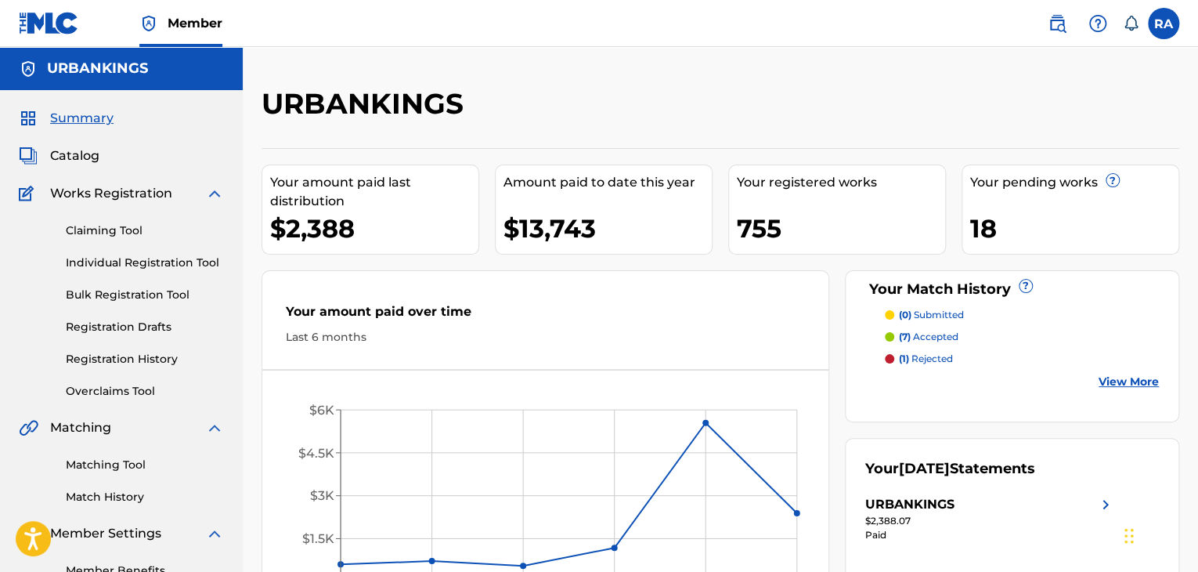
click at [137, 257] on link "Individual Registration Tool" at bounding box center [145, 263] width 158 height 16
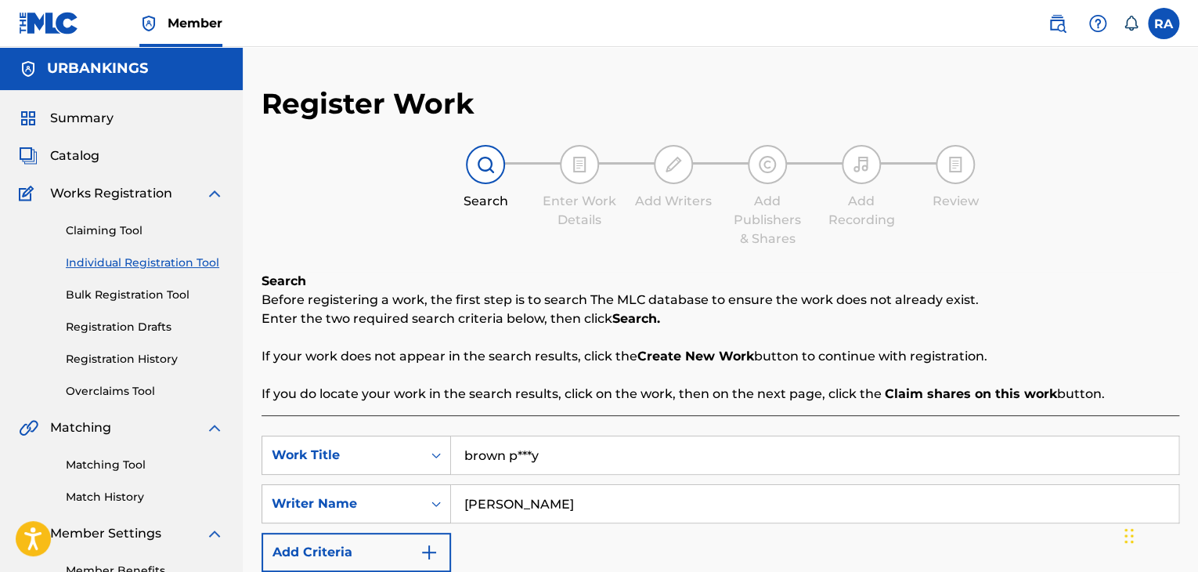
drag, startPoint x: 576, startPoint y: 461, endPoint x: 439, endPoint y: 417, distance: 143.7
type input "HOLDING THE HEAT"
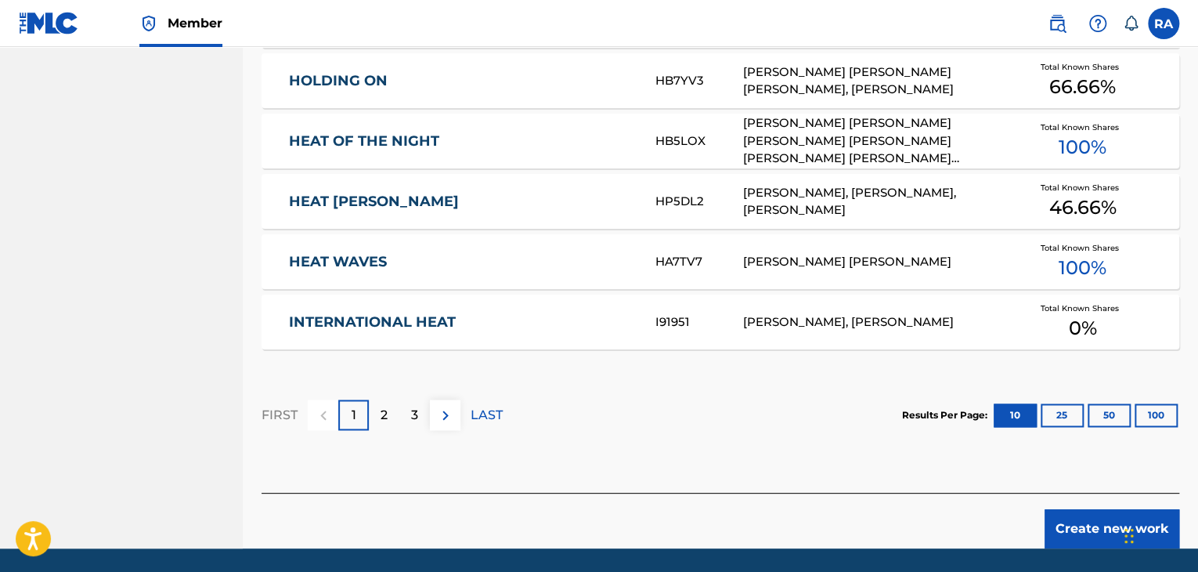
scroll to position [1031, 0]
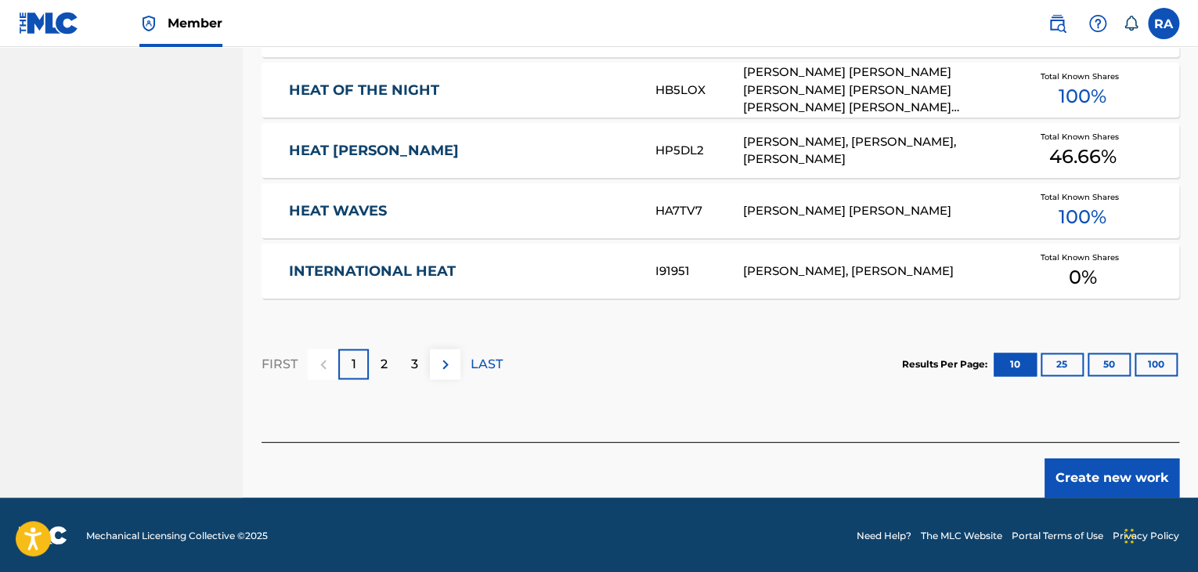
click at [1143, 464] on button "Create new work" at bounding box center [1112, 477] width 135 height 39
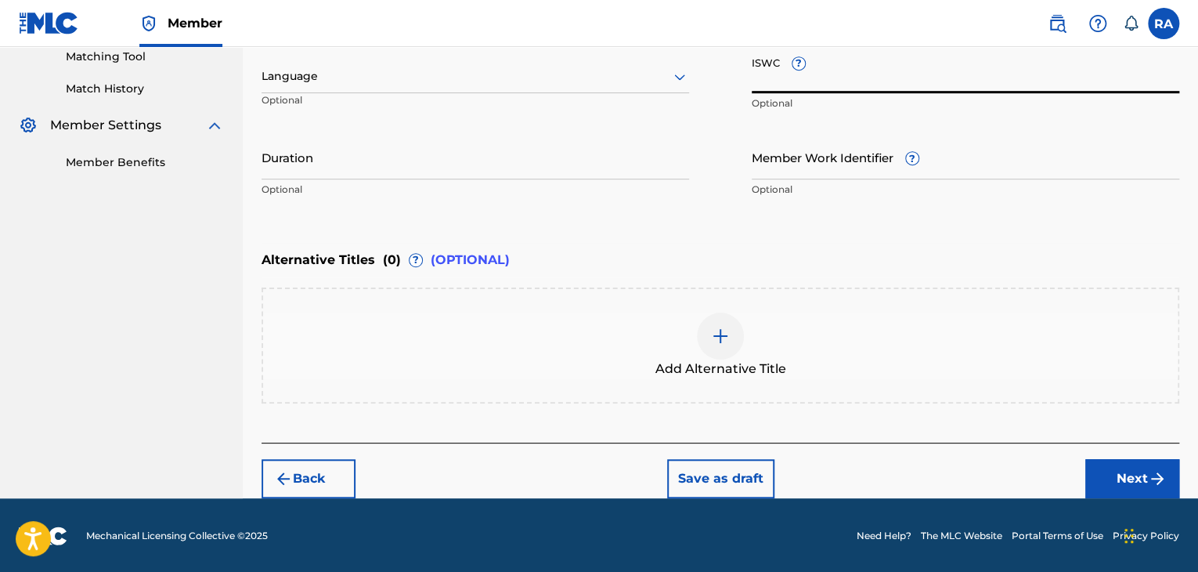
paste input "T9150066538"
type input "T9150066538"
click at [332, 164] on input "Duration" at bounding box center [476, 157] width 428 height 45
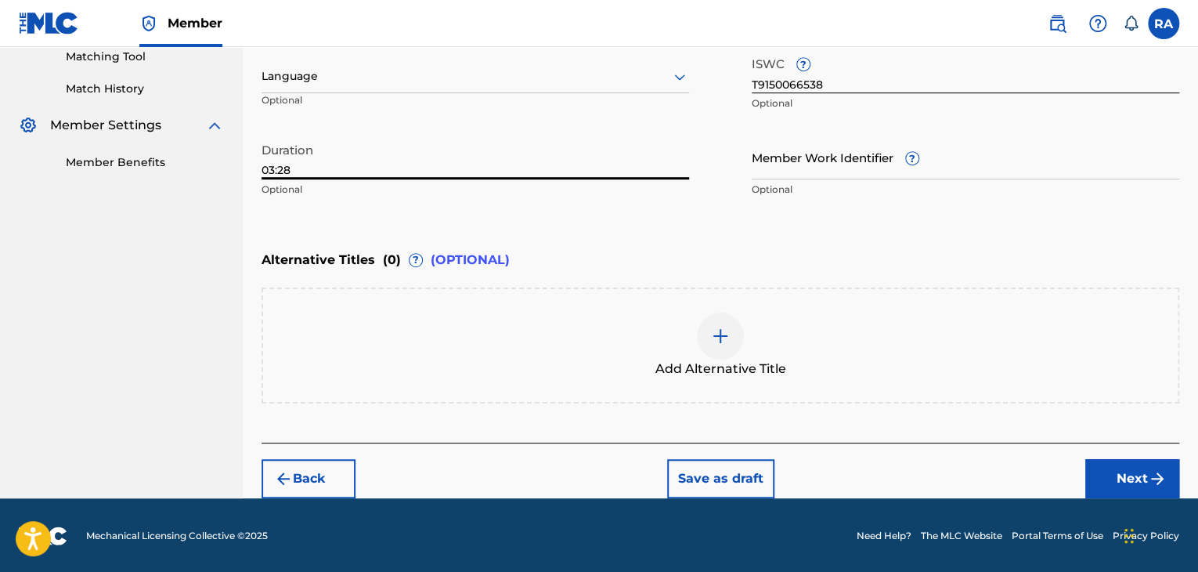
type input "03:28"
click at [1086, 478] on button "Next" at bounding box center [1133, 478] width 94 height 39
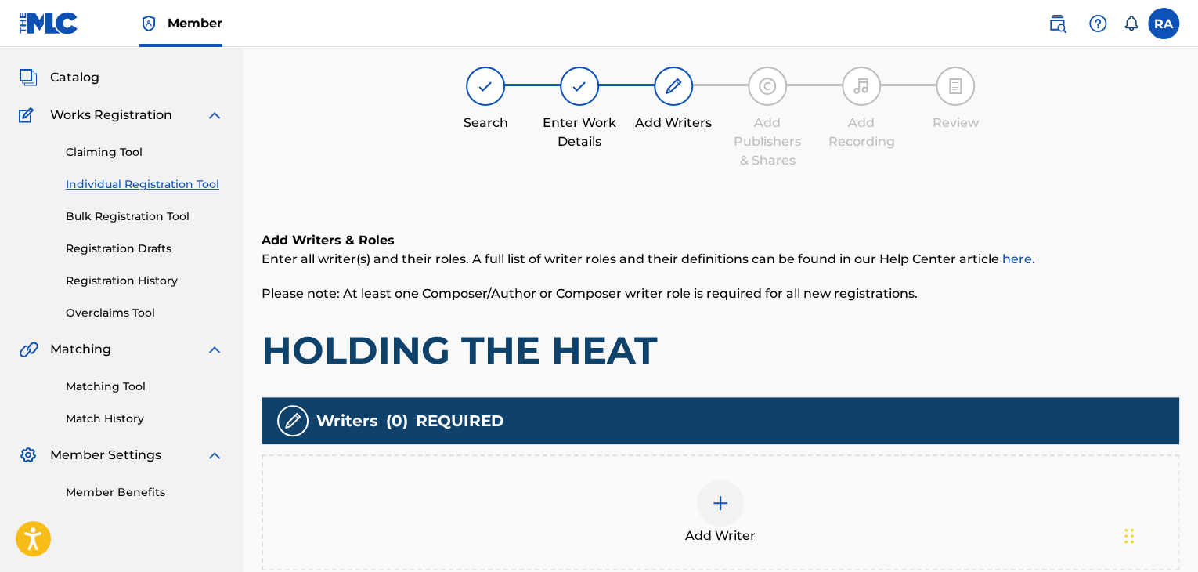
scroll to position [70, 0]
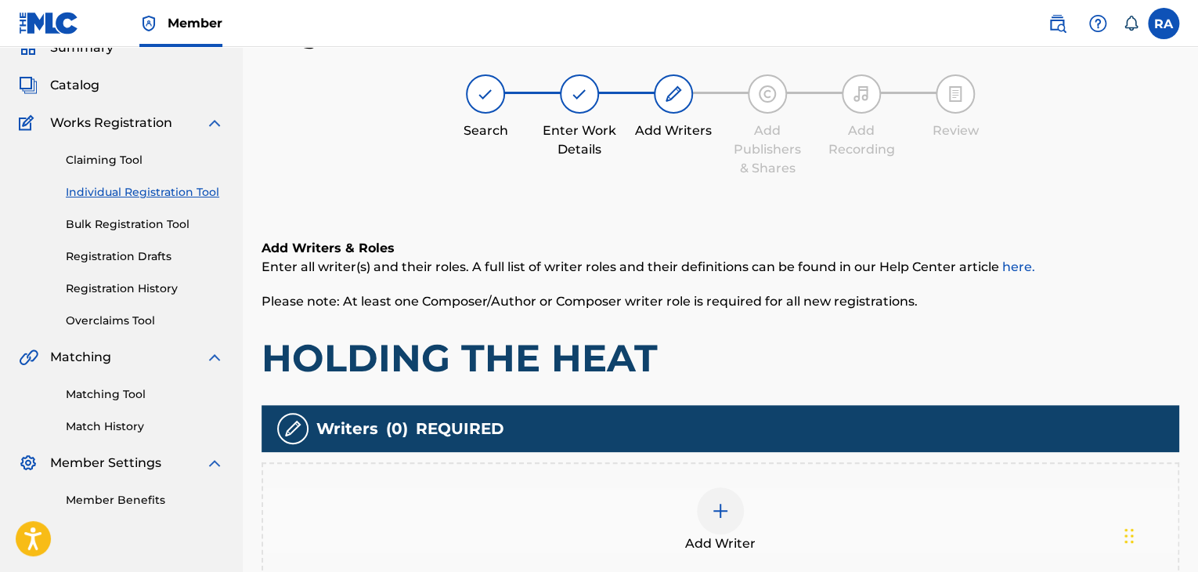
click at [756, 504] on div "Add Writer" at bounding box center [720, 520] width 915 height 66
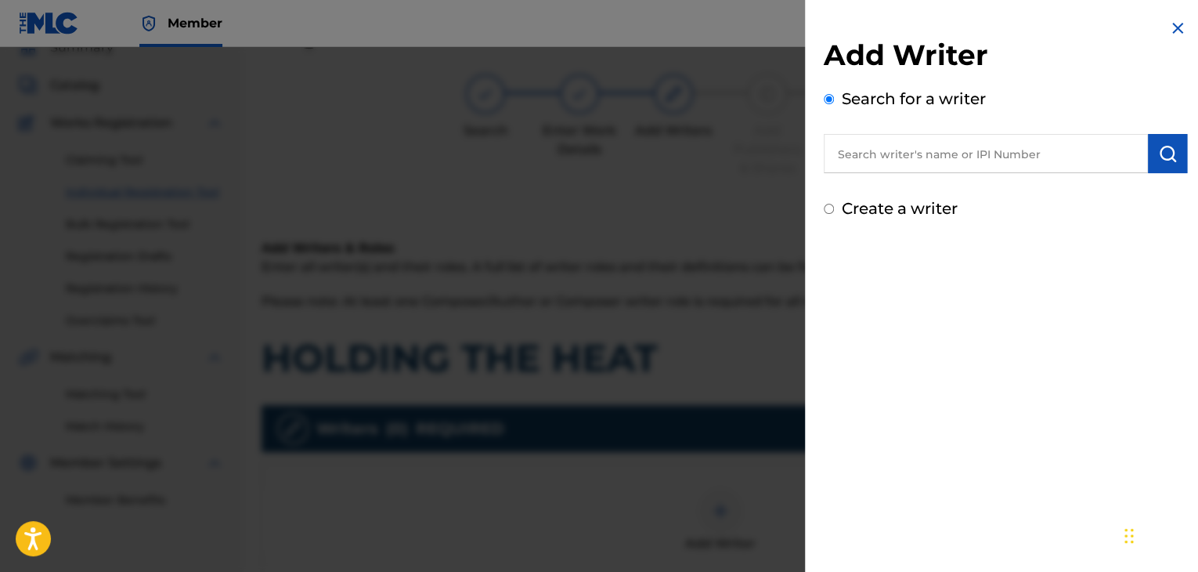
click at [893, 143] on input "text" at bounding box center [986, 153] width 324 height 39
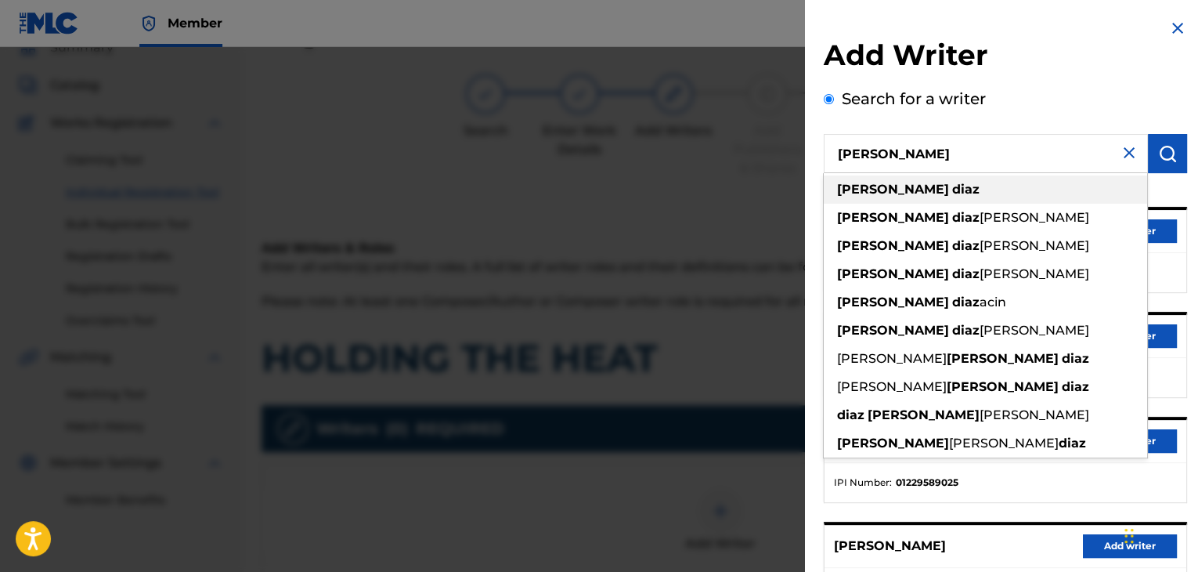
click at [906, 181] on div "[PERSON_NAME]" at bounding box center [985, 189] width 323 height 28
type input "[PERSON_NAME]"
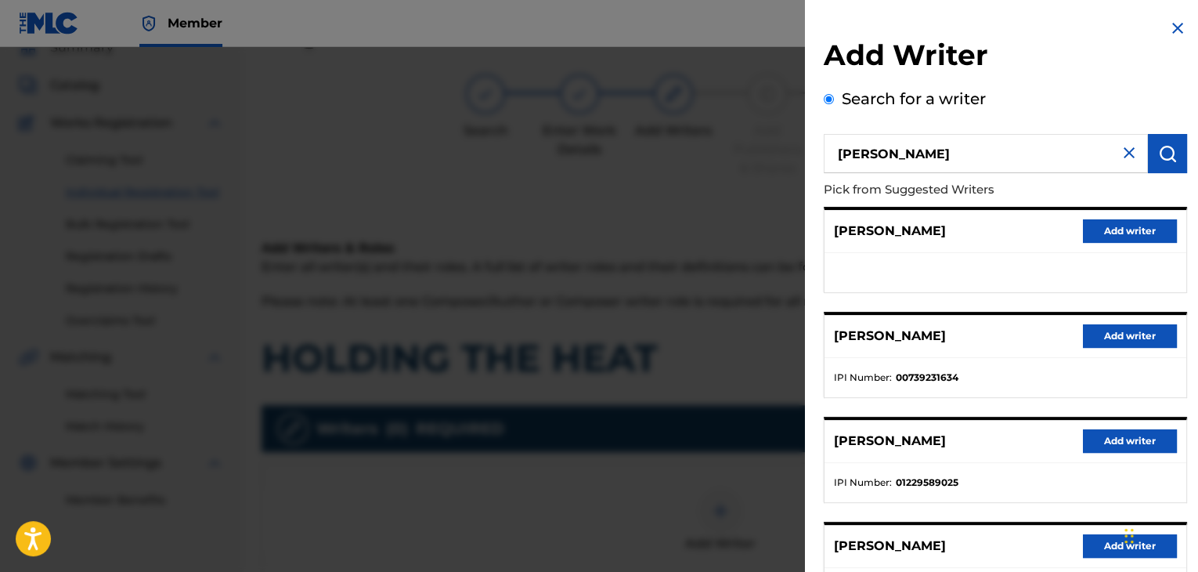
click at [1144, 333] on button "Add writer" at bounding box center [1130, 335] width 94 height 23
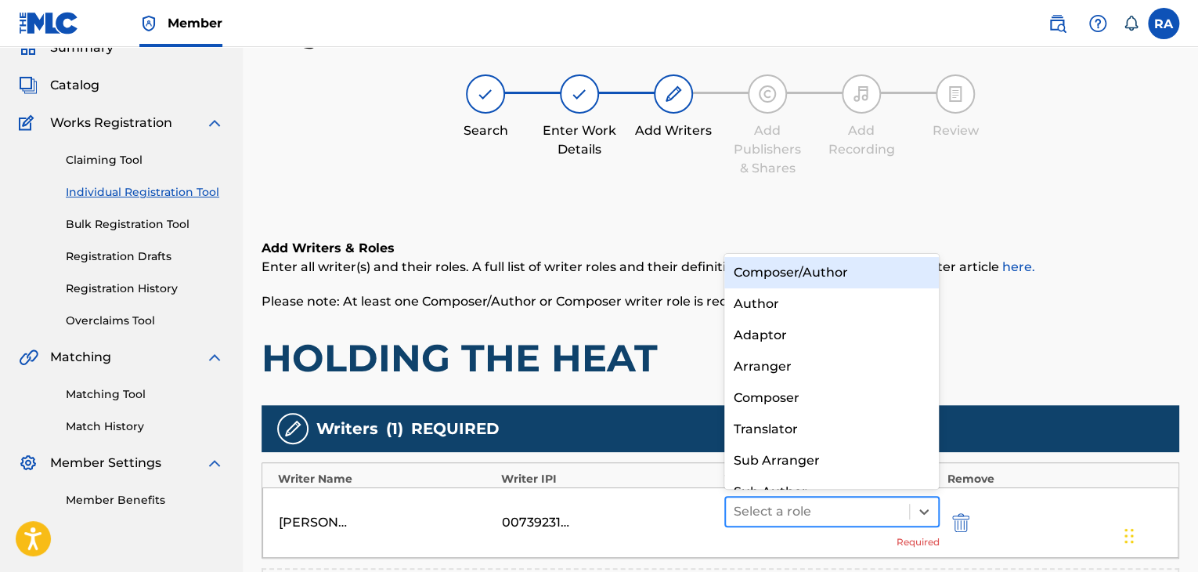
click at [884, 505] on div at bounding box center [818, 512] width 168 height 22
click at [891, 266] on div "Composer/Author" at bounding box center [832, 272] width 215 height 31
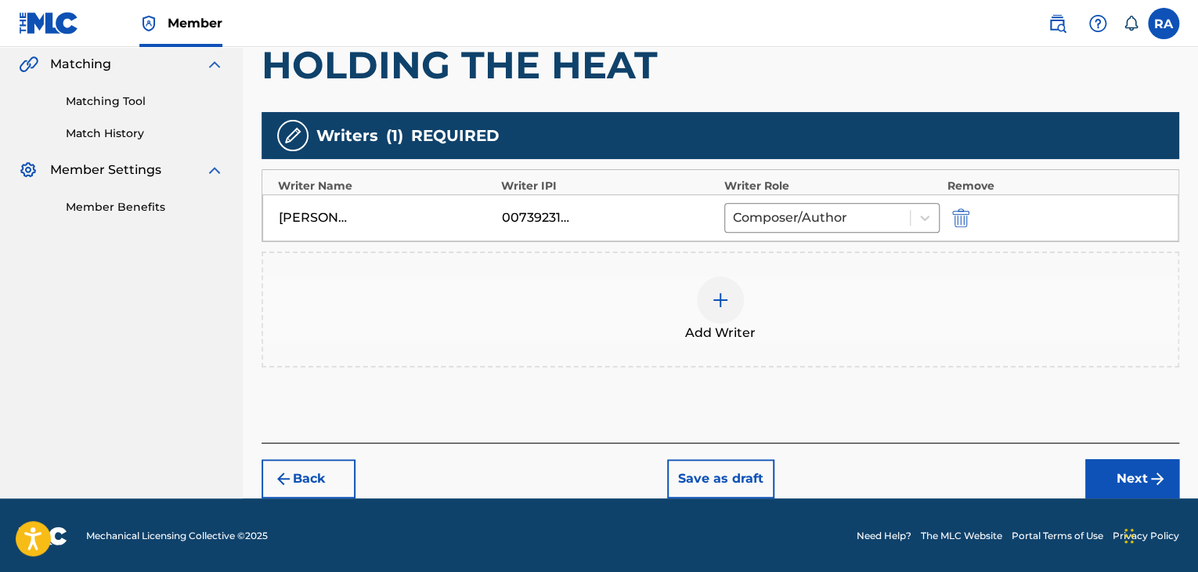
click at [1122, 464] on button "Next" at bounding box center [1133, 478] width 94 height 39
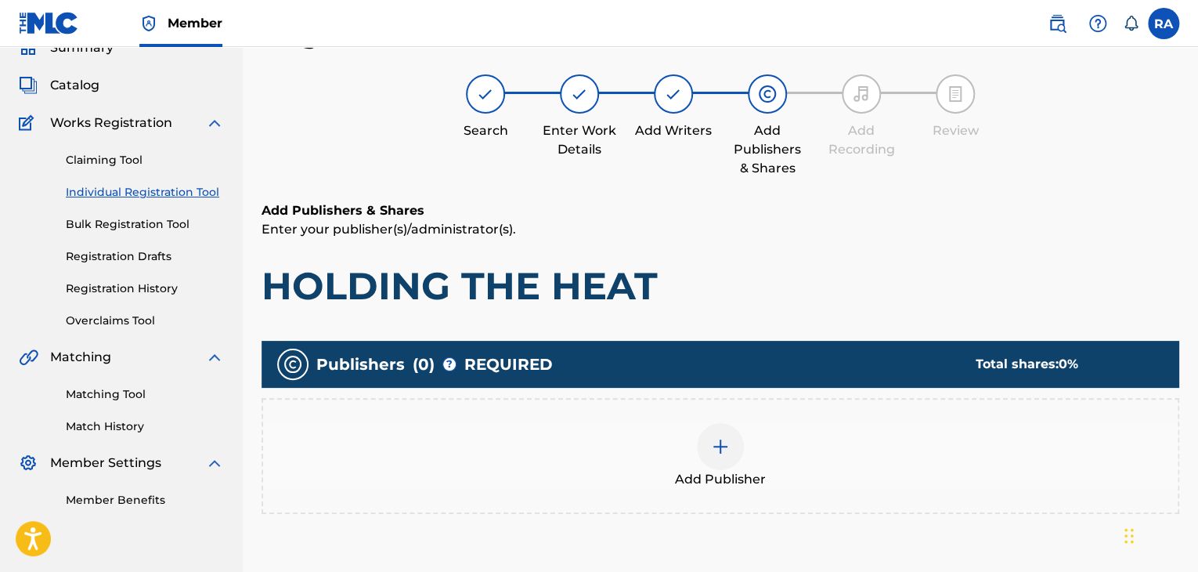
click at [706, 448] on div at bounding box center [720, 446] width 47 height 47
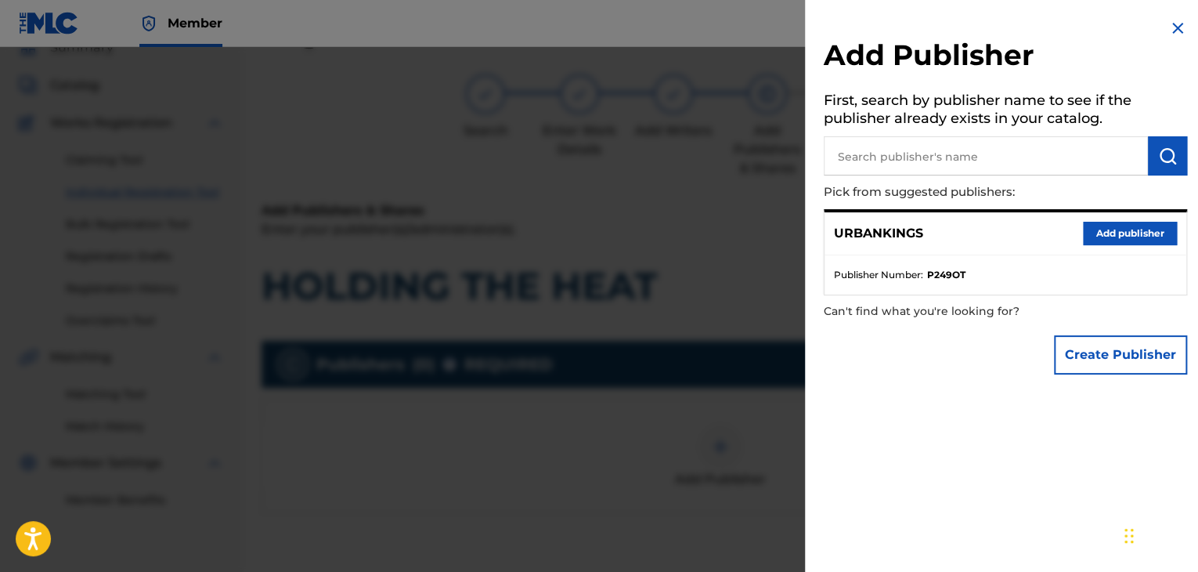
click at [1120, 225] on button "Add publisher" at bounding box center [1130, 233] width 94 height 23
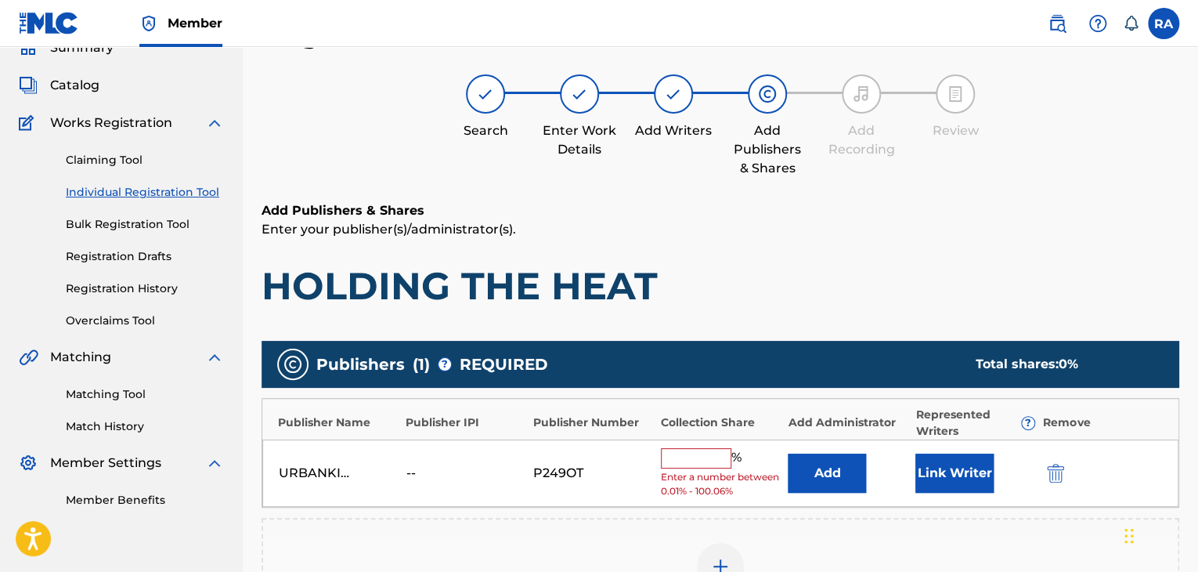
click at [710, 454] on input "text" at bounding box center [696, 458] width 70 height 20
type input "100"
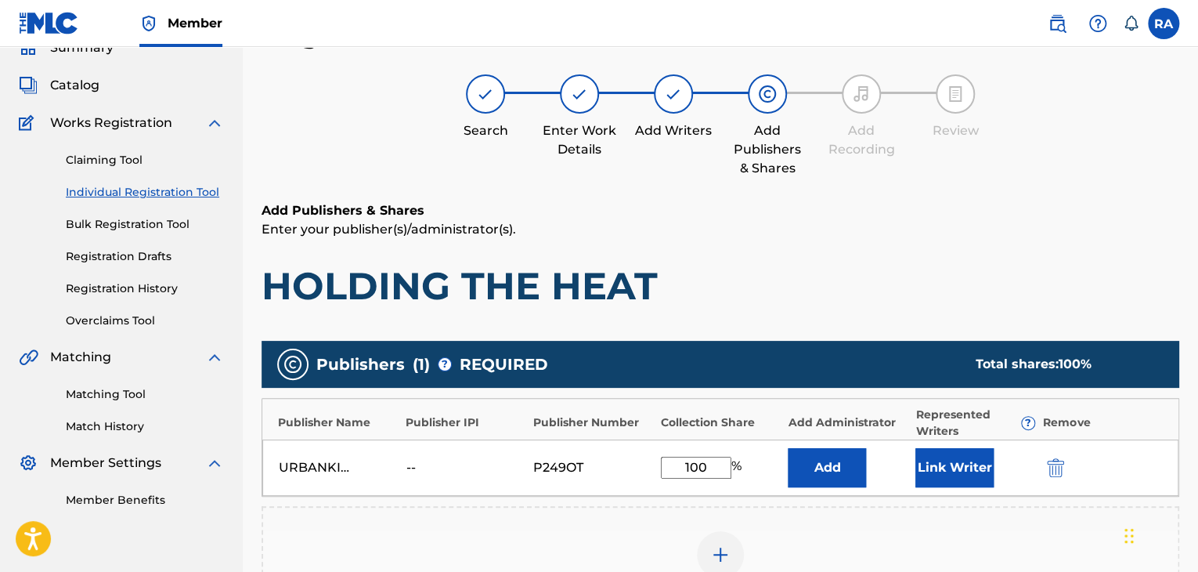
click at [941, 468] on button "Link Writer" at bounding box center [955, 467] width 78 height 39
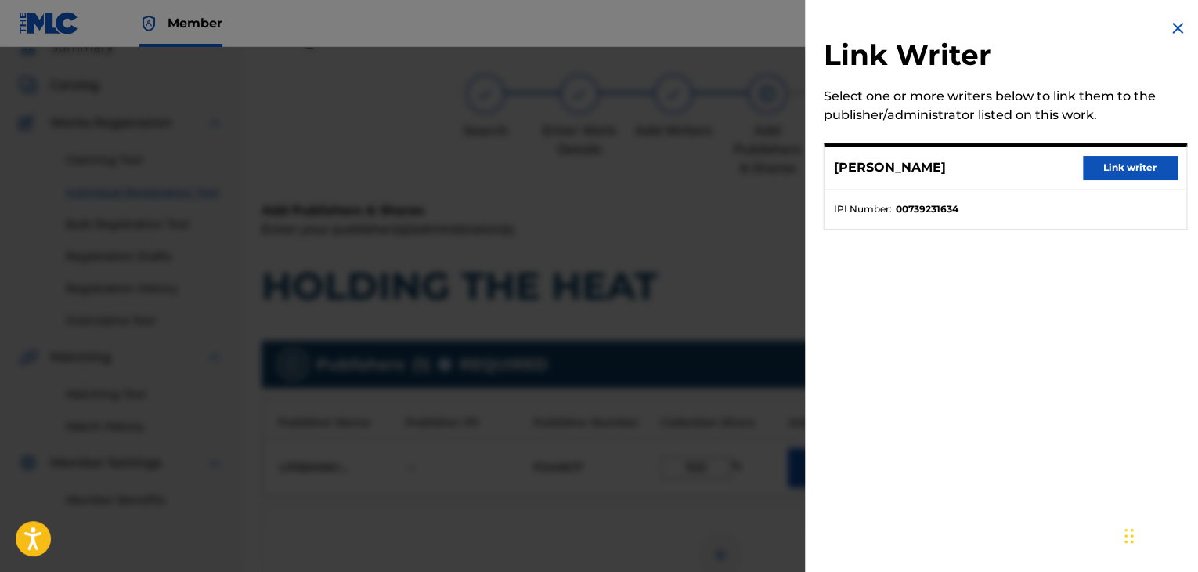
click at [1128, 163] on button "Link writer" at bounding box center [1130, 167] width 94 height 23
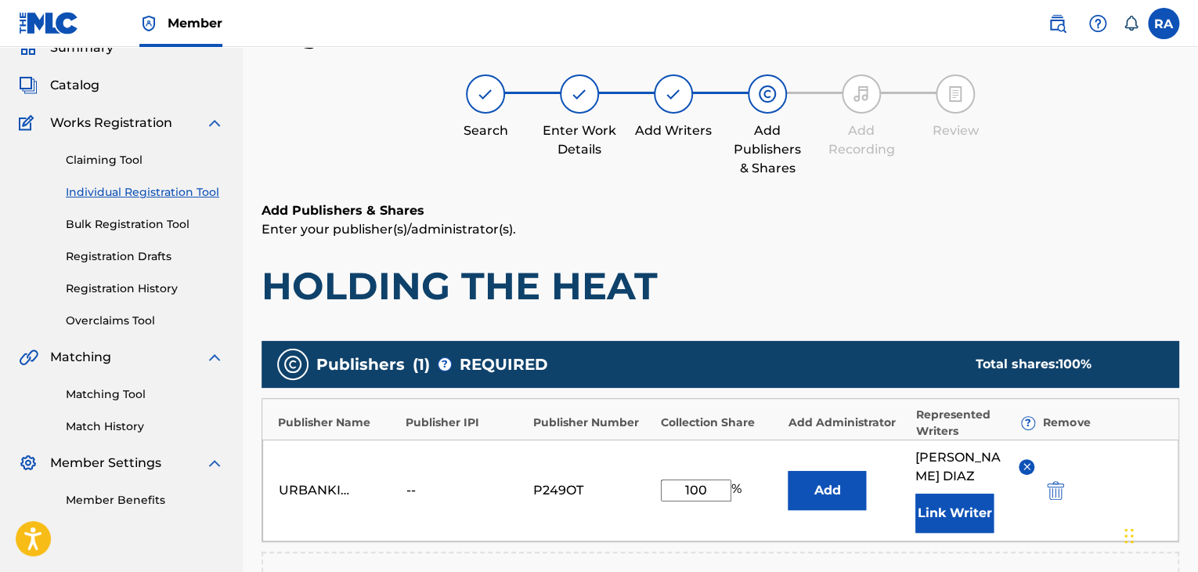
scroll to position [399, 0]
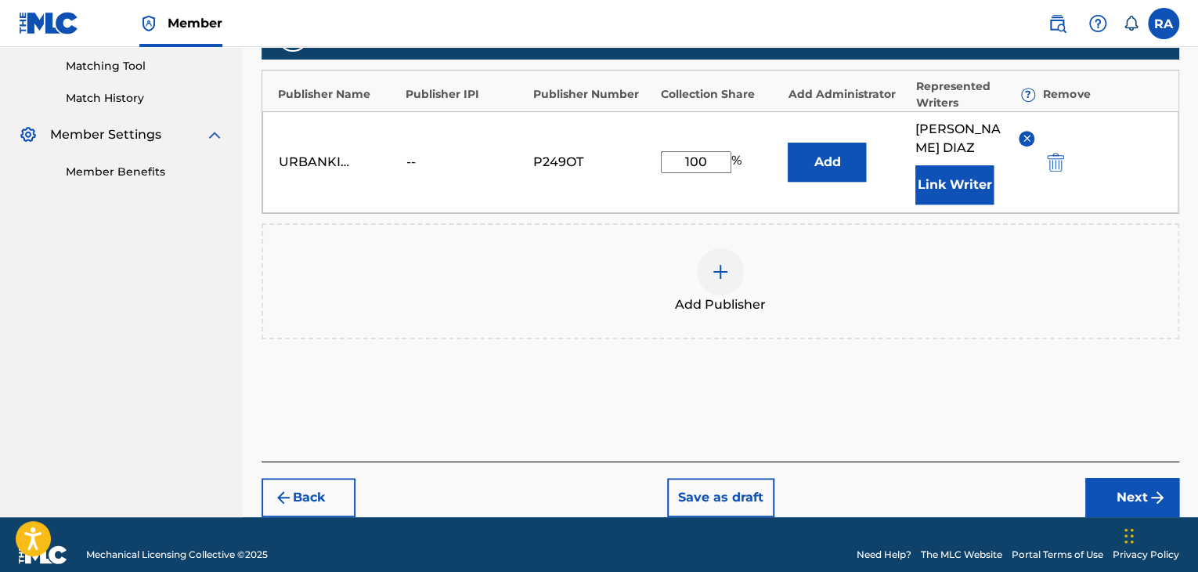
click at [1106, 478] on button "Next" at bounding box center [1133, 497] width 94 height 39
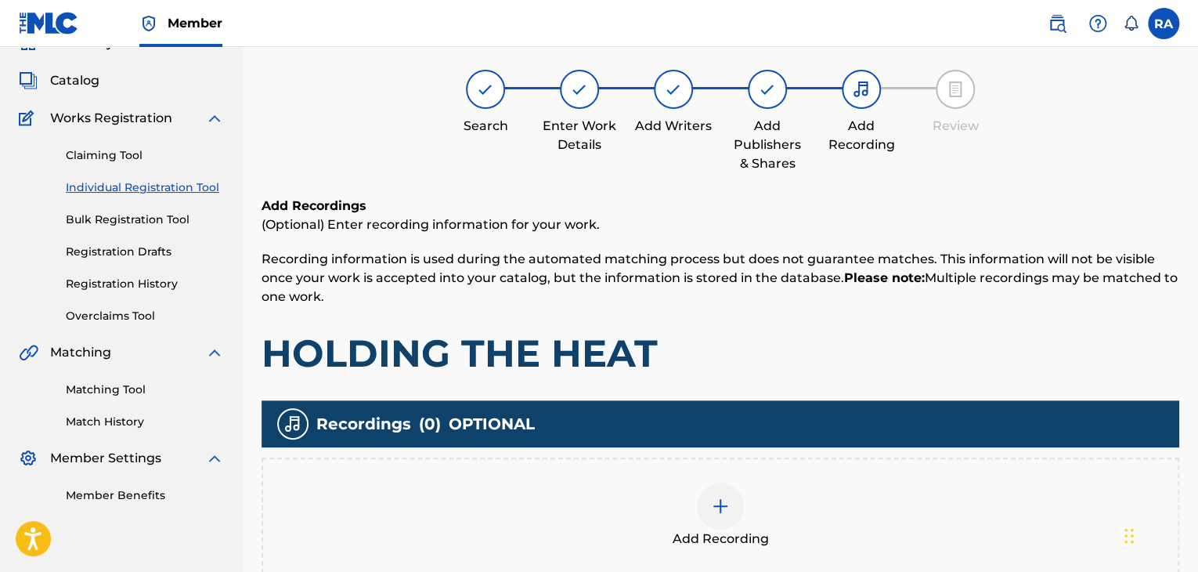
scroll to position [70, 0]
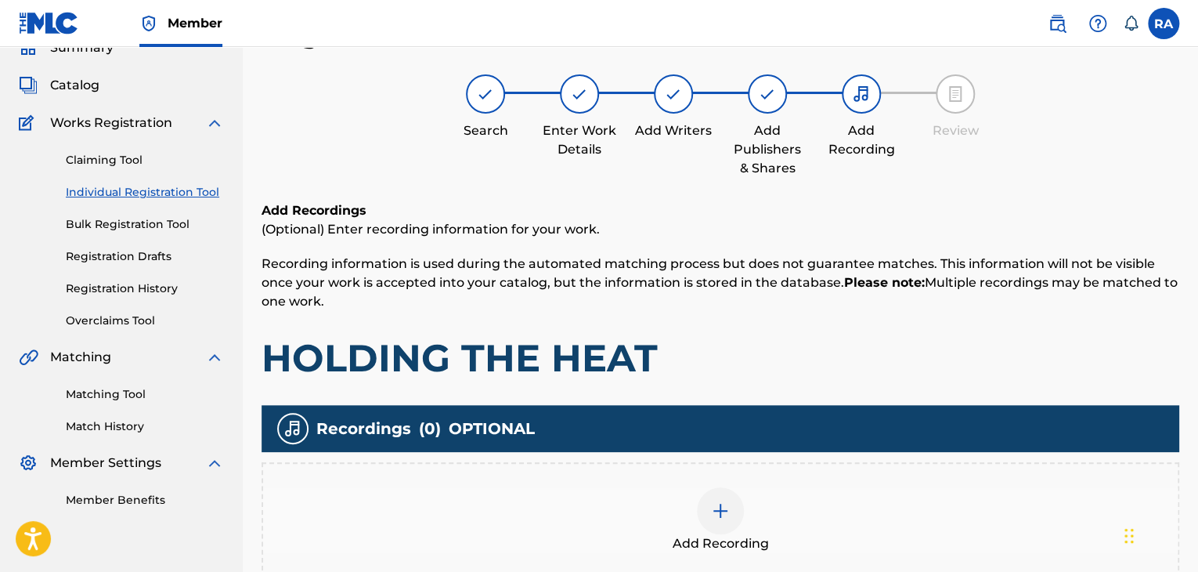
click at [717, 508] on img at bounding box center [720, 510] width 19 height 19
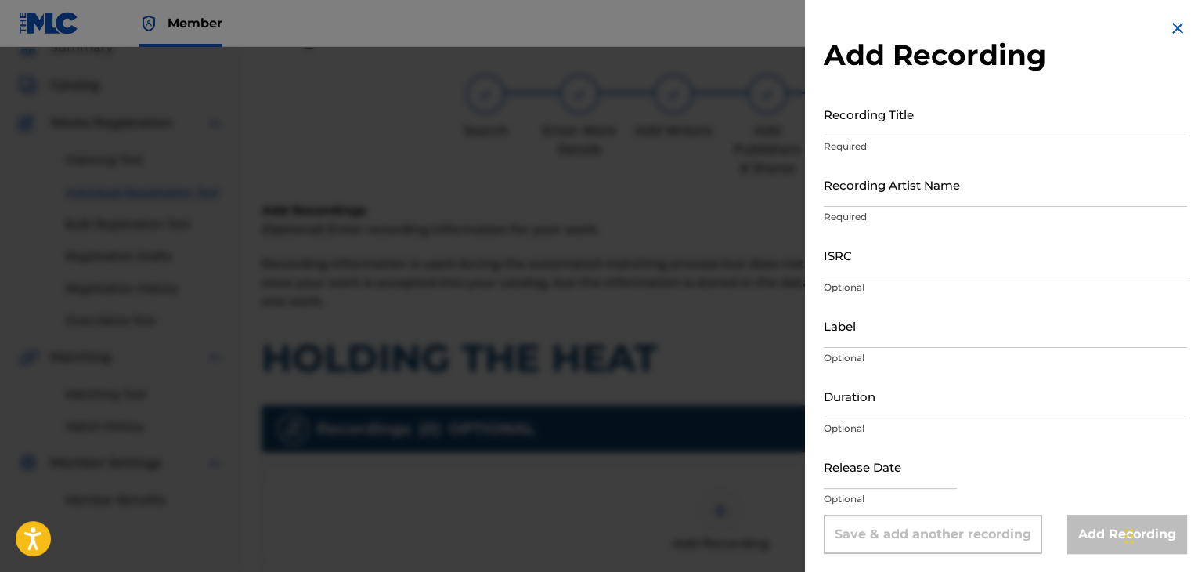
click at [910, 115] on input "Recording Title" at bounding box center [1005, 114] width 363 height 45
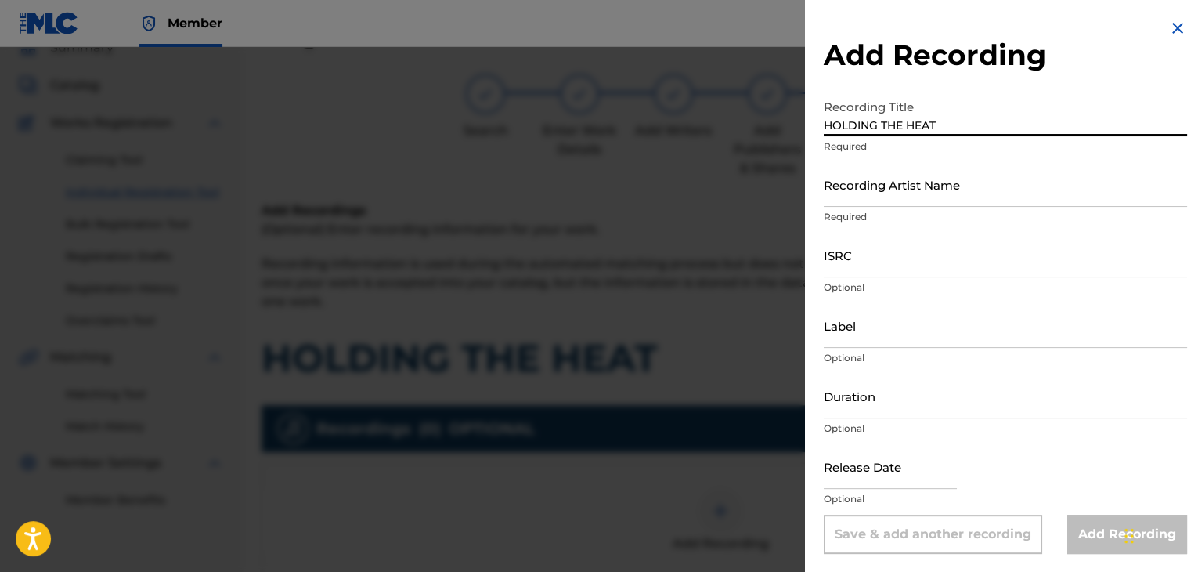
type input "HOLDING THE HEAT"
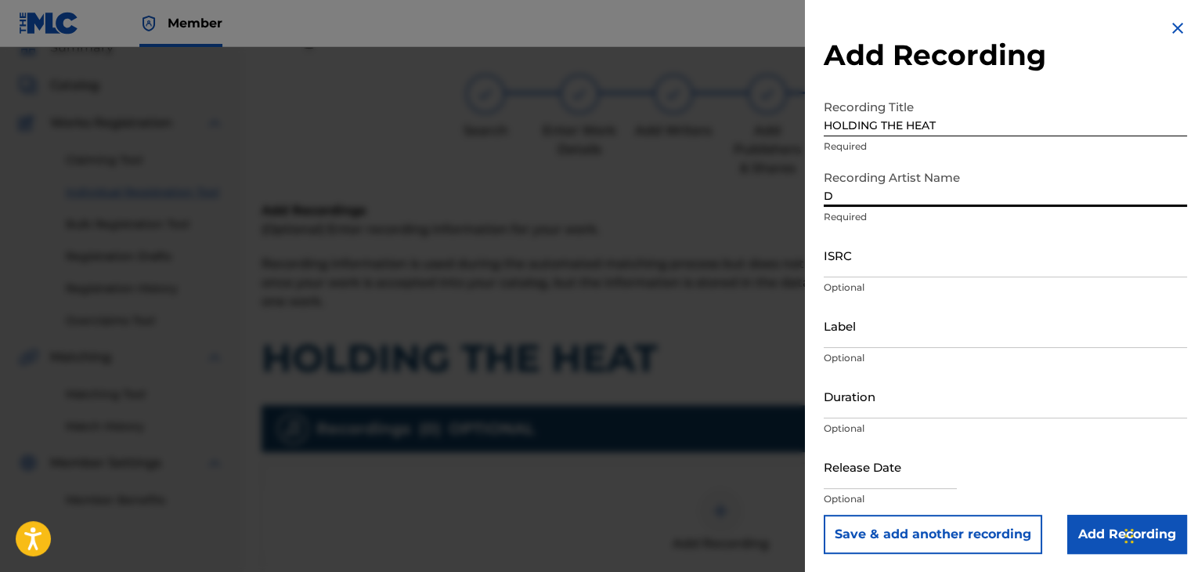
type input "DANGER"
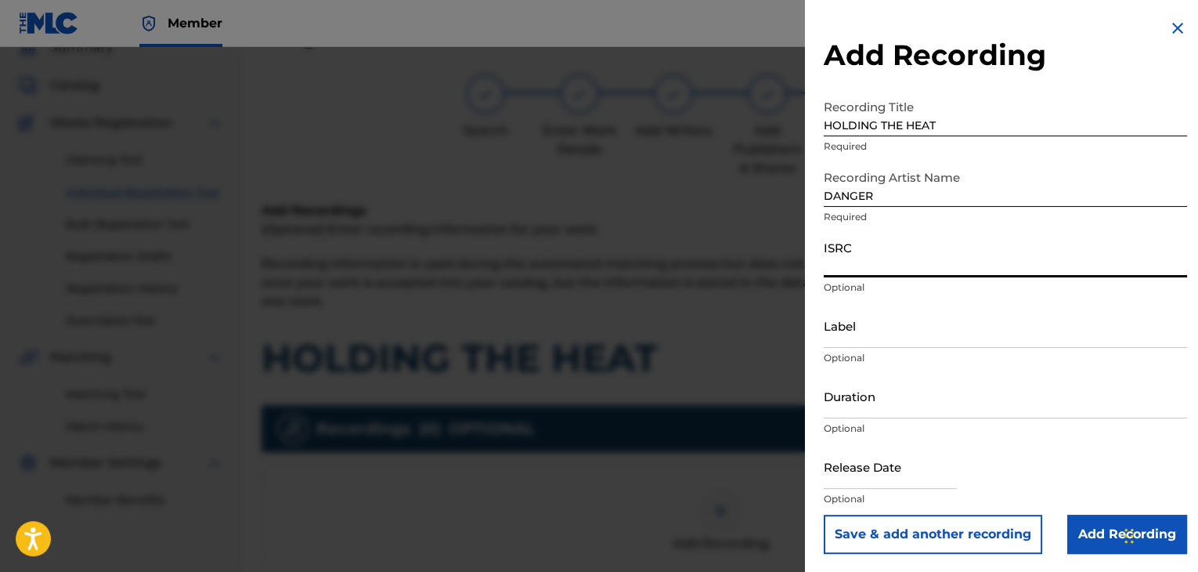
paste input "T9150066538"
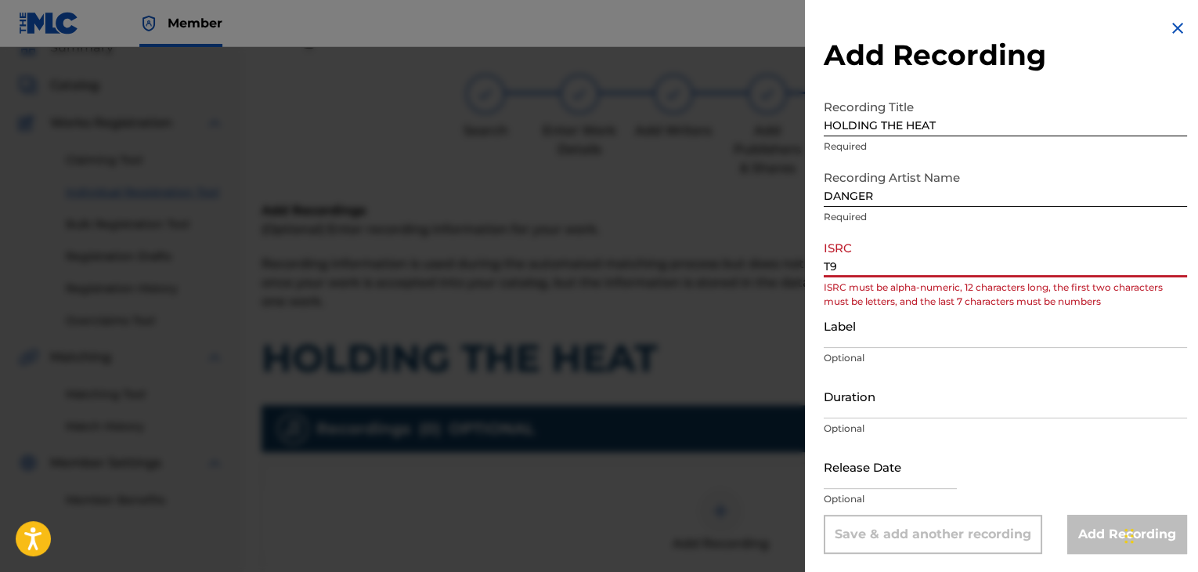
type input "T"
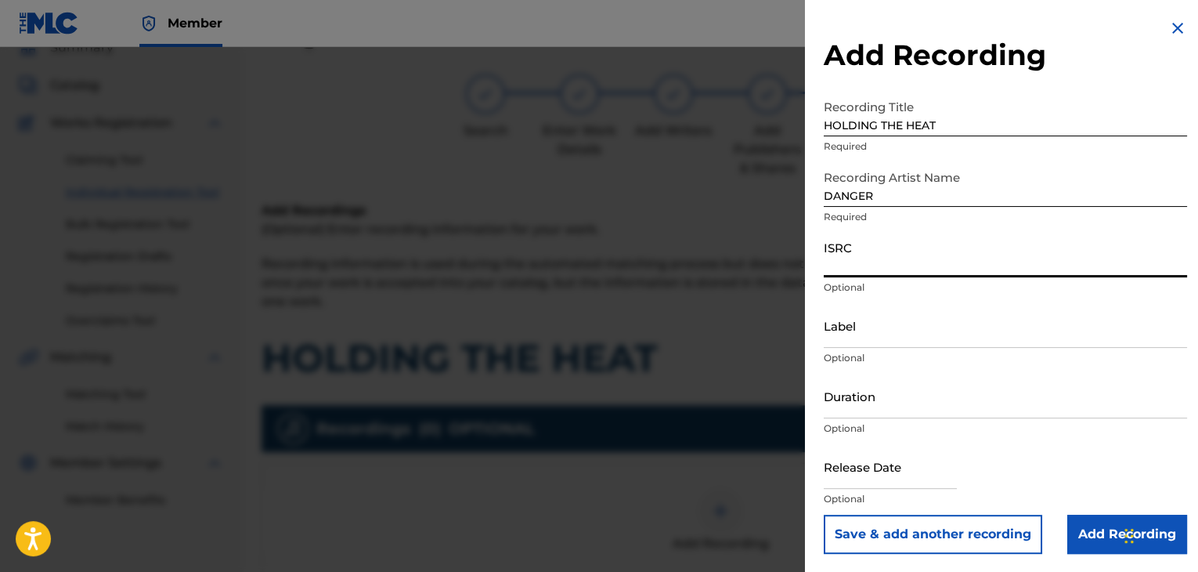
paste input "USPRZ0810248"
type input "USPRZ0810248"
click at [845, 333] on input "Label" at bounding box center [1005, 325] width 363 height 45
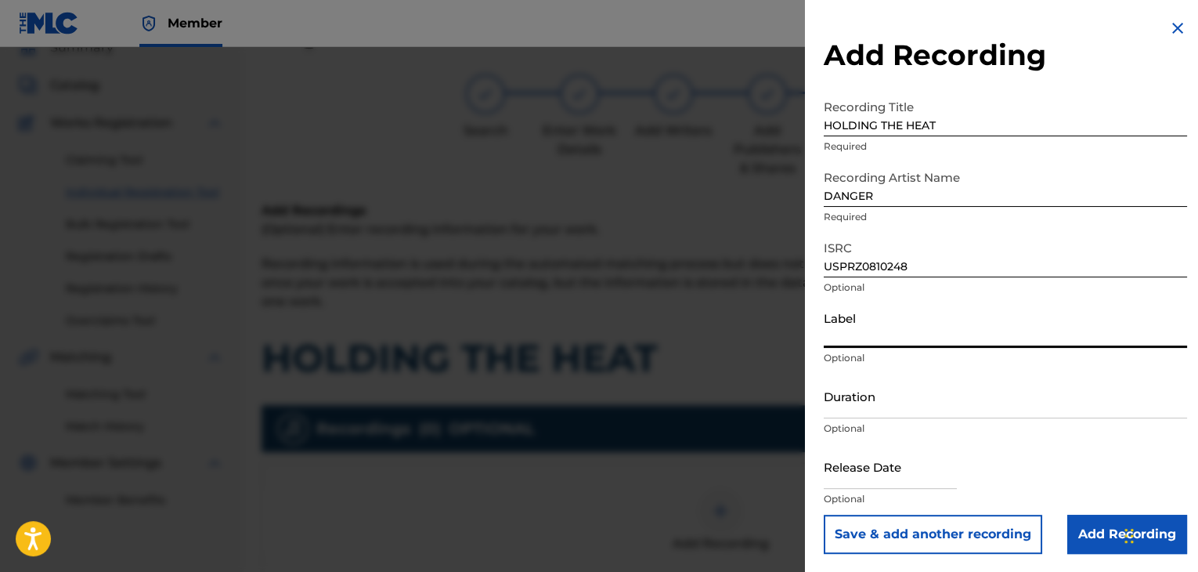
type input "Urban Kings Music Group"
click at [860, 422] on p "Optional" at bounding box center [1005, 428] width 363 height 14
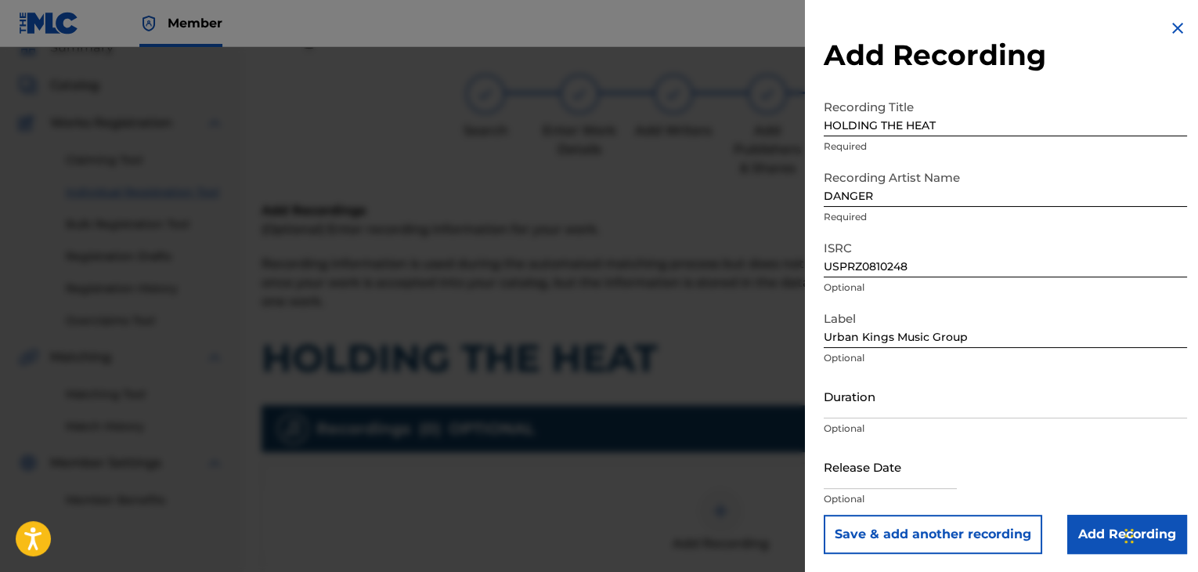
click at [858, 407] on input "Duration" at bounding box center [1005, 396] width 363 height 45
type input "03:28"
click at [906, 466] on input "text" at bounding box center [890, 466] width 133 height 45
select select "7"
select select "2025"
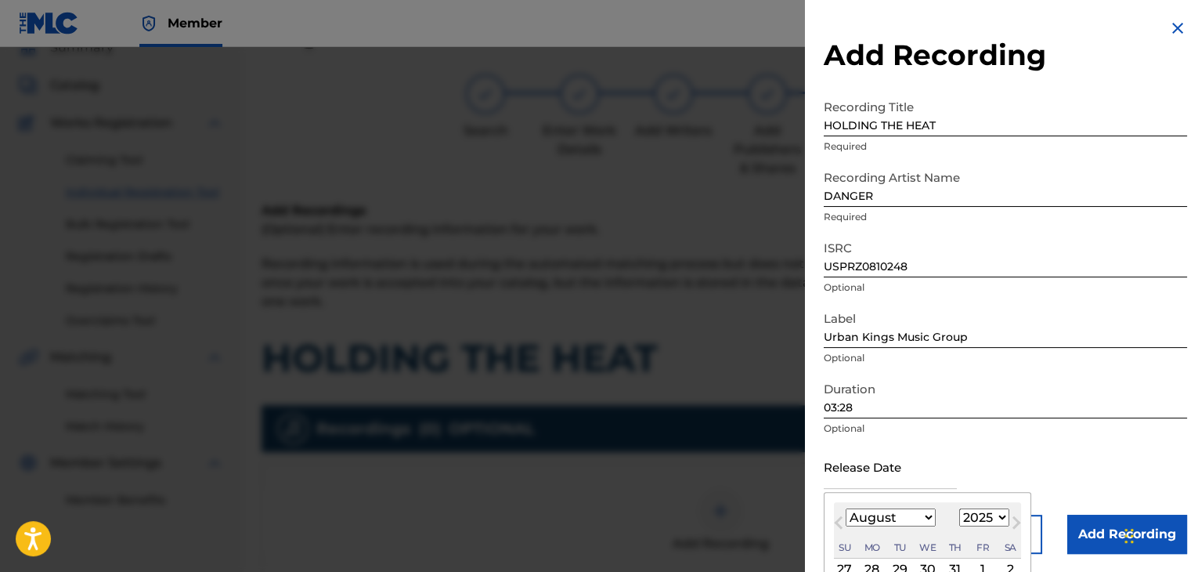
click at [920, 511] on select "January February March April May June July August September October November De…" at bounding box center [891, 517] width 90 height 18
select select "5"
click at [846, 508] on select "January February March April May June July August September October November De…" at bounding box center [891, 517] width 90 height 18
click at [987, 520] on select "1899 1900 1901 1902 1903 1904 1905 1906 1907 1908 1909 1910 1911 1912 1913 1914…" at bounding box center [985, 517] width 50 height 18
select select "2008"
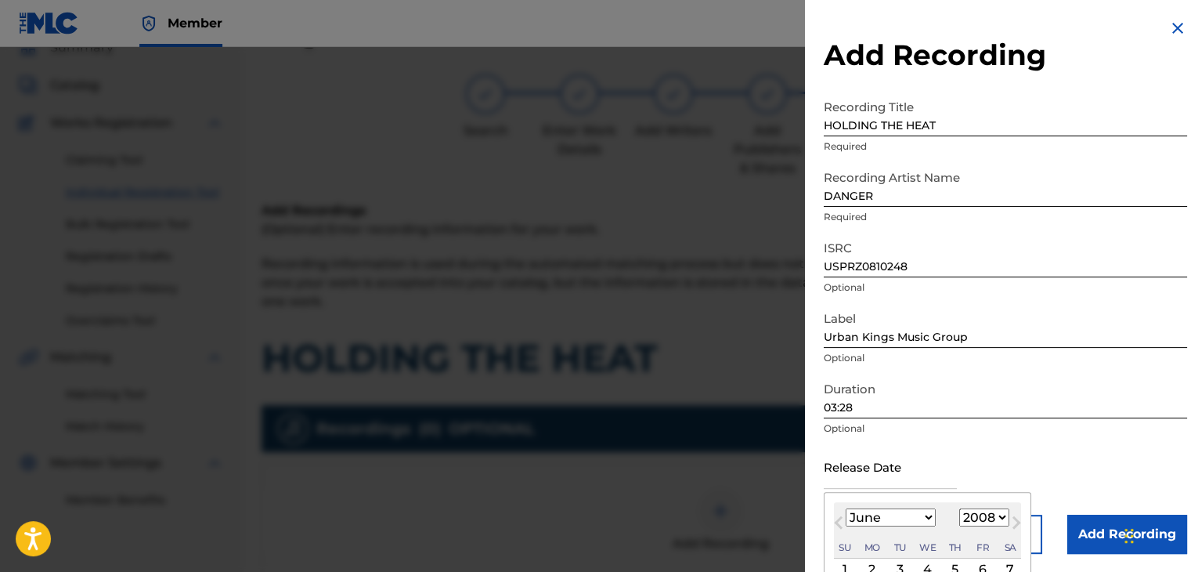
click at [960, 508] on select "1899 1900 1901 1902 1903 1904 1905 1906 1907 1908 1909 1910 1911 1912 1913 1914…" at bounding box center [985, 517] width 50 height 18
click at [871, 569] on div "2" at bounding box center [872, 569] width 19 height 19
type input "[DATE]"
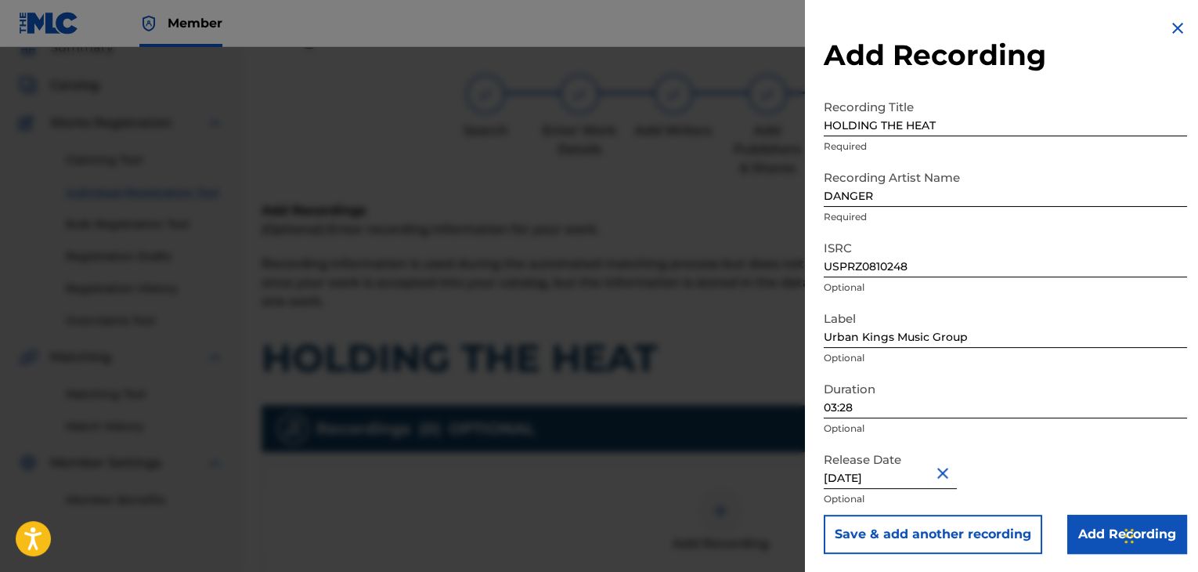
click at [1081, 515] on input "Add Recording" at bounding box center [1128, 534] width 120 height 39
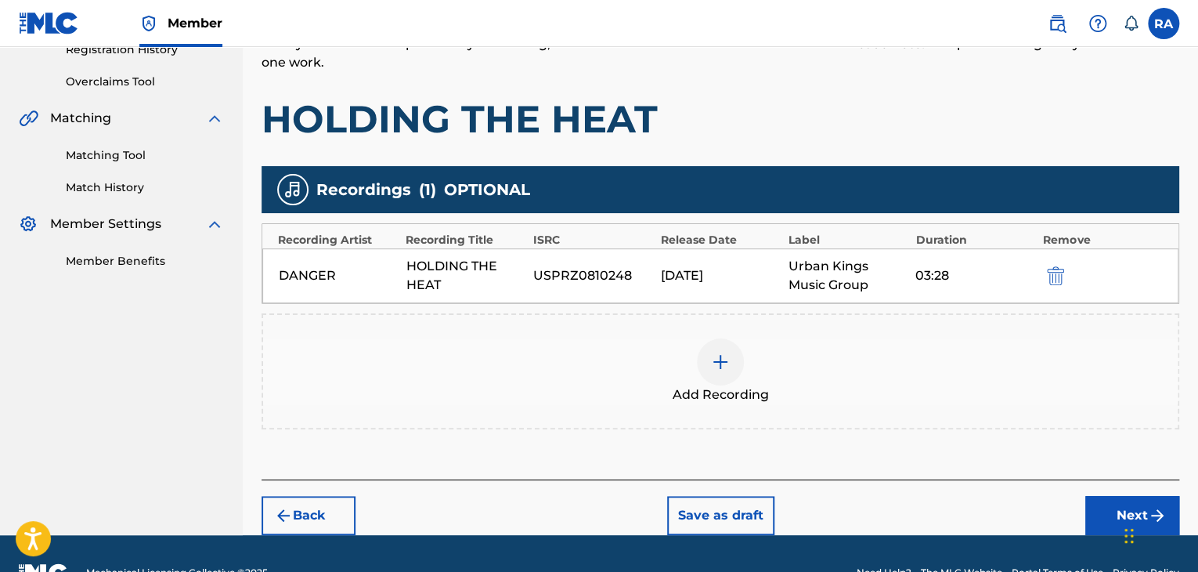
scroll to position [346, 0]
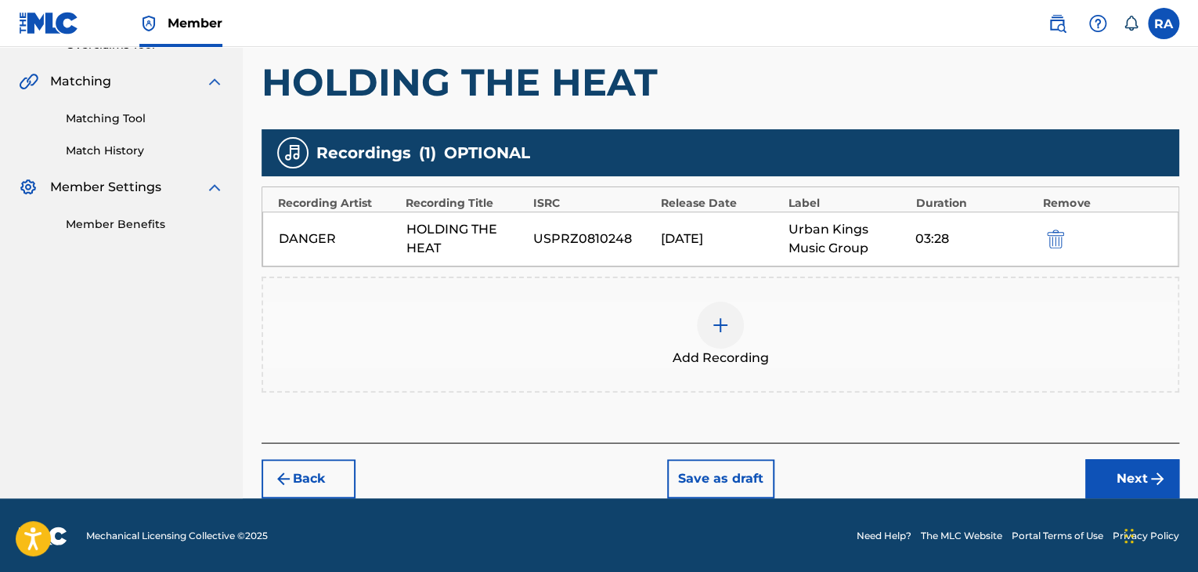
click at [1102, 474] on button "Next" at bounding box center [1133, 478] width 94 height 39
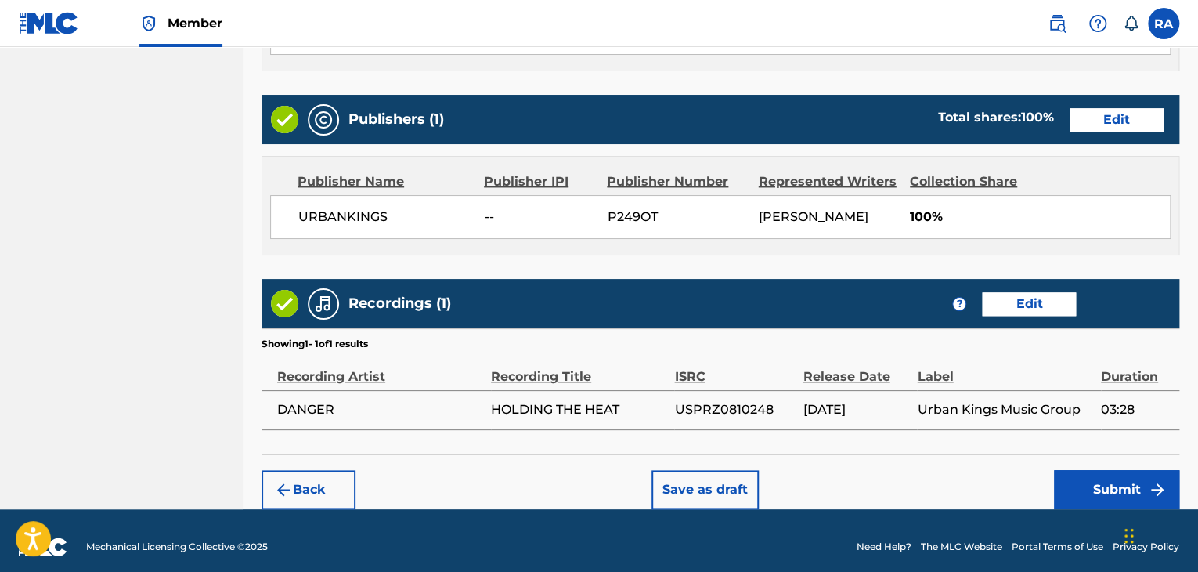
scroll to position [751, 0]
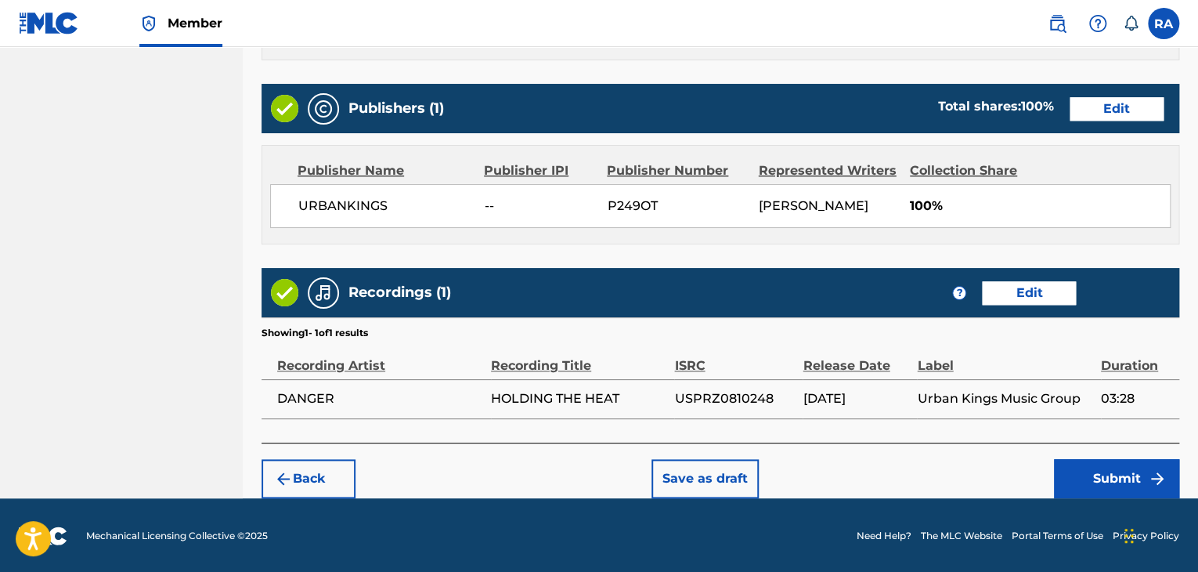
click at [1108, 484] on button "Submit" at bounding box center [1116, 478] width 125 height 39
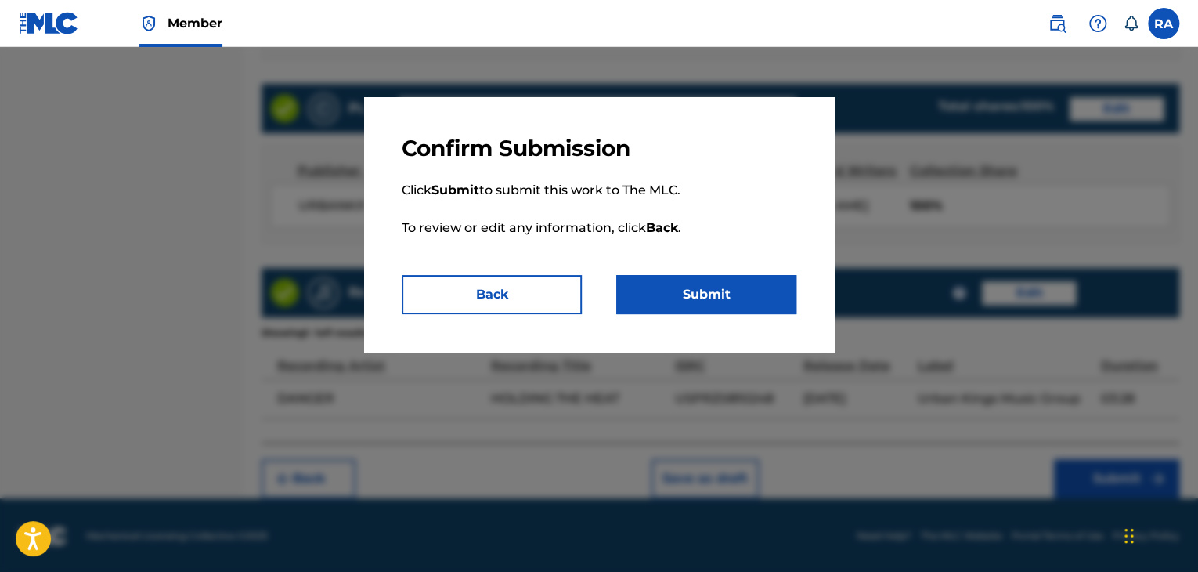
click at [726, 292] on button "Submit" at bounding box center [706, 294] width 180 height 39
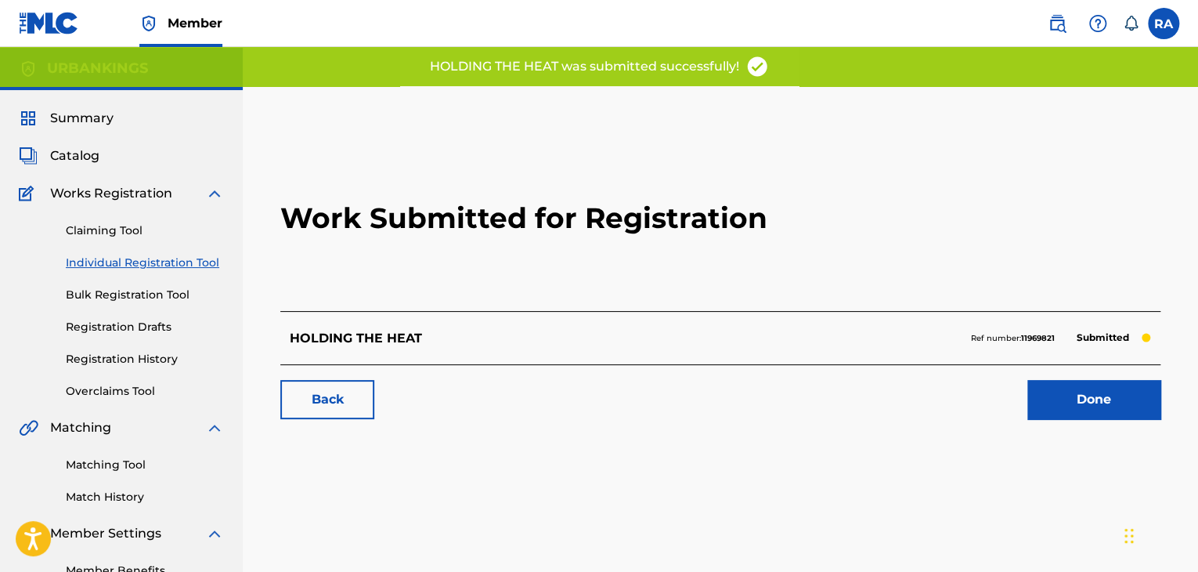
click at [1072, 382] on link "Done" at bounding box center [1094, 399] width 133 height 39
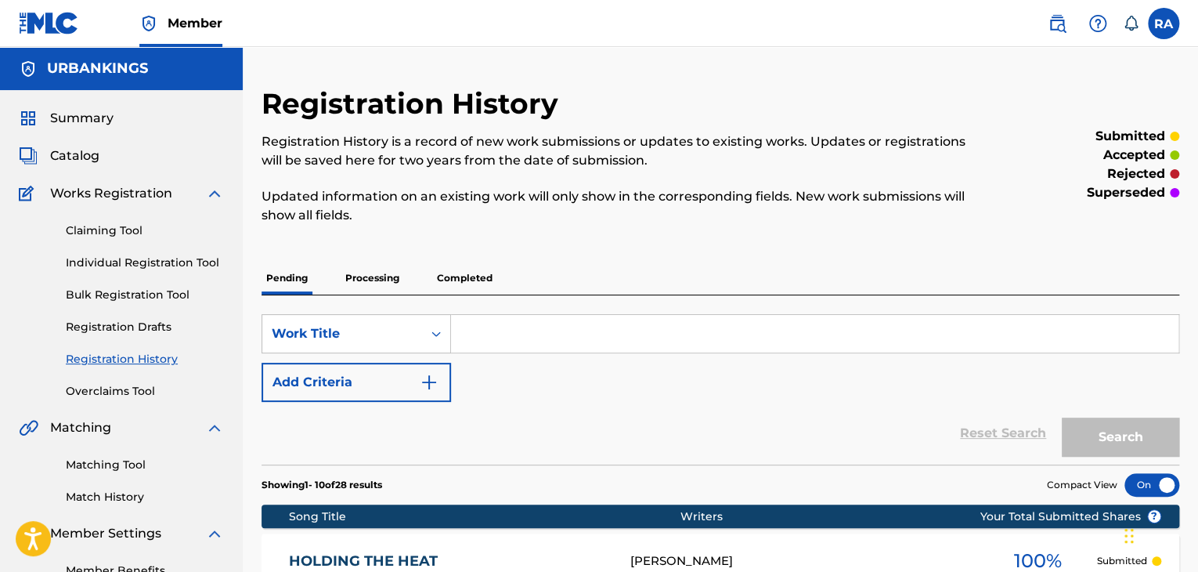
click at [177, 259] on link "Individual Registration Tool" at bounding box center [145, 263] width 158 height 16
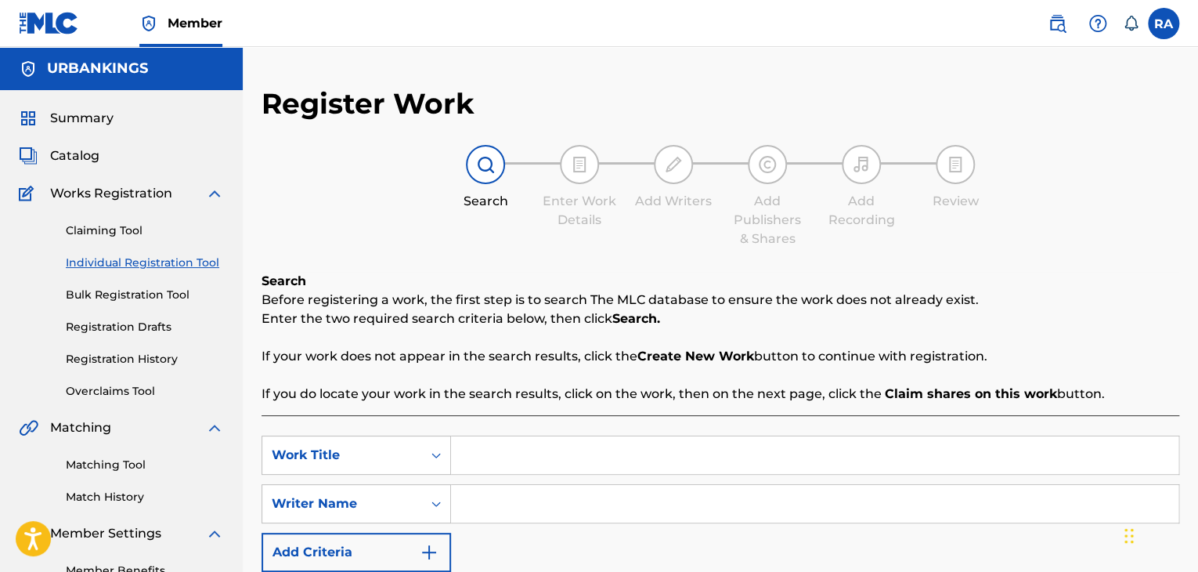
click at [492, 446] on input "Search Form" at bounding box center [815, 455] width 728 height 38
type input "LIVIING IT DAY BY DAY"
type input "[PERSON_NAME]"
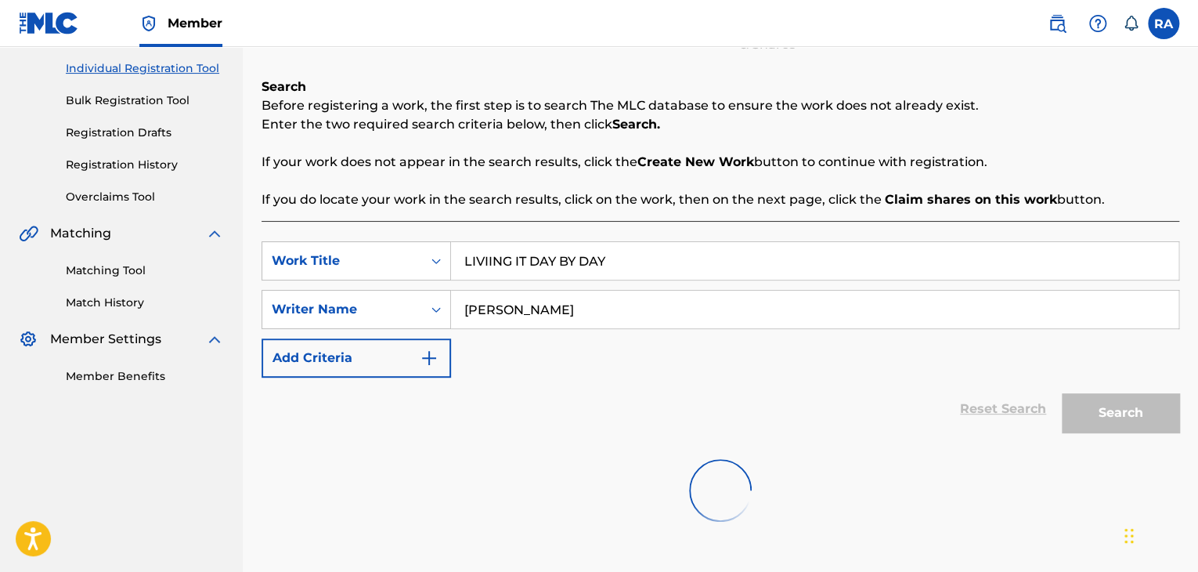
scroll to position [291, 0]
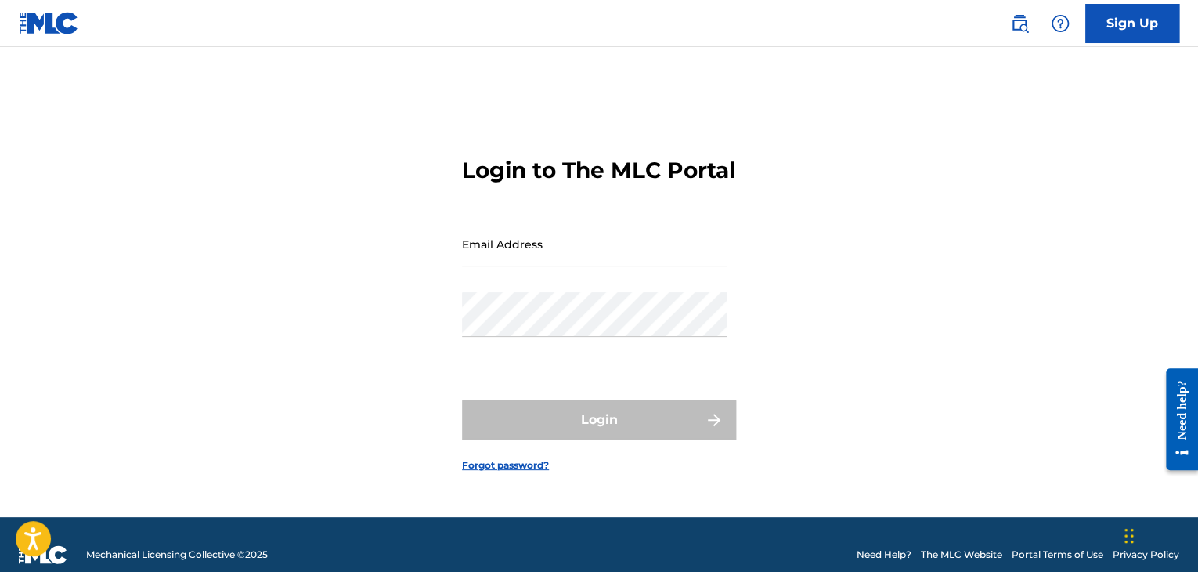
click at [659, 266] on input "Email Address" at bounding box center [594, 244] width 265 height 45
type input "[EMAIL_ADDRESS][DOMAIN_NAME]"
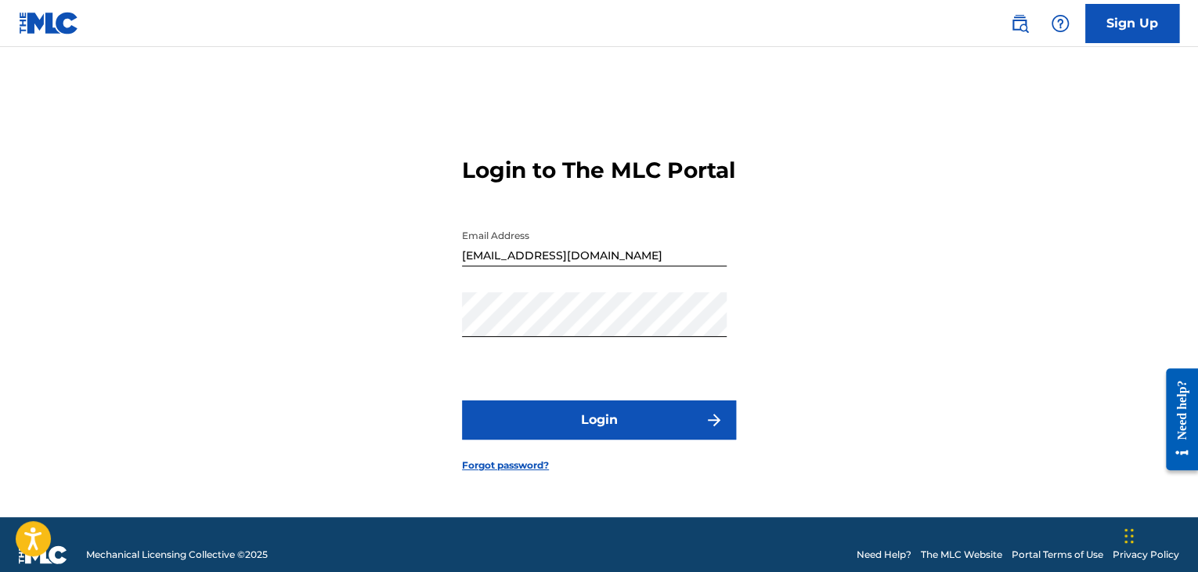
click at [653, 423] on button "Login" at bounding box center [599, 419] width 274 height 39
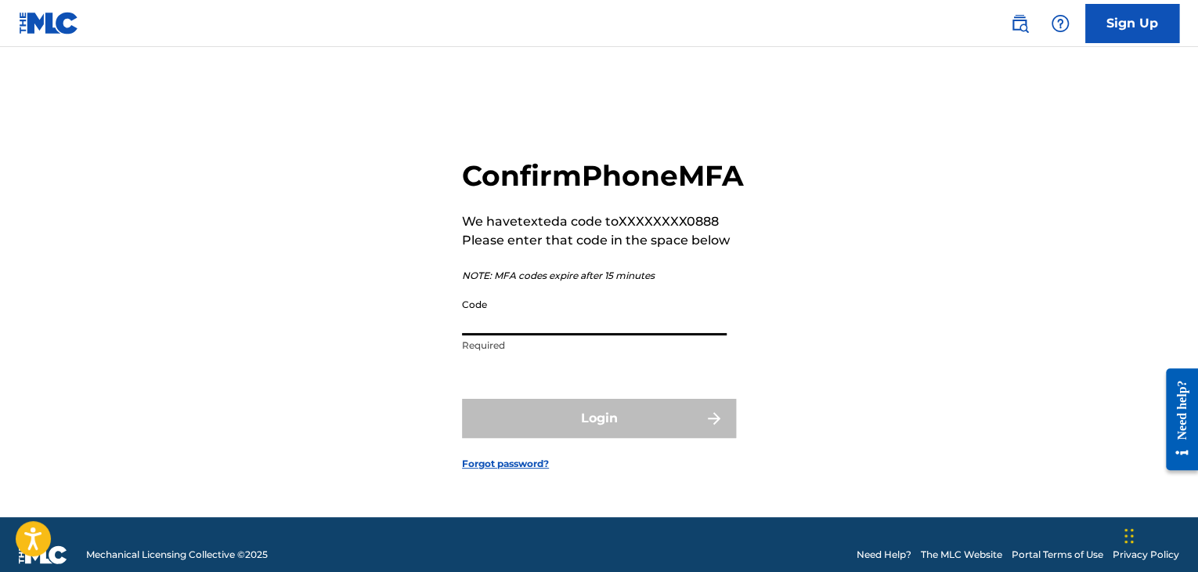
click at [609, 320] on input "Code" at bounding box center [594, 313] width 265 height 45
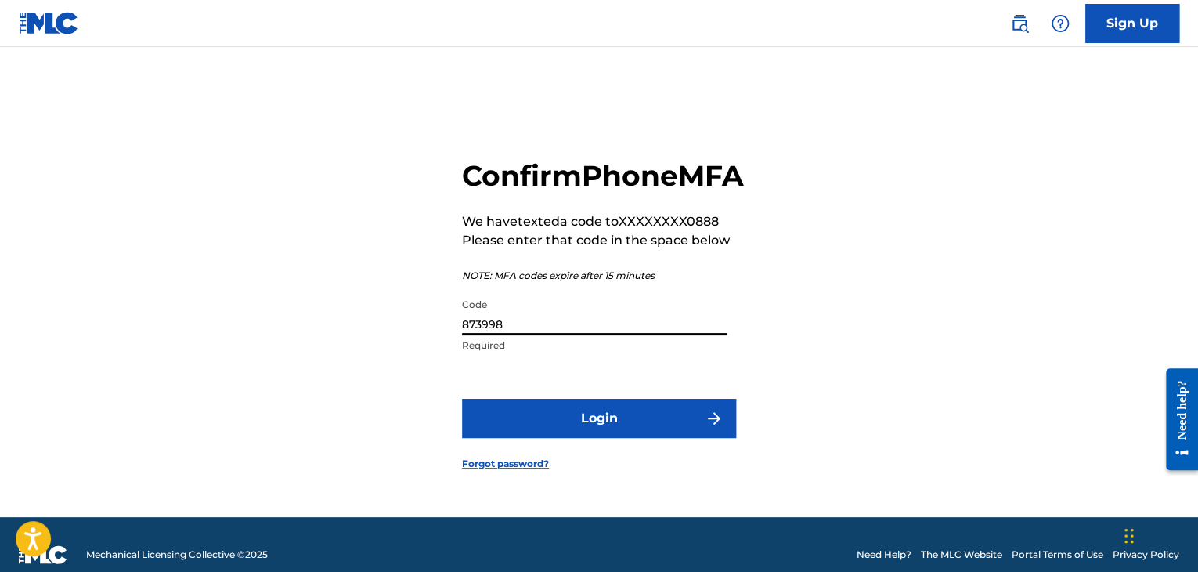
type input "873998"
click at [462, 399] on button "Login" at bounding box center [599, 418] width 274 height 39
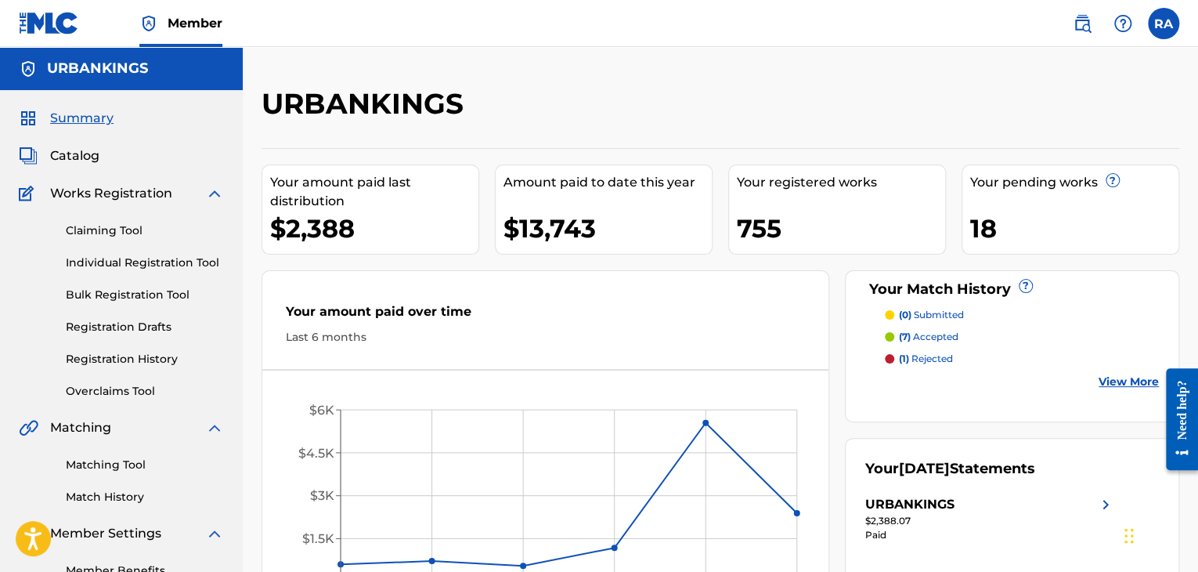
click at [128, 257] on link "Individual Registration Tool" at bounding box center [145, 263] width 158 height 16
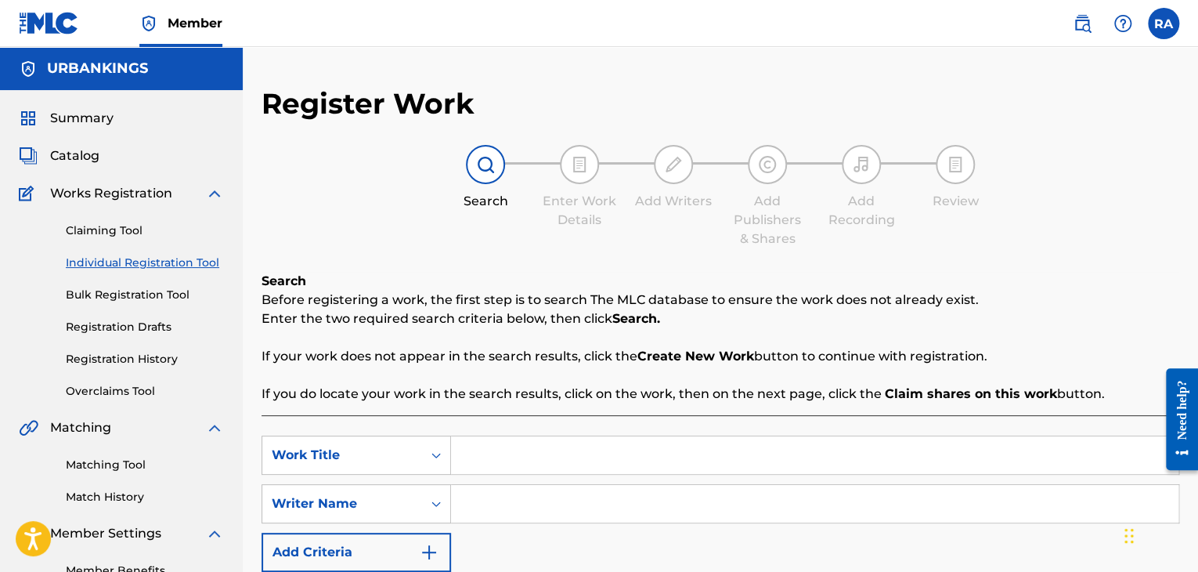
click at [156, 281] on div "Claiming Tool Individual Registration Tool Bulk Registration Tool Registration …" at bounding box center [121, 301] width 205 height 197
click at [144, 353] on link "Registration History" at bounding box center [145, 359] width 158 height 16
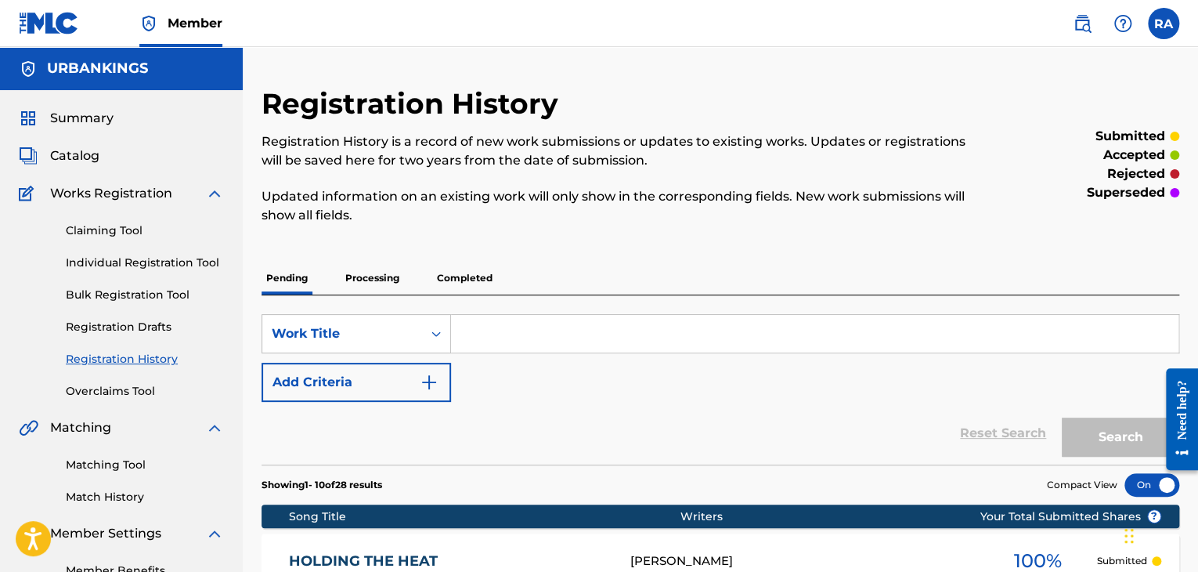
click at [188, 267] on link "Individual Registration Tool" at bounding box center [145, 263] width 158 height 16
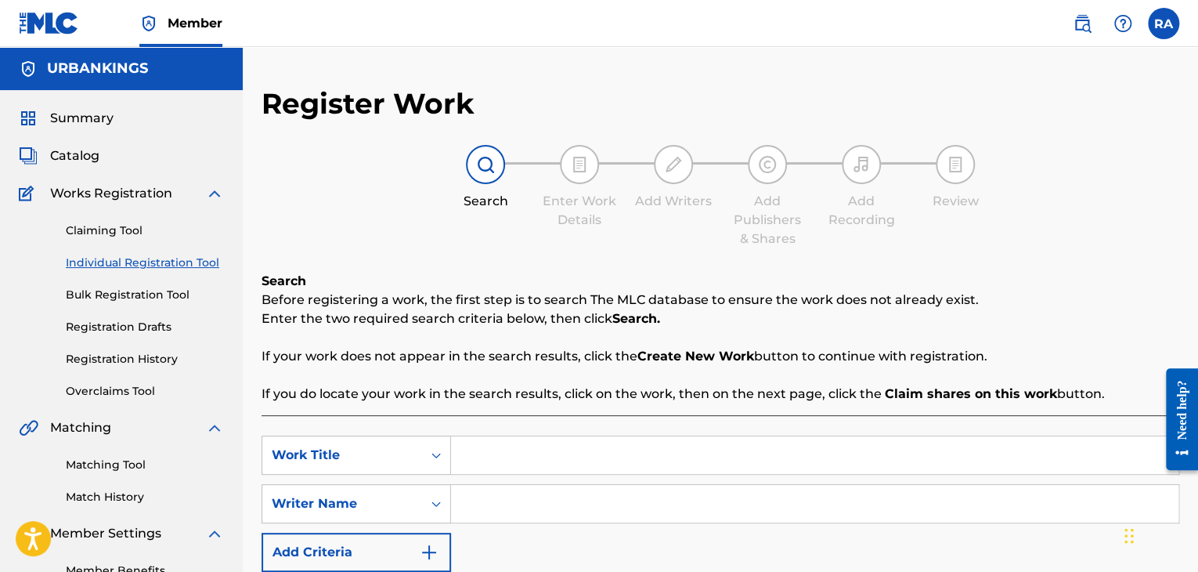
click at [627, 446] on input "Search Form" at bounding box center [815, 455] width 728 height 38
type input "LIVING IT DAY BY DAY"
type input "J"
type input "[PERSON_NAME]"
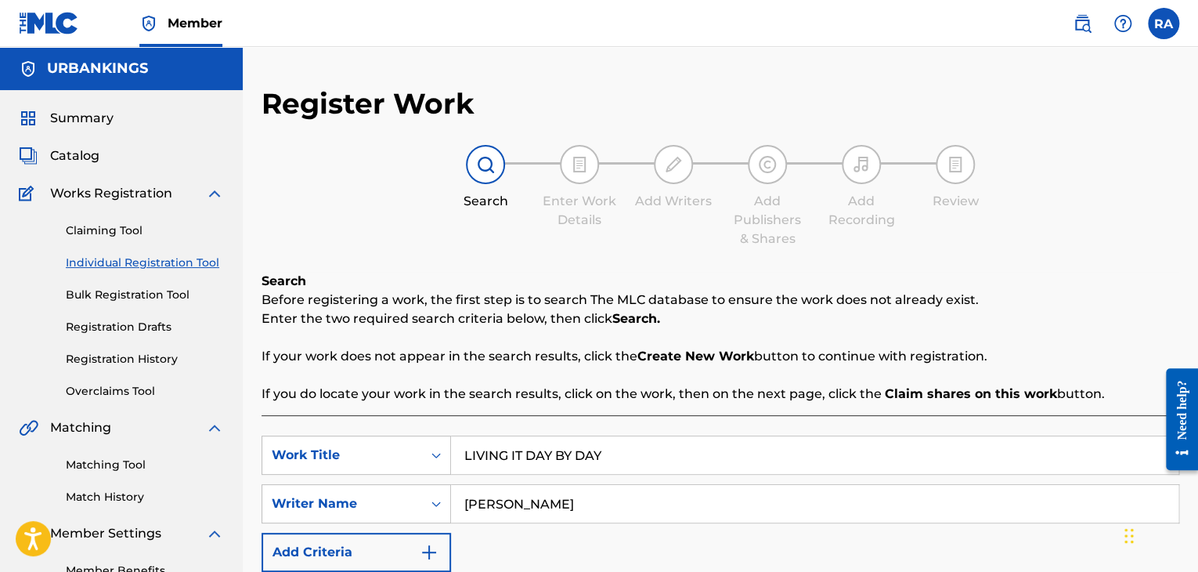
scroll to position [372, 0]
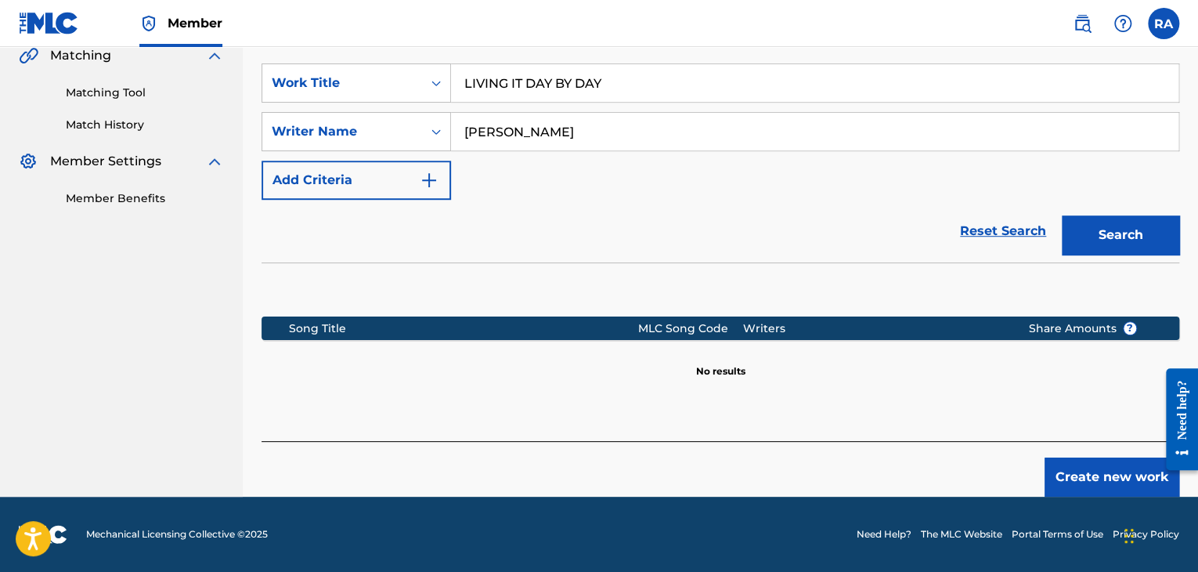
click at [1077, 489] on button "Create new work" at bounding box center [1112, 476] width 135 height 39
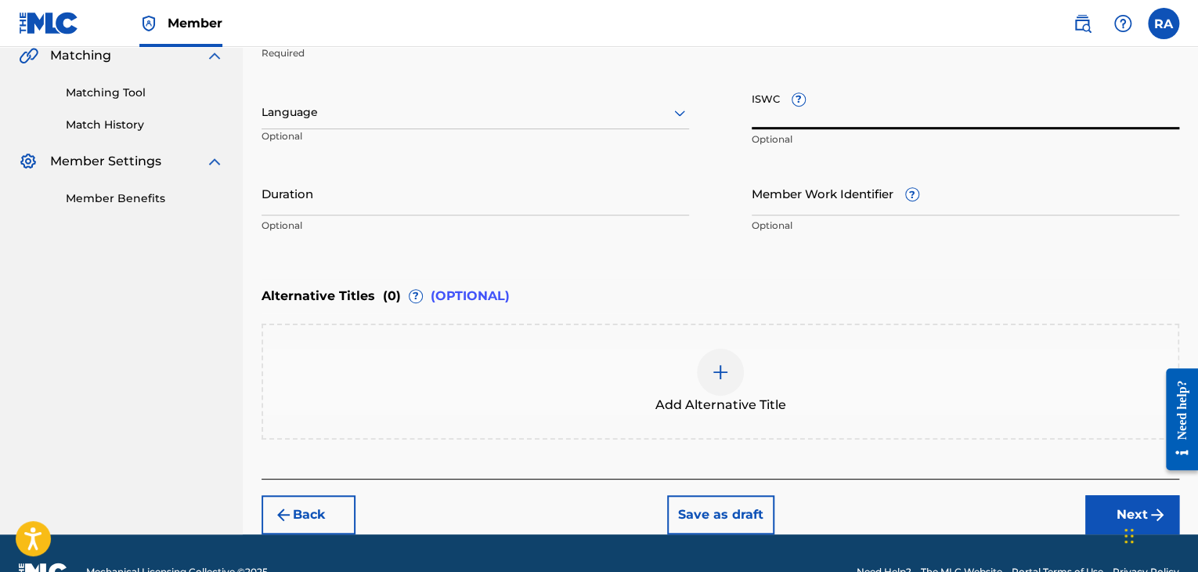
paste input "T9150066549"
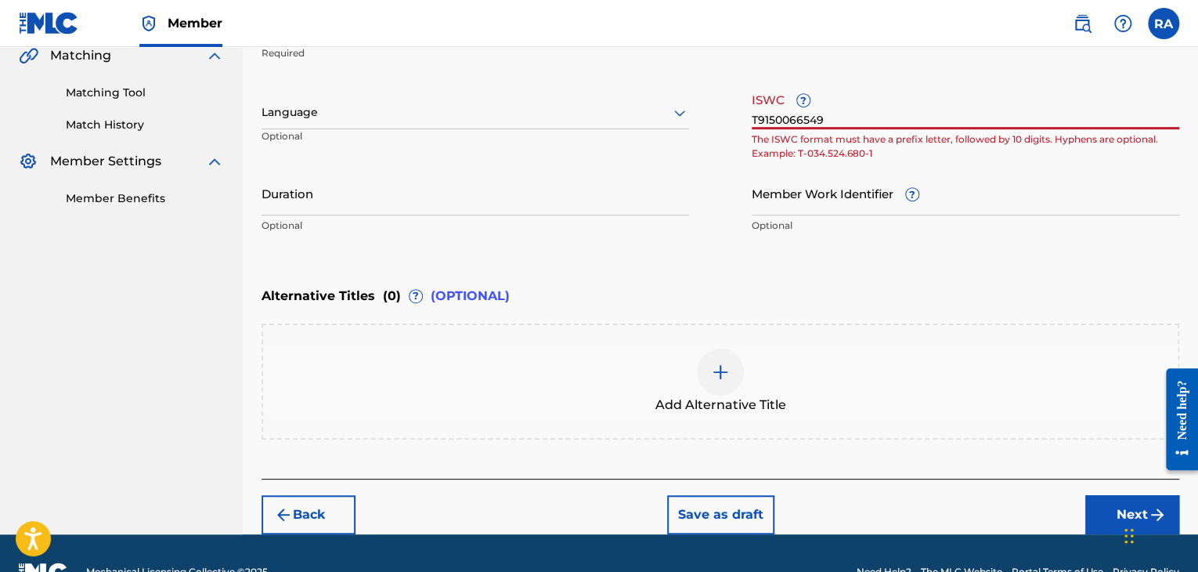
type input "T9150066549"
click at [567, 172] on input "Duration" at bounding box center [476, 193] width 428 height 45
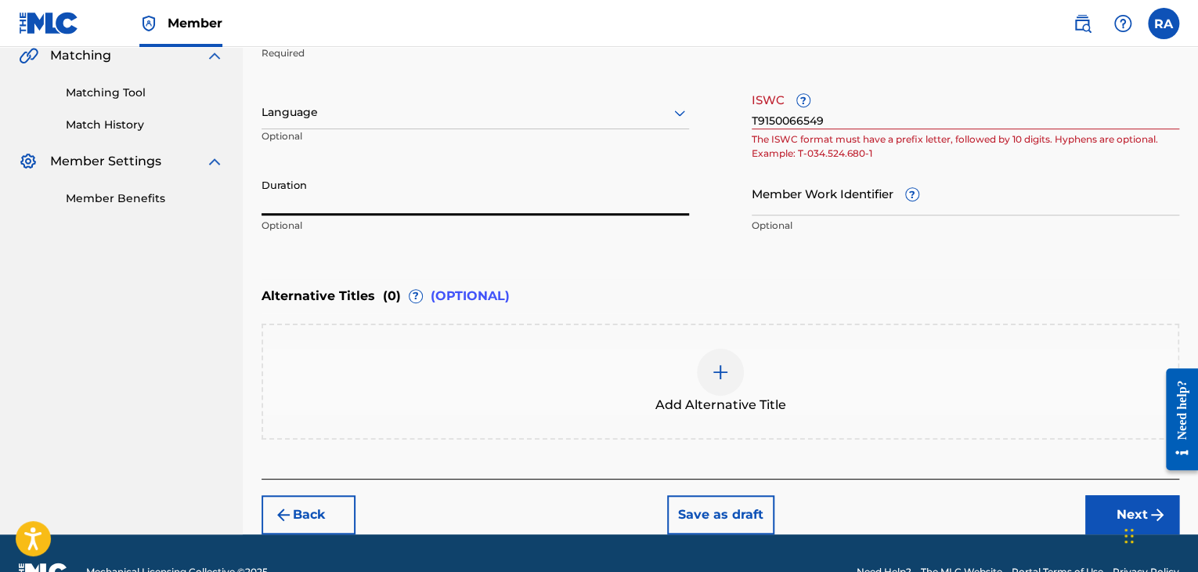
click at [398, 183] on input "Duration" at bounding box center [476, 193] width 428 height 45
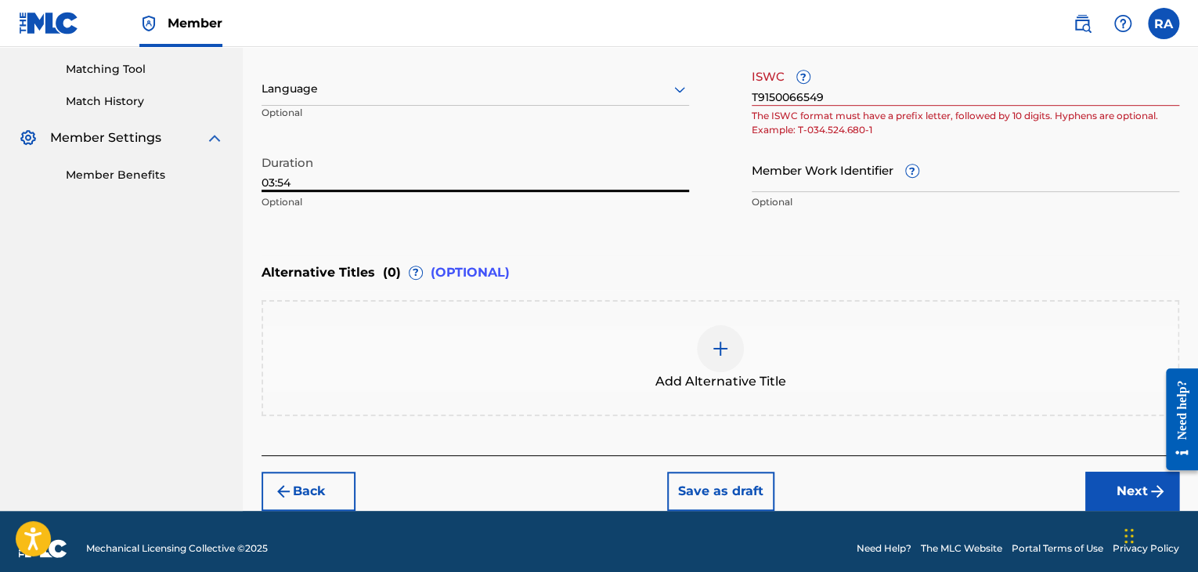
scroll to position [408, 0]
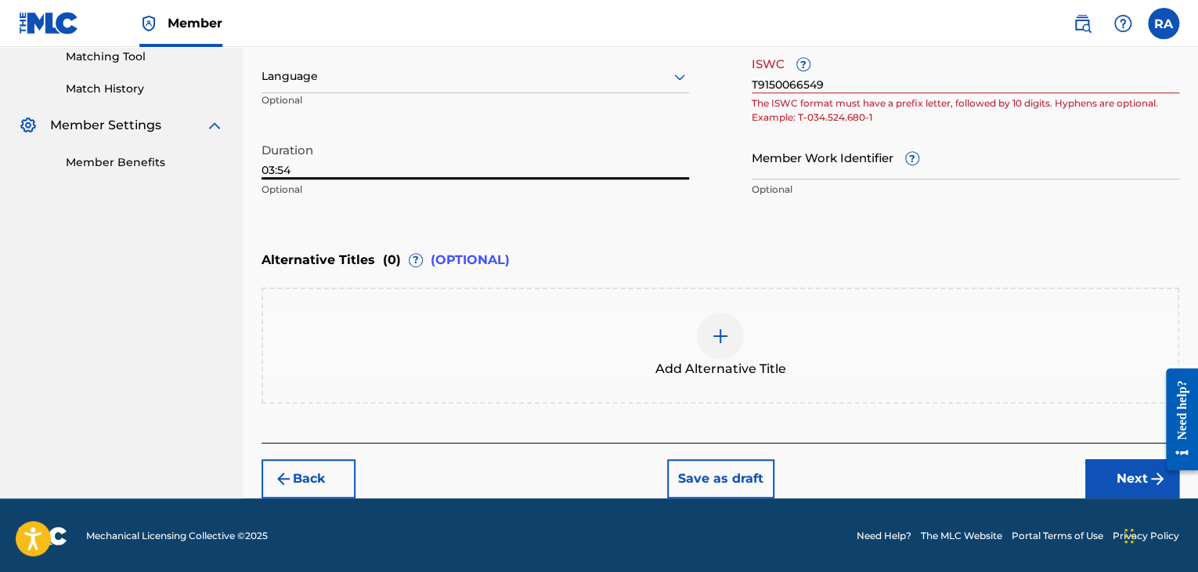
type input "03:54"
click at [1133, 485] on button "Next" at bounding box center [1133, 478] width 94 height 39
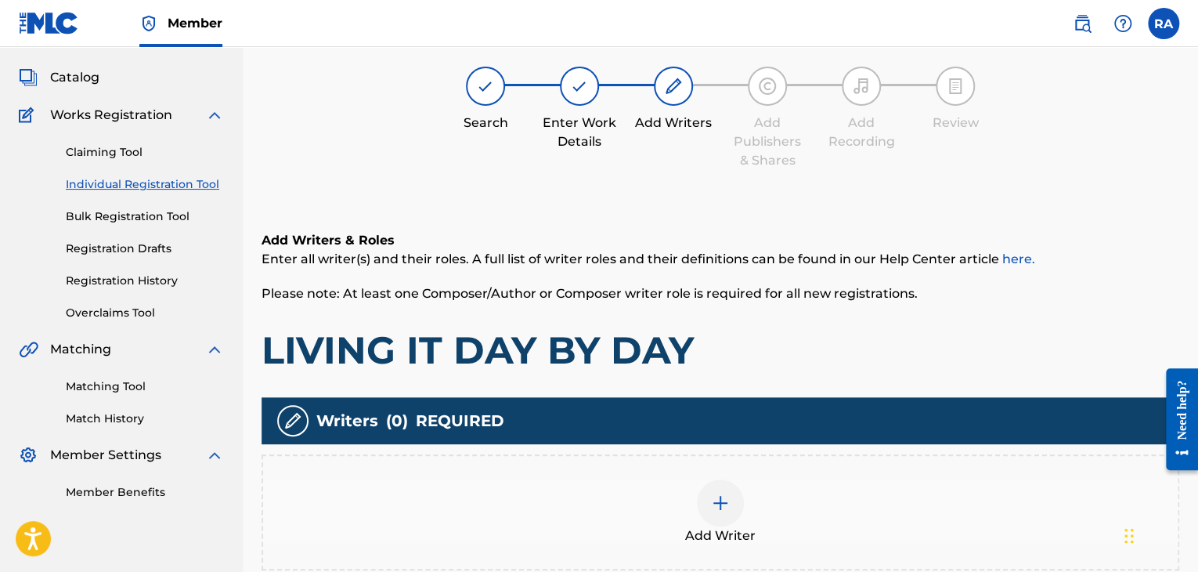
scroll to position [70, 0]
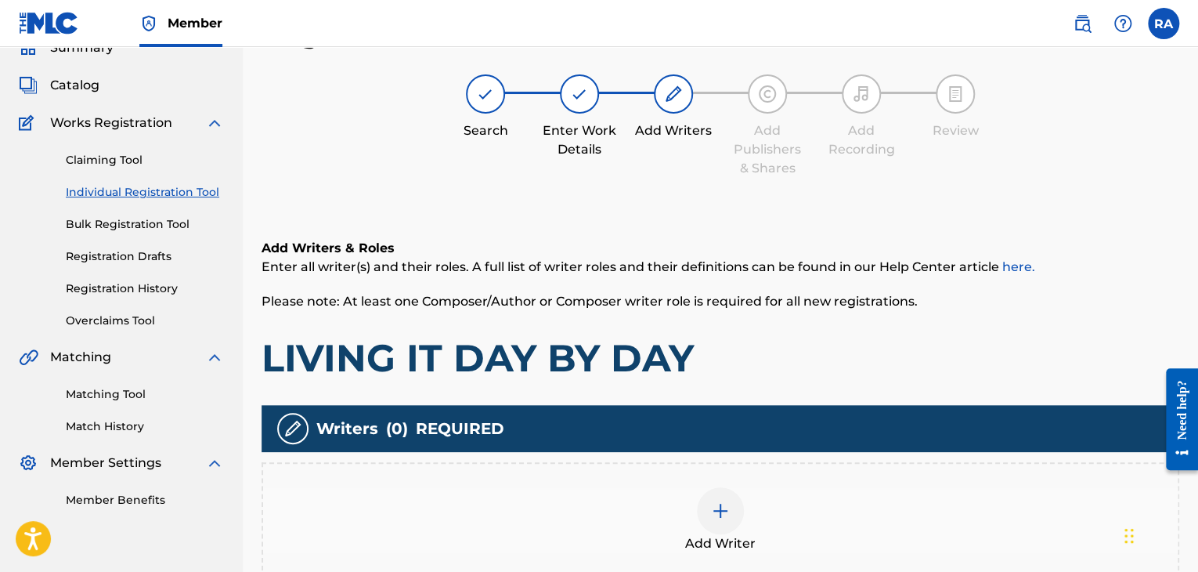
click at [714, 534] on span "Add Writer" at bounding box center [720, 543] width 70 height 19
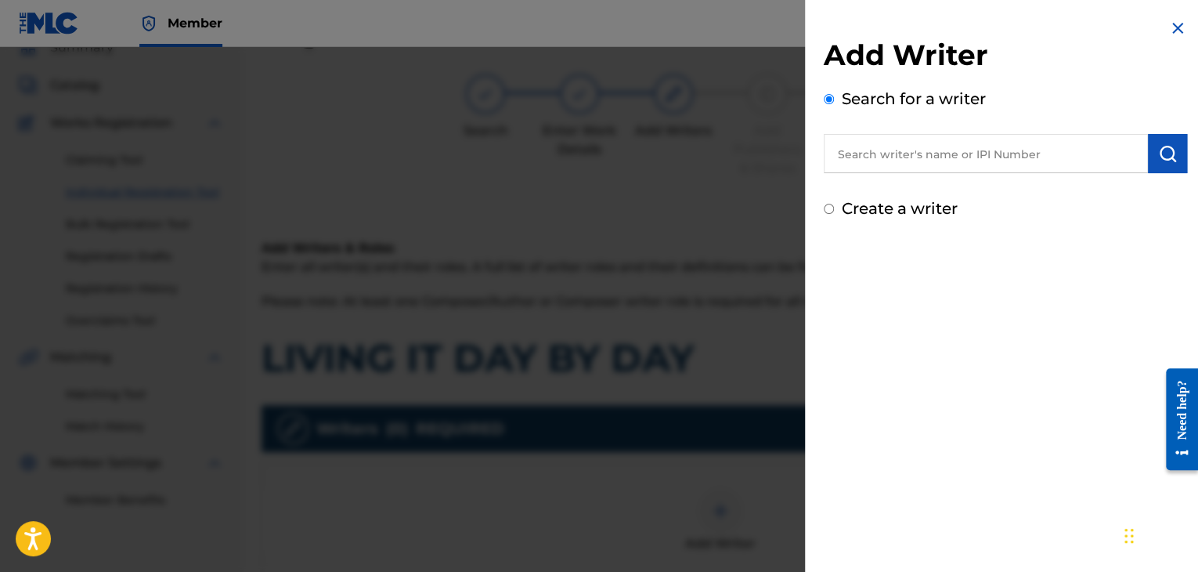
click at [899, 165] on input "text" at bounding box center [986, 153] width 324 height 39
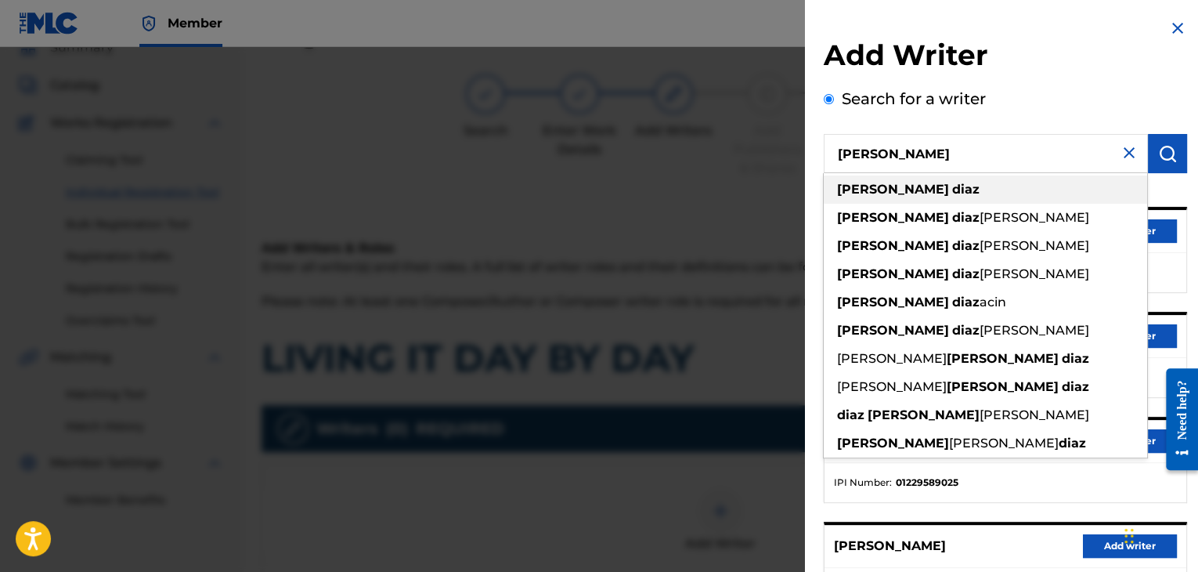
click at [906, 175] on div "[PERSON_NAME]" at bounding box center [985, 189] width 323 height 28
type input "[PERSON_NAME]"
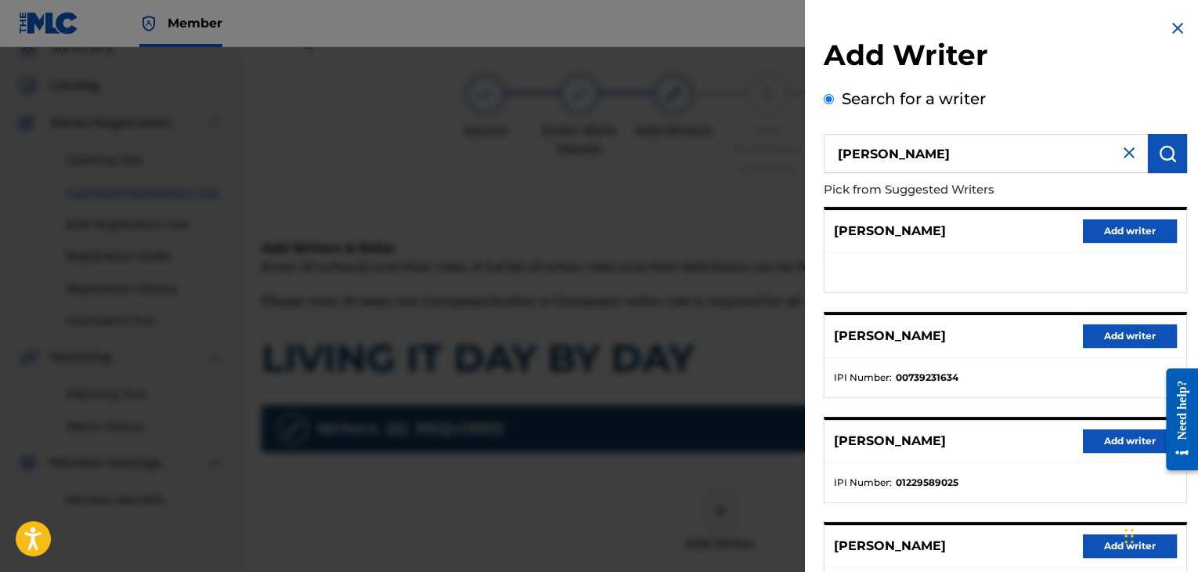
click at [1144, 333] on button "Add writer" at bounding box center [1130, 335] width 94 height 23
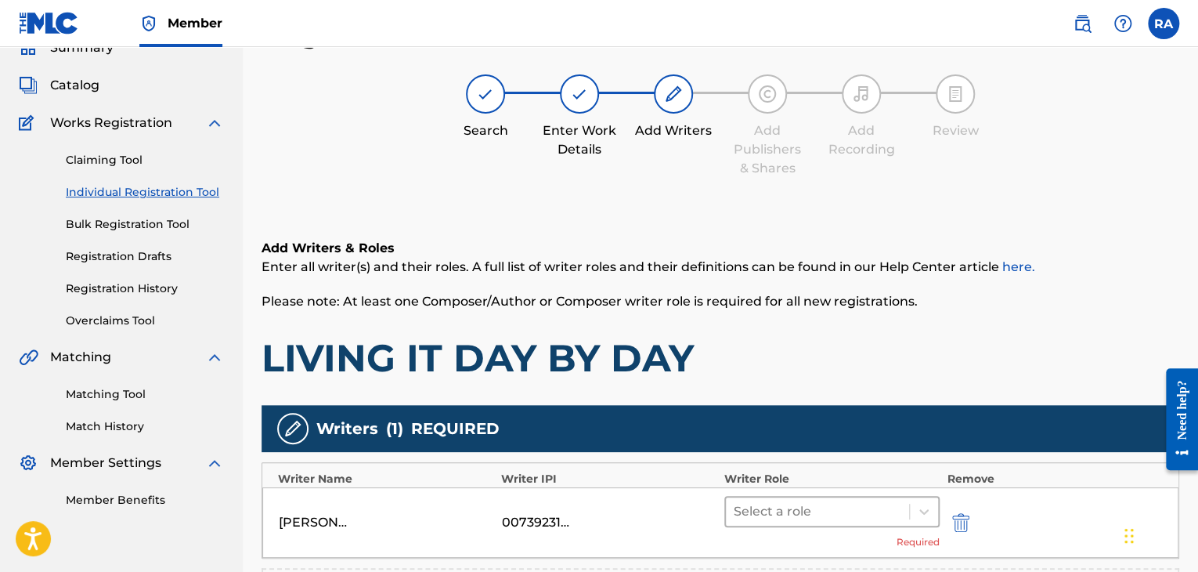
click at [861, 502] on div at bounding box center [818, 512] width 168 height 22
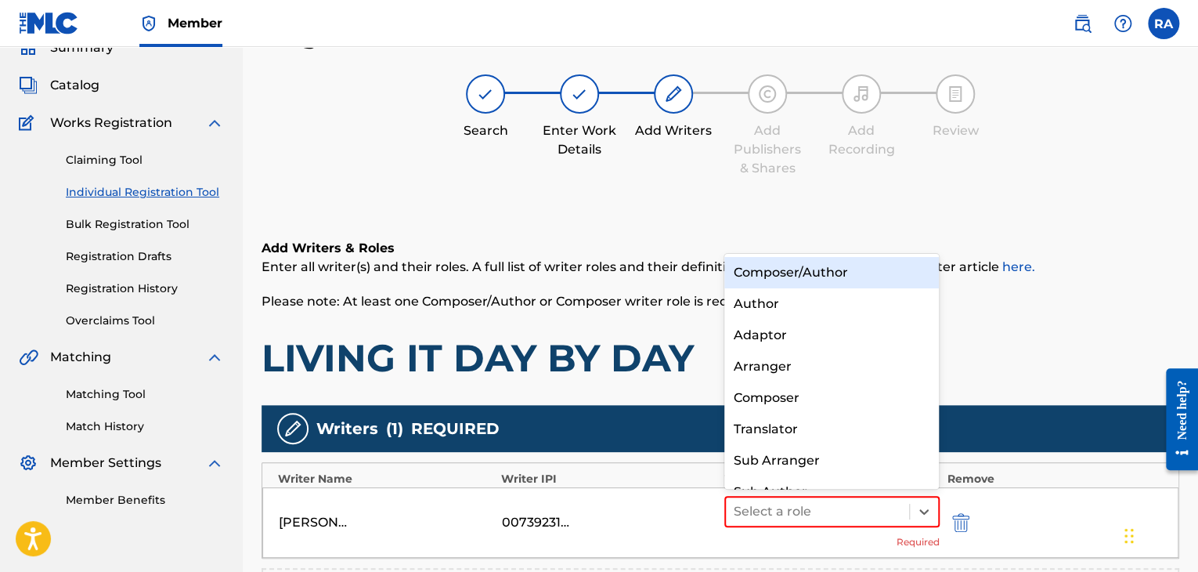
click at [815, 260] on div "Composer/Author" at bounding box center [832, 272] width 215 height 31
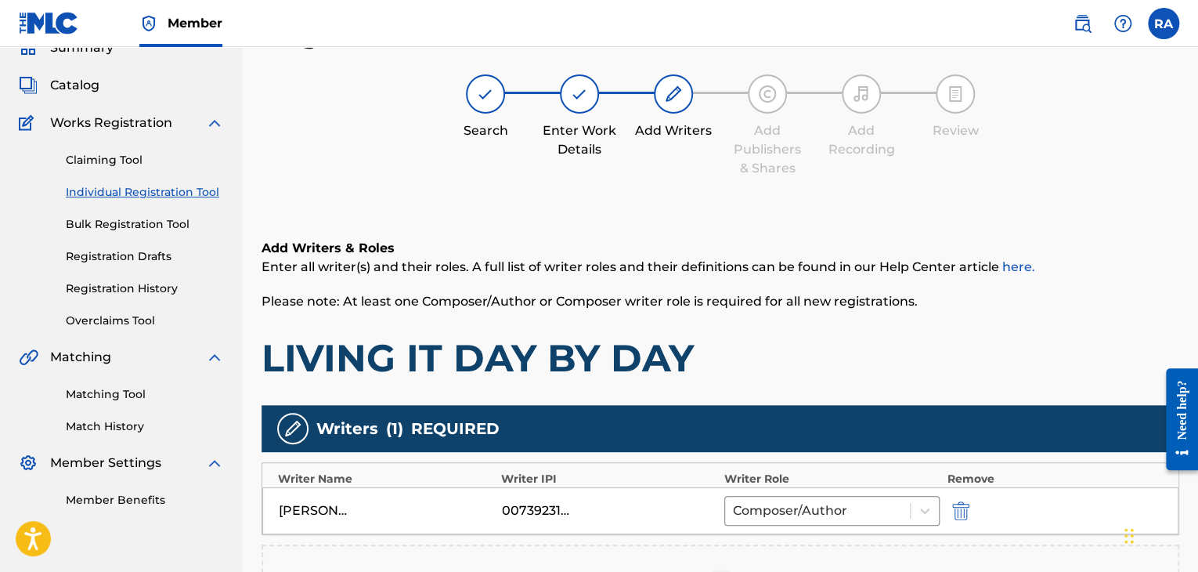
scroll to position [363, 0]
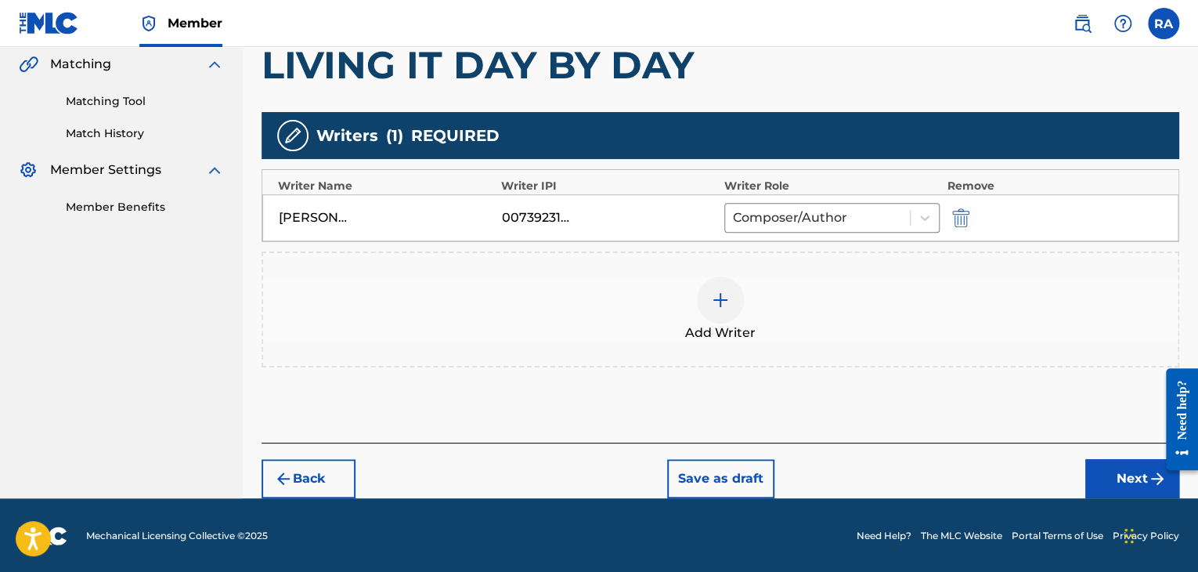
click at [1109, 469] on button "Next" at bounding box center [1133, 478] width 94 height 39
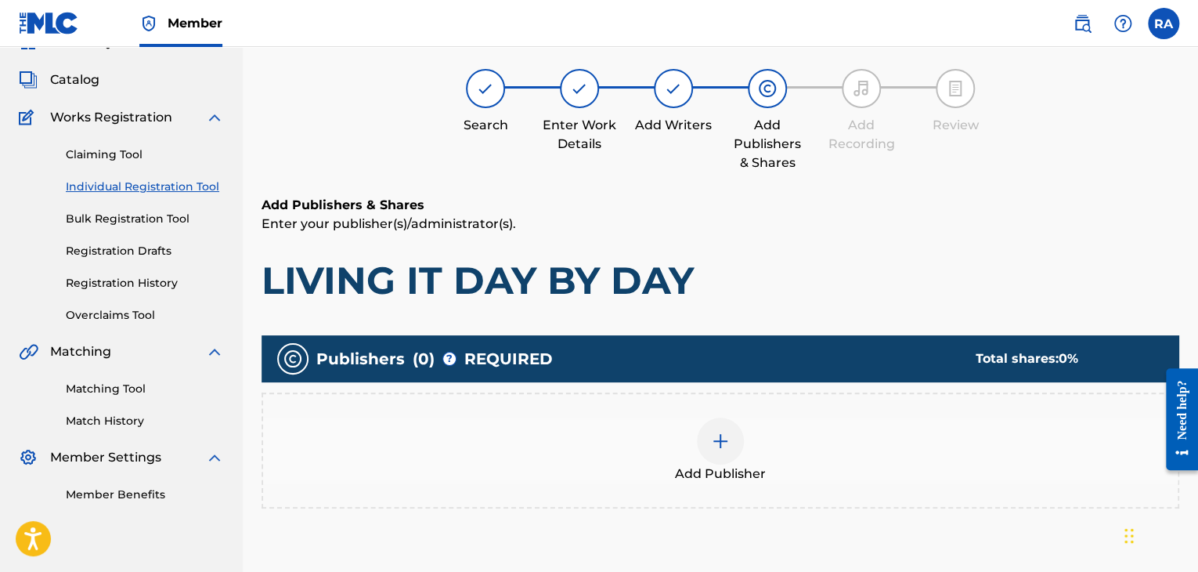
scroll to position [70, 0]
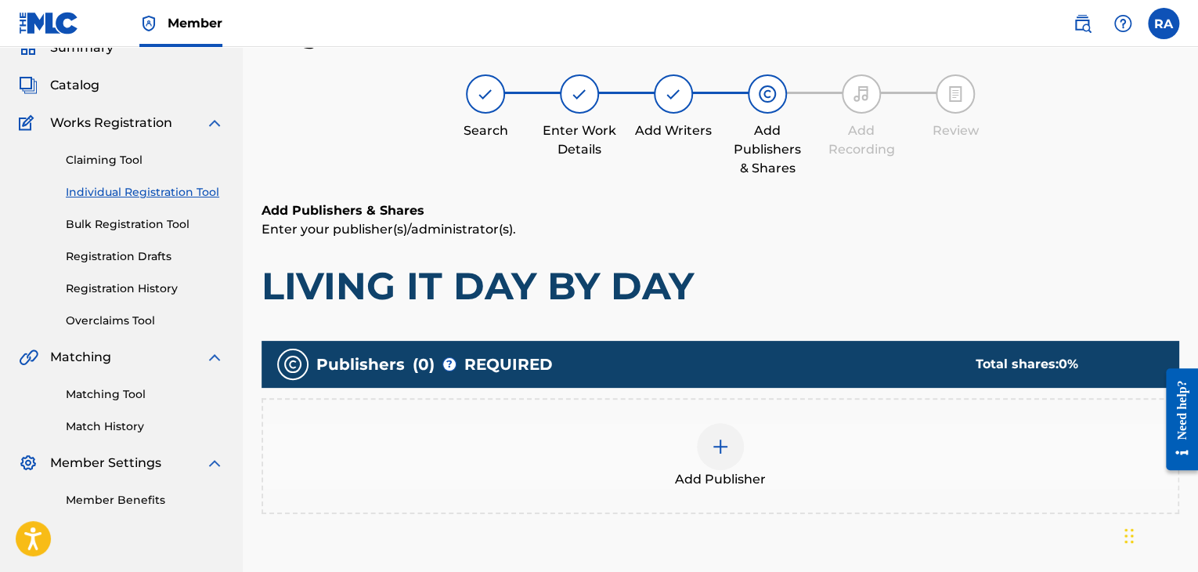
click at [724, 441] on img at bounding box center [720, 446] width 19 height 19
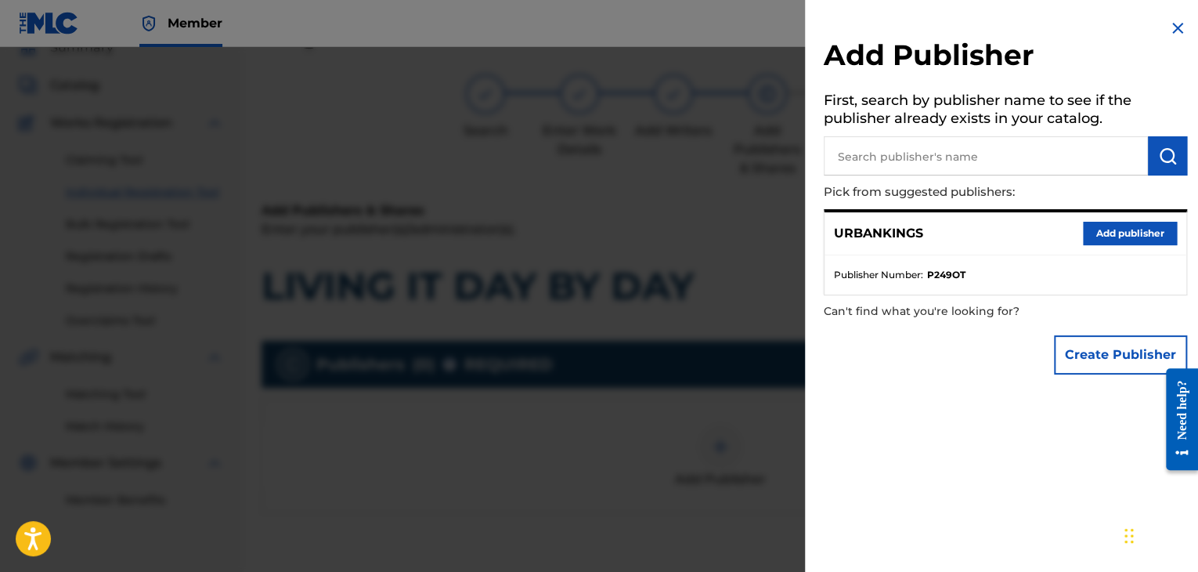
click at [1135, 226] on button "Add publisher" at bounding box center [1130, 233] width 94 height 23
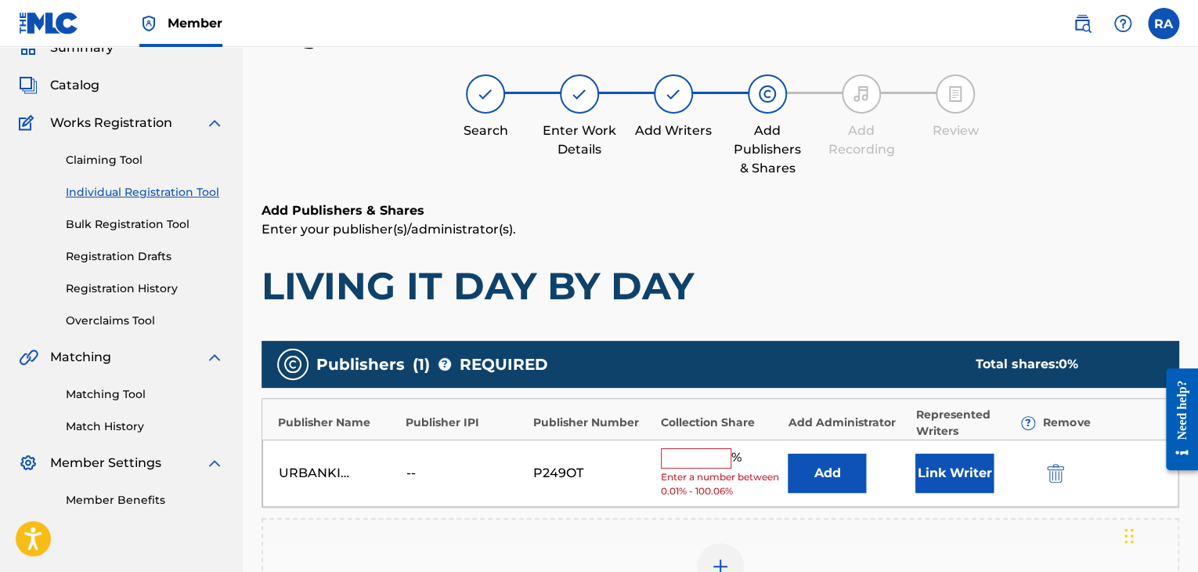
click at [688, 455] on input "text" at bounding box center [696, 458] width 70 height 20
type input "100"
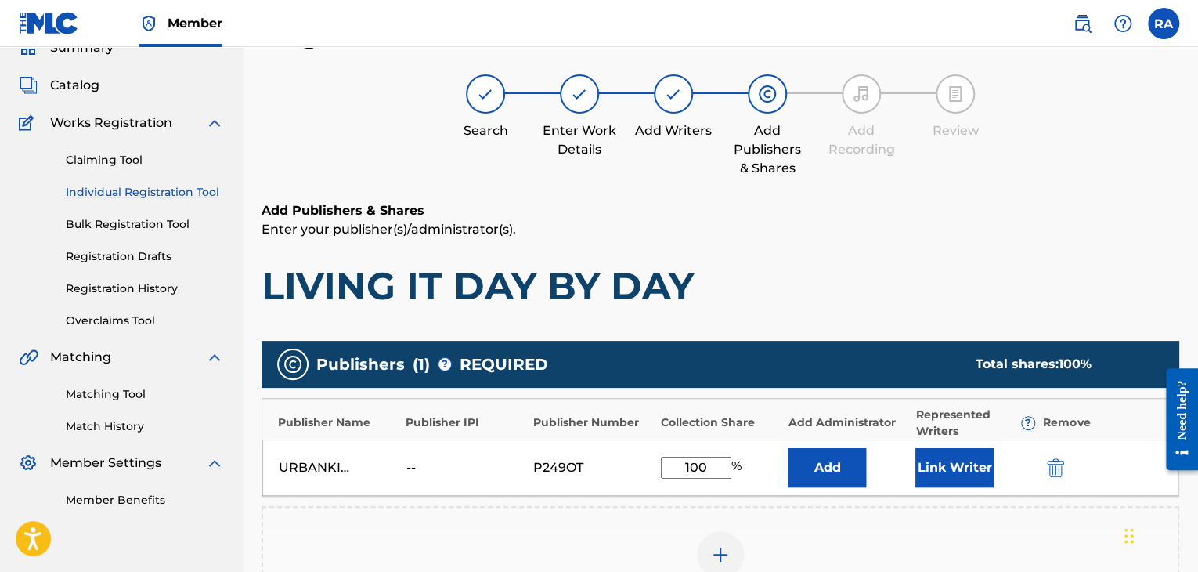
click at [947, 452] on button "Link Writer" at bounding box center [955, 467] width 78 height 39
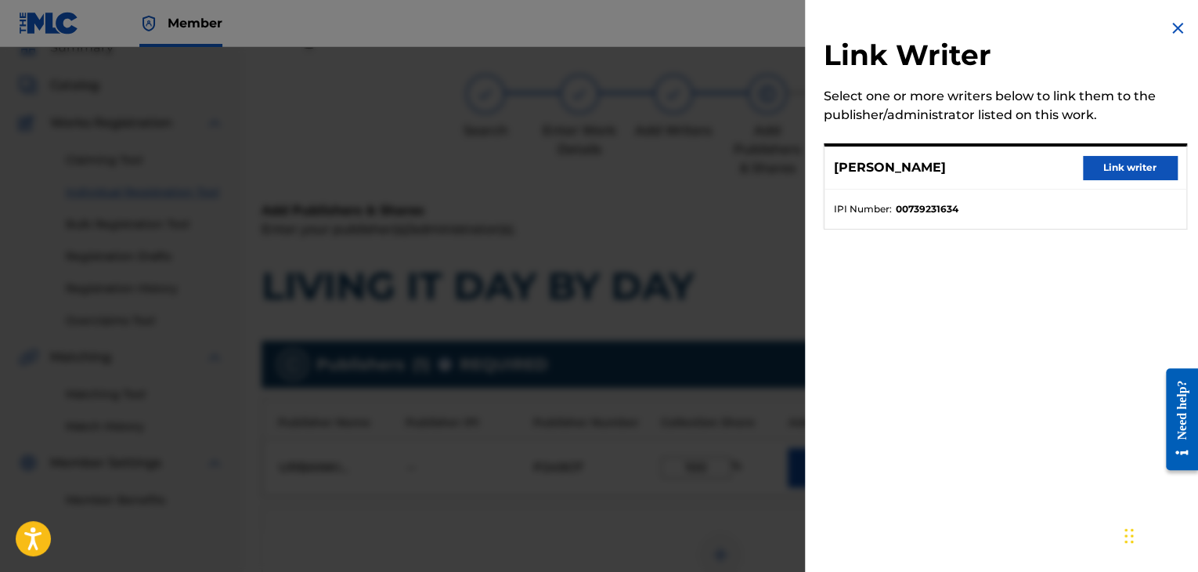
click at [1122, 156] on button "Link writer" at bounding box center [1130, 167] width 94 height 23
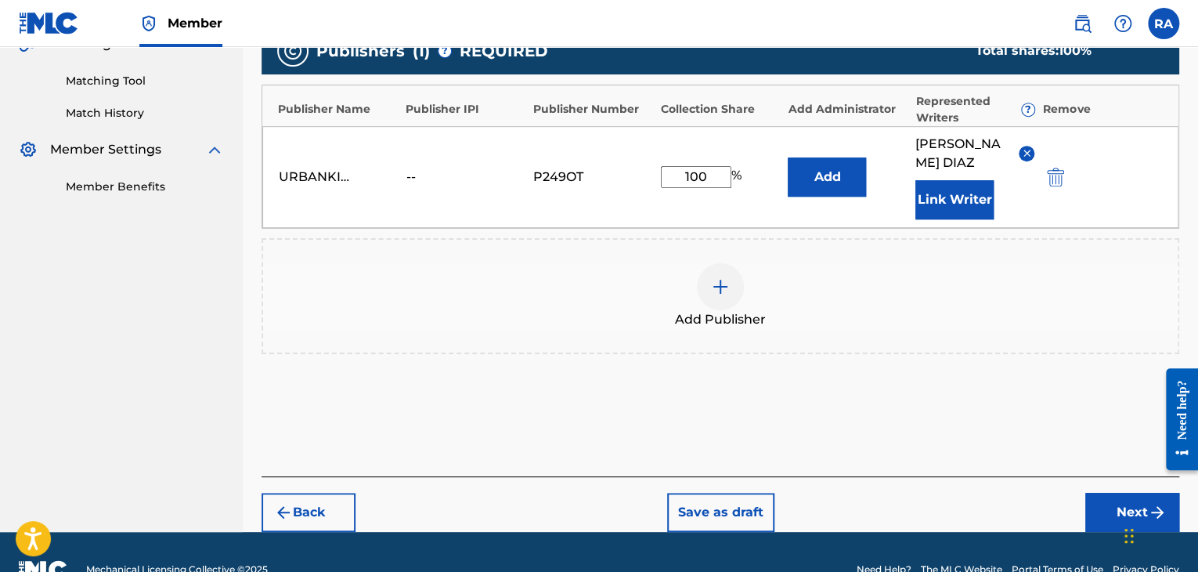
click at [1129, 493] on button "Next" at bounding box center [1133, 512] width 94 height 39
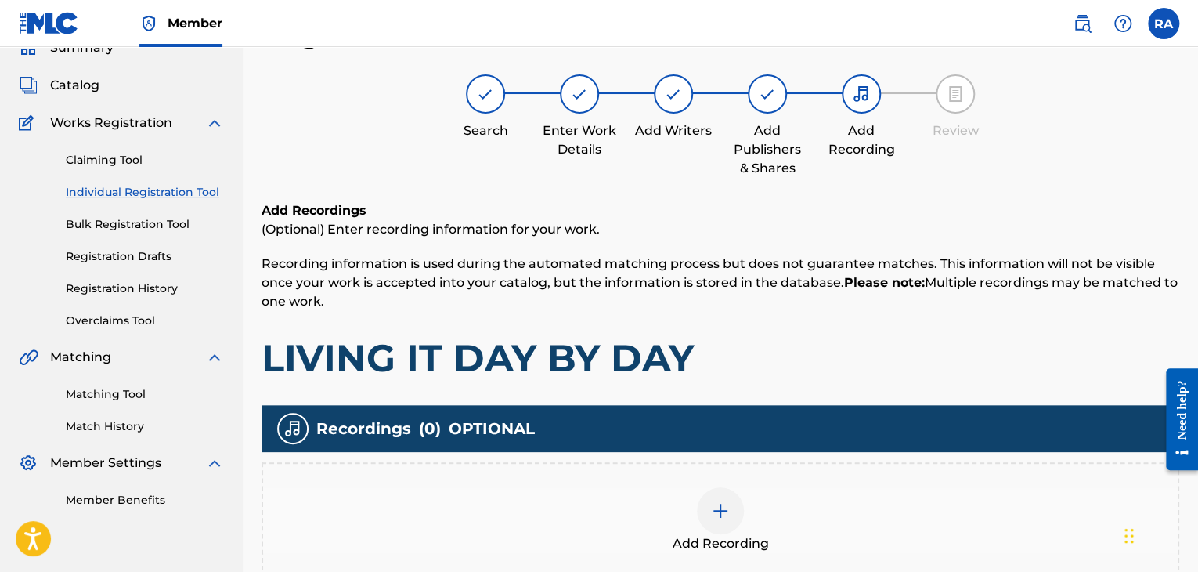
click at [715, 508] on img at bounding box center [720, 510] width 19 height 19
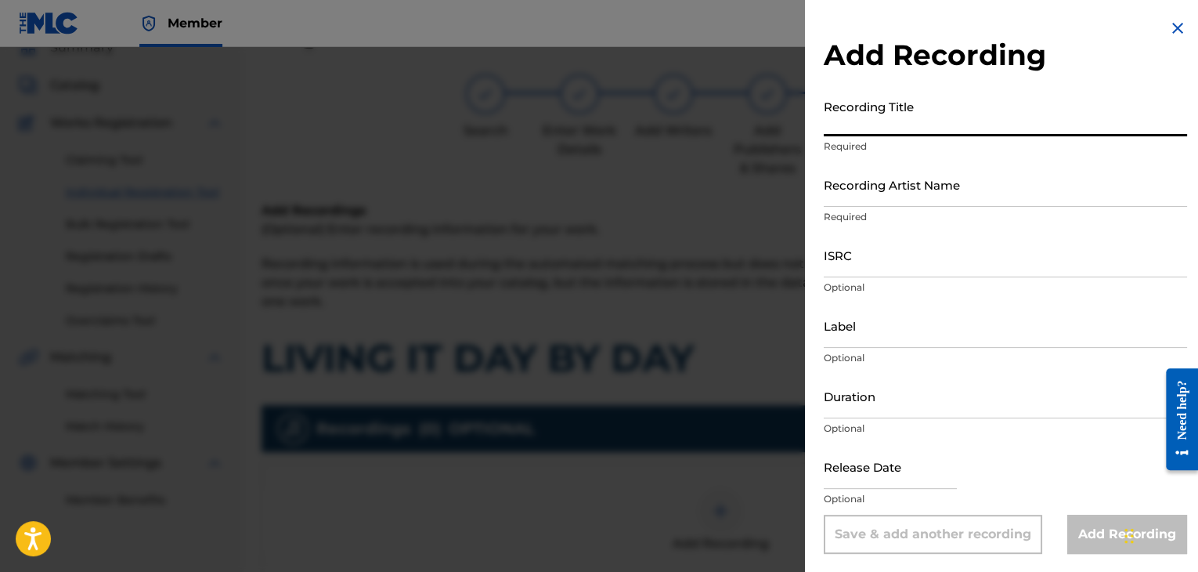
click at [934, 114] on input "Recording Title" at bounding box center [1005, 114] width 363 height 45
type input "LIVING IT DAY BY DAY"
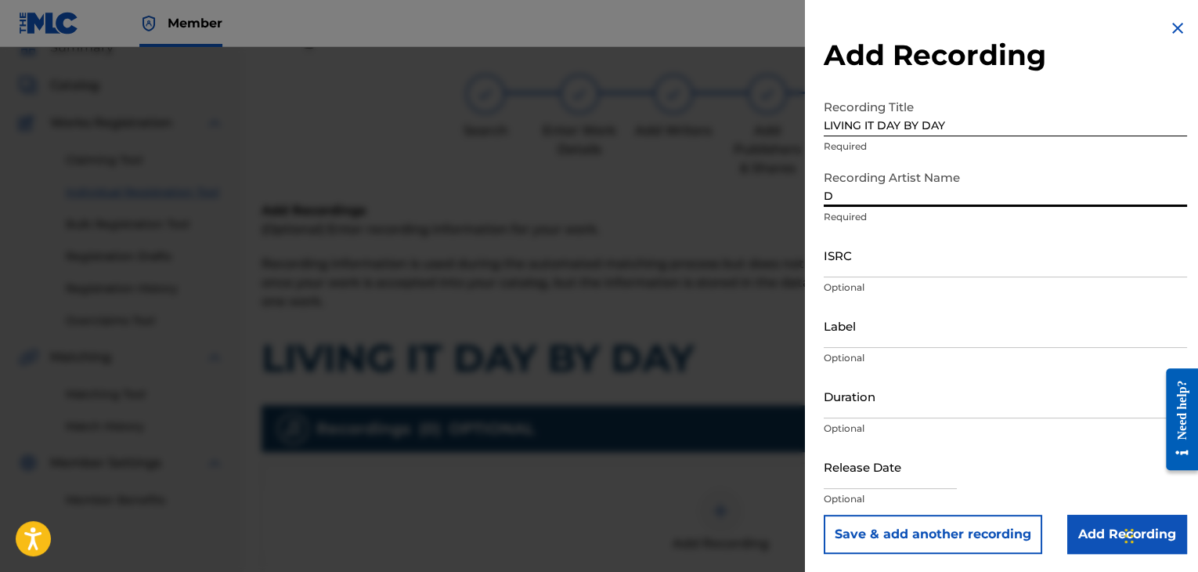
type input "DANGER"
click at [940, 261] on input "ISRC" at bounding box center [1005, 255] width 363 height 45
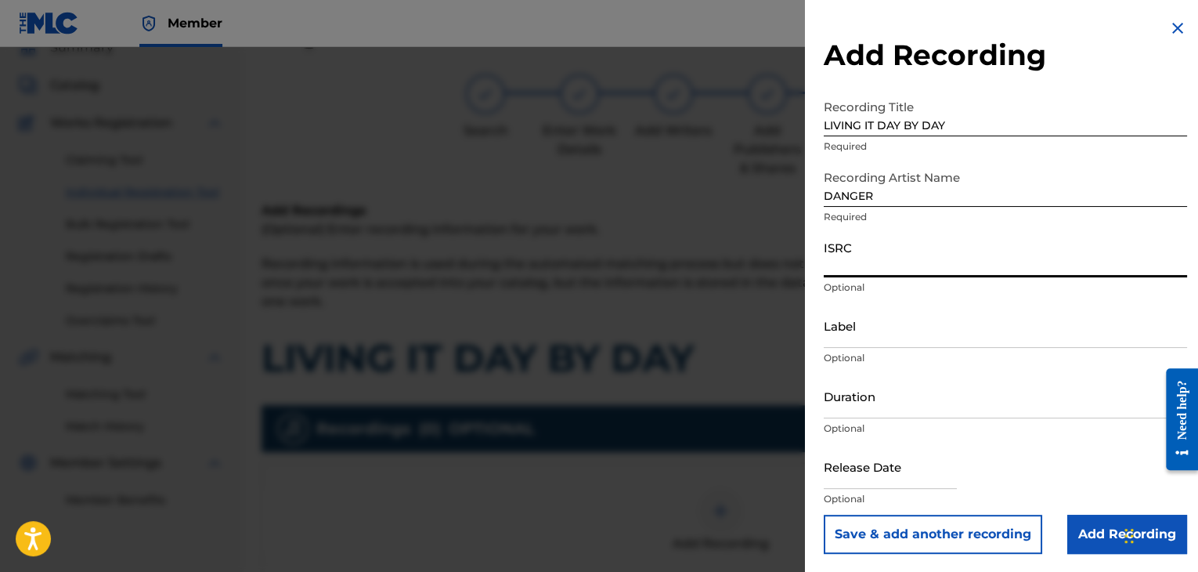
paste input "USPRZ0810249"
type input "USPRZ0810249"
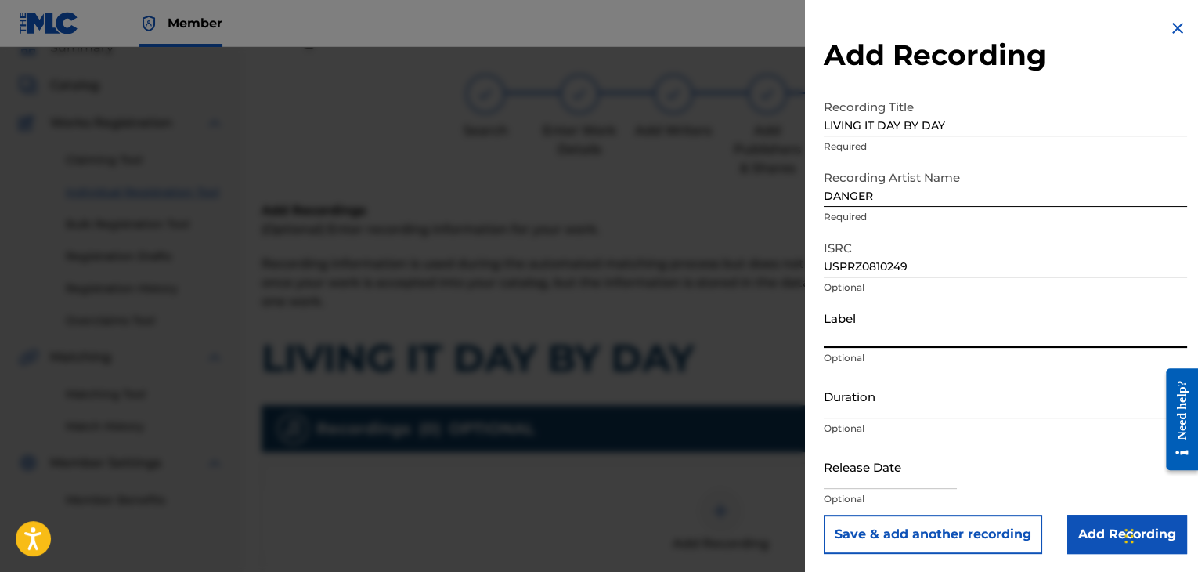
click at [866, 323] on input "Label" at bounding box center [1005, 325] width 363 height 45
type input "Urban Kings Music Group"
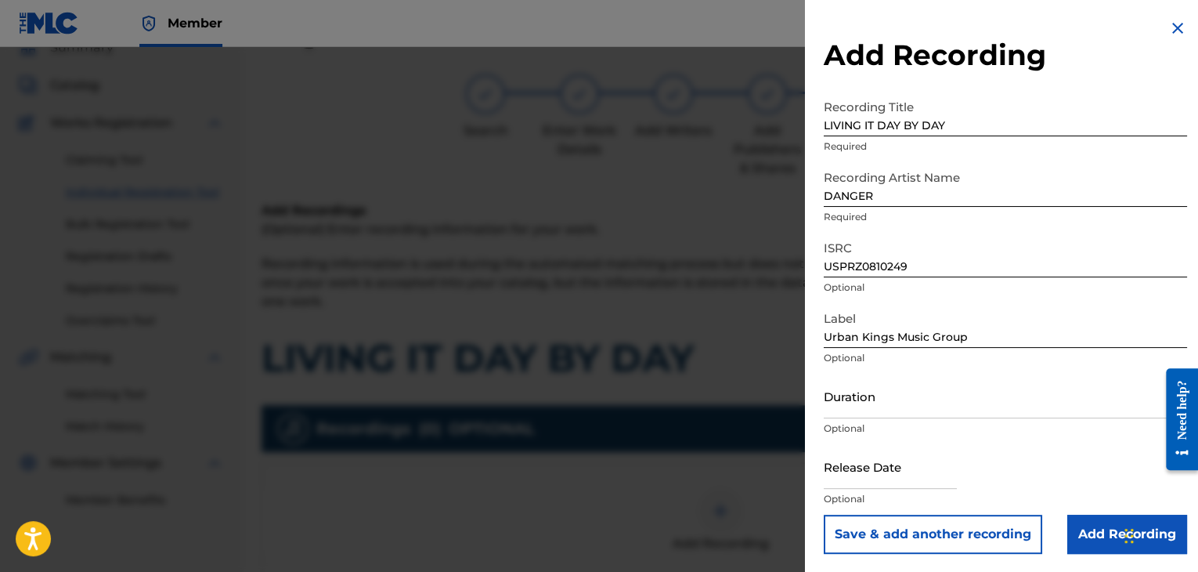
click at [878, 421] on p "Optional" at bounding box center [1005, 428] width 363 height 14
click at [872, 408] on input "Duration" at bounding box center [1005, 396] width 363 height 45
type input "03:54"
click at [911, 478] on input "text" at bounding box center [890, 466] width 133 height 45
select select "7"
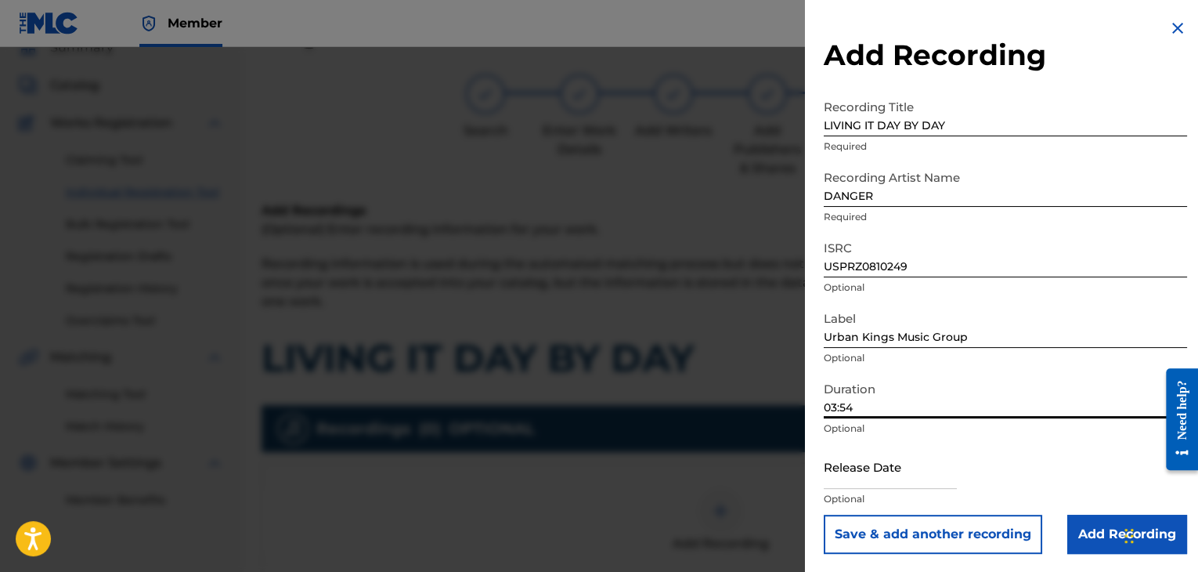
select select "2025"
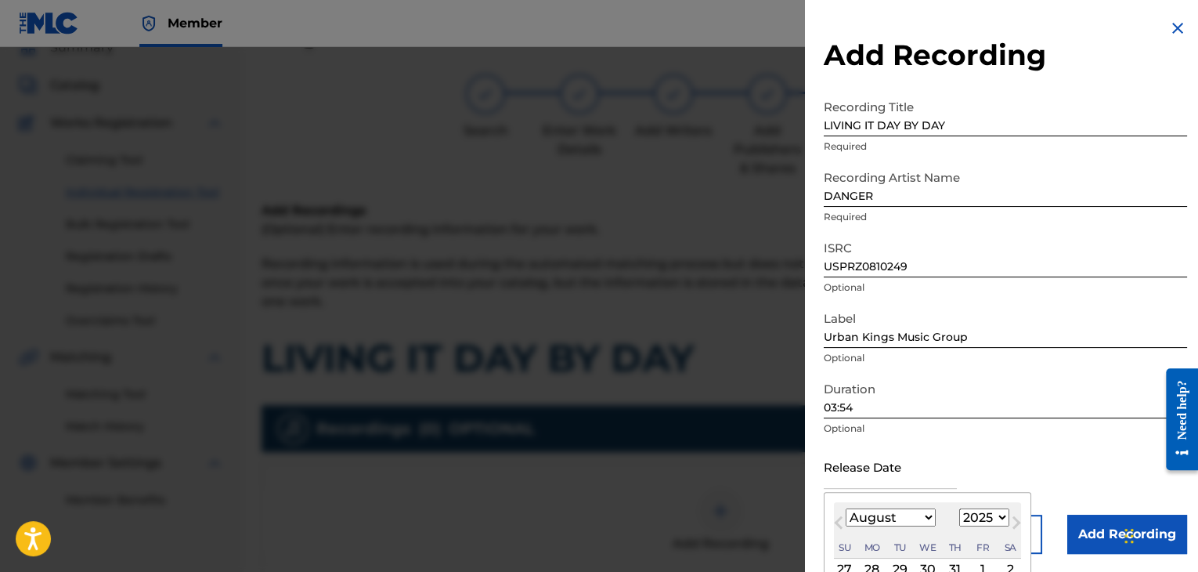
click at [900, 513] on select "January February March April May June July August September October November De…" at bounding box center [891, 517] width 90 height 18
select select "5"
click at [846, 508] on select "January February March April May June July August September October November De…" at bounding box center [891, 517] width 90 height 18
click at [987, 515] on select "1899 1900 1901 1902 1903 1904 1905 1906 1907 1908 1909 1910 1911 1912 1913 1914…" at bounding box center [985, 517] width 50 height 18
select select "2008"
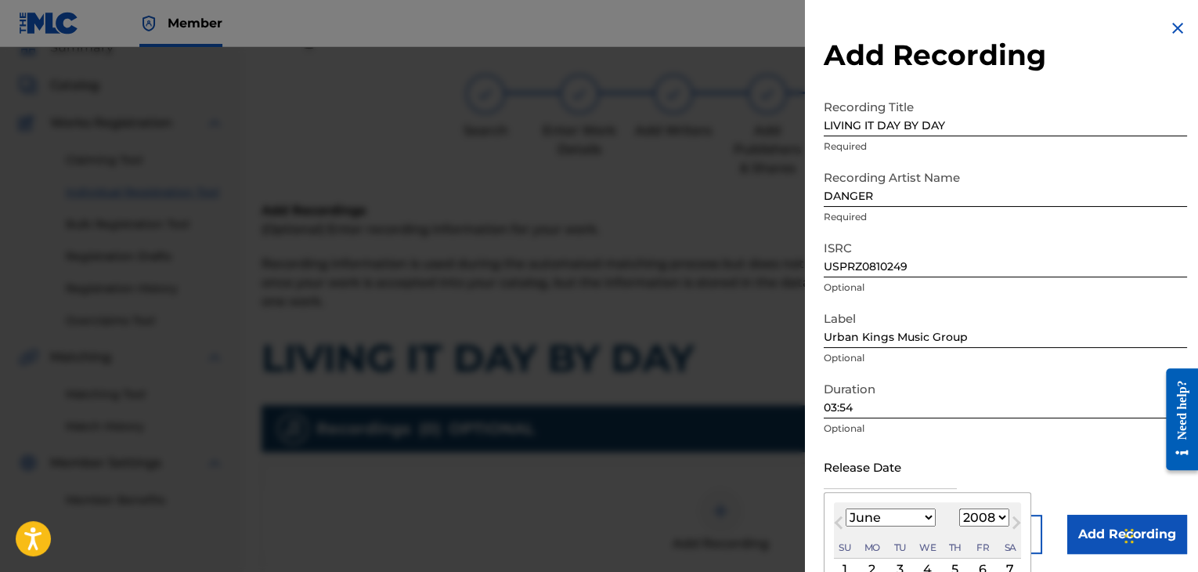
click at [960, 508] on select "1899 1900 1901 1902 1903 1904 1905 1906 1907 1908 1909 1910 1911 1912 1913 1914…" at bounding box center [985, 517] width 50 height 18
click at [873, 561] on div "2" at bounding box center [872, 569] width 19 height 19
type input "[DATE]"
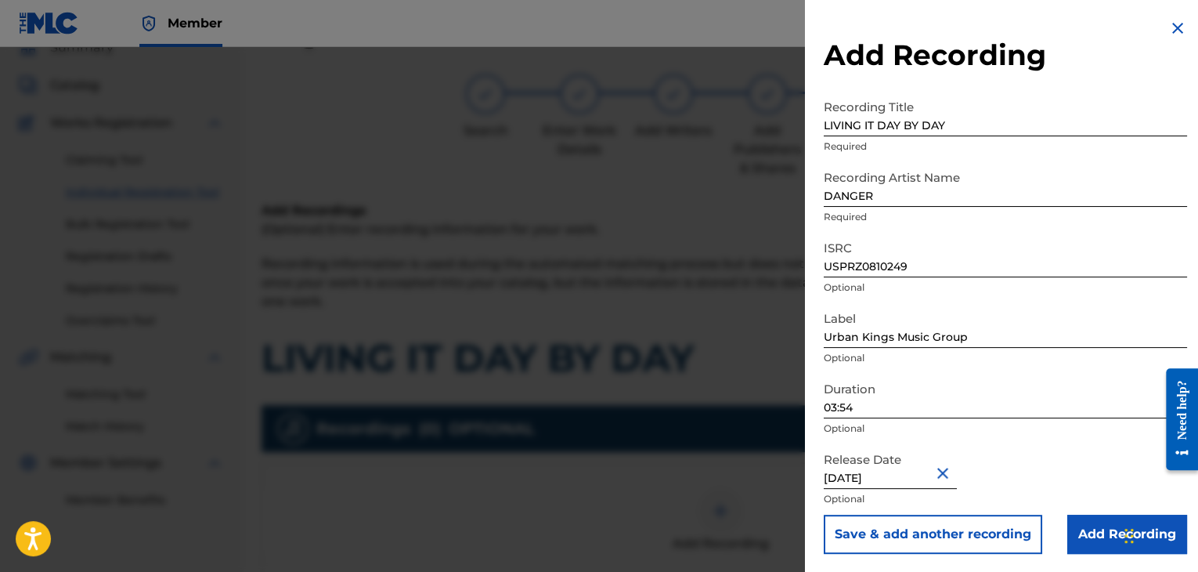
click at [1072, 533] on input "Add Recording" at bounding box center [1128, 534] width 120 height 39
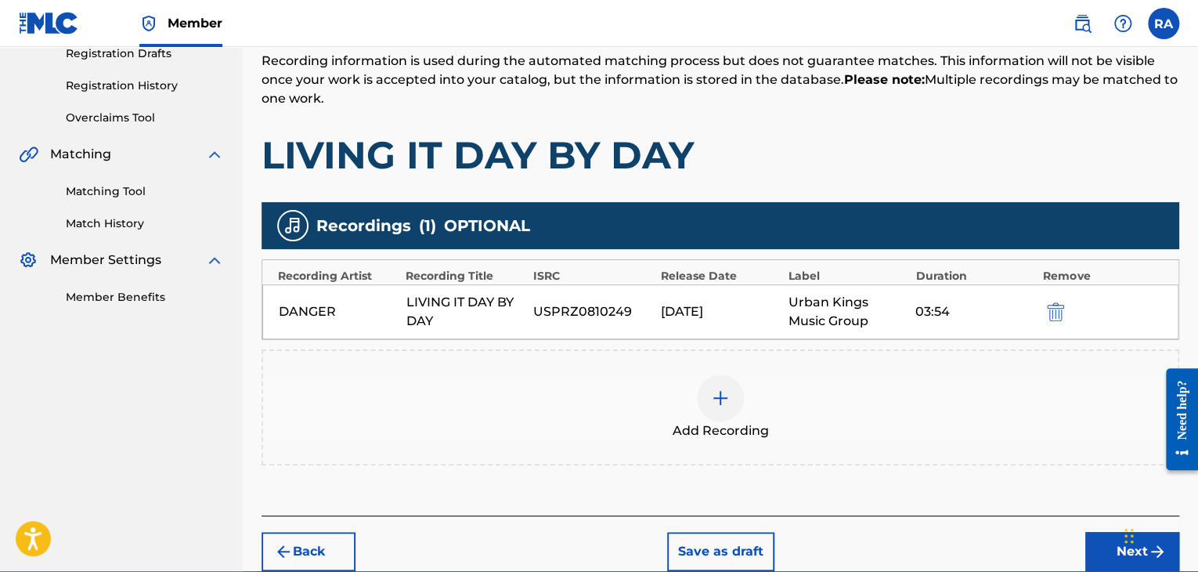
scroll to position [346, 0]
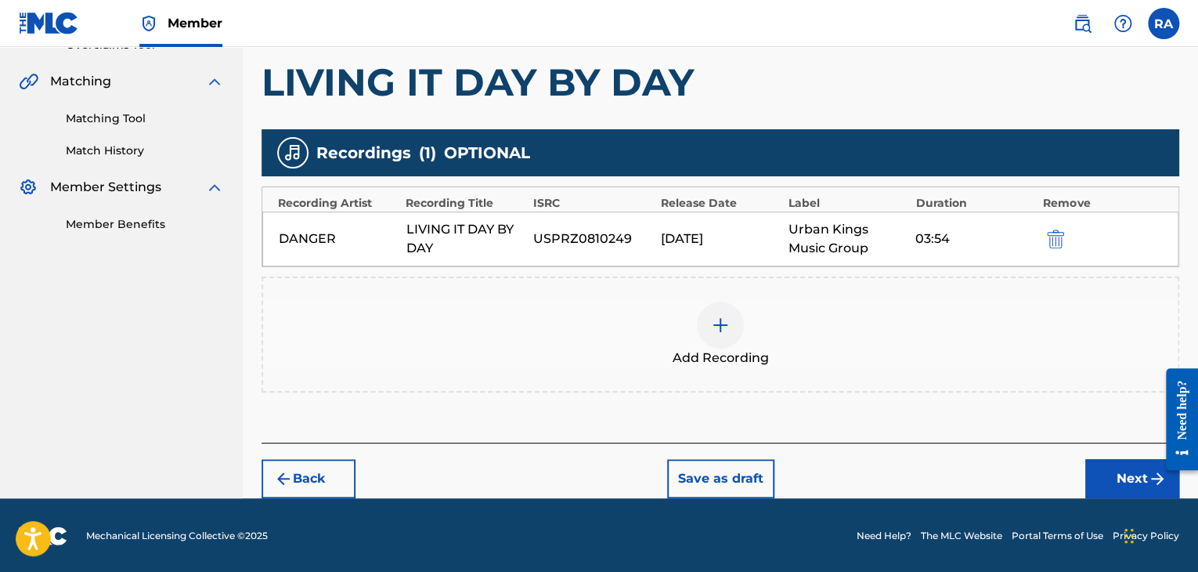
click at [1099, 477] on button "Next" at bounding box center [1133, 478] width 94 height 39
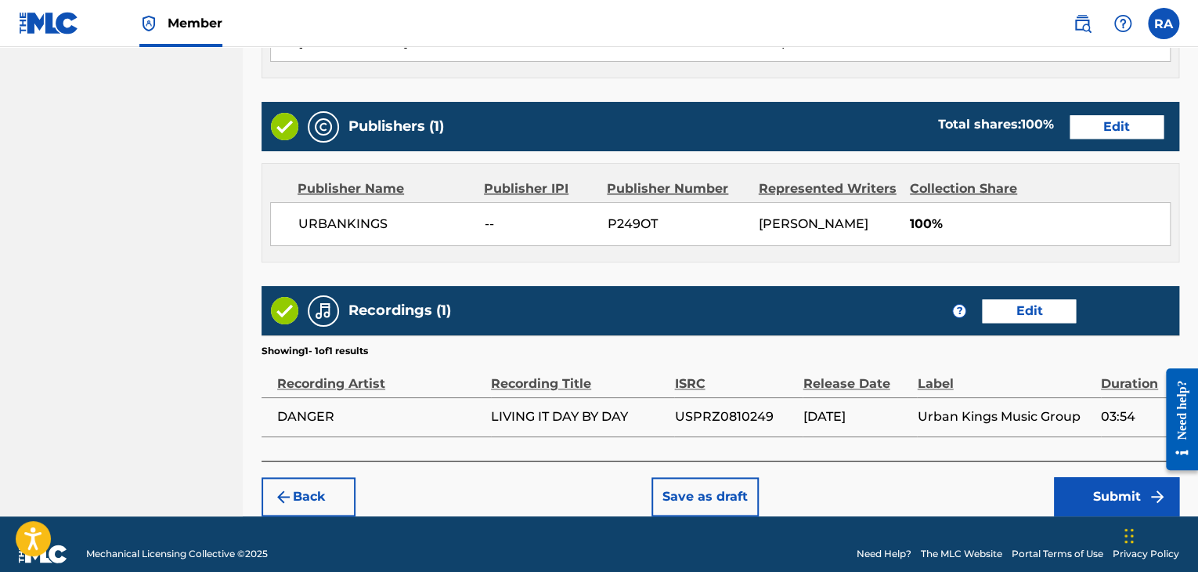
scroll to position [751, 0]
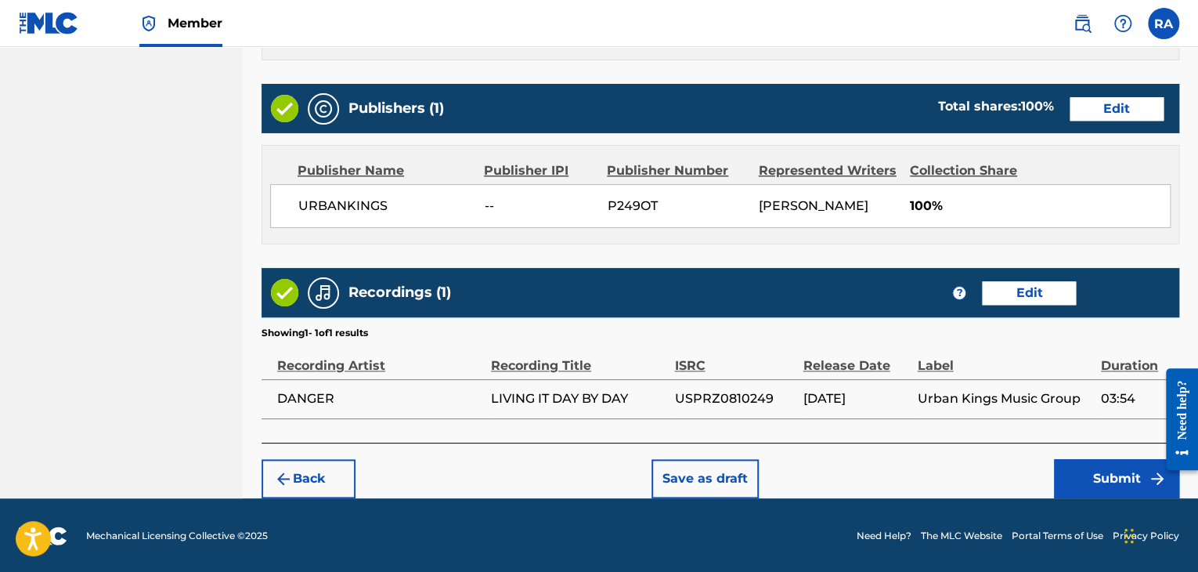
click at [1077, 479] on button "Submit" at bounding box center [1116, 478] width 125 height 39
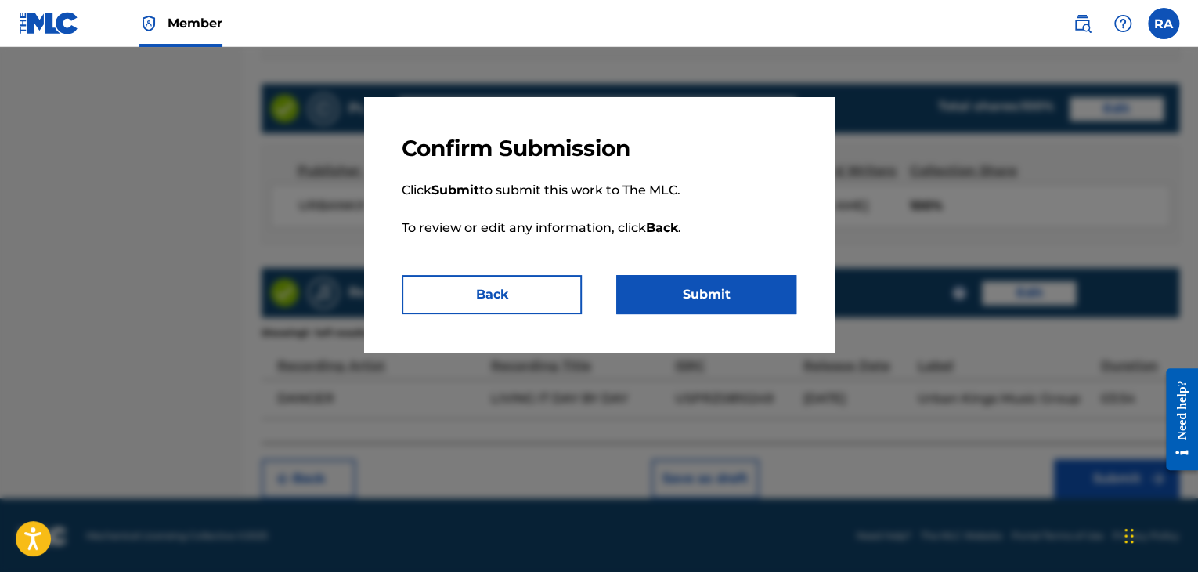
click at [750, 308] on button "Submit" at bounding box center [706, 294] width 180 height 39
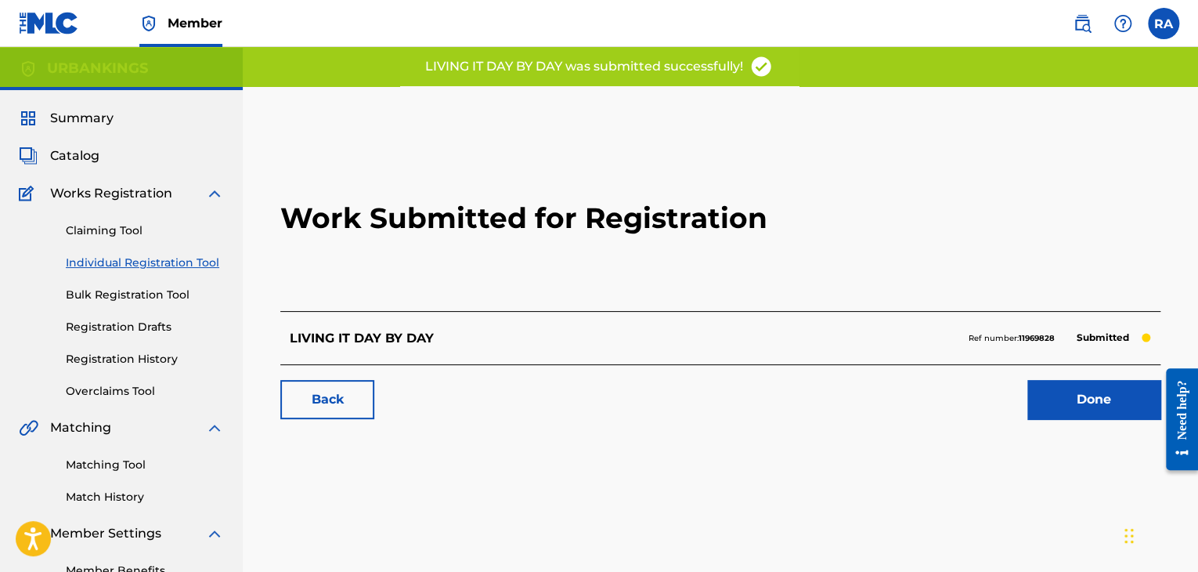
click at [1079, 402] on link "Done" at bounding box center [1094, 399] width 133 height 39
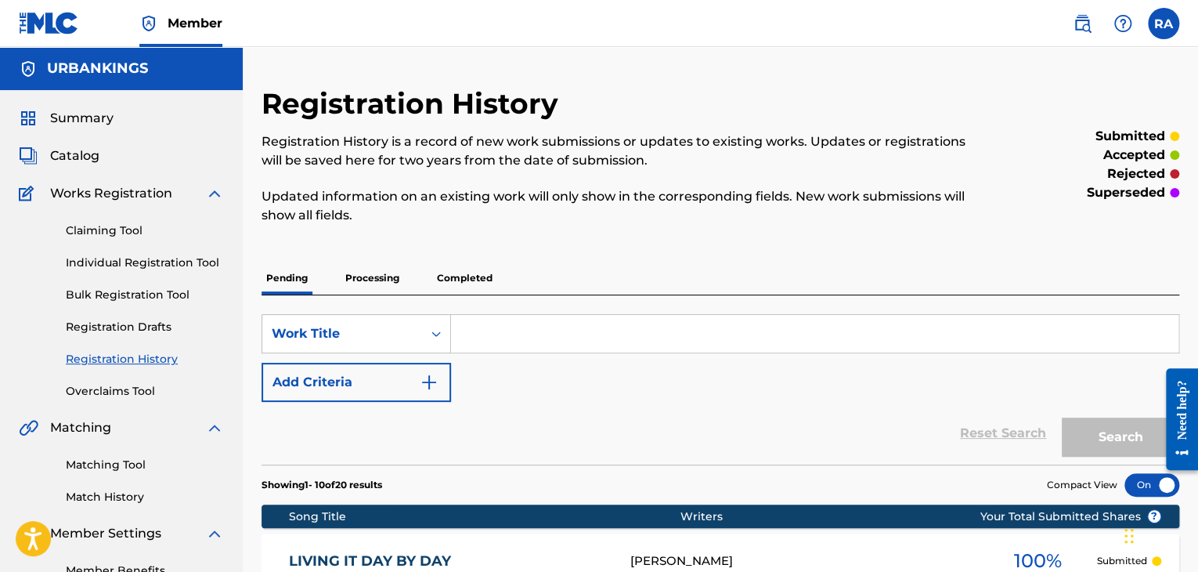
click at [142, 258] on link "Individual Registration Tool" at bounding box center [145, 263] width 158 height 16
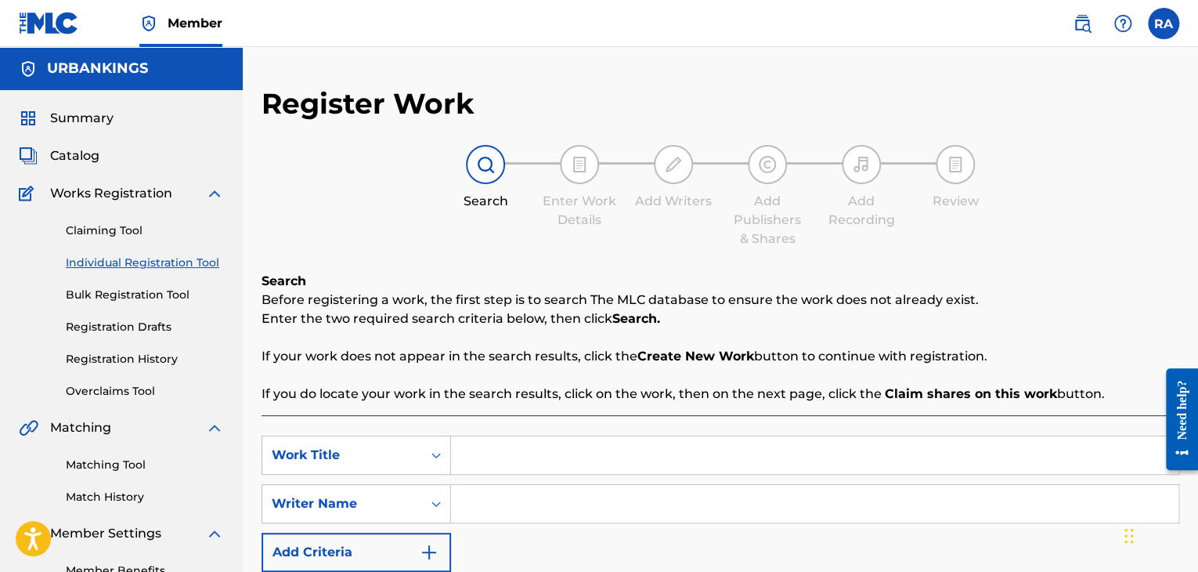
click at [667, 454] on input "Search Form" at bounding box center [815, 455] width 728 height 38
type input "IT'S THA URBAN KINGS"
type input "[PERSON_NAME]"
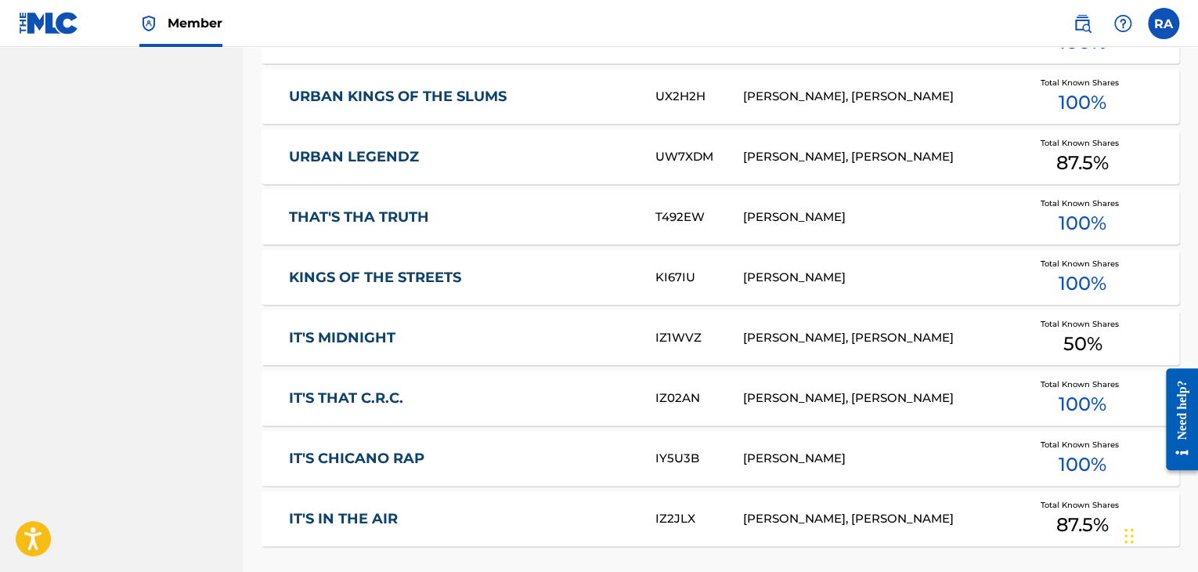
scroll to position [1031, 0]
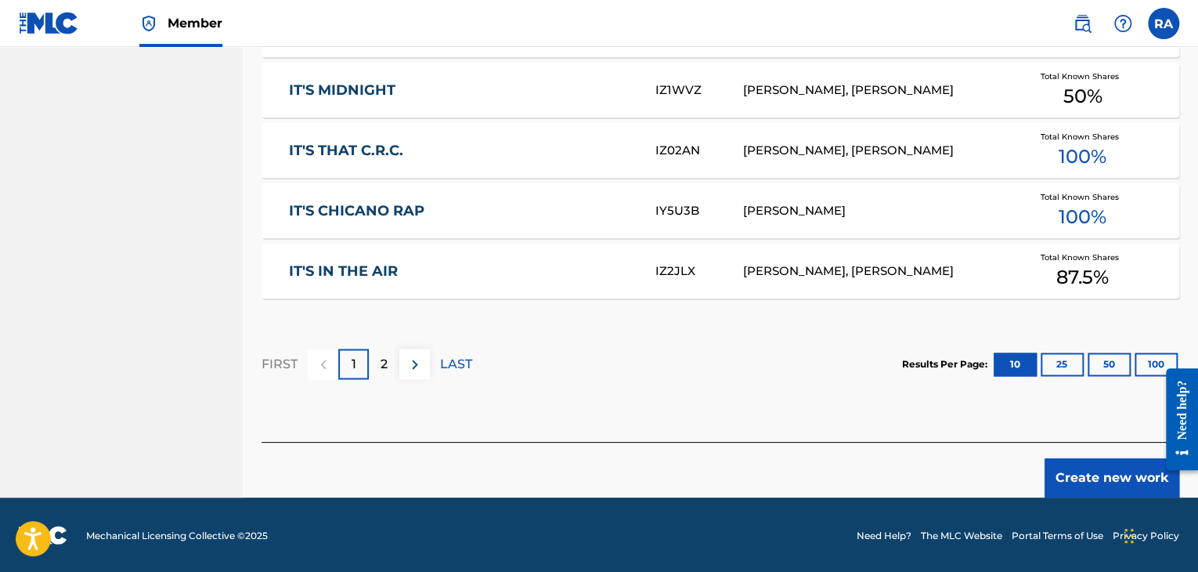
click at [1112, 470] on button "Create new work" at bounding box center [1112, 477] width 135 height 39
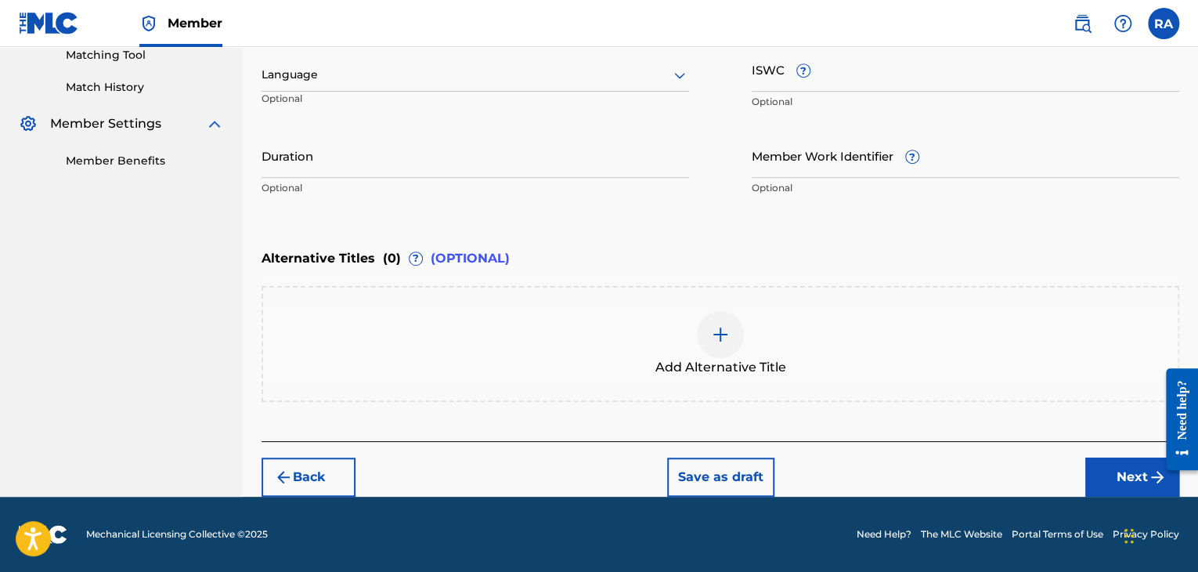
scroll to position [408, 0]
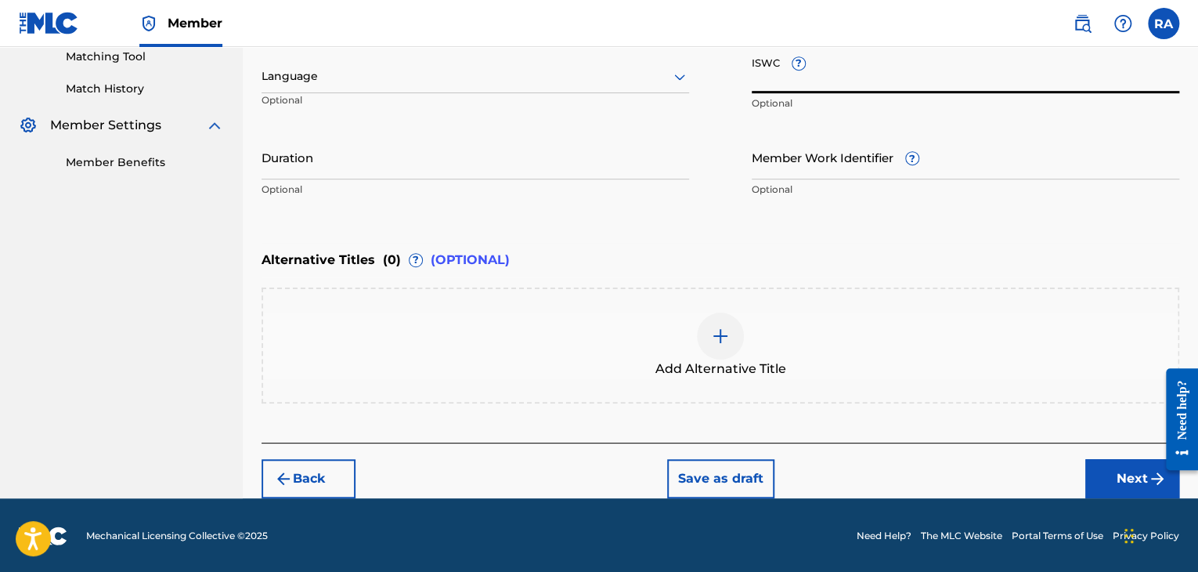
paste input "T9150066550"
type input "T9150066550"
click at [421, 159] on input "Duration" at bounding box center [476, 157] width 428 height 45
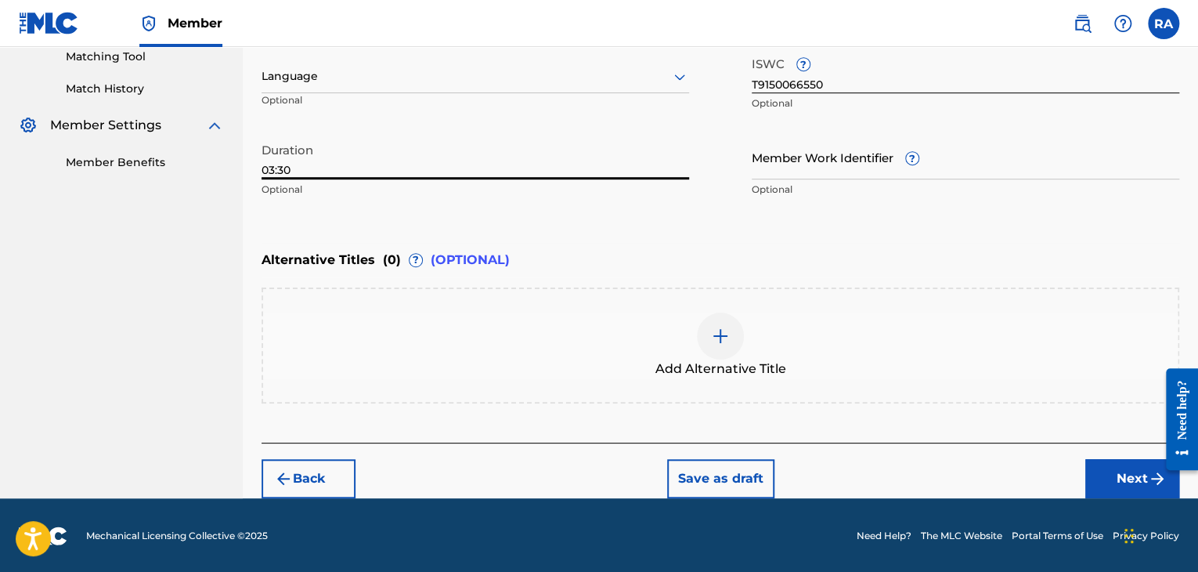
type input "03:30"
click at [1127, 475] on button "Next" at bounding box center [1133, 478] width 94 height 39
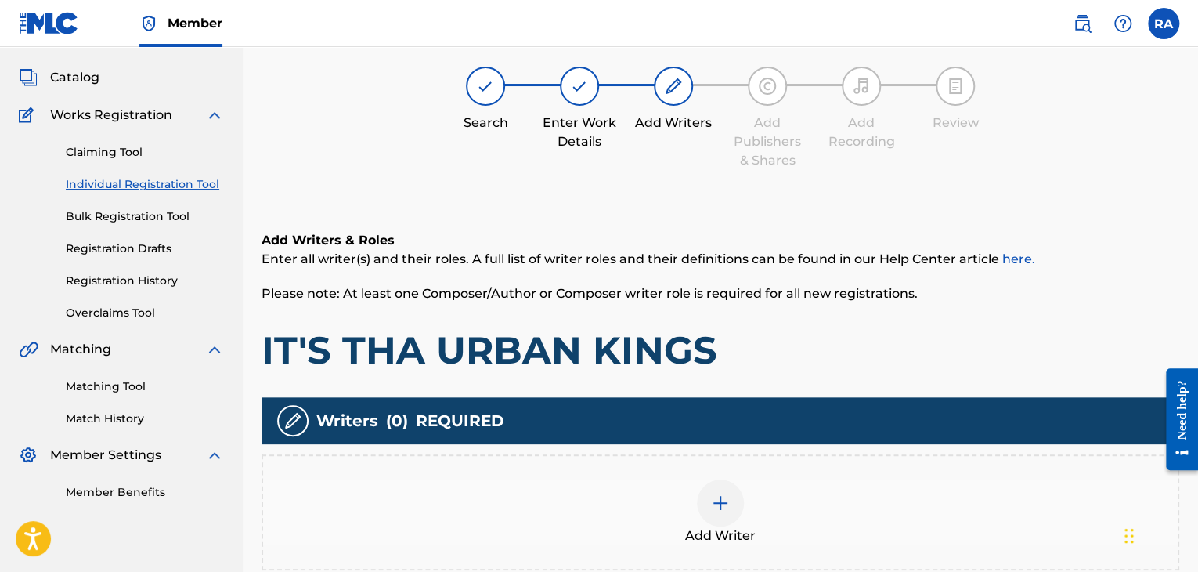
scroll to position [70, 0]
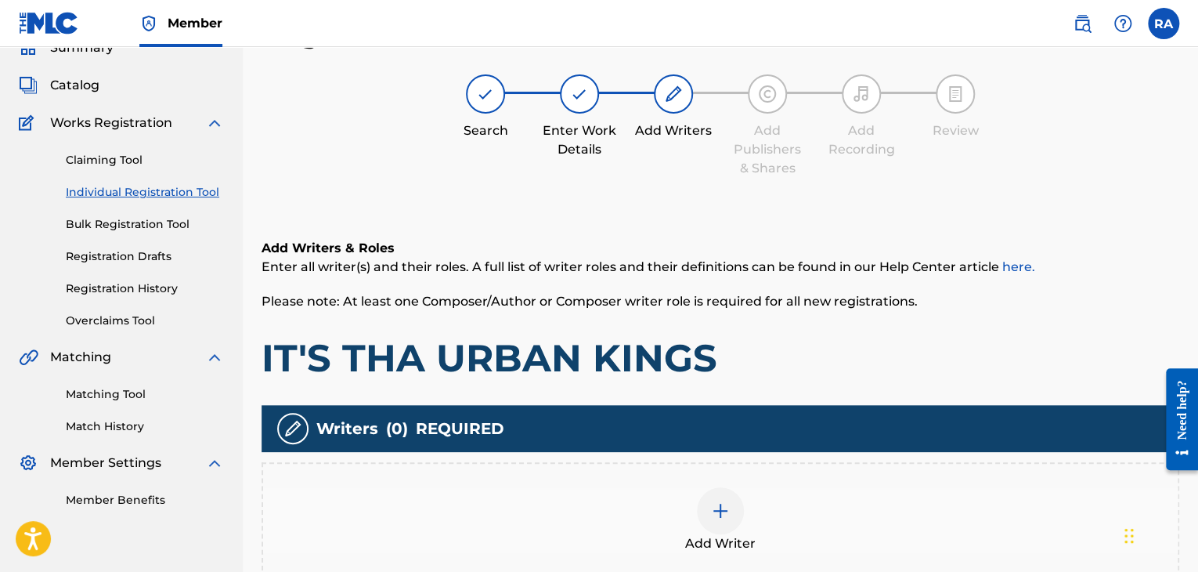
click at [714, 530] on div at bounding box center [720, 510] width 47 height 47
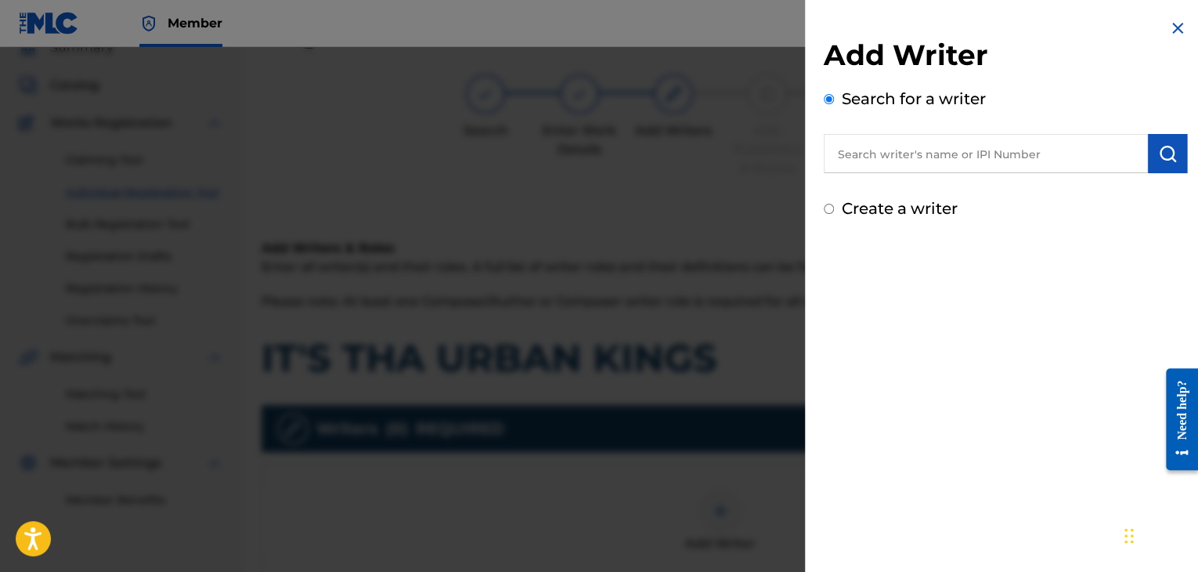
click at [955, 168] on input "text" at bounding box center [986, 153] width 324 height 39
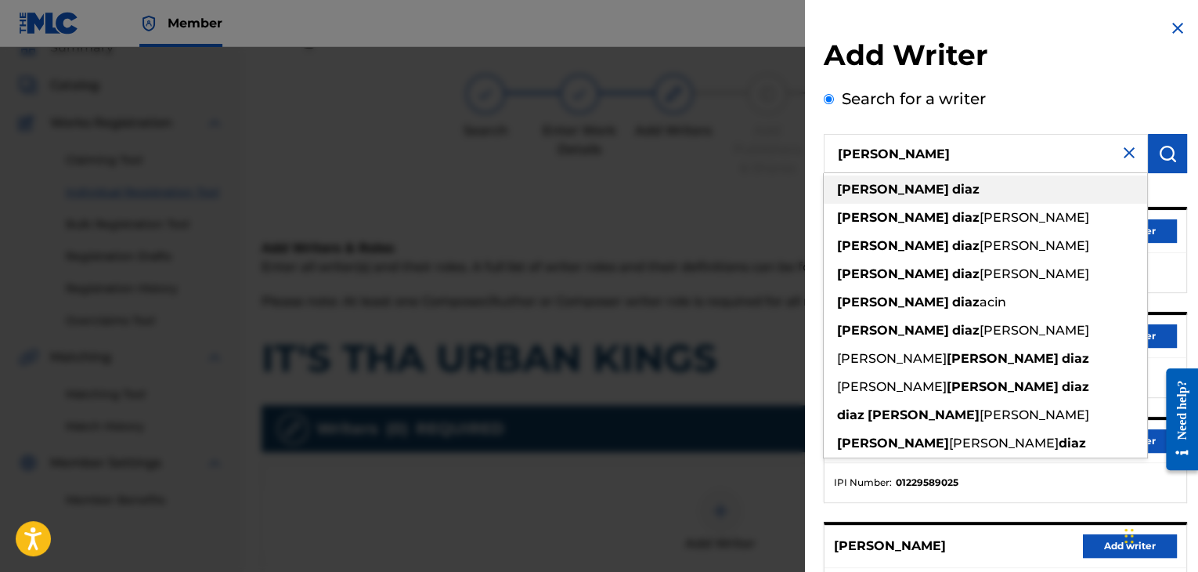
click at [1025, 176] on div "[PERSON_NAME]" at bounding box center [985, 189] width 323 height 28
type input "[PERSON_NAME]"
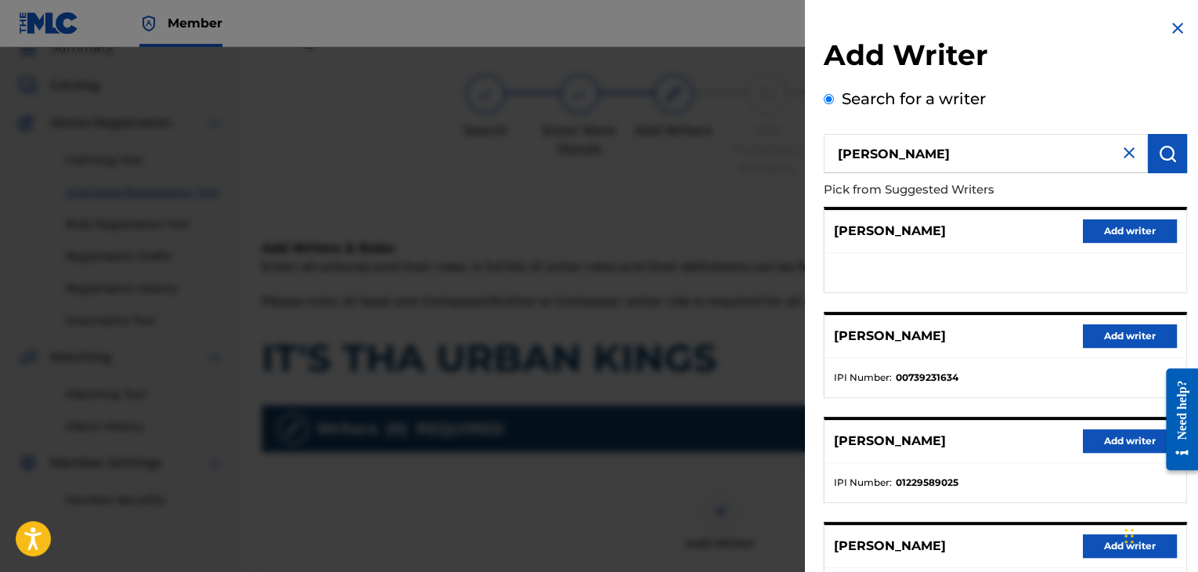
click at [1111, 343] on button "Add writer" at bounding box center [1130, 335] width 94 height 23
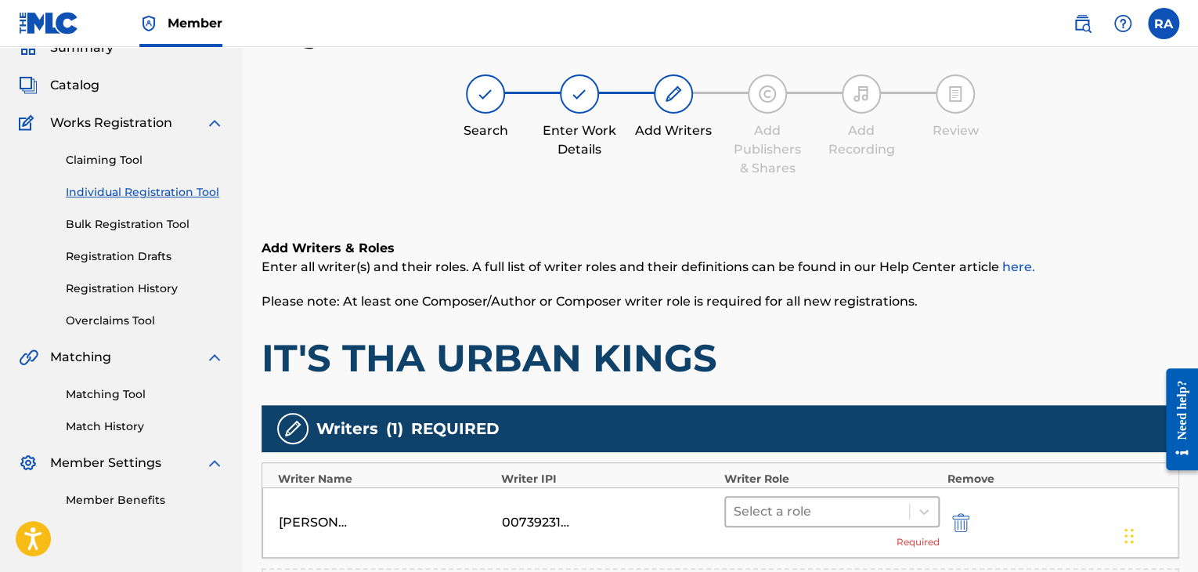
click at [791, 512] on div at bounding box center [818, 512] width 168 height 22
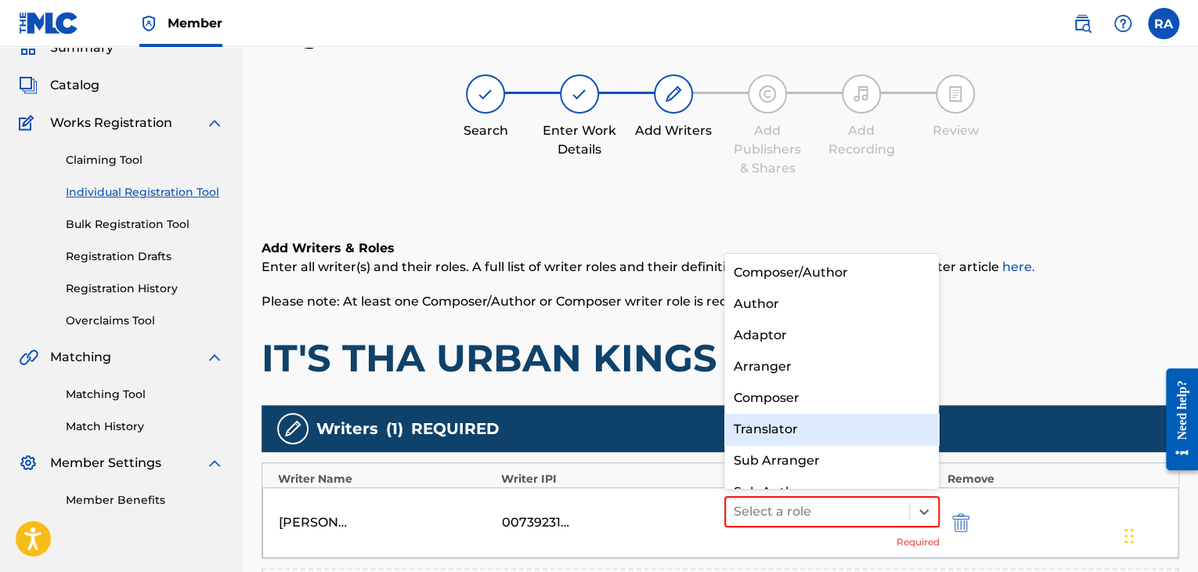
scroll to position [22, 0]
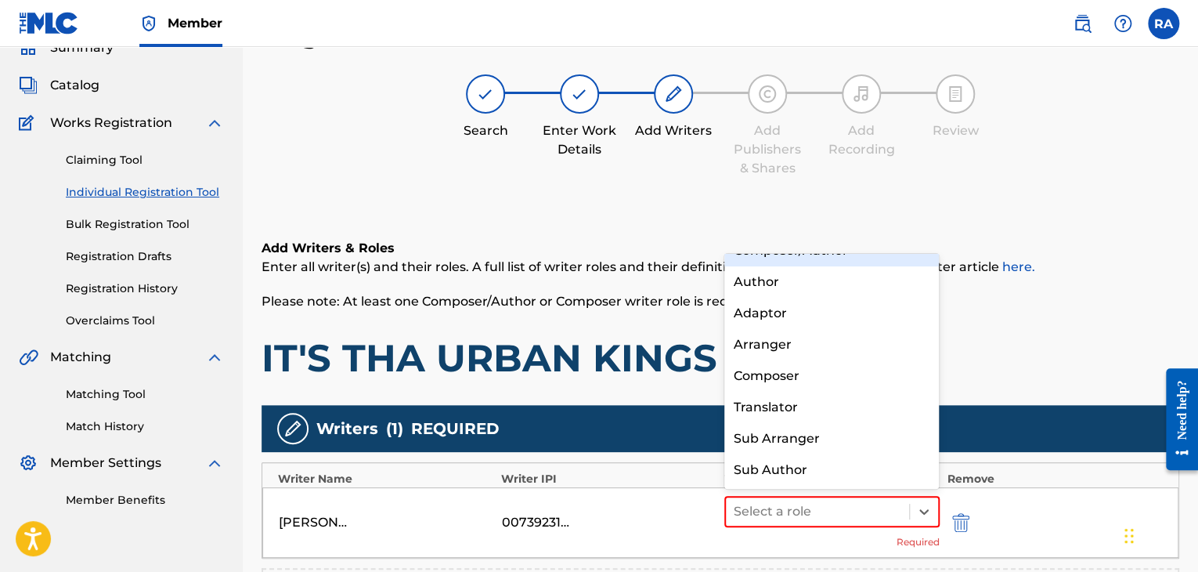
click at [786, 262] on div "Composer/Author" at bounding box center [832, 250] width 215 height 31
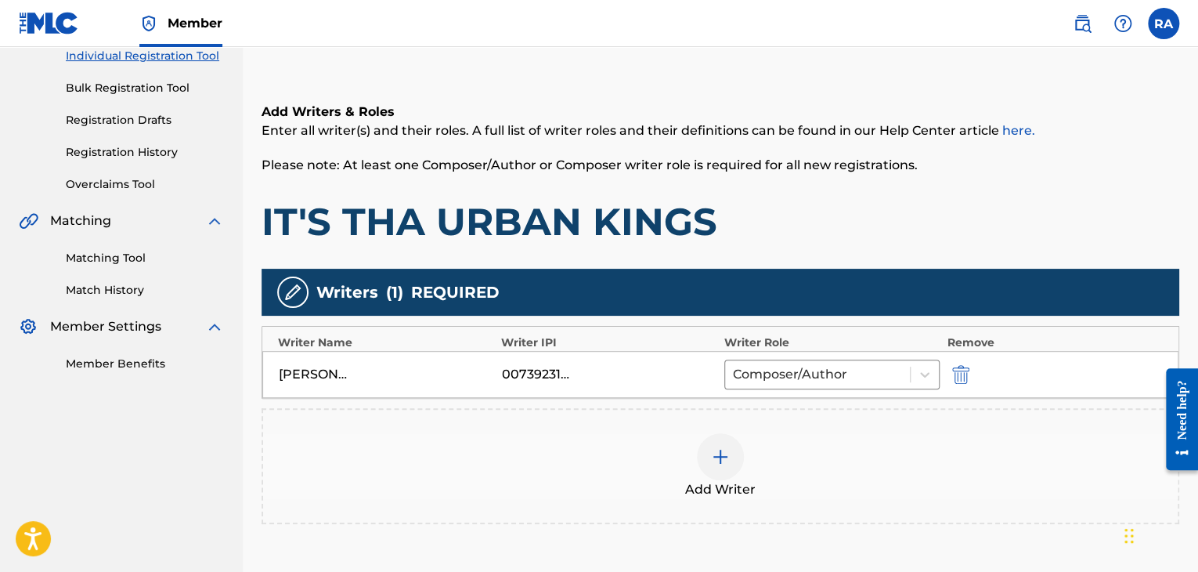
scroll to position [363, 0]
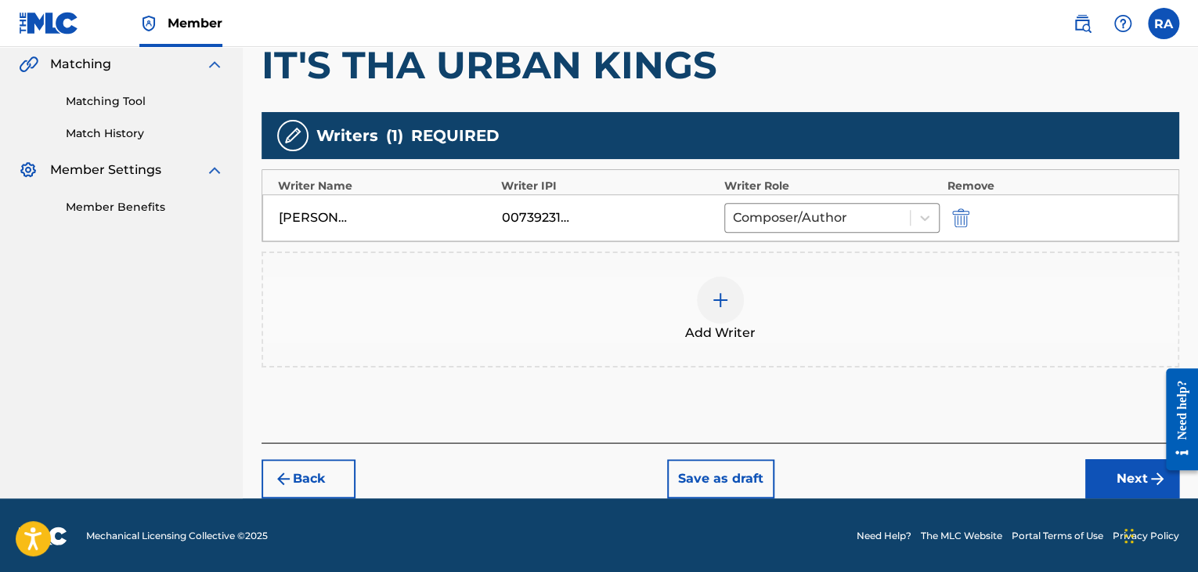
click at [1134, 486] on button "Next" at bounding box center [1133, 478] width 94 height 39
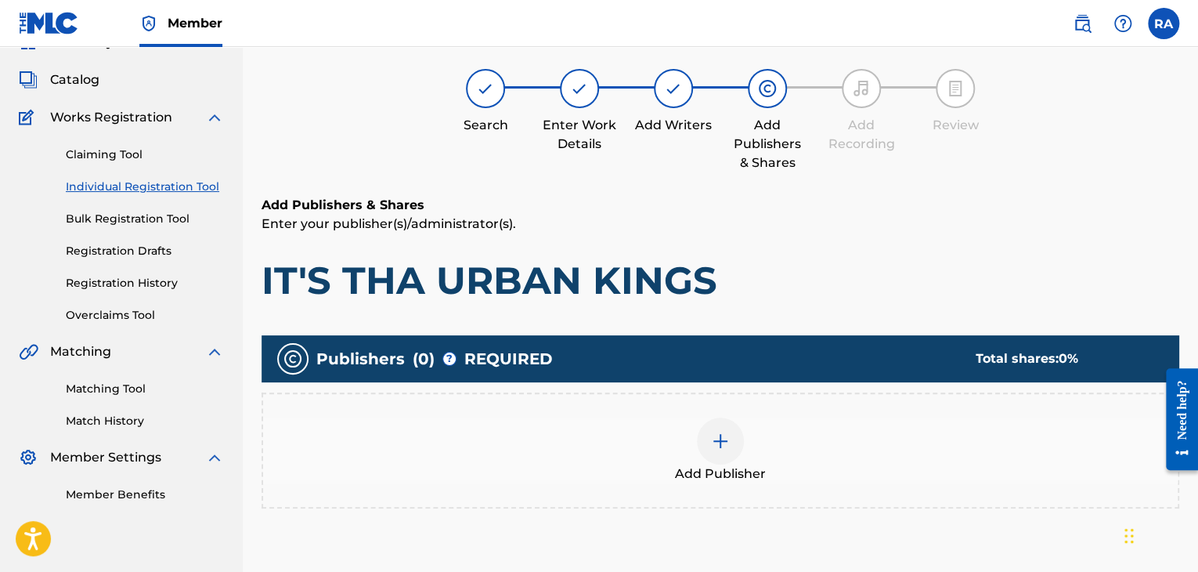
scroll to position [70, 0]
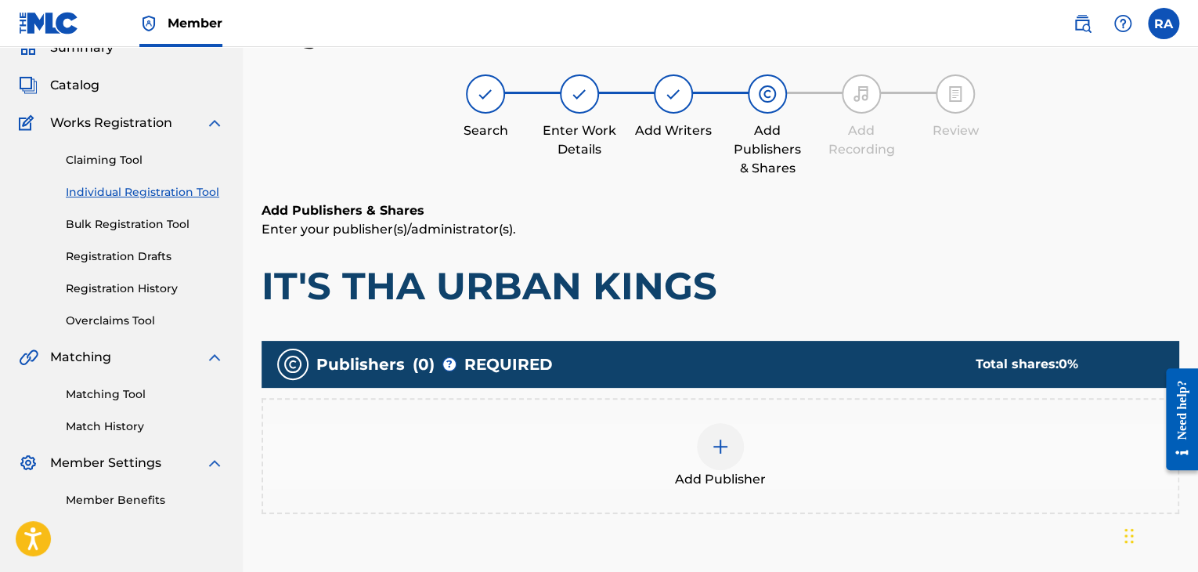
click at [714, 437] on img at bounding box center [720, 446] width 19 height 19
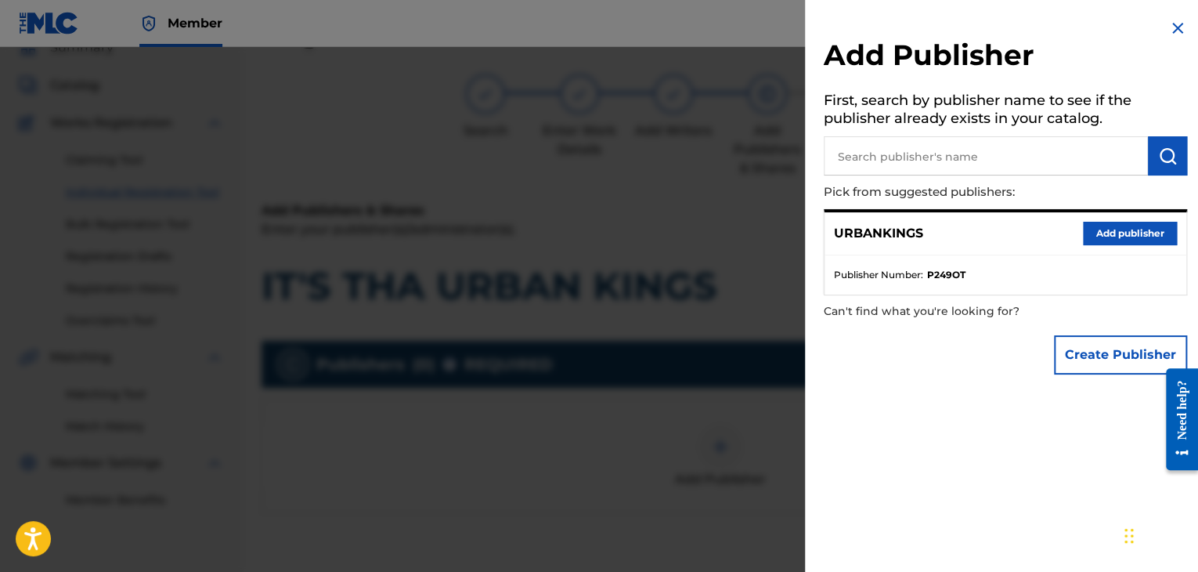
click at [1105, 228] on button "Add publisher" at bounding box center [1130, 233] width 94 height 23
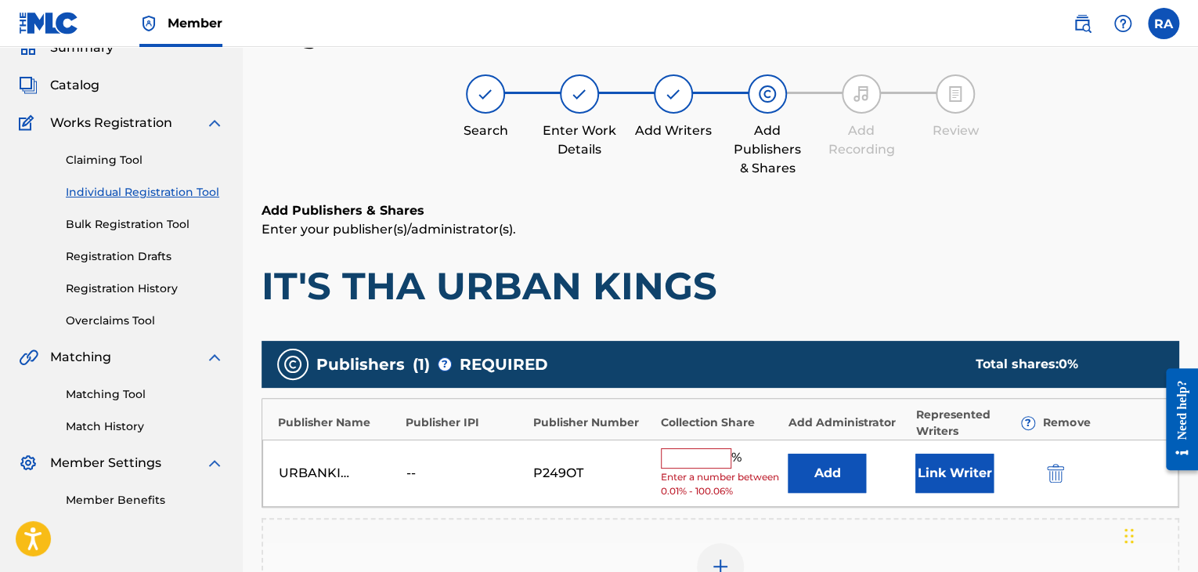
click at [711, 453] on input "text" at bounding box center [696, 458] width 70 height 20
type input "100"
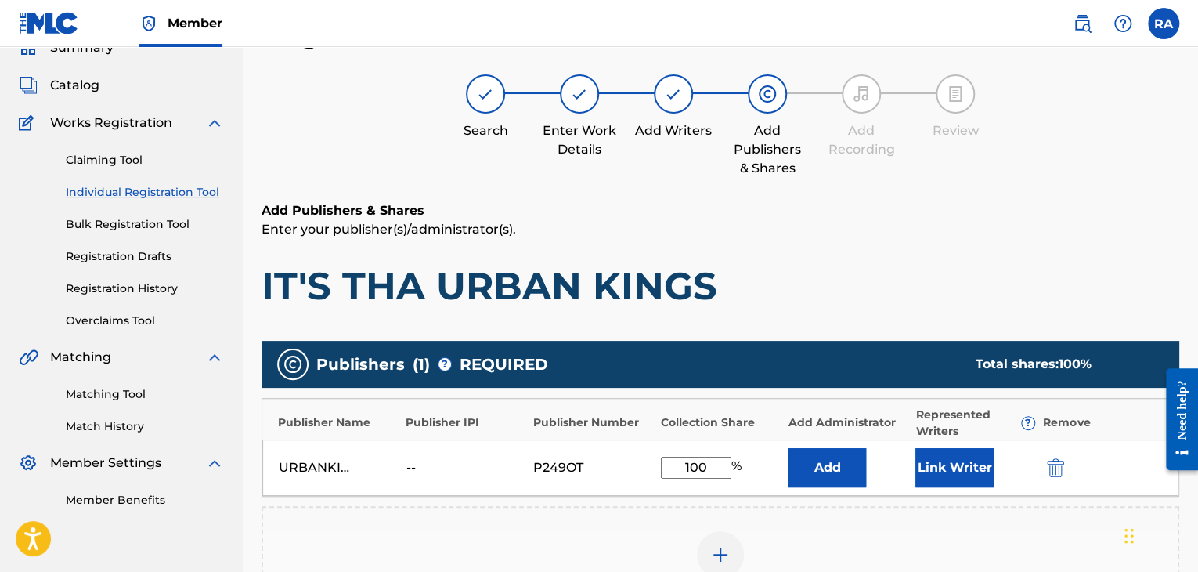
click at [968, 478] on button "Link Writer" at bounding box center [955, 467] width 78 height 39
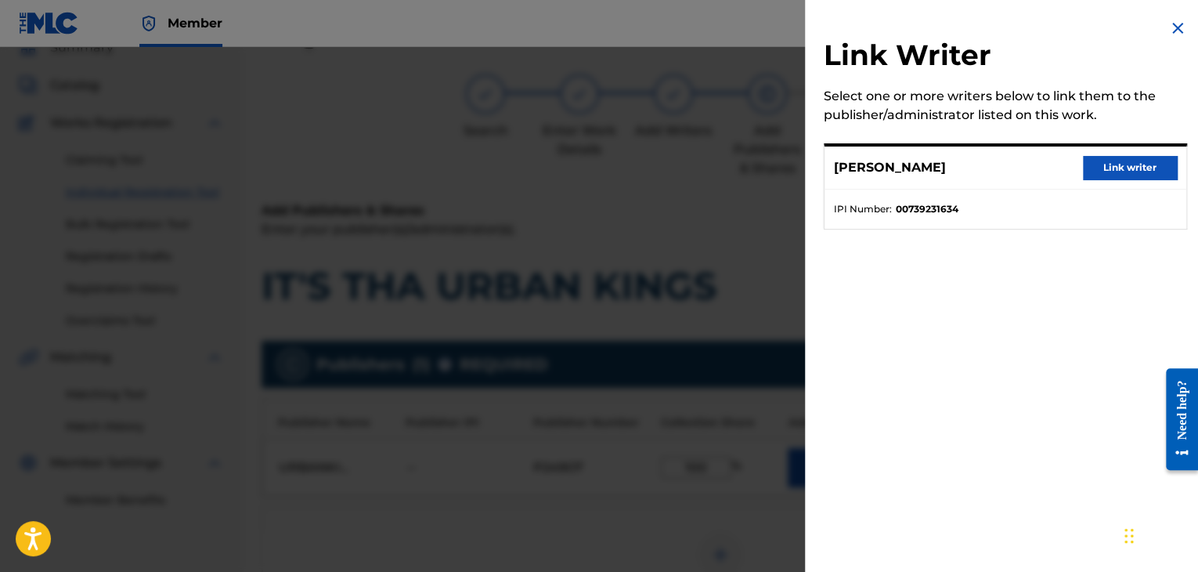
click at [1125, 164] on button "Link writer" at bounding box center [1130, 167] width 94 height 23
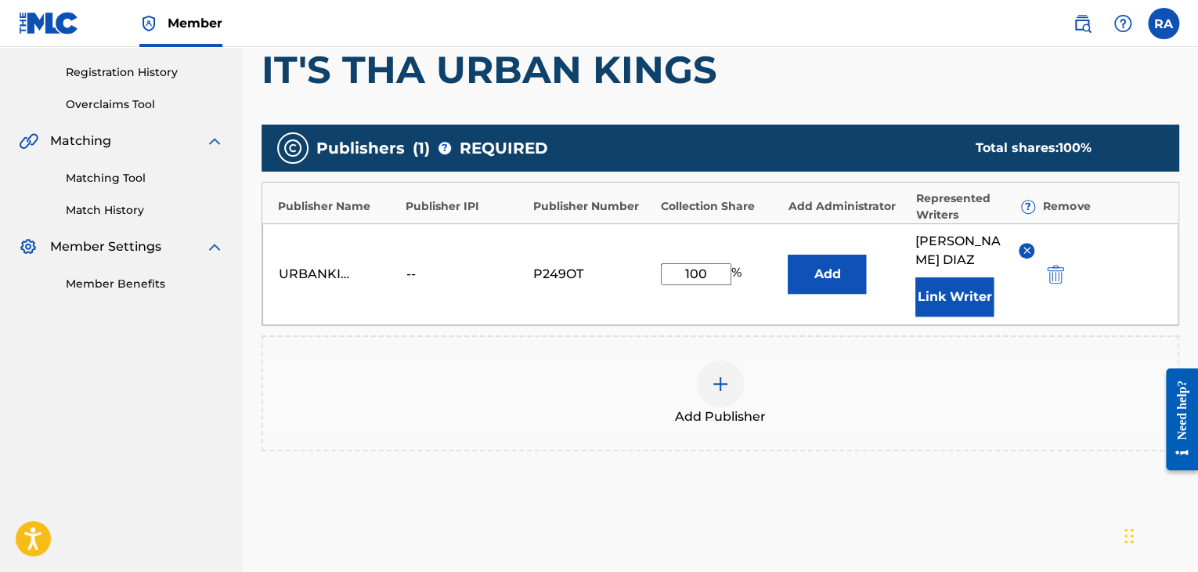
scroll to position [399, 0]
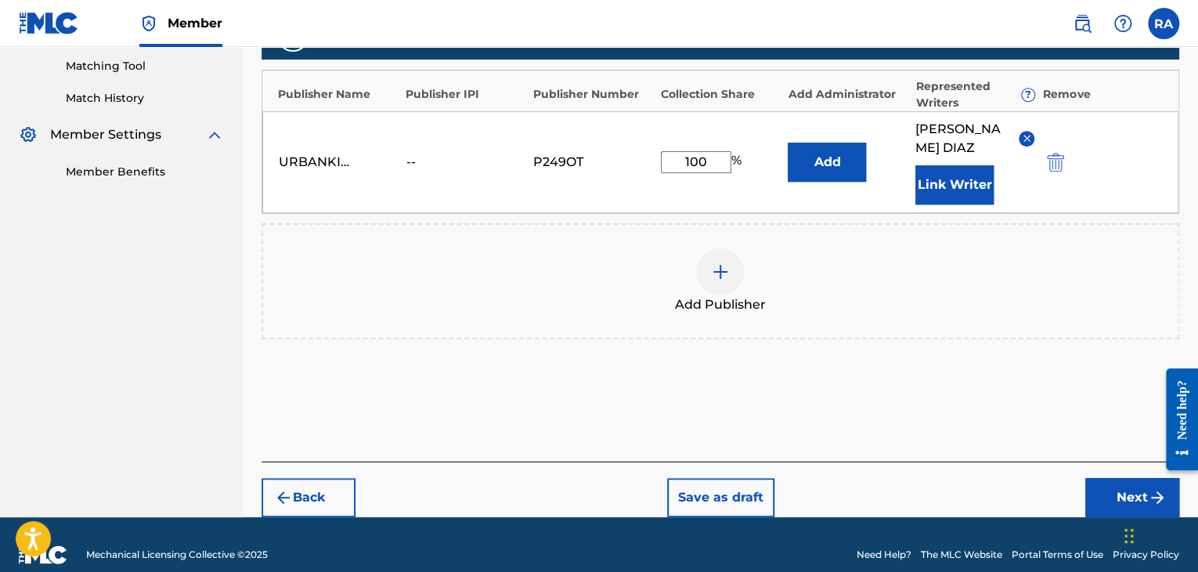
click at [1084, 477] on div "Back Save as draft Next" at bounding box center [721, 489] width 918 height 56
click at [1090, 478] on button "Next" at bounding box center [1133, 497] width 94 height 39
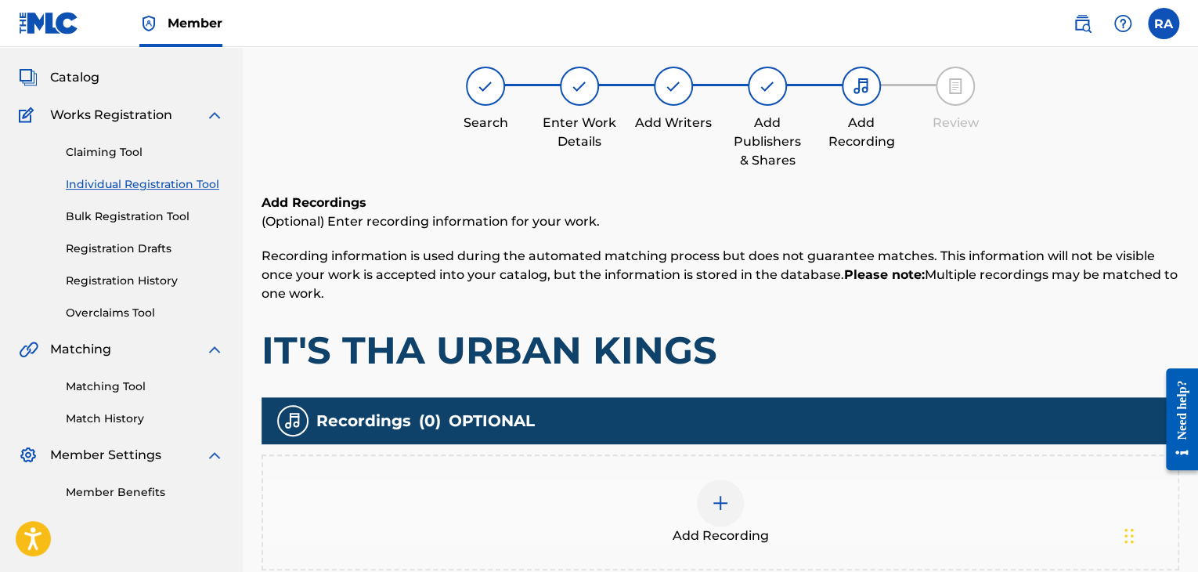
scroll to position [70, 0]
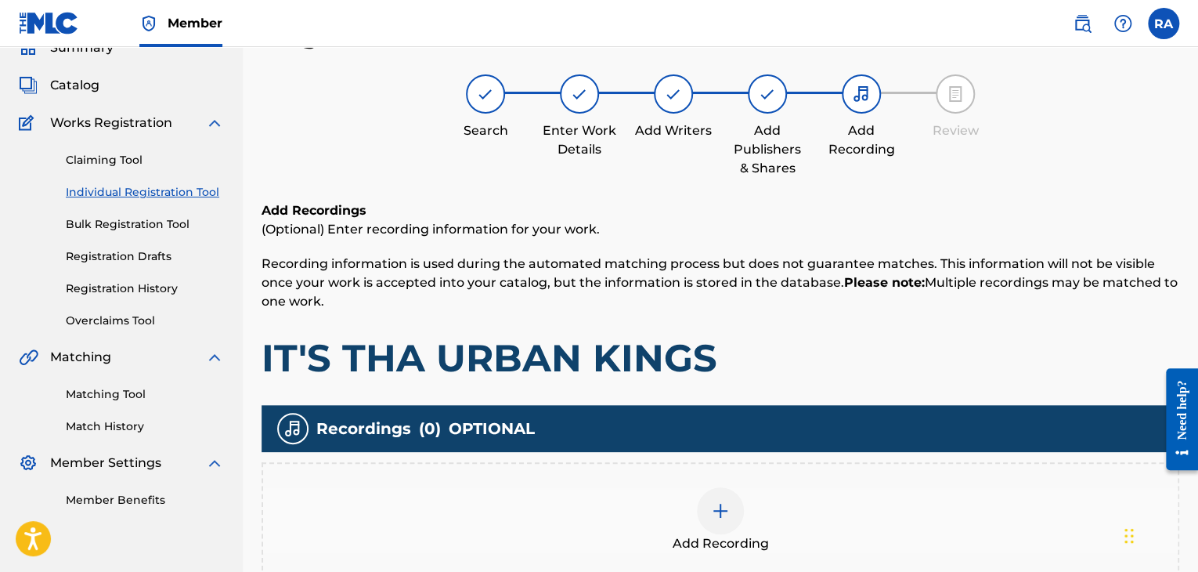
click at [723, 521] on div at bounding box center [720, 510] width 47 height 47
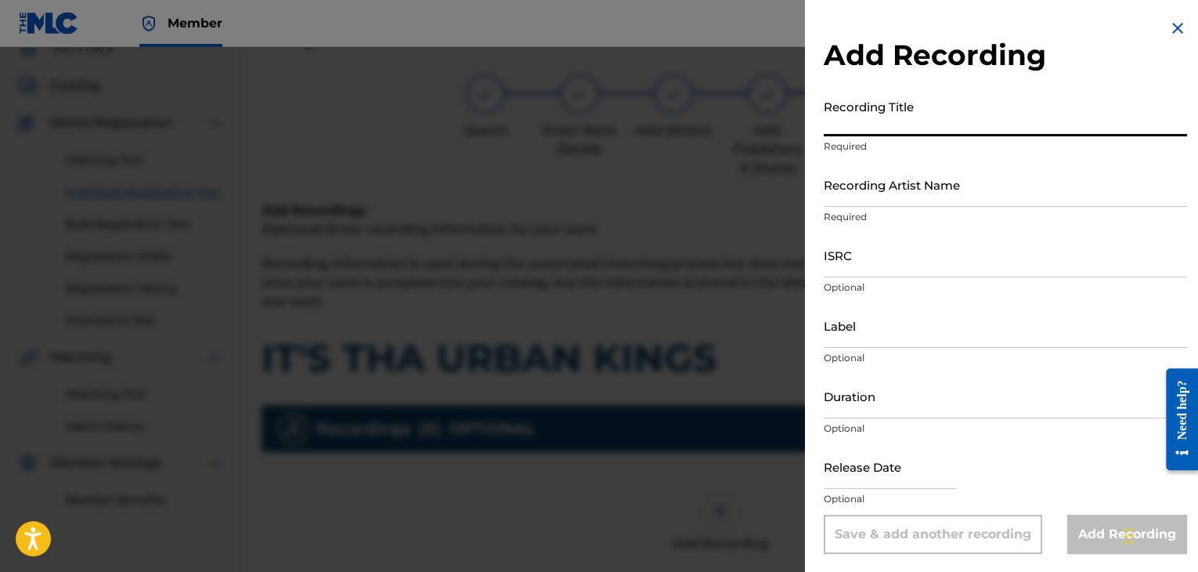
click at [870, 133] on input "Recording Title" at bounding box center [1005, 114] width 363 height 45
type input "IT'S THA URBAN KINGS"
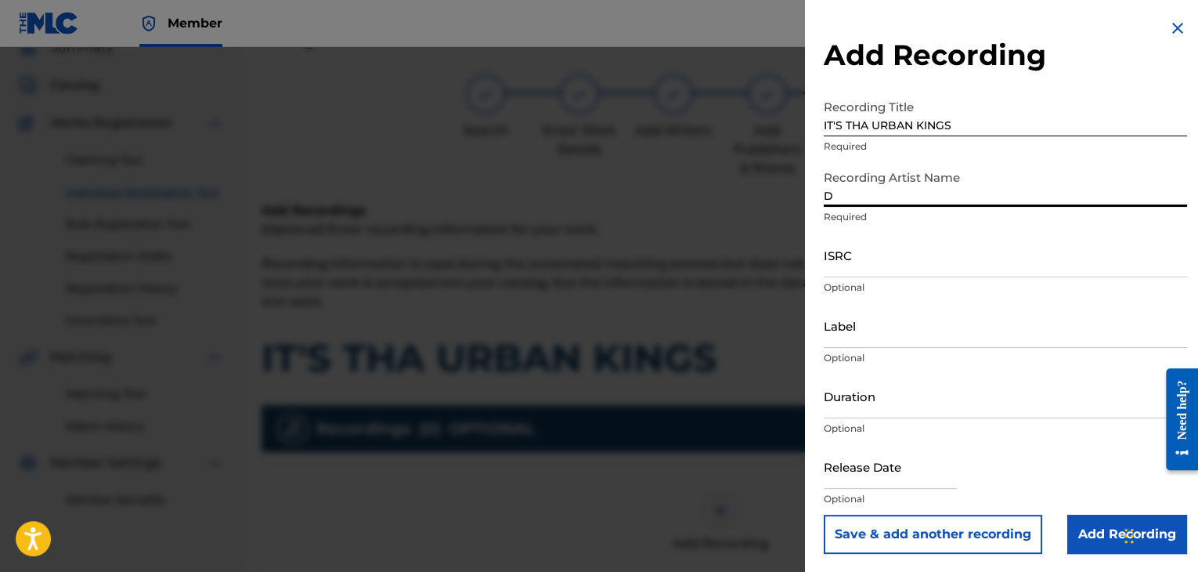
type input "DANGER"
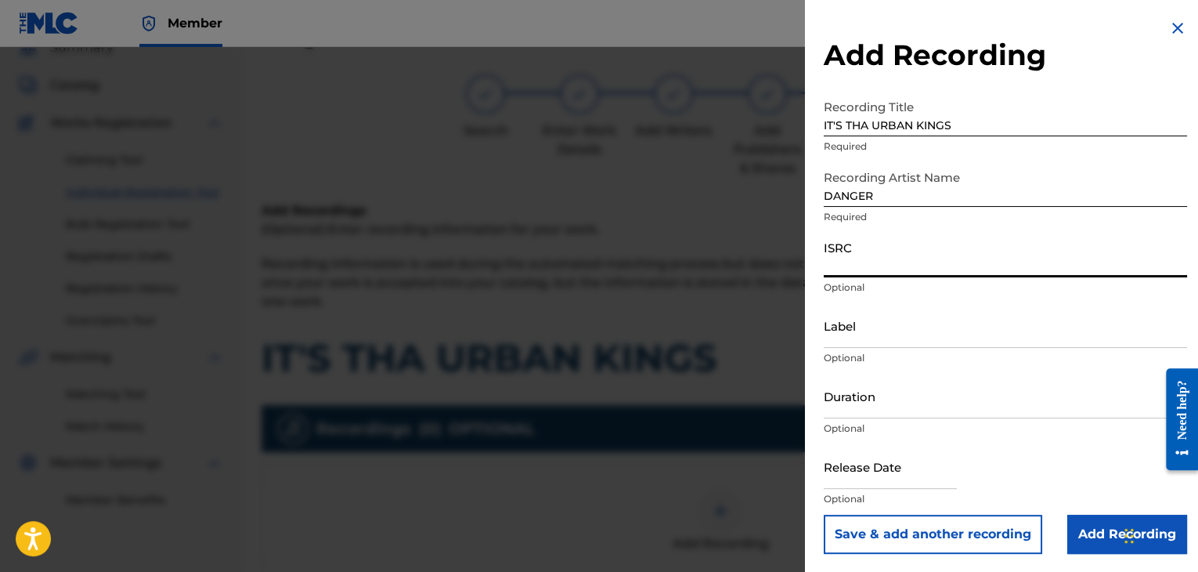
paste input "USPRZ0810250"
type input "USPRZ0810250"
drag, startPoint x: 865, startPoint y: 338, endPoint x: 873, endPoint y: 345, distance: 11.6
click at [865, 338] on input "Label" at bounding box center [1005, 325] width 363 height 45
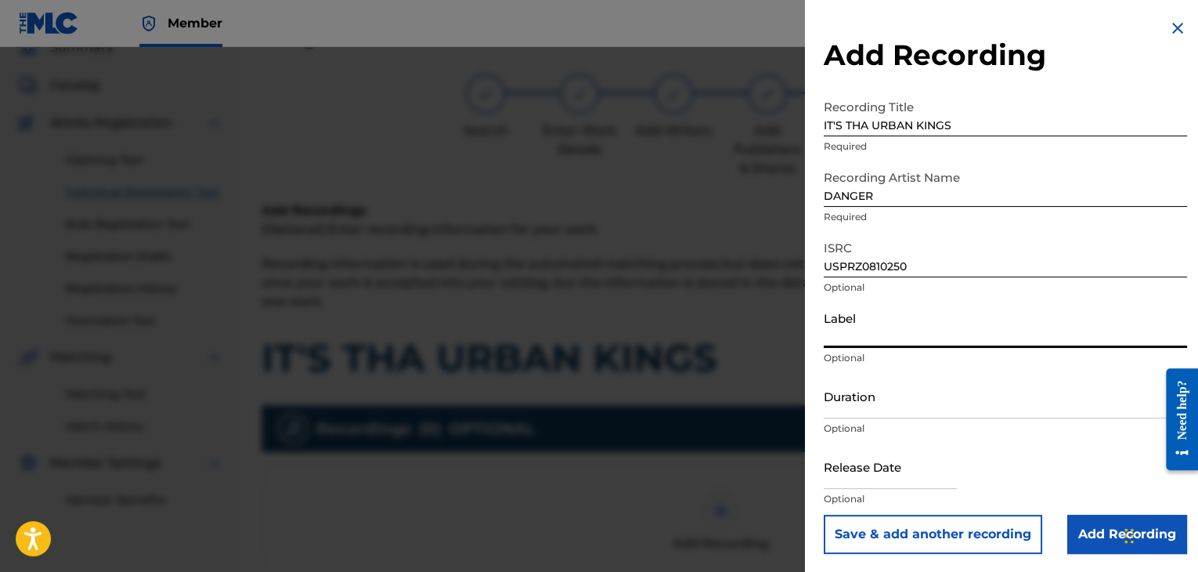
type input "Urban Kings Music Group"
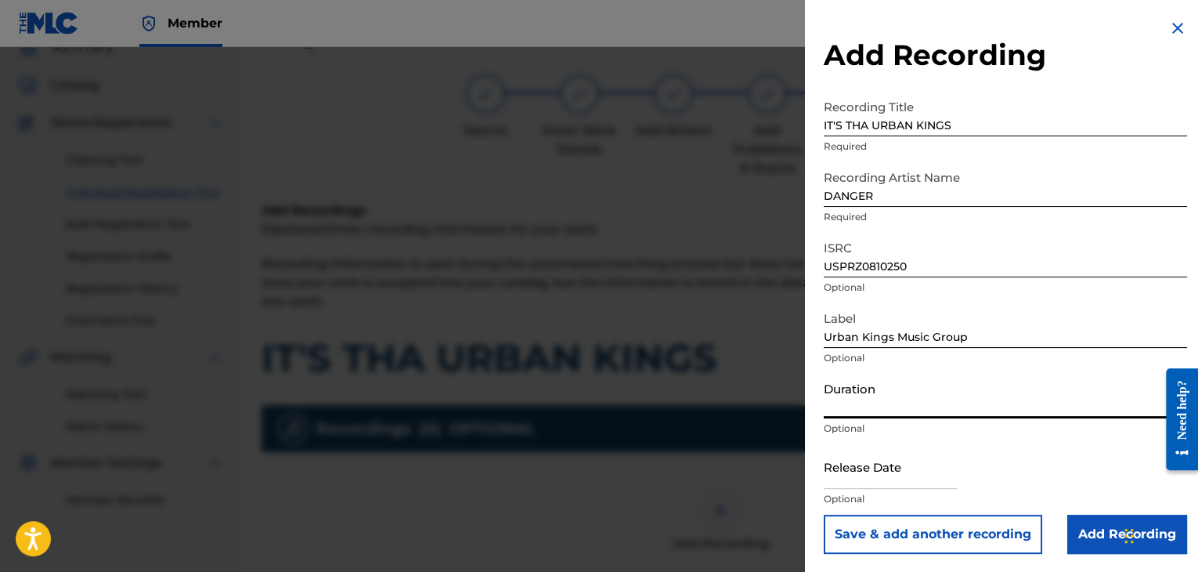
click at [877, 397] on input "Duration" at bounding box center [1005, 396] width 363 height 45
click at [897, 407] on input "Duration" at bounding box center [1005, 396] width 363 height 45
type input "03:30"
click at [908, 475] on input "text" at bounding box center [890, 466] width 133 height 45
select select "7"
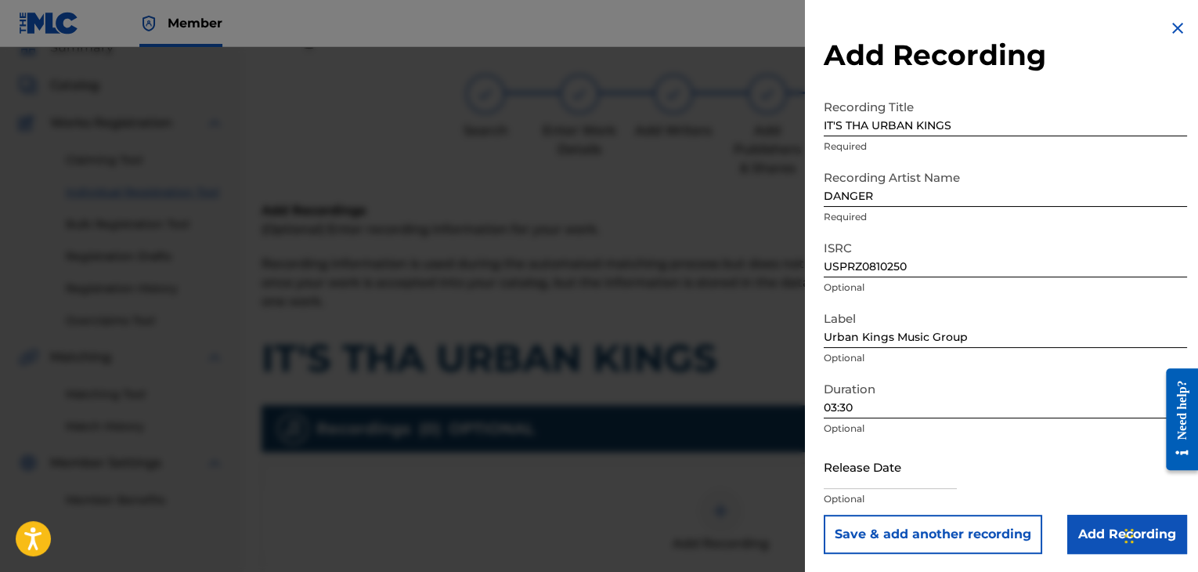
select select "2025"
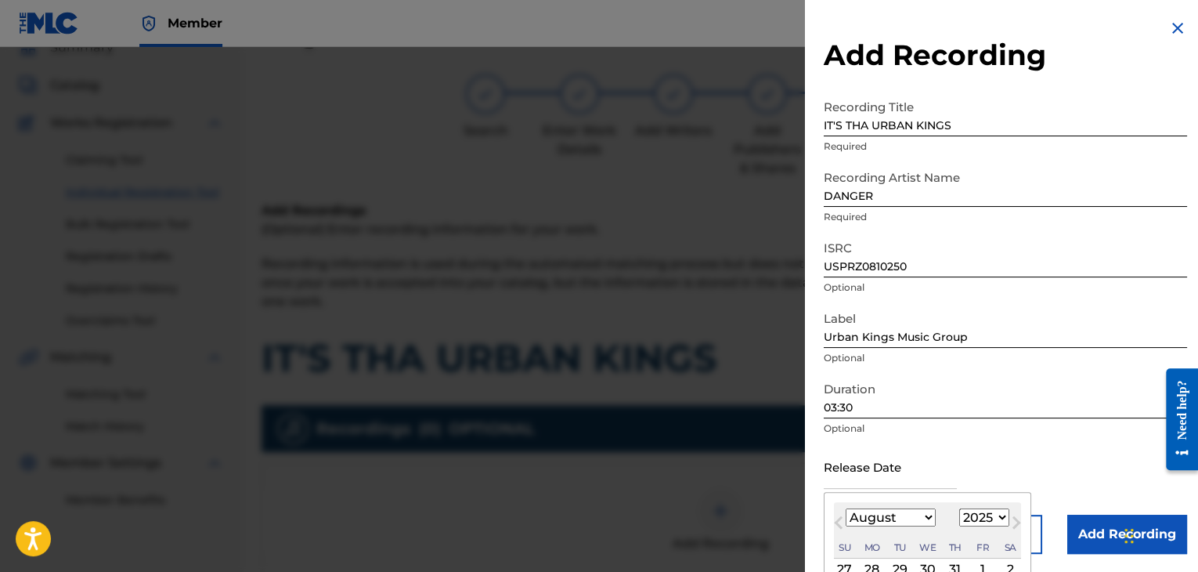
click at [914, 515] on select "January February March April May June July August September October November De…" at bounding box center [891, 517] width 90 height 18
select select "5"
click at [846, 508] on select "January February March April May June July August September October November De…" at bounding box center [891, 517] width 90 height 18
click at [999, 526] on select "1899 1900 1901 1902 1903 1904 1905 1906 1907 1908 1909 1910 1911 1912 1913 1914…" at bounding box center [985, 517] width 50 height 18
select select "2008"
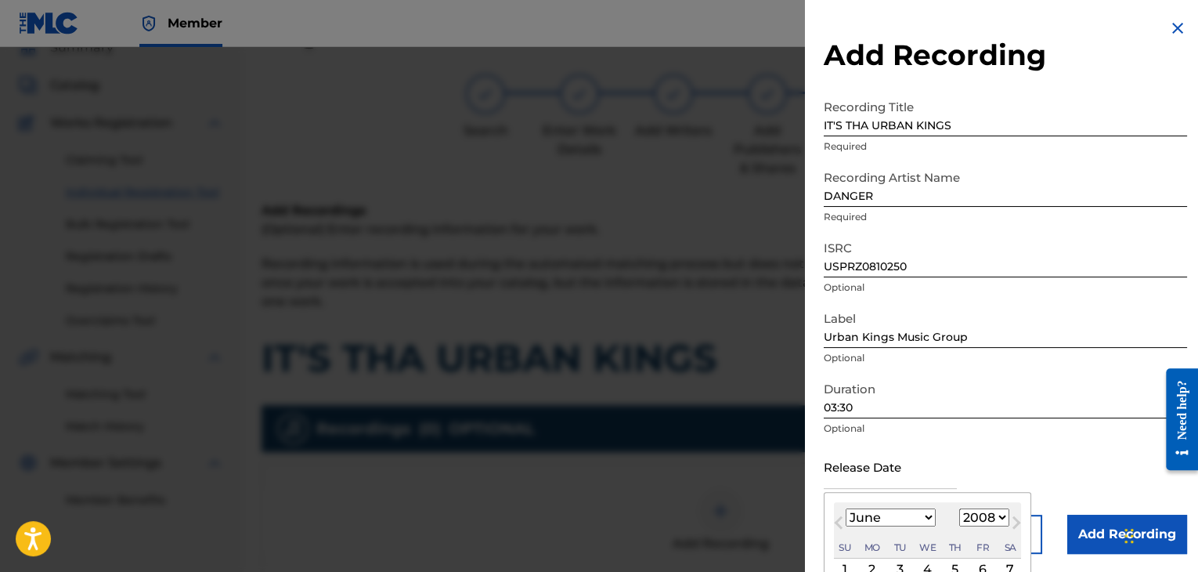
click at [960, 508] on select "1899 1900 1901 1902 1903 1904 1905 1906 1907 1908 1909 1910 1911 1912 1913 1914…" at bounding box center [985, 517] width 50 height 18
click at [877, 568] on div "2" at bounding box center [872, 569] width 19 height 19
type input "[DATE]"
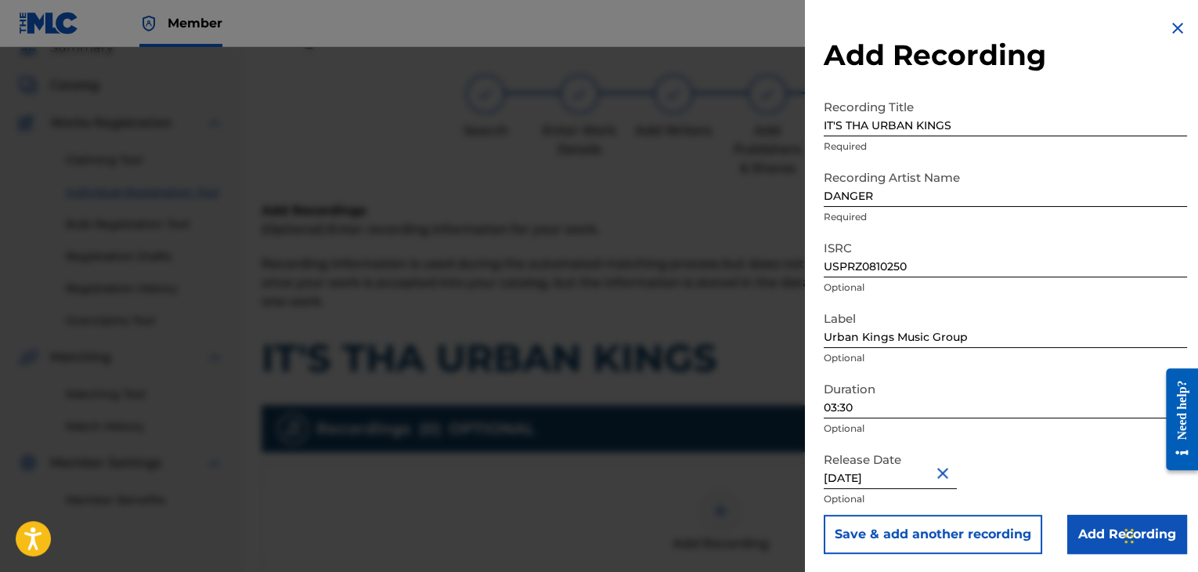
click at [1077, 524] on input "Add Recording" at bounding box center [1128, 534] width 120 height 39
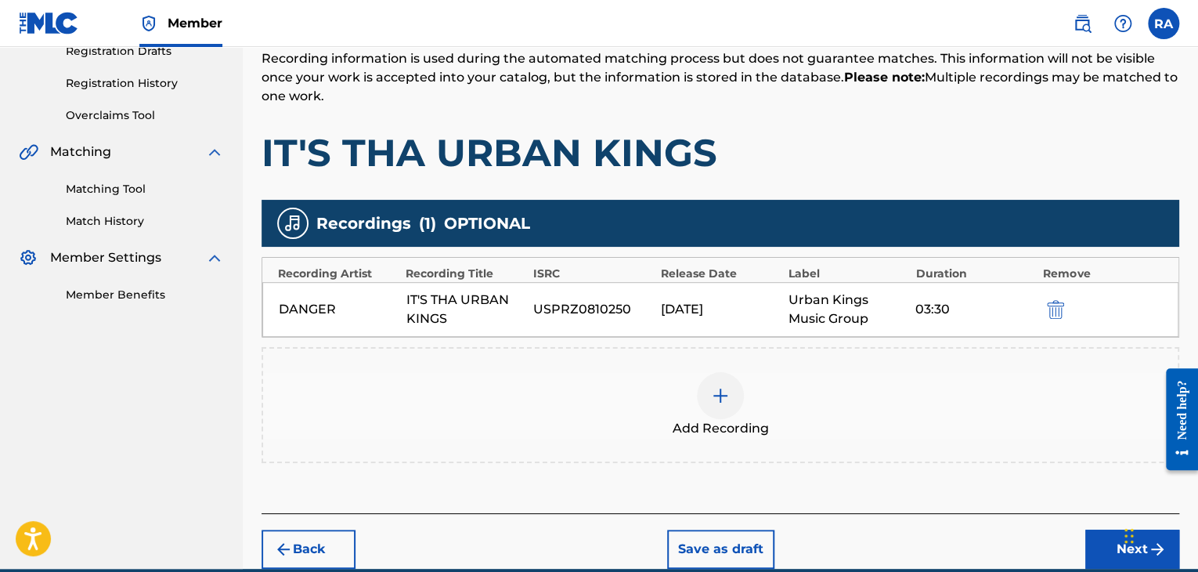
scroll to position [346, 0]
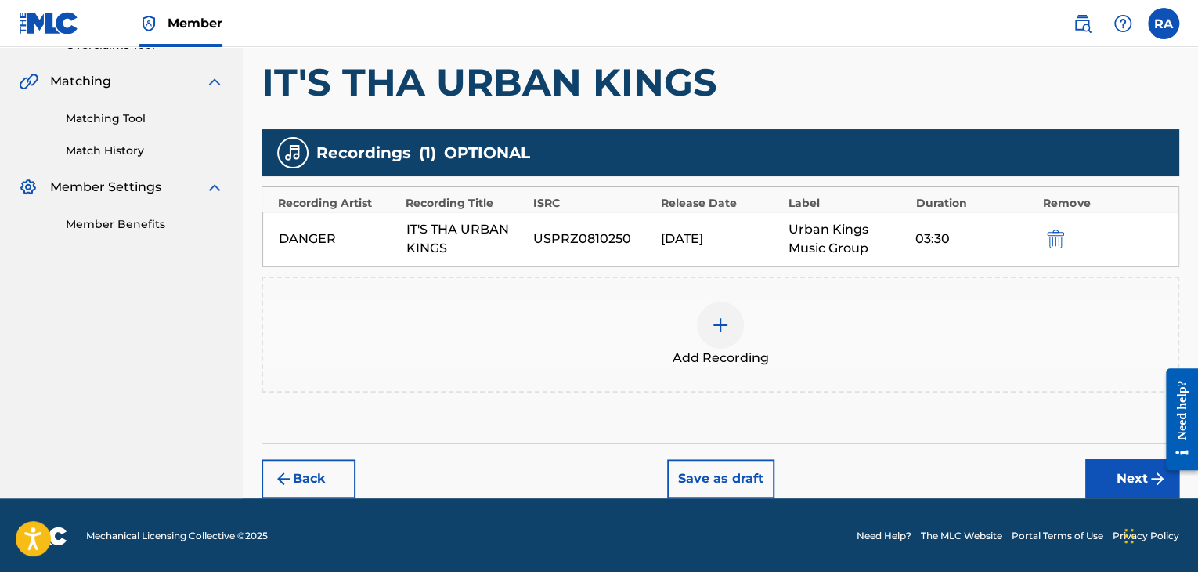
click at [1133, 470] on button "Next" at bounding box center [1133, 478] width 94 height 39
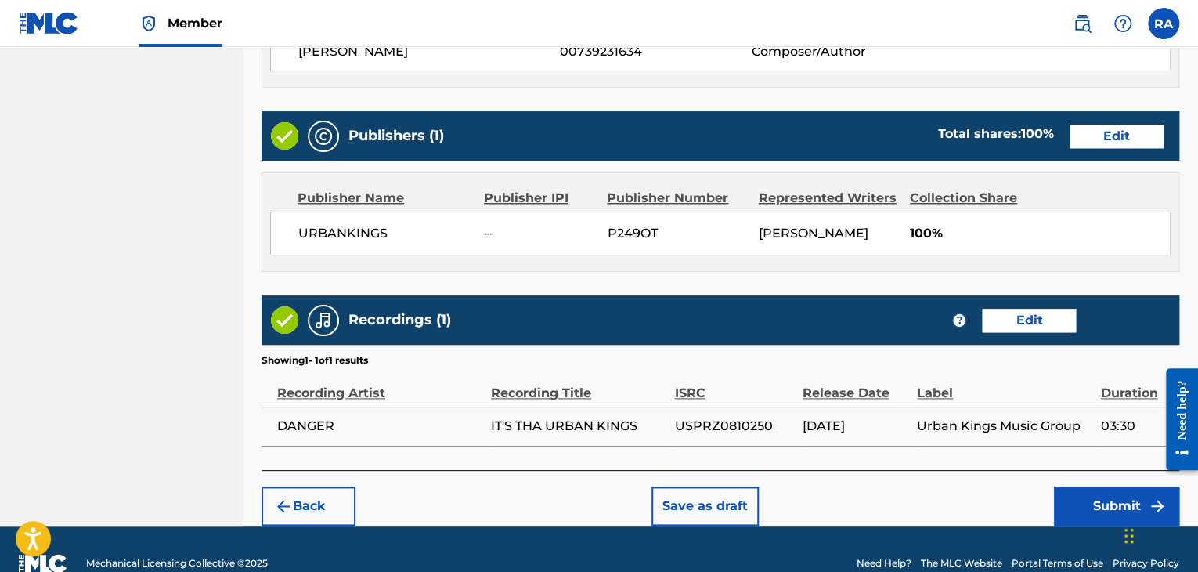
scroll to position [751, 0]
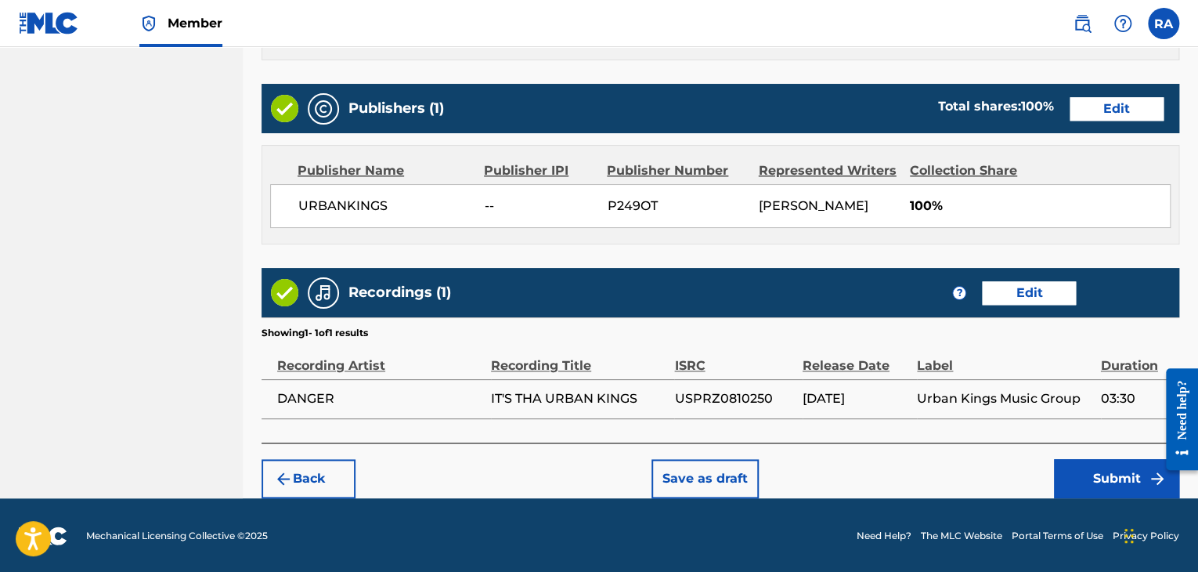
click at [1126, 482] on button "Submit" at bounding box center [1116, 478] width 125 height 39
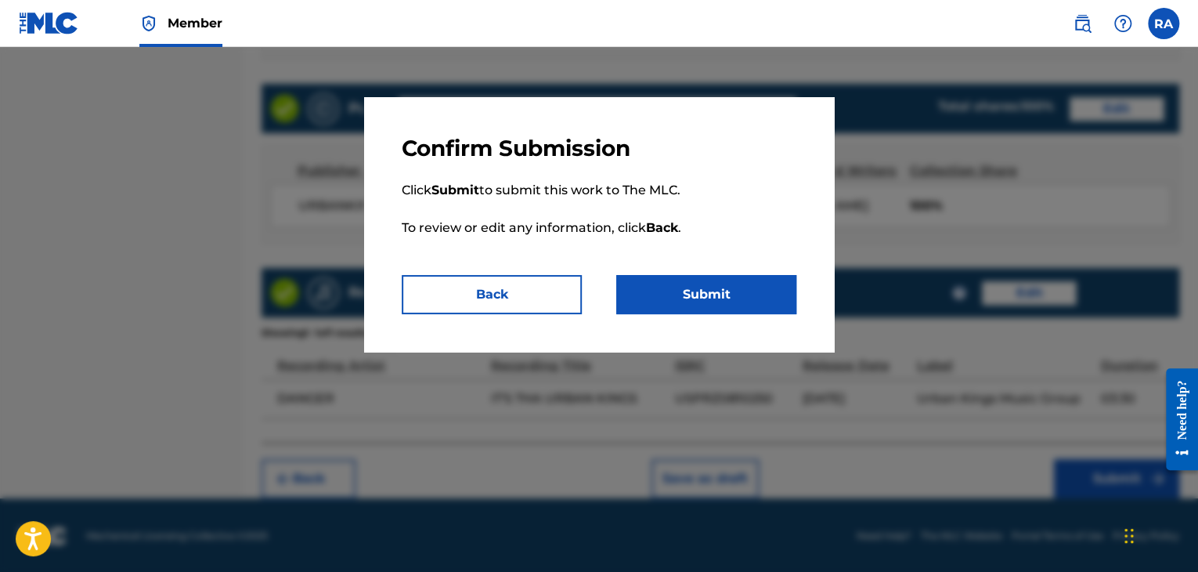
click at [743, 288] on button "Submit" at bounding box center [706, 294] width 180 height 39
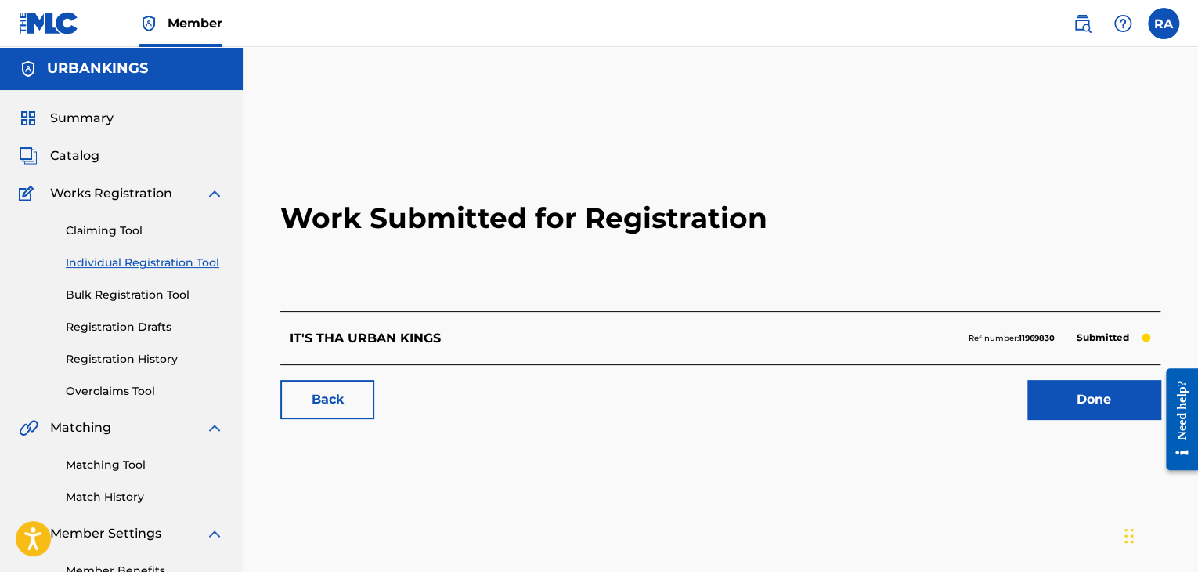
click at [1053, 407] on link "Done" at bounding box center [1094, 399] width 133 height 39
